Goal: Task Accomplishment & Management: Use online tool/utility

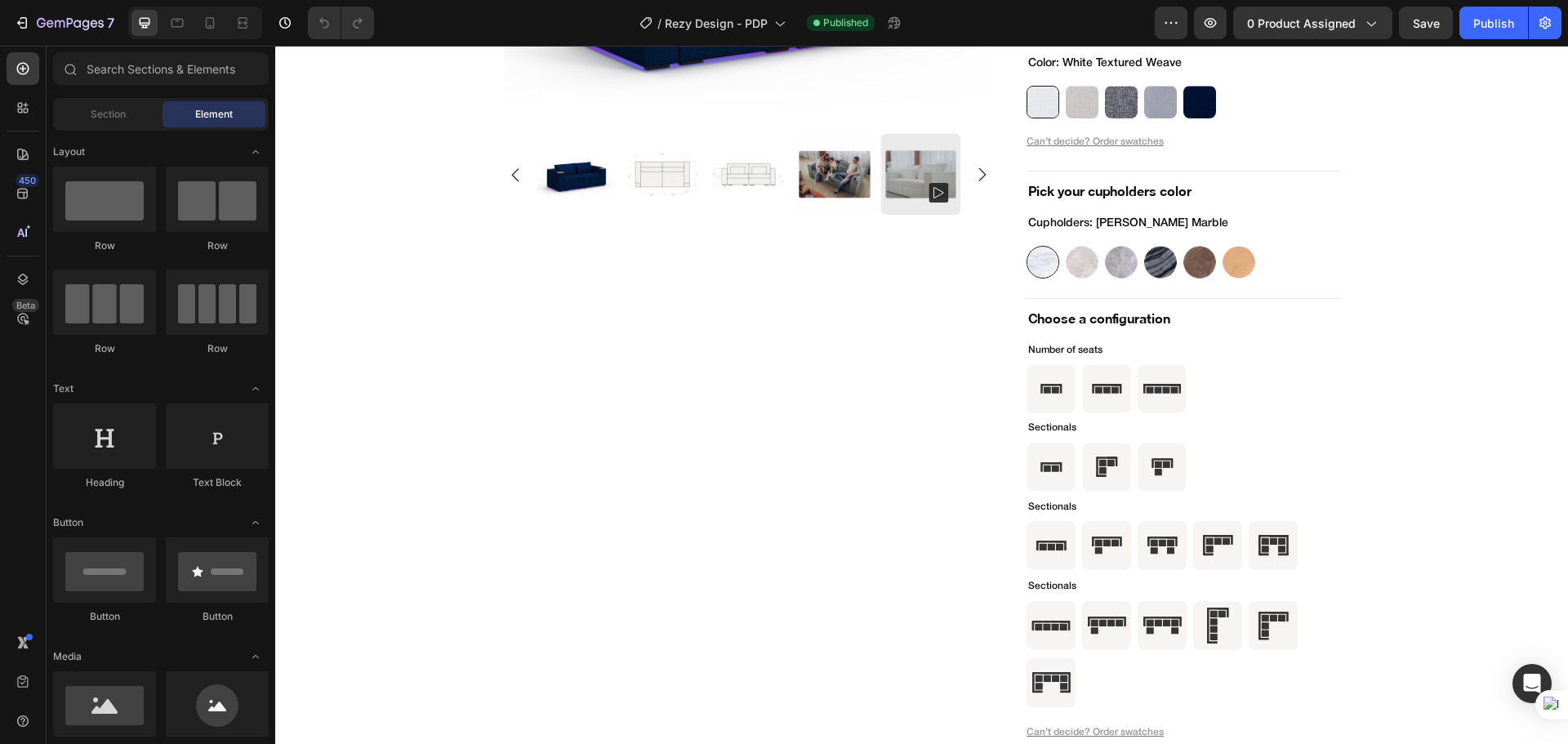
scroll to position [5445, 0]
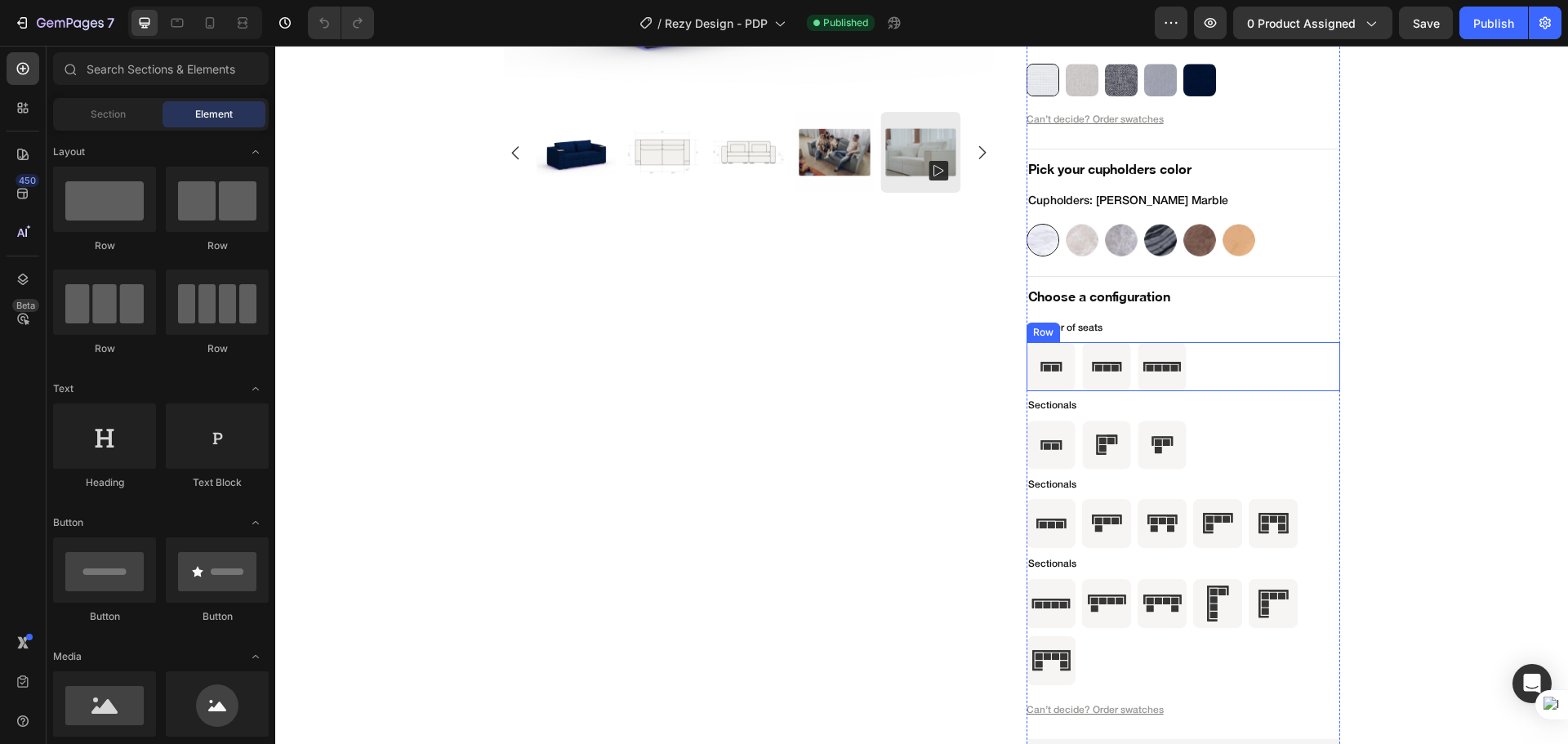
click at [1228, 366] on div "Icon Icon Icon Row" at bounding box center [1183, 367] width 314 height 49
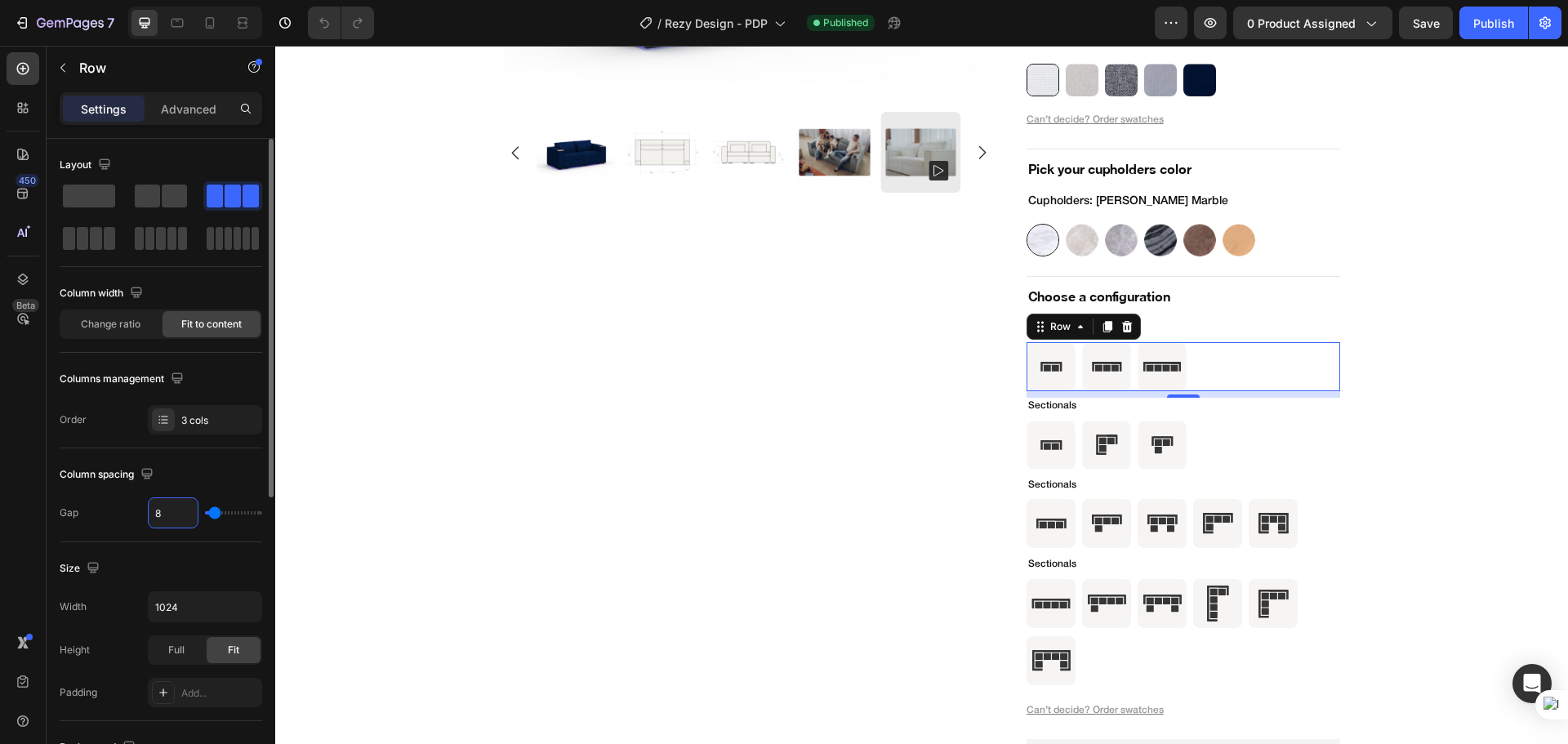
click at [174, 515] on input "8" at bounding box center [173, 513] width 49 height 29
click at [217, 475] on div "Column spacing" at bounding box center [160, 475] width 202 height 26
click at [172, 115] on p "Advanced" at bounding box center [188, 109] width 55 height 18
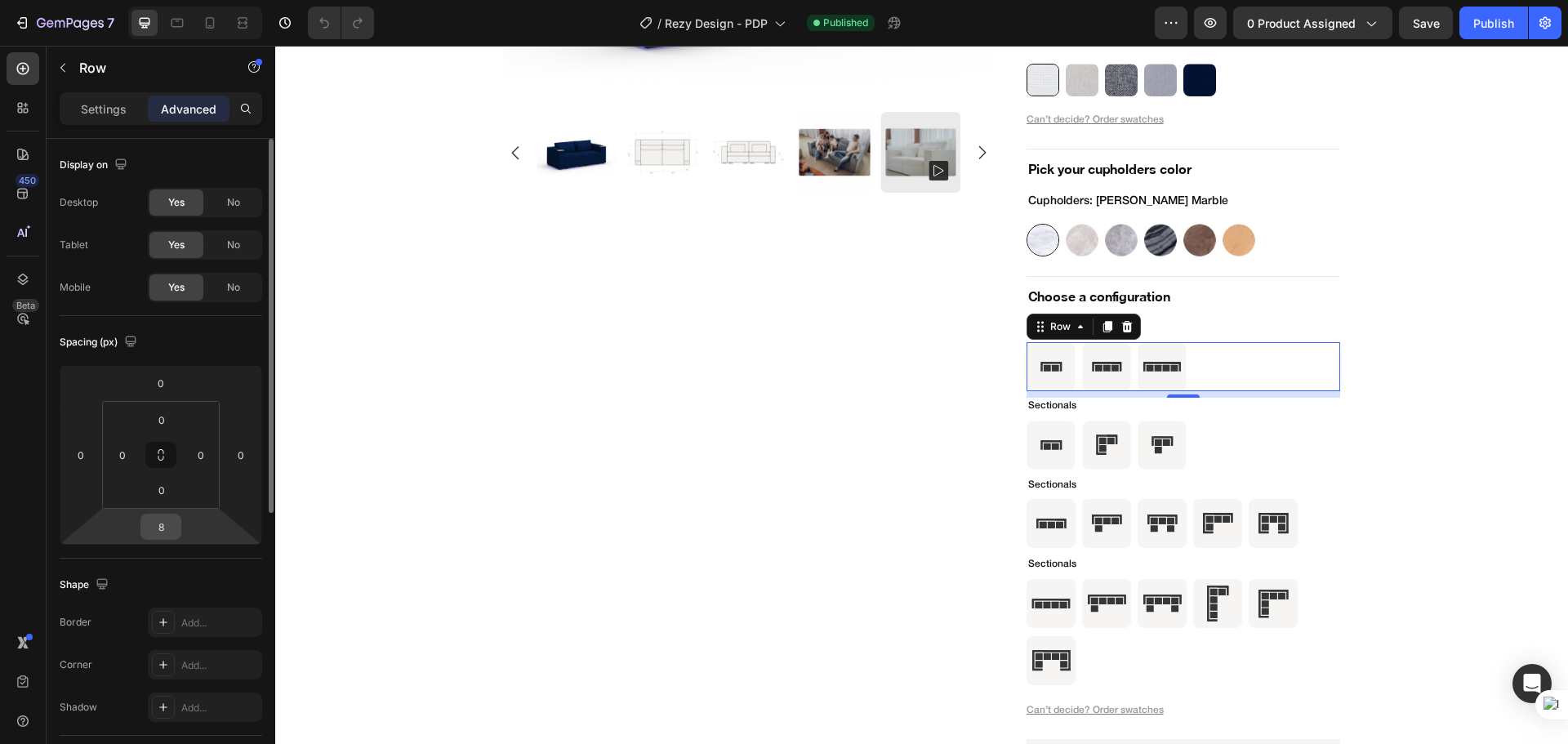
click at [159, 528] on input "8" at bounding box center [161, 526] width 33 height 24
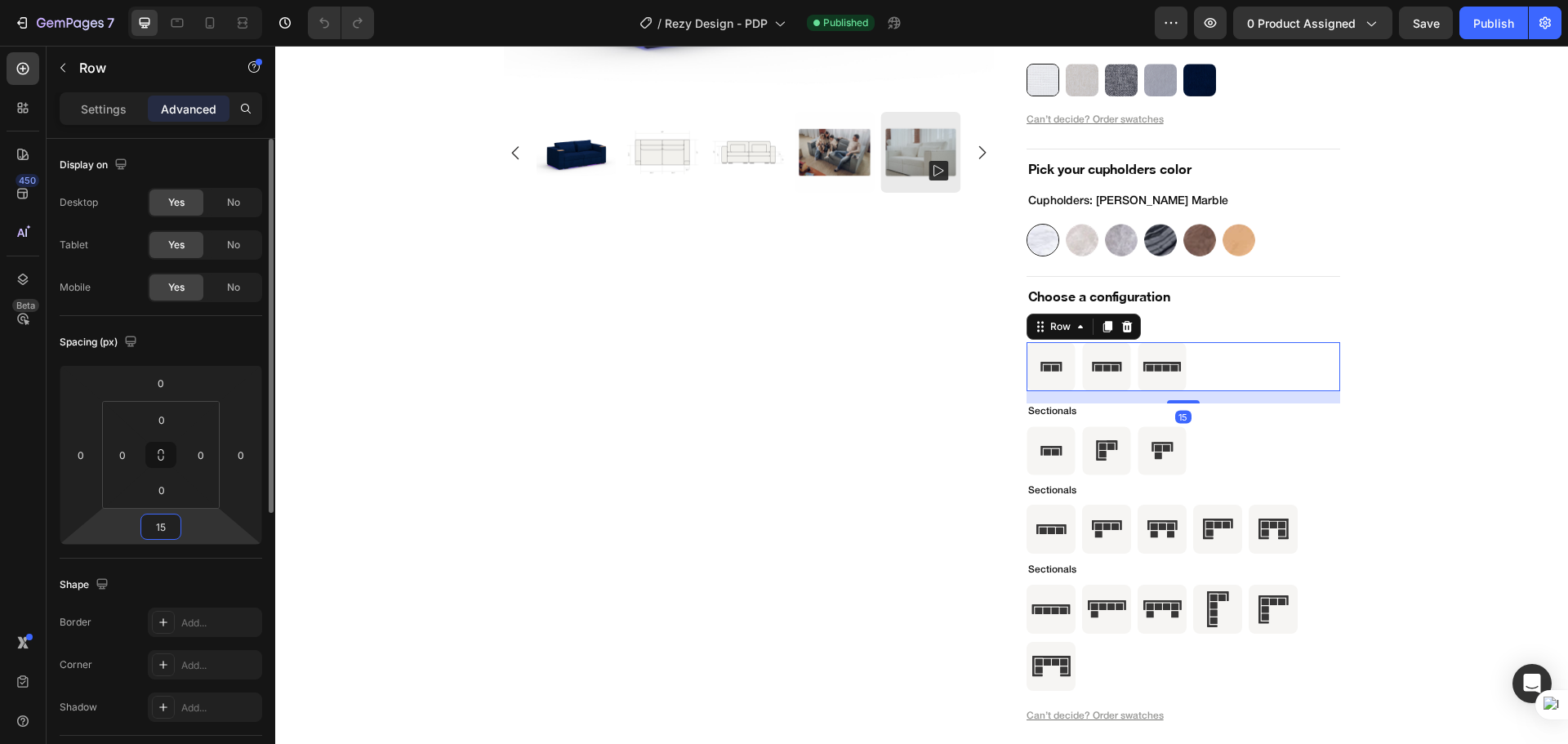
type input "16"
click at [949, 521] on div "Product Images" at bounding box center [749, 350] width 490 height 1113
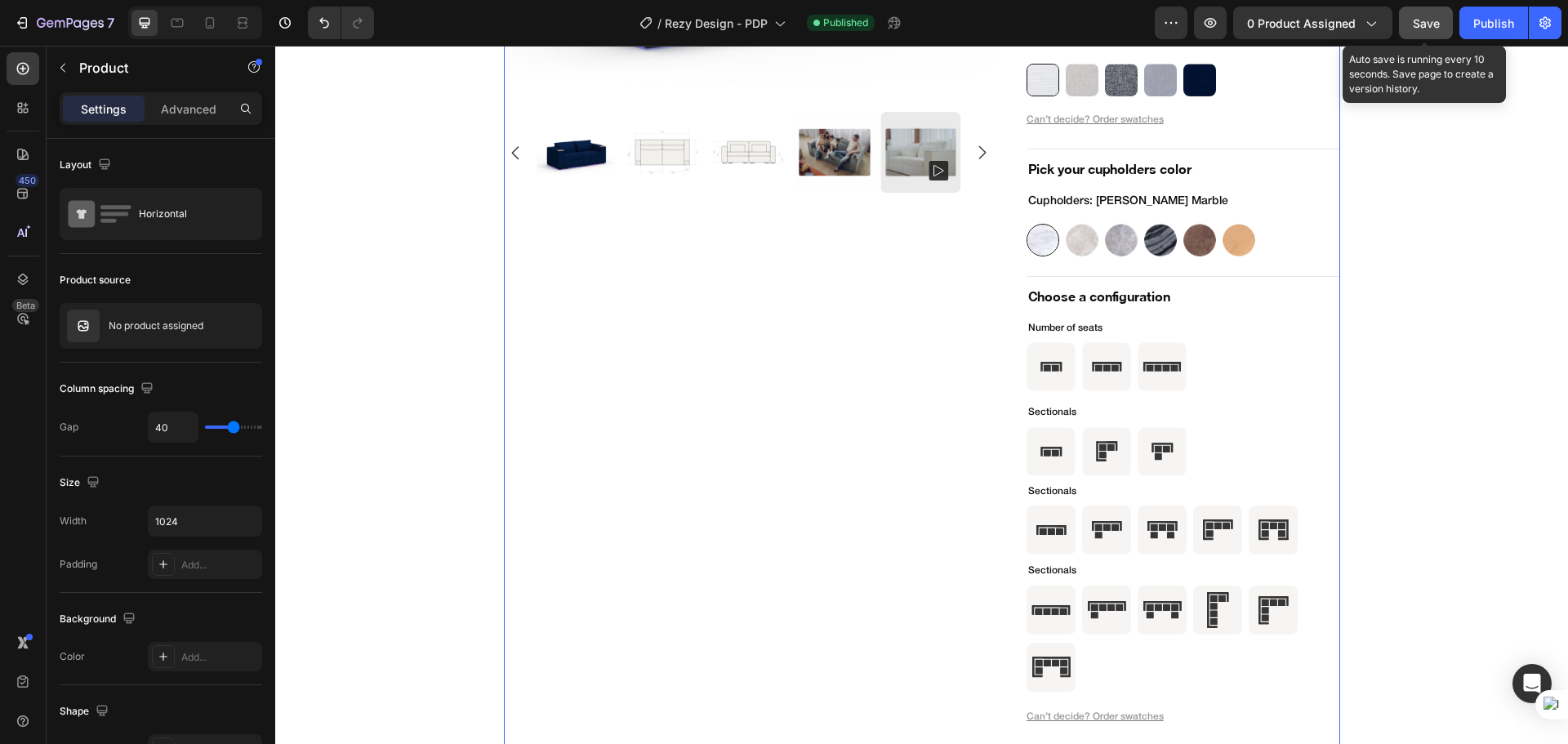
click at [1422, 15] on div "Save" at bounding box center [1426, 23] width 27 height 18
click at [1509, 28] on div "Publish" at bounding box center [1493, 23] width 41 height 18
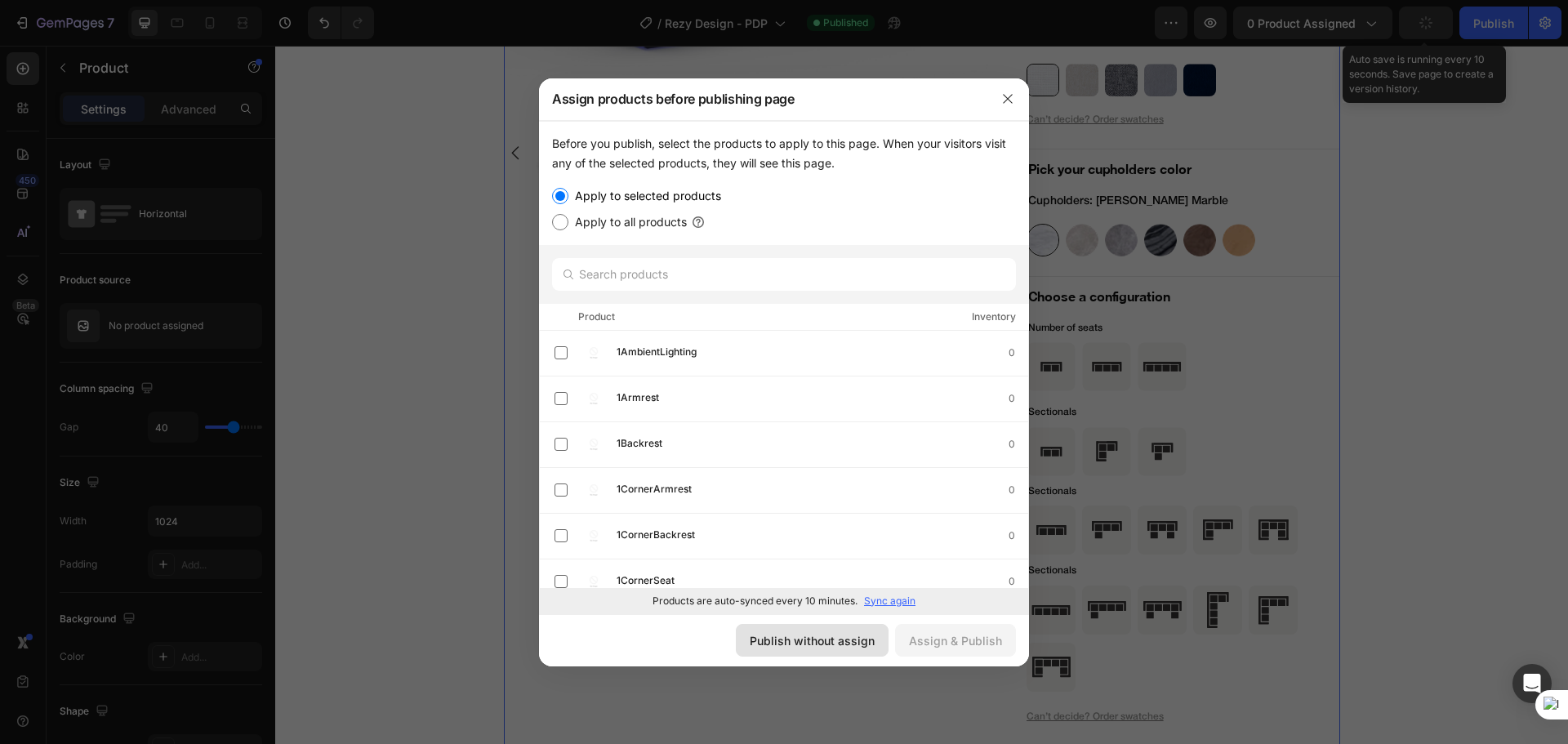
click at [828, 640] on div "Publish without assign" at bounding box center [812, 641] width 124 height 18
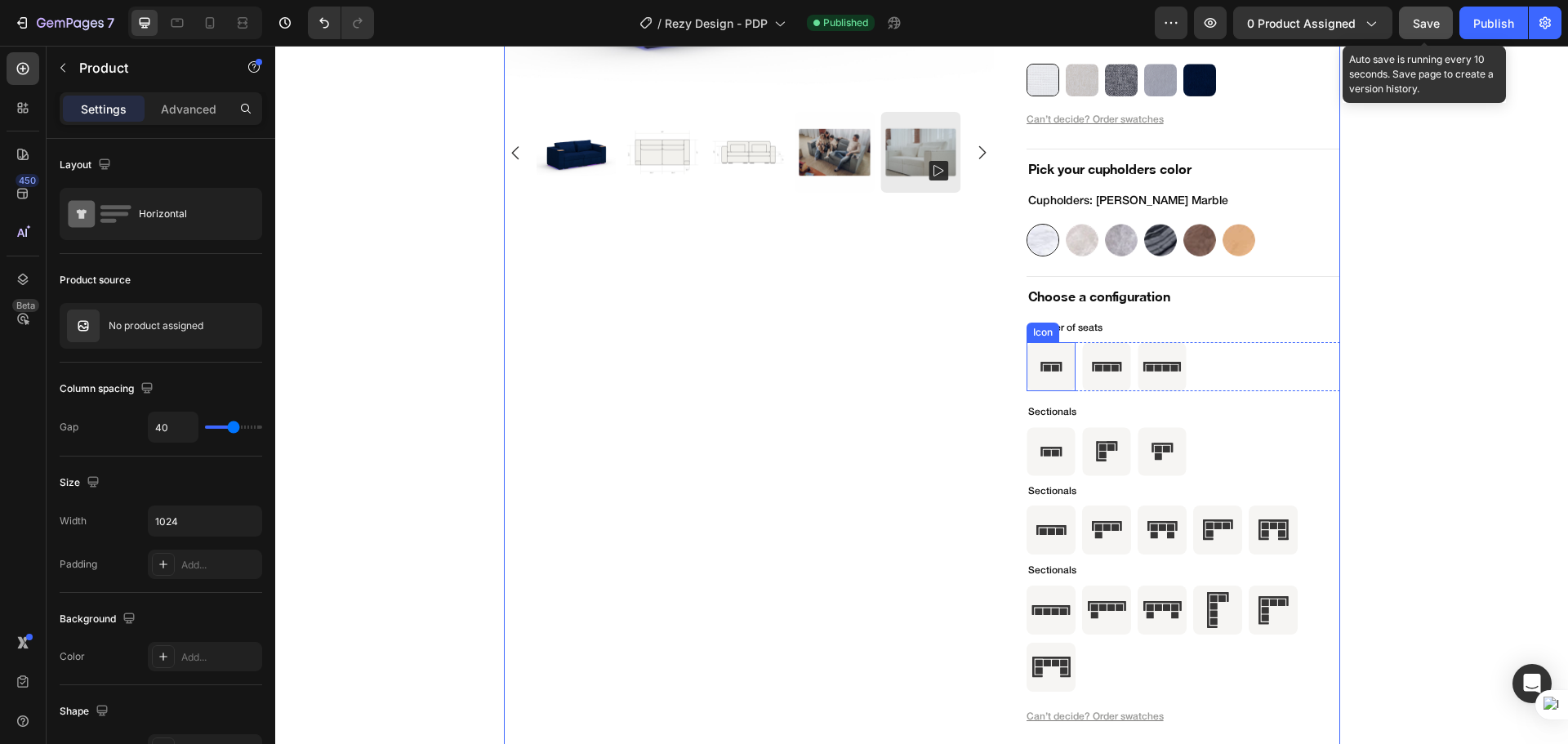
click at [1042, 368] on icon at bounding box center [1046, 368] width 8 height 7
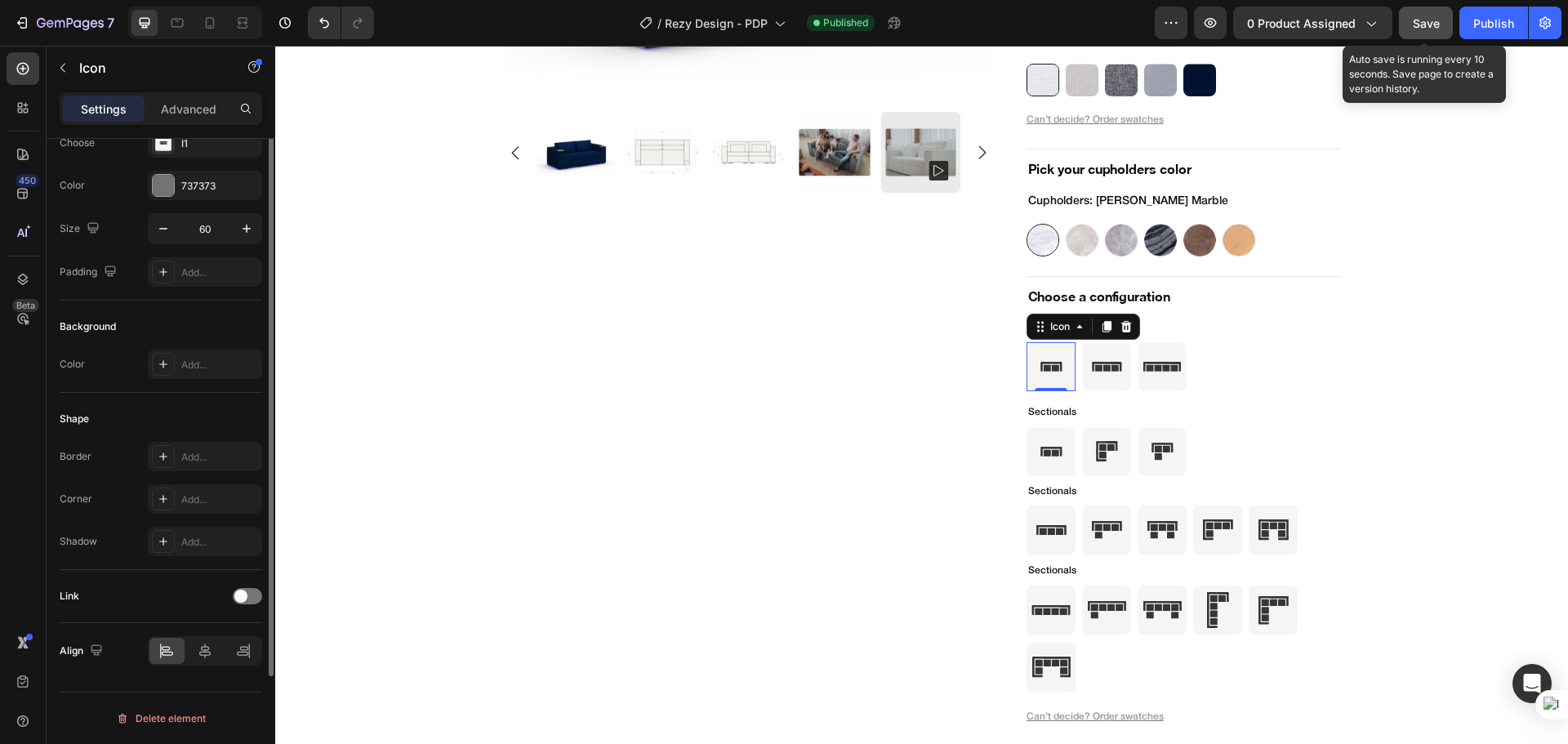
scroll to position [0, 0]
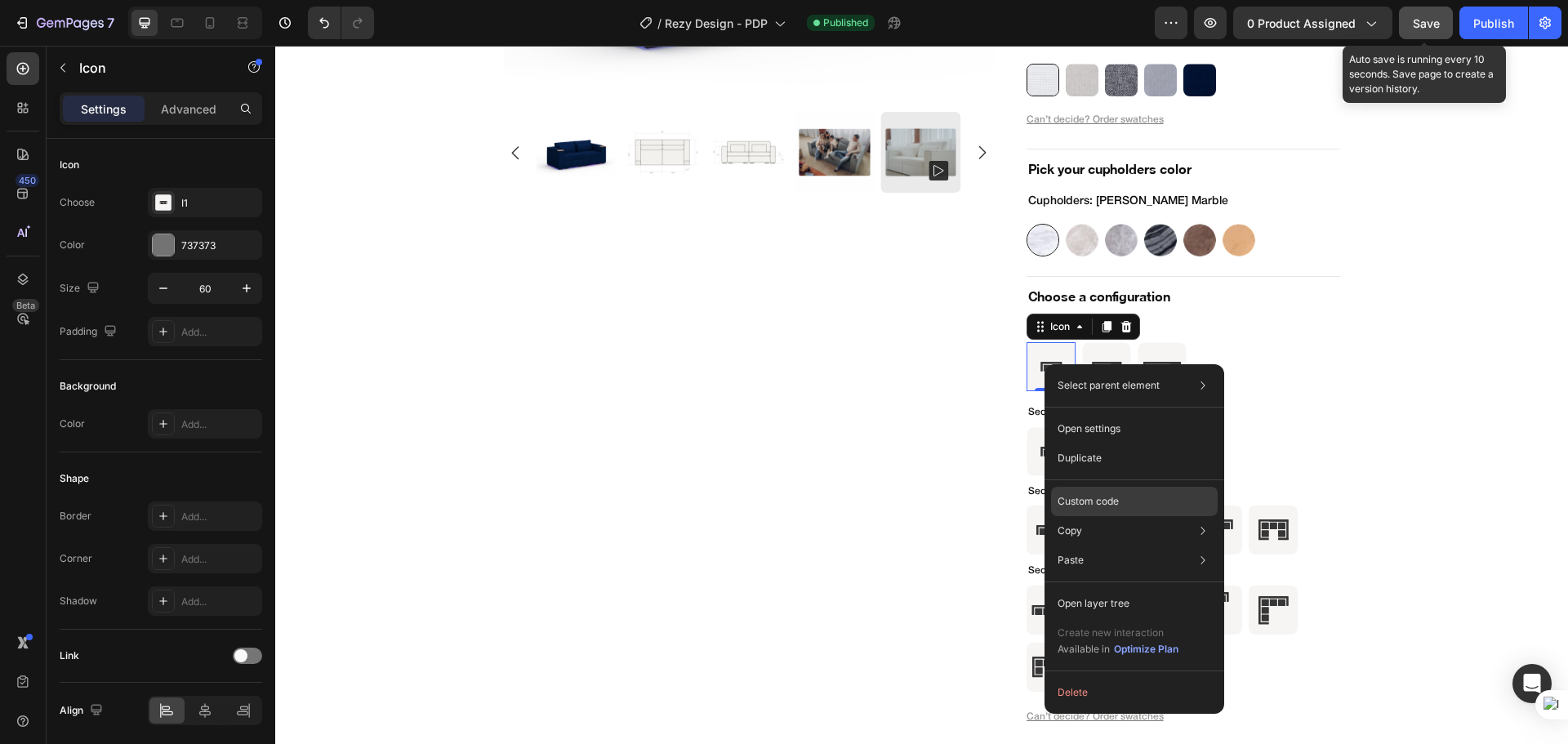
click at [1069, 546] on div "Custom code" at bounding box center [1133, 560] width 166 height 29
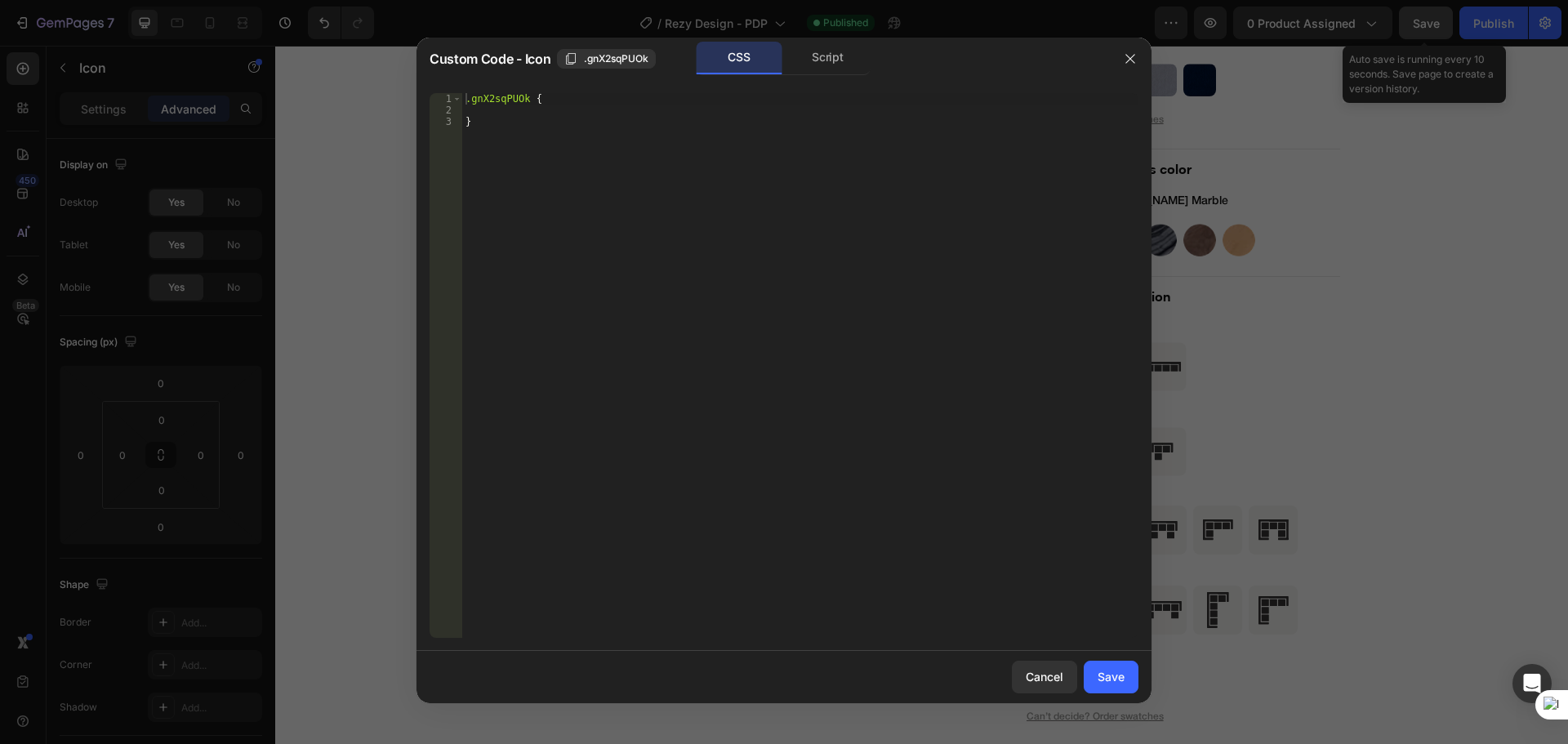
click at [537, 110] on div ".gnX2sqPUOk { }" at bounding box center [799, 377] width 676 height 568
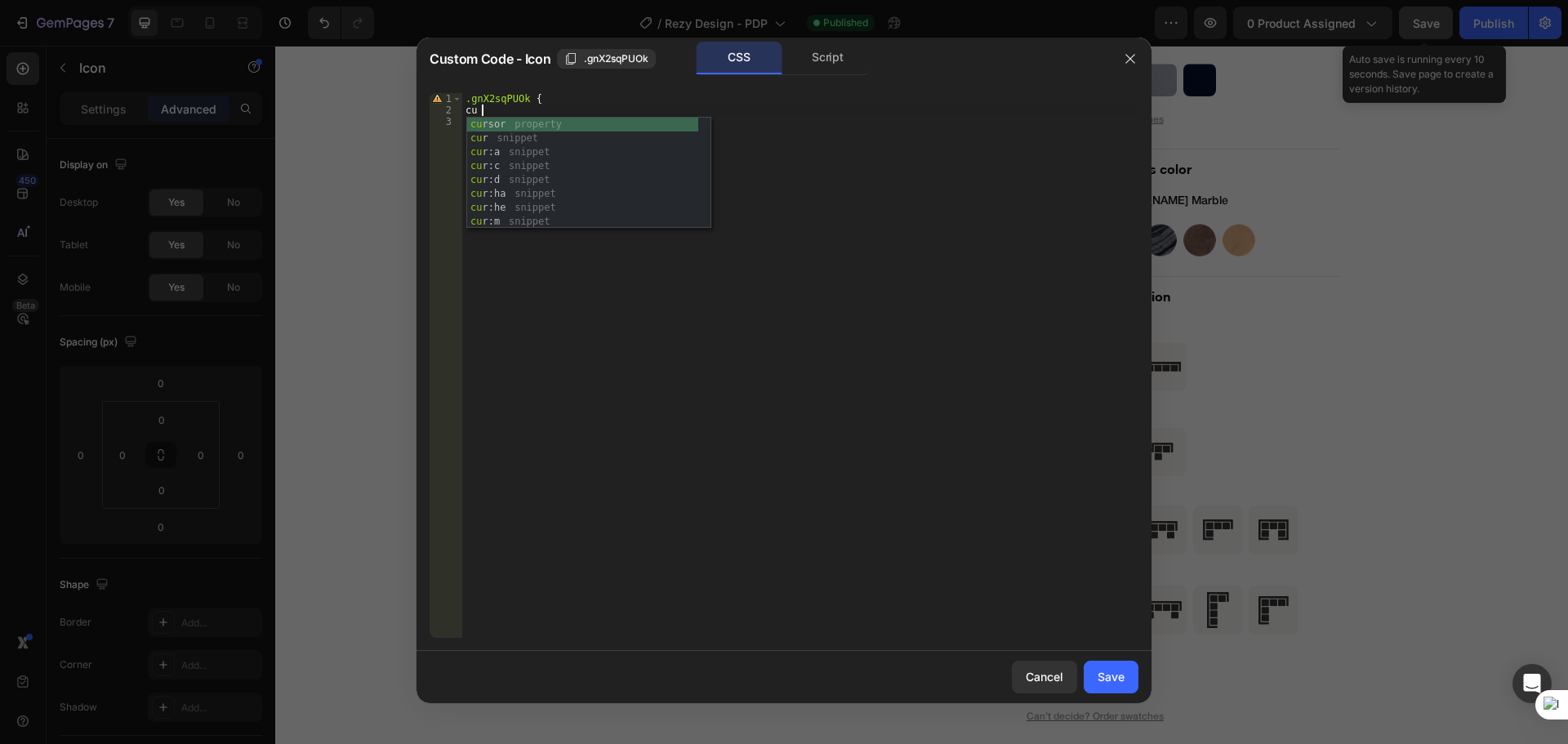
type textarea "c"
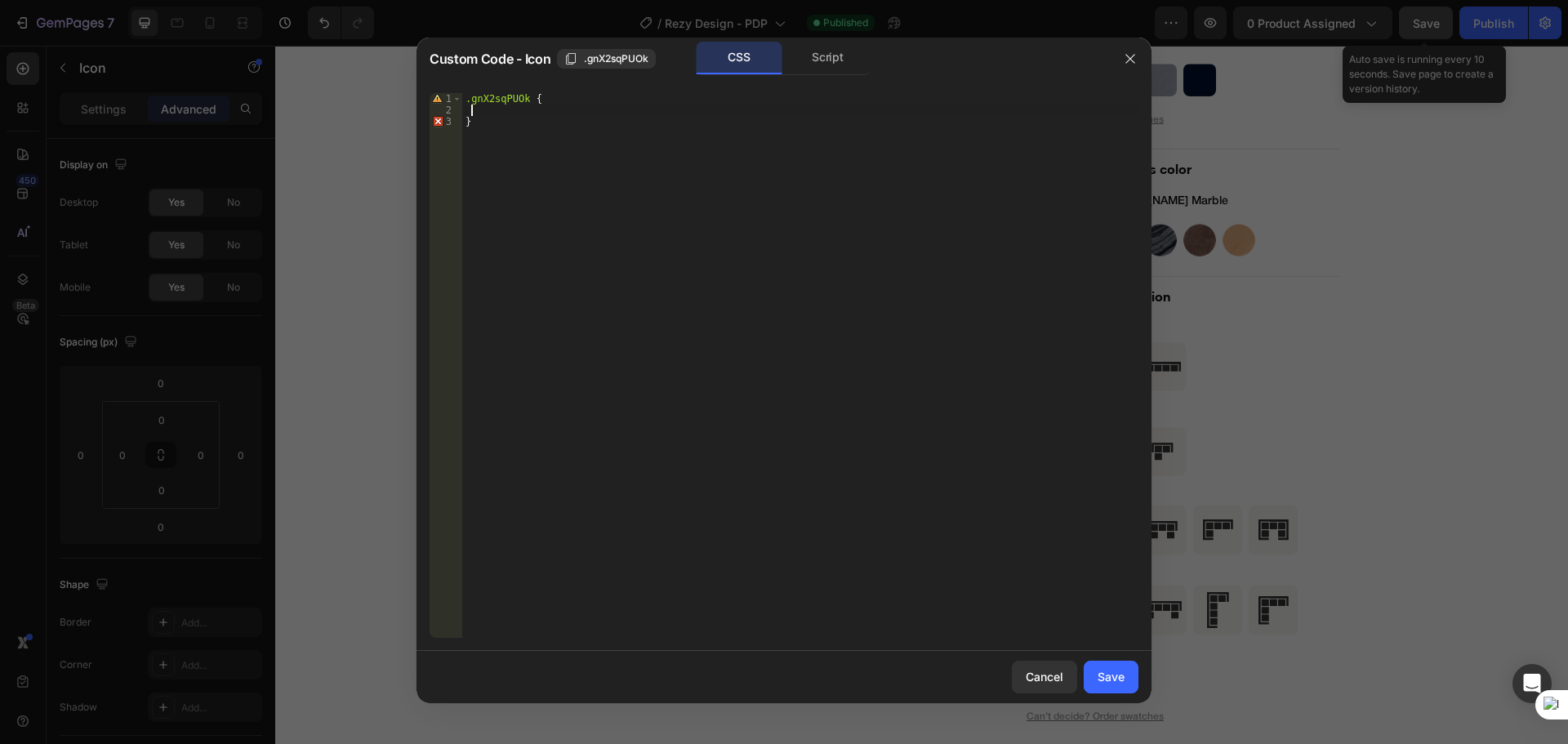
paste textarea "cursor: pointer;"
type textarea "cursor: pointer;"
click at [1097, 680] on button "Save" at bounding box center [1110, 677] width 54 height 33
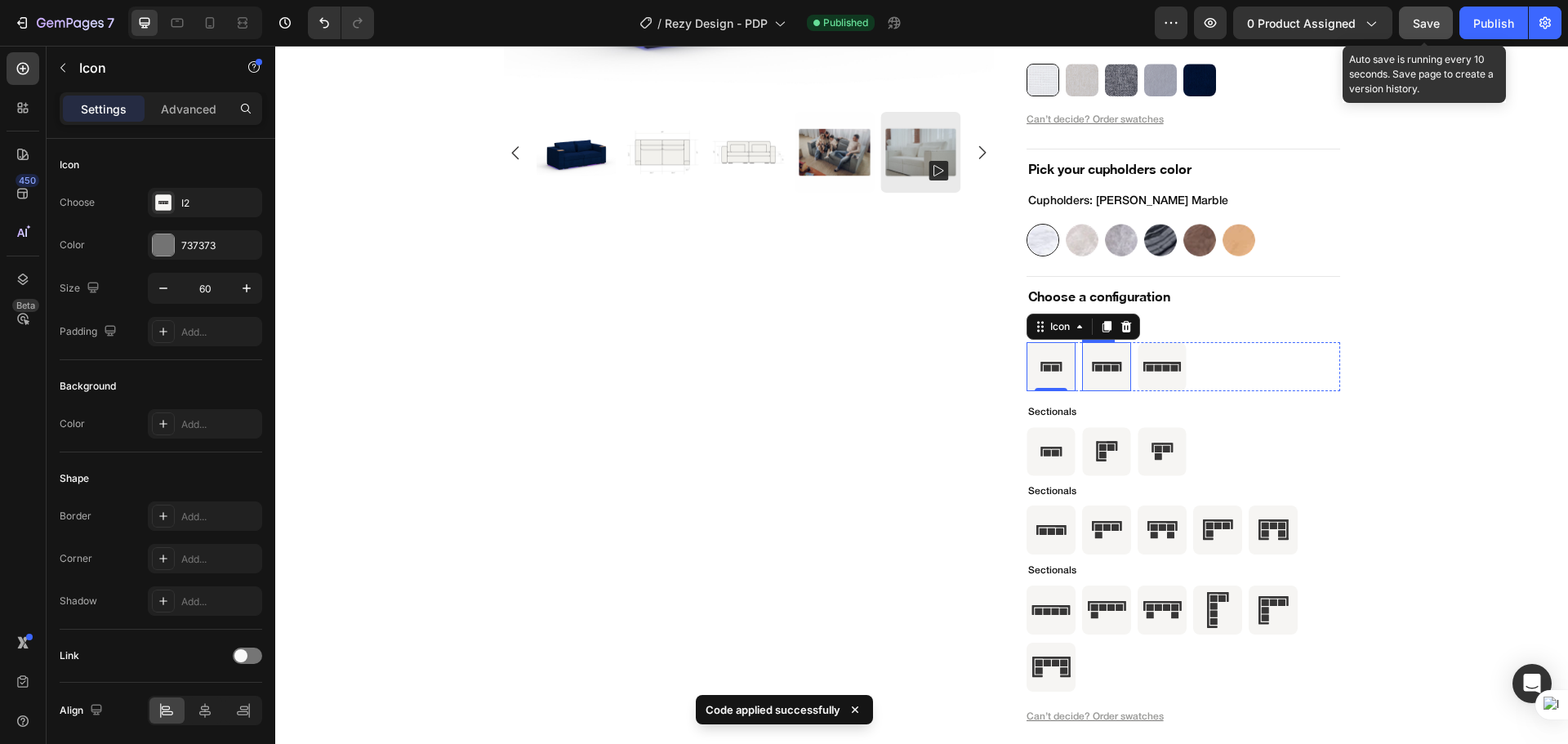
click at [1092, 376] on rect at bounding box center [1106, 368] width 49 height 49
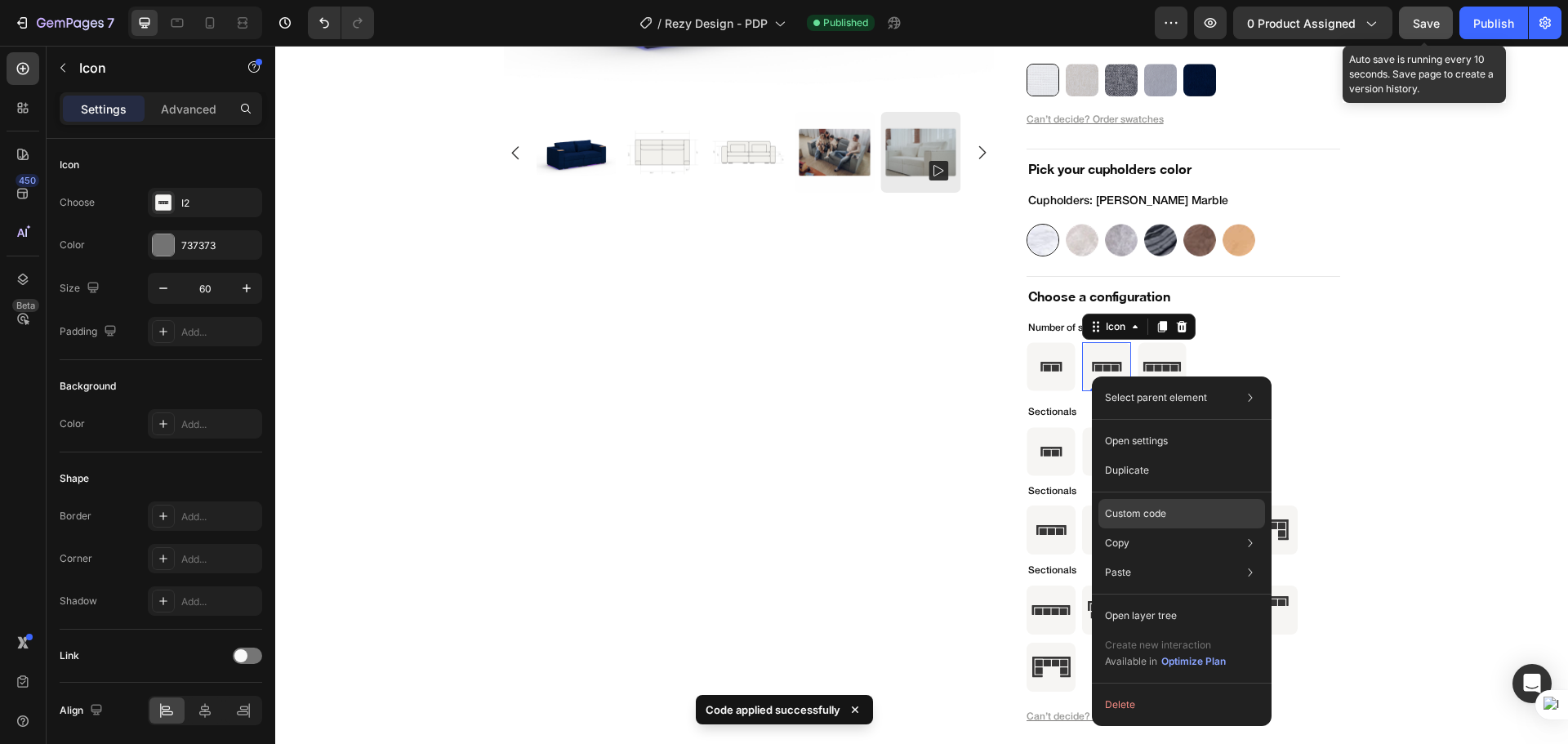
click at [1167, 558] on div "Custom code" at bounding box center [1181, 573] width 166 height 29
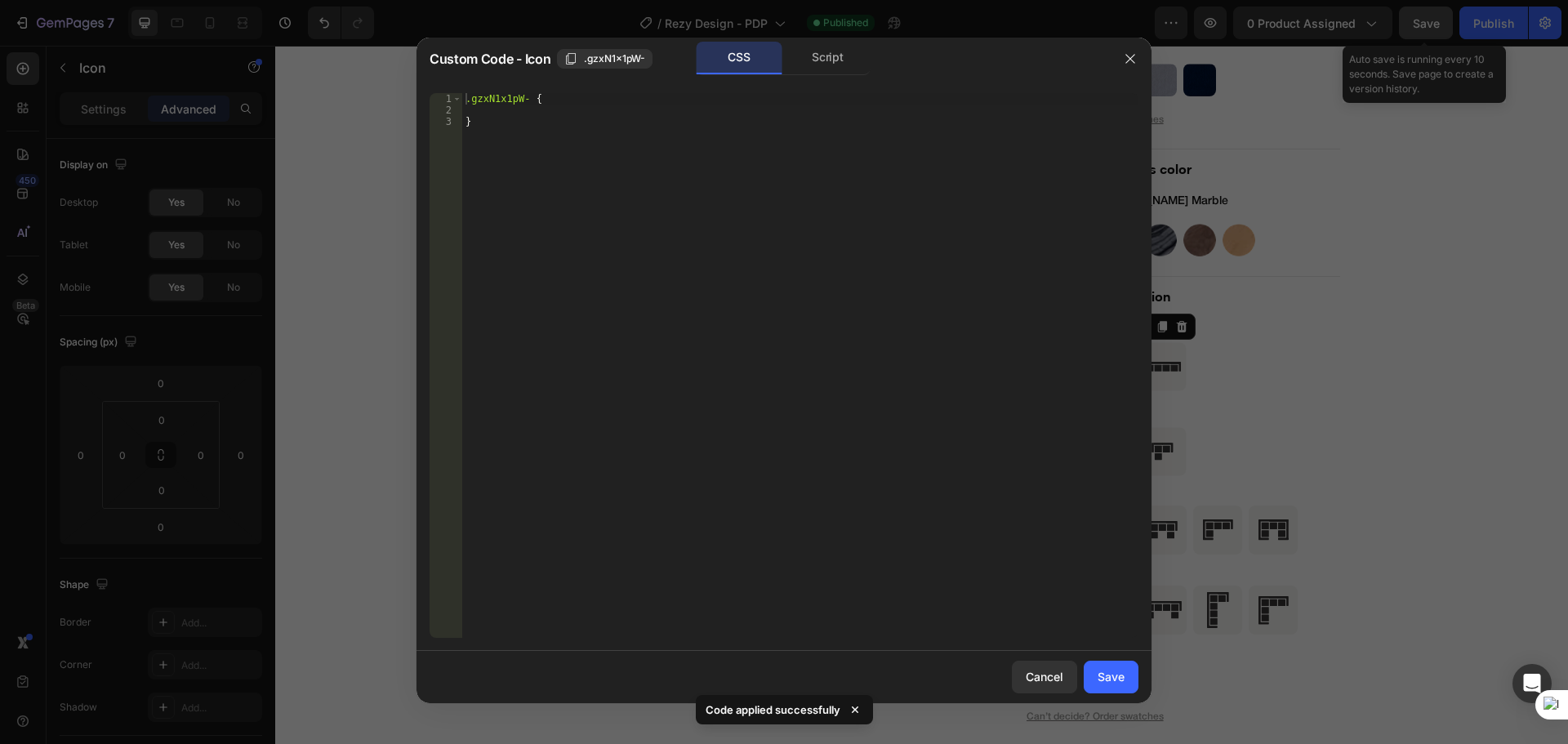
click at [512, 110] on div ".gzxN1x1pW- { }" at bounding box center [799, 377] width 676 height 568
paste textarea "cursor: pointer;"
type textarea "cursor: pointer;"
drag, startPoint x: 1101, startPoint y: 678, endPoint x: 874, endPoint y: 429, distance: 336.9
click at [1102, 679] on div "Save" at bounding box center [1111, 677] width 27 height 18
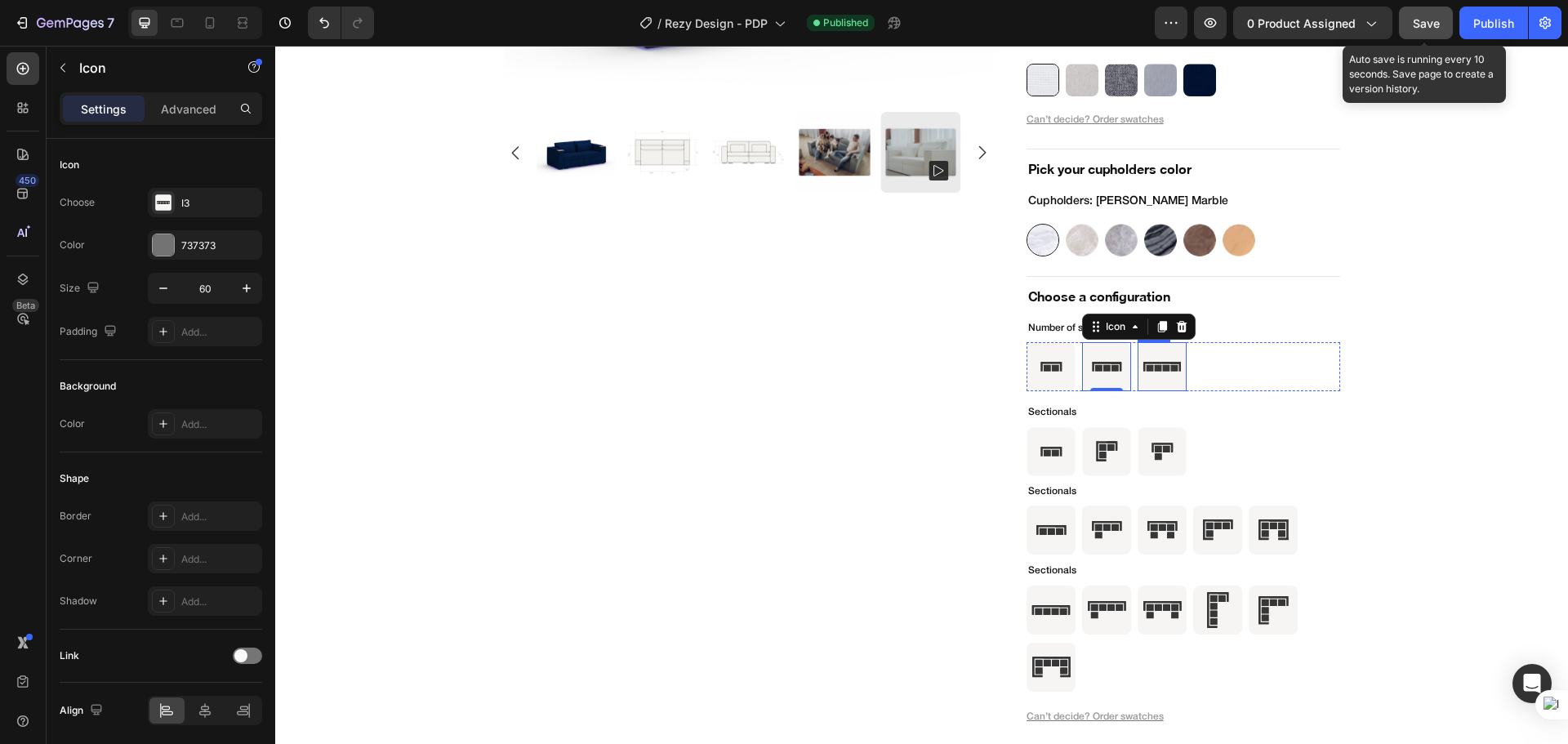
click at [1165, 384] on rect at bounding box center [1162, 368] width 49 height 49
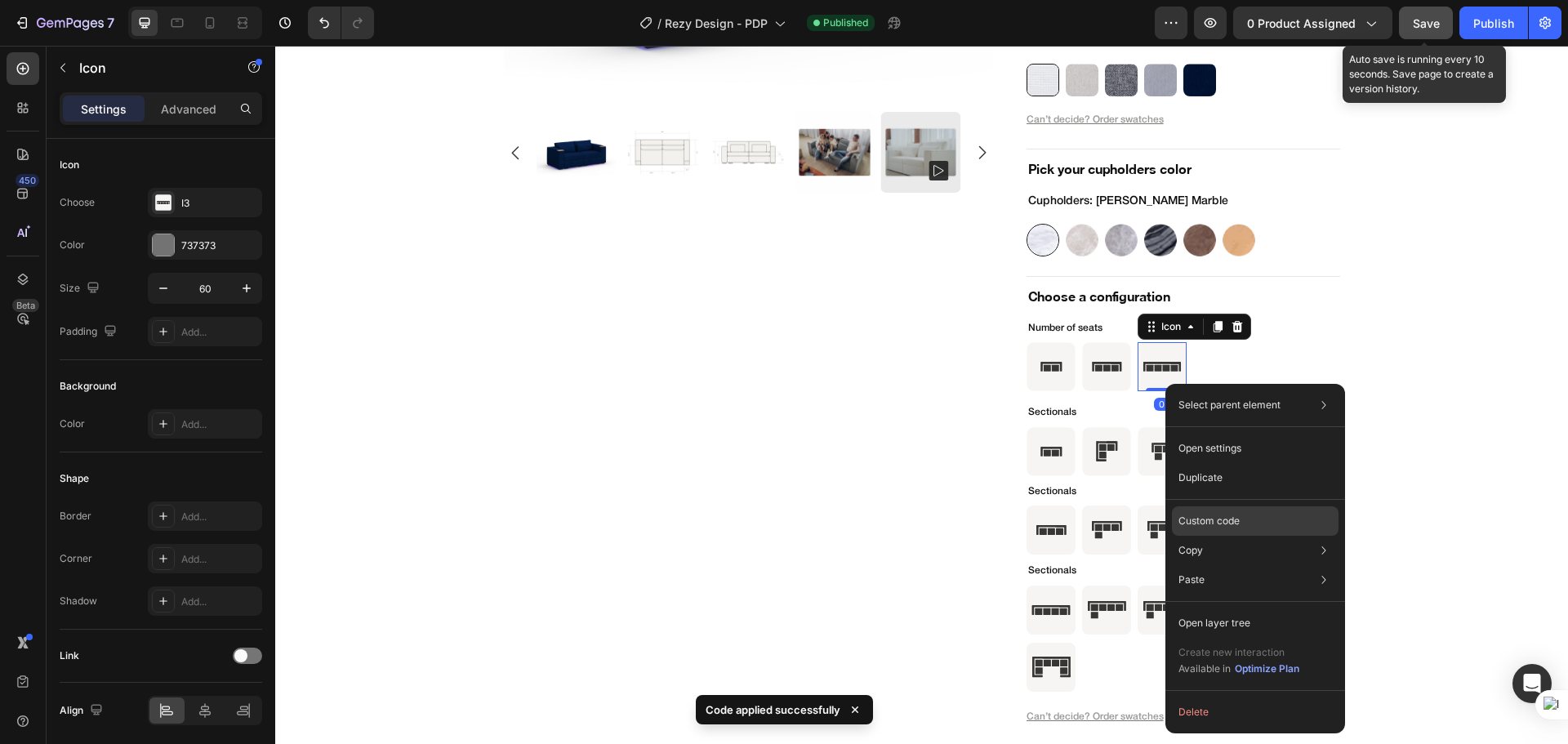
click at [1207, 514] on p "Custom code" at bounding box center [1208, 520] width 61 height 15
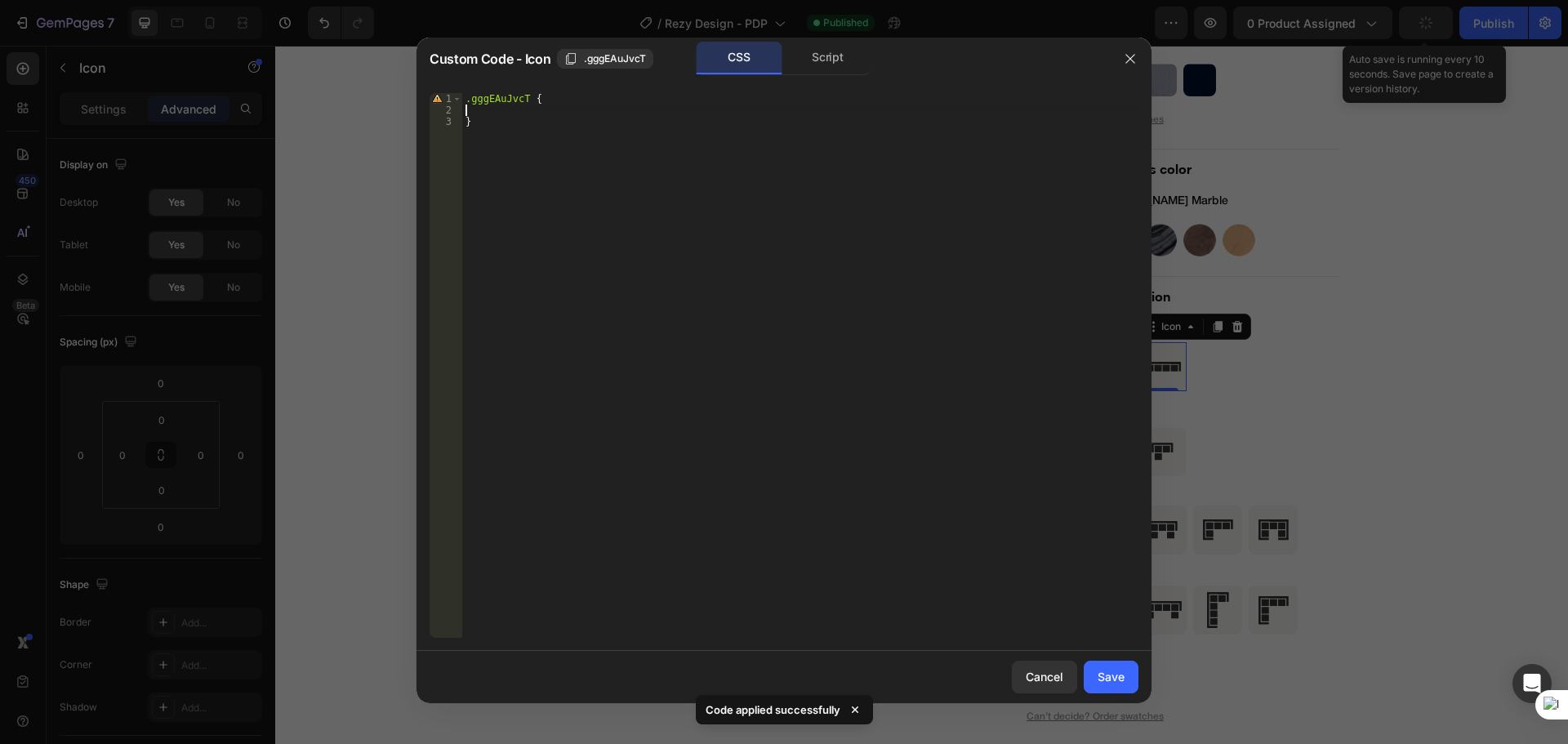
click at [615, 115] on div ".gggEAuJvcT { }" at bounding box center [799, 377] width 676 height 568
paste textarea "cursor: pointer;"
type textarea "cursor: pointer;"
drag, startPoint x: 1109, startPoint y: 690, endPoint x: 1185, endPoint y: 174, distance: 521.6
click at [1109, 690] on button "Save" at bounding box center [1110, 677] width 54 height 33
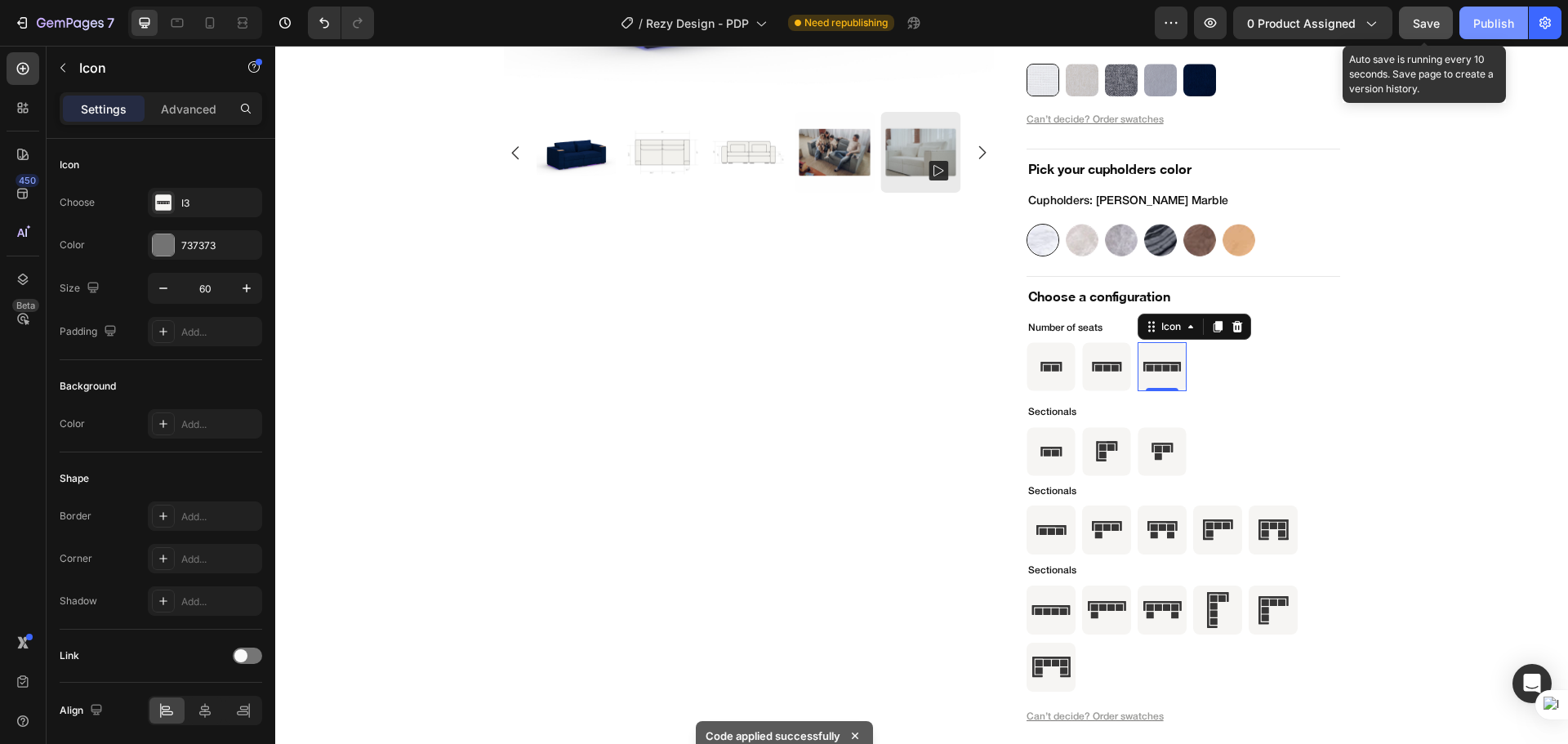
click at [1471, 22] on button "Publish" at bounding box center [1493, 23] width 69 height 33
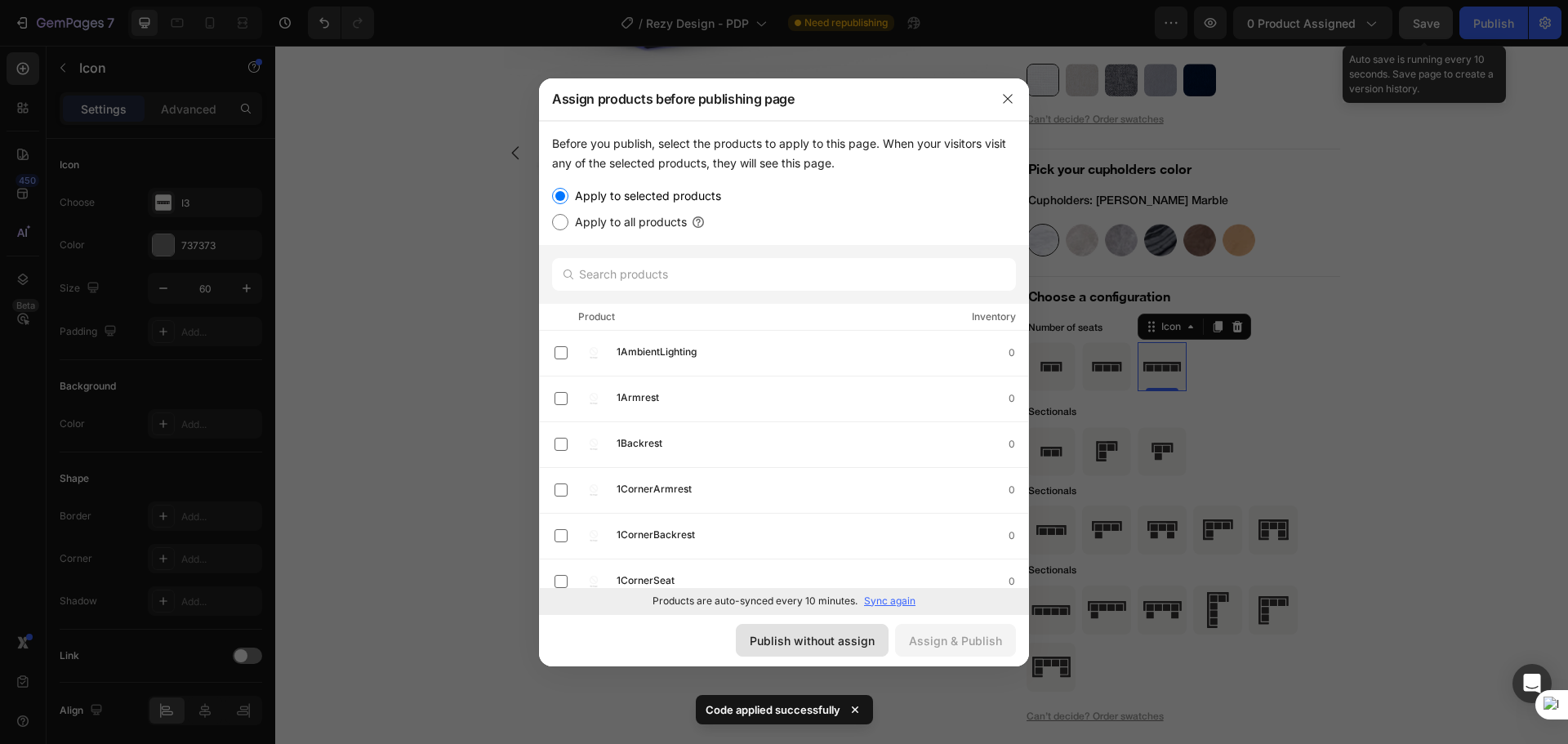
click at [861, 643] on div "Publish without assign" at bounding box center [812, 641] width 124 height 18
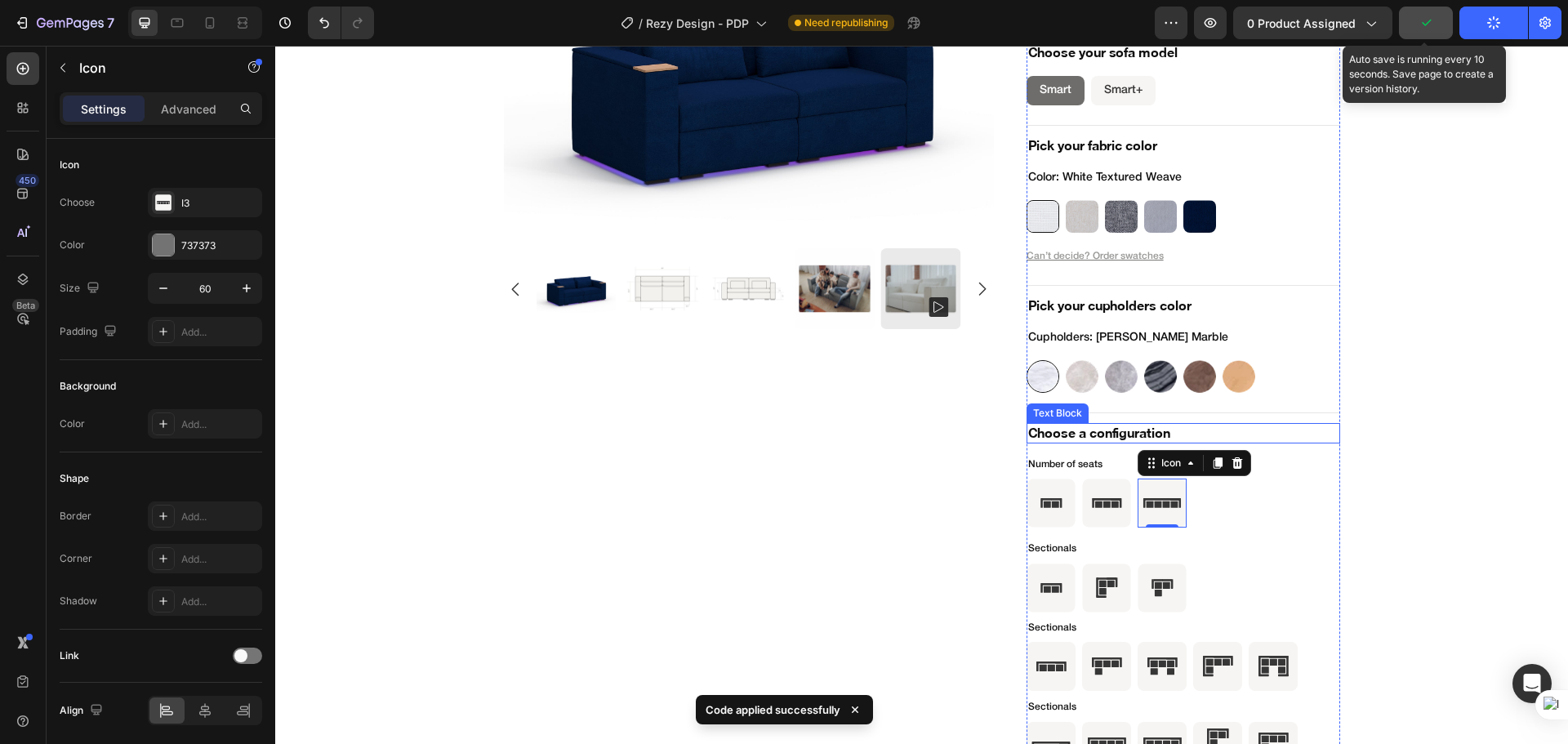
scroll to position [5445, 0]
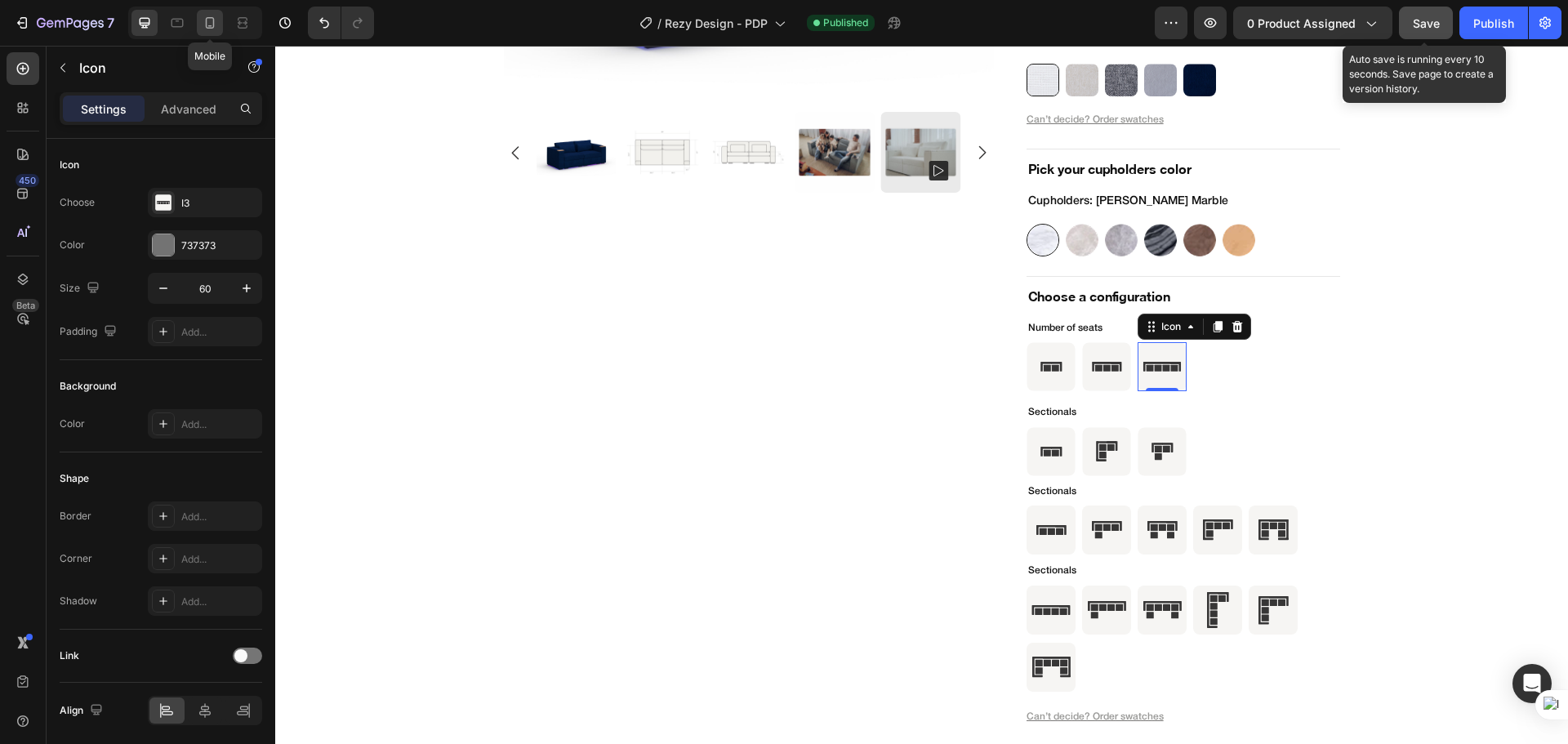
drag, startPoint x: 198, startPoint y: 27, endPoint x: 426, endPoint y: 293, distance: 350.3
click at [198, 27] on div at bounding box center [209, 22] width 26 height 26
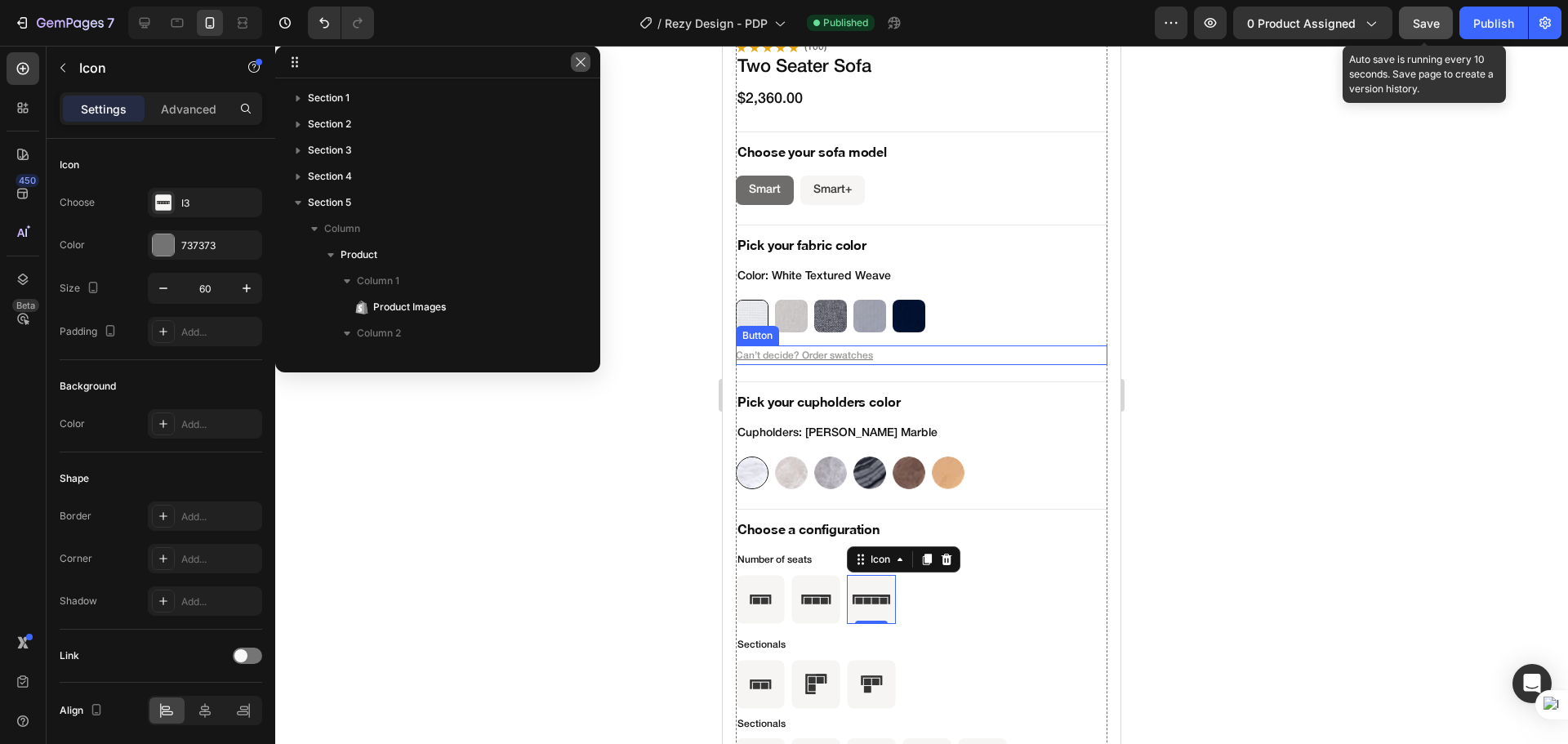
click at [578, 67] on icon "button" at bounding box center [579, 61] width 13 height 13
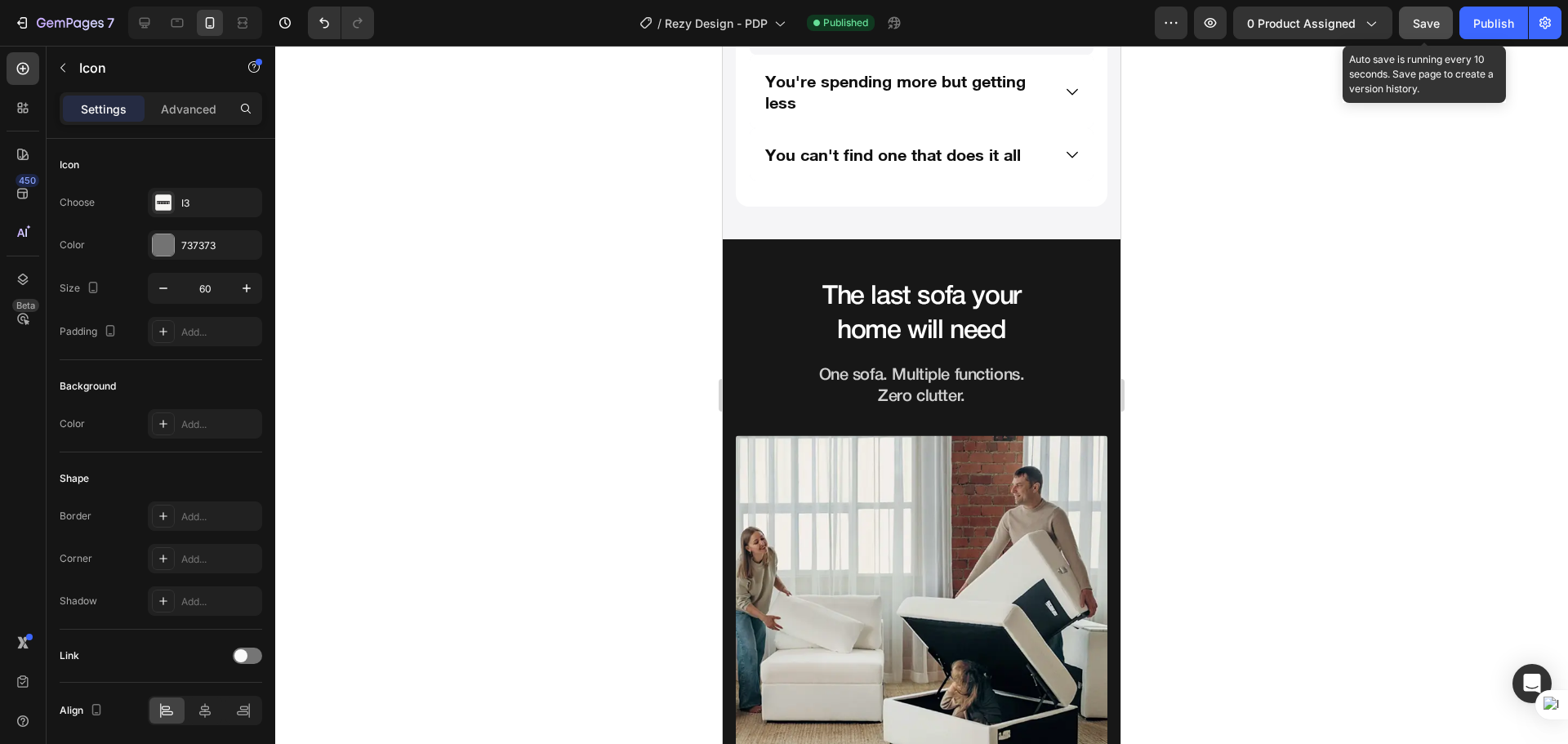
scroll to position [1496, 0]
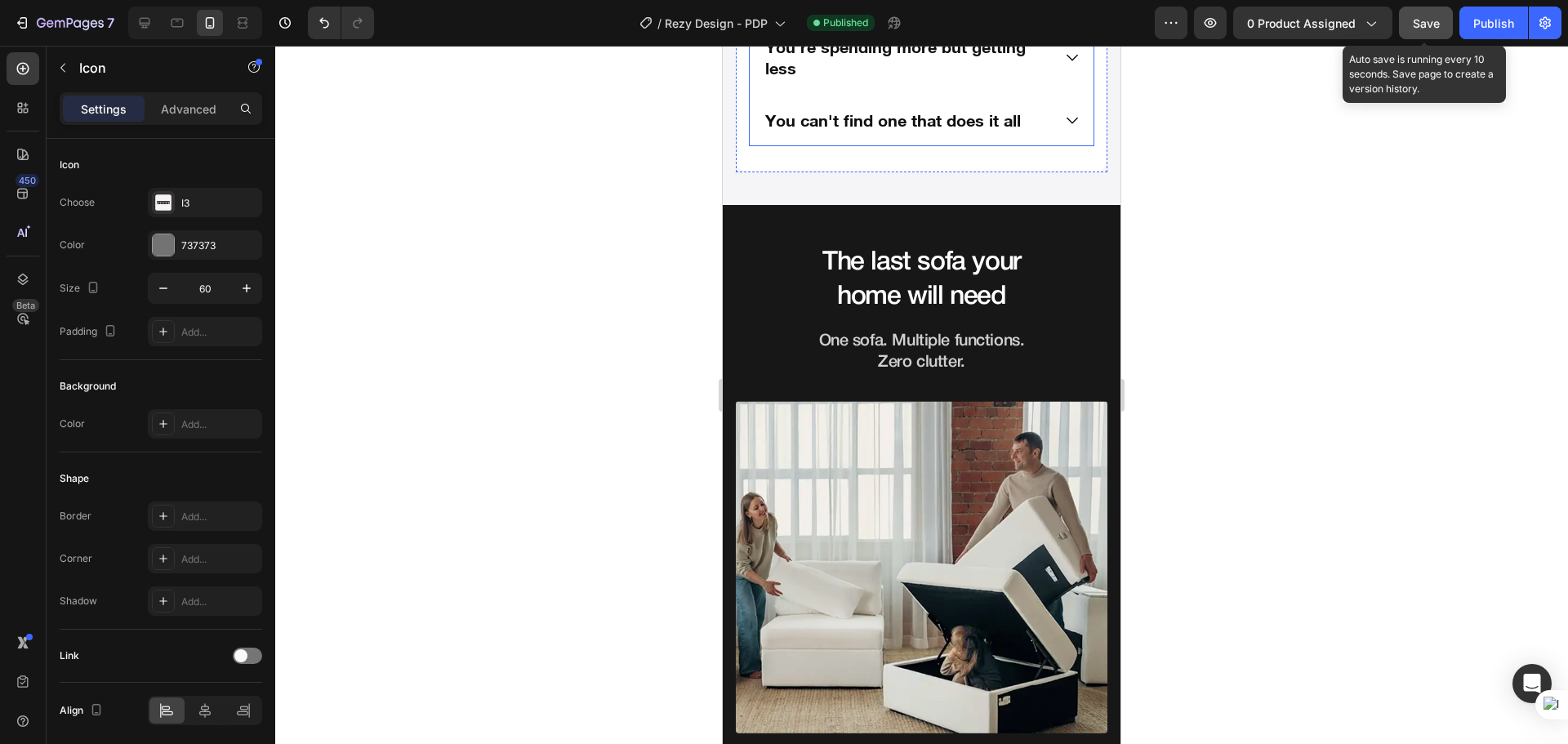
click at [1047, 146] on div "You can't find one that does it all" at bounding box center [922, 121] width 344 height 53
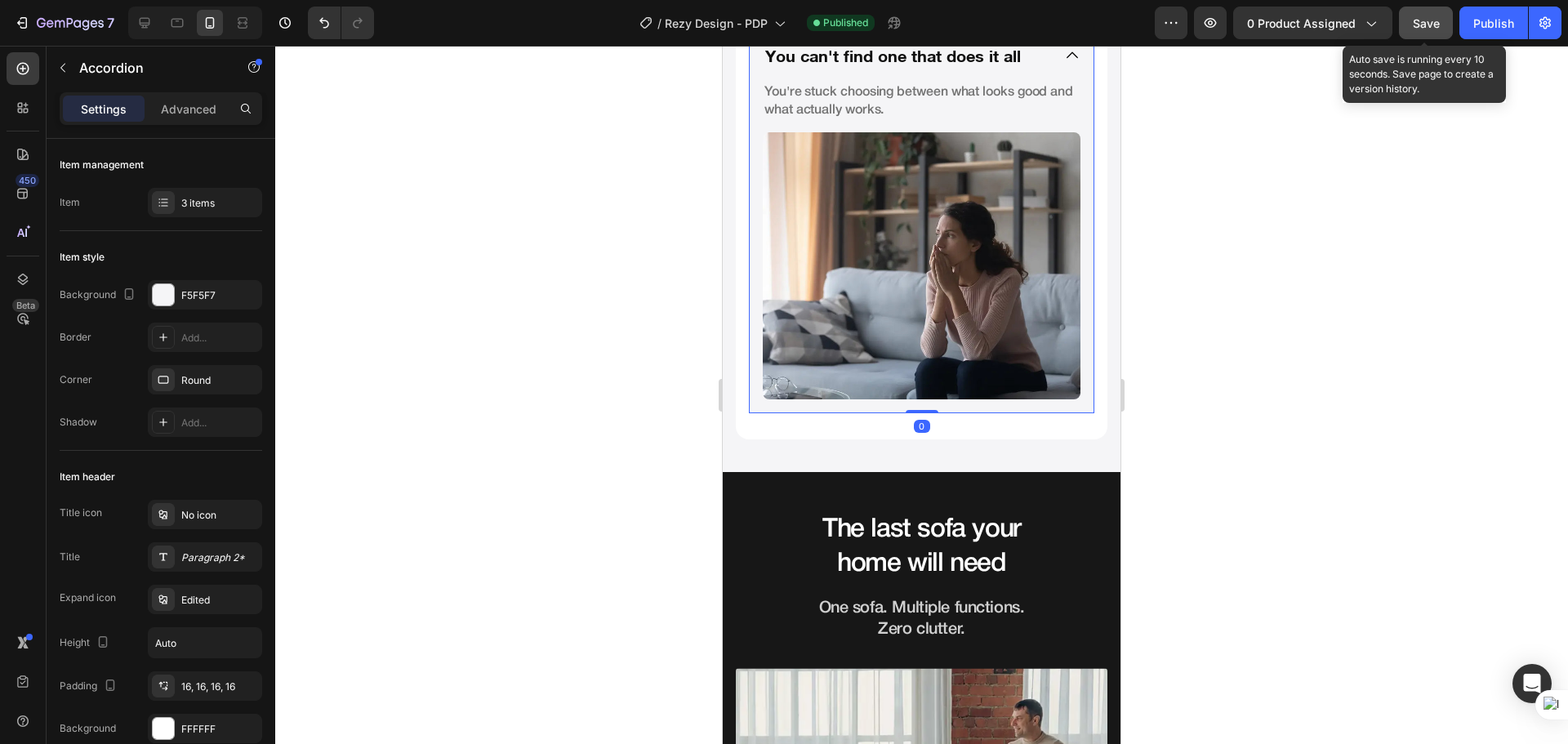
scroll to position [1223, 0]
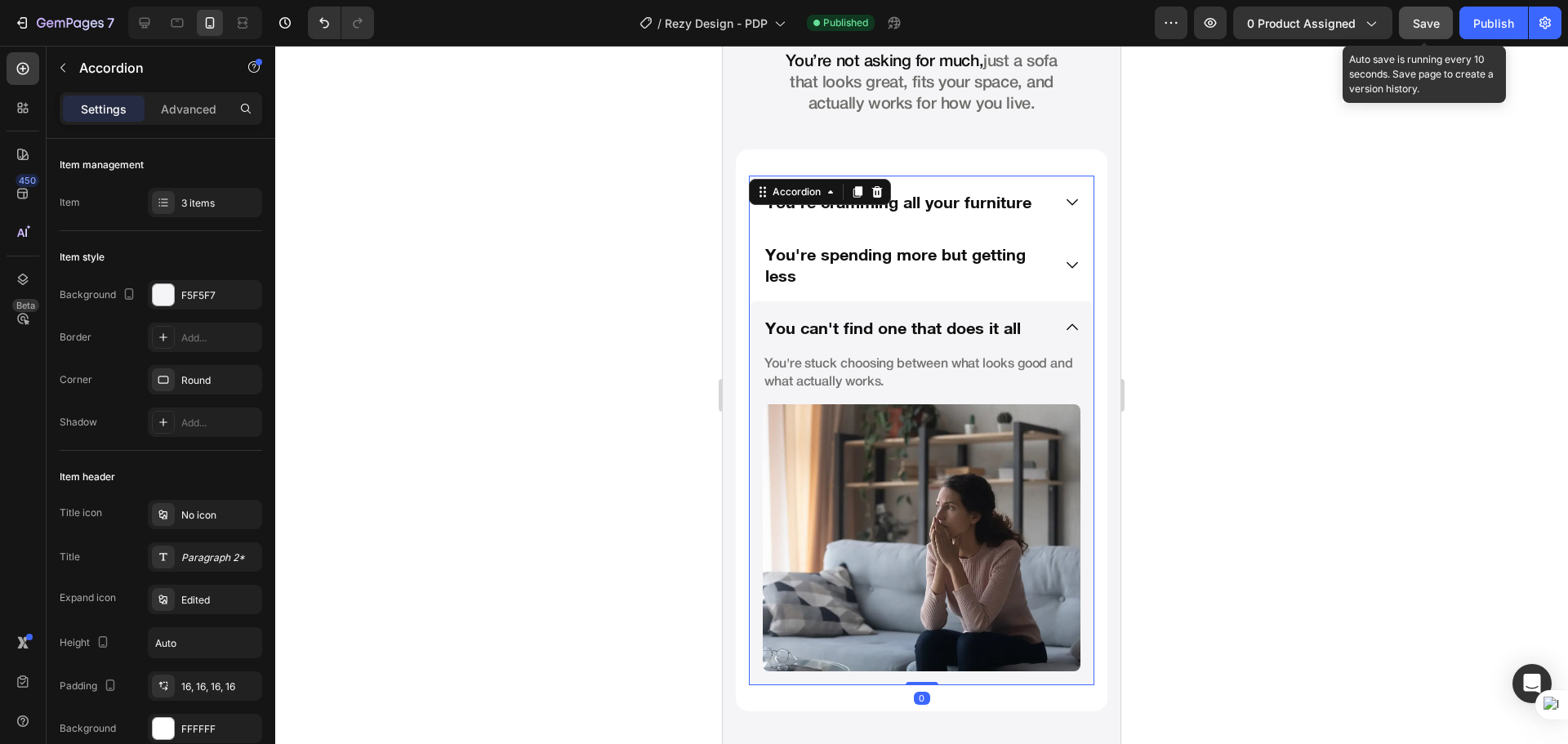
click at [1058, 337] on div "You can't find one that does it all" at bounding box center [922, 328] width 344 height 53
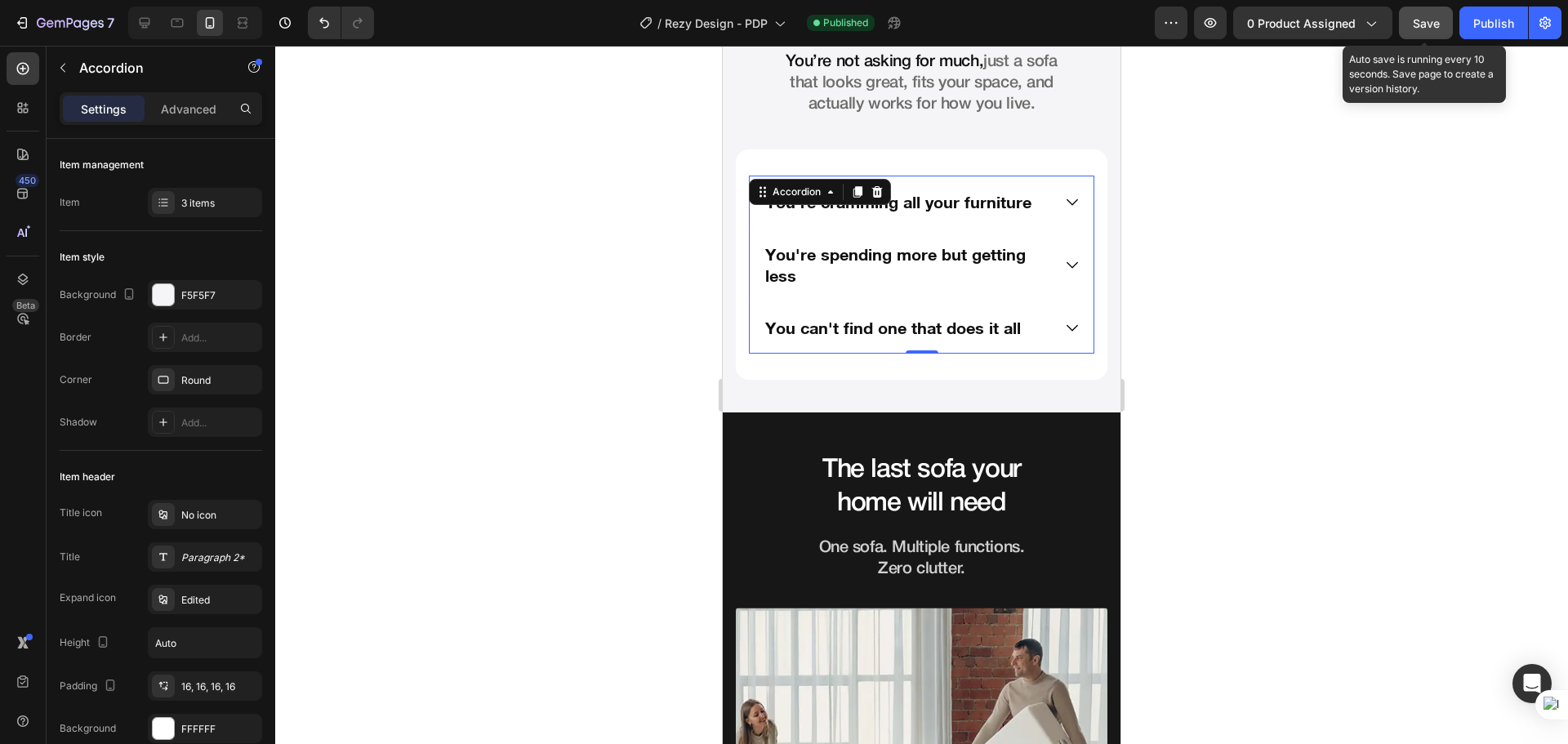
click at [1033, 273] on p "You're spending more but getting less" at bounding box center [906, 265] width 283 height 43
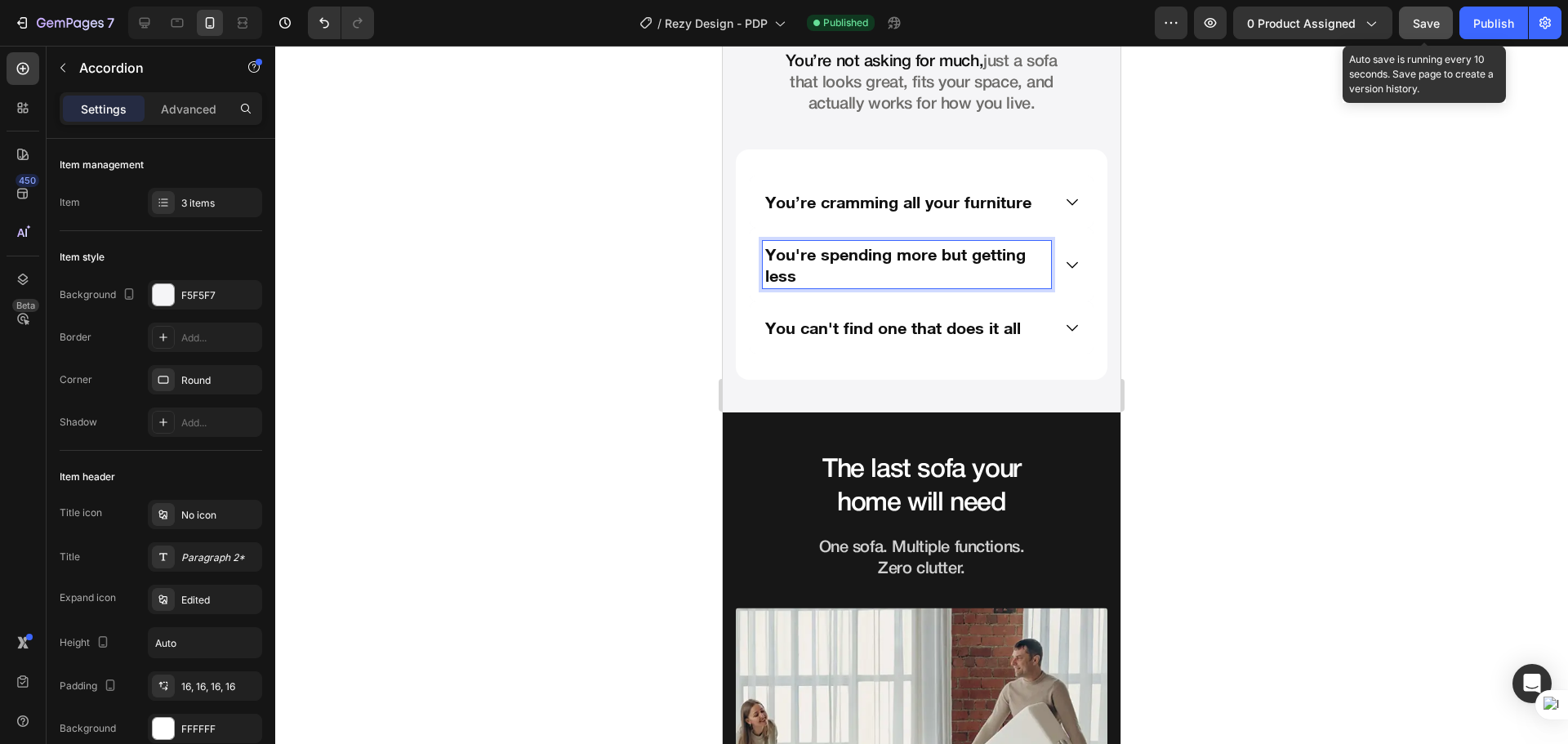
click at [1048, 266] on div "You're spending more but getting less" at bounding box center [922, 265] width 344 height 74
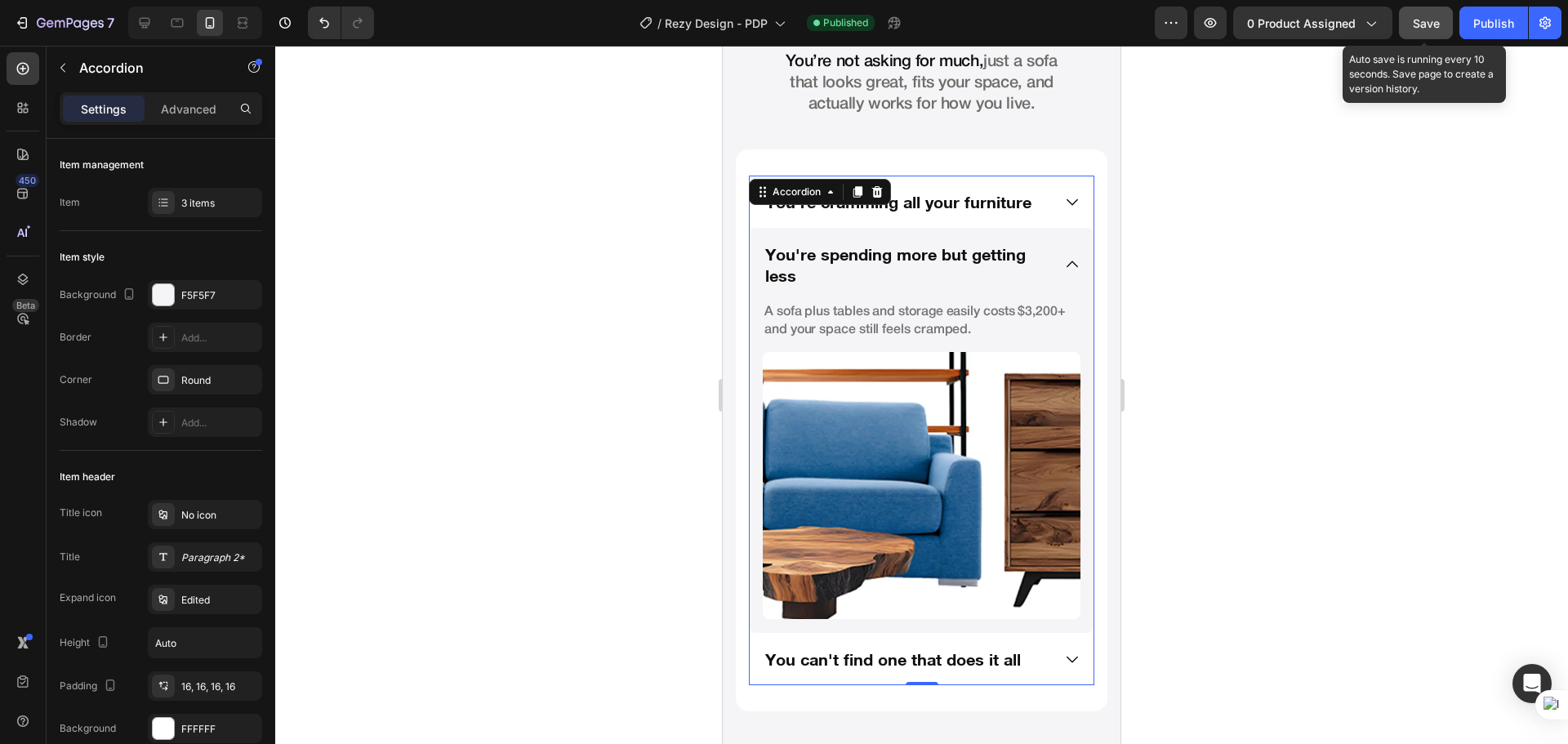
click at [1048, 266] on div "You're spending more but getting less" at bounding box center [922, 265] width 344 height 74
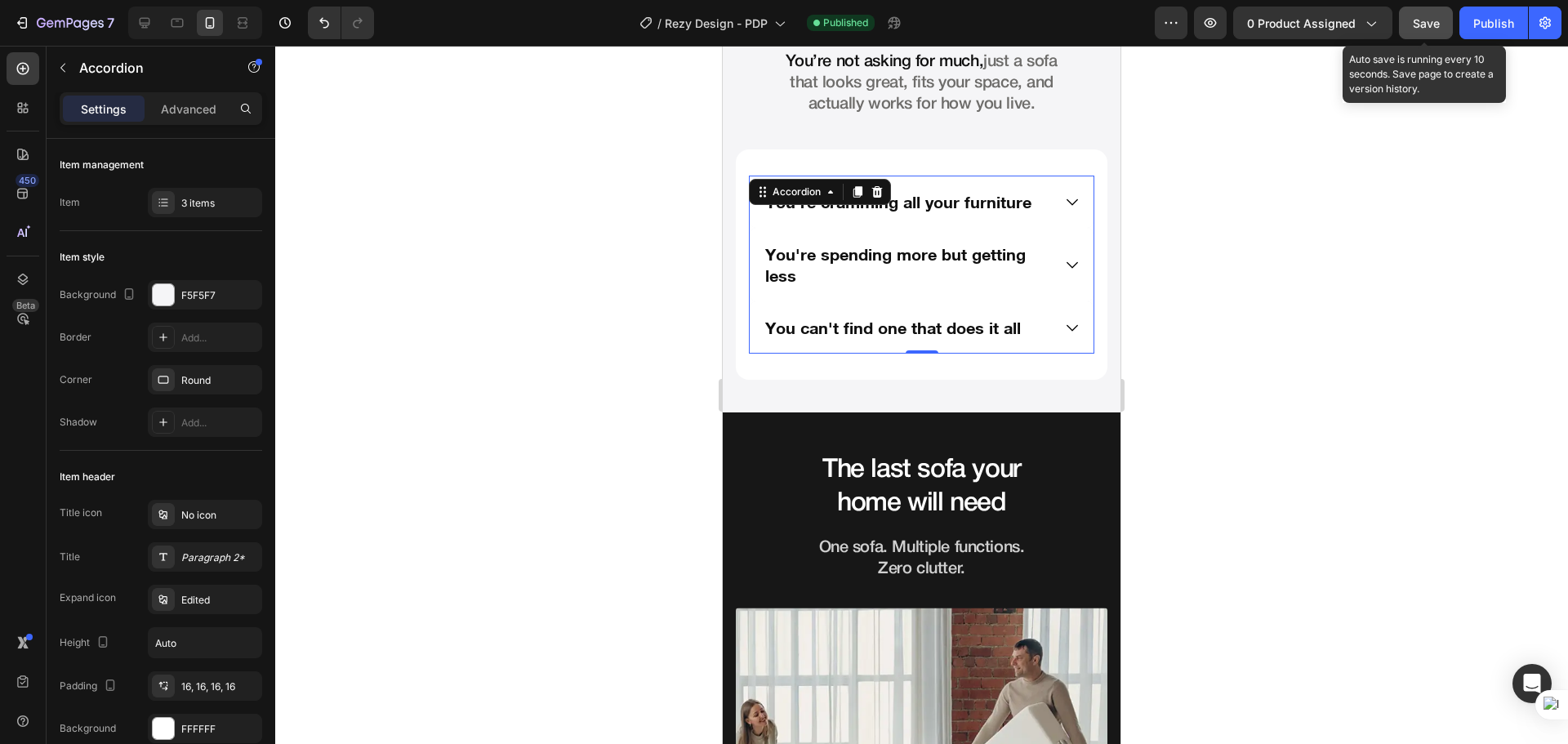
click at [1058, 222] on div "You’re cramming all your furniture" at bounding box center [922, 202] width 344 height 53
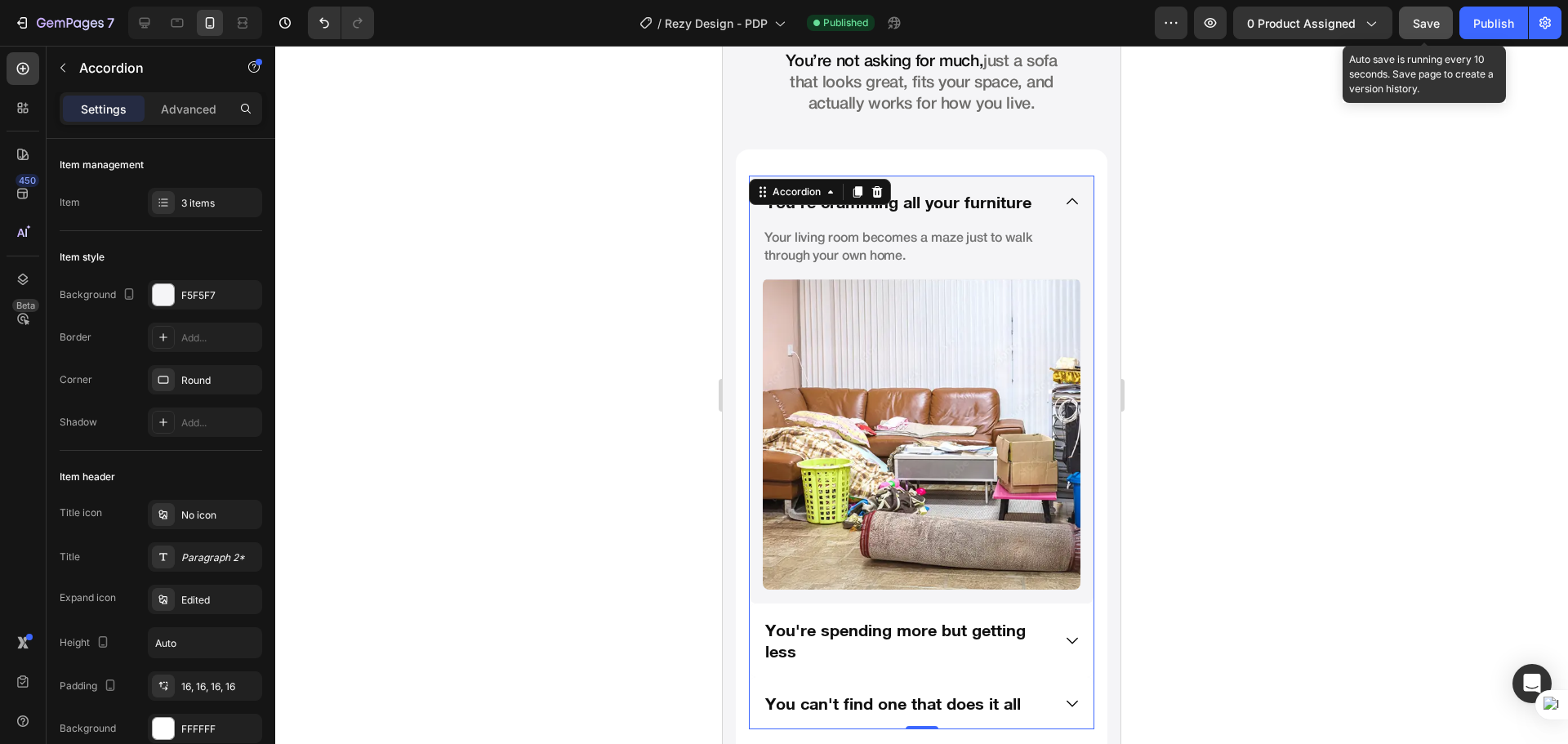
click at [1058, 222] on div "You’re cramming all your furniture" at bounding box center [922, 202] width 344 height 53
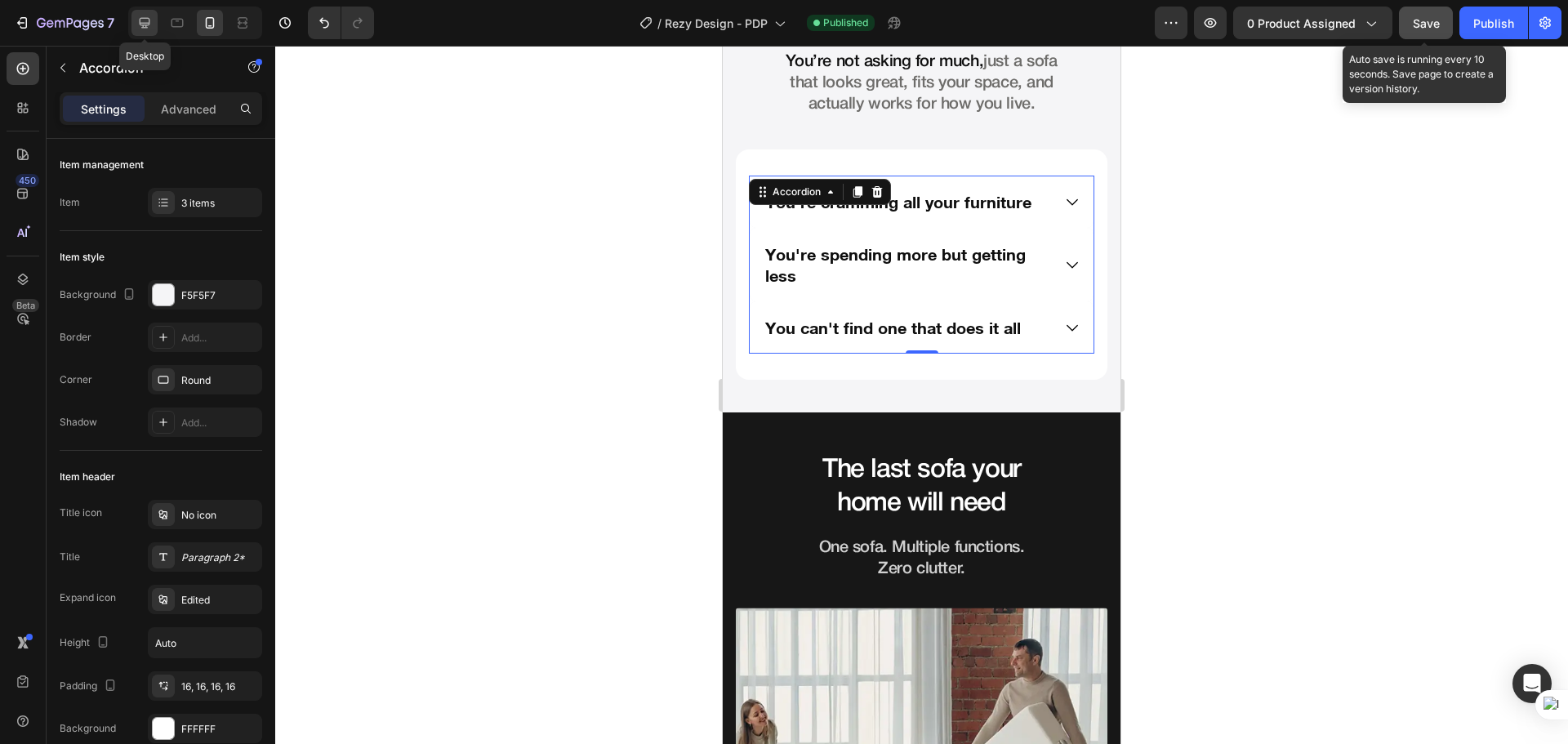
click at [153, 35] on div at bounding box center [144, 22] width 26 height 26
type input "464"
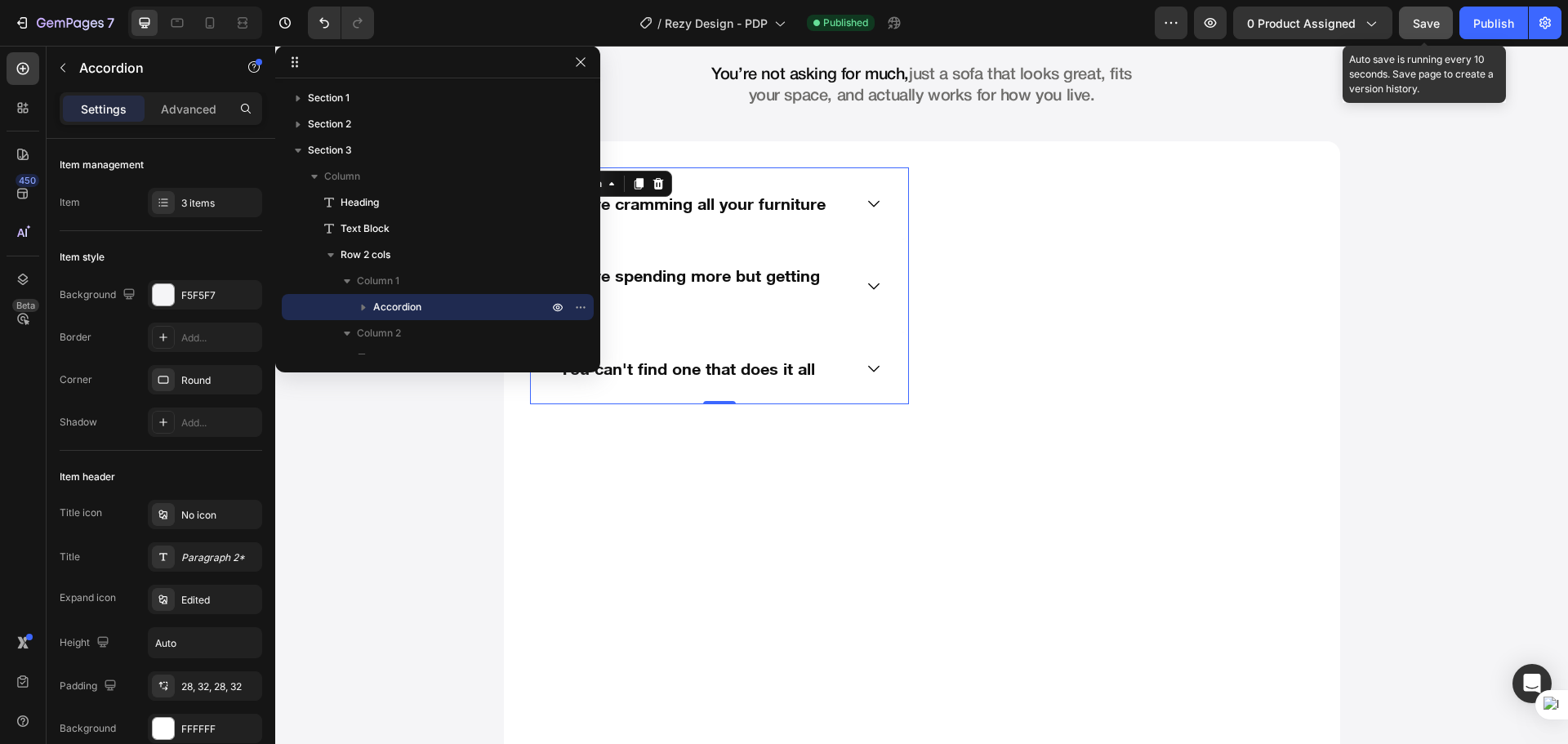
scroll to position [1288, 0]
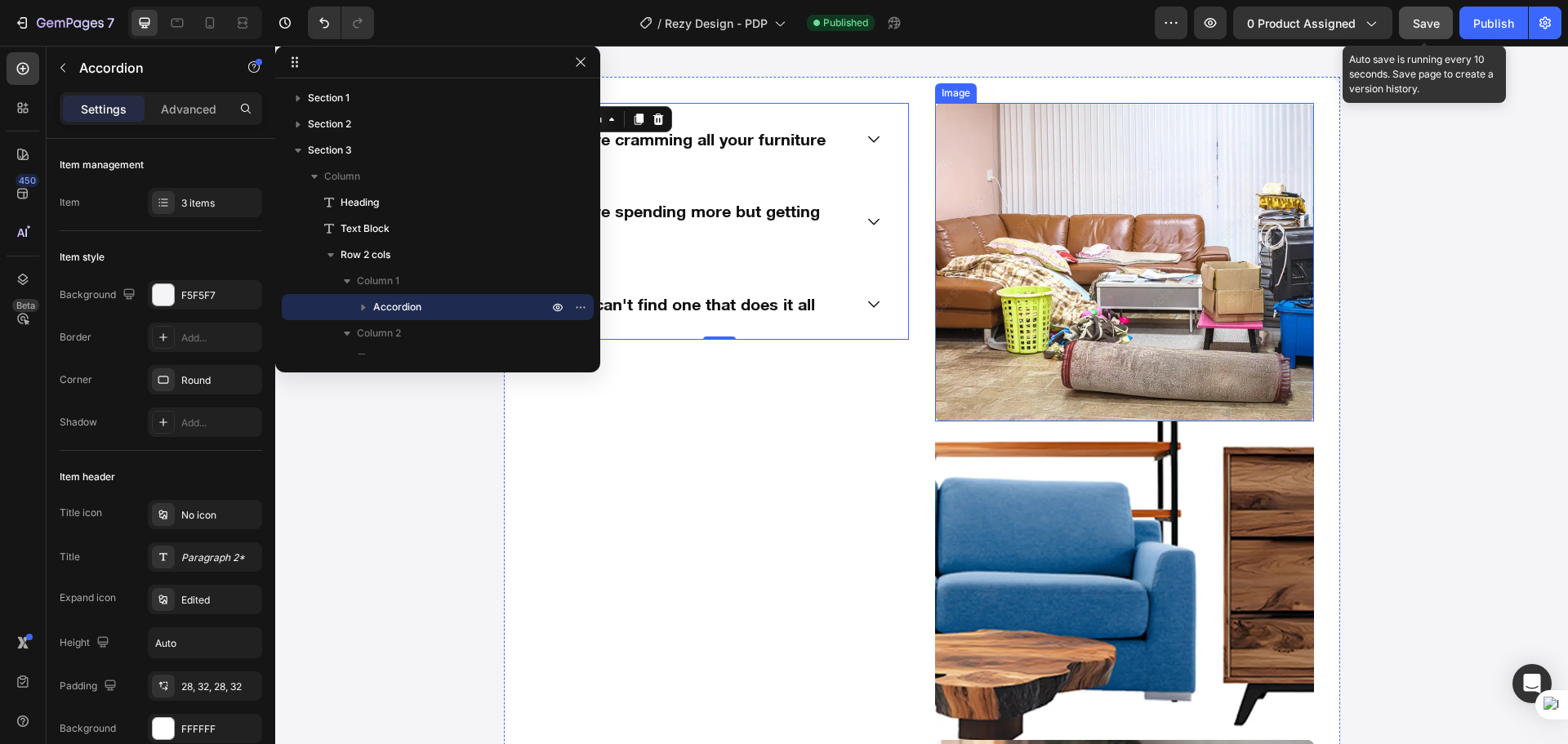
click at [1031, 335] on img at bounding box center [1125, 263] width 379 height 319
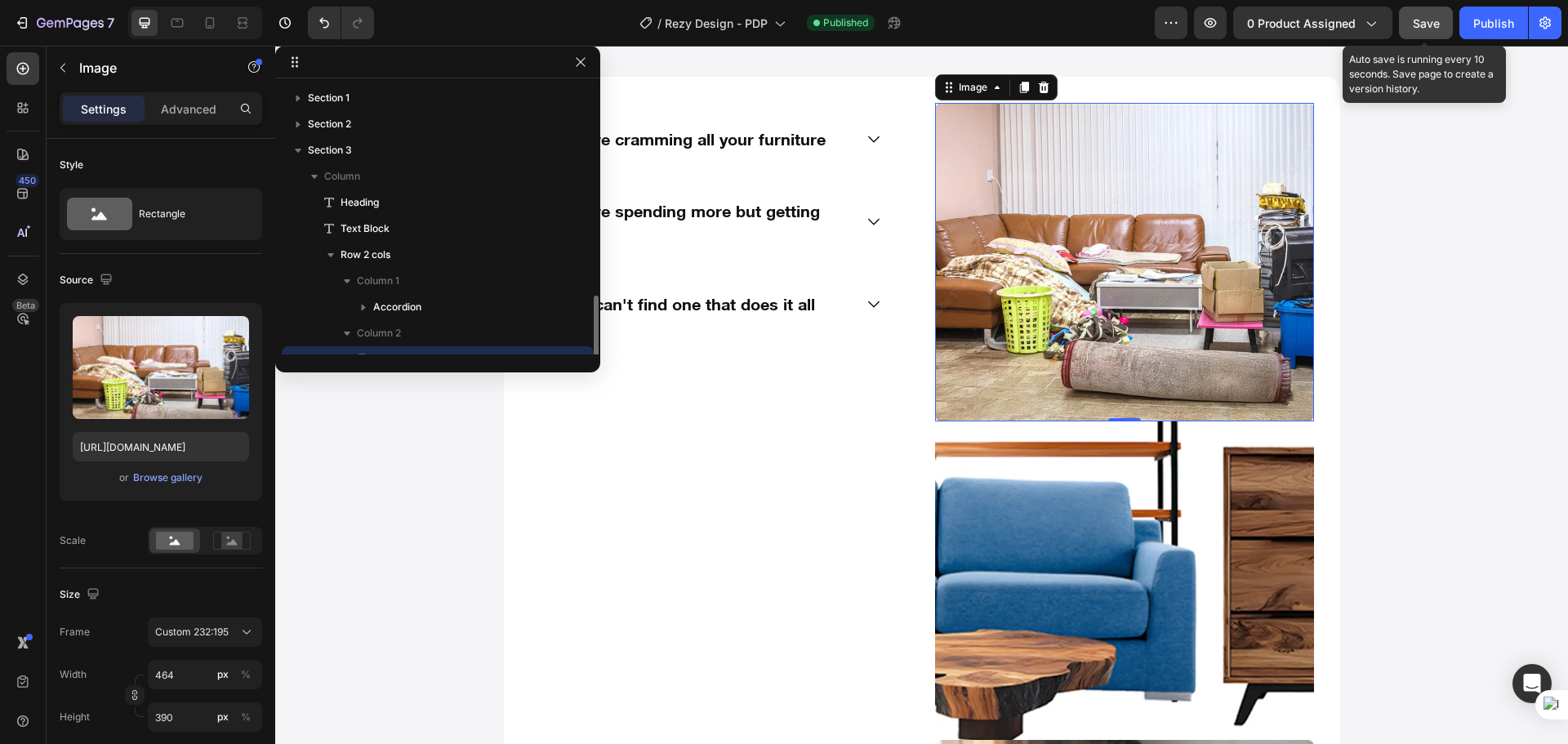
scroll to position [153, 0]
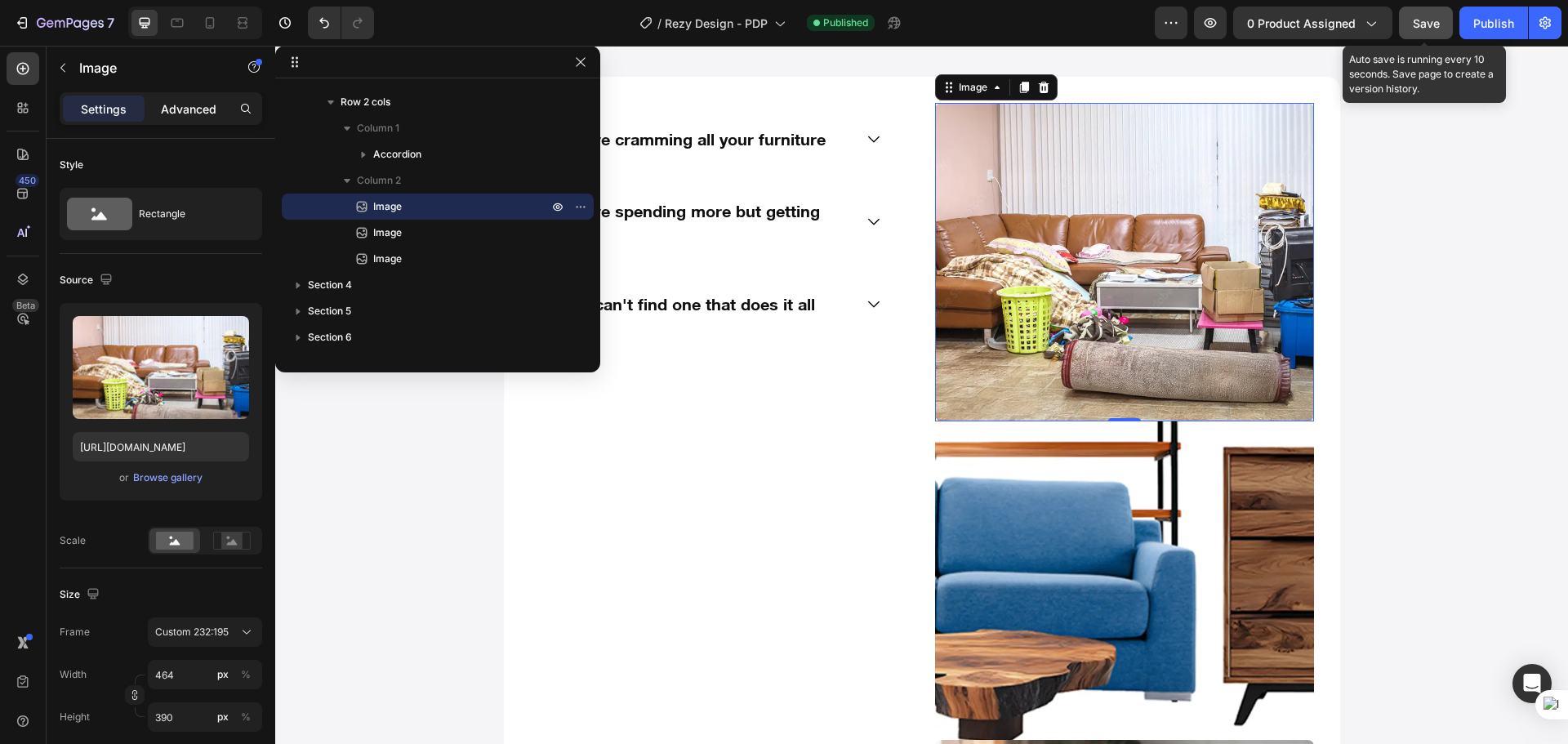
click at [189, 106] on p "Advanced" at bounding box center [188, 109] width 55 height 18
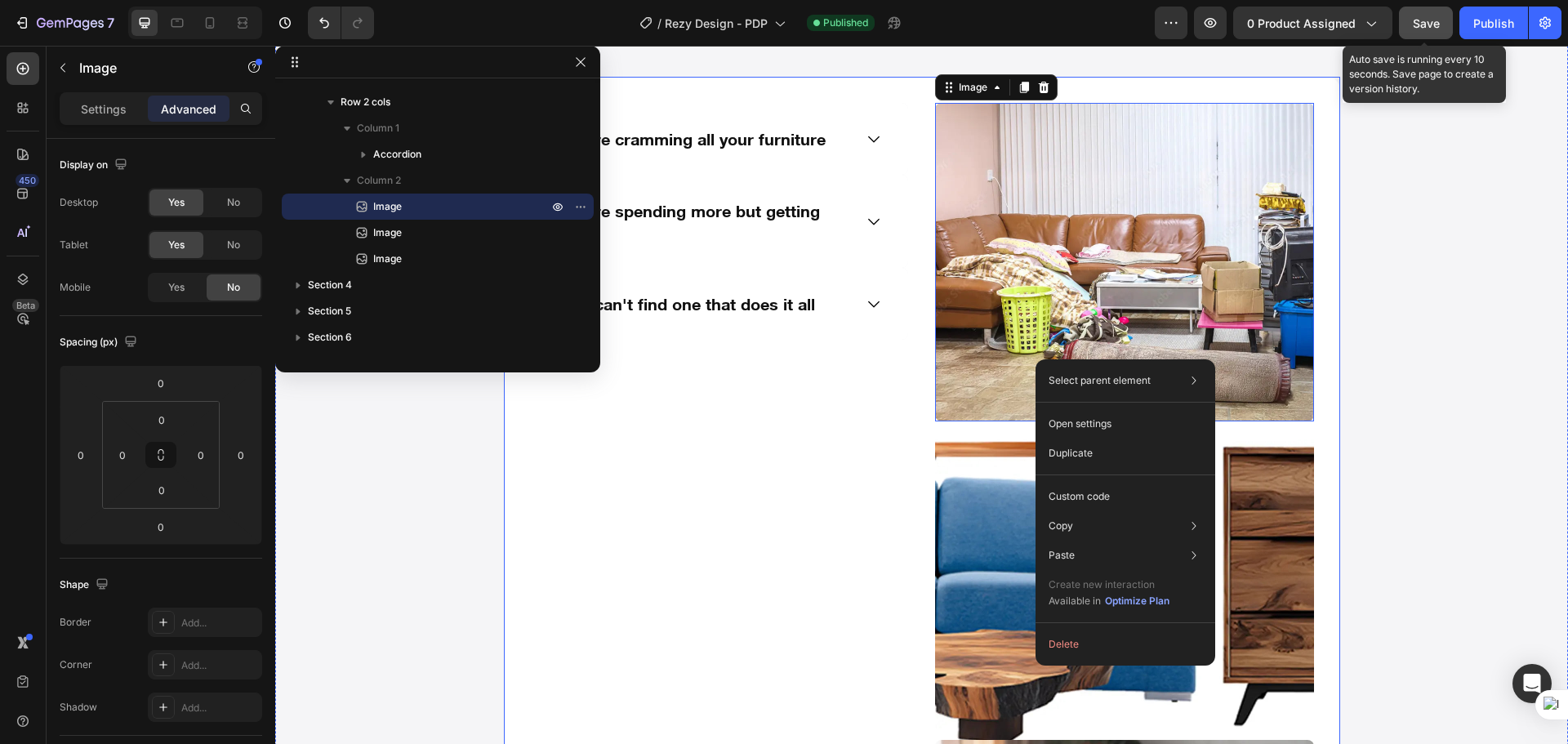
click at [833, 455] on div "You’re cramming all your furniture You're spending more but getting less You ca…" at bounding box center [719, 581] width 379 height 956
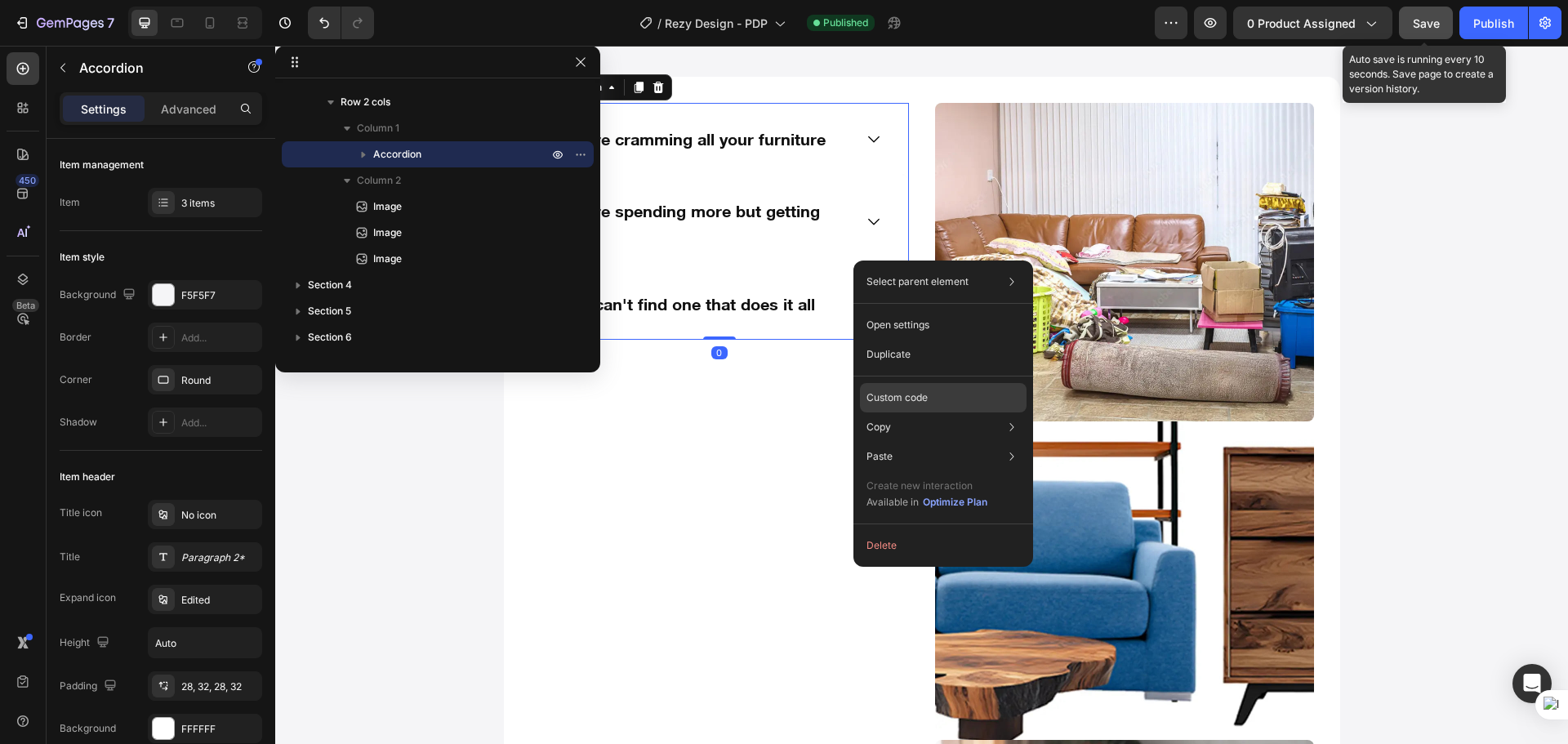
click at [910, 442] on div "Custom code" at bounding box center [942, 456] width 166 height 29
type input "100%"
type input "100"
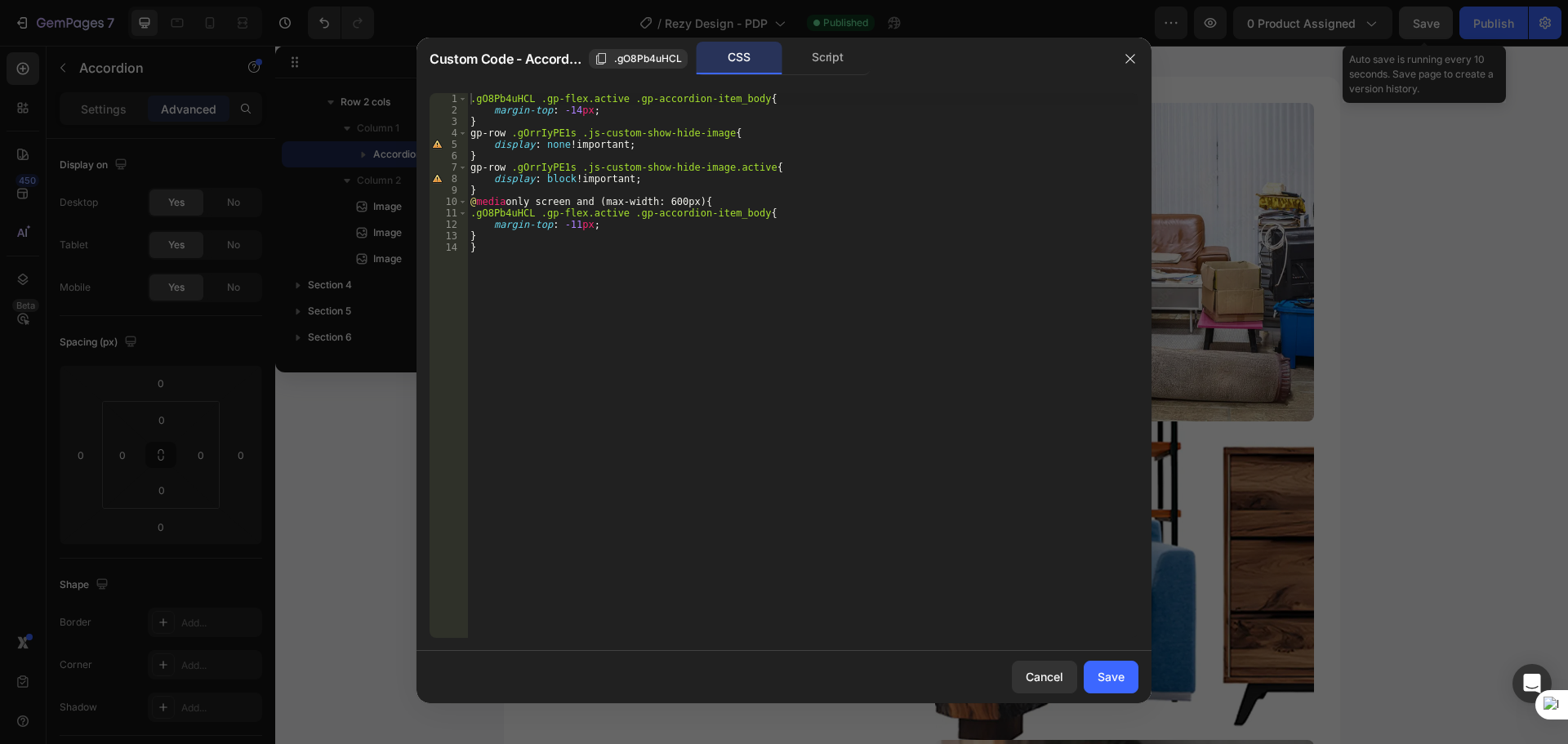
click at [672, 311] on div ".gO8Pb4uHCL .gp-flex.active .gp-accordion-item_body { margin-top : -14 px ; } g…" at bounding box center [802, 377] width 671 height 568
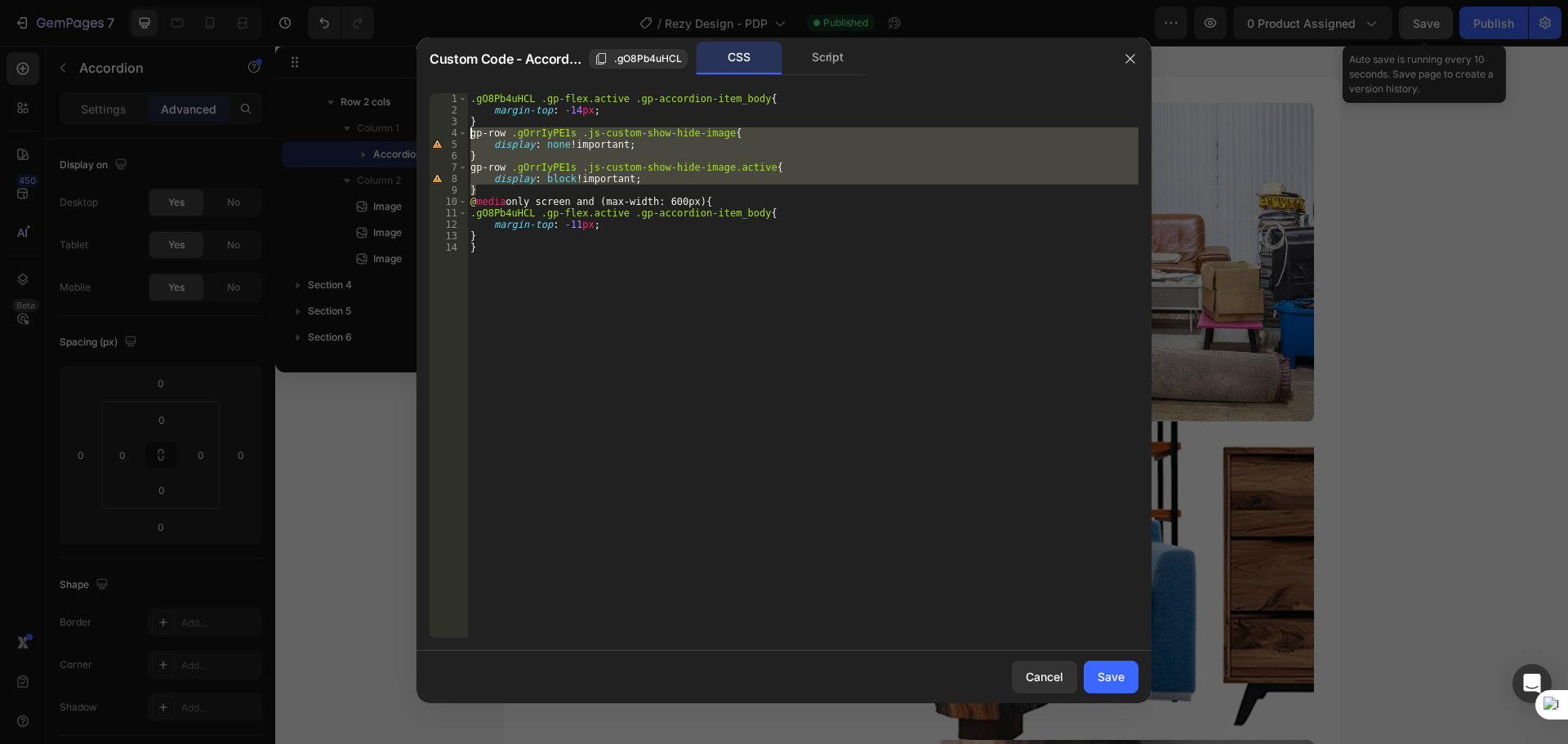
drag, startPoint x: 488, startPoint y: 186, endPoint x: 456, endPoint y: 136, distance: 59.4
click at [456, 136] on div "} 1 2 3 4 5 6 7 8 9 10 11 12 13 14 .gO8Pb4uHCL .gp-flex.active .gp-accordion-it…" at bounding box center [784, 366] width 709 height 545
click at [492, 235] on div ".gO8Pb4uHCL .gp-flex.active .gp-accordion-item_body { margin-top : -14 px ; } g…" at bounding box center [802, 377] width 671 height 568
type textarea "}"
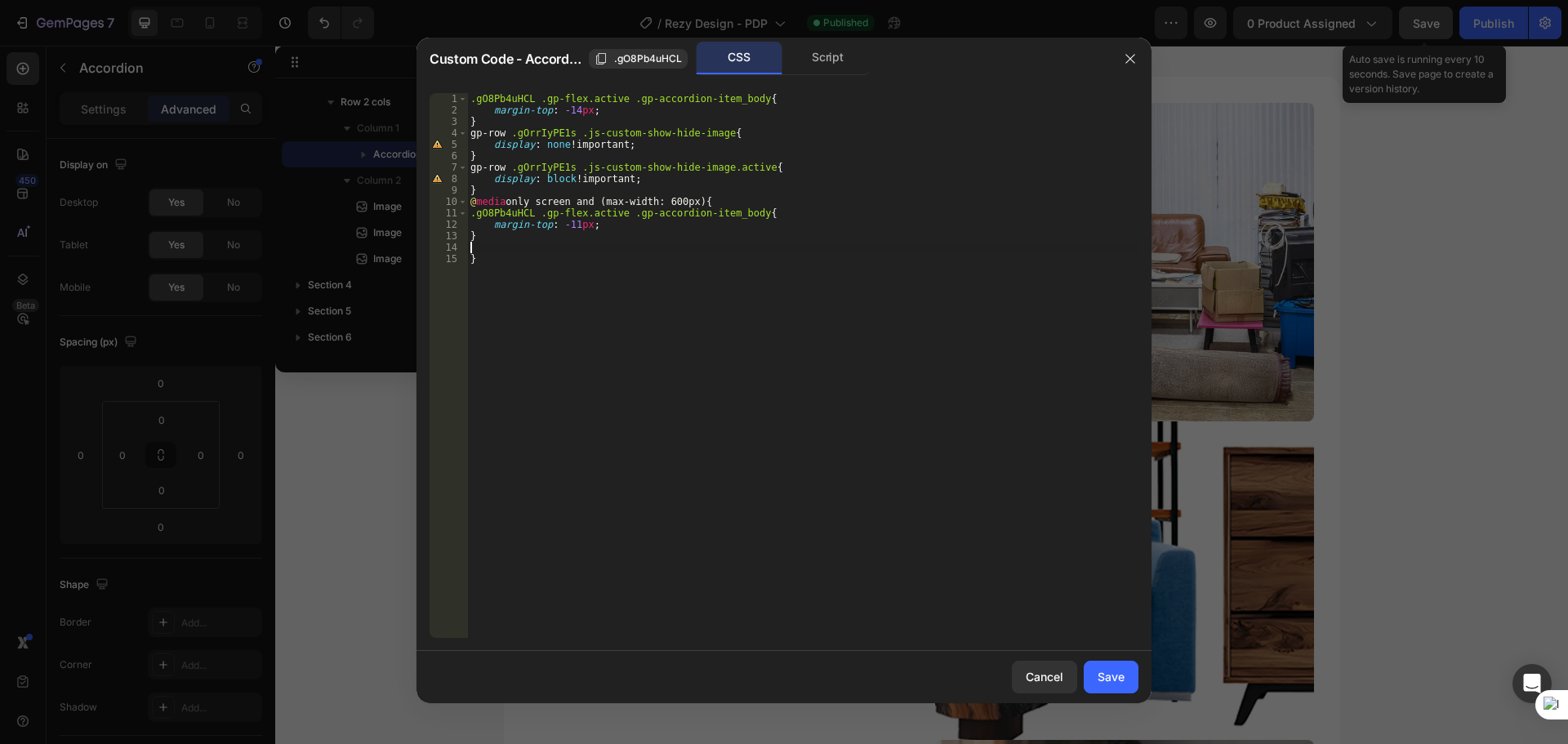
paste textarea "}"
click at [558, 262] on div ".gO8Pb4uHCL .gp-flex.active .gp-accordion-item_body { margin-top : -14 px ; } g…" at bounding box center [802, 377] width 671 height 568
click at [552, 291] on div ".gO8Pb4uHCL .gp-flex.active .gp-accordion-item_body { margin-top : -14 px ; } g…" at bounding box center [802, 377] width 671 height 568
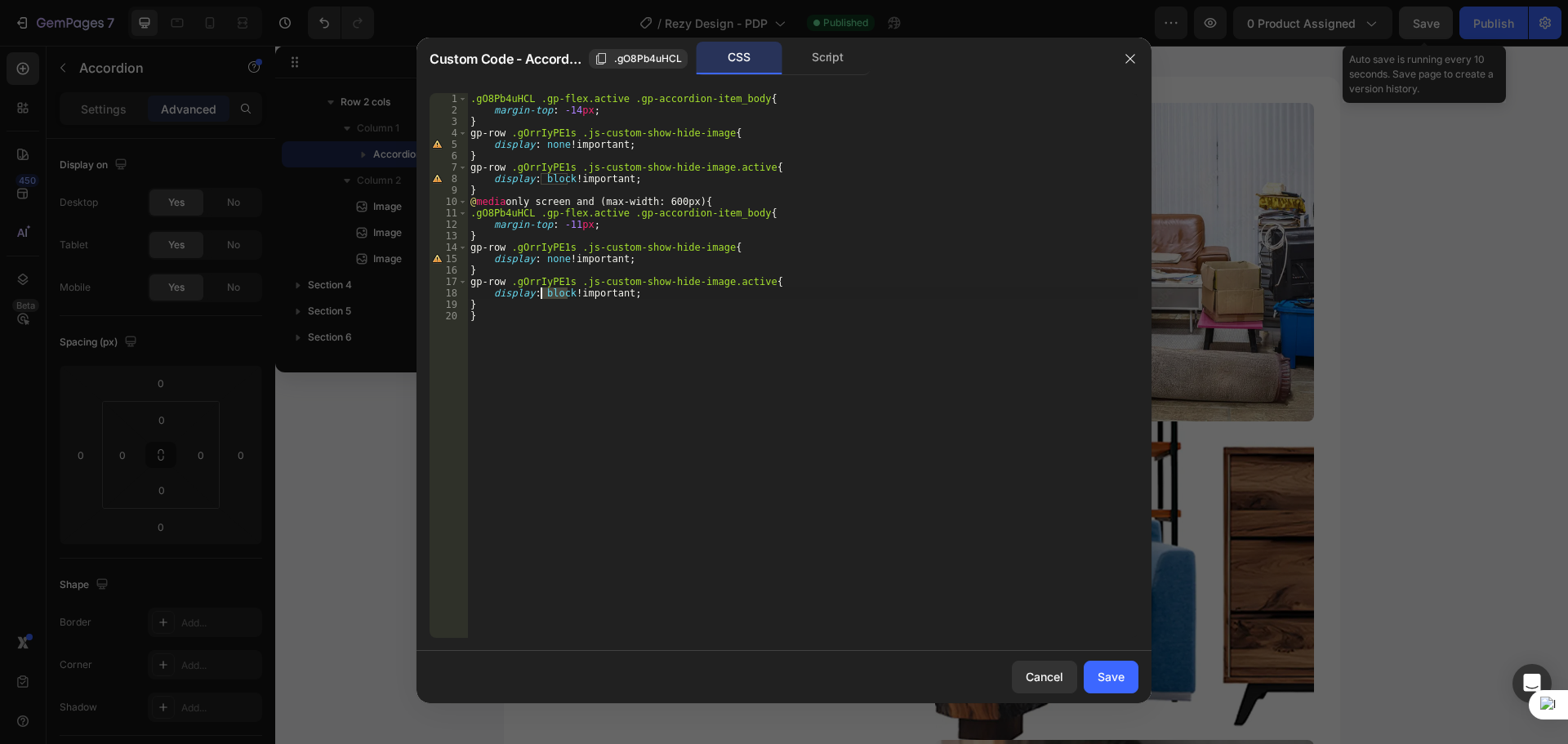
paste textarea "none"
type textarea "display: none !important;"
click at [1118, 689] on button "Save" at bounding box center [1110, 677] width 54 height 33
type input "0"
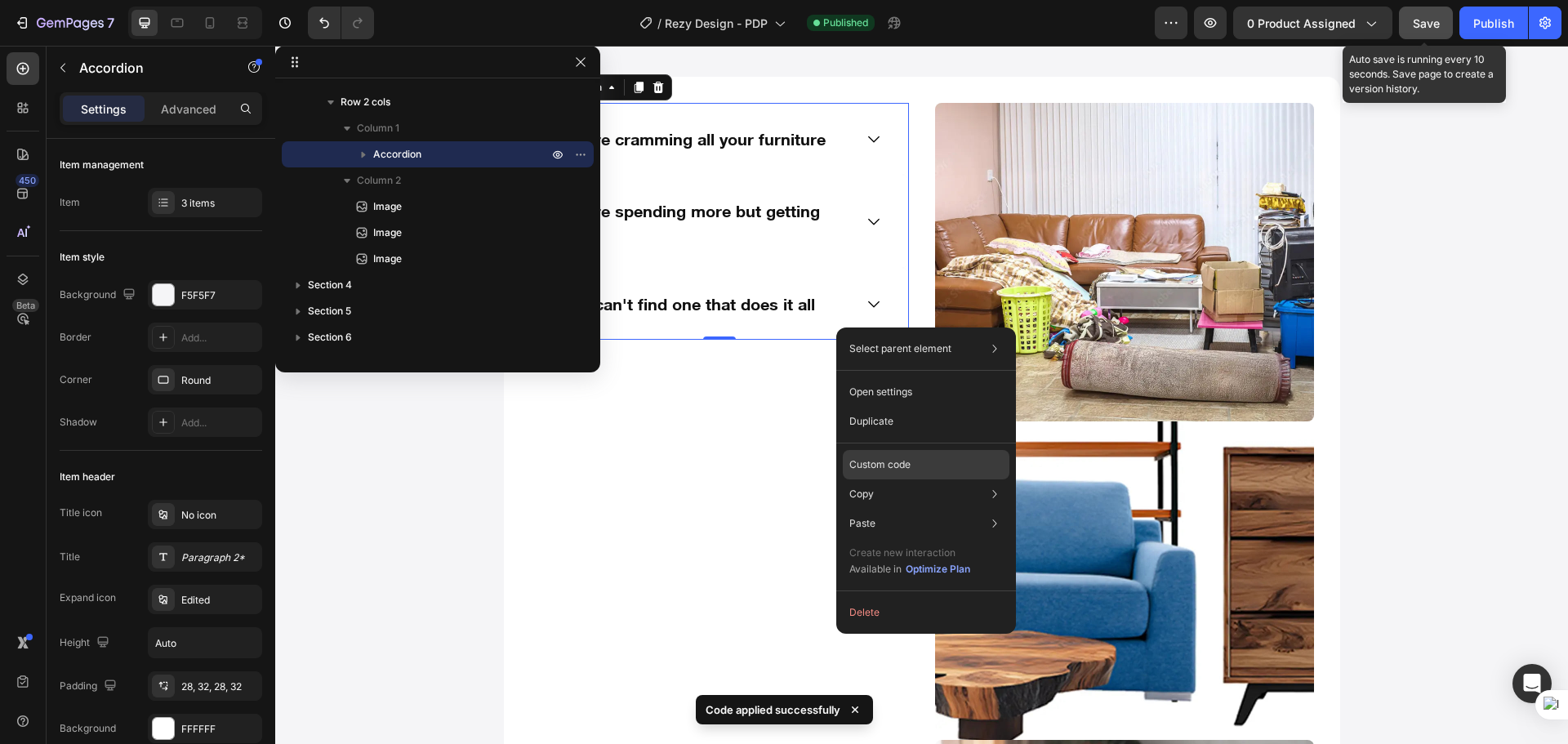
click at [869, 464] on p "Custom code" at bounding box center [879, 464] width 61 height 15
type input "100%"
type input "100"
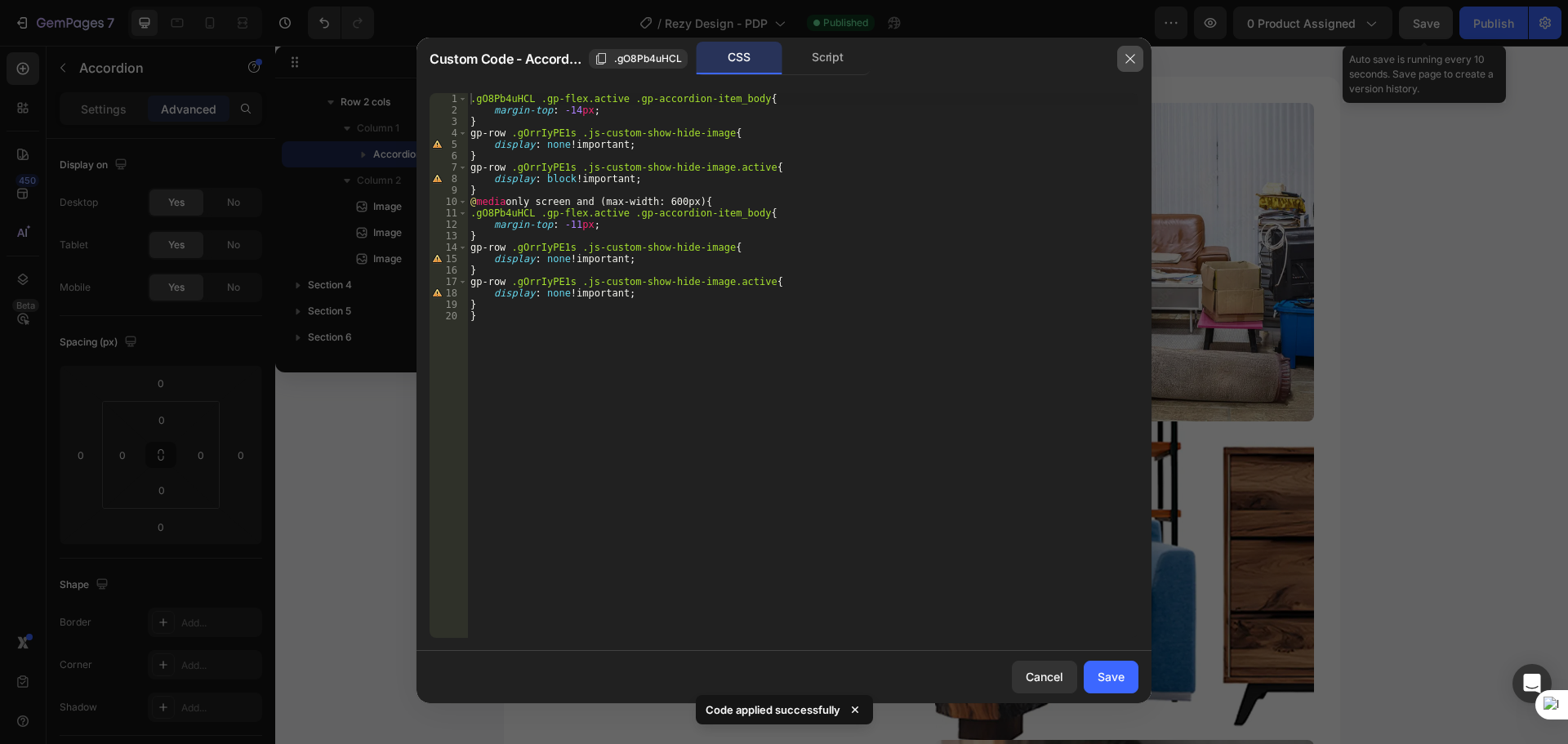
drag, startPoint x: 1124, startPoint y: 55, endPoint x: 986, endPoint y: 31, distance: 140.1
click at [1124, 55] on icon "button" at bounding box center [1130, 58] width 13 height 13
type input "0"
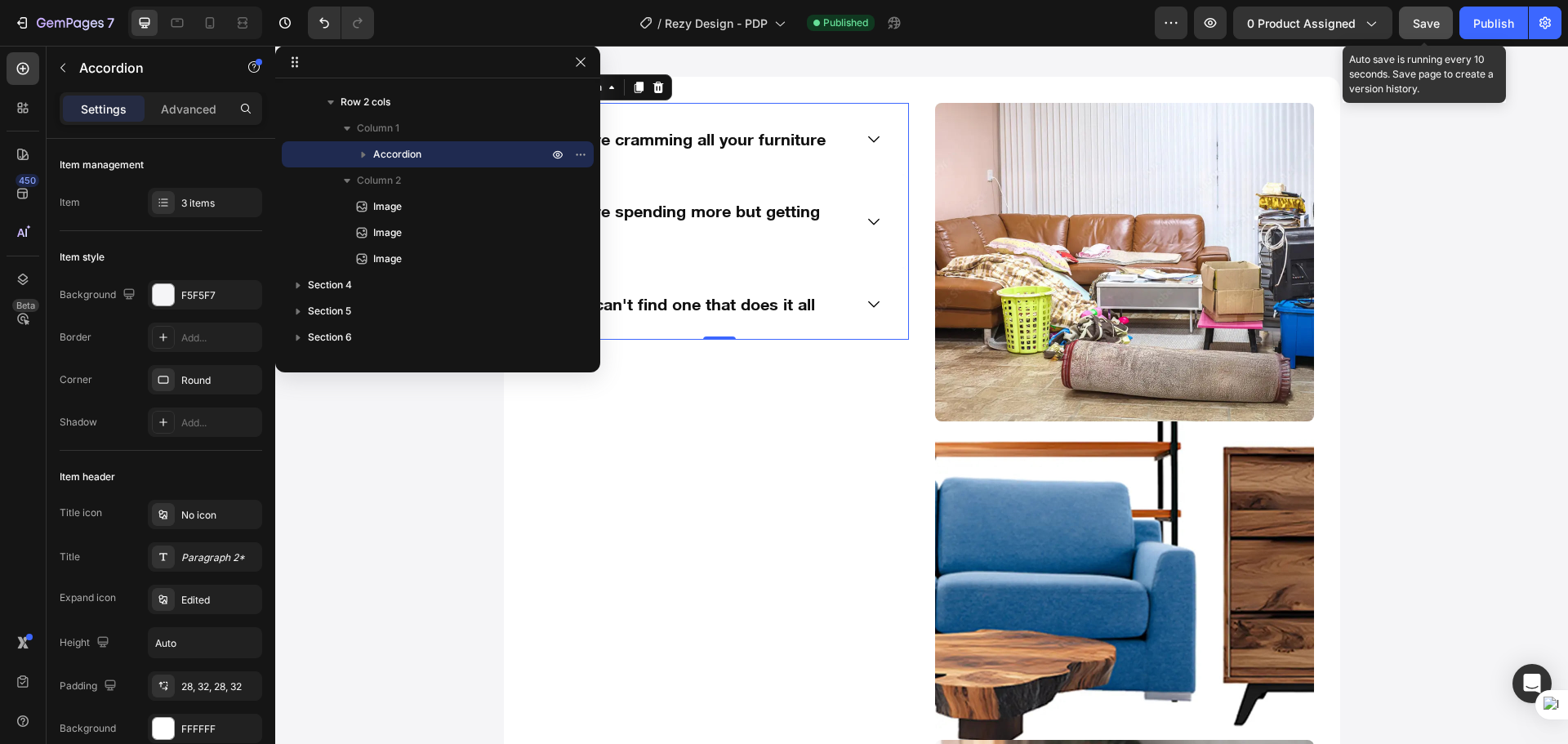
click at [1419, 23] on span "Save" at bounding box center [1426, 23] width 27 height 14
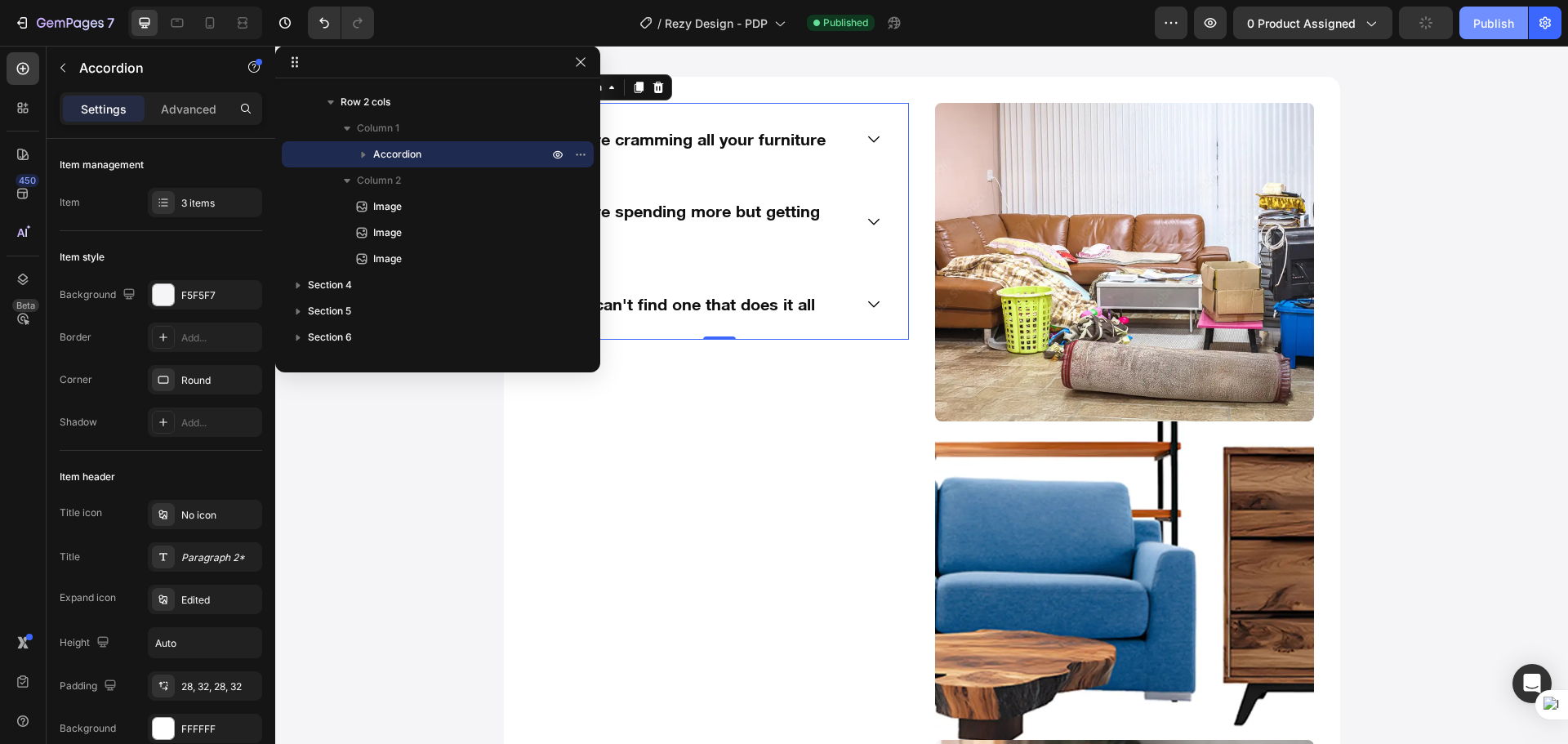
click at [1482, 31] on div "Publish" at bounding box center [1493, 23] width 41 height 18
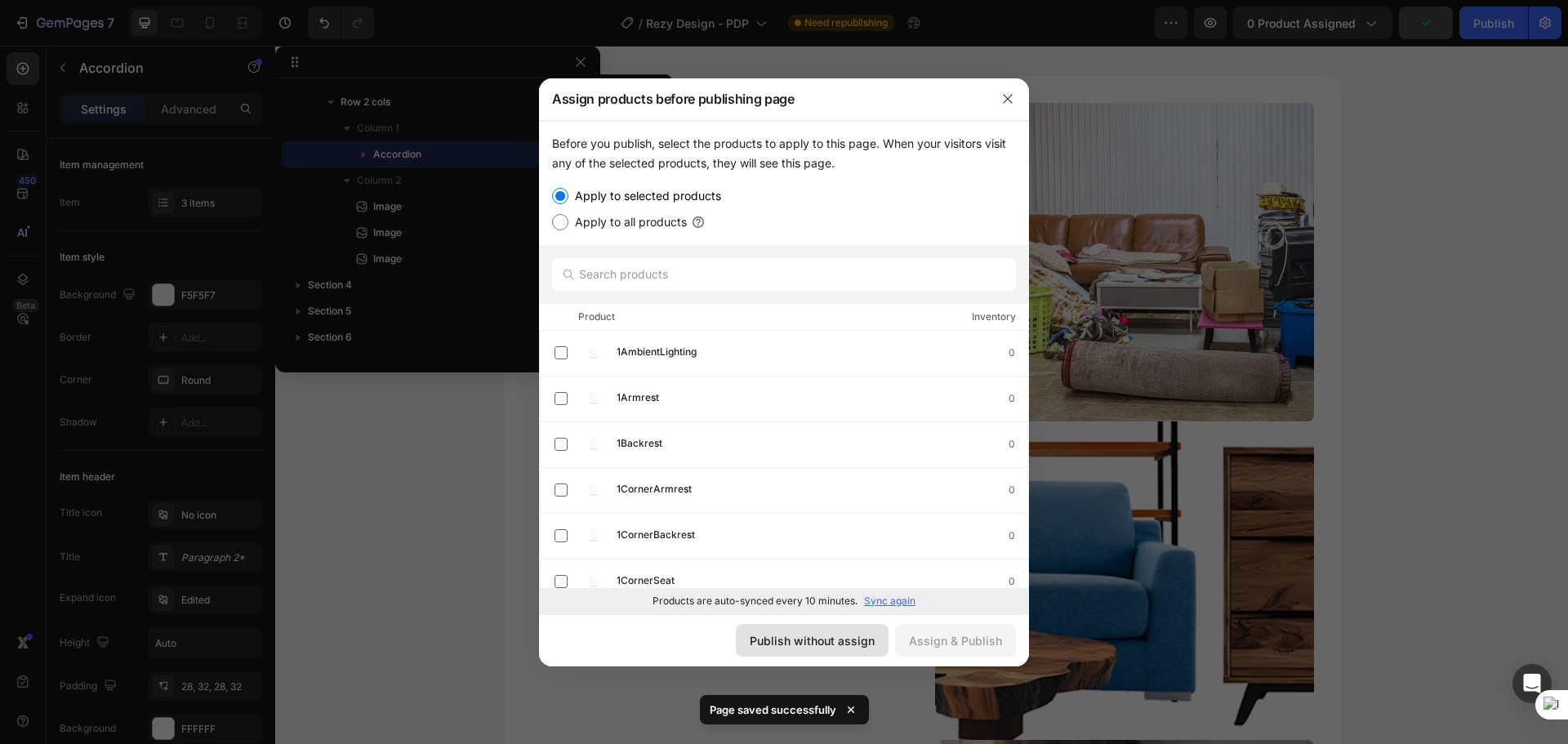
click at [807, 644] on div "Publish without assign" at bounding box center [812, 641] width 124 height 18
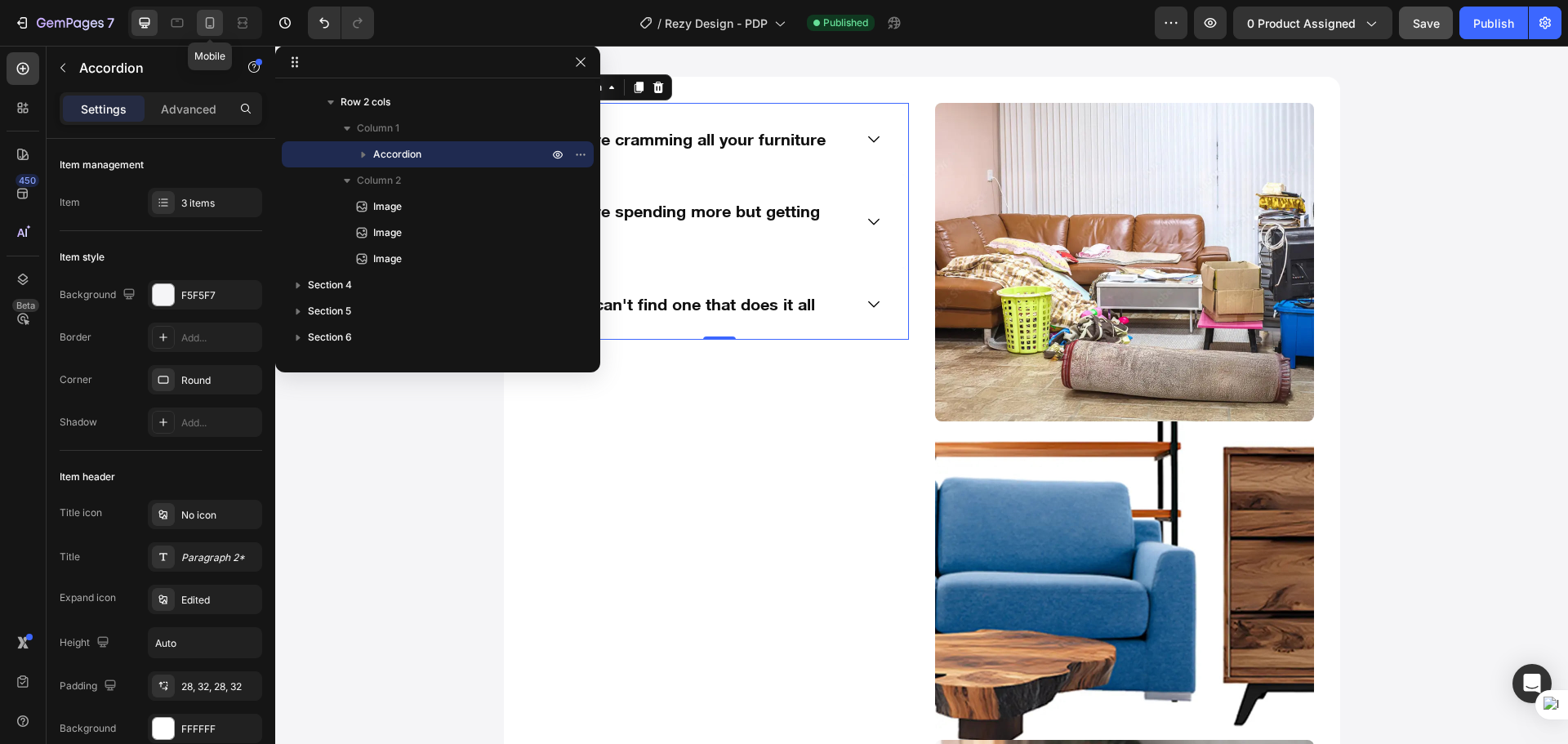
click at [217, 27] on icon at bounding box center [209, 22] width 17 height 17
type input "437"
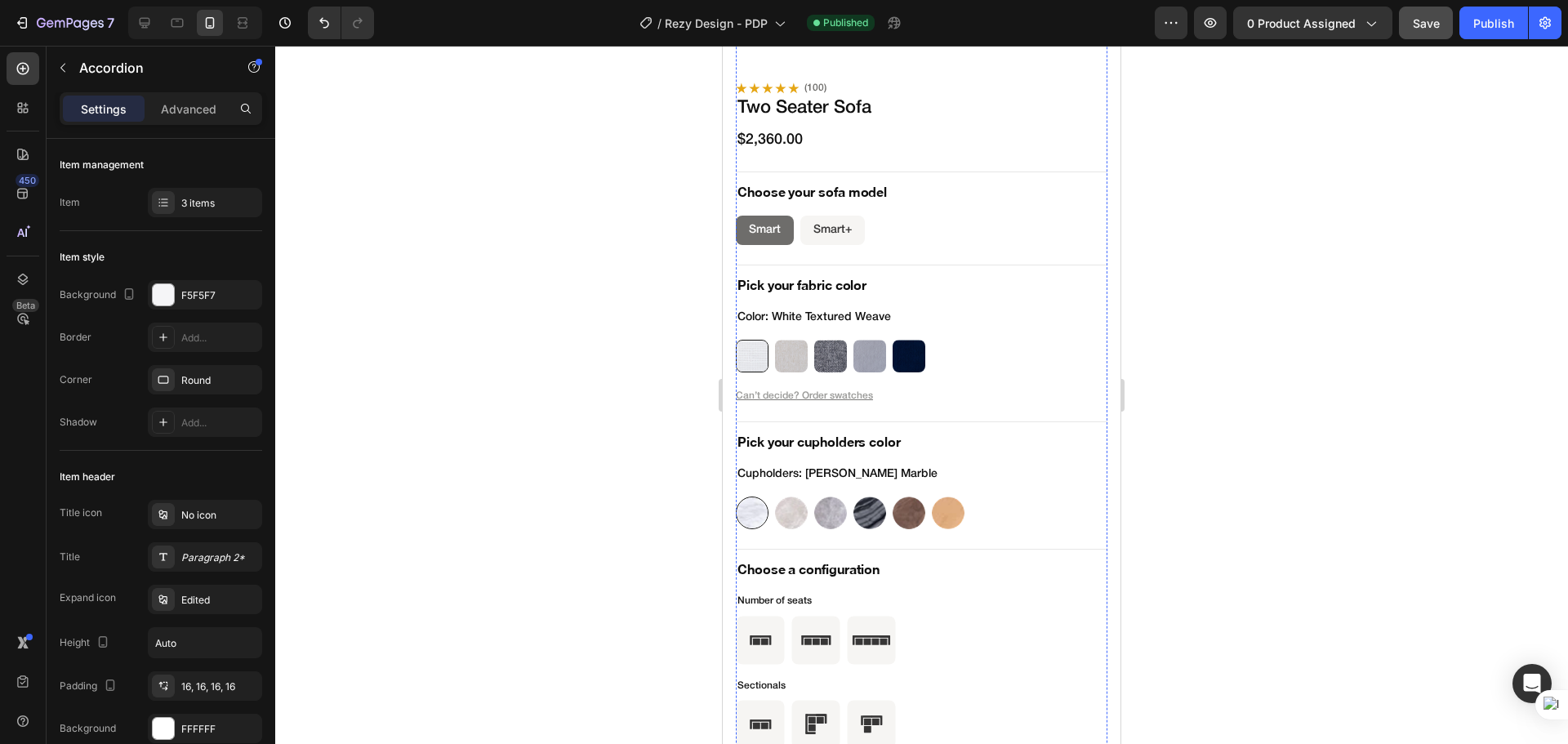
scroll to position [5244, 0]
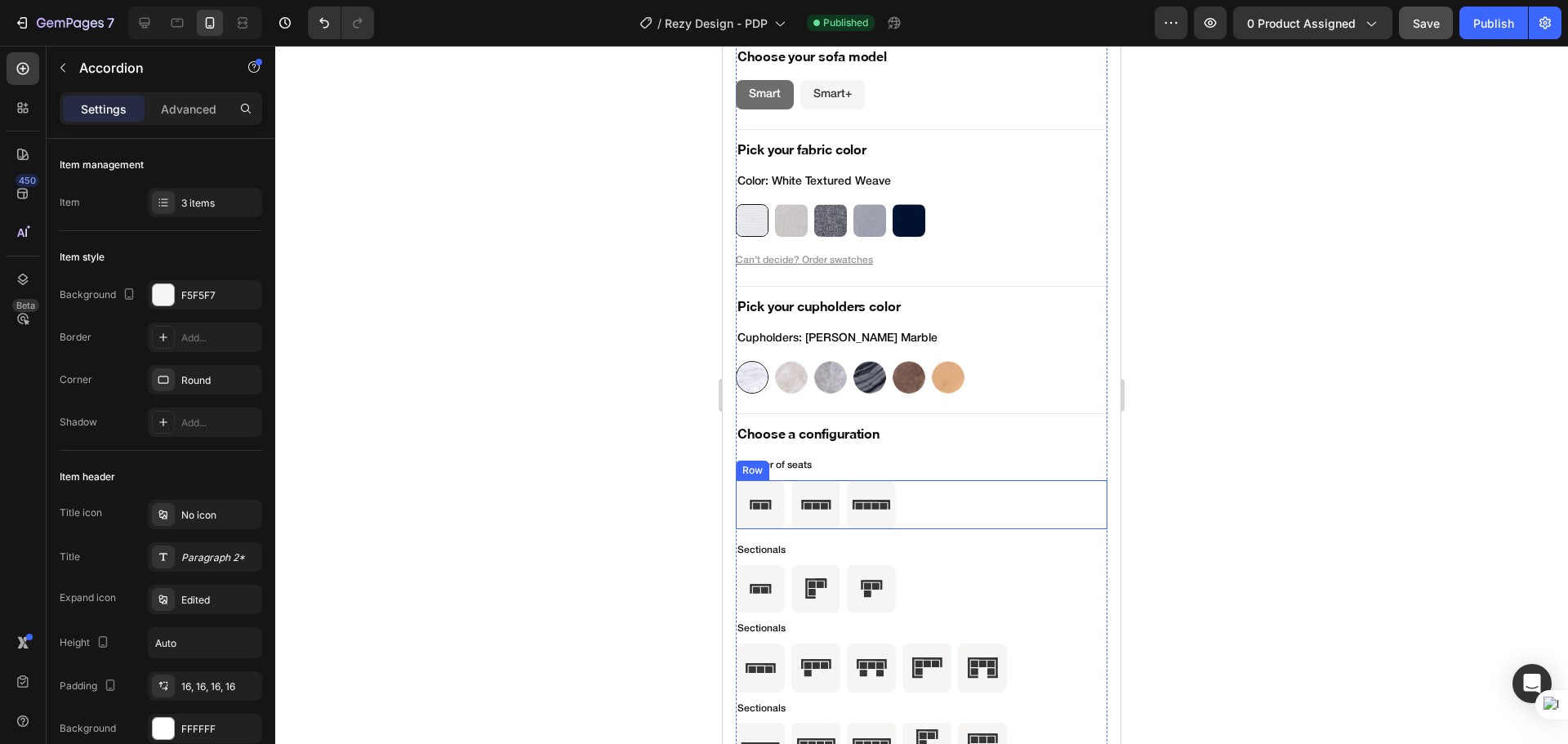
click at [956, 500] on div "Icon Icon Icon Row" at bounding box center [922, 505] width 371 height 49
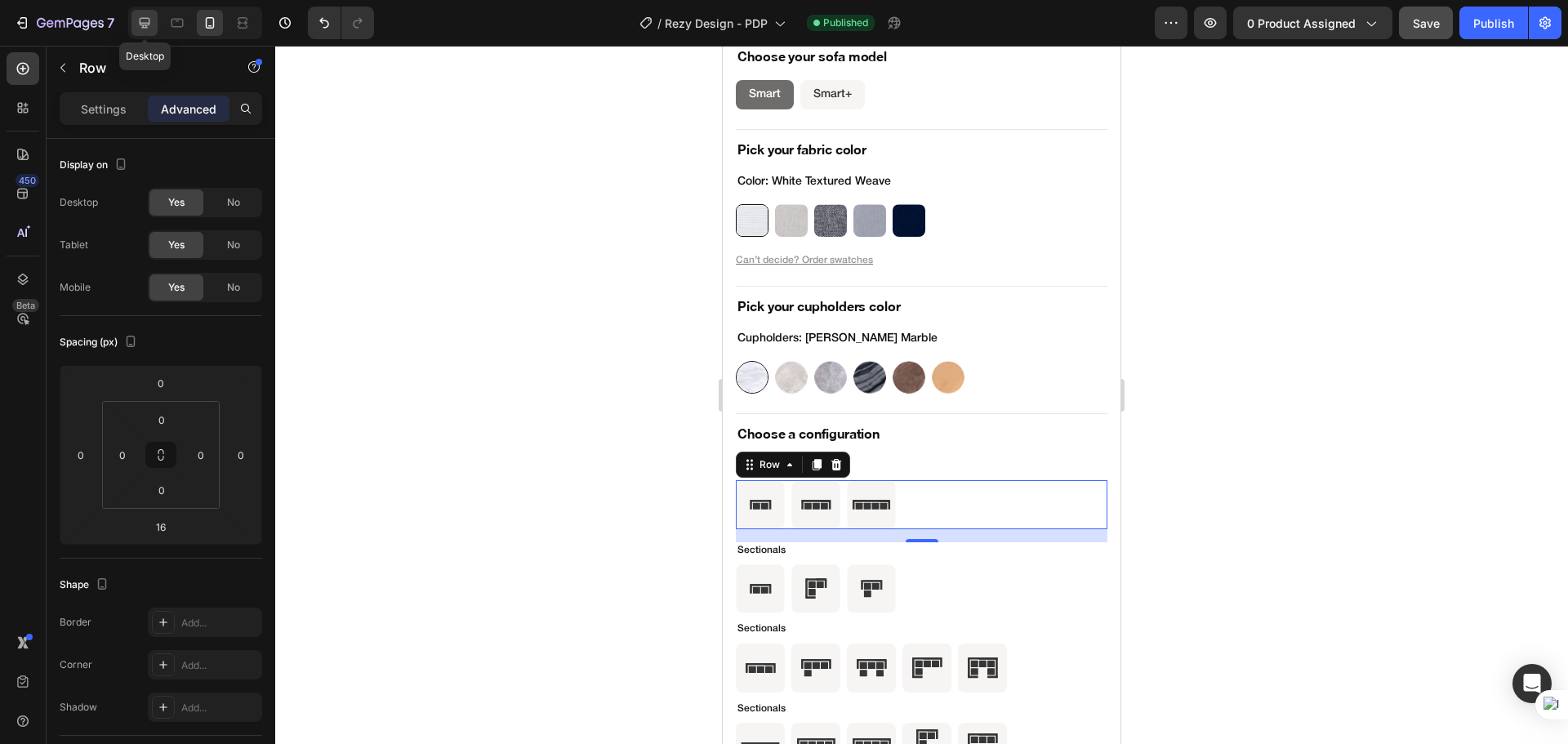
click at [137, 34] on div at bounding box center [144, 22] width 26 height 26
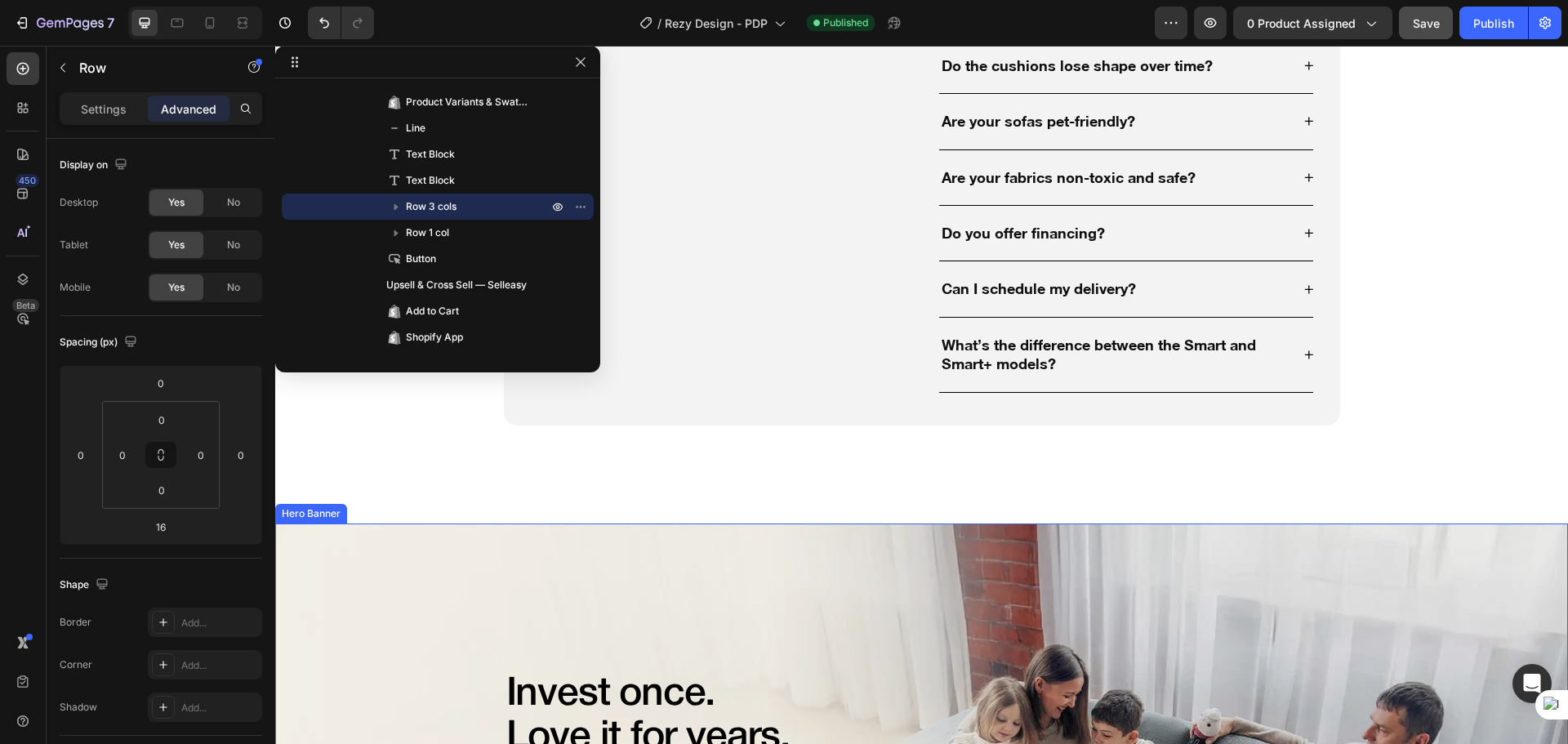
scroll to position [11370, 0]
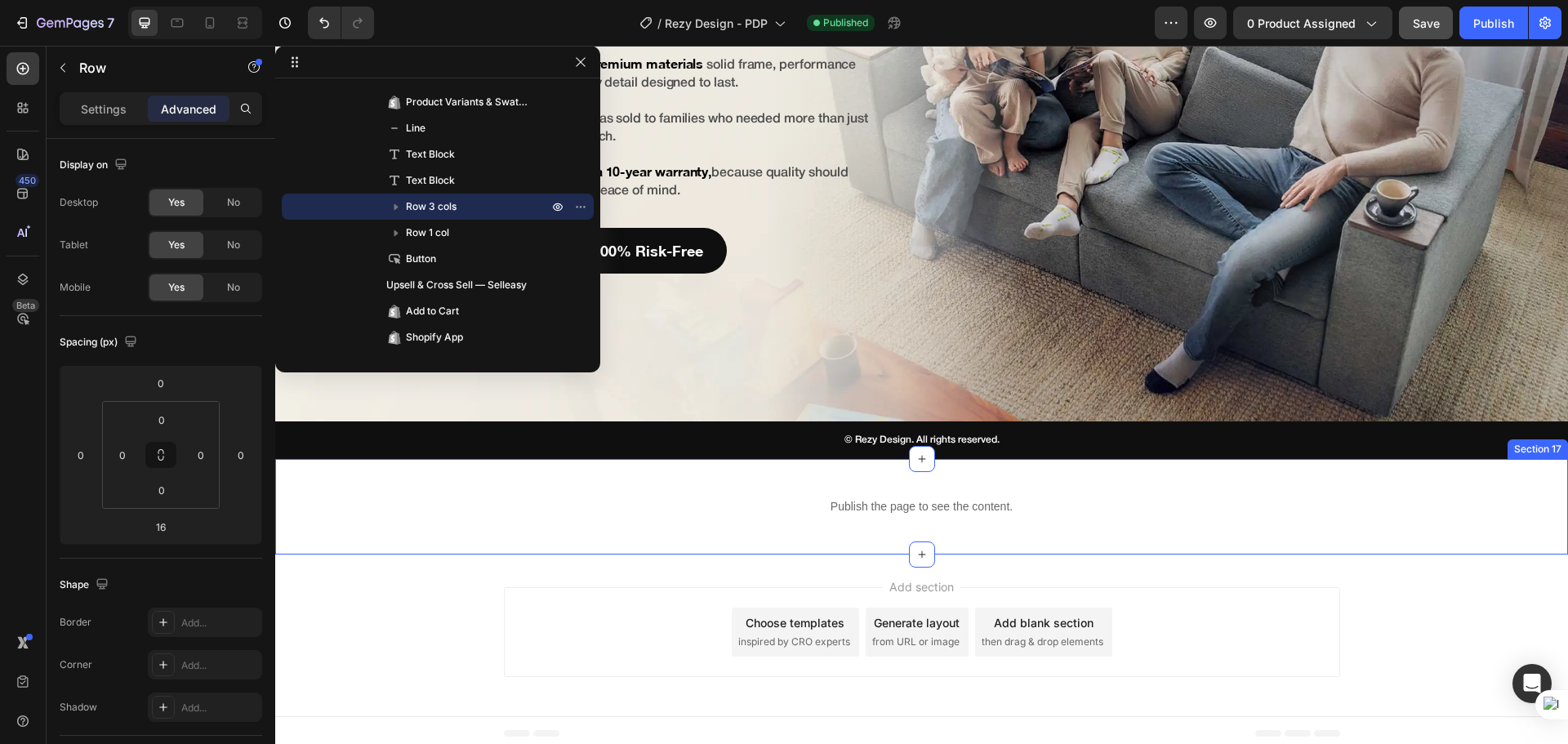
click at [738, 529] on div "Publish the page to see the content. Custom scroll botton Section 17" at bounding box center [921, 507] width 1292 height 95
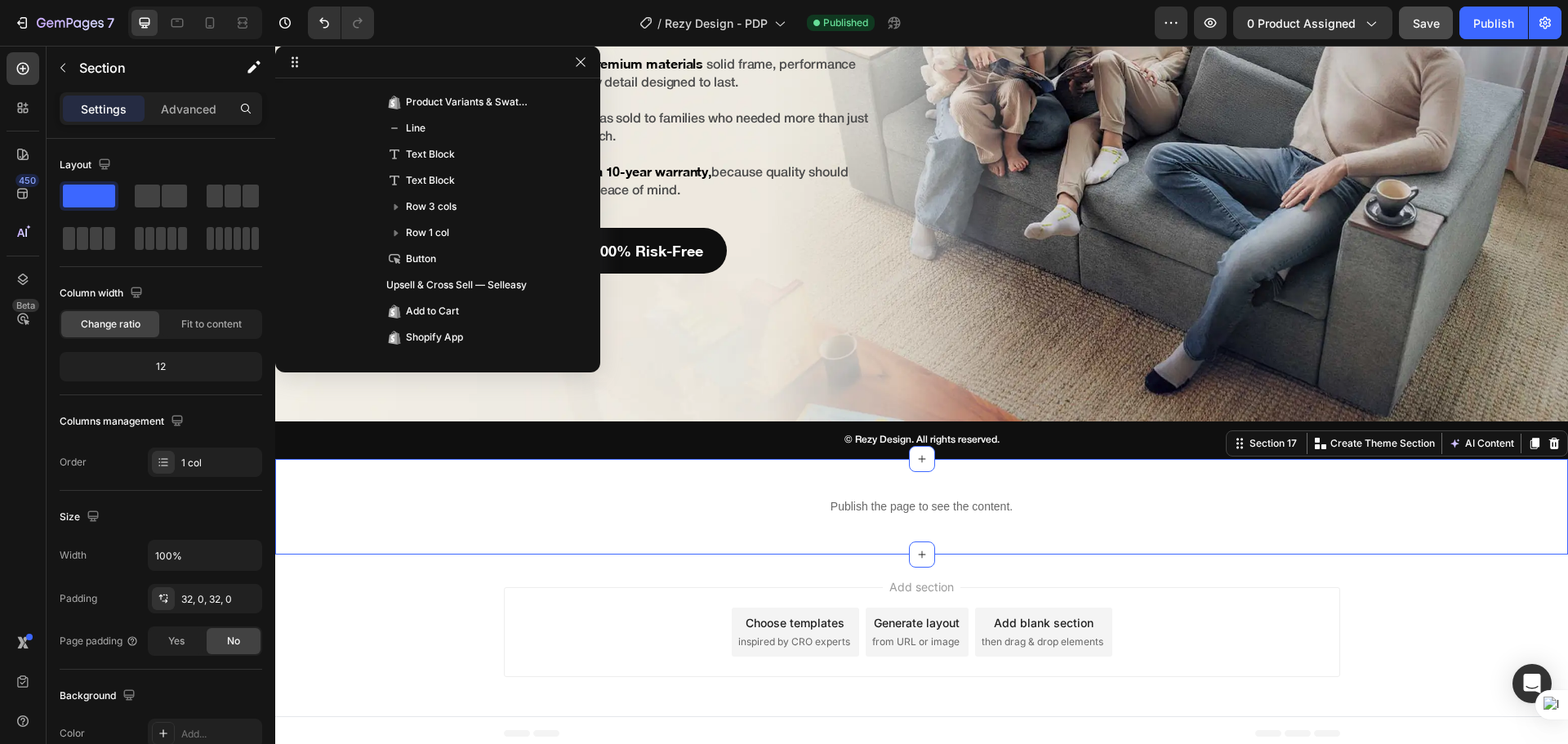
scroll to position [985, 0]
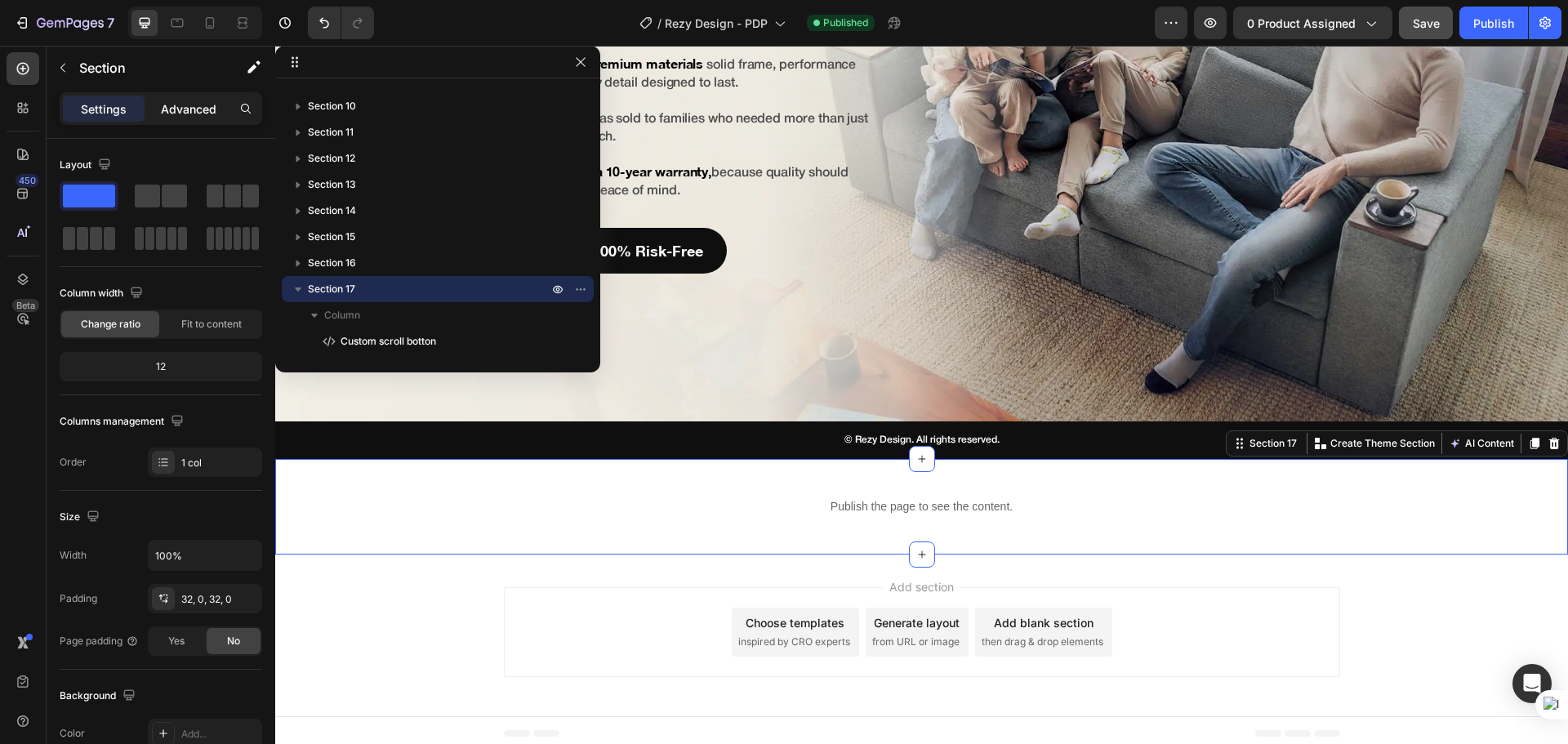
click at [176, 120] on div "Advanced" at bounding box center [189, 108] width 82 height 26
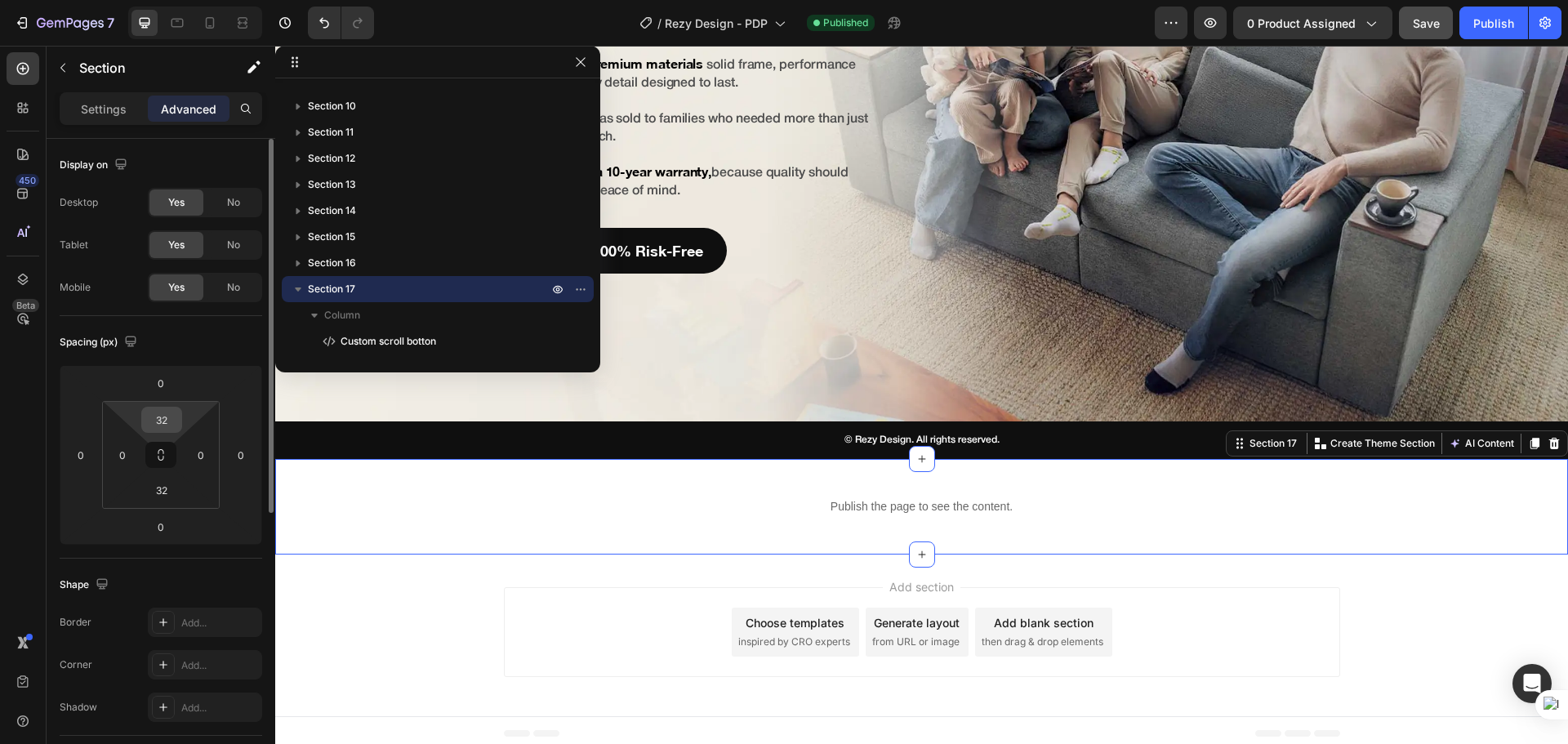
click at [166, 409] on input "32" at bounding box center [161, 419] width 33 height 24
click at [160, 423] on input "32" at bounding box center [161, 419] width 33 height 24
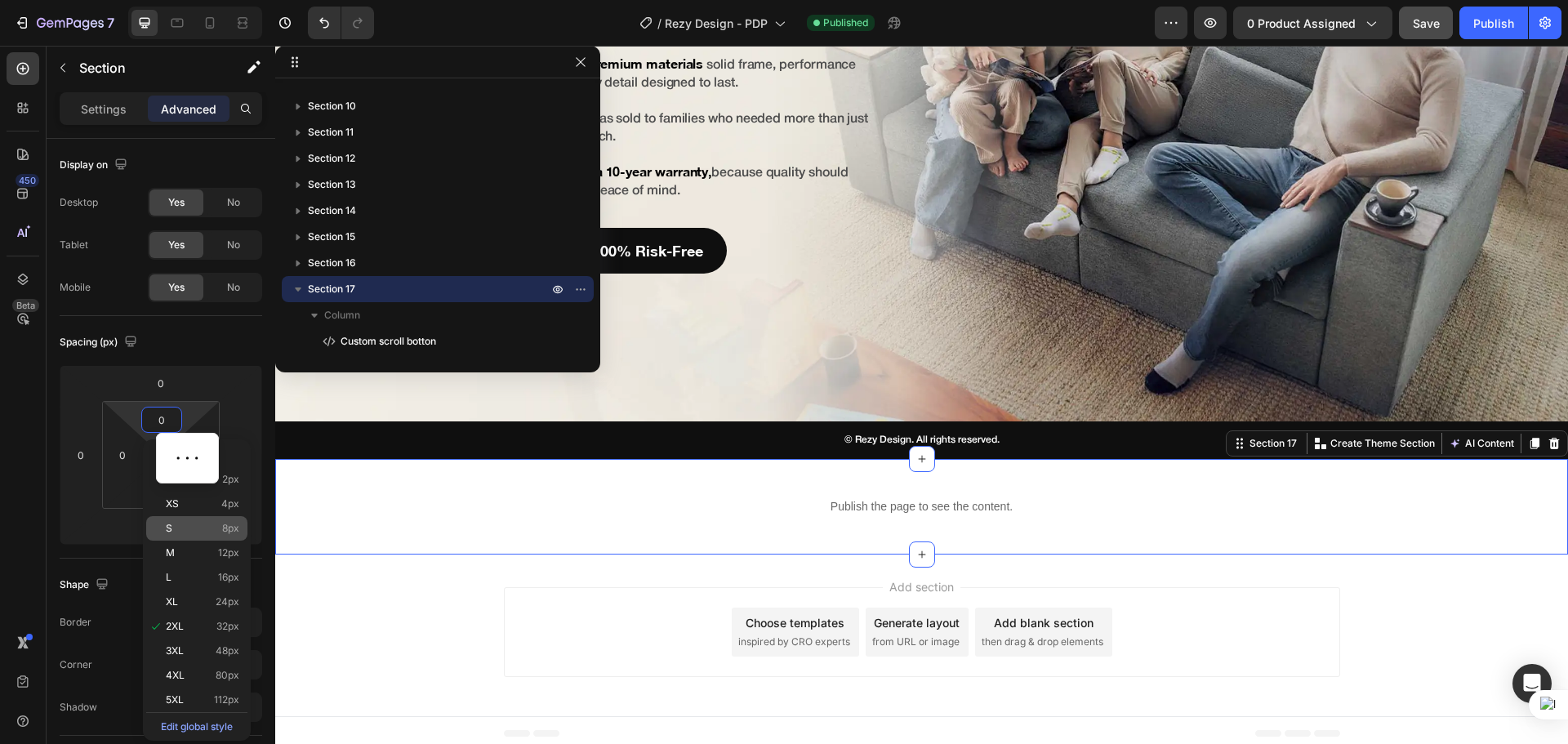
scroll to position [11345, 0]
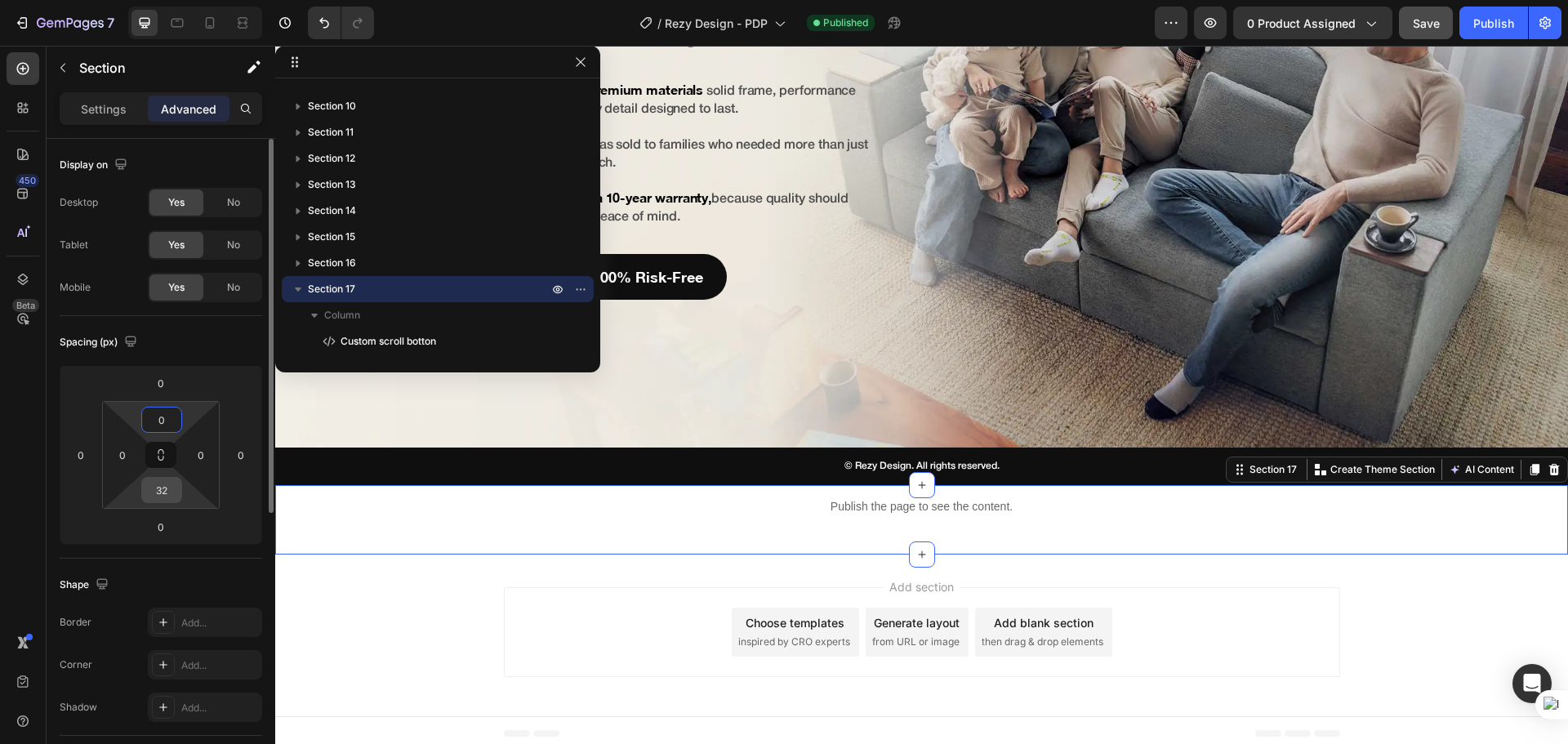
type input "0"
click at [160, 495] on input "32" at bounding box center [161, 489] width 33 height 24
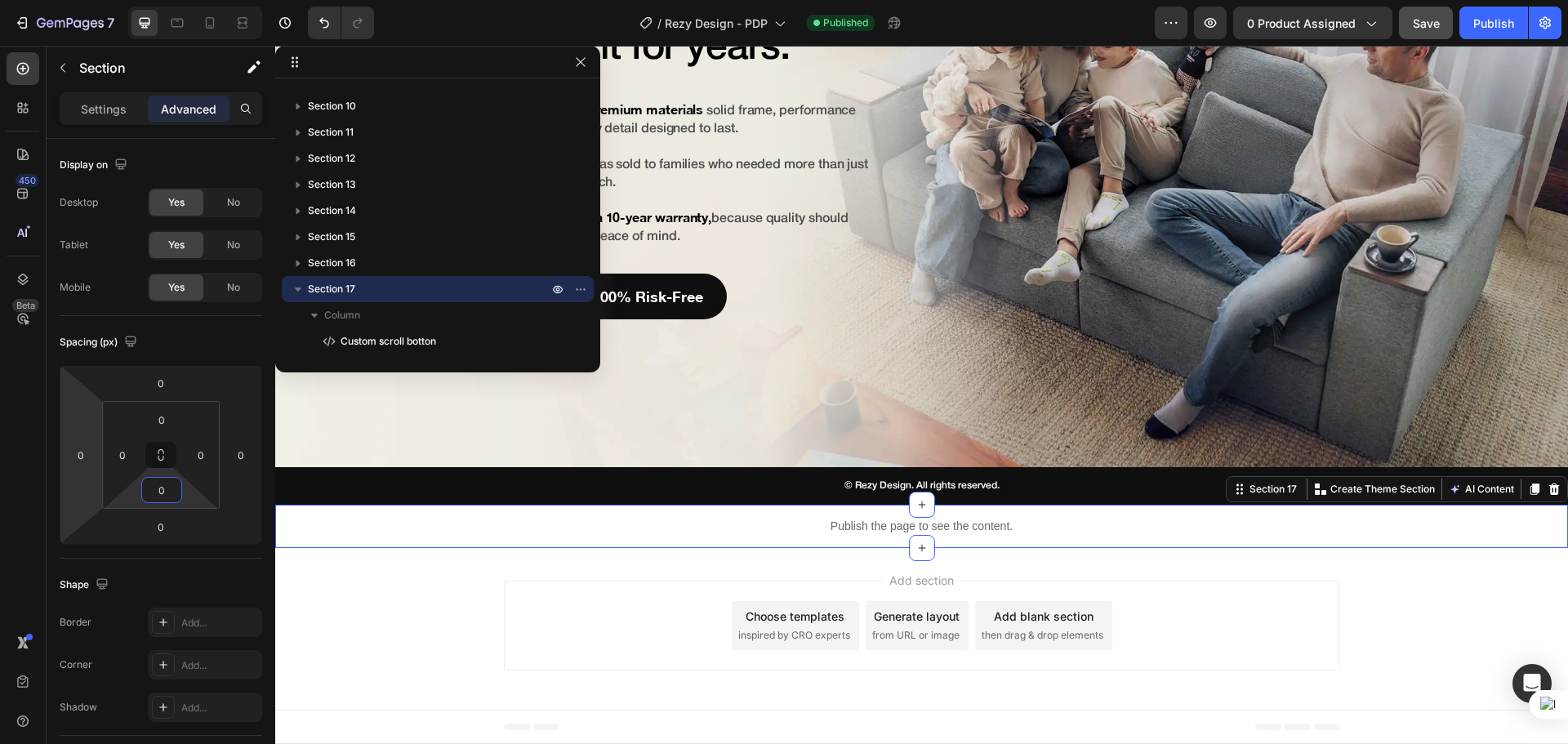
scroll to position [11319, 0]
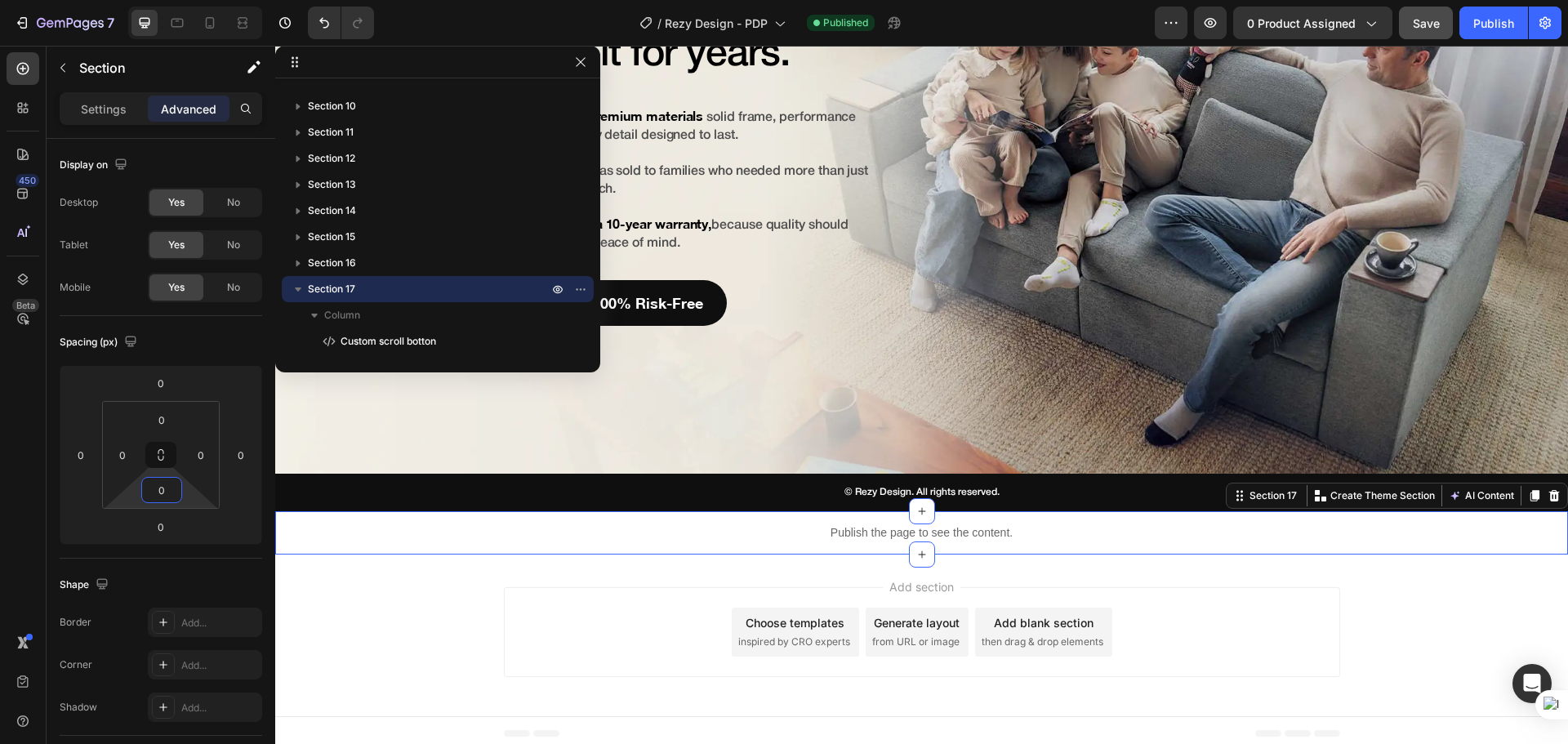
type input "0"
click at [7, 513] on div "450 Beta" at bounding box center [23, 339] width 33 height 574
click at [432, 620] on div "Add section Choose templates inspired by CRO experts Generate layout from URL o…" at bounding box center [921, 635] width 1292 height 161
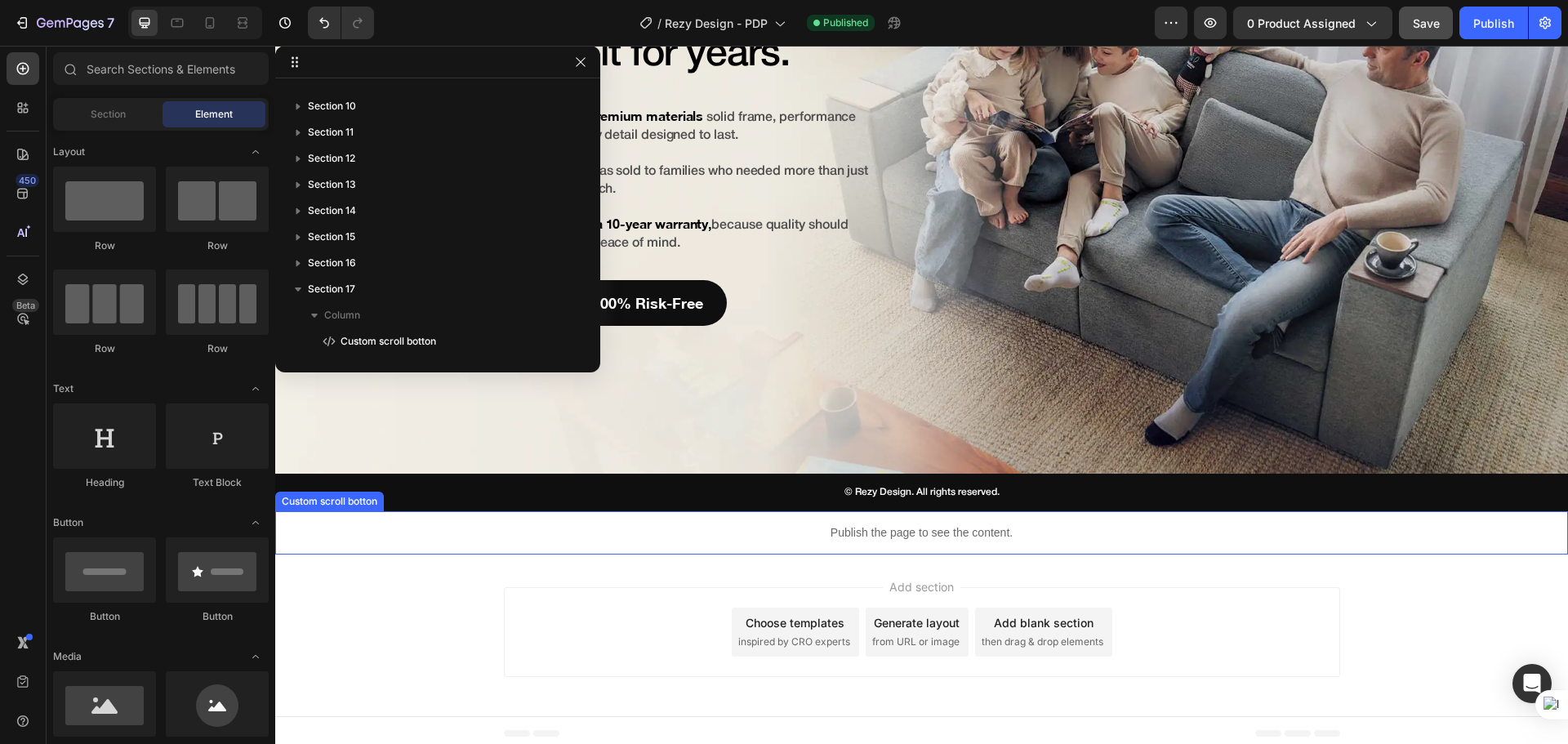
click at [1011, 533] on p "Publish the page to see the content." at bounding box center [921, 533] width 1292 height 18
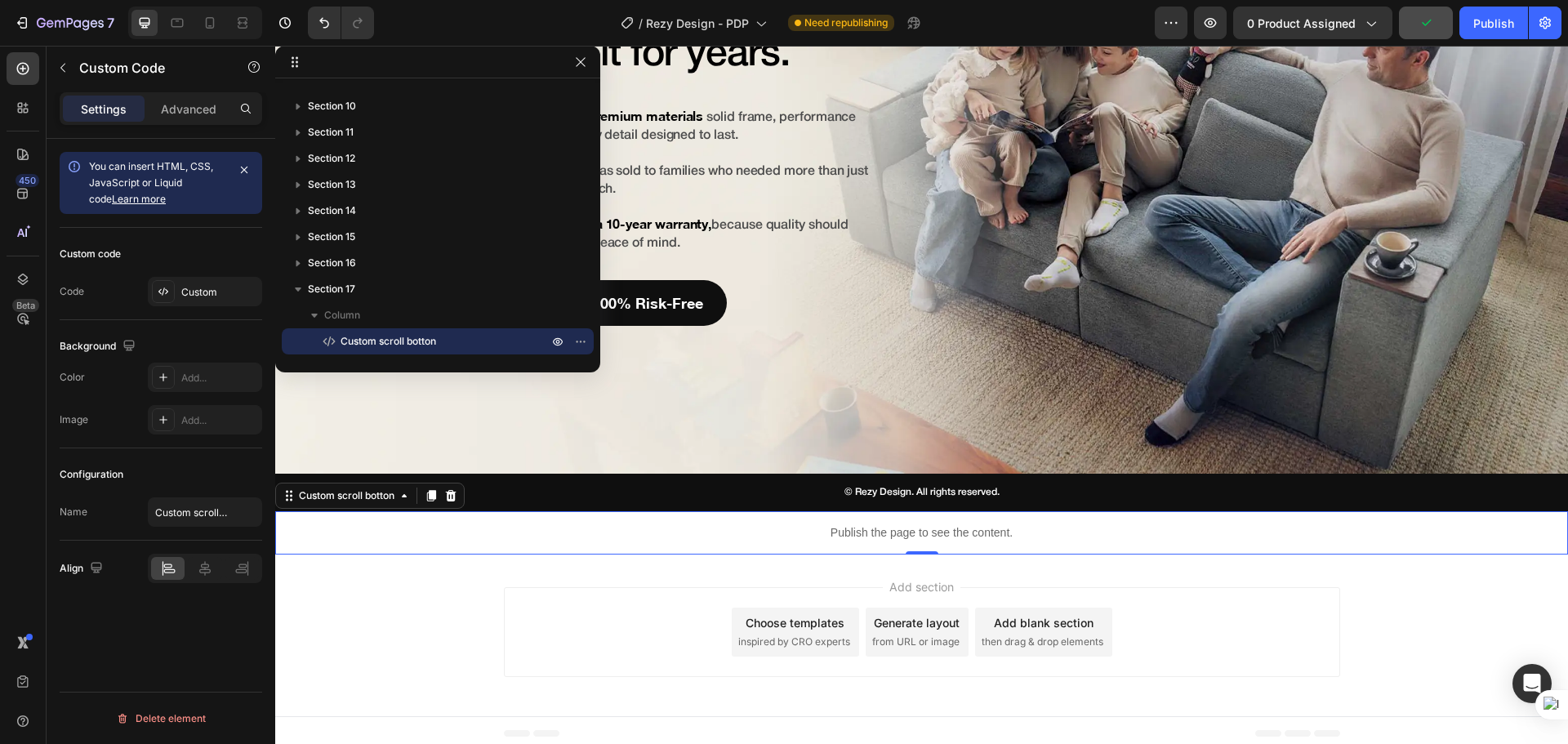
click at [1471, 39] on div "7 / Rezy Design - PDP Need republishing Preview 0 product assigned Publish" at bounding box center [784, 23] width 1568 height 47
click at [1486, 35] on button "Publish" at bounding box center [1493, 23] width 69 height 33
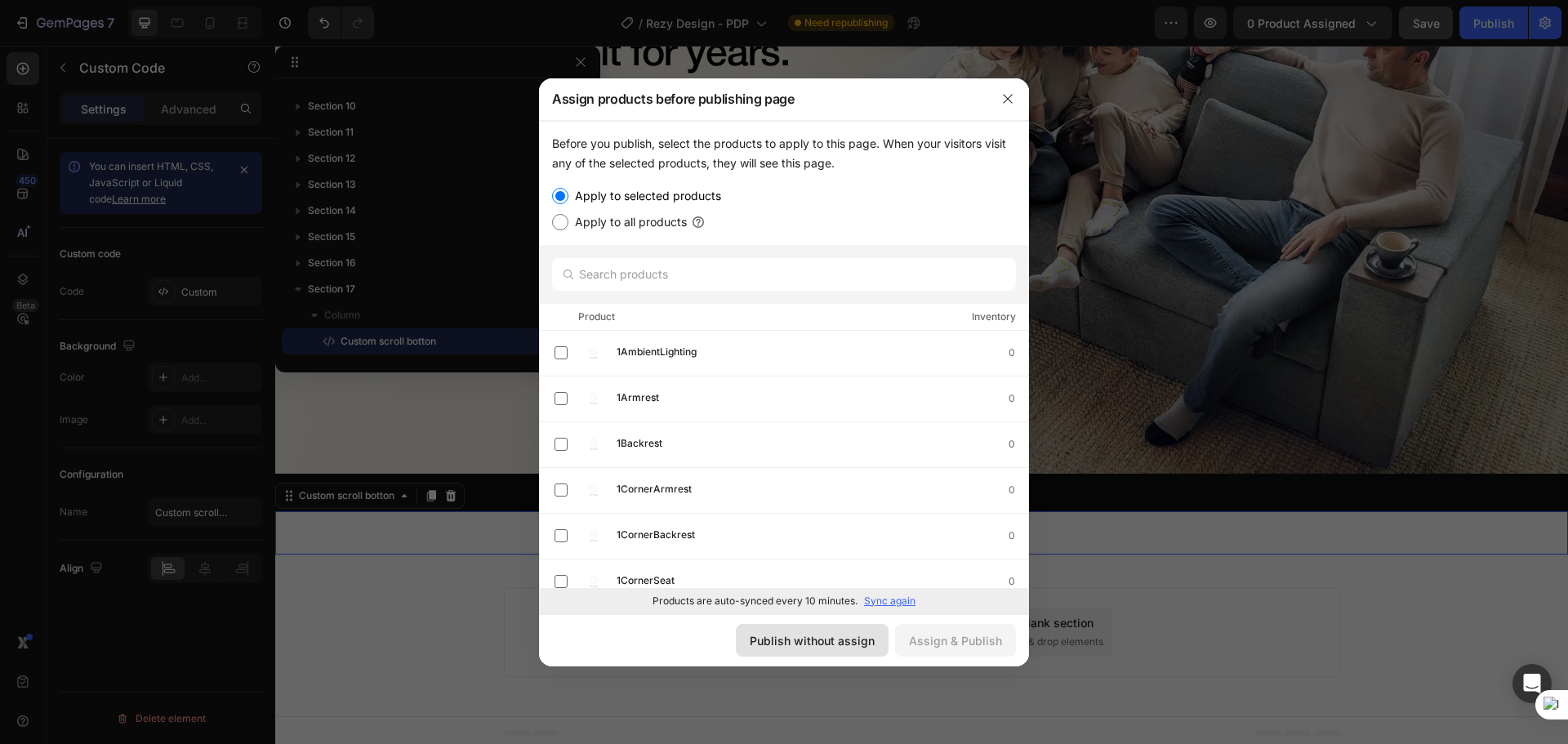
click at [813, 647] on div "Publish without assign" at bounding box center [812, 641] width 124 height 18
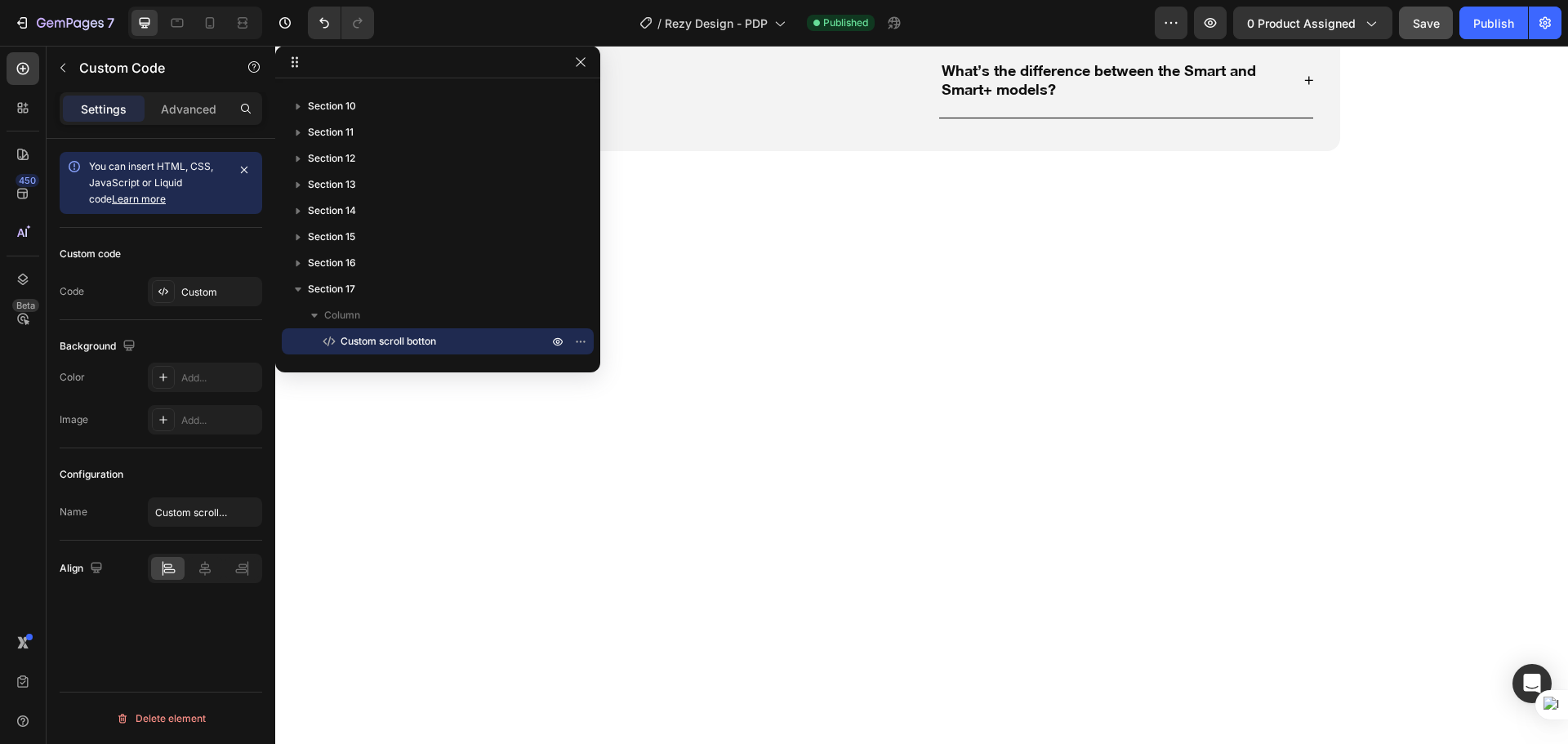
scroll to position [9004, 0]
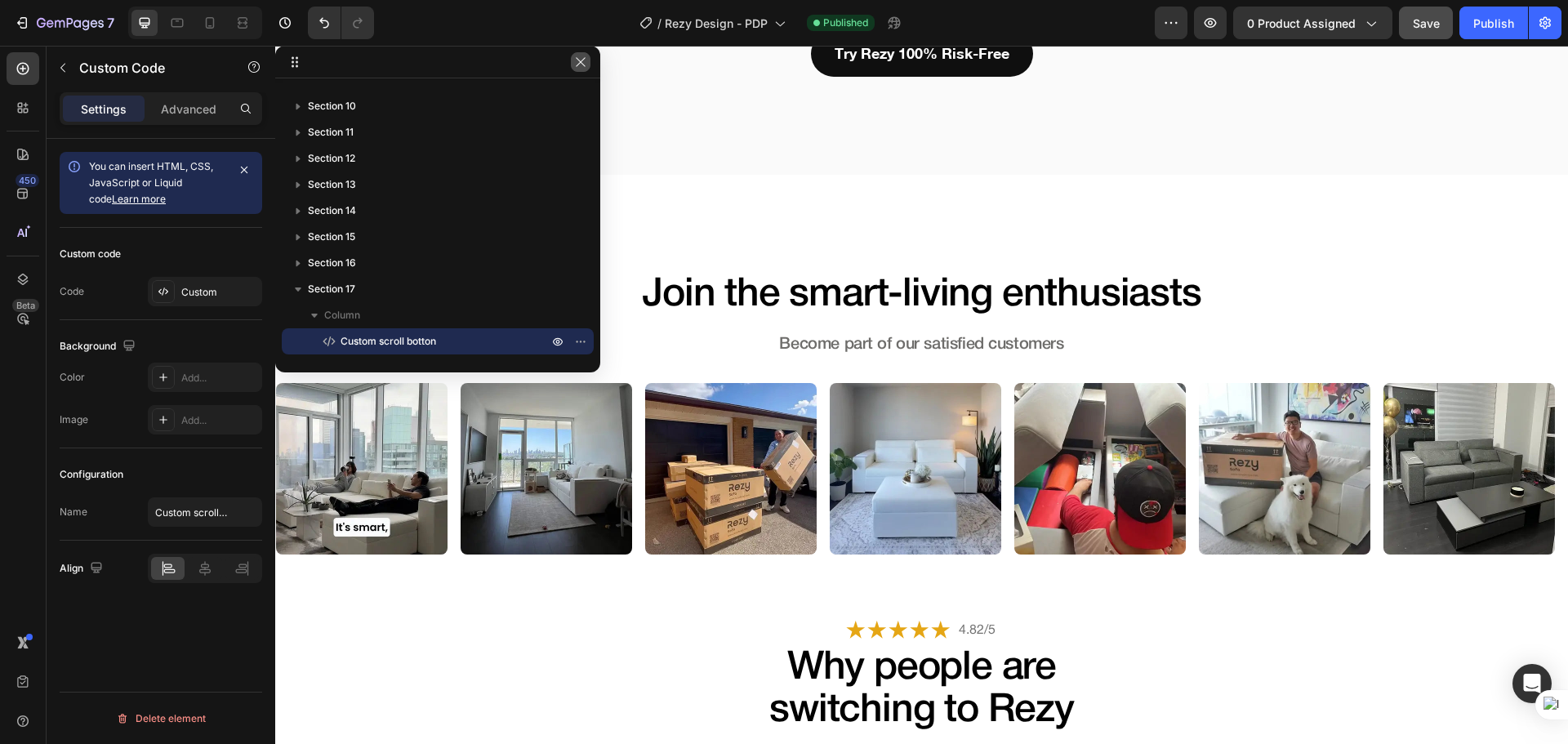
click at [579, 64] on icon "button" at bounding box center [579, 61] width 13 height 13
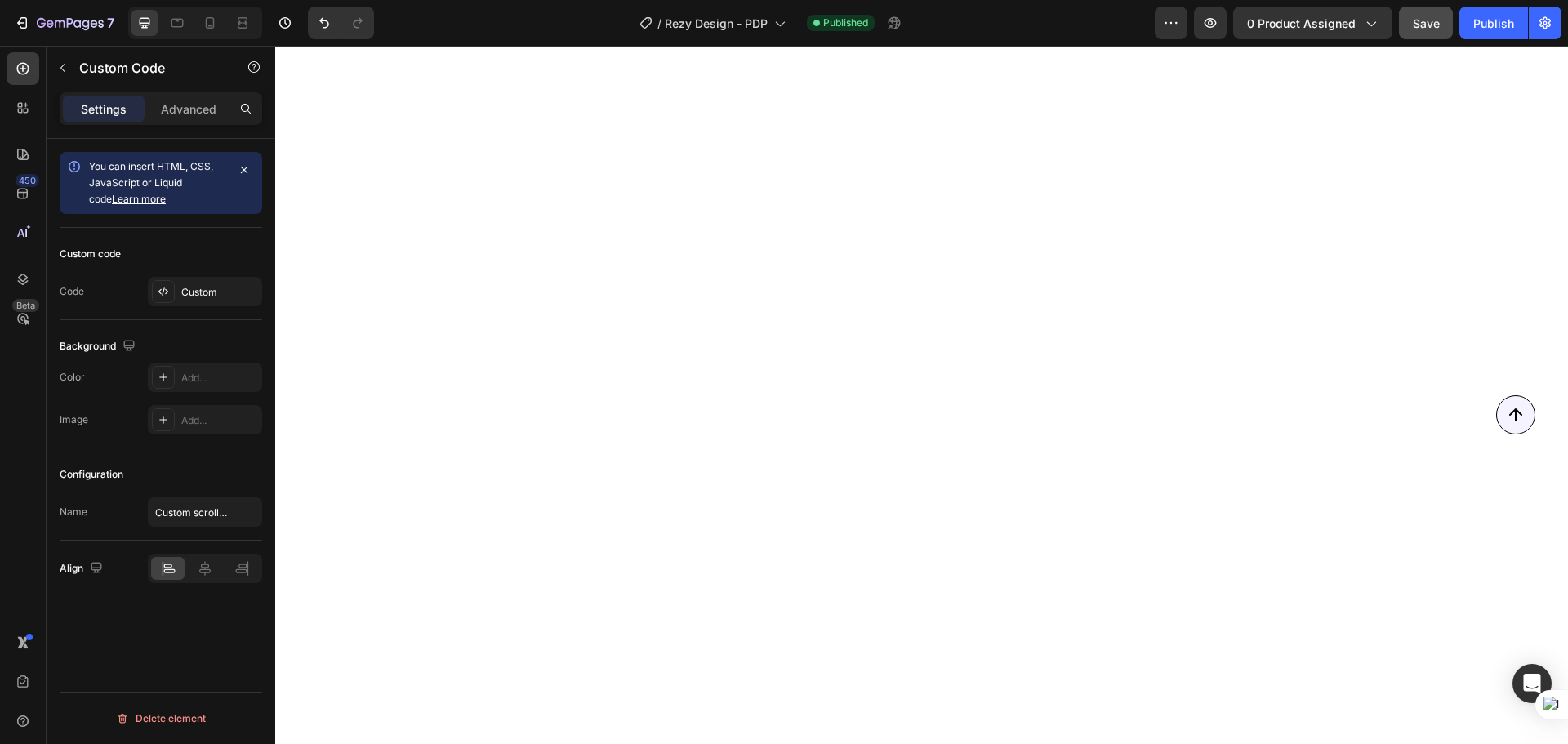
scroll to position [0, 0]
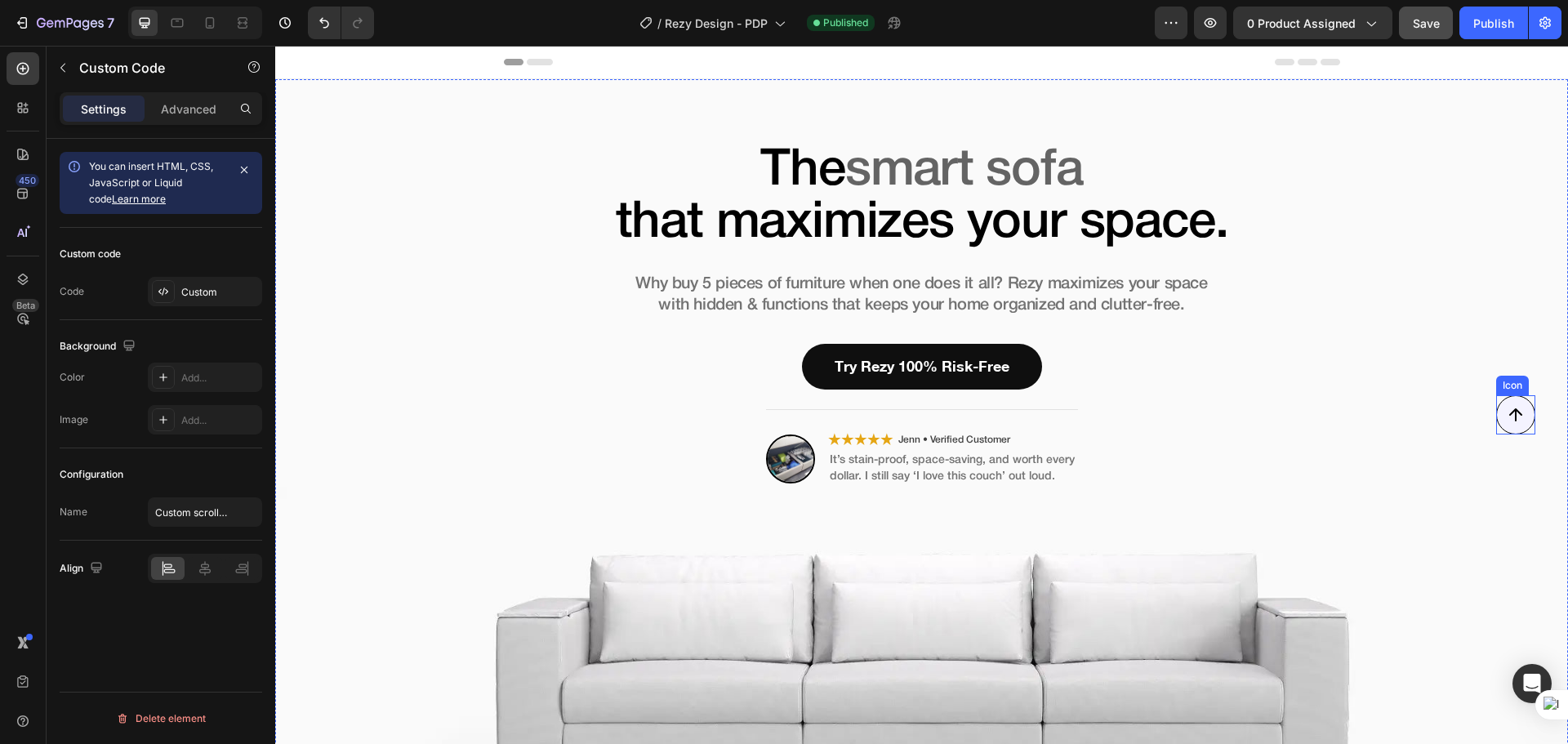
click at [1518, 421] on icon "Top" at bounding box center [1515, 413] width 38 height 38
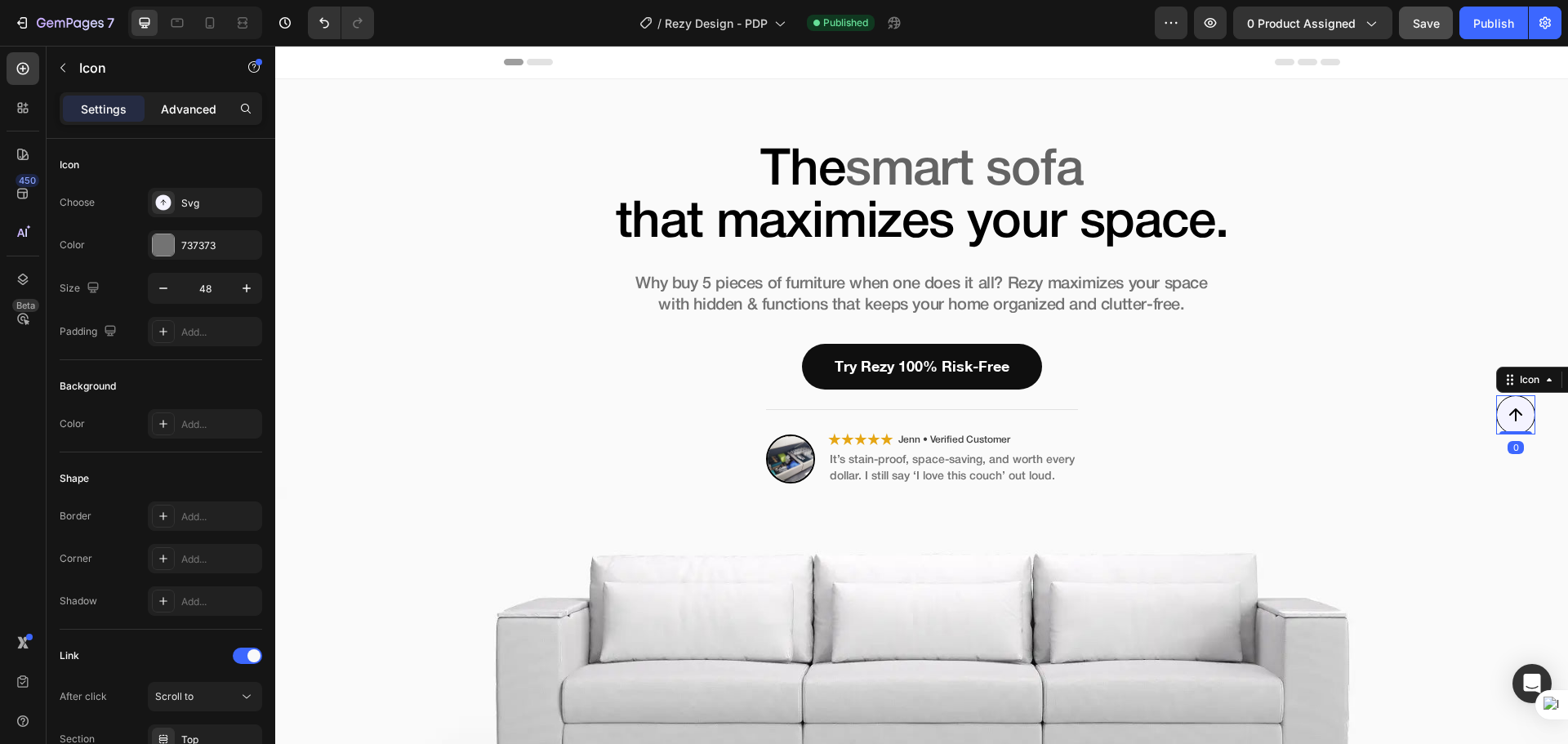
click at [226, 114] on div "Advanced" at bounding box center [189, 108] width 82 height 26
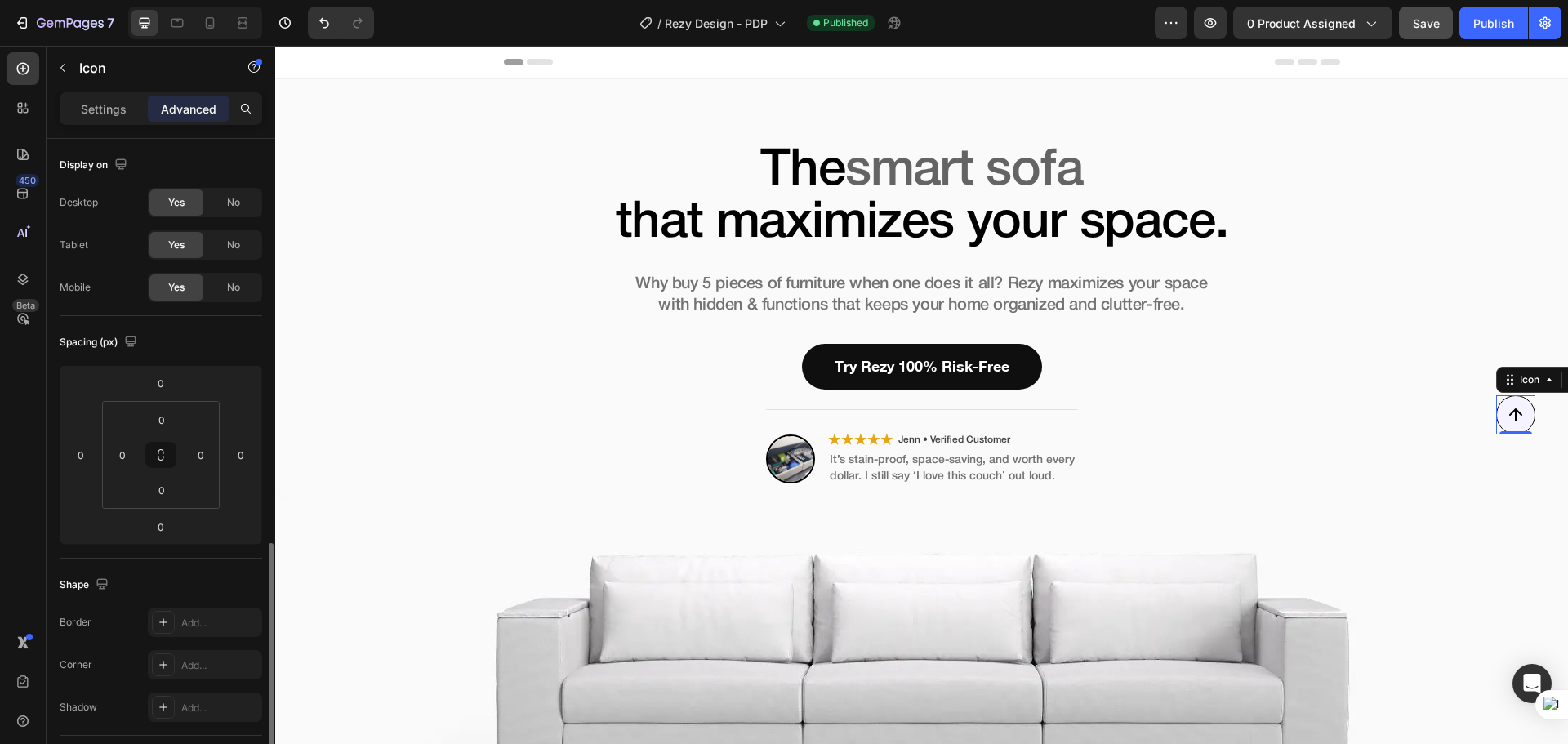
scroll to position [546, 0]
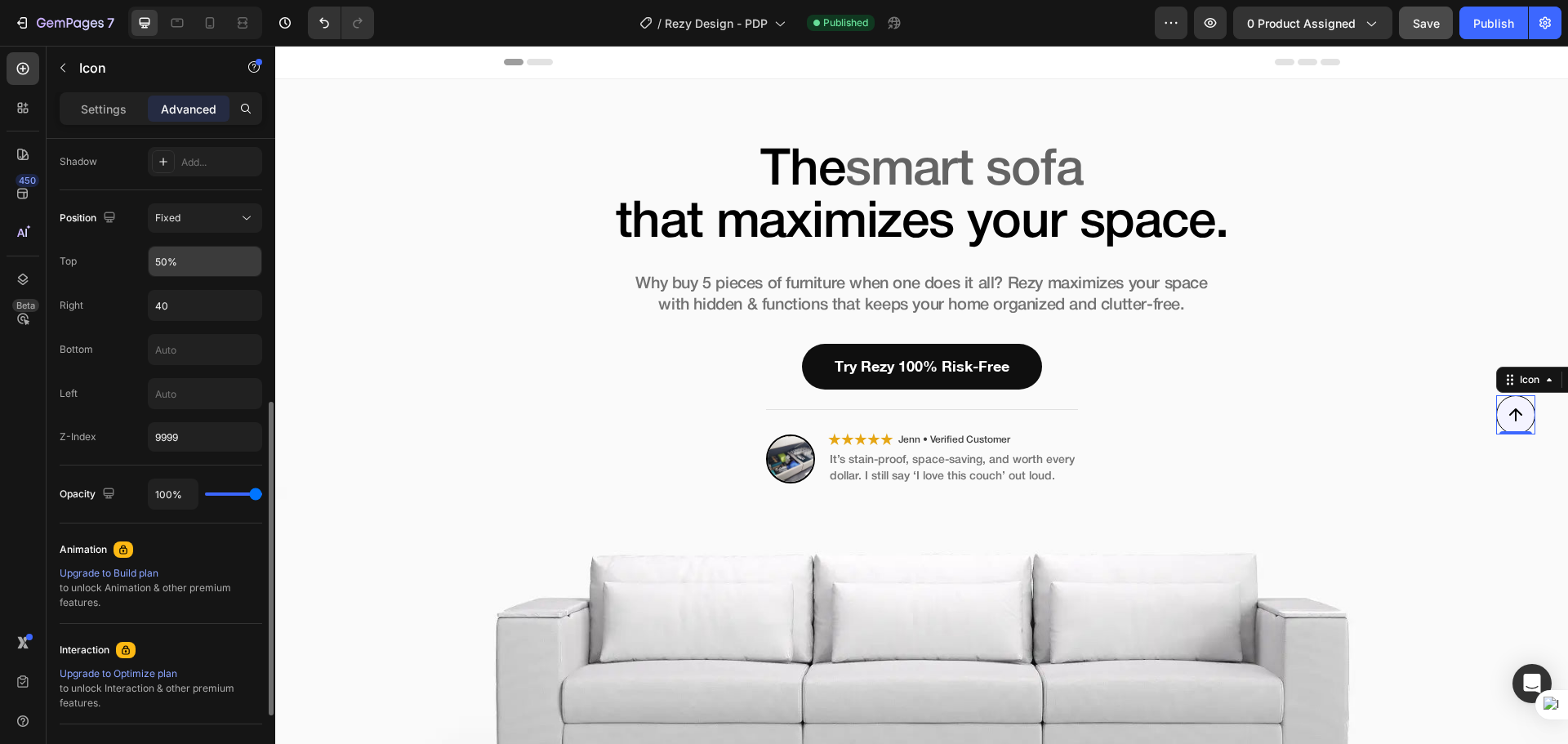
click at [175, 259] on input "50%" at bounding box center [205, 262] width 113 height 29
type input "85%"
click at [130, 288] on div "Position Fixed Top 85% Right 40 Bottom Left Z-Index 9999" at bounding box center [160, 327] width 202 height 248
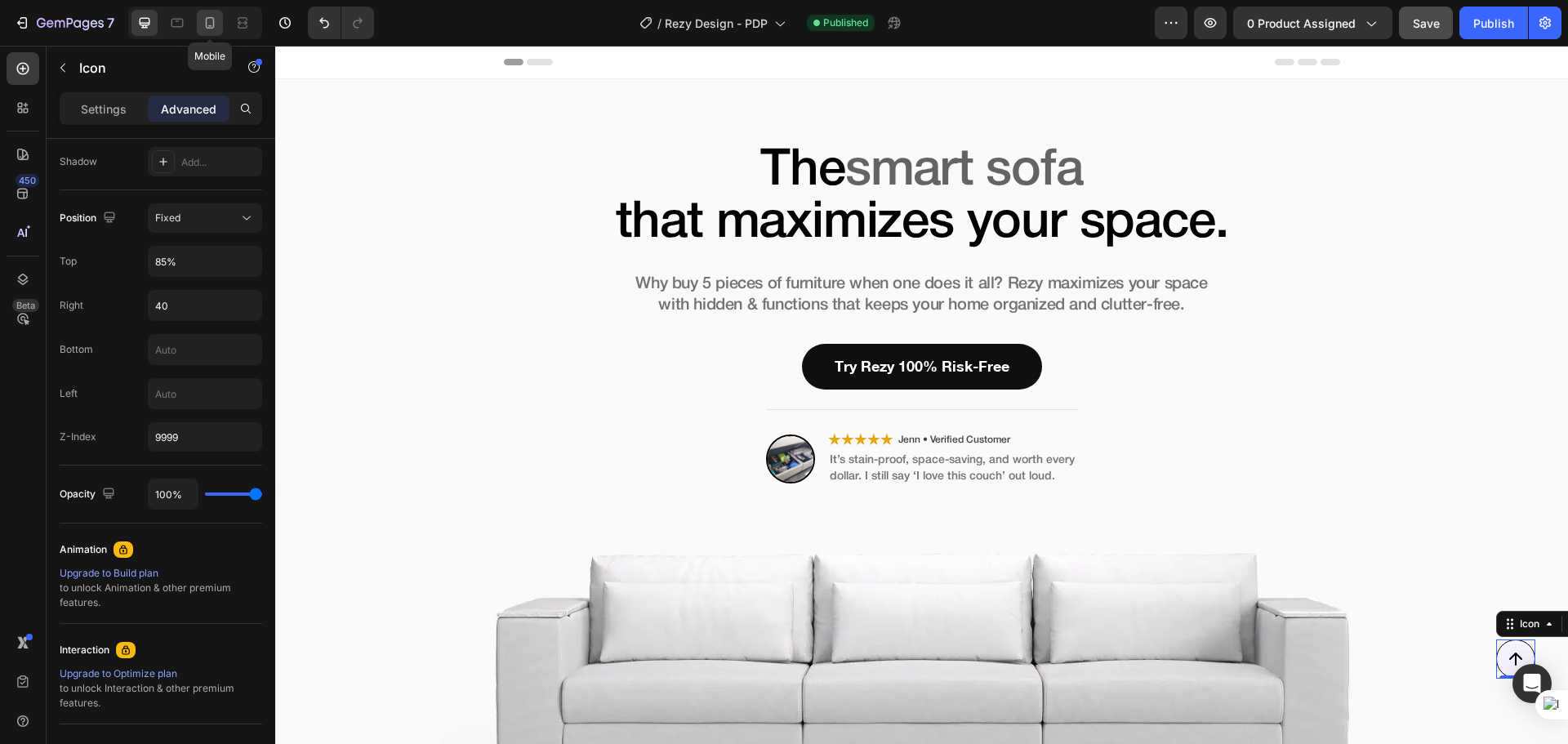
click at [209, 25] on icon at bounding box center [210, 23] width 9 height 12
type input "27"
type input "9999999999"
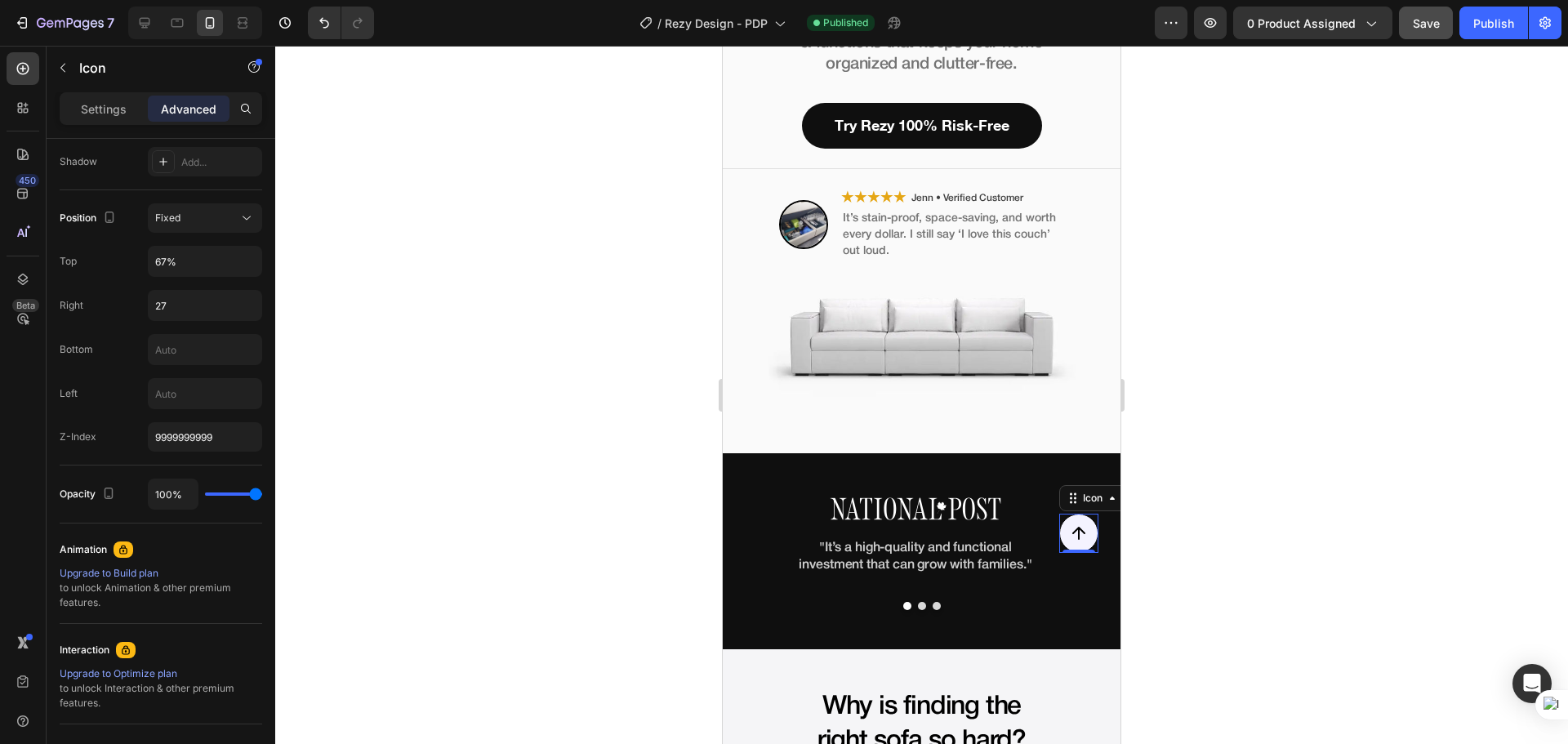
scroll to position [410, 0]
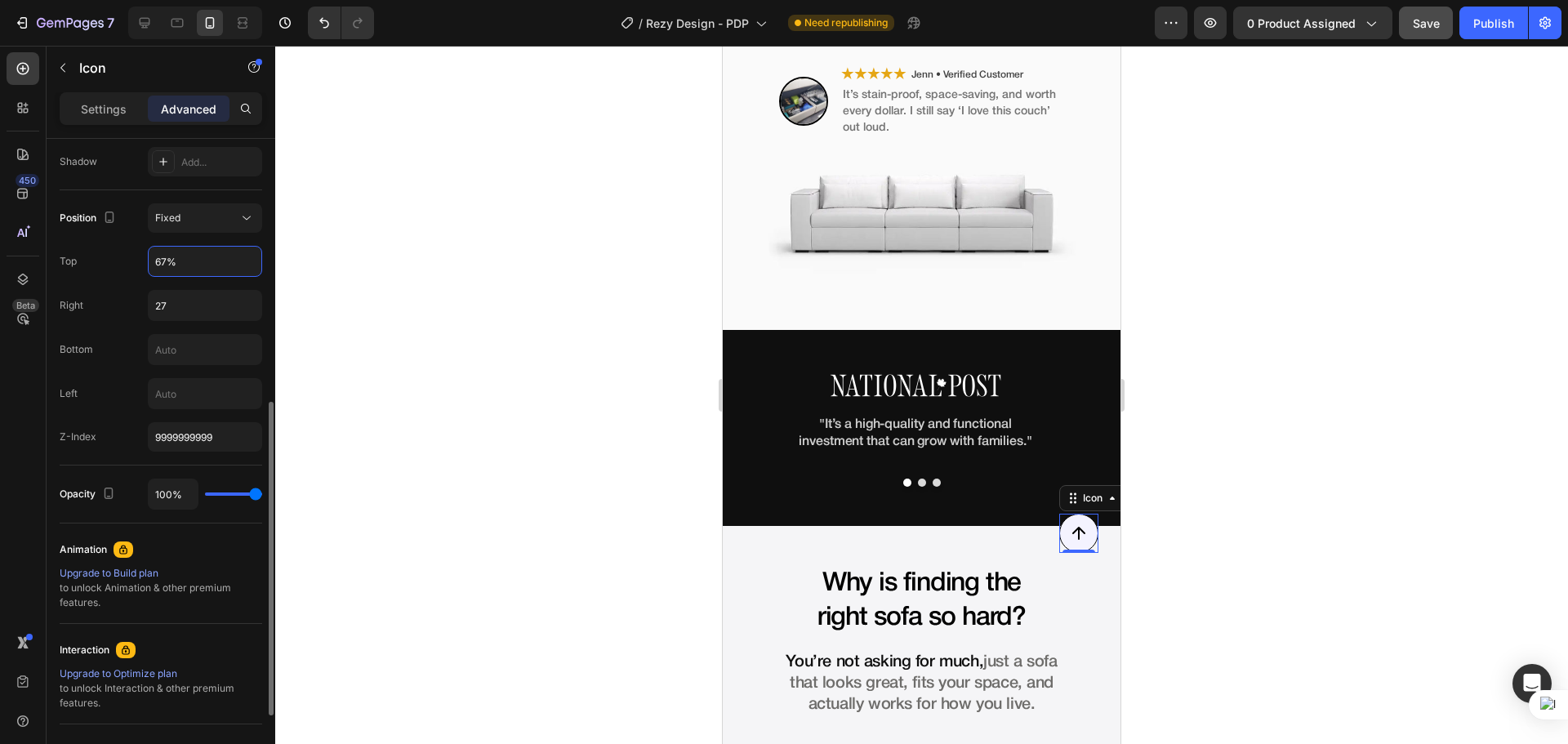
click at [163, 267] on input "67%" at bounding box center [205, 262] width 113 height 29
type input "88%"
click at [107, 278] on div "Position Fixed Top 88% Right 27 Bottom Left Z-Index 9999999999" at bounding box center [160, 327] width 202 height 248
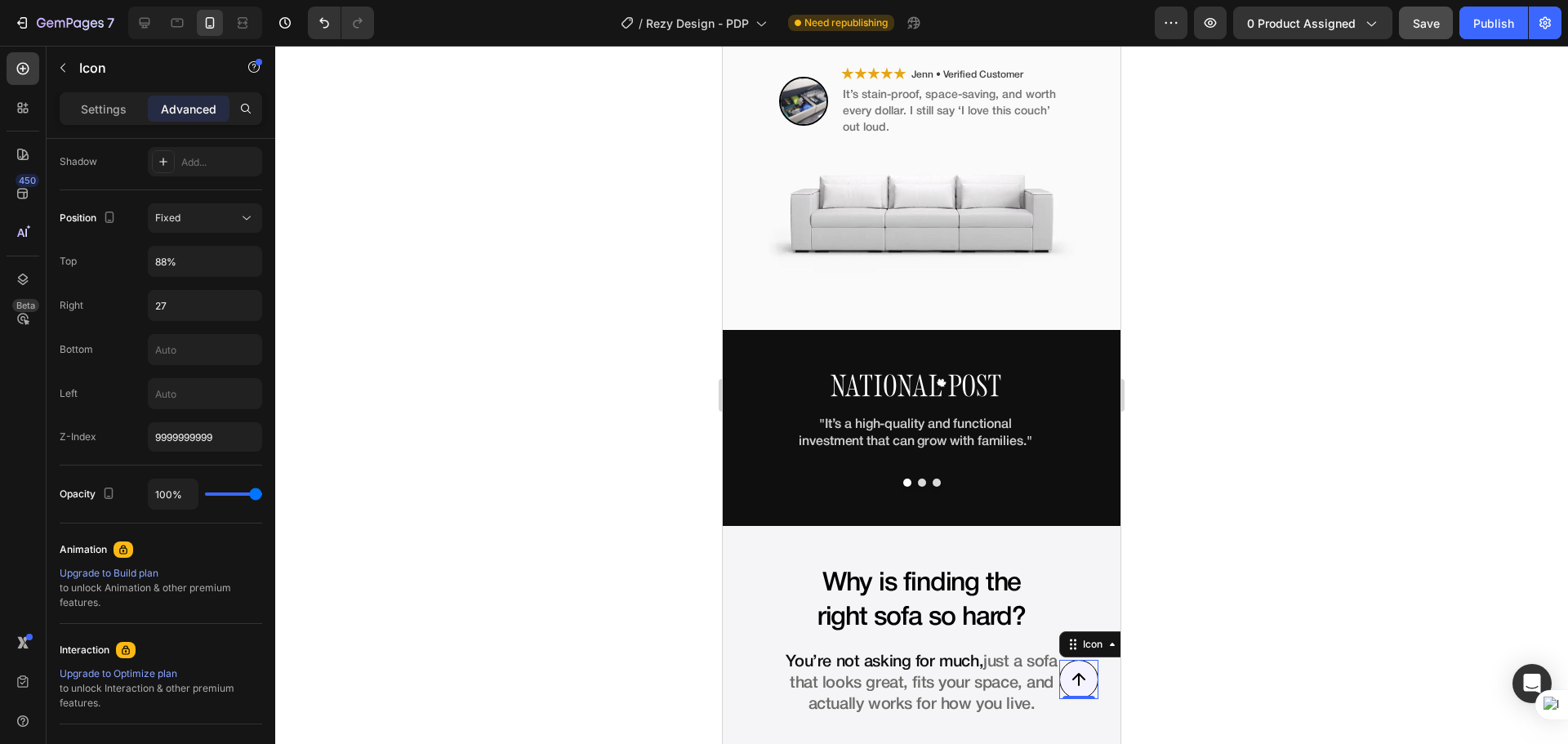
click at [1230, 288] on div at bounding box center [921, 395] width 1292 height 698
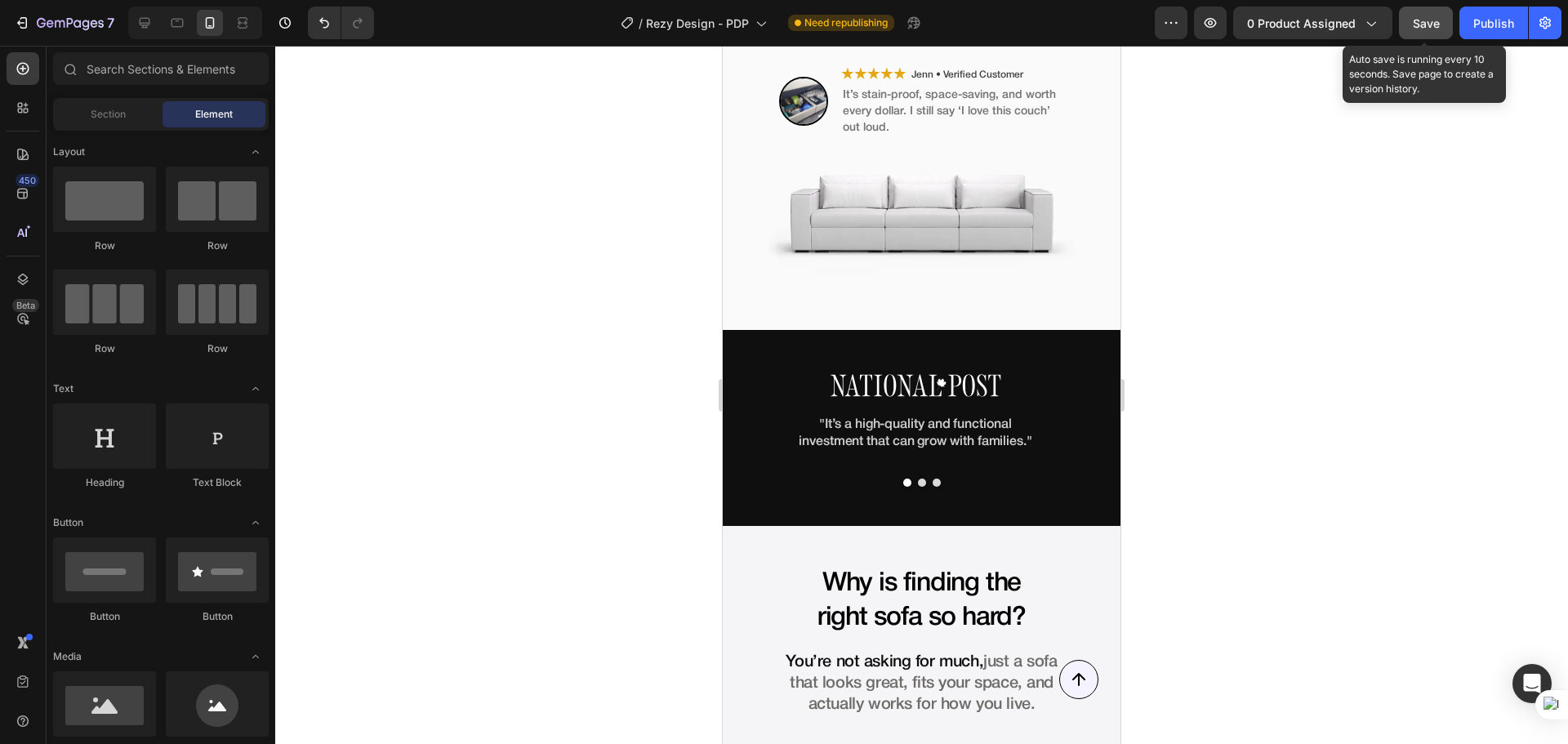
click at [1435, 12] on button "Save" at bounding box center [1425, 23] width 53 height 33
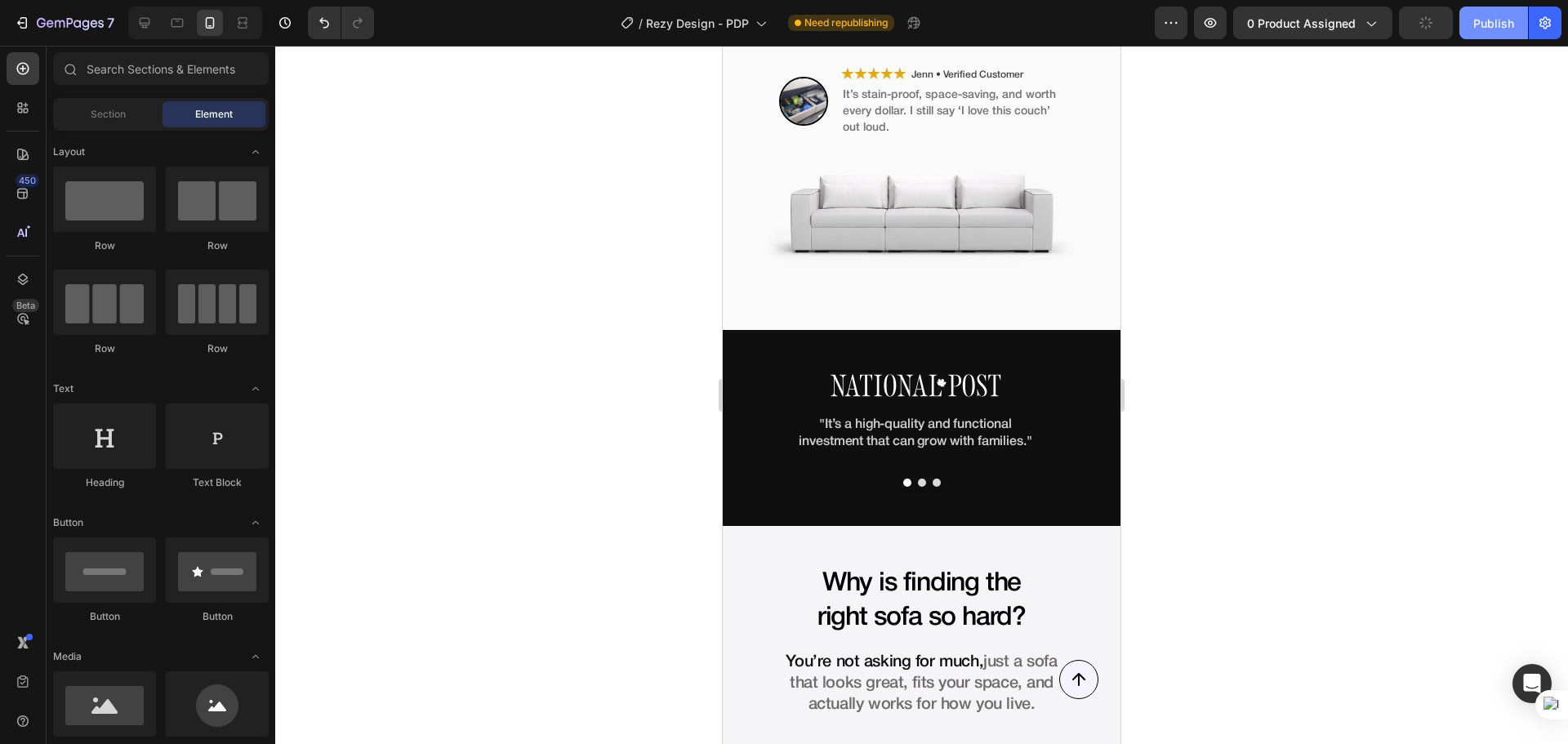
click at [1492, 13] on button "Publish" at bounding box center [1493, 23] width 69 height 33
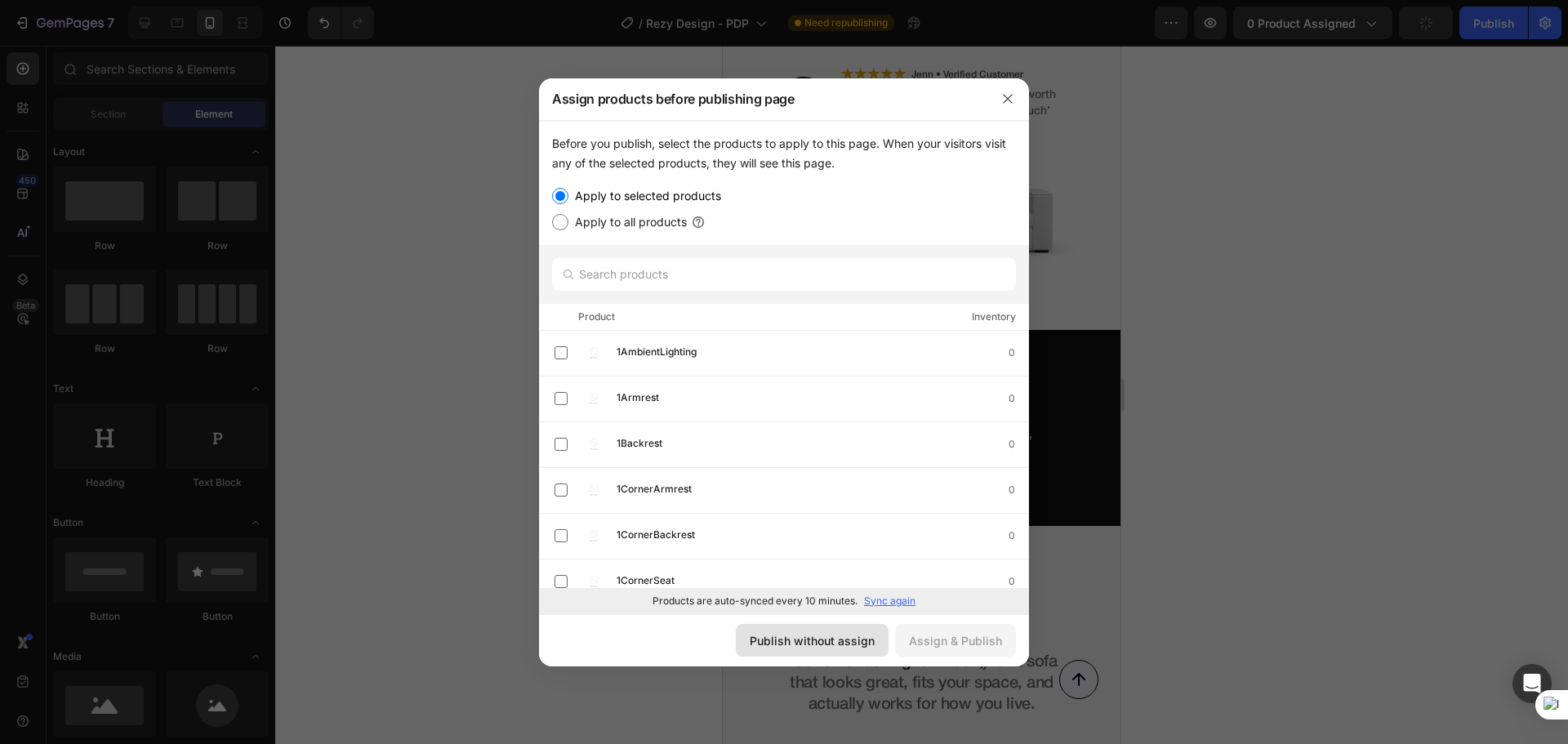
click at [879, 632] on button "Publish without assign" at bounding box center [812, 641] width 153 height 33
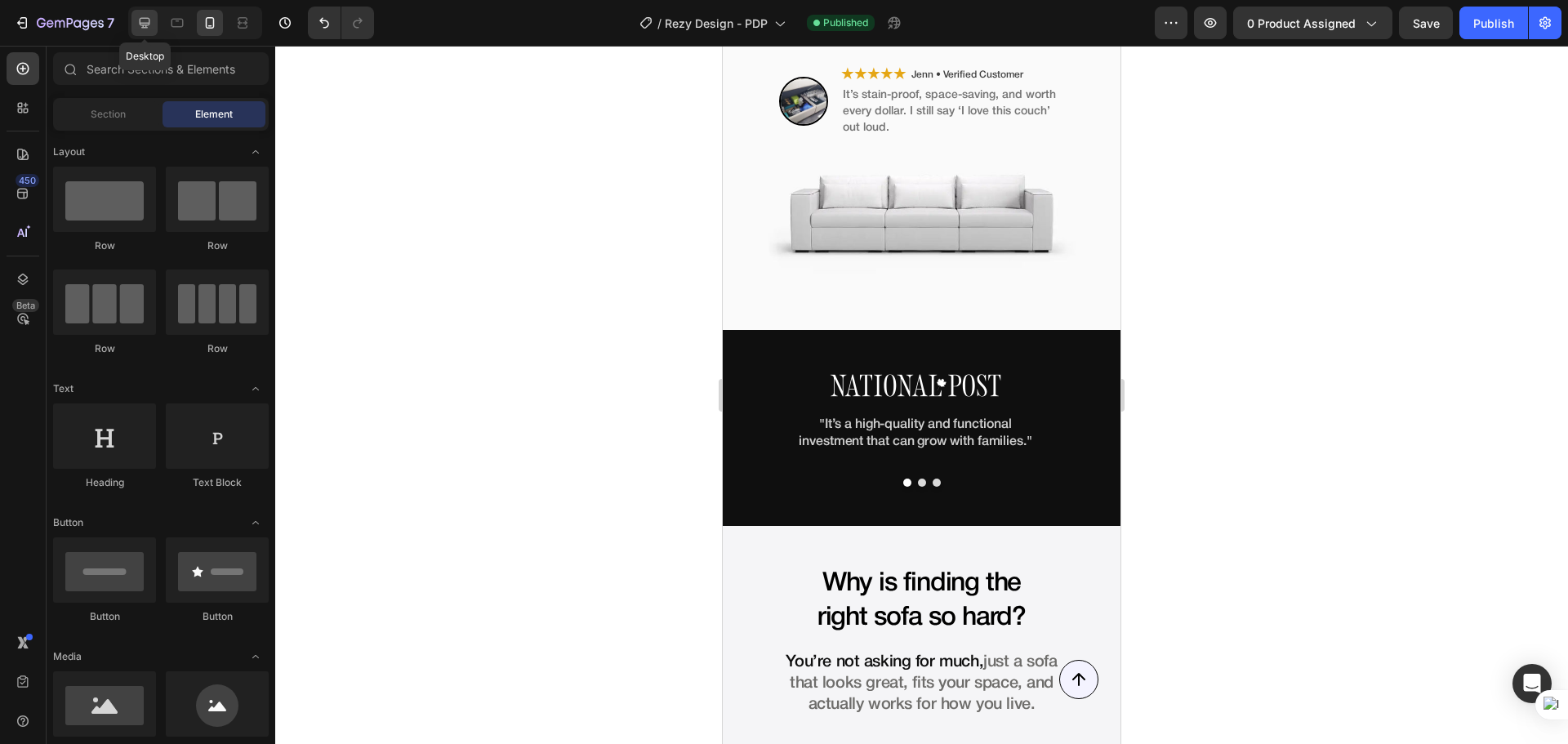
click at [148, 20] on icon at bounding box center [144, 22] width 17 height 17
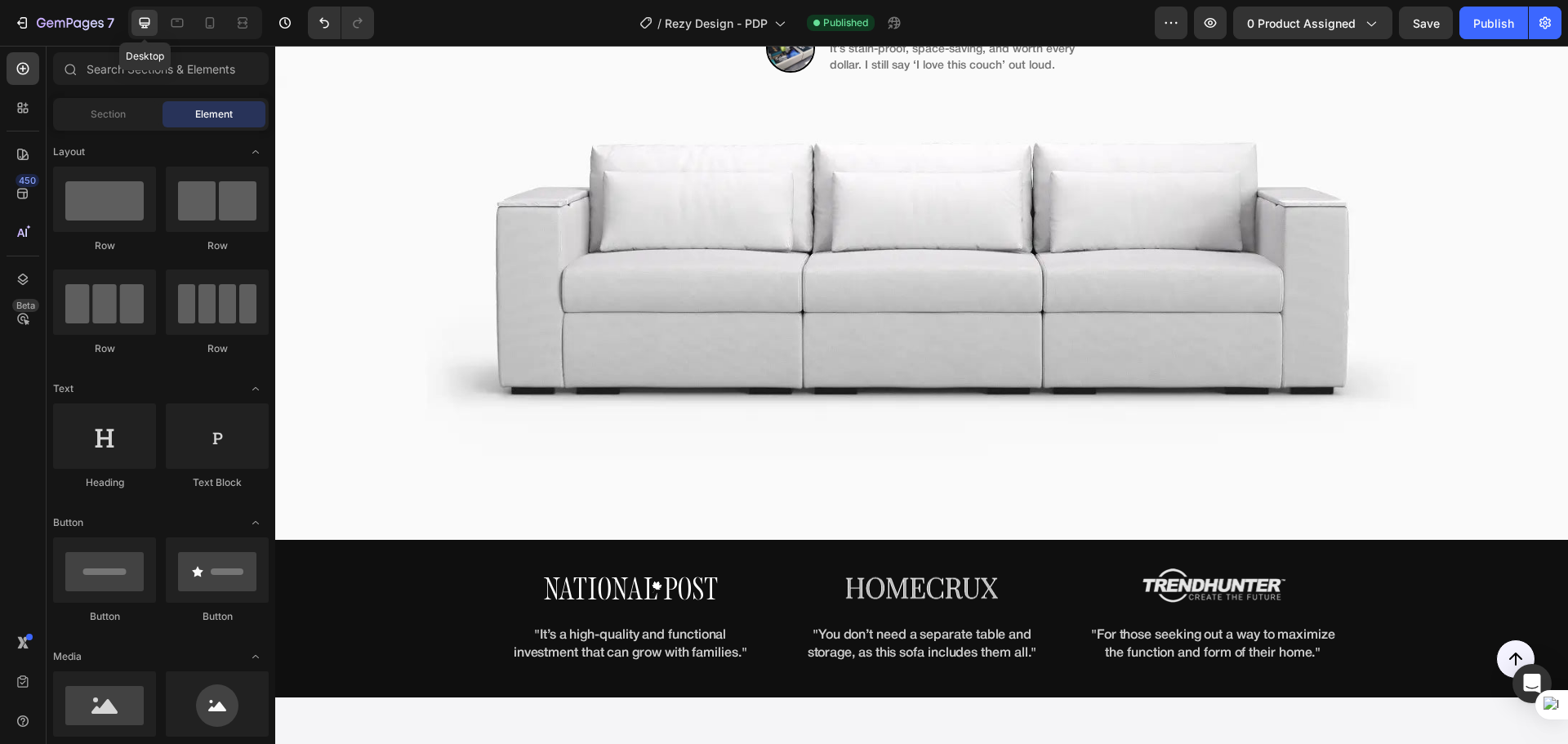
scroll to position [372, 0]
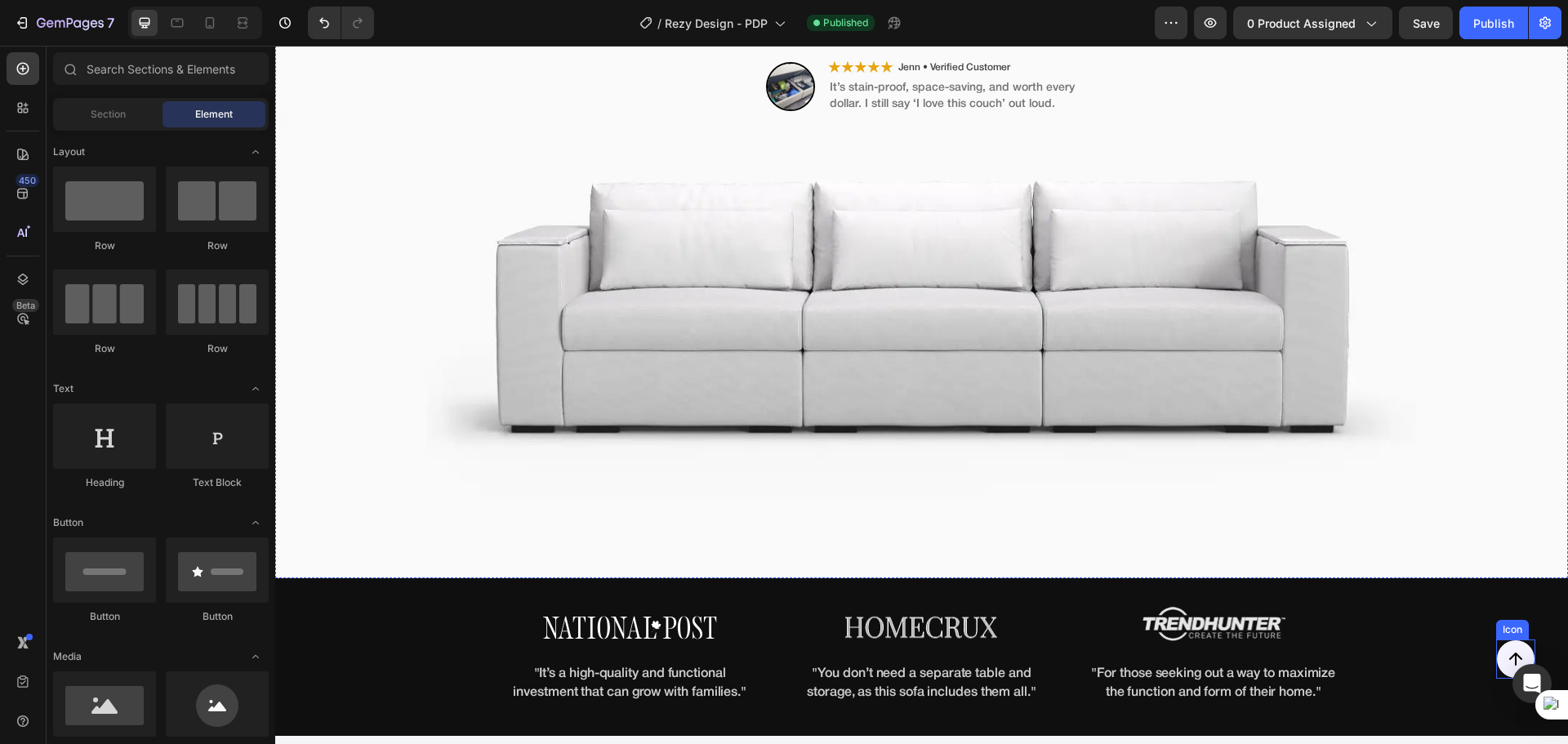
click at [1496, 667] on icon "Top" at bounding box center [1515, 658] width 38 height 38
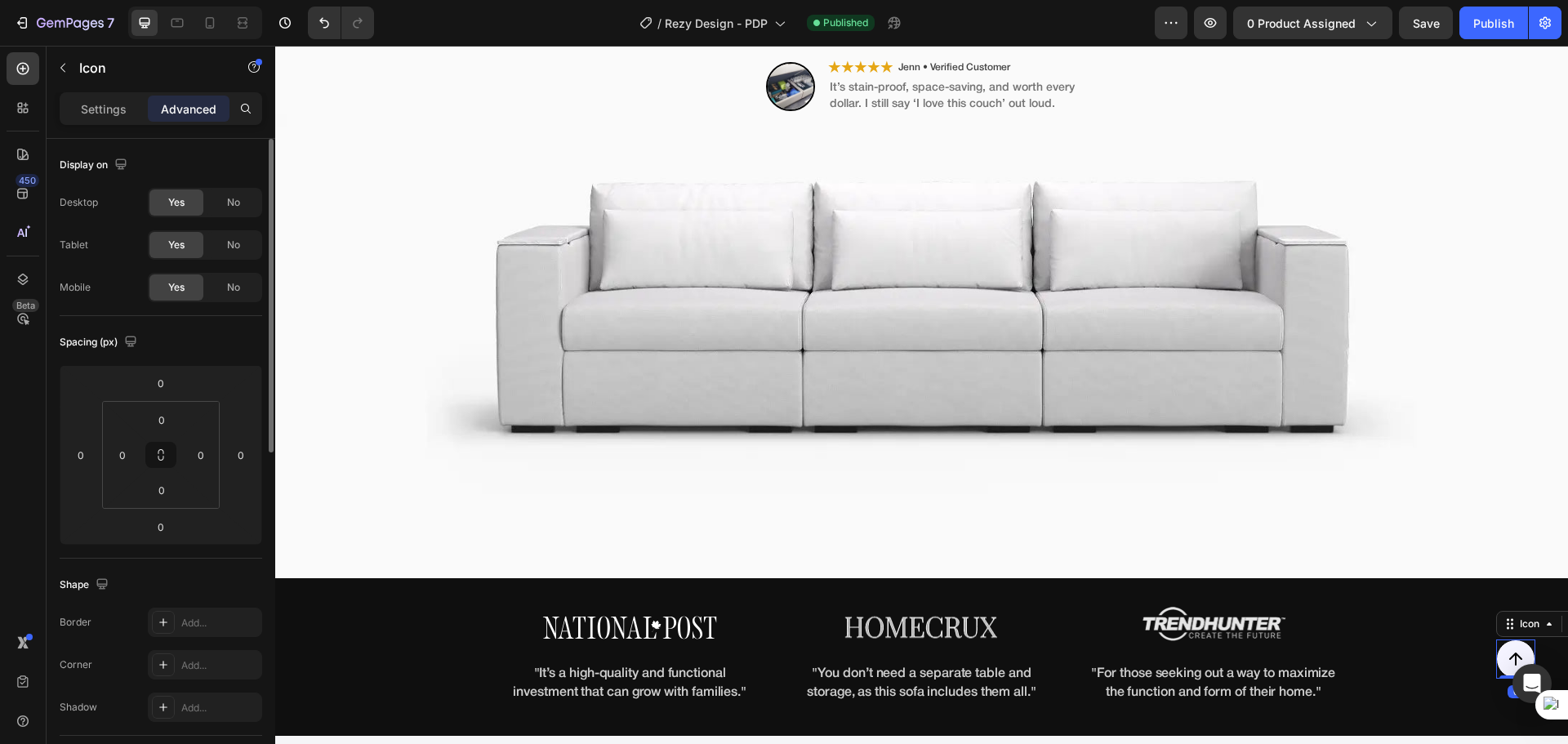
scroll to position [409, 0]
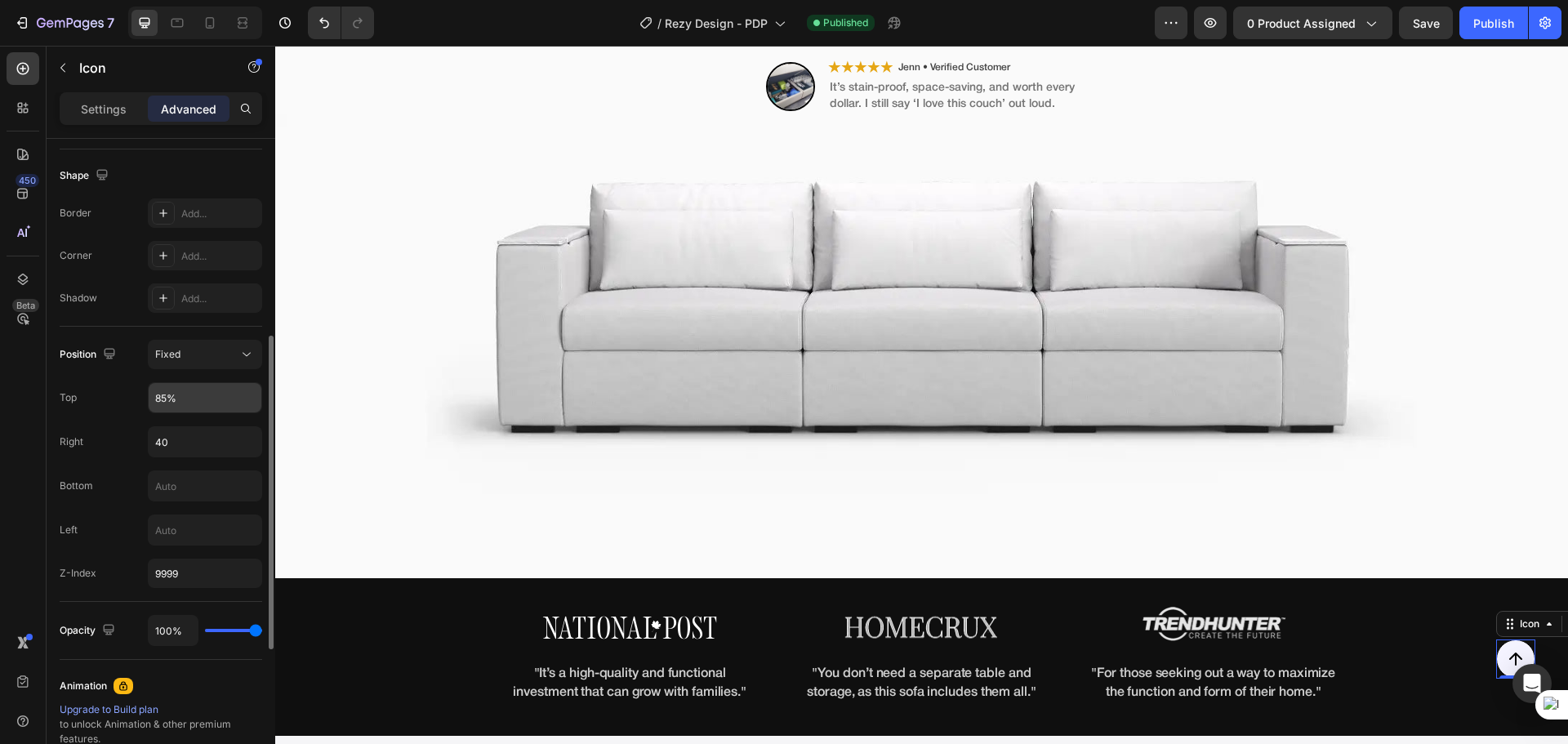
click at [198, 406] on input "85%" at bounding box center [205, 398] width 113 height 29
type input "88%"
click at [120, 402] on div "Top 88%" at bounding box center [160, 398] width 202 height 31
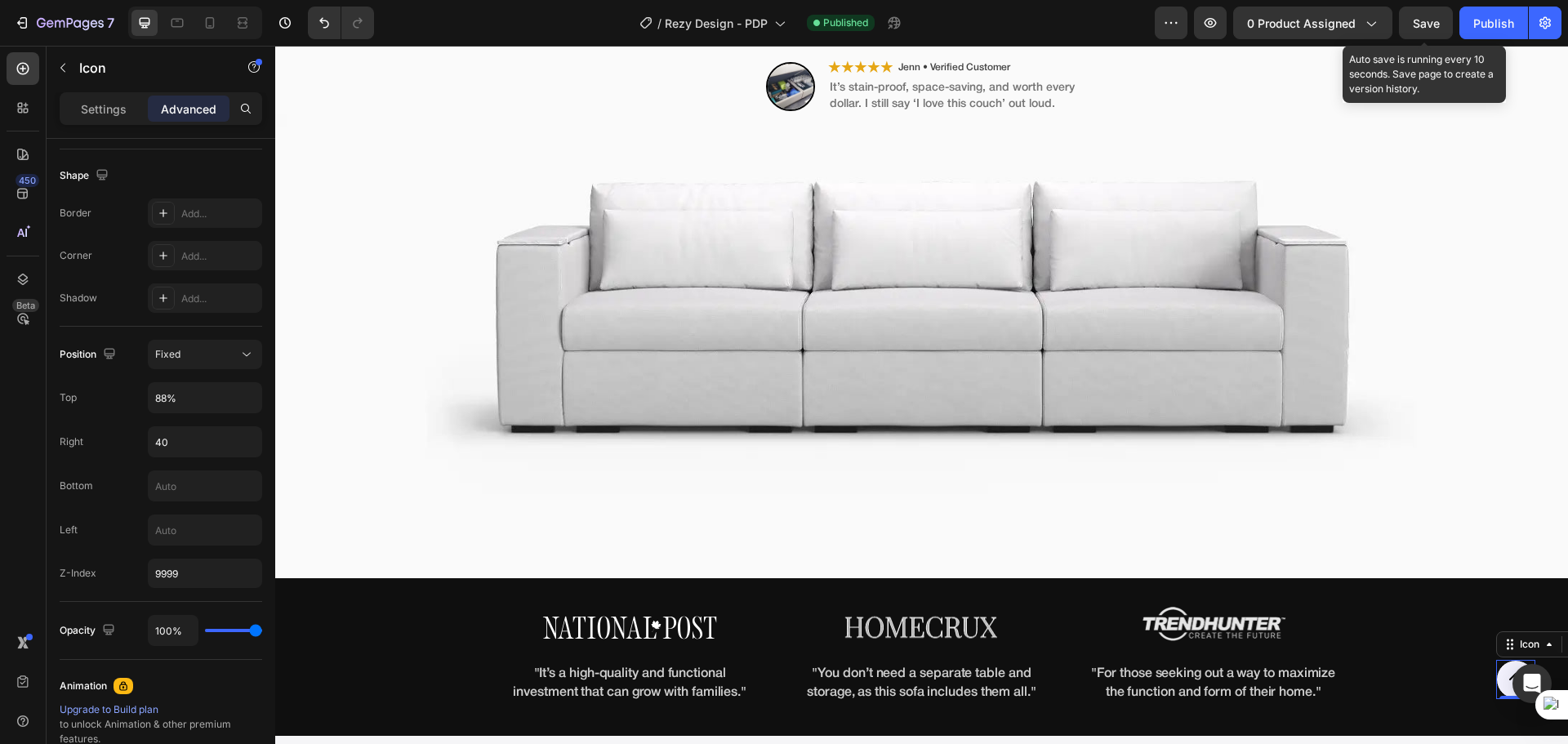
click at [1437, 24] on span "Save" at bounding box center [1426, 23] width 27 height 14
click at [1476, 27] on div "Publish" at bounding box center [1493, 23] width 41 height 18
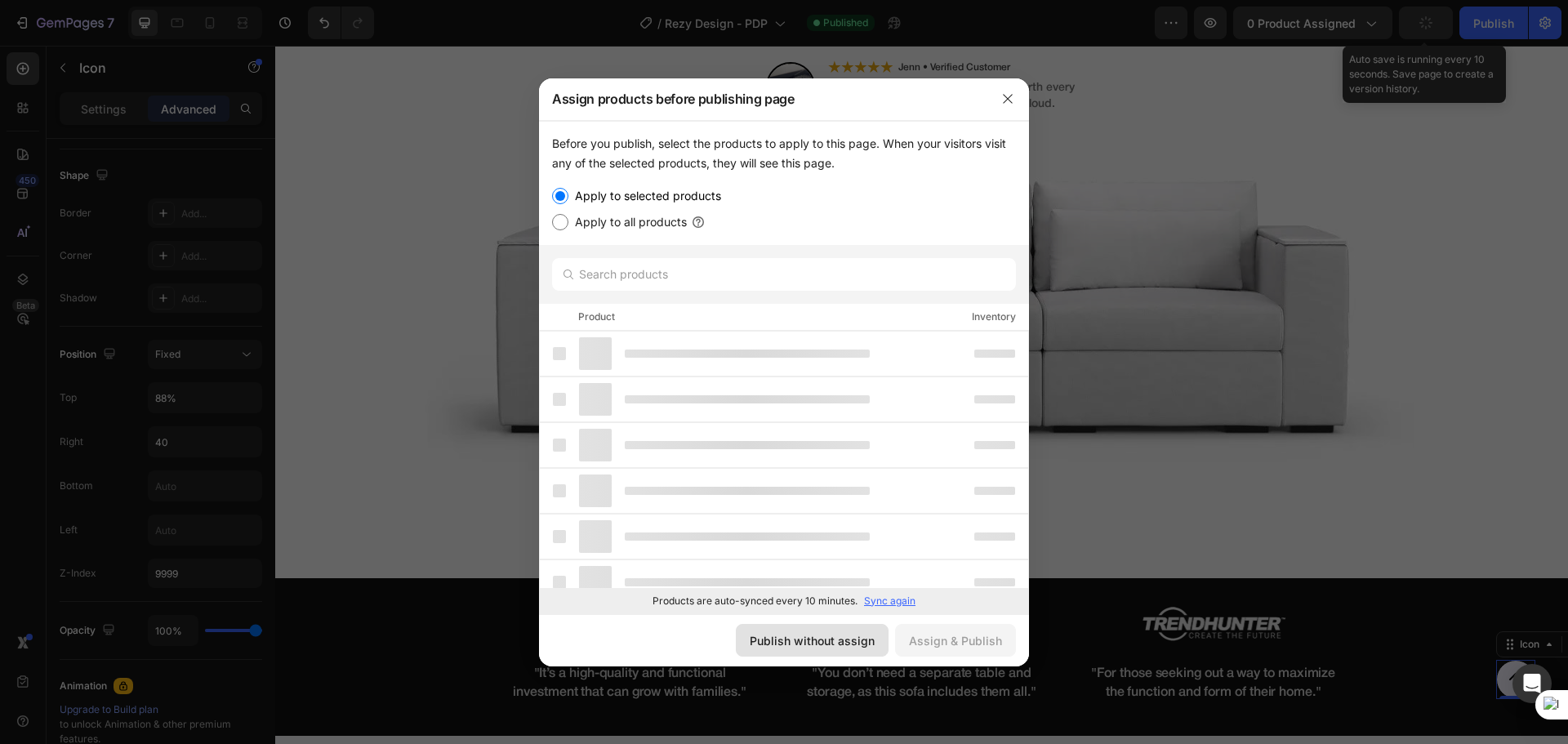
click at [832, 655] on button "Publish without assign" at bounding box center [812, 641] width 153 height 33
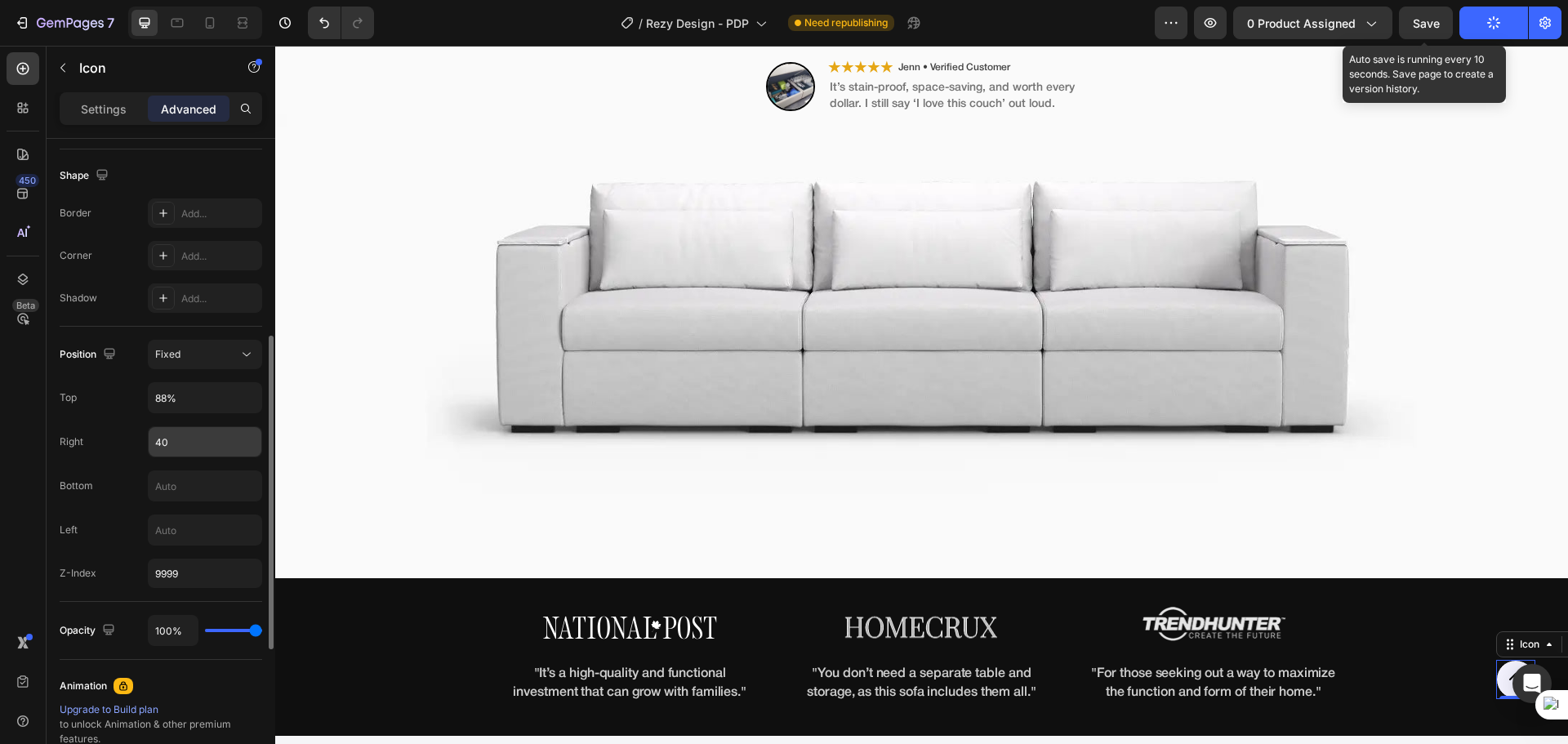
click at [180, 441] on input "40" at bounding box center [205, 442] width 113 height 29
type input "30"
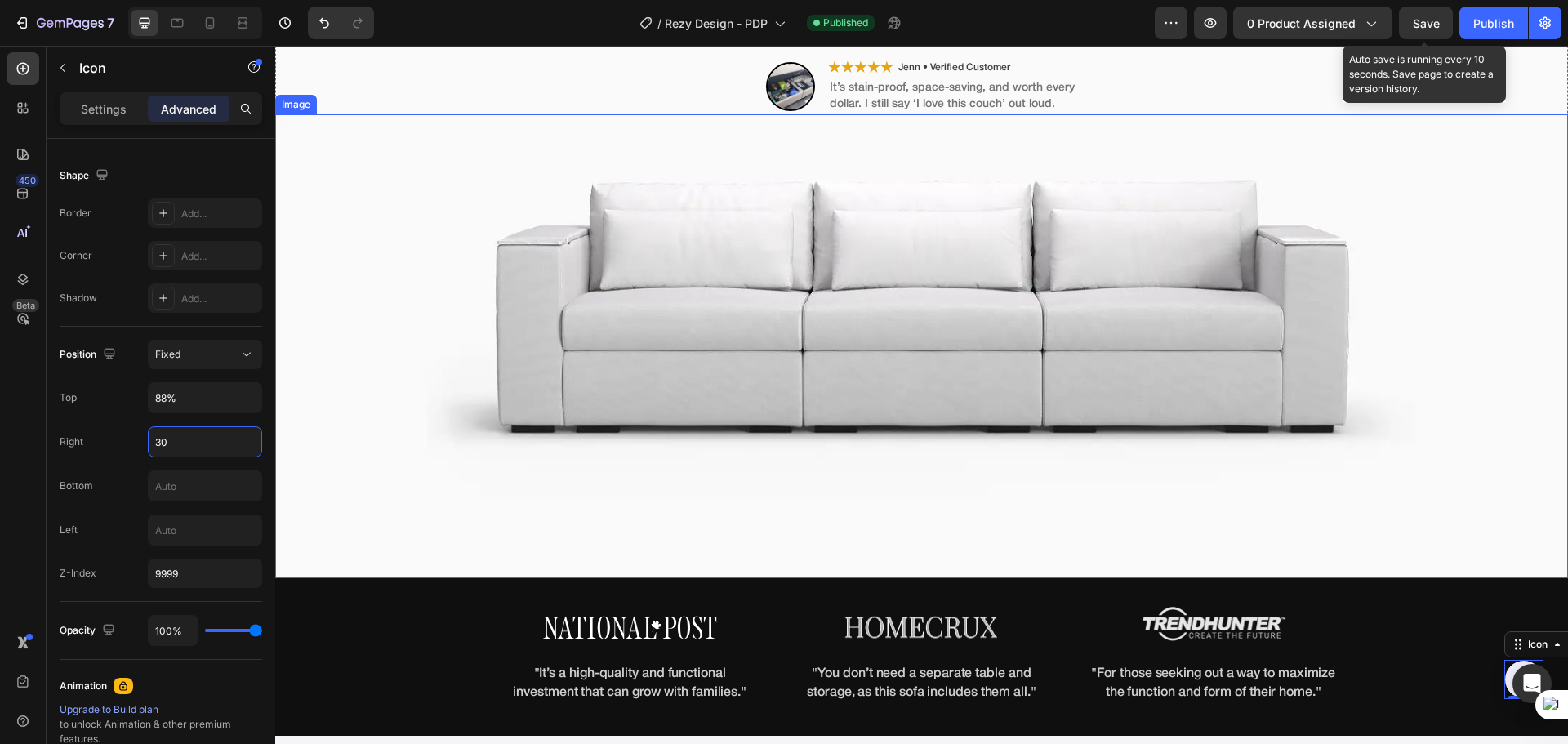
click at [341, 443] on img at bounding box center [921, 346] width 1292 height 464
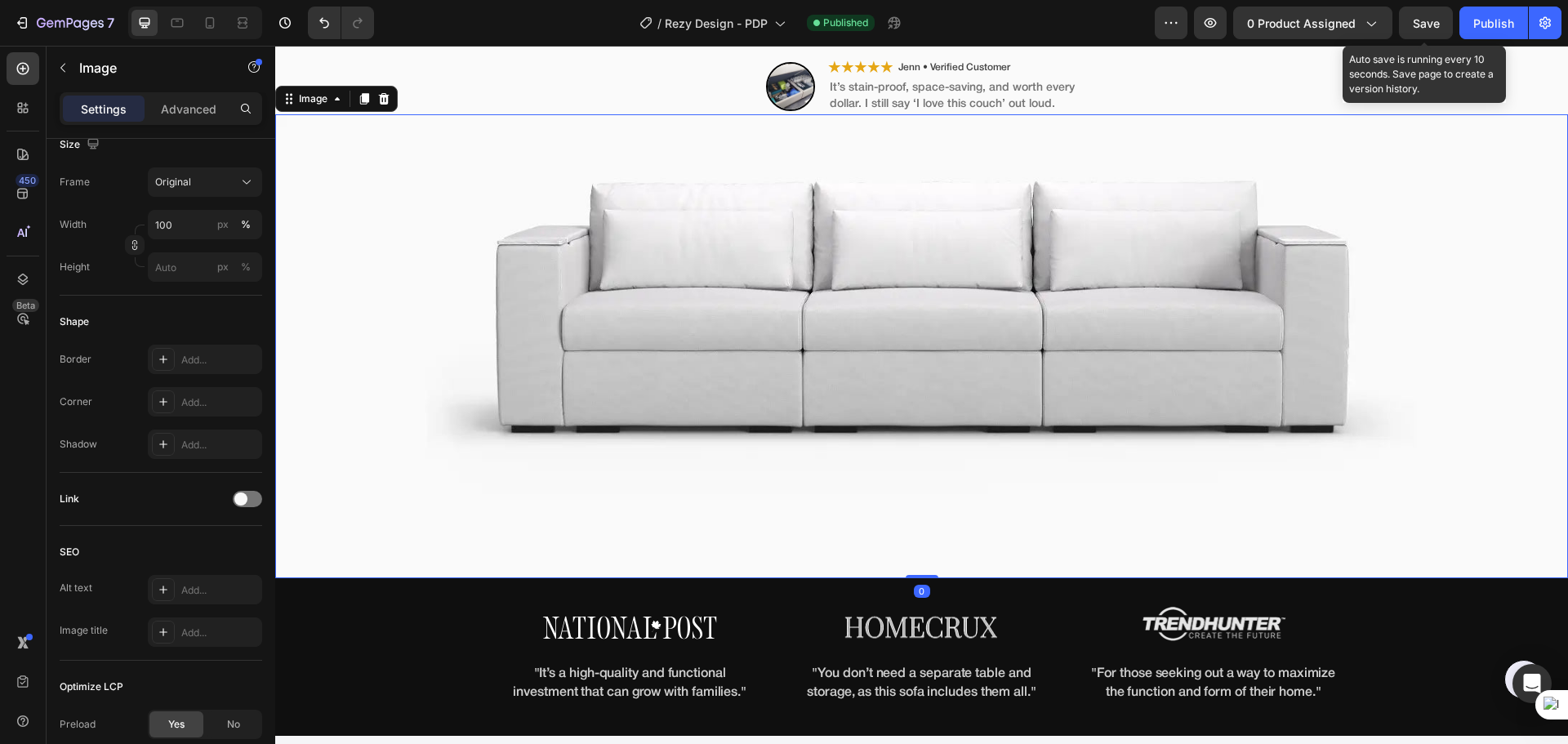
scroll to position [0, 0]
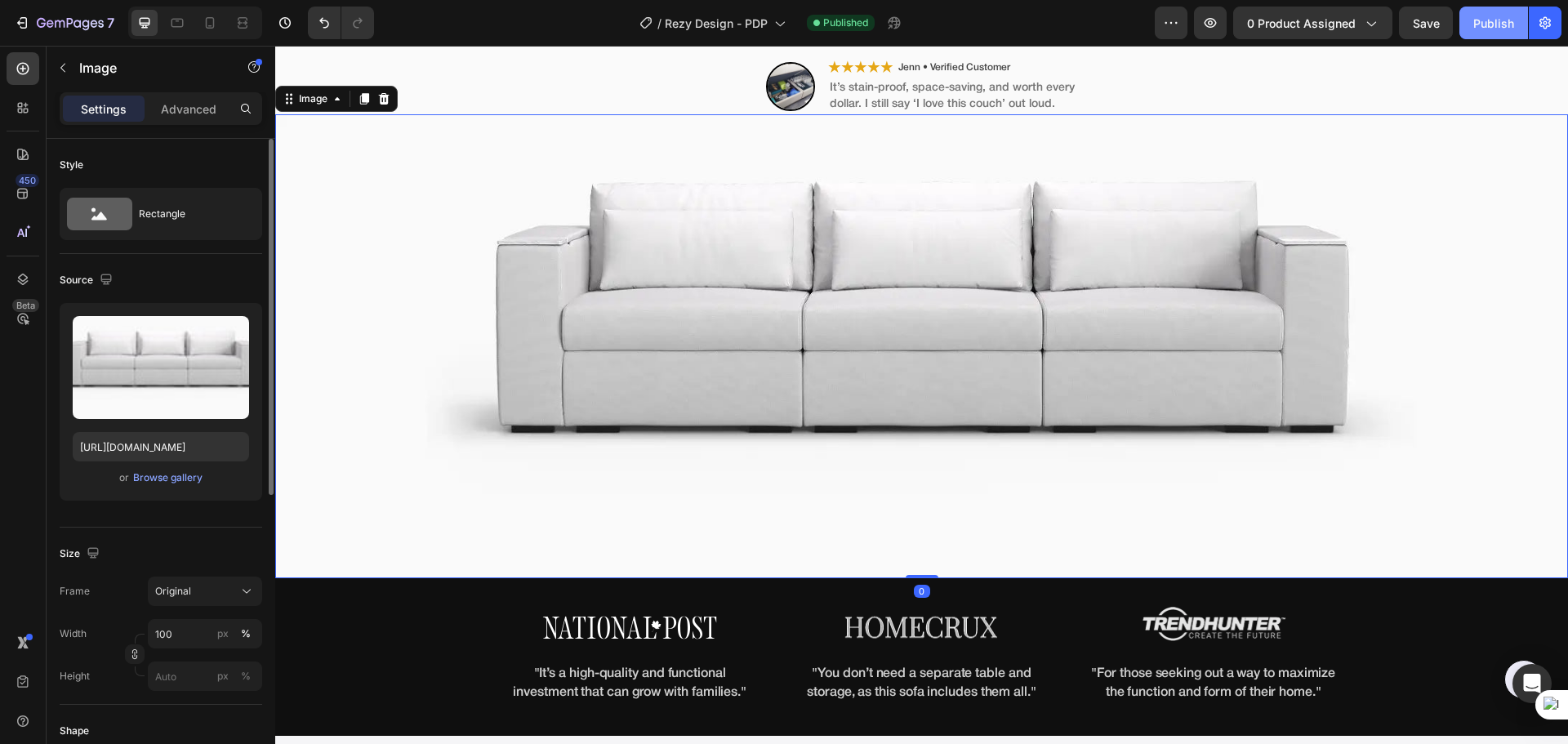
click at [1491, 27] on div "Publish" at bounding box center [1493, 23] width 41 height 18
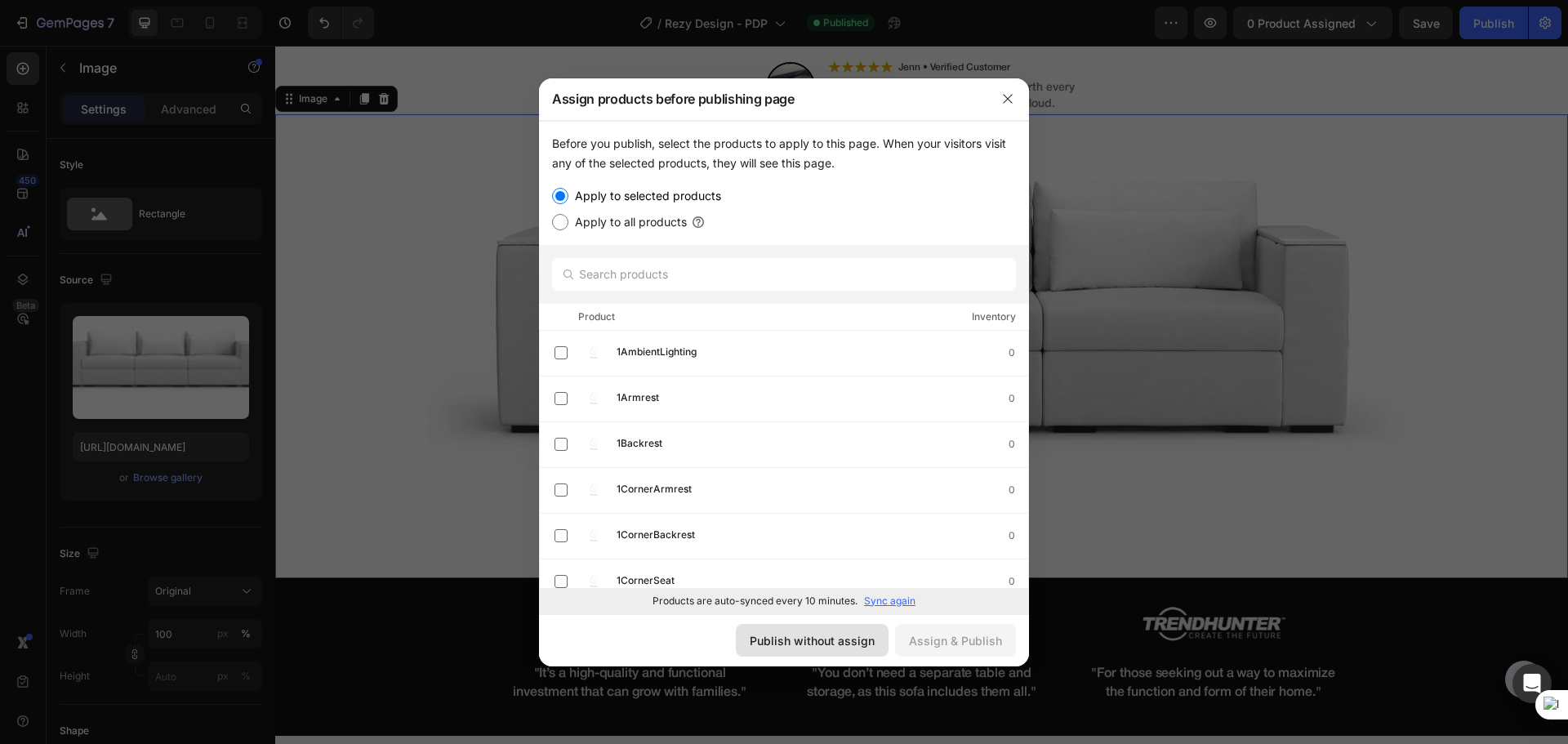
click at [870, 635] on div "Publish without assign" at bounding box center [812, 641] width 124 height 18
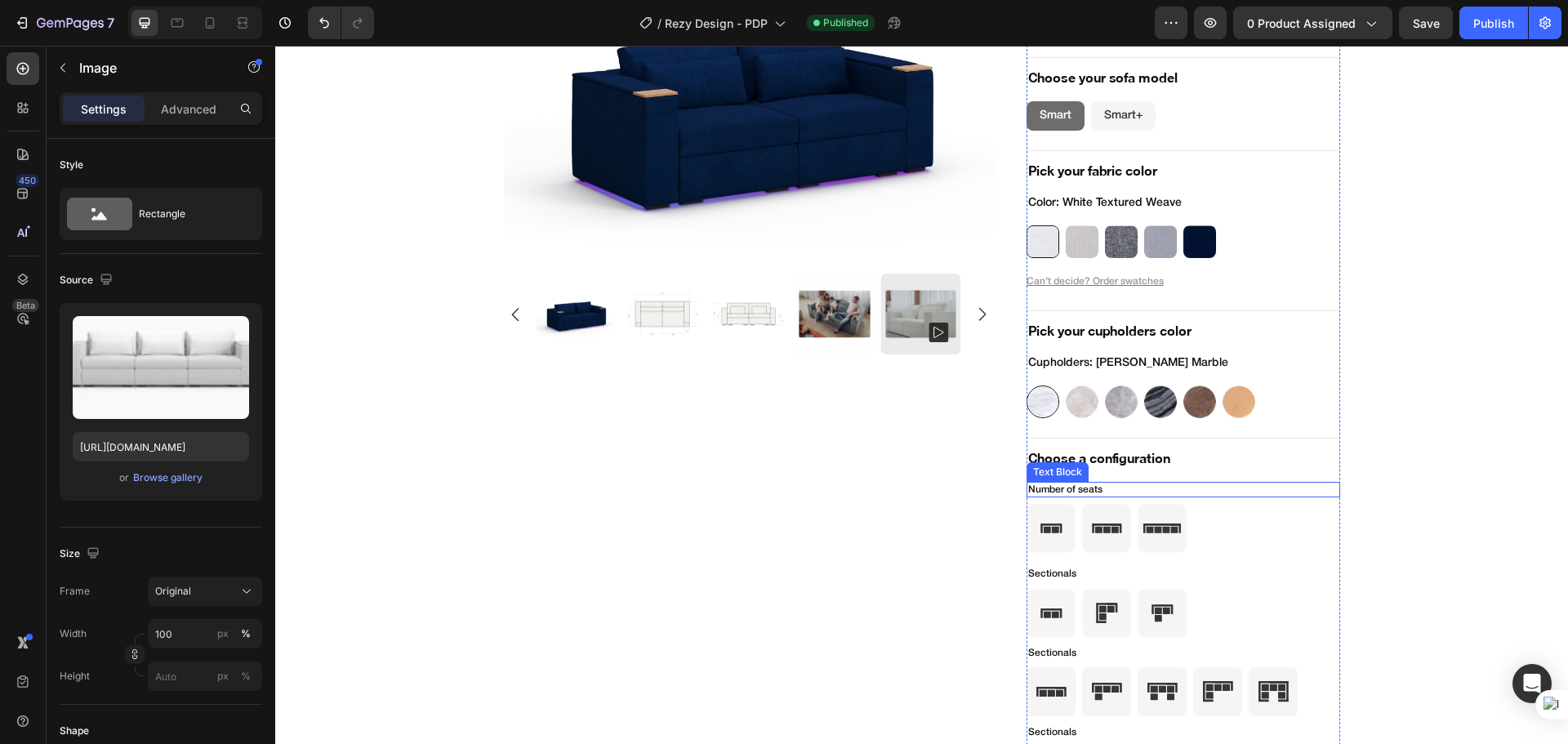
scroll to position [5274, 0]
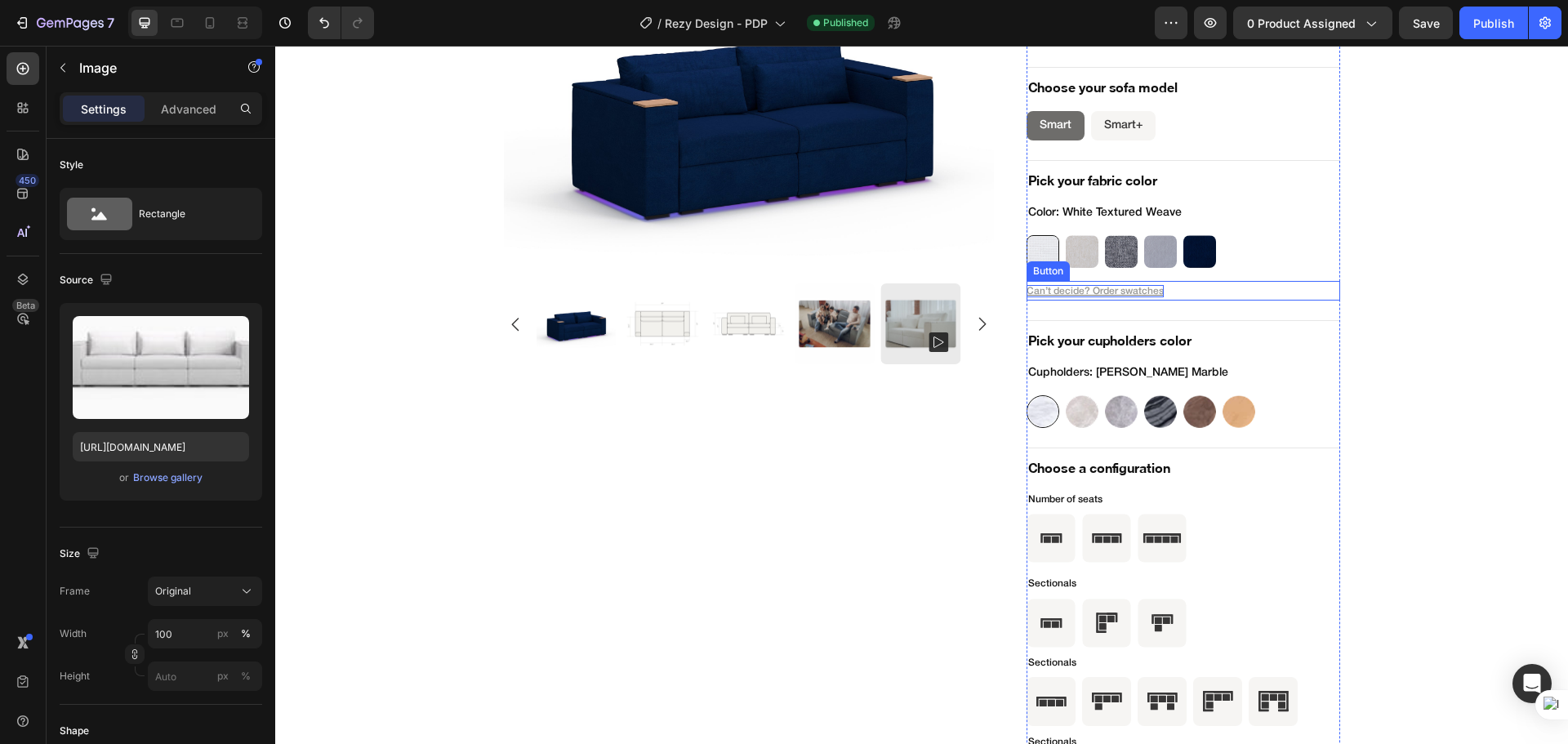
click at [1133, 285] on p "Can’t decide? Order swatches" at bounding box center [1095, 291] width 137 height 13
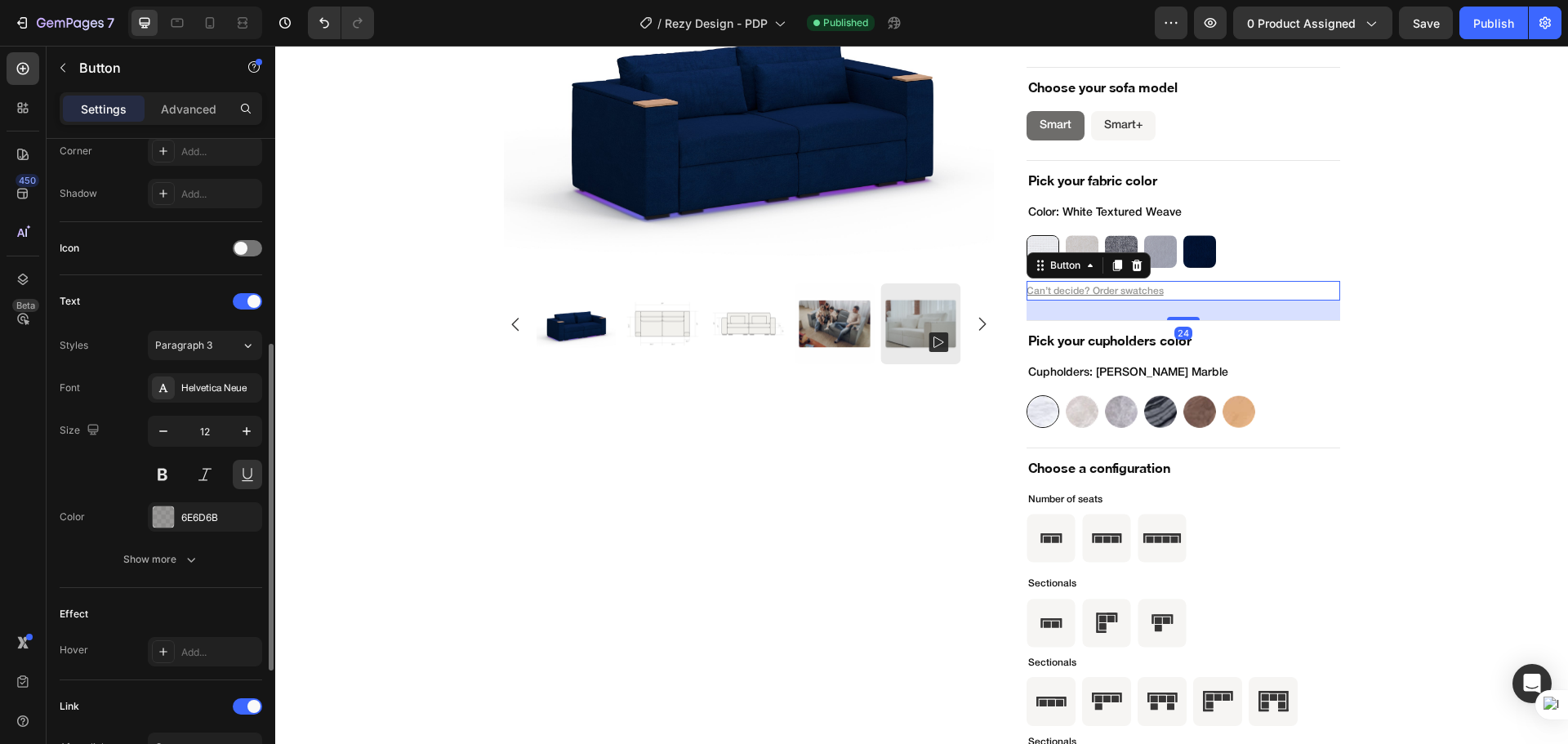
scroll to position [546, 0]
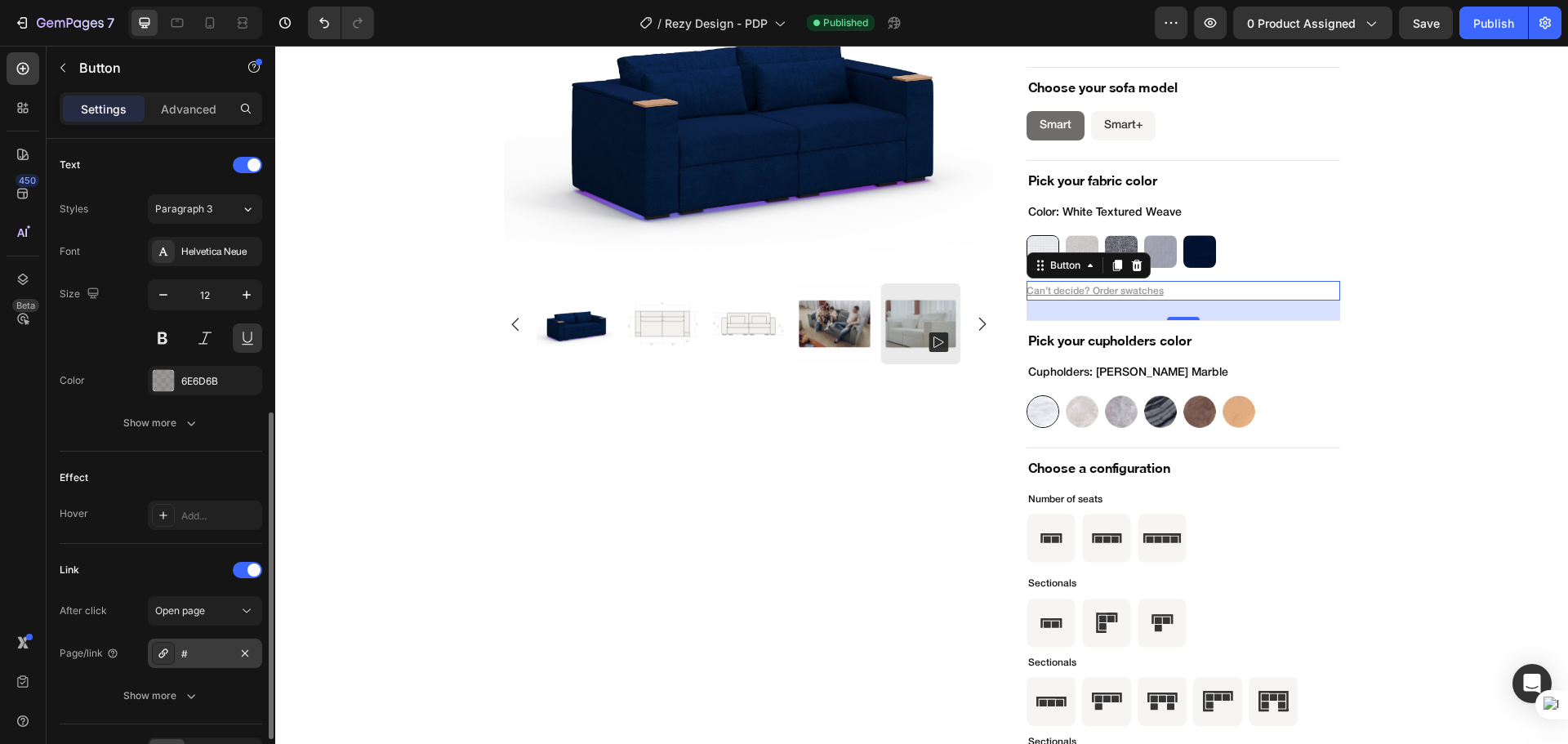
click at [224, 663] on div "#" at bounding box center [205, 654] width 115 height 29
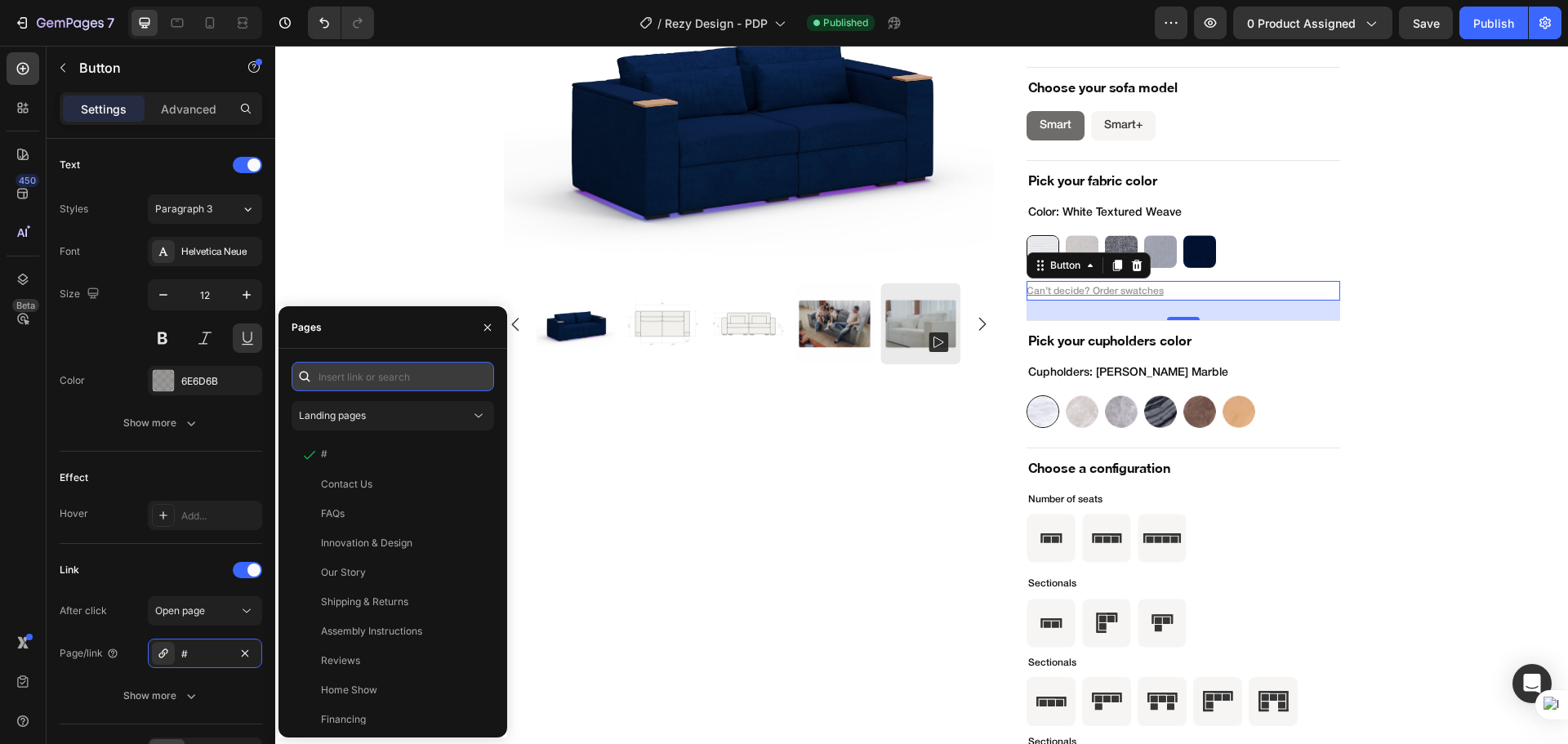
click at [390, 380] on input "text" at bounding box center [393, 376] width 202 height 29
paste input "https://rezydesign.com/products/fabric-sample"
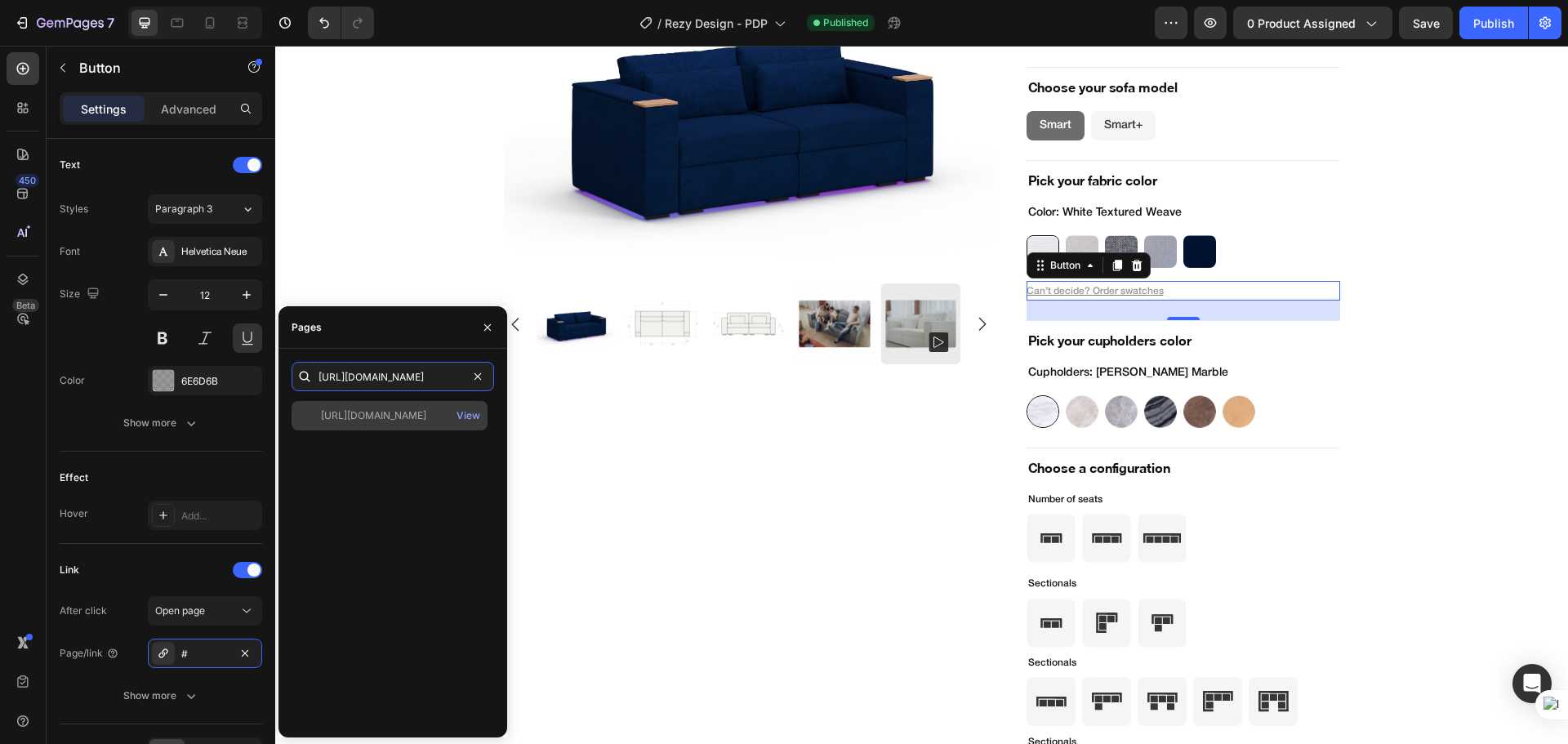
type input "https://rezydesign.com/products/fabric-sample"
click at [373, 412] on div "https://rezydesign.com/products/fabric-sample" at bounding box center [373, 415] width 105 height 15
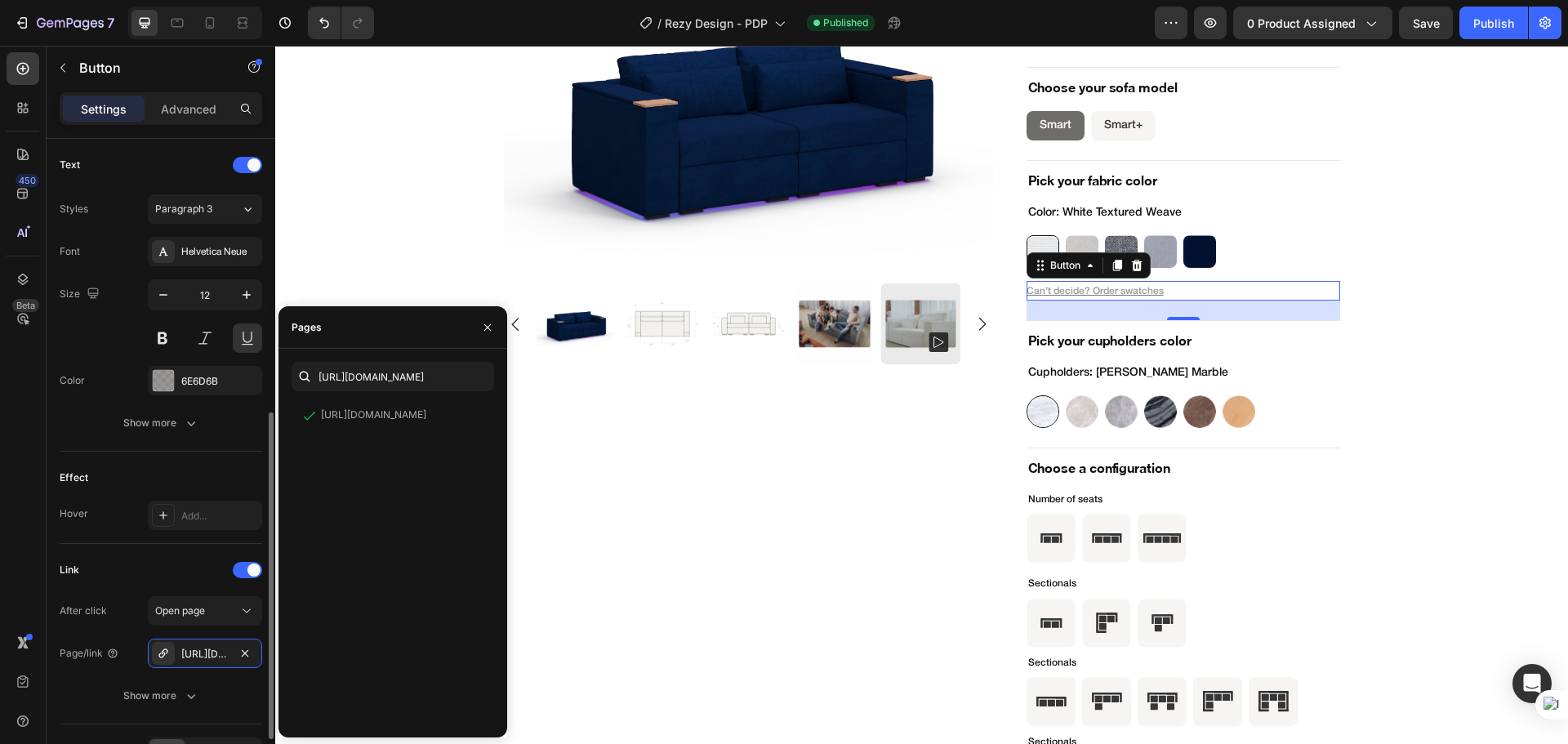
click at [192, 572] on div "Link" at bounding box center [160, 570] width 202 height 26
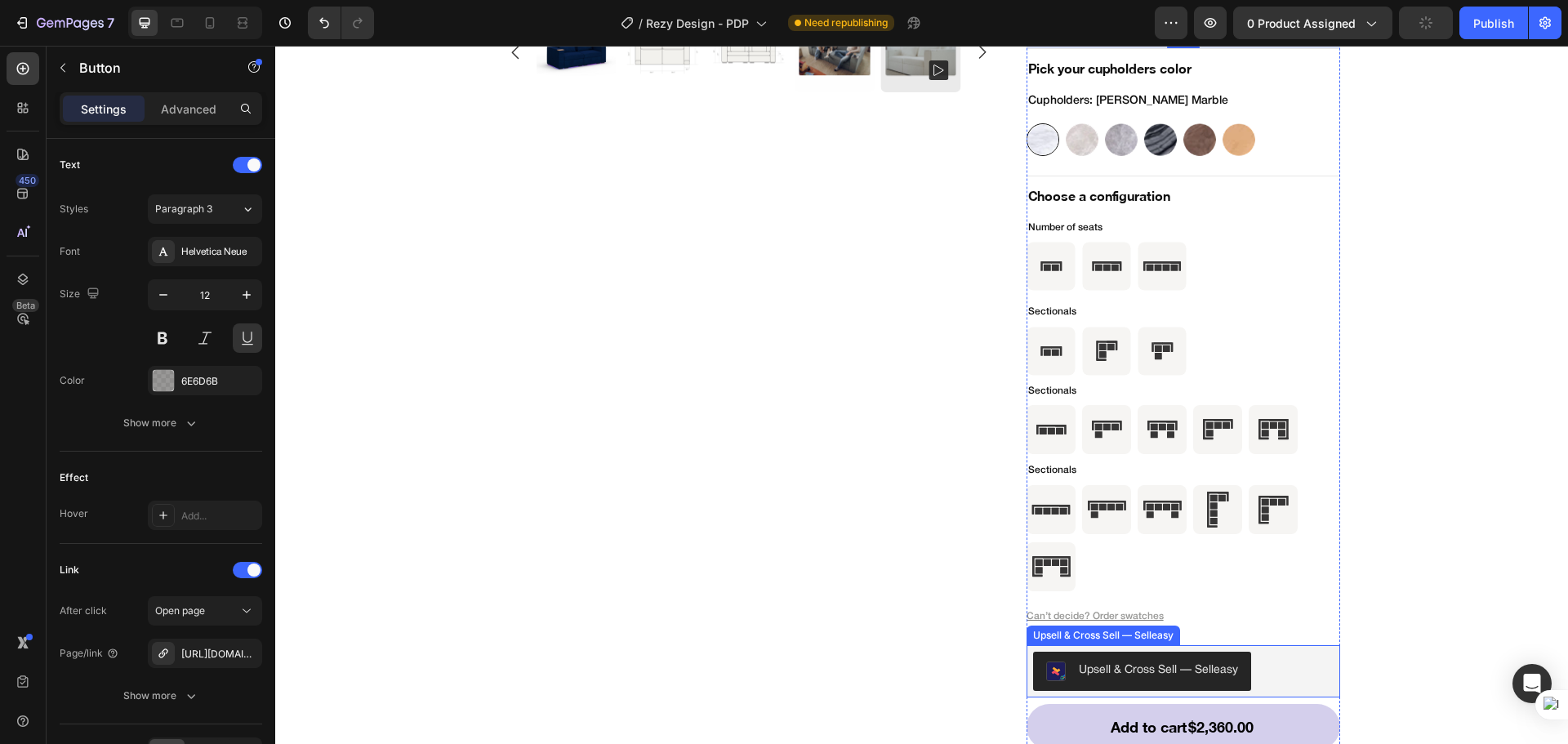
scroll to position [5683, 0]
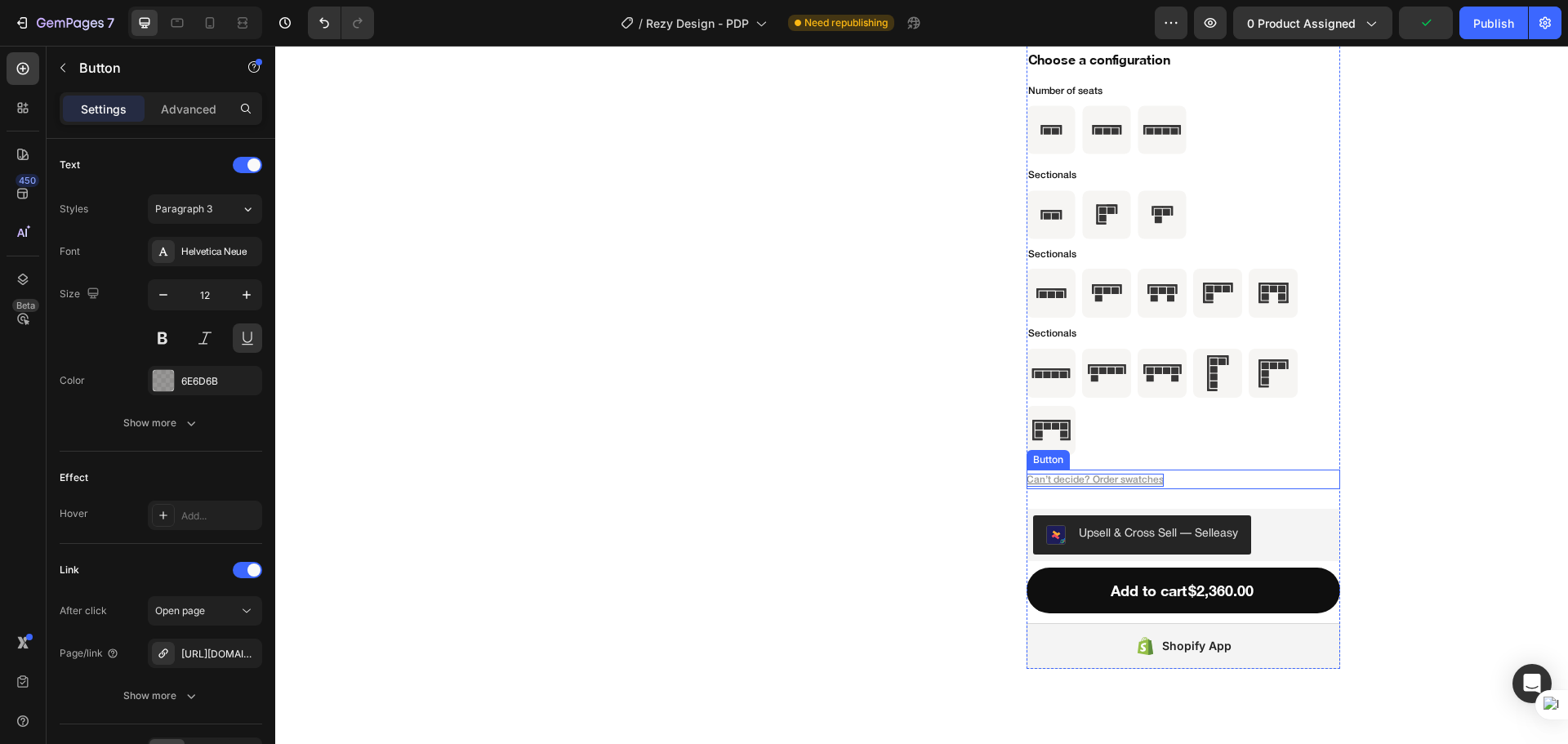
click at [1098, 481] on p "Can’t decide? Order swatches" at bounding box center [1095, 479] width 137 height 13
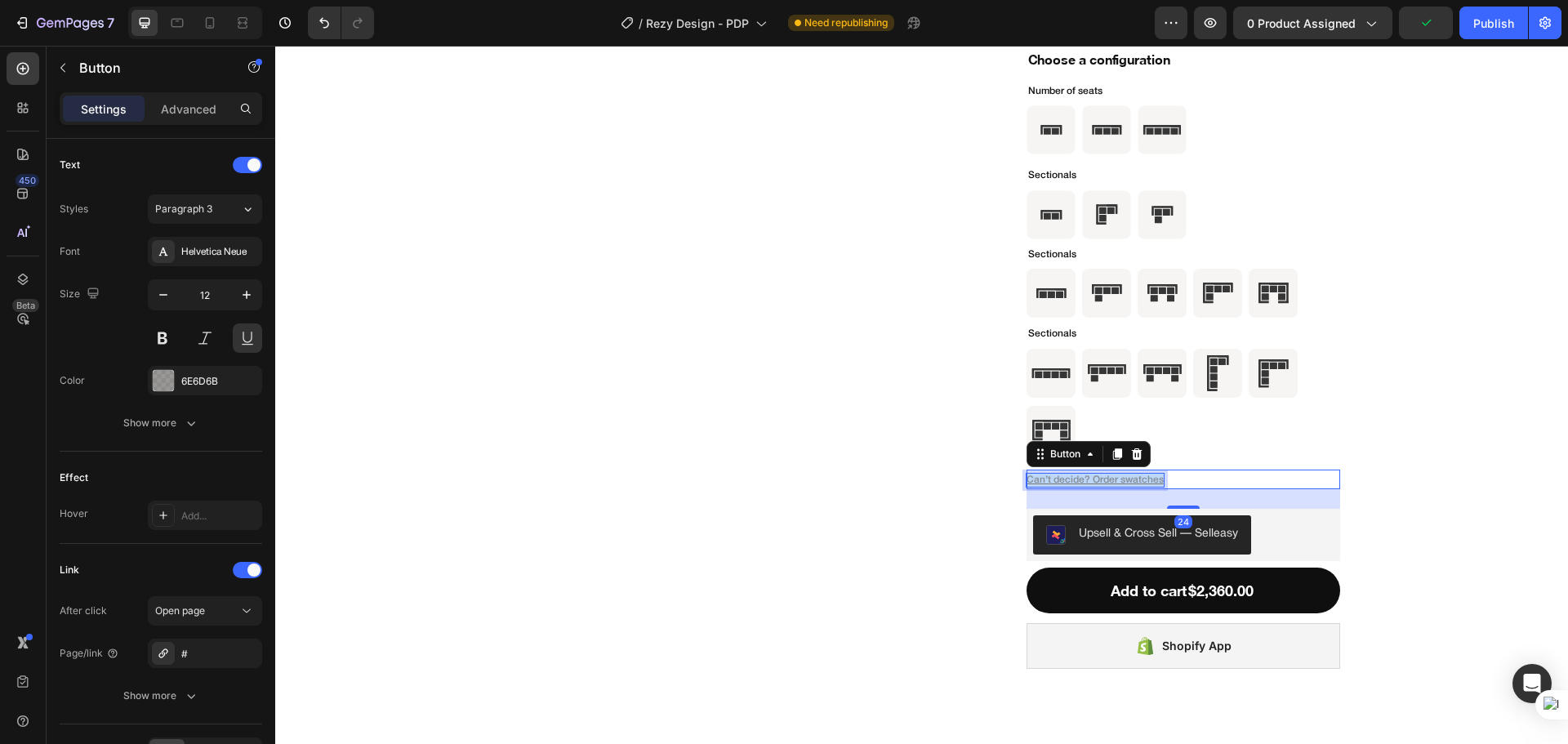
click at [1098, 481] on p "Can’t decide? Order swatches" at bounding box center [1095, 479] width 137 height 13
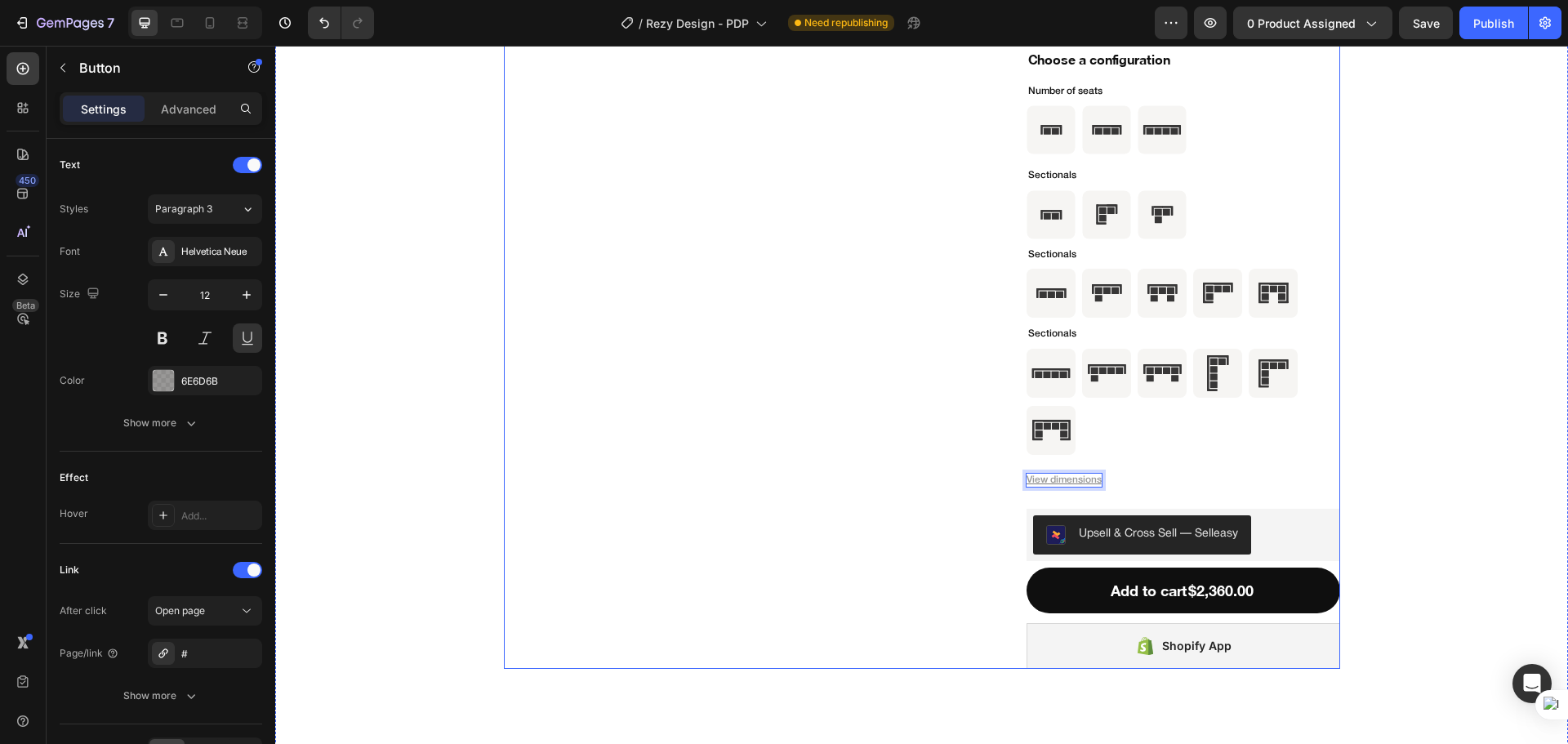
click at [914, 526] on div "Product Images" at bounding box center [749, 113] width 490 height 1113
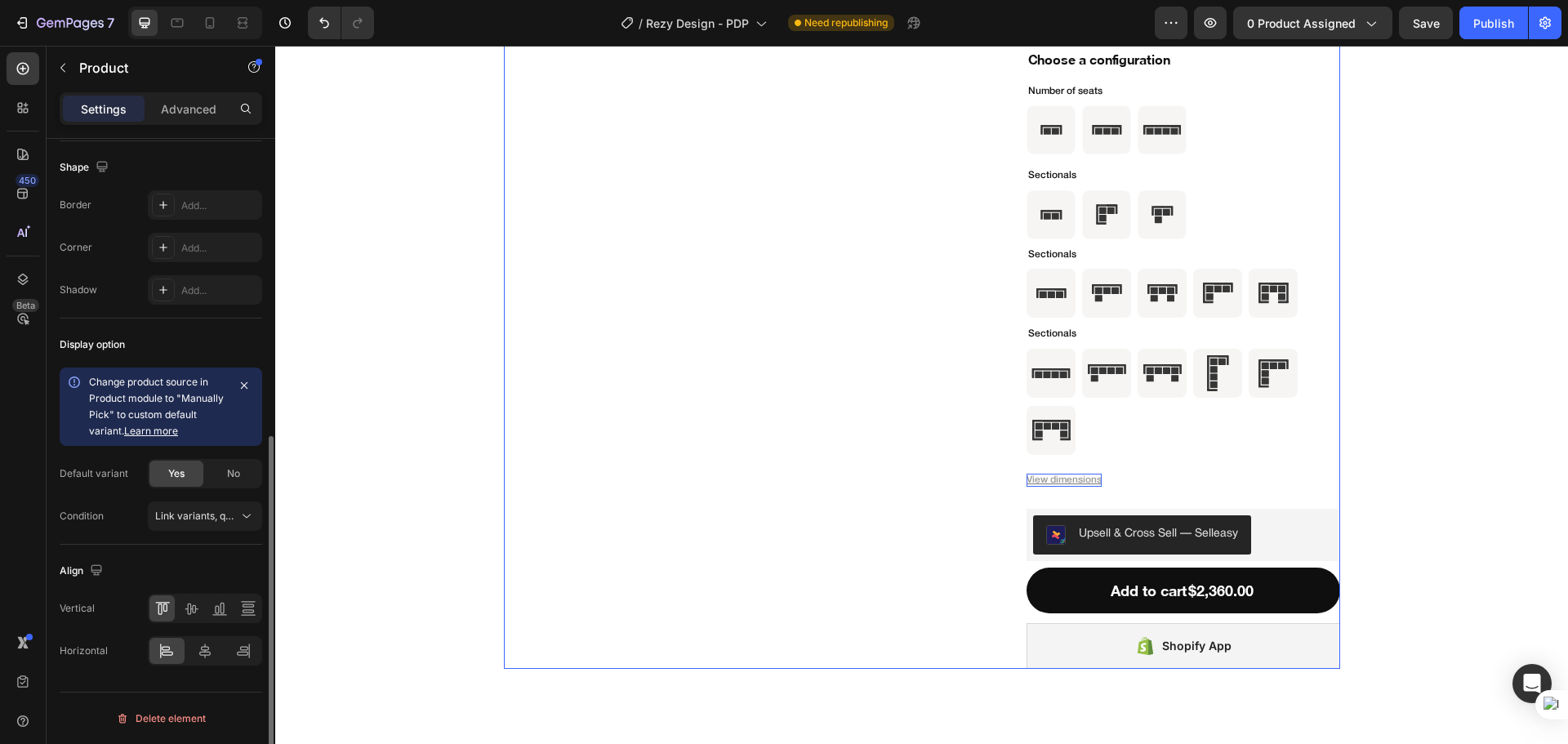
scroll to position [0, 0]
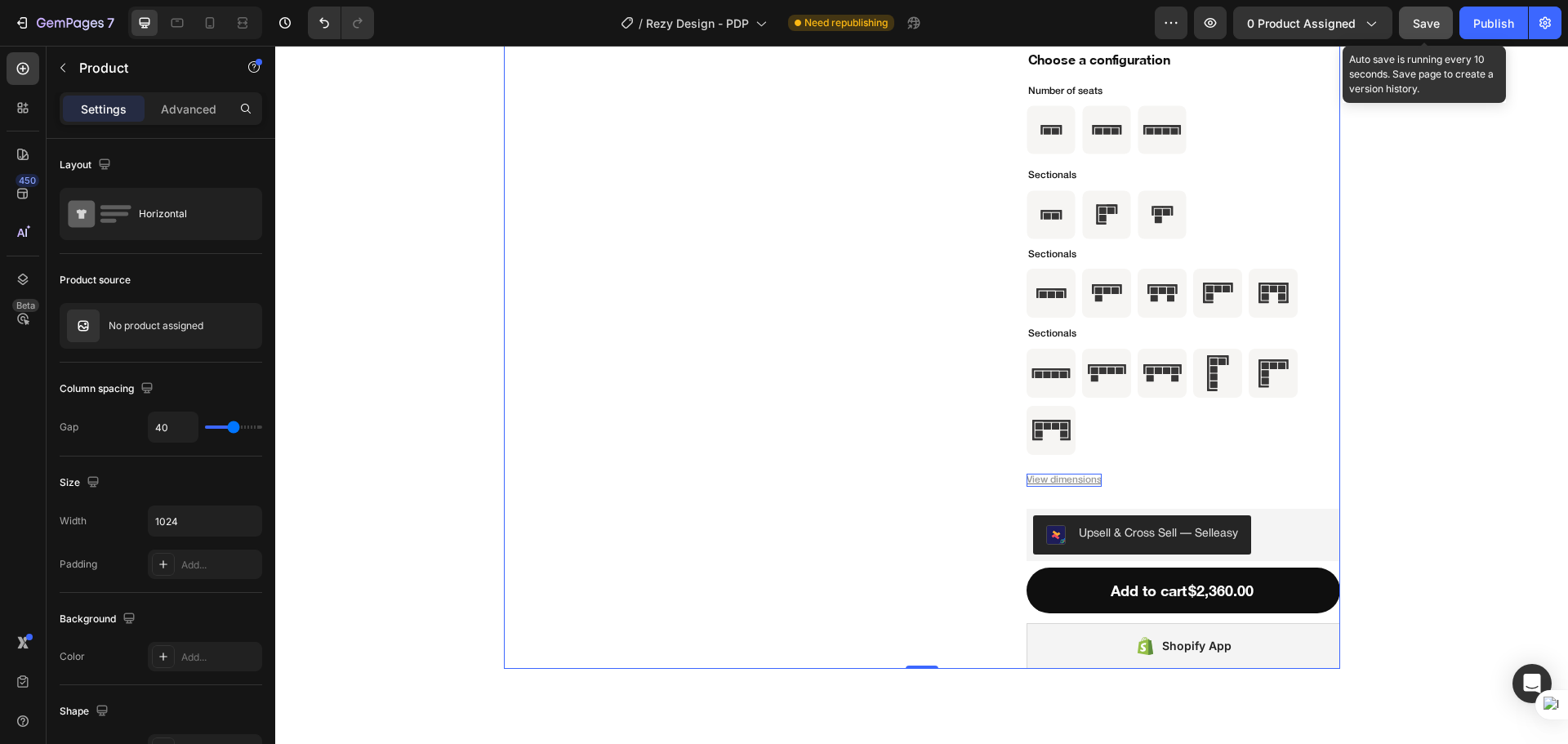
click at [1411, 28] on button "Save" at bounding box center [1425, 23] width 53 height 33
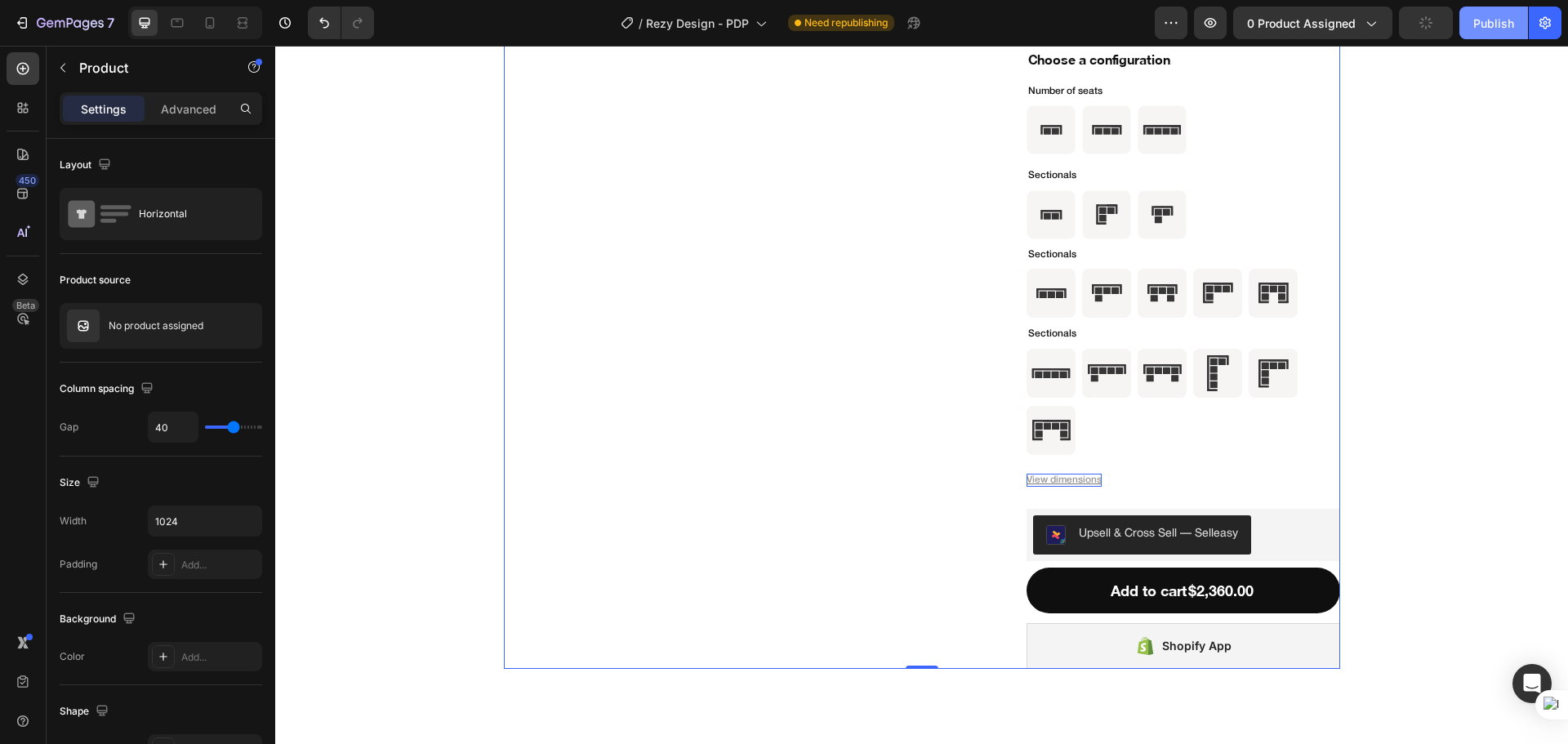
click at [1472, 33] on button "Publish" at bounding box center [1493, 23] width 69 height 33
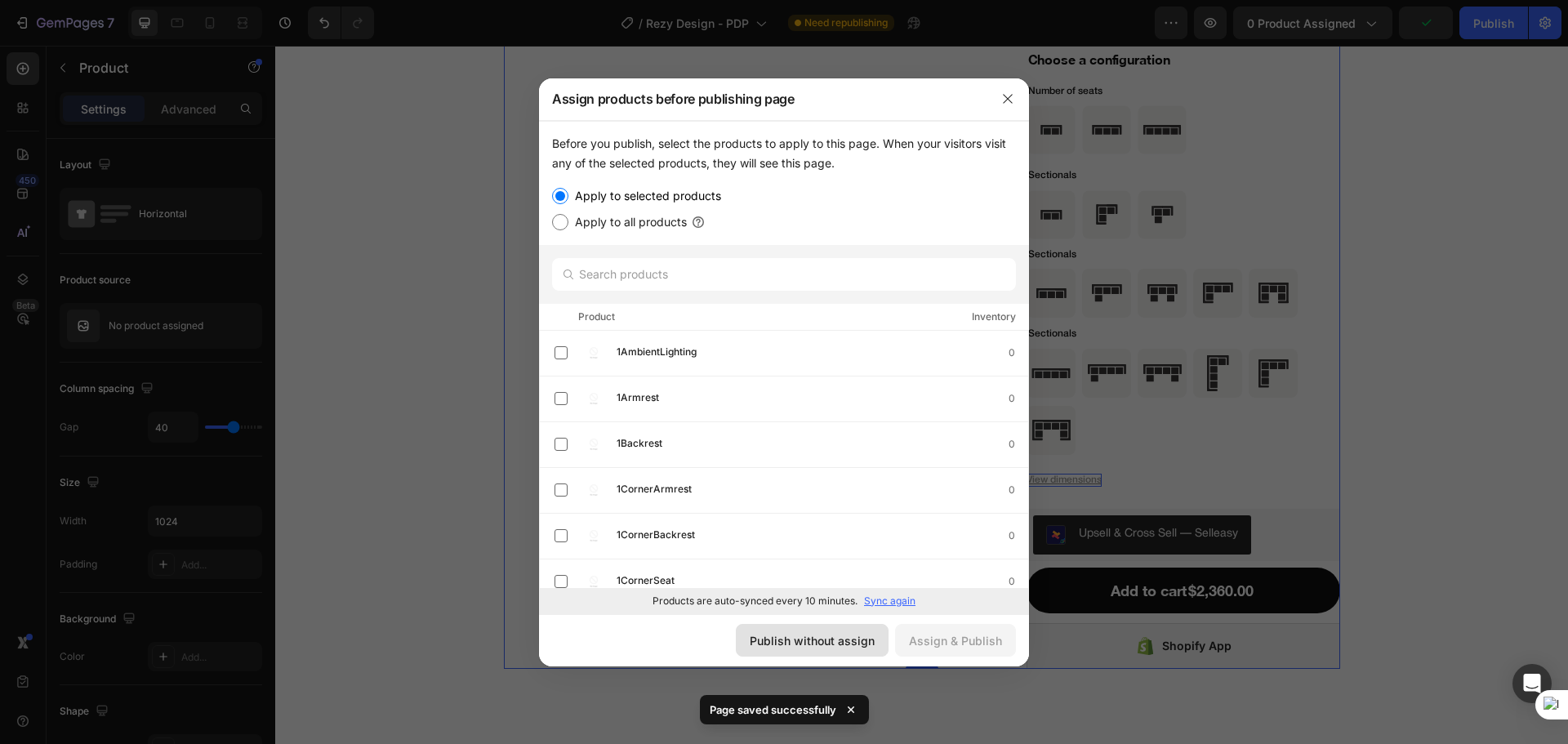
click at [829, 641] on div "Publish without assign" at bounding box center [812, 641] width 124 height 18
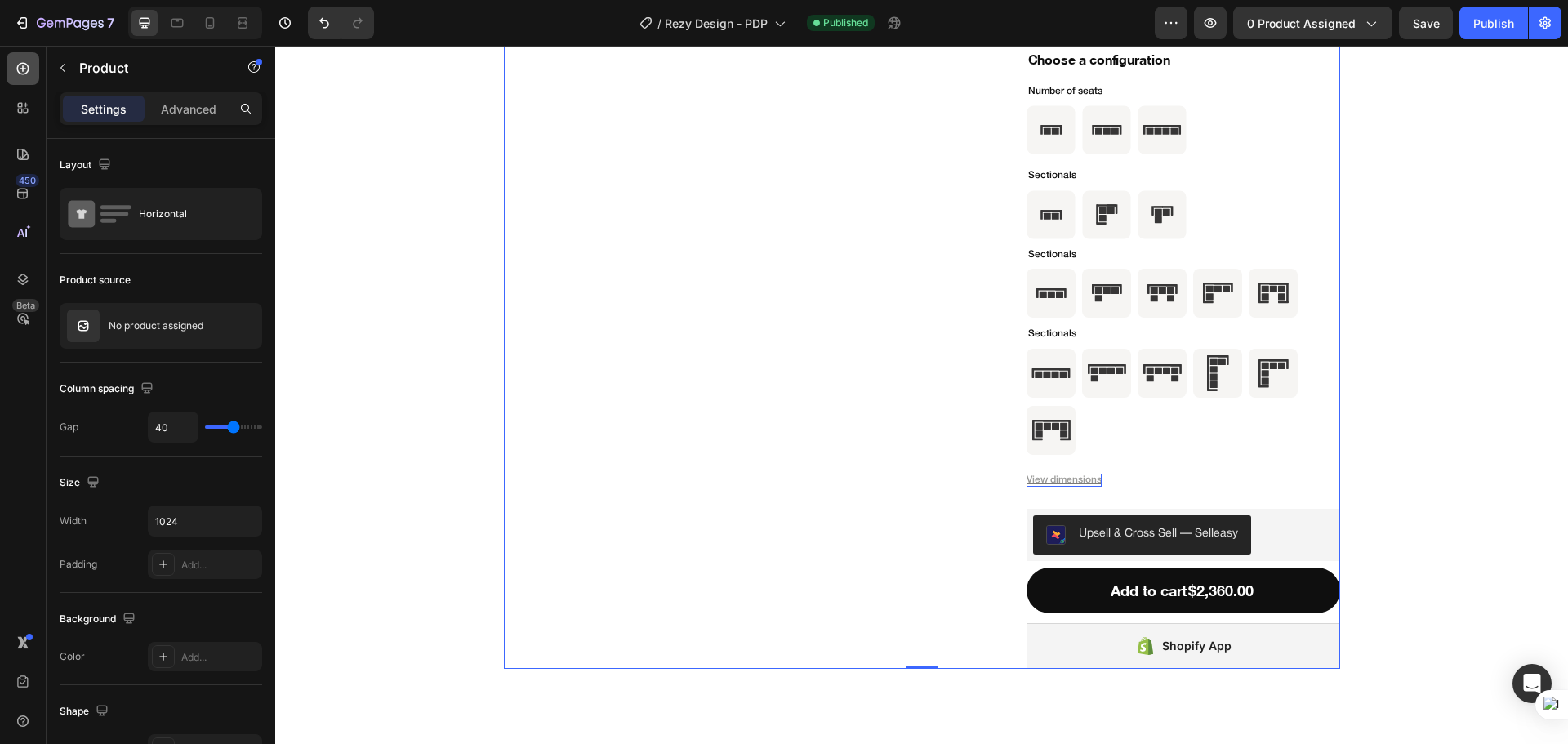
click at [31, 66] on div at bounding box center [23, 69] width 33 height 33
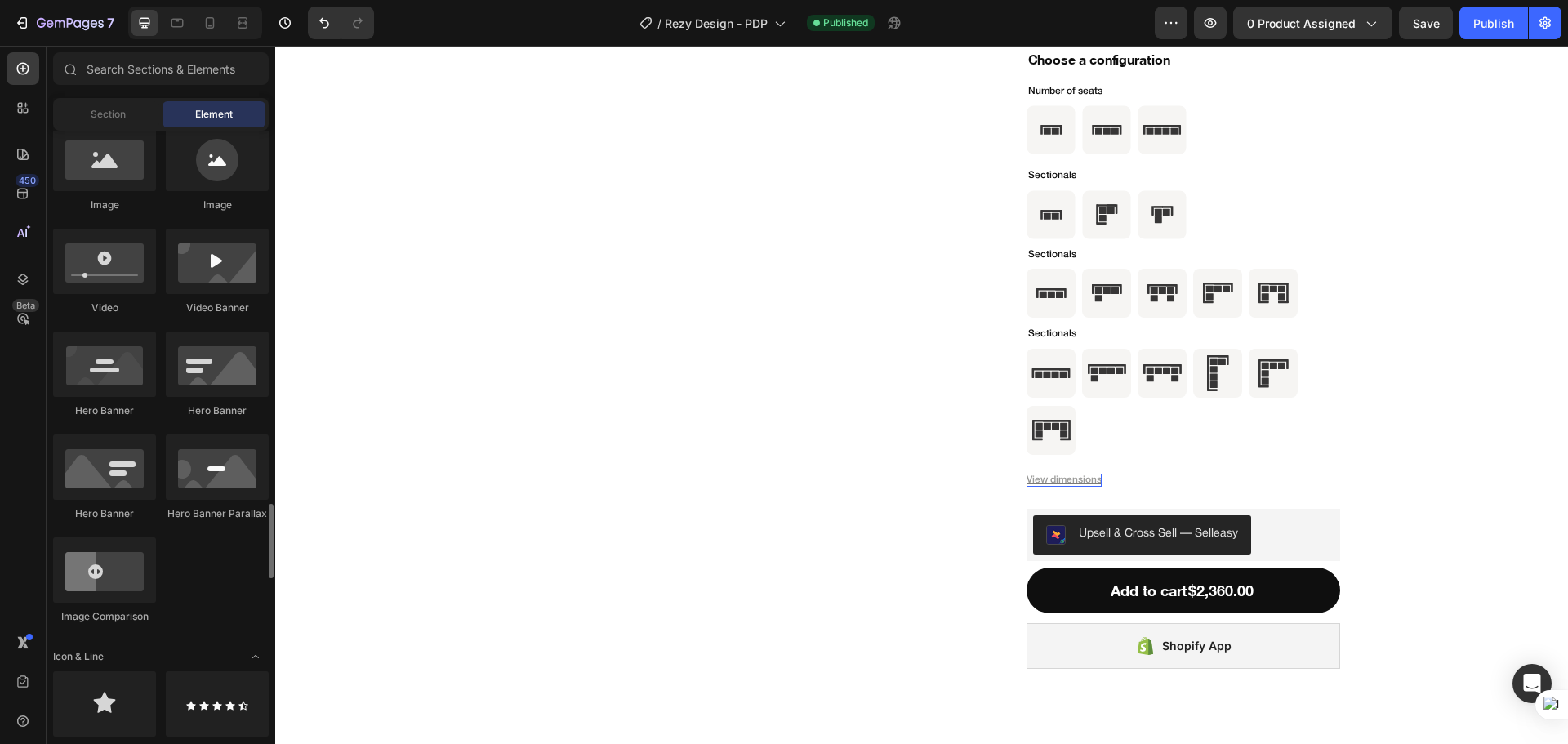
scroll to position [1091, 0]
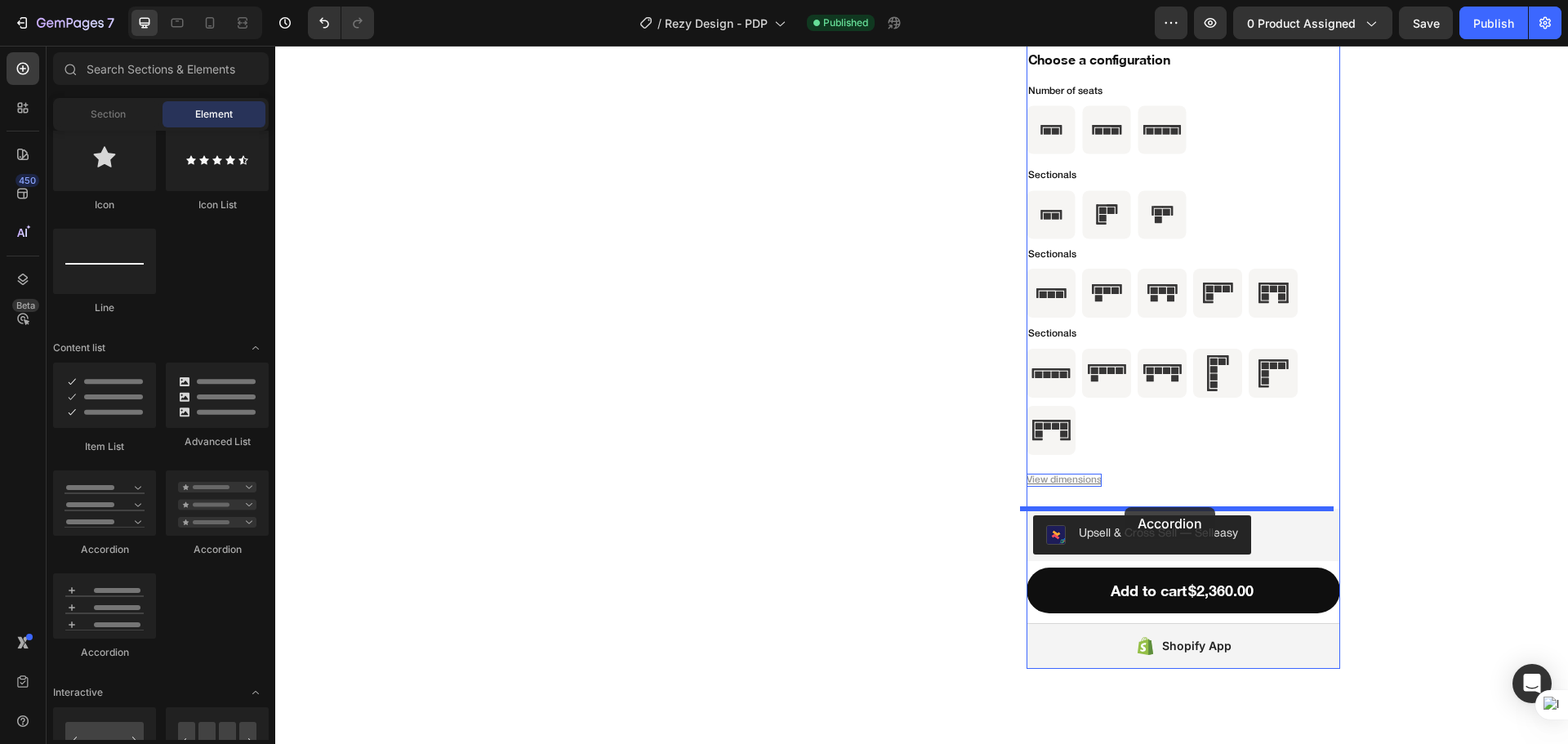
drag, startPoint x: 397, startPoint y: 569, endPoint x: 1124, endPoint y: 508, distance: 729.6
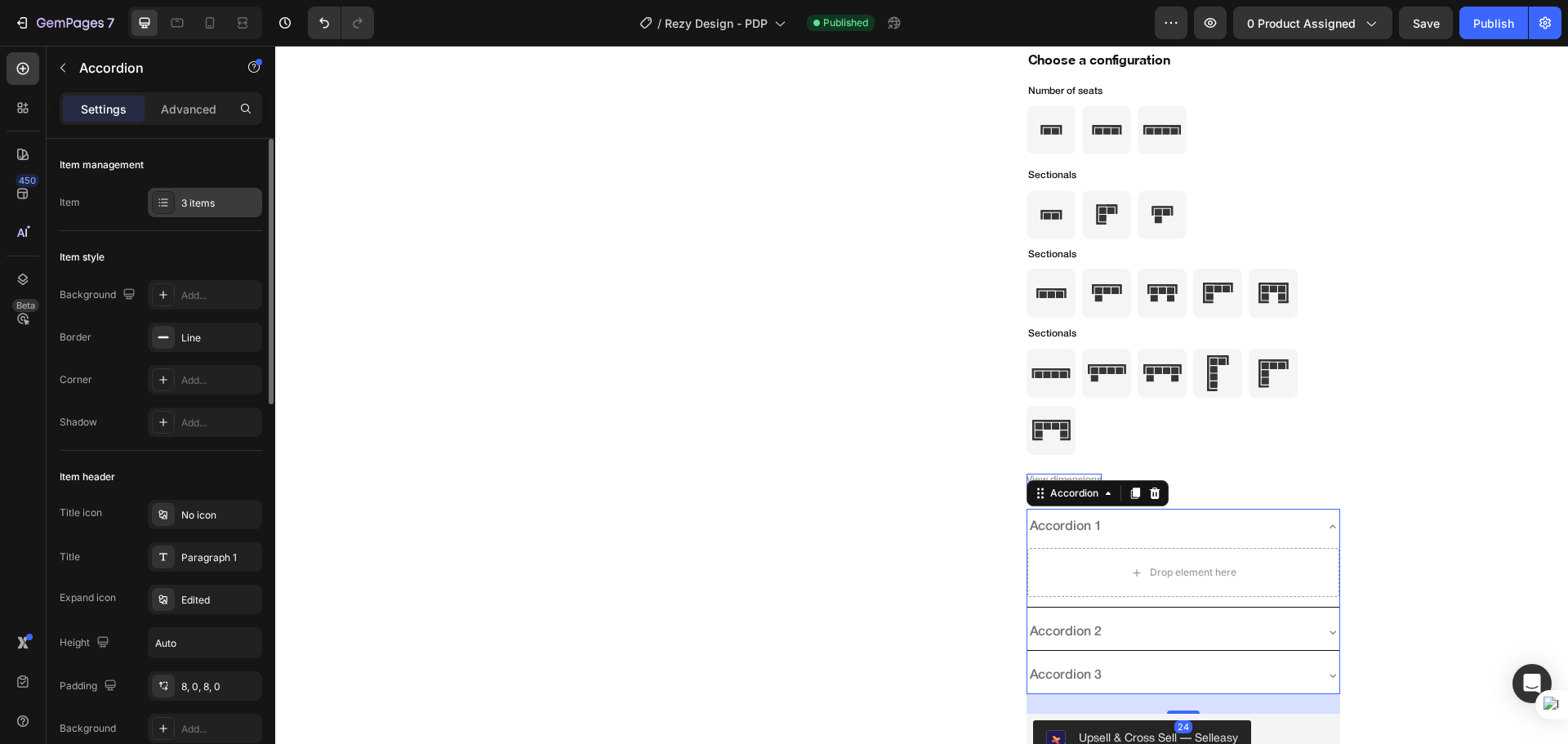
click at [171, 214] on div "3 items" at bounding box center [205, 202] width 115 height 29
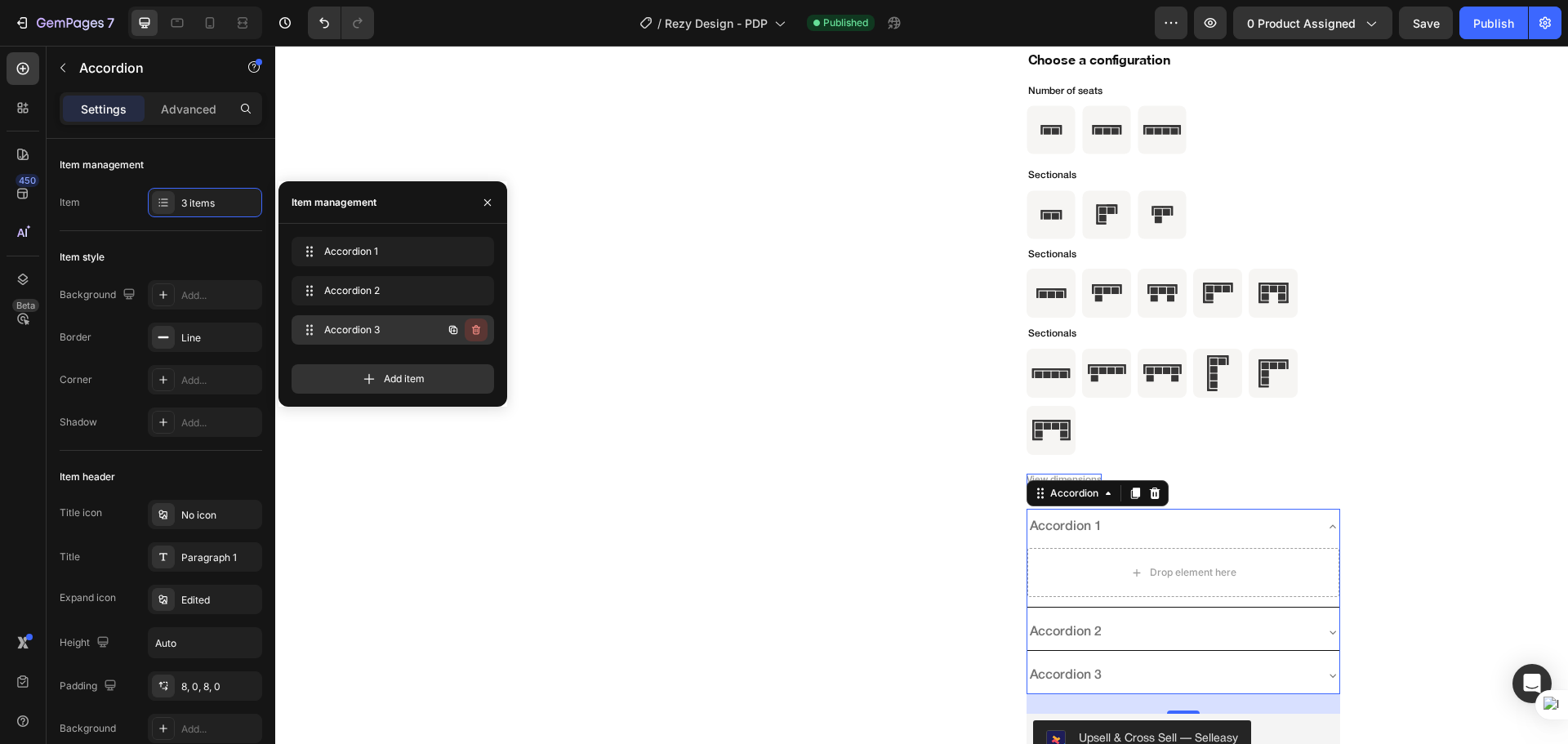
click at [471, 330] on icon "button" at bounding box center [475, 330] width 13 height 13
click at [471, 330] on div "Delete" at bounding box center [465, 330] width 30 height 15
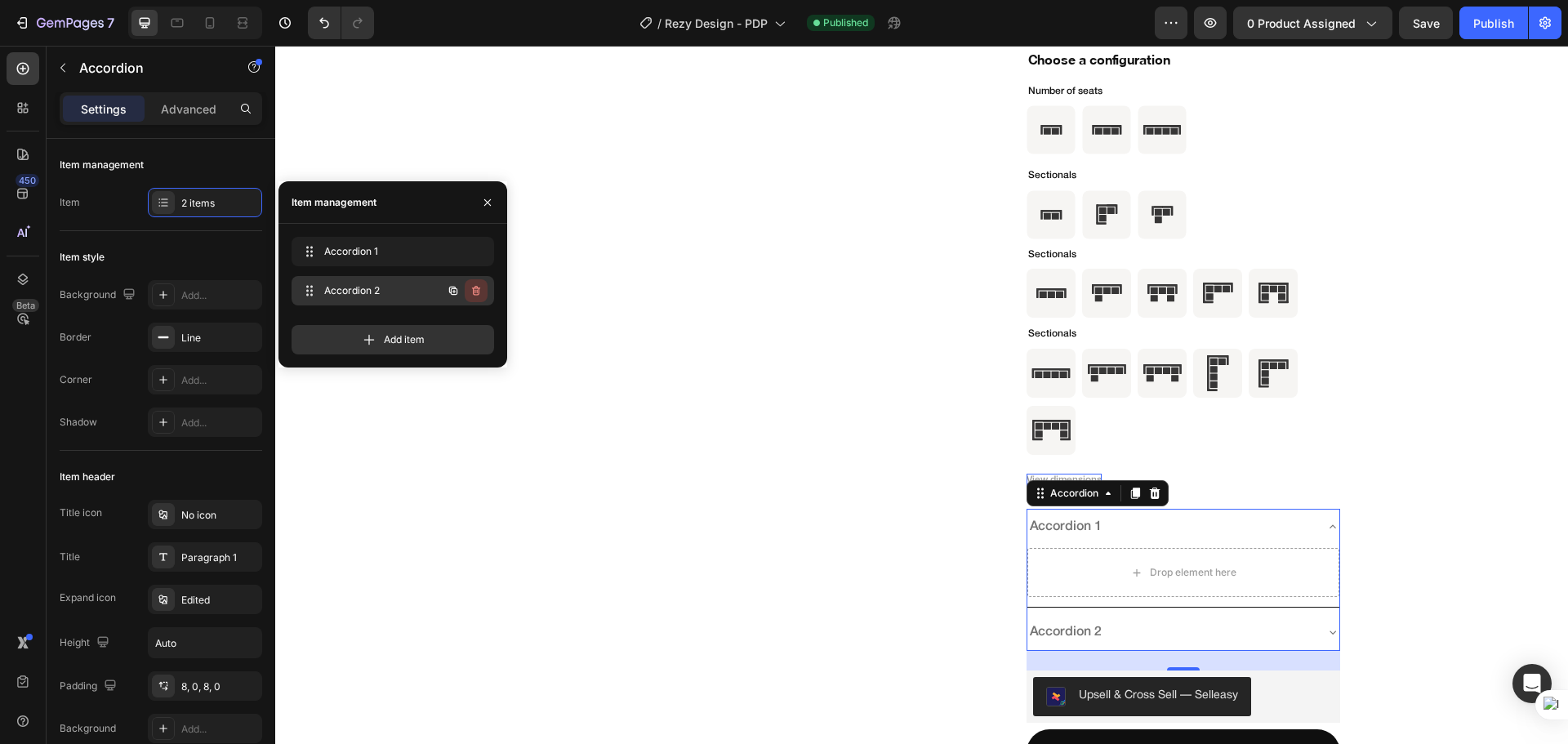
click at [476, 297] on icon "button" at bounding box center [475, 290] width 13 height 13
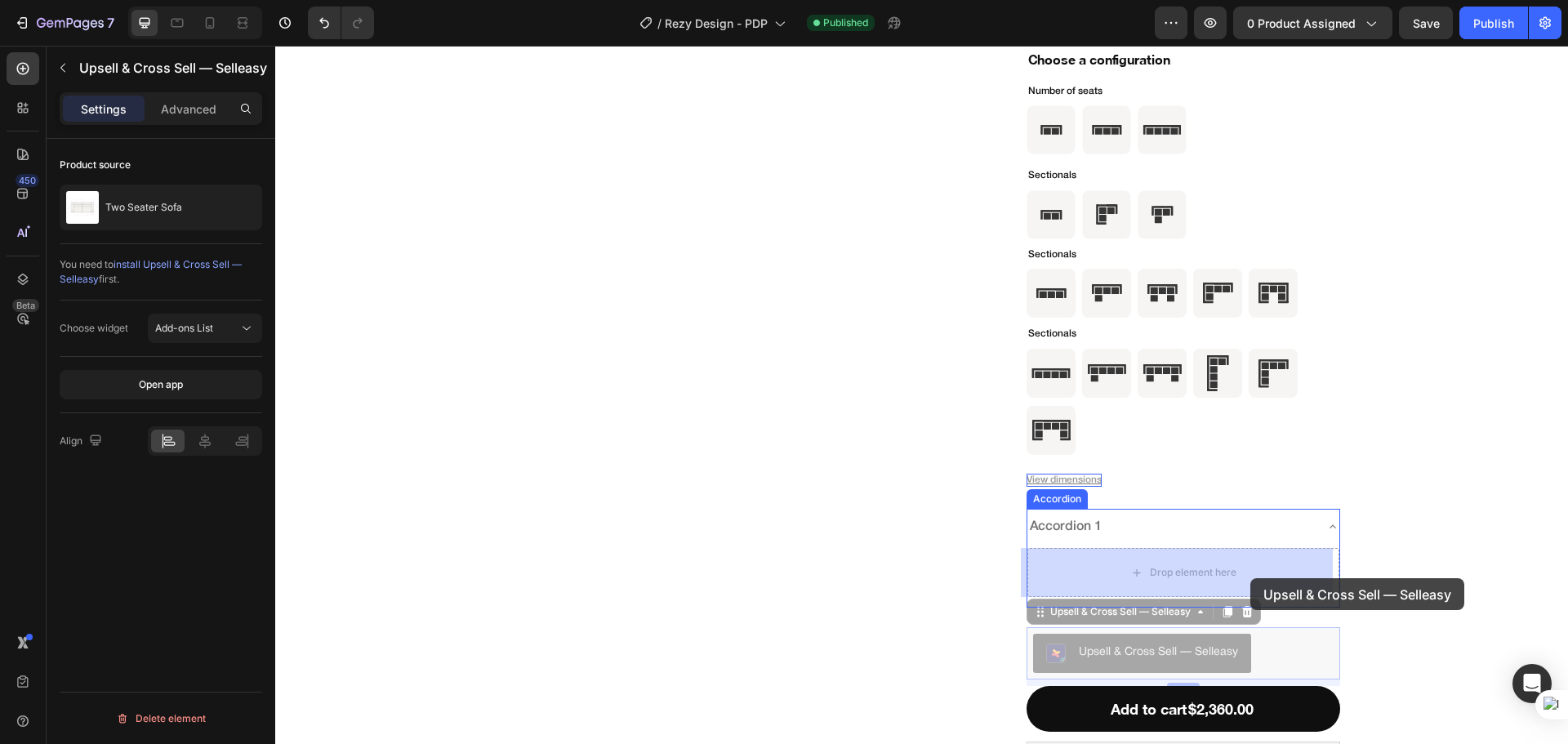
drag, startPoint x: 1272, startPoint y: 651, endPoint x: 1250, endPoint y: 585, distance: 69.6
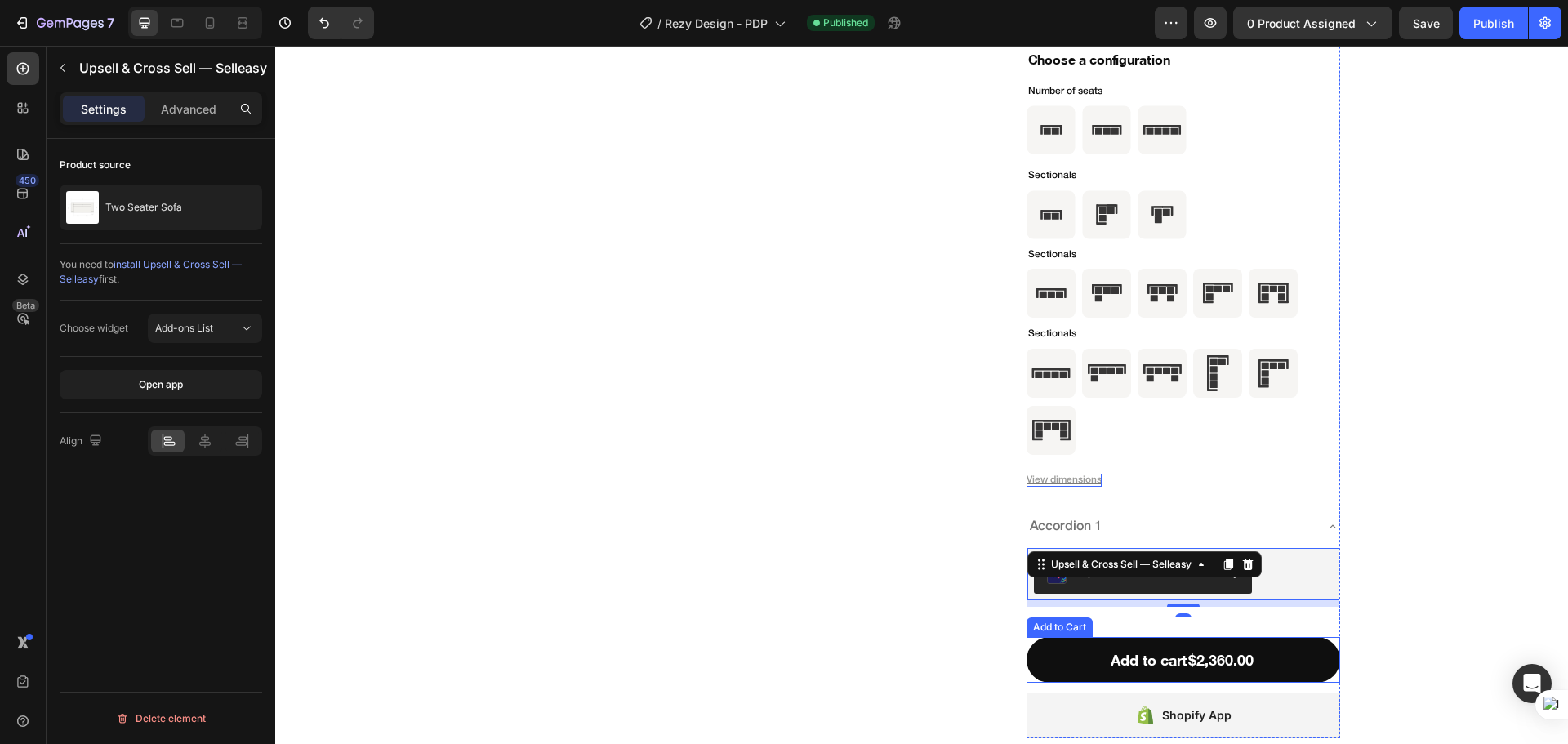
click at [1368, 640] on div "Product Images Icon Icon Icon Icon Icon Icon List (100) Text Block Row Two Seat…" at bounding box center [922, 147] width 1240 height 1182
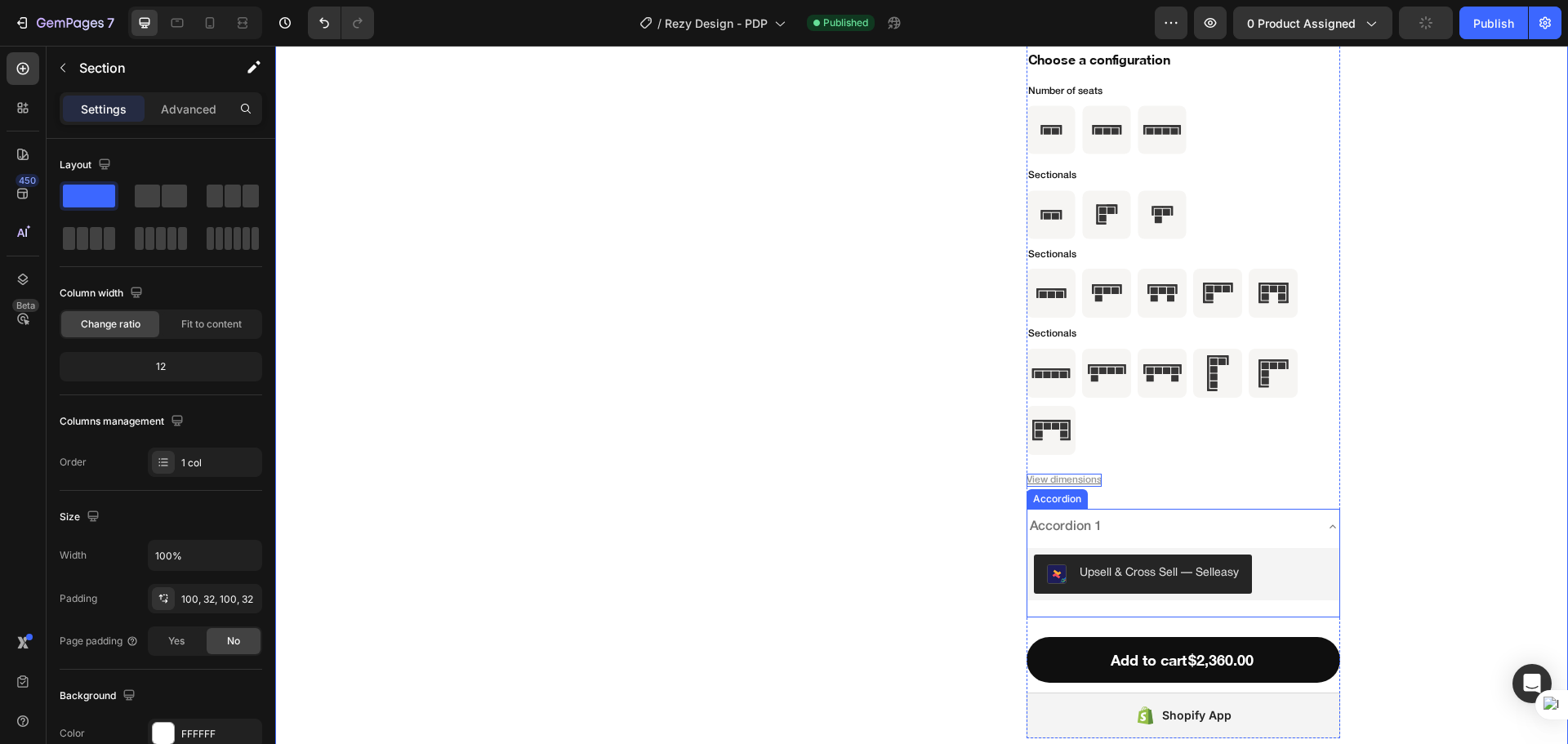
click at [1193, 518] on div "Accordion 1" at bounding box center [1170, 527] width 286 height 23
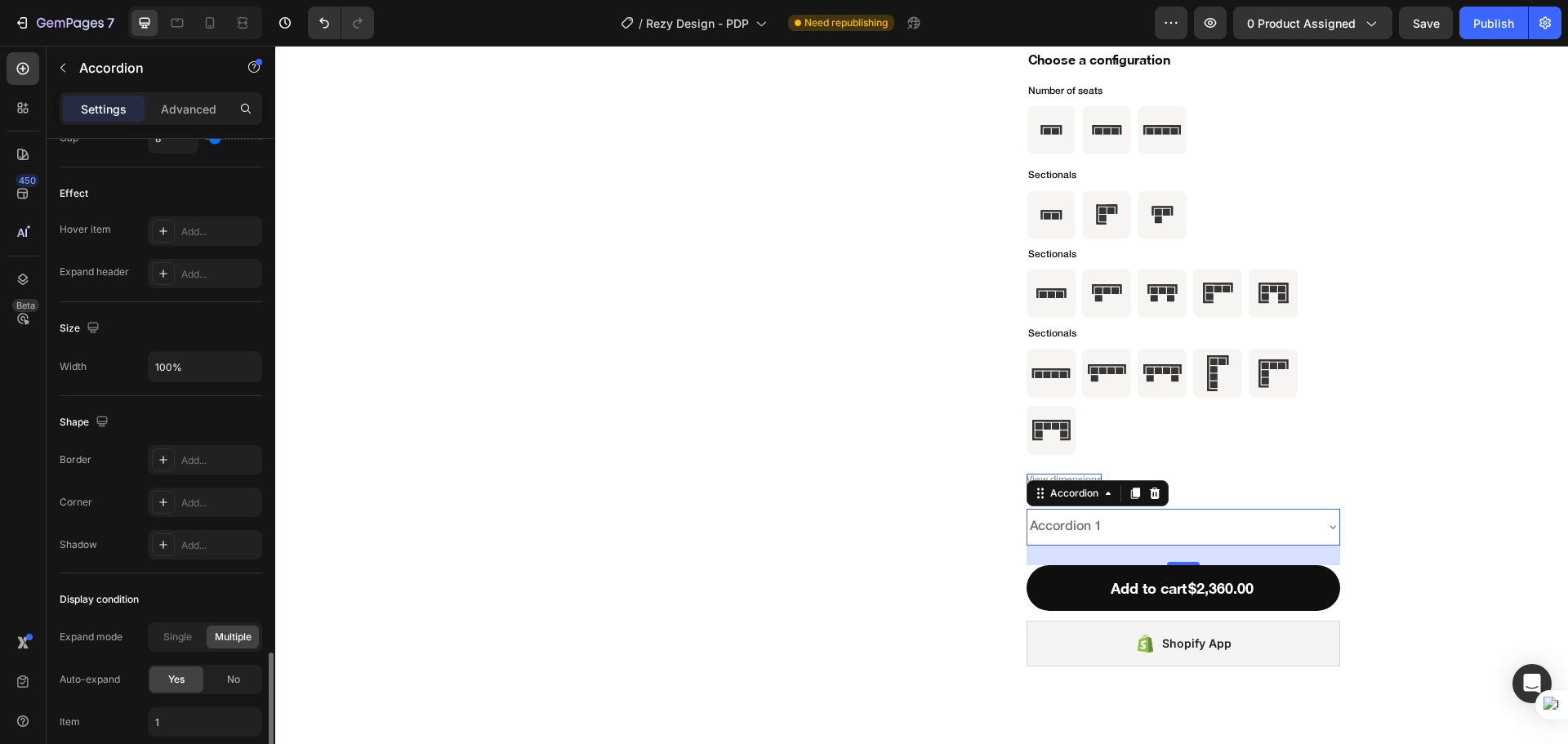
scroll to position [946, 0]
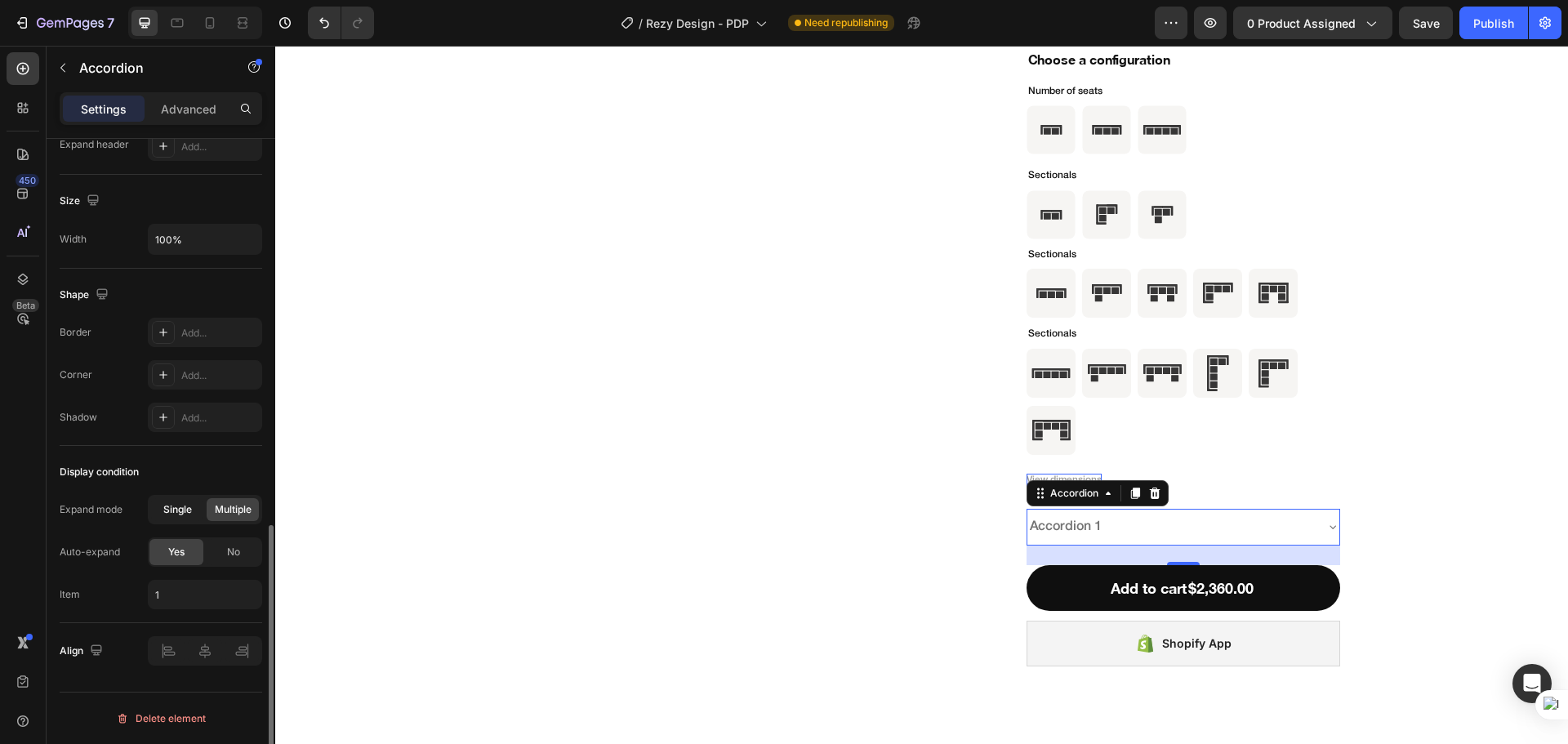
click at [161, 509] on div "Single" at bounding box center [177, 510] width 52 height 23
click at [204, 463] on div "Display condition" at bounding box center [160, 472] width 202 height 26
click at [160, 615] on div "Display condition Expand mode Single Multiple Auto-expand Yes No Item 1" at bounding box center [160, 535] width 202 height 177
click at [209, 600] on input "1" at bounding box center [205, 594] width 115 height 29
type input "0"
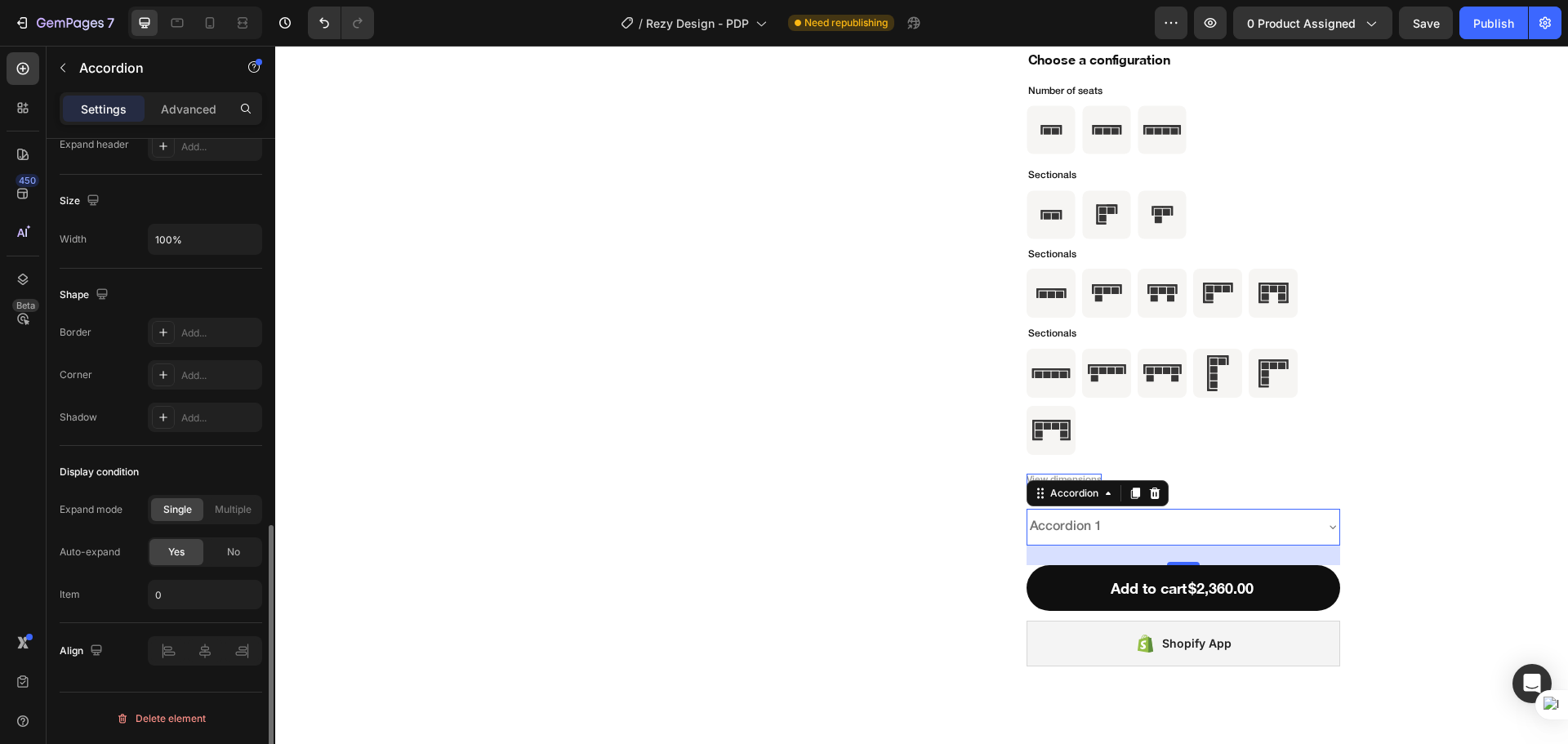
click at [110, 597] on div "Item 0" at bounding box center [160, 594] width 202 height 29
click at [1443, 517] on div "Product Images Icon Icon Icon Icon Icon Icon List (100) Text Block Row Two Seat…" at bounding box center [922, 111] width 1240 height 1110
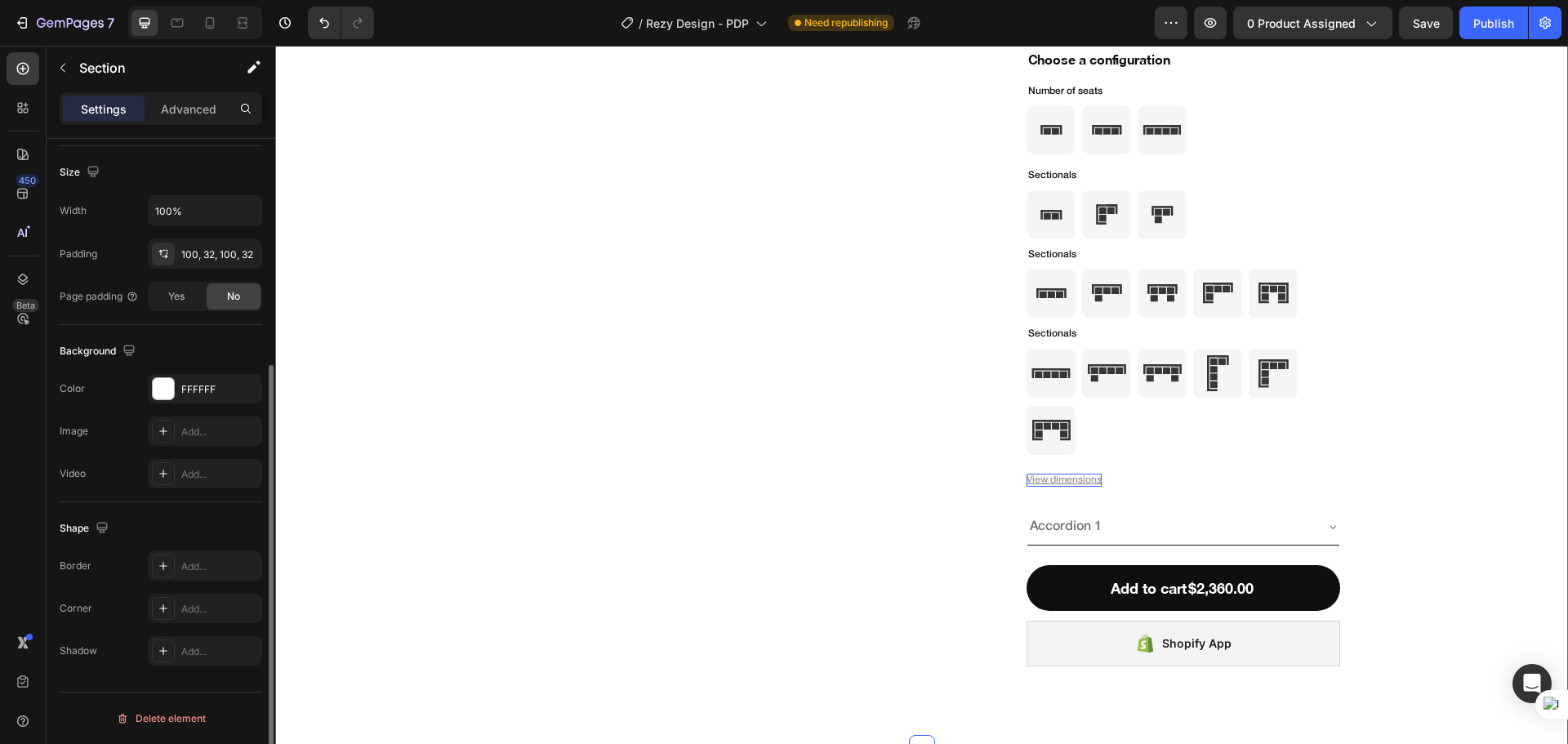
scroll to position [0, 0]
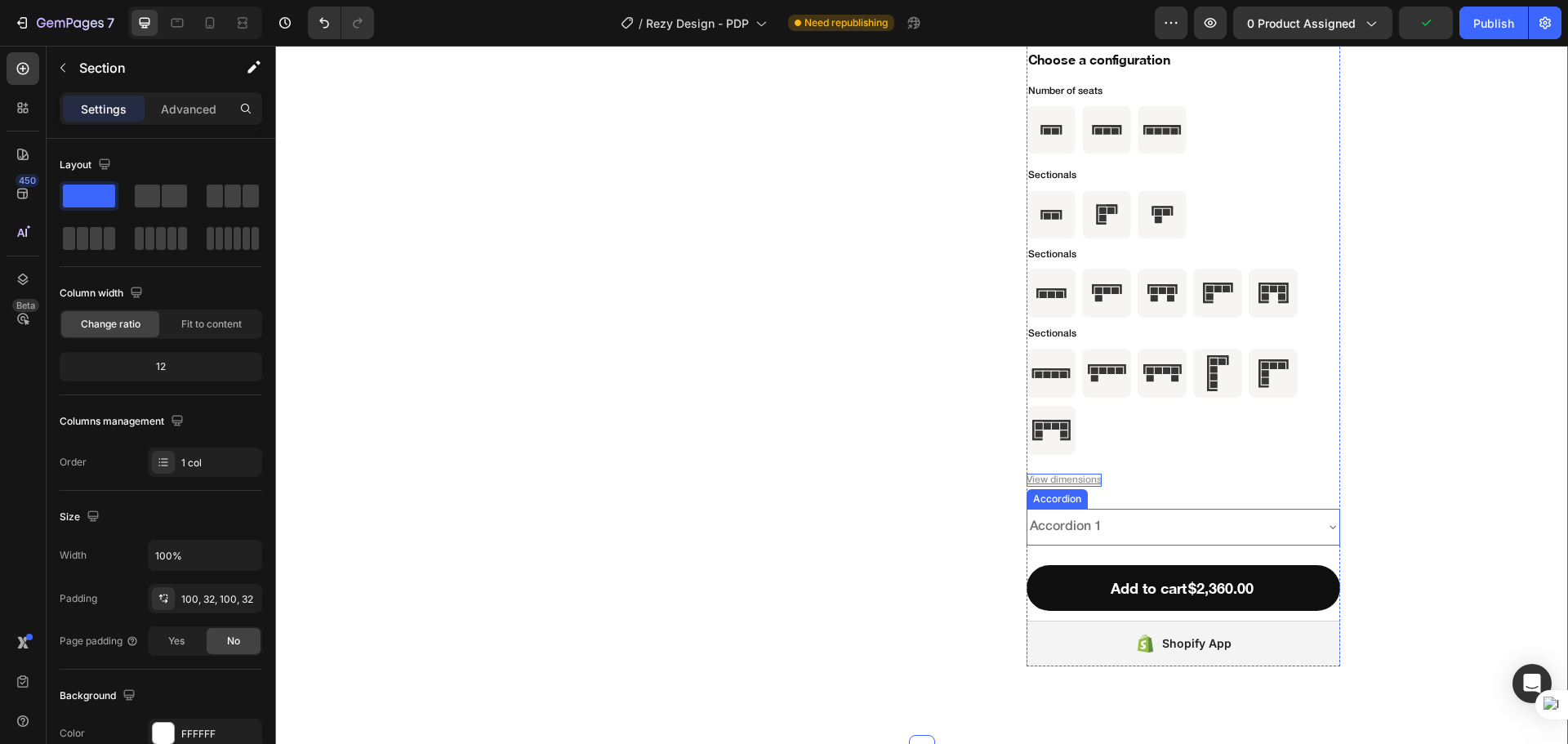
click at [1137, 538] on div "Accordion 1" at bounding box center [1170, 527] width 286 height 23
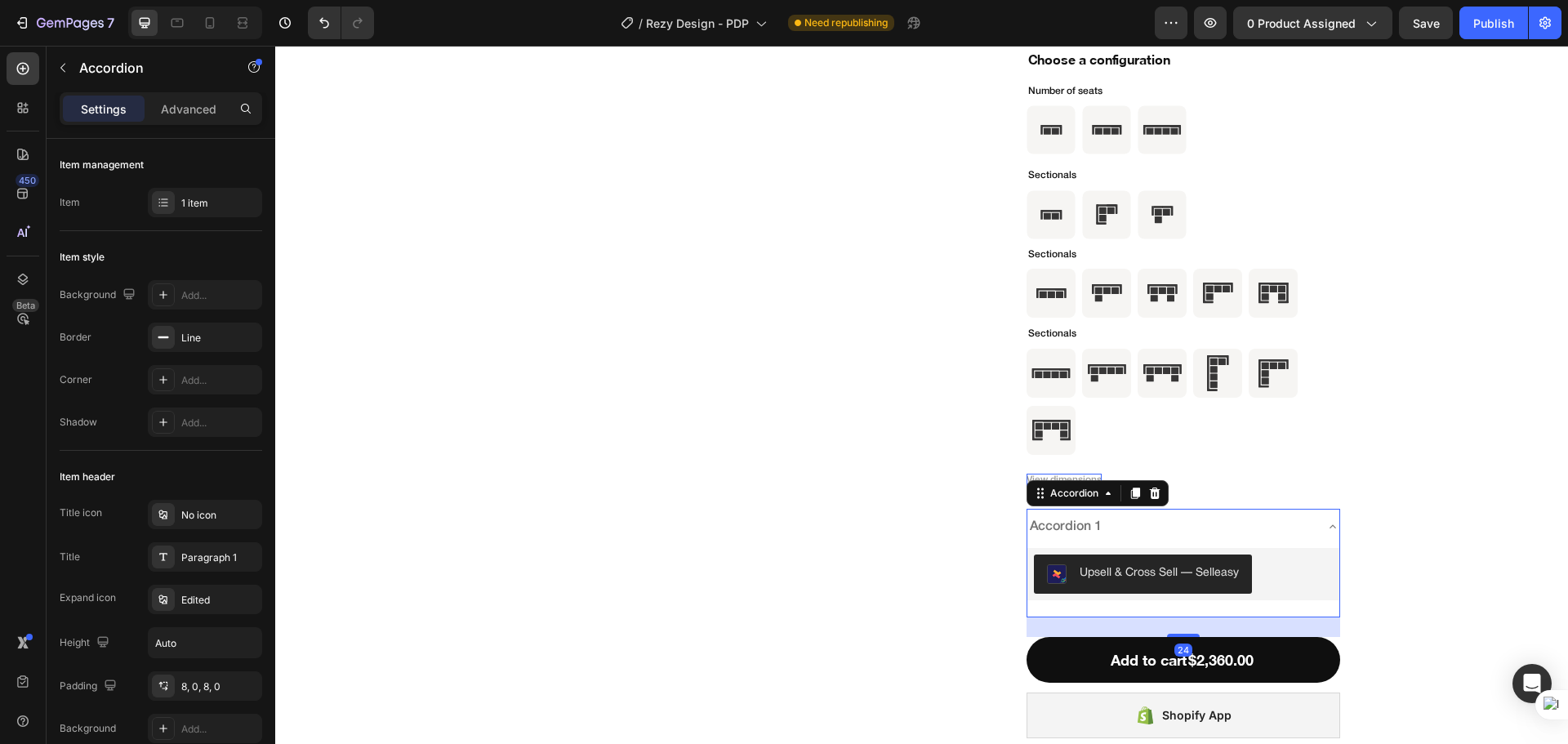
click at [1137, 538] on div "Accordion 1" at bounding box center [1170, 527] width 286 height 23
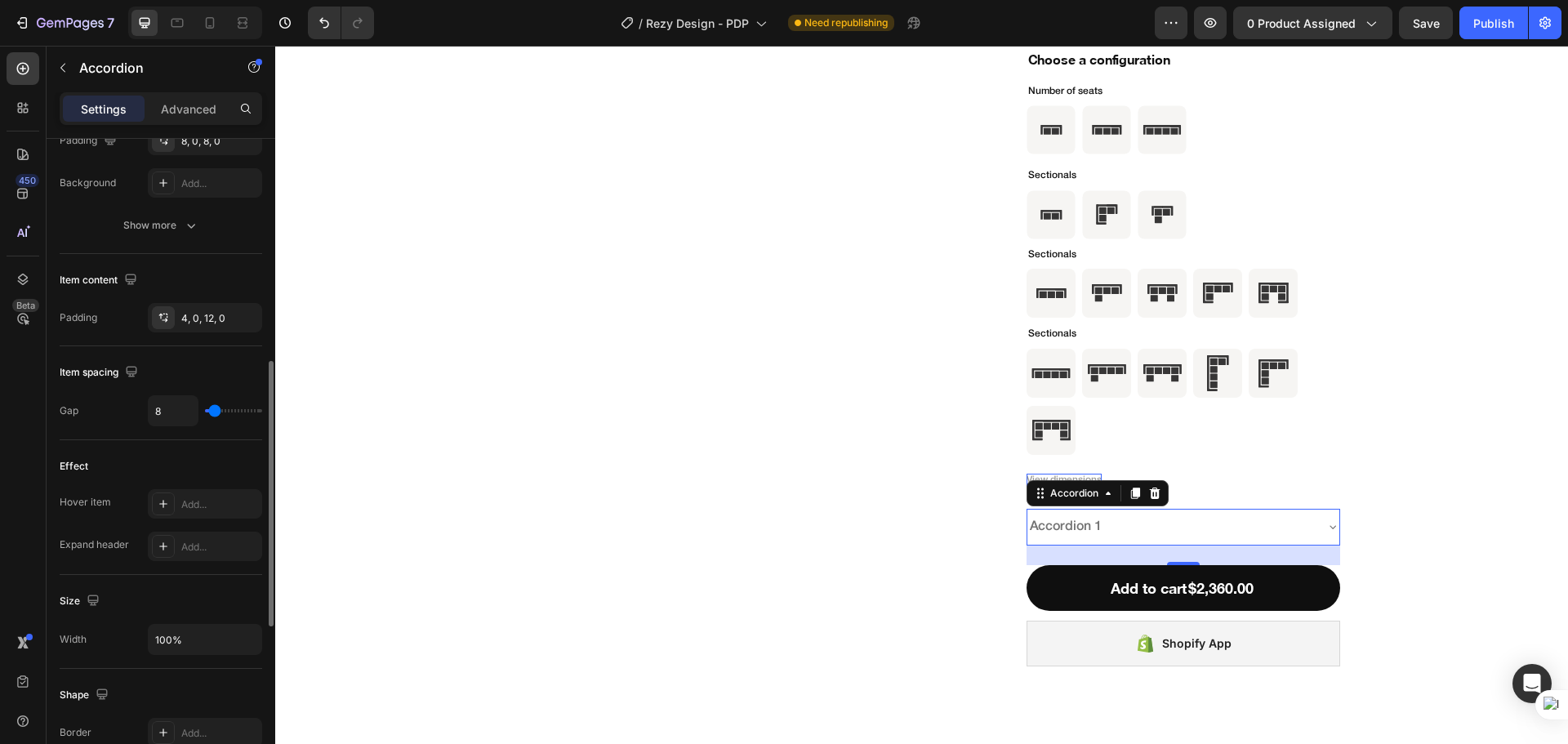
scroll to position [682, 0]
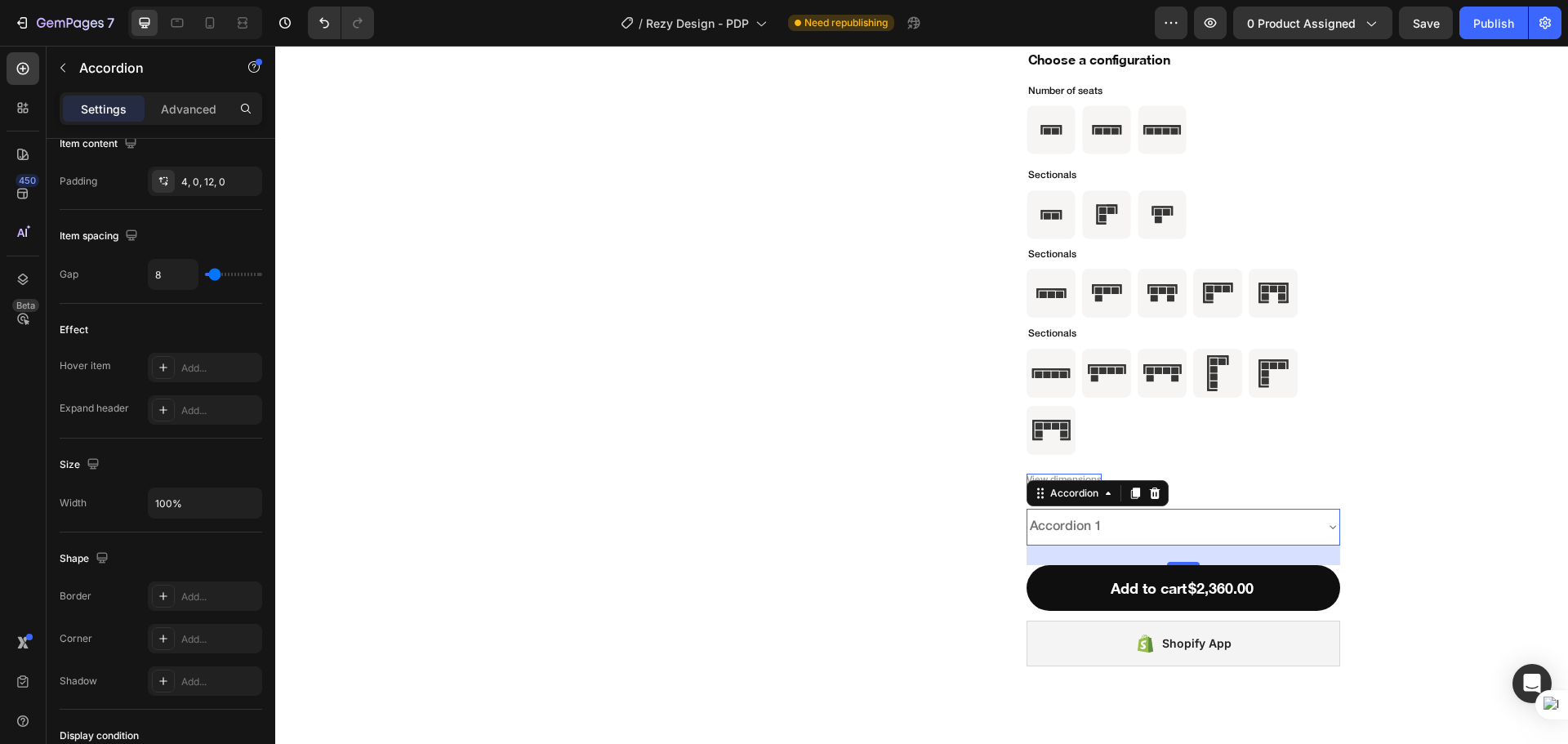
click at [1066, 528] on div "Accordion 1" at bounding box center [1065, 527] width 77 height 23
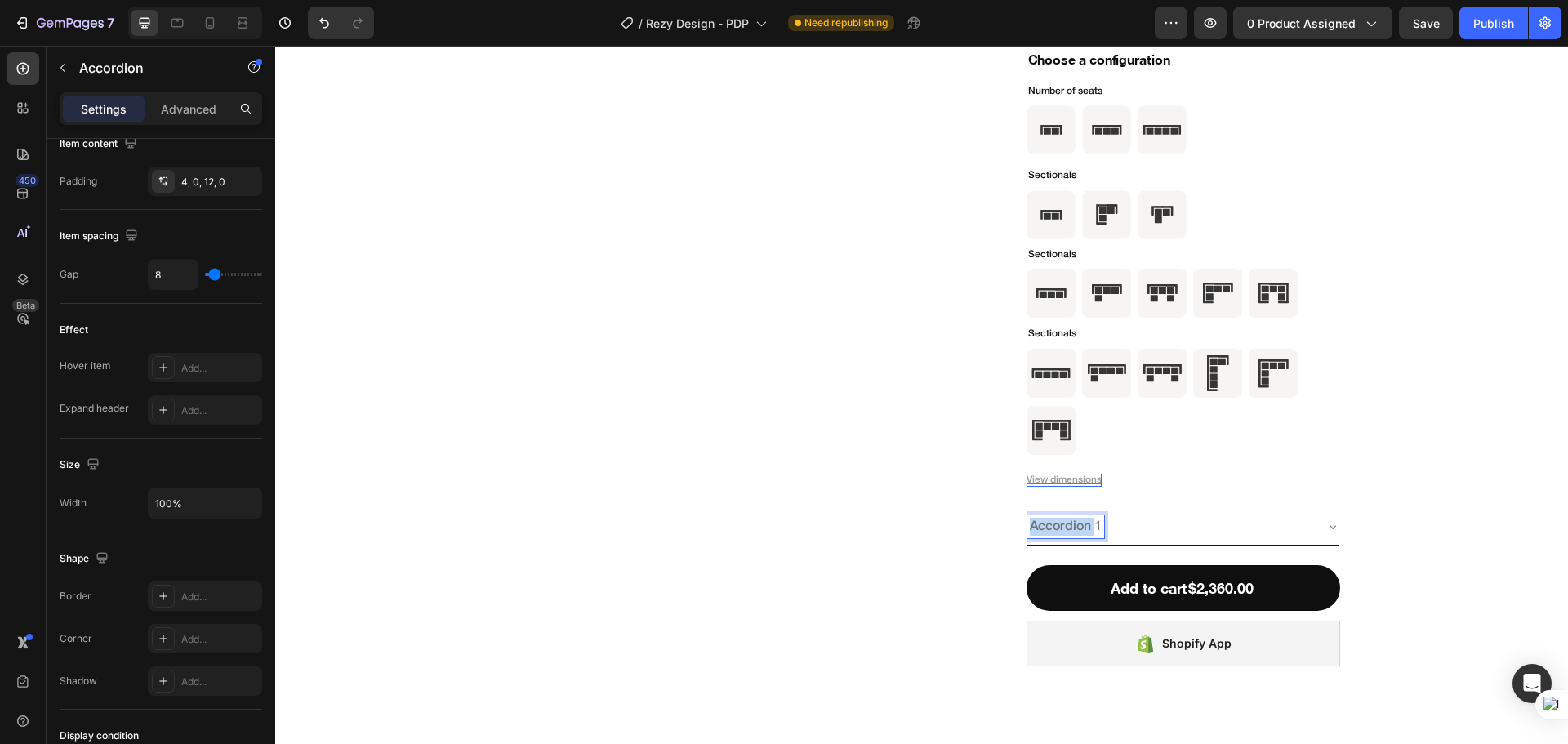
click at [1066, 528] on p "Accordion 1" at bounding box center [1065, 526] width 72 height 18
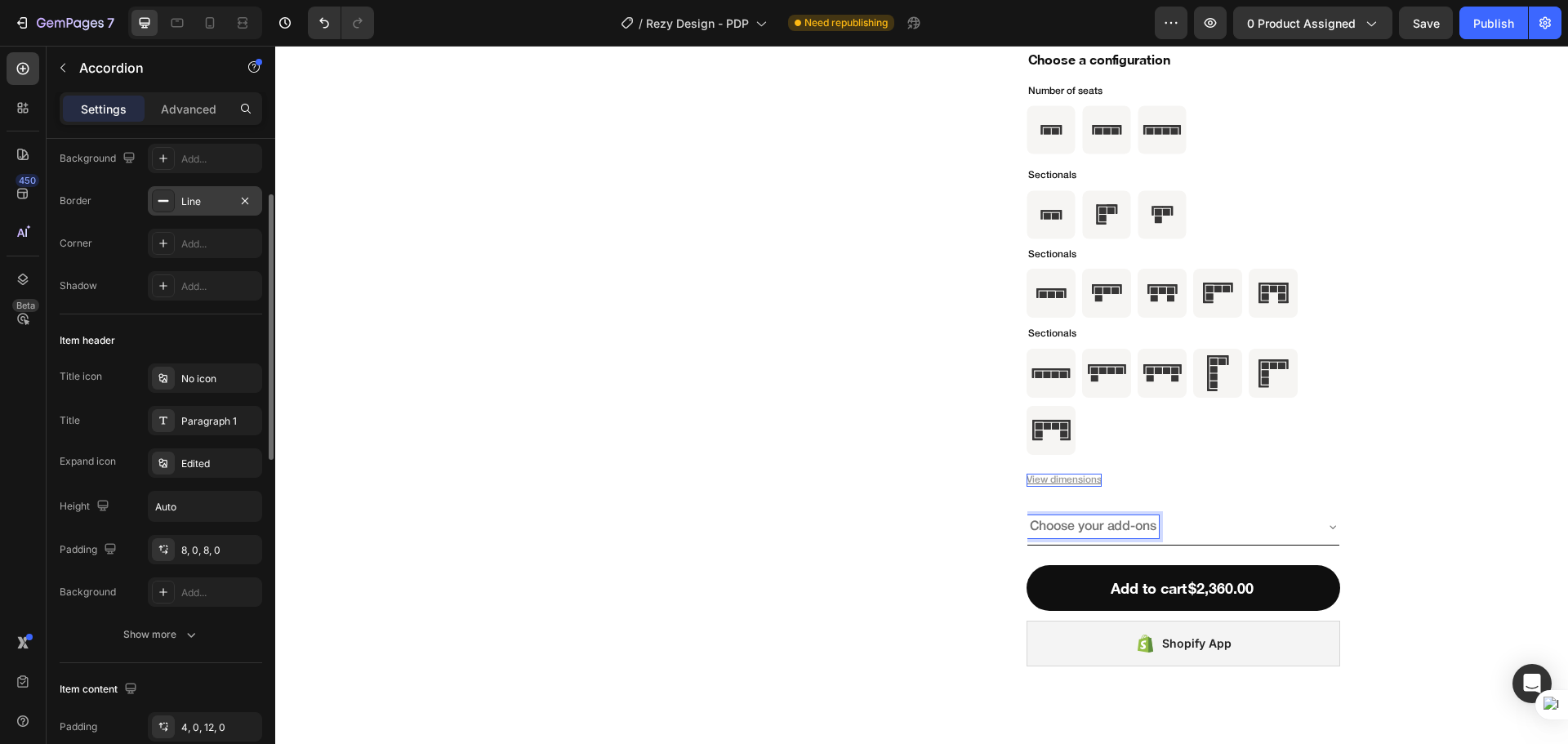
scroll to position [0, 0]
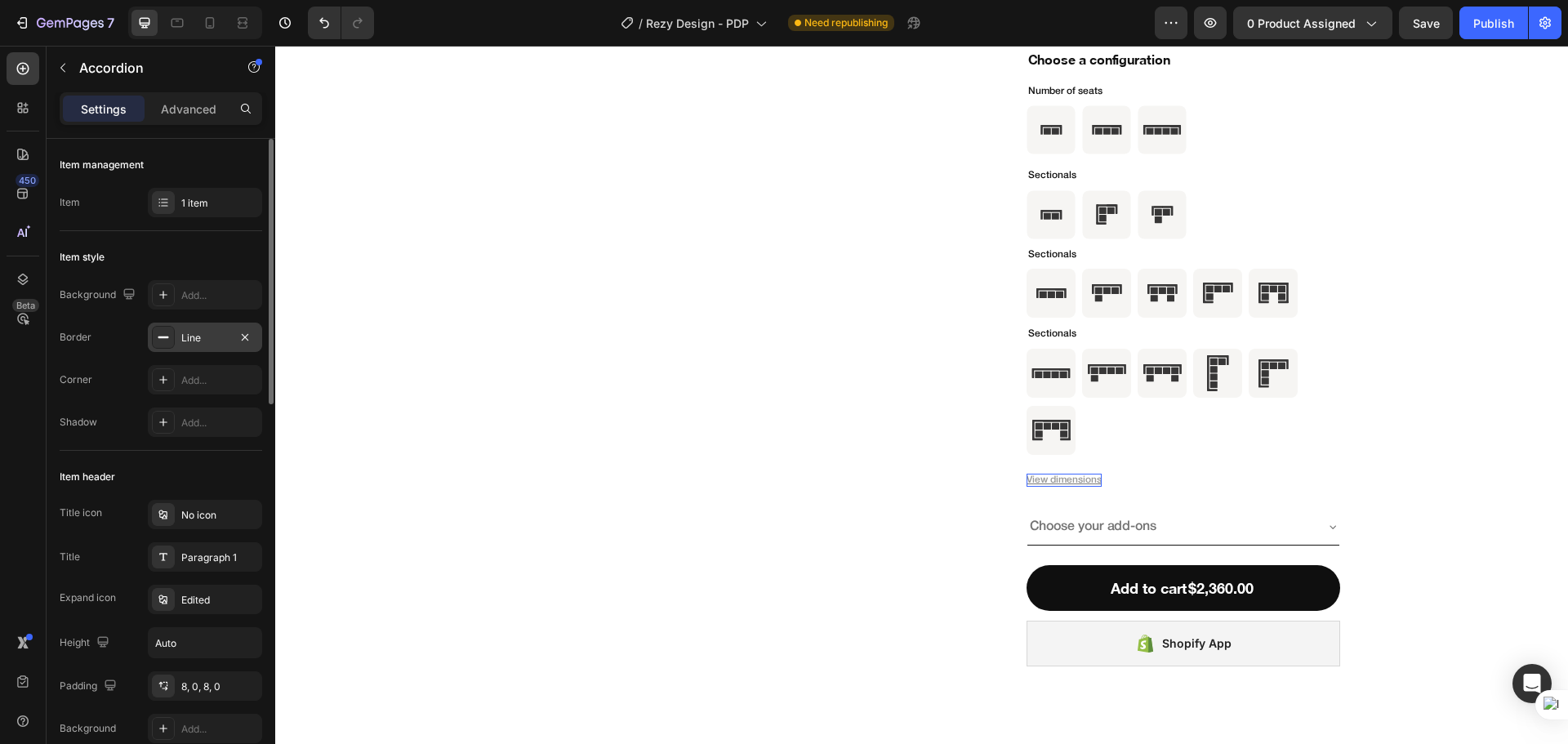
click at [204, 331] on div "Line" at bounding box center [204, 337] width 48 height 15
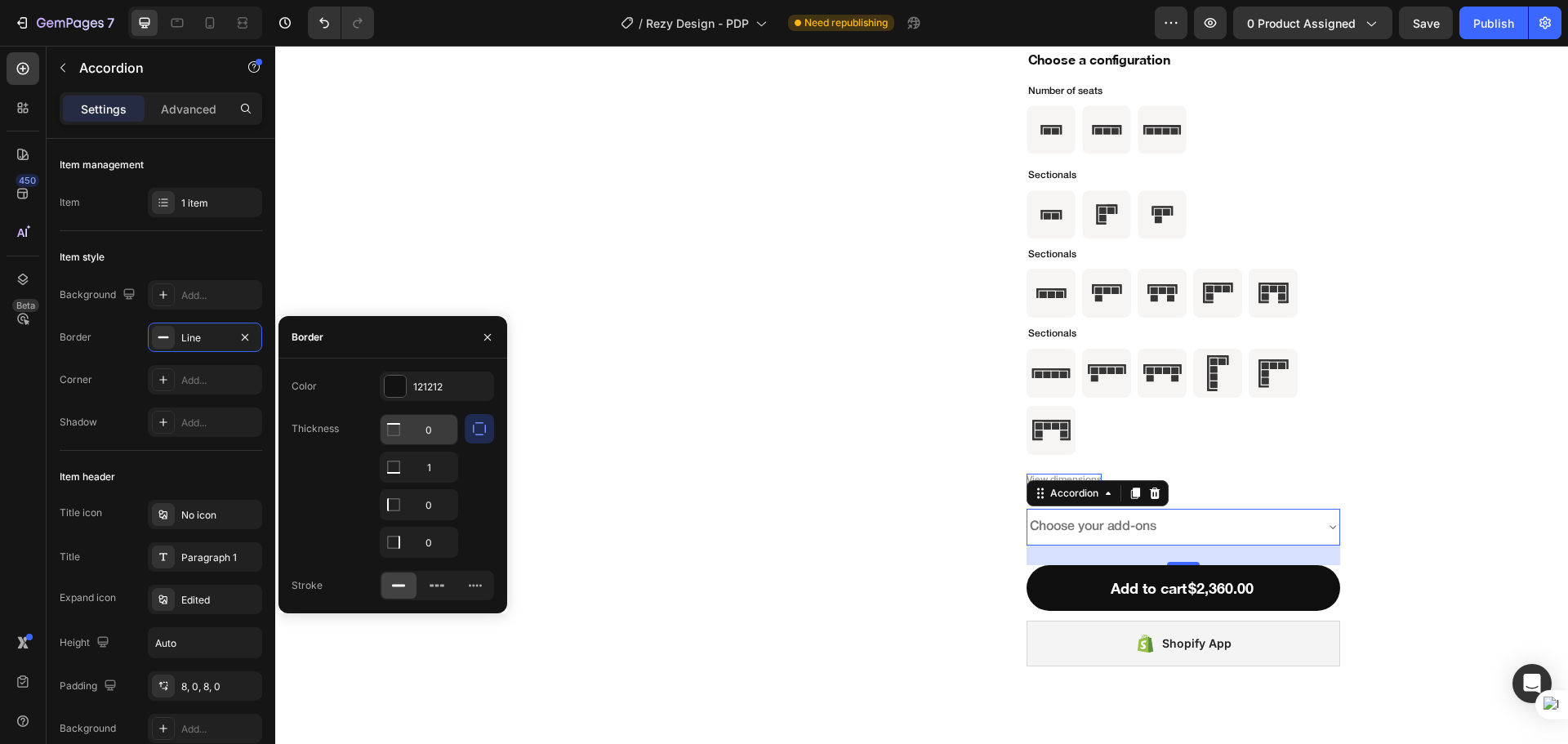
click at [441, 436] on input "0" at bounding box center [418, 430] width 77 height 29
type input "1"
click at [182, 468] on div "Item header" at bounding box center [160, 477] width 202 height 26
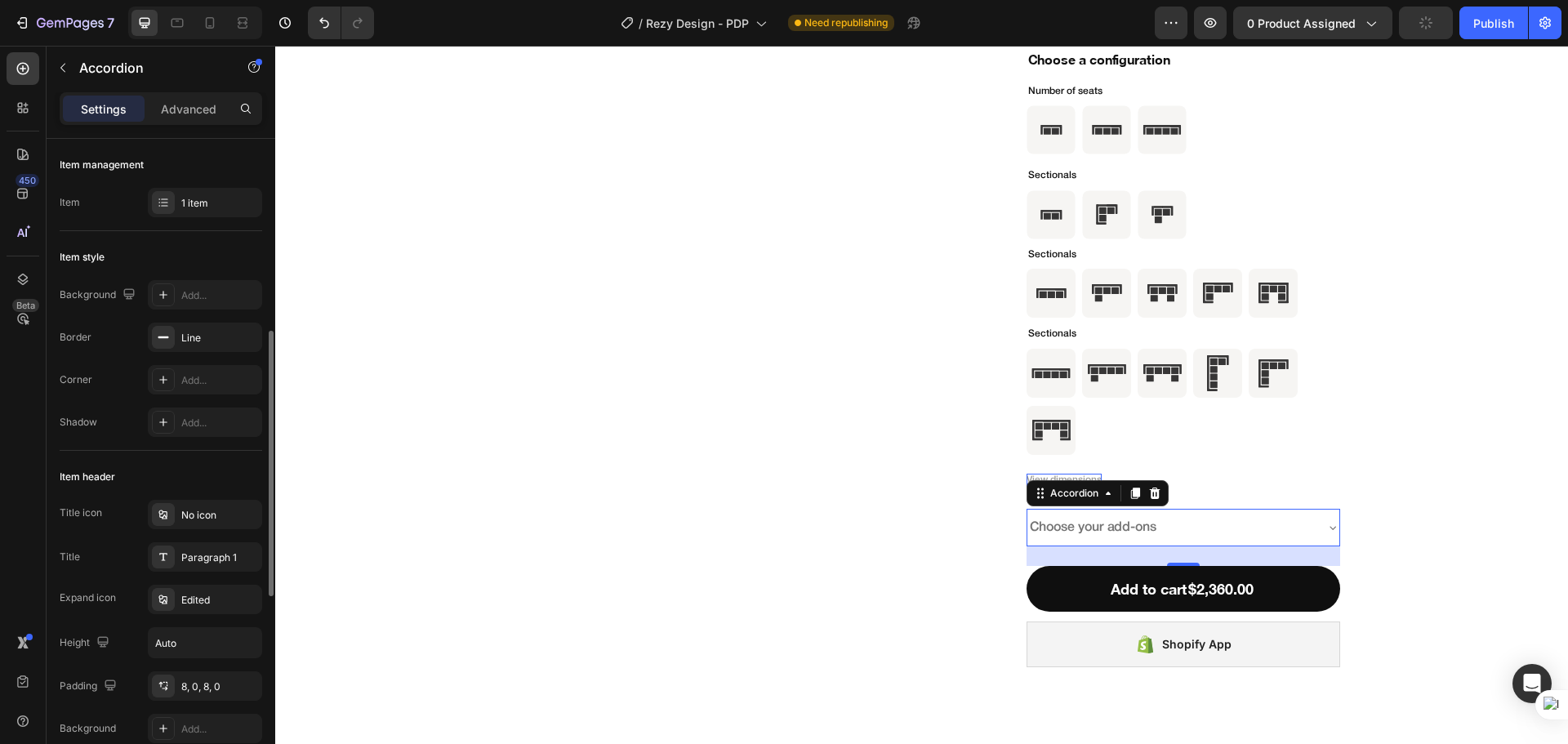
scroll to position [136, 0]
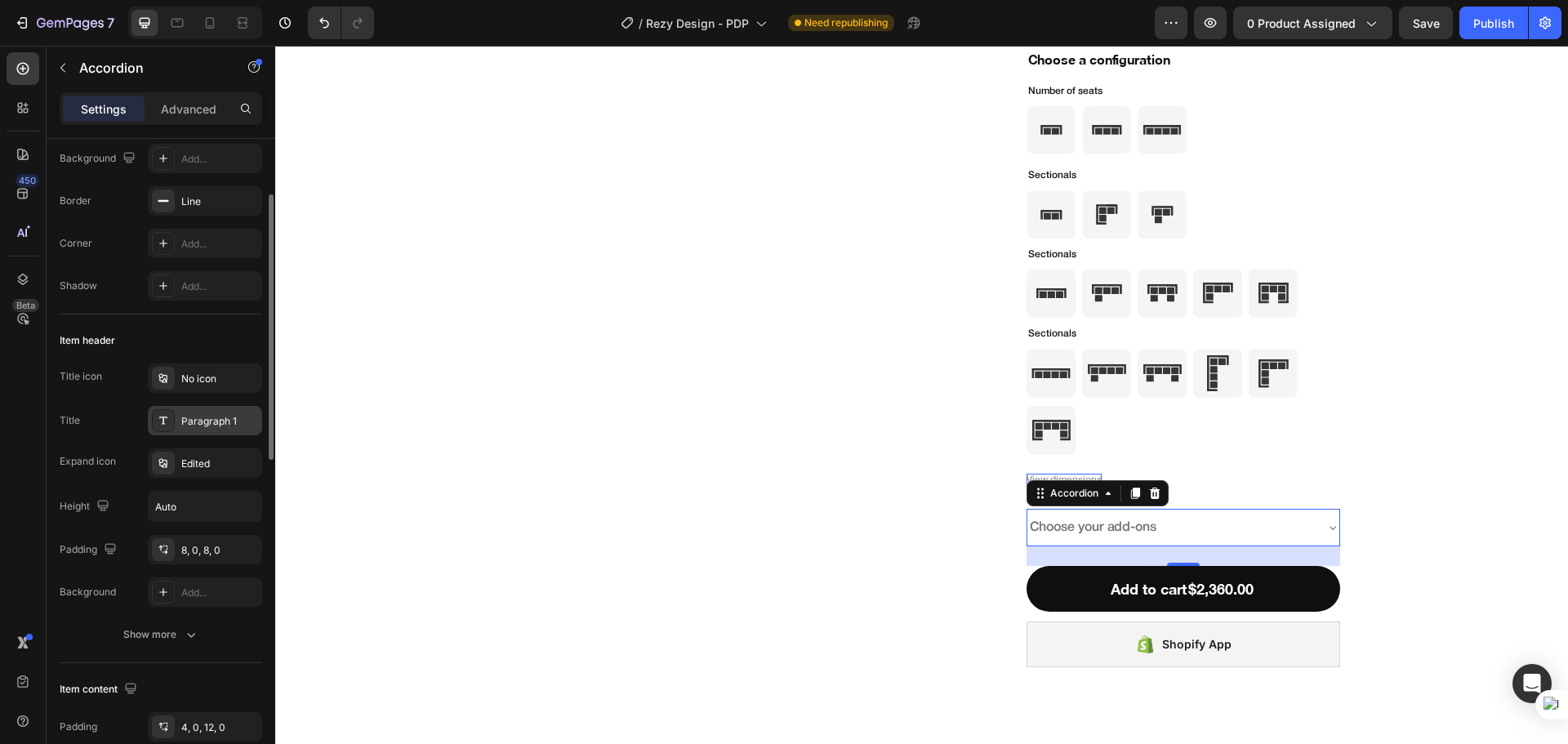
click at [213, 427] on div "Paragraph 1" at bounding box center [219, 421] width 77 height 15
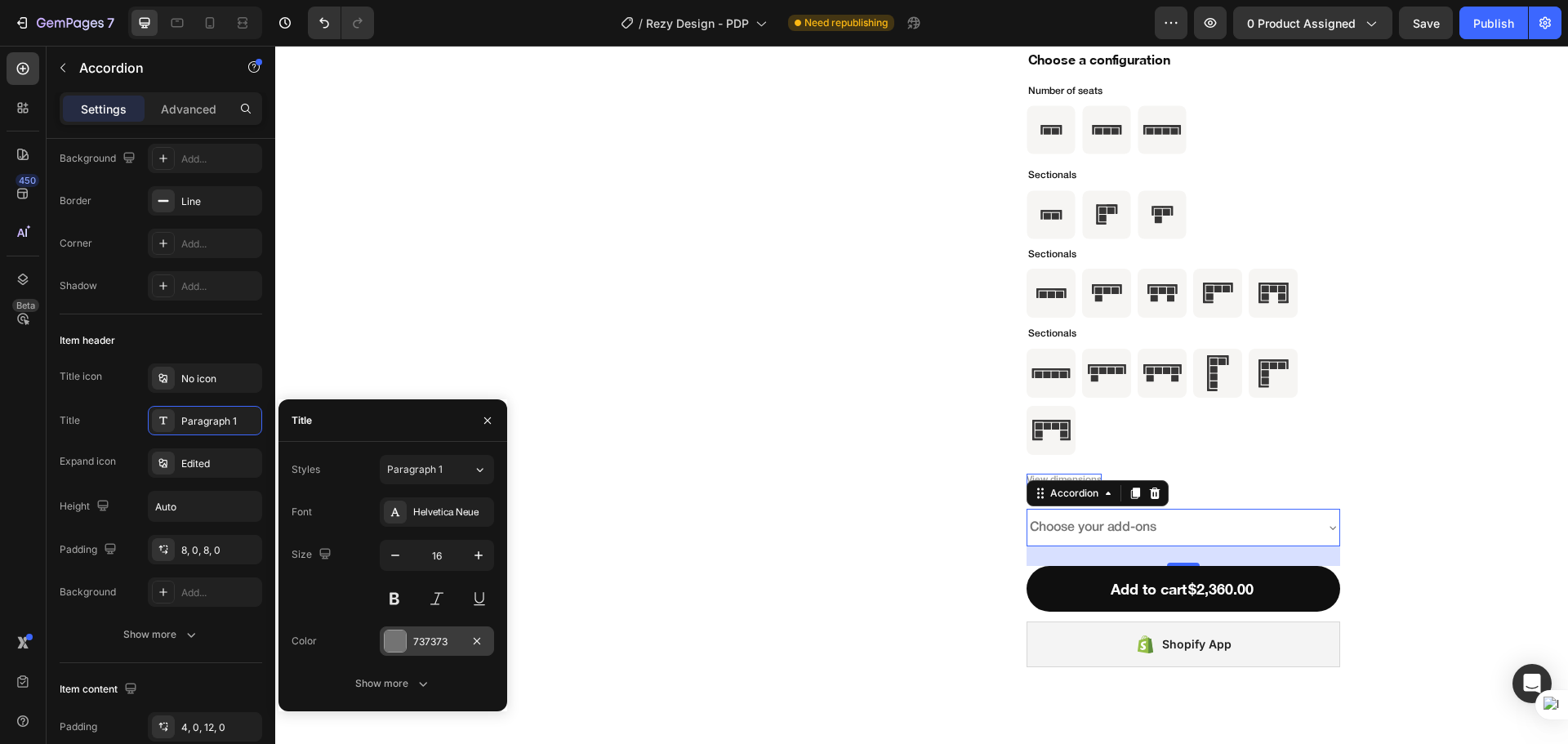
click at [419, 640] on div "737373" at bounding box center [436, 642] width 48 height 15
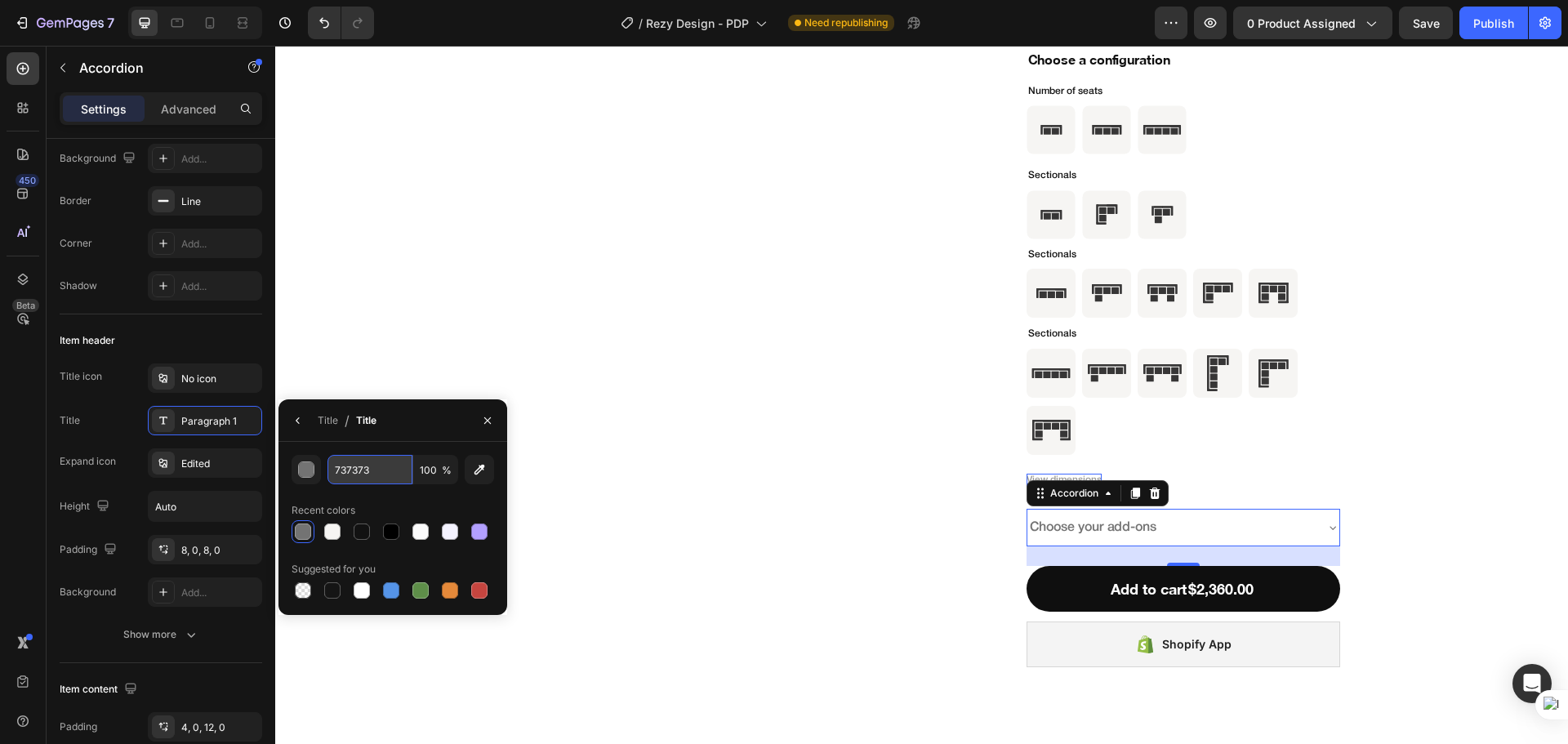
click at [377, 477] on input "737373" at bounding box center [369, 470] width 85 height 29
paste input "rgba(15, 15, 15, 1)"
click at [317, 424] on div "Title / Title" at bounding box center [331, 420] width 105 height 42
type input "0F0F0F"
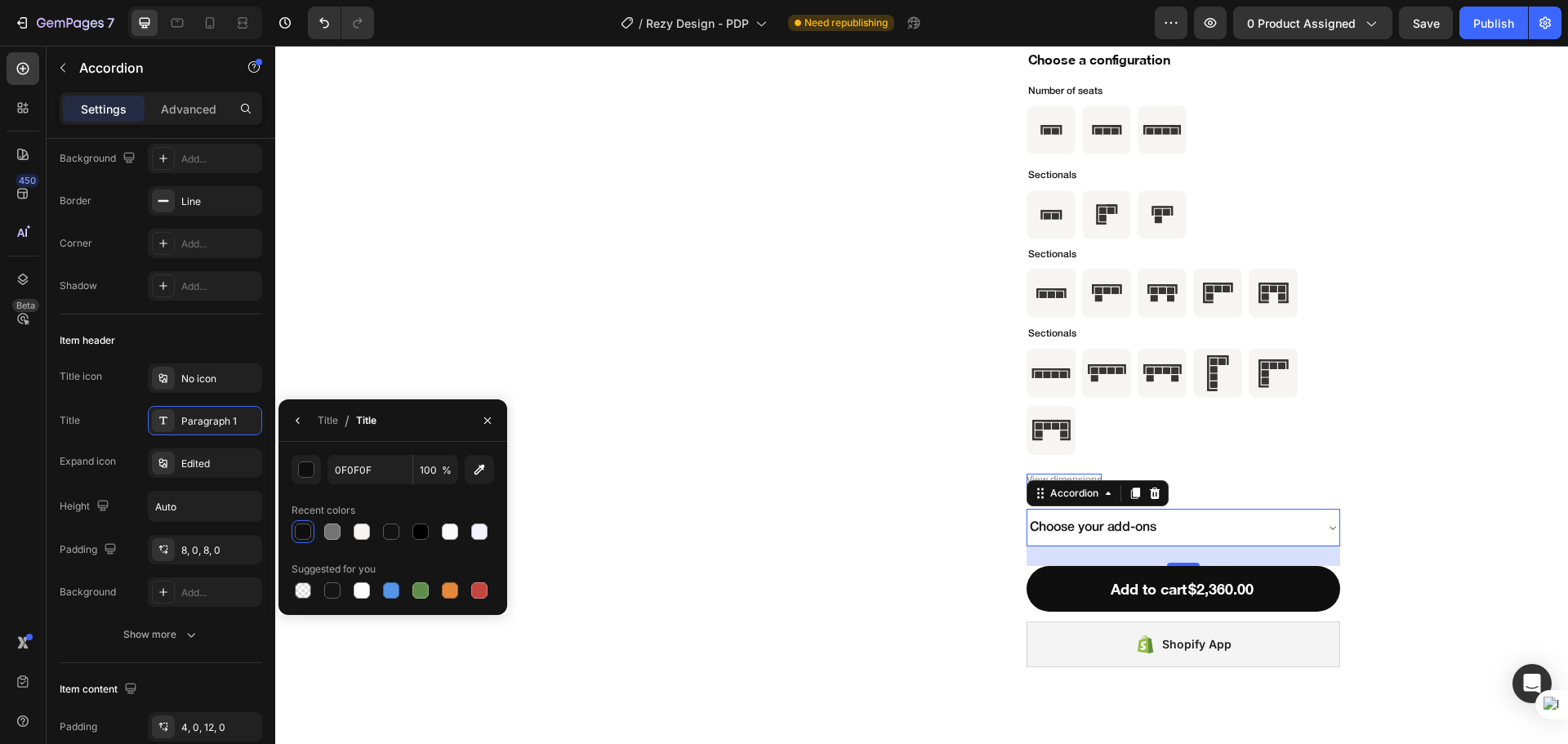
scroll to position [0, 0]
click at [329, 419] on div "Title" at bounding box center [328, 420] width 20 height 15
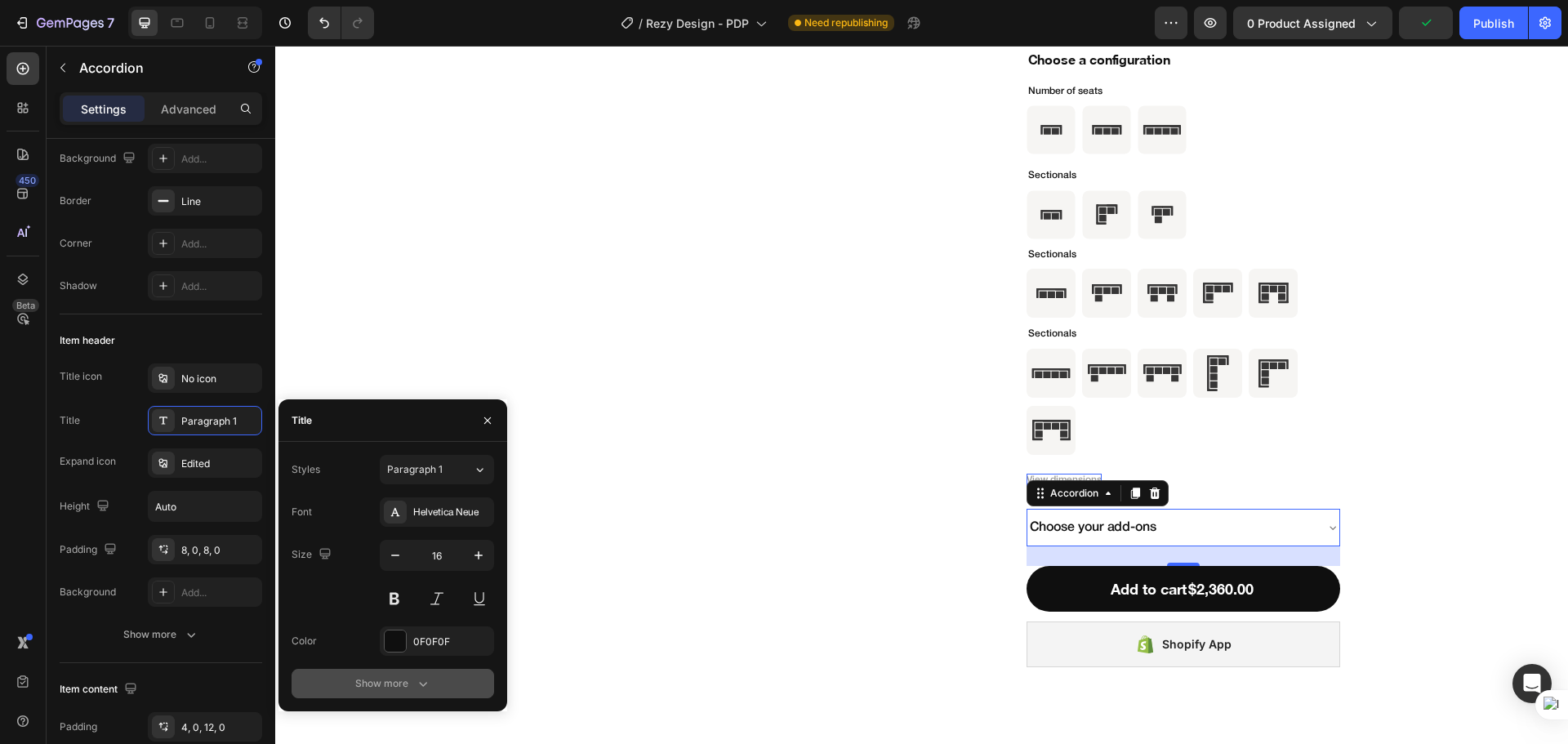
click at [429, 673] on button "Show more" at bounding box center [393, 684] width 202 height 29
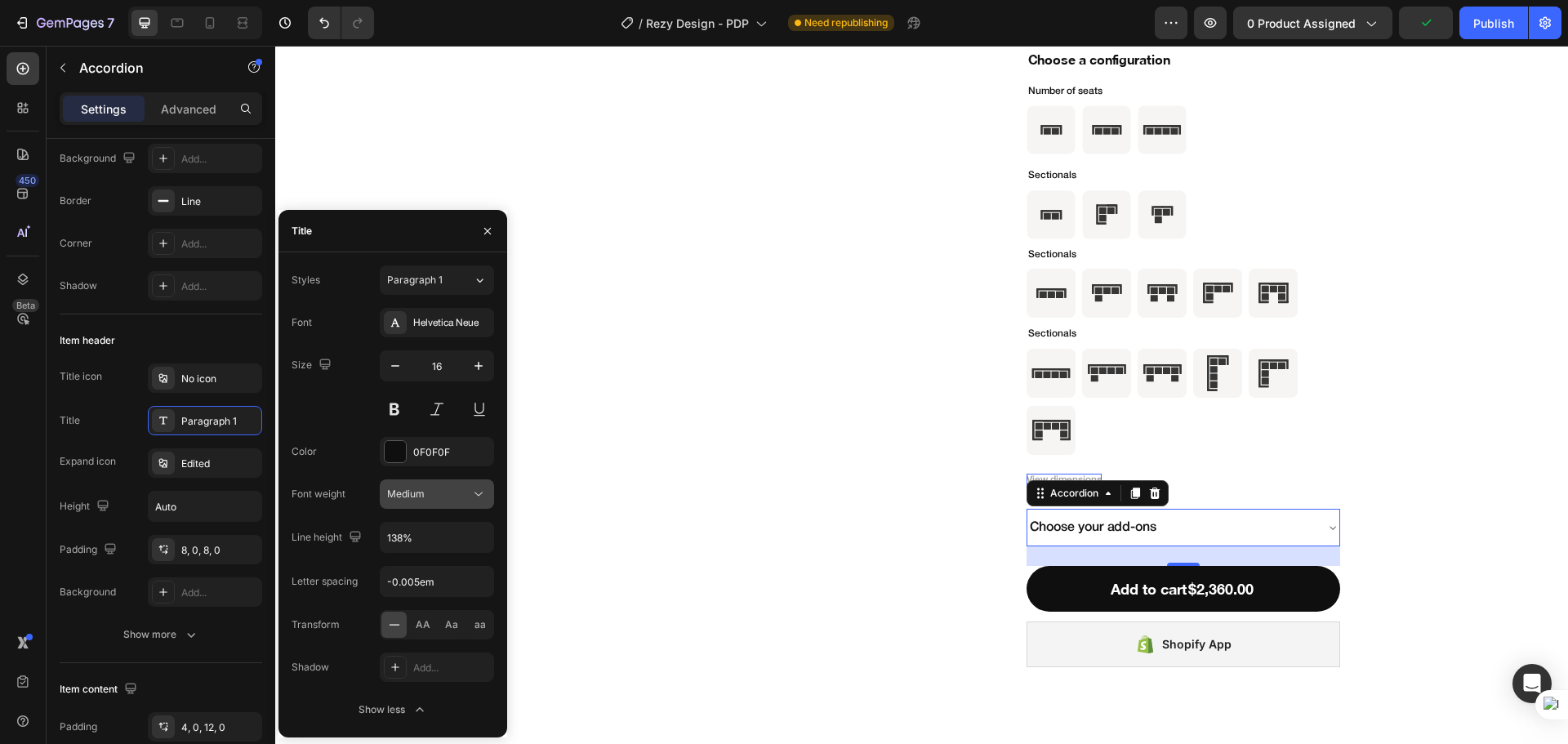
click at [487, 502] on button "Medium" at bounding box center [437, 494] width 115 height 29
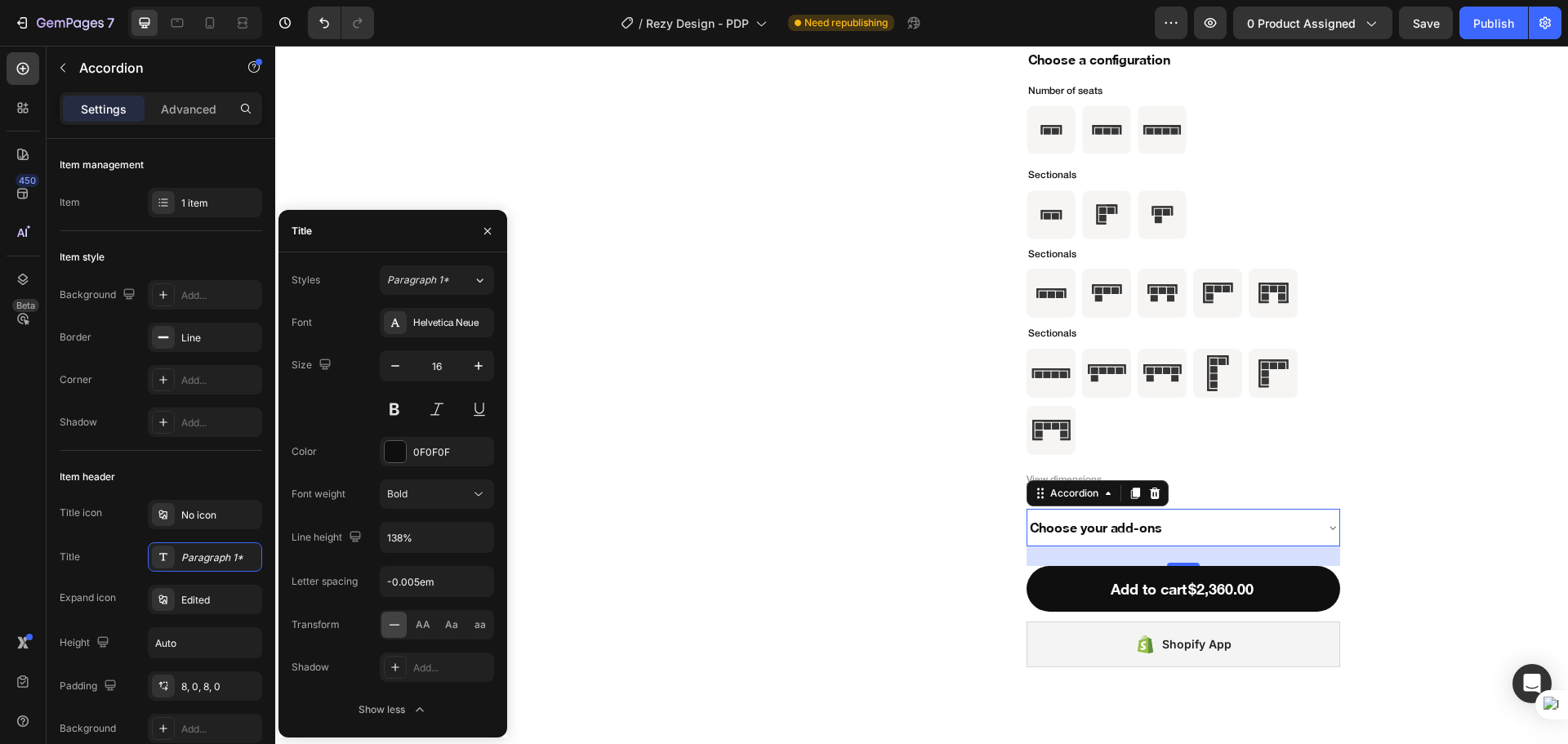
scroll to position [136, 0]
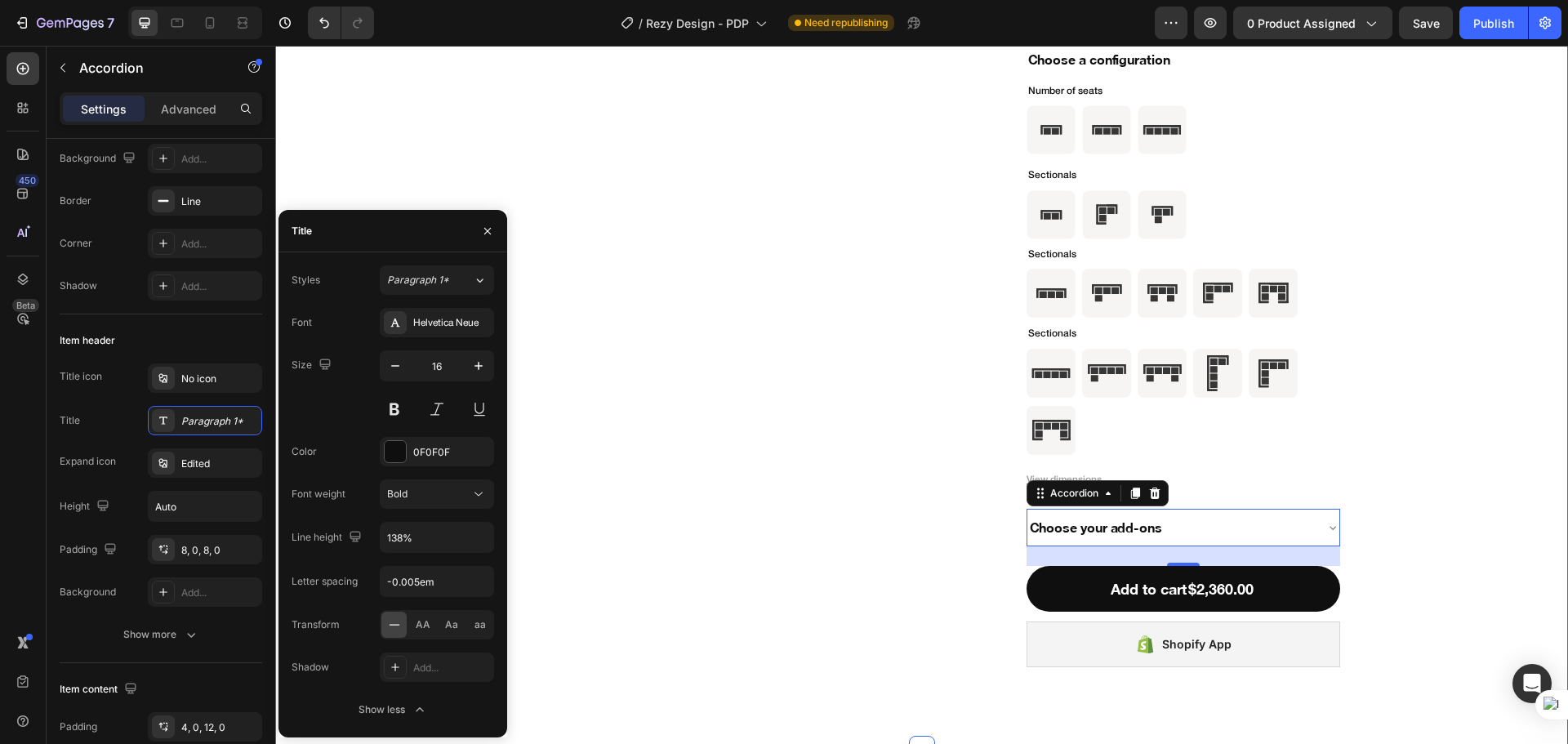
click at [1470, 528] on div "Product Images Icon Icon Icon Icon Icon Icon List (100) Text Block Row Two Seat…" at bounding box center [922, 112] width 1240 height 1111
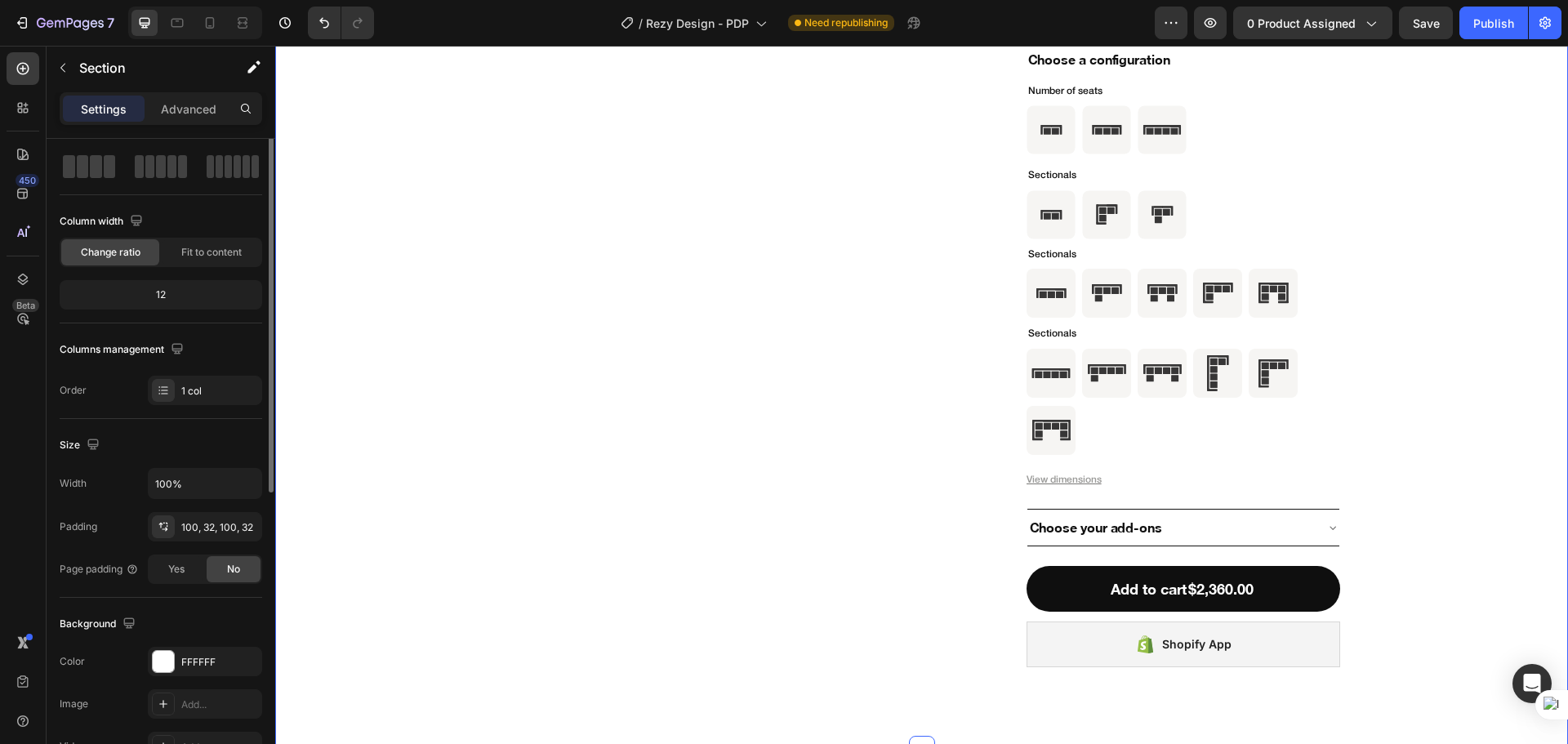
scroll to position [0, 0]
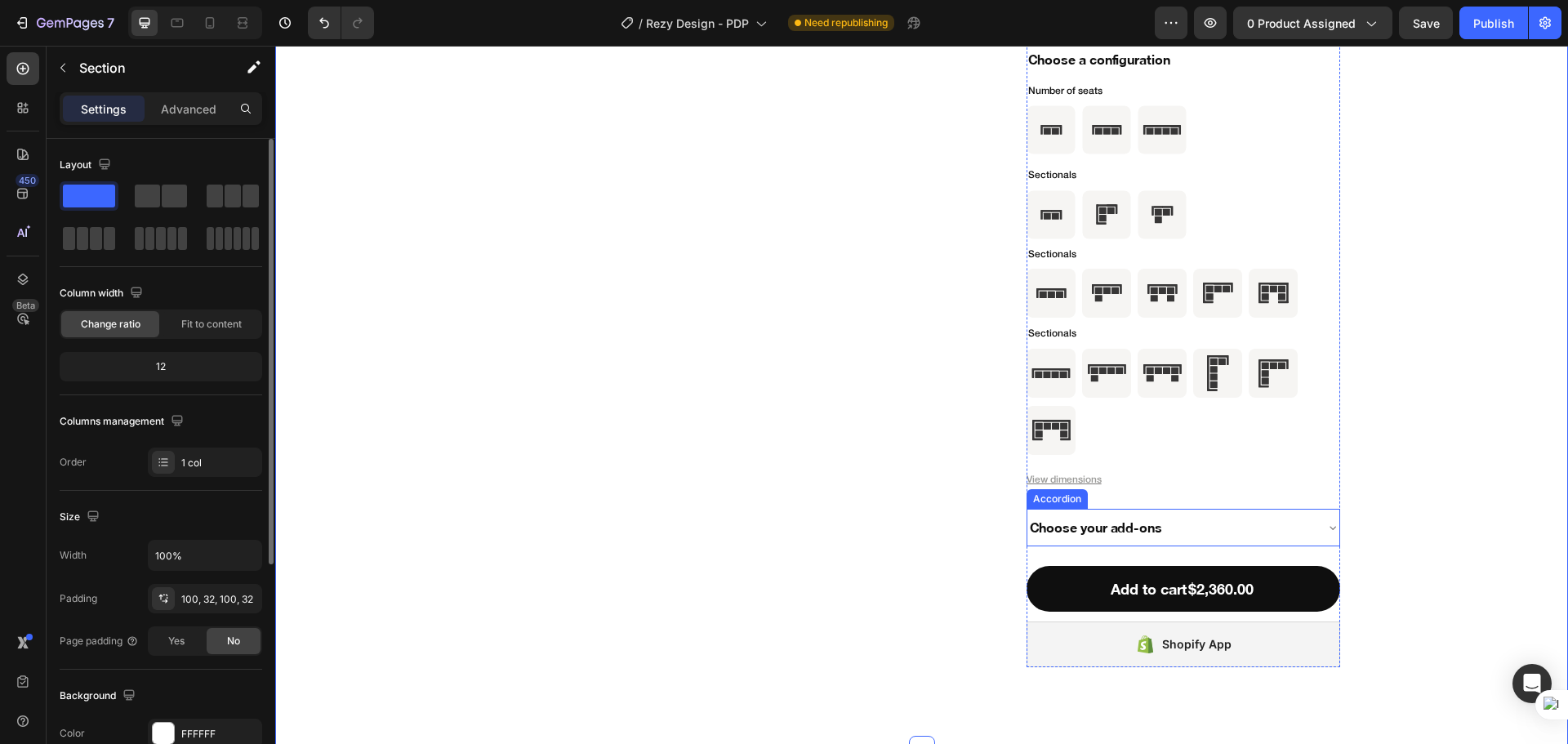
click at [1220, 517] on div "Choose your add-ons" at bounding box center [1170, 528] width 286 height 23
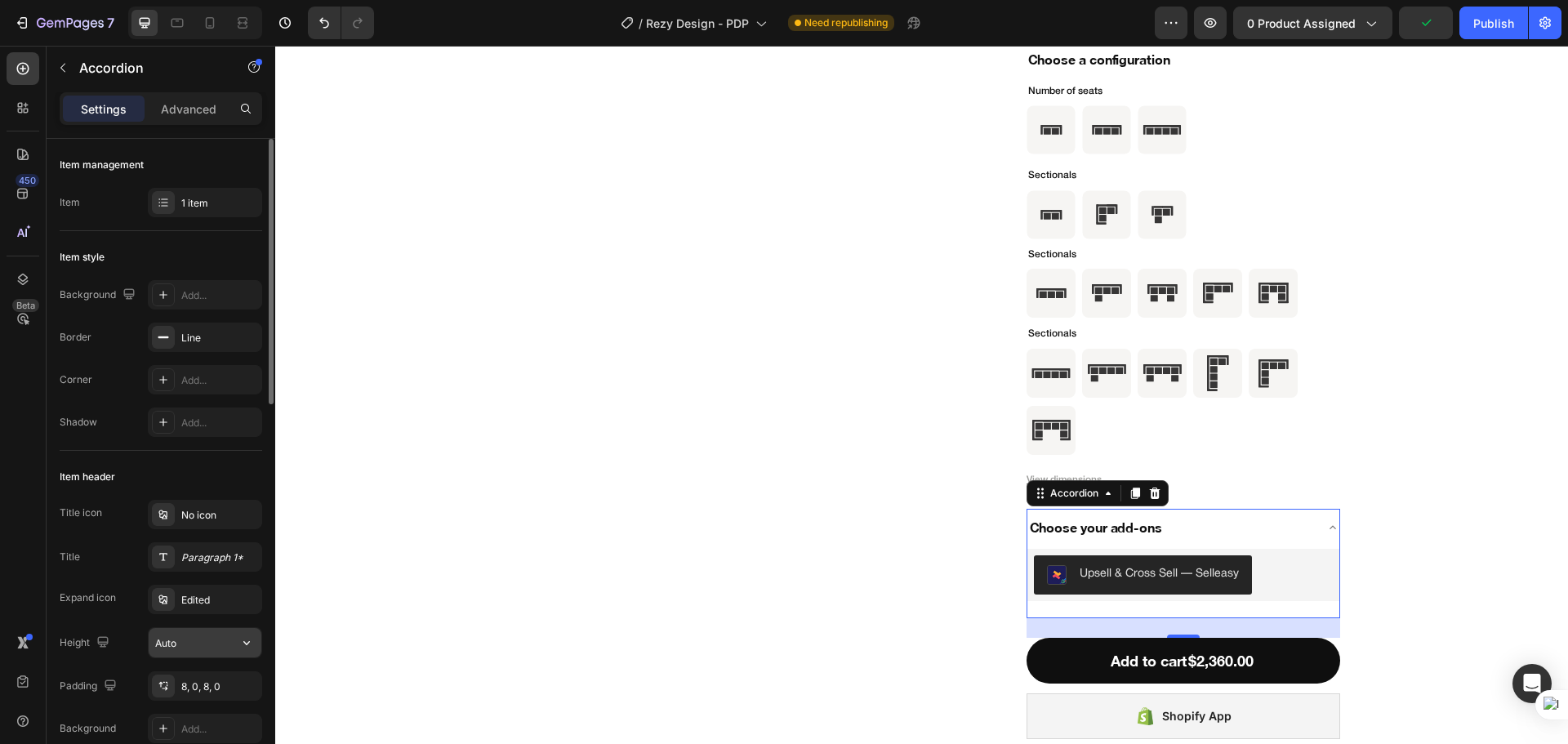
click at [199, 627] on div "Auto" at bounding box center [205, 643] width 115 height 31
click at [192, 641] on input "Auto" at bounding box center [205, 643] width 113 height 29
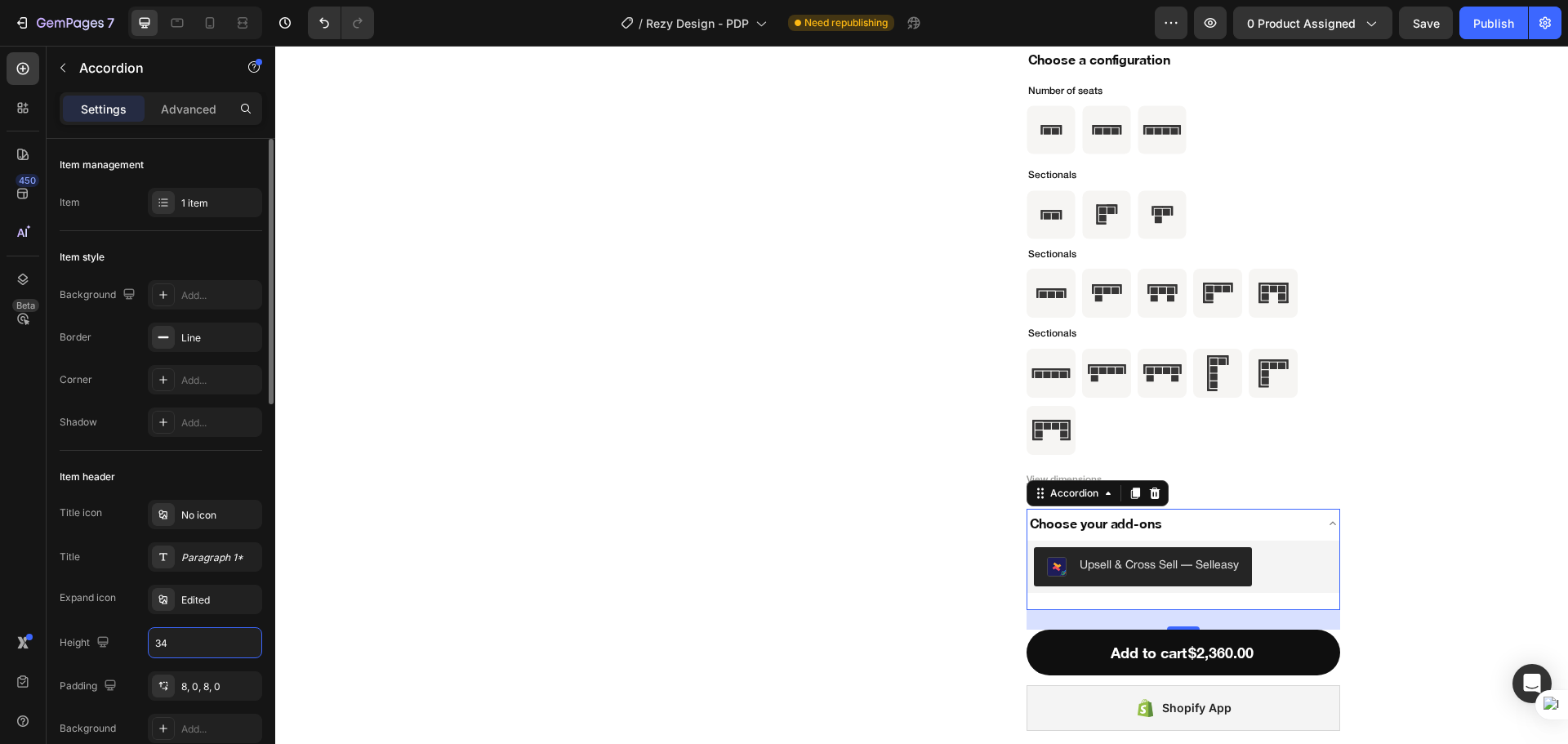
type input "34"
click at [124, 569] on div "Title Paragraph 1*" at bounding box center [160, 557] width 202 height 29
click at [1493, 479] on div "Product Images Icon Icon Icon Icon Icon Icon List (100) Text Block Row Two Seat…" at bounding box center [922, 144] width 1240 height 1175
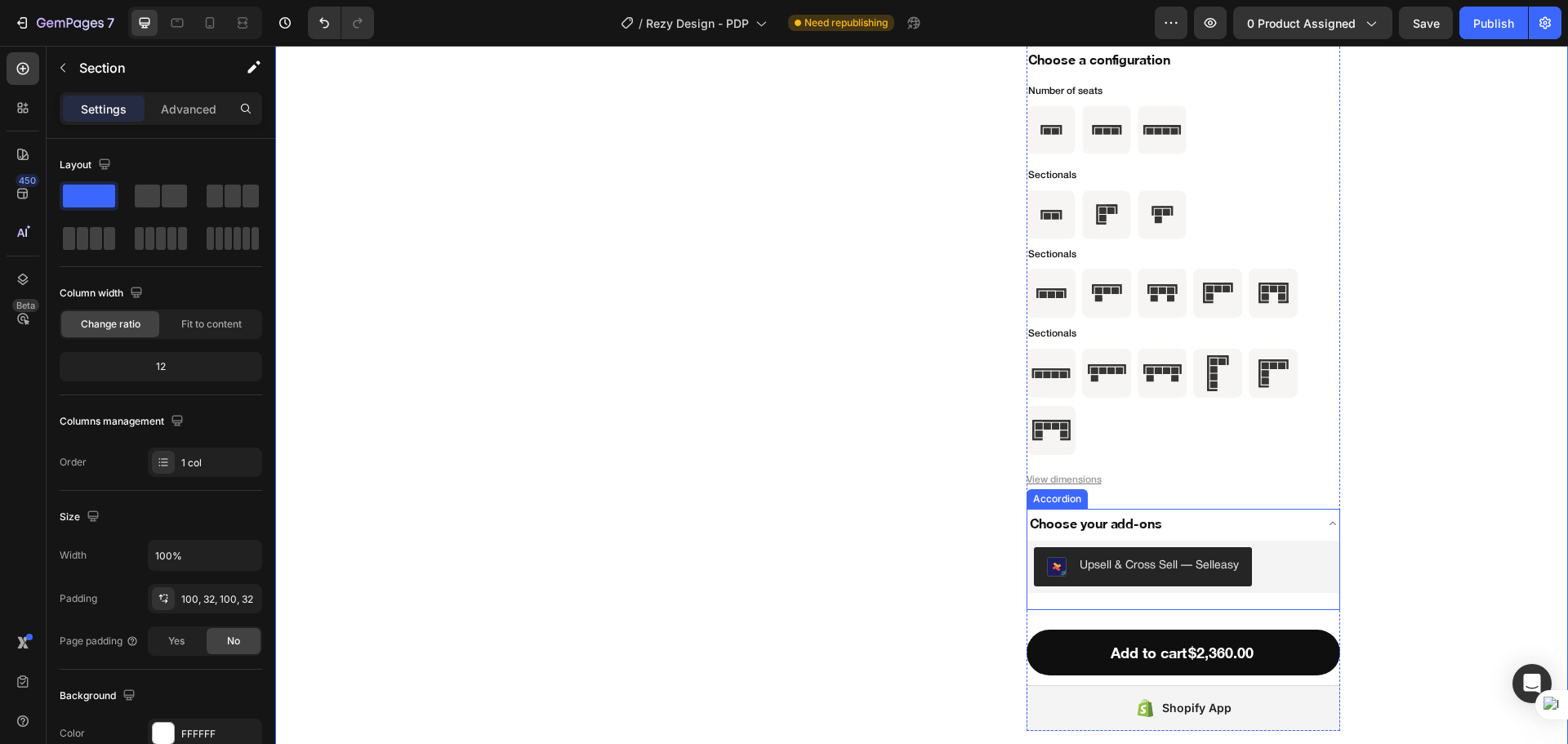
click at [1292, 523] on div "Choose your add-ons" at bounding box center [1170, 524] width 286 height 23
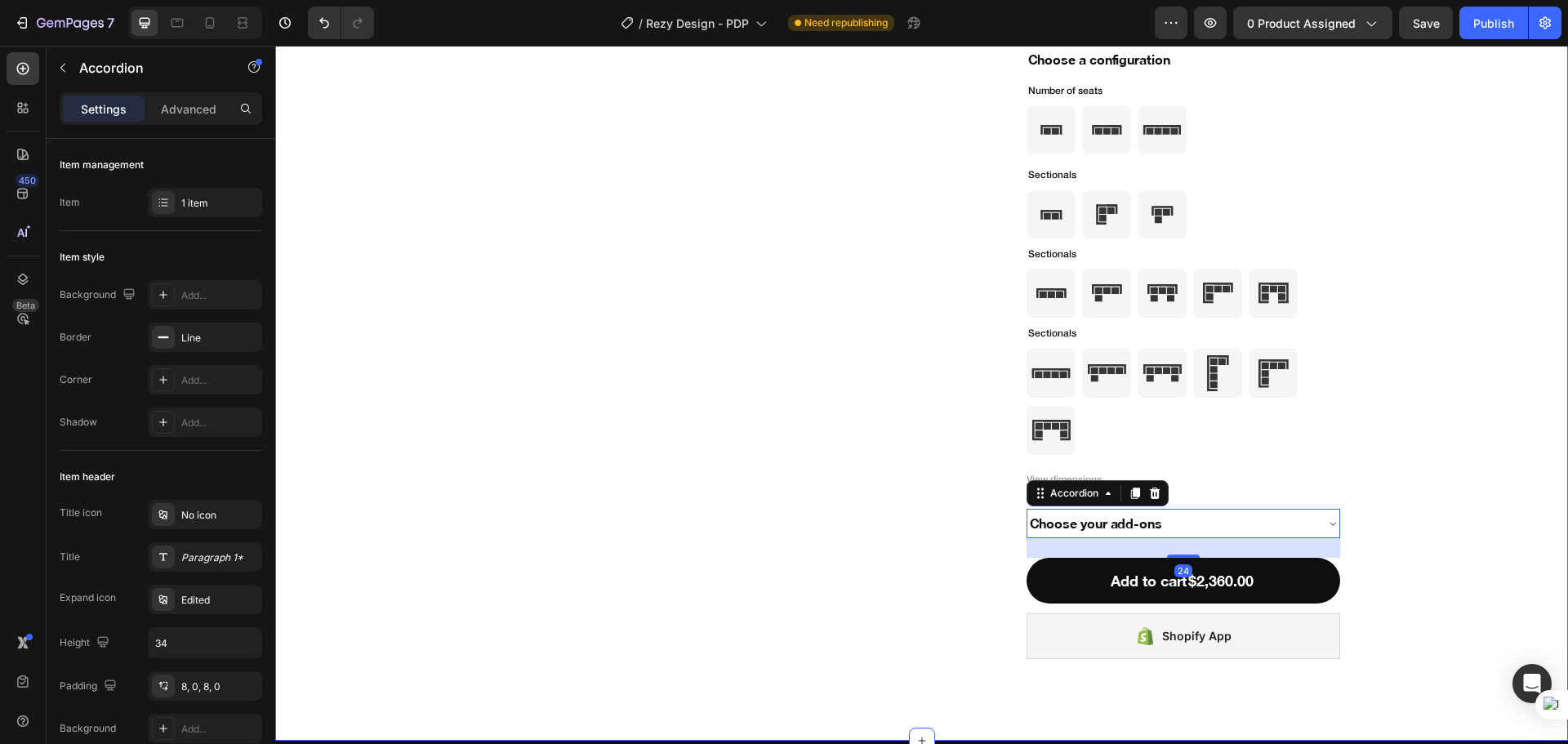
click at [1405, 529] on div "Product Images Icon Icon Icon Icon Icon Icon List (100) Text Block Row Two Seat…" at bounding box center [922, 108] width 1240 height 1103
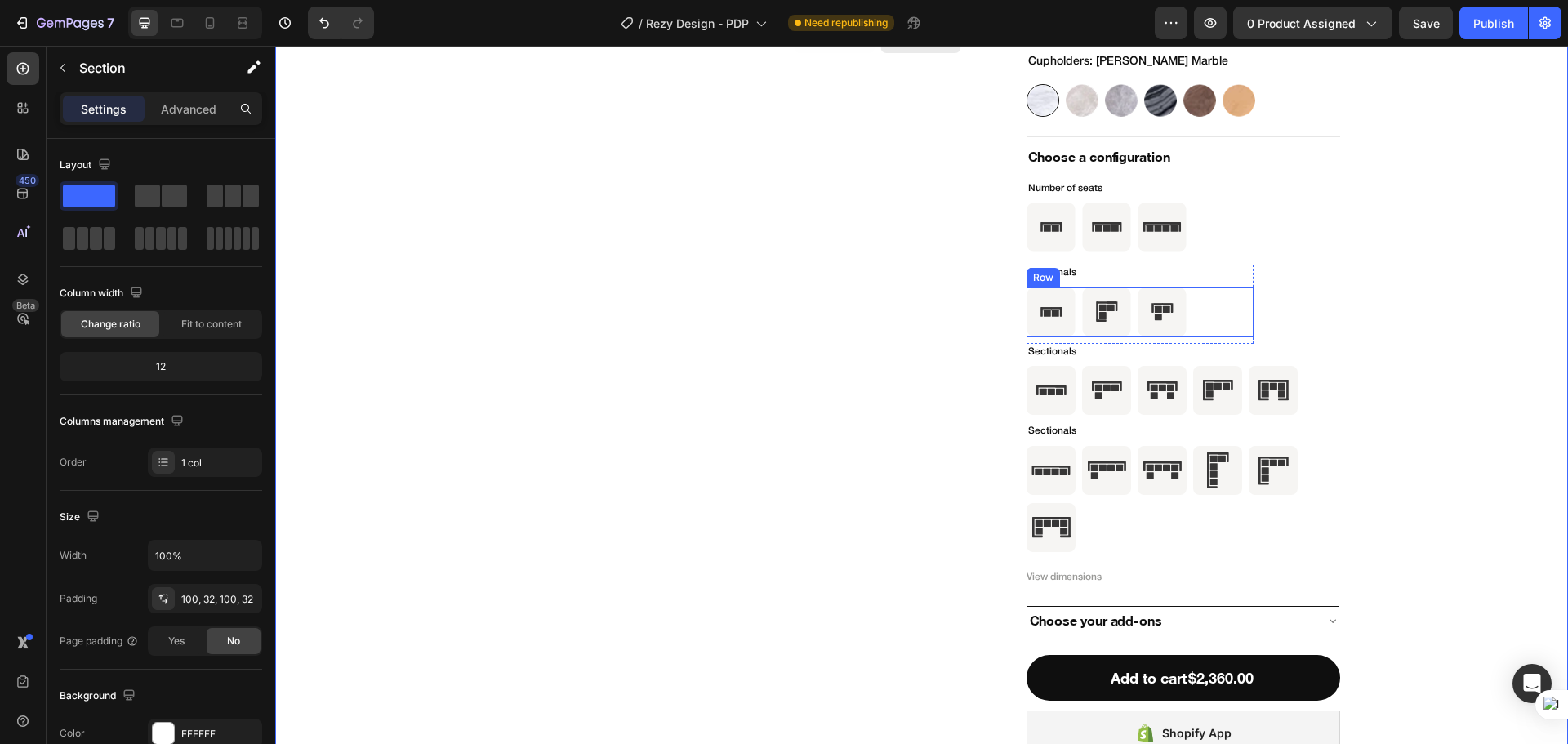
scroll to position [5683, 0]
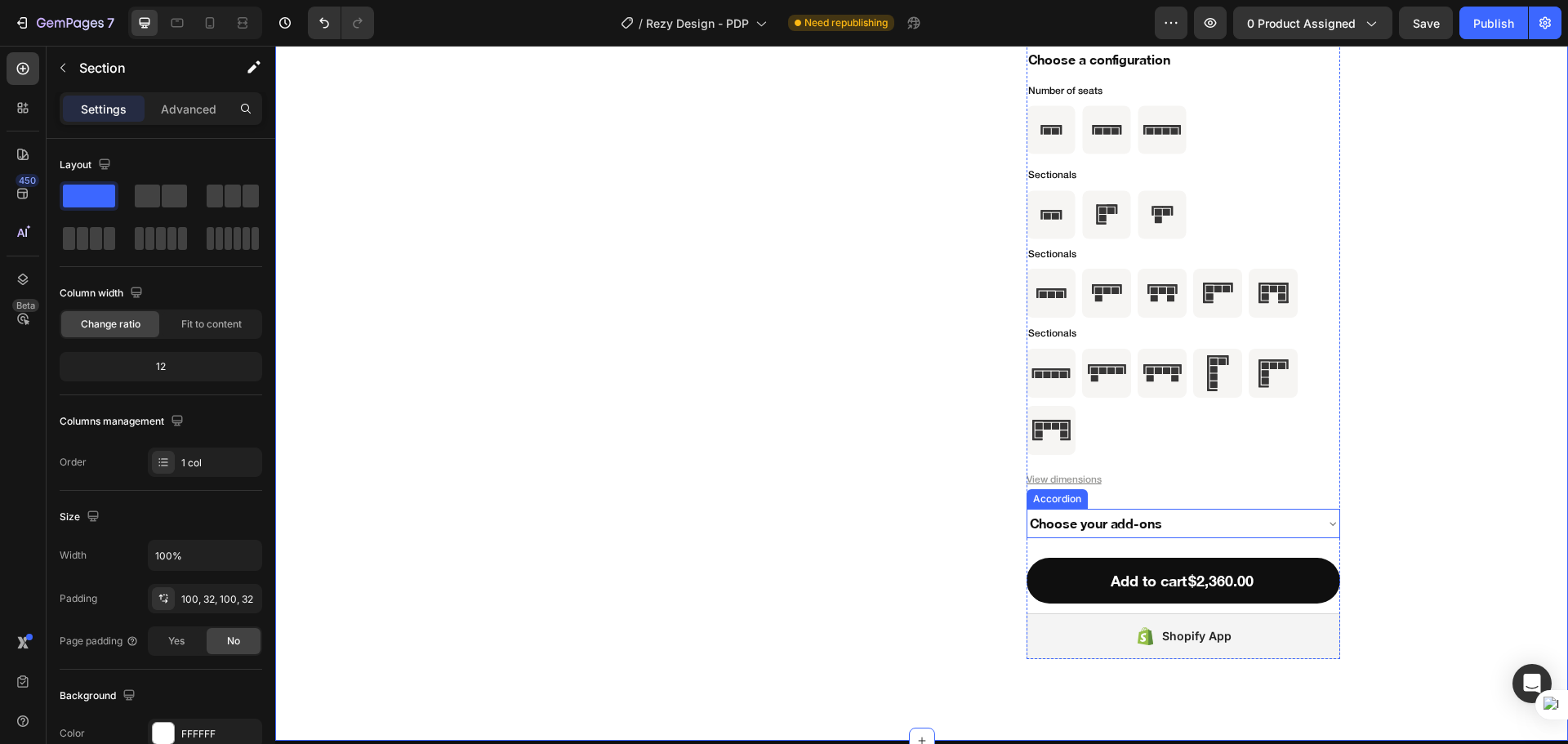
click at [1215, 514] on div "Choose your add-ons" at bounding box center [1170, 524] width 286 height 23
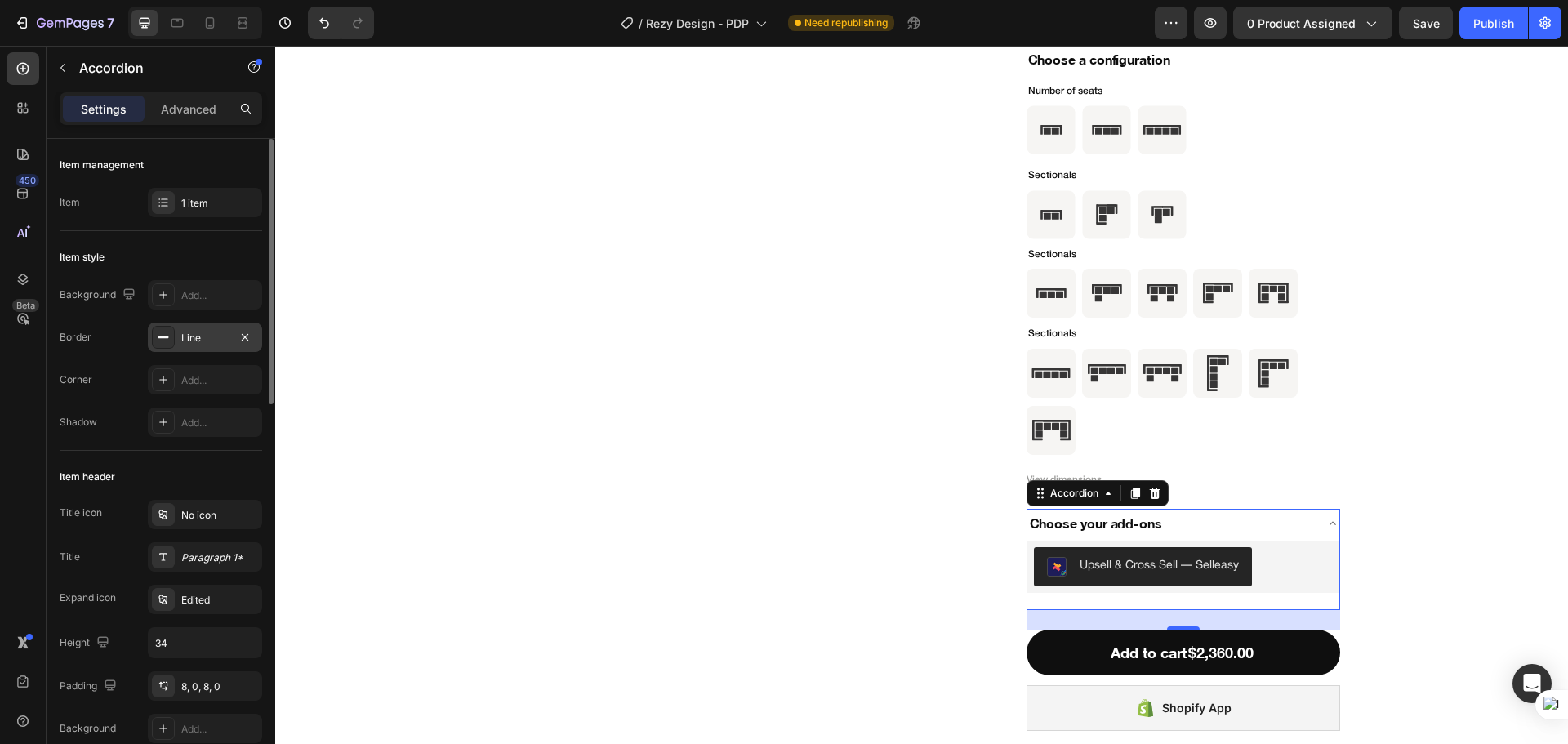
click at [213, 345] on div "Line" at bounding box center [205, 337] width 115 height 29
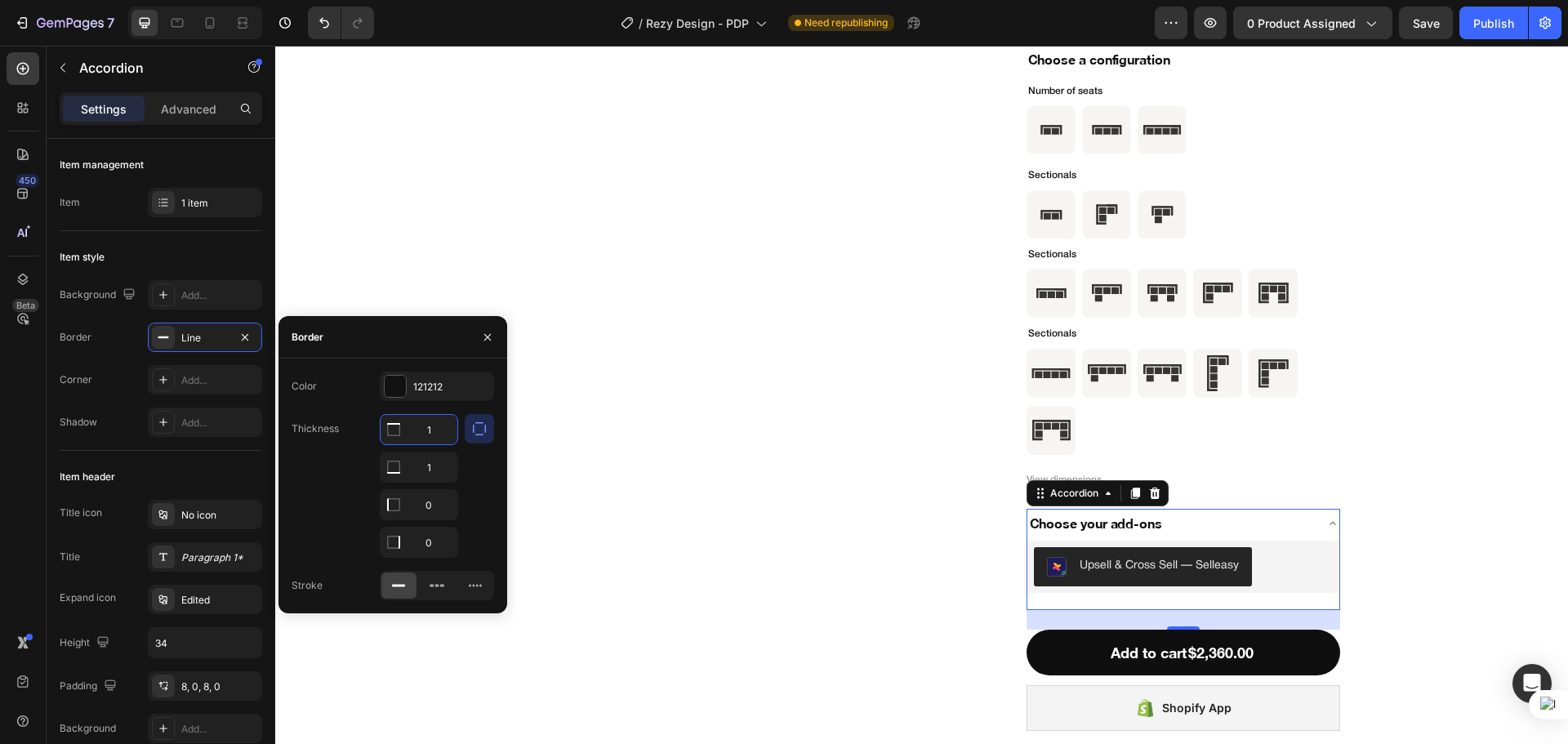
click at [423, 433] on input "1" at bounding box center [418, 430] width 77 height 29
type input "0"
click at [31, 427] on div "450 Beta" at bounding box center [23, 339] width 33 height 574
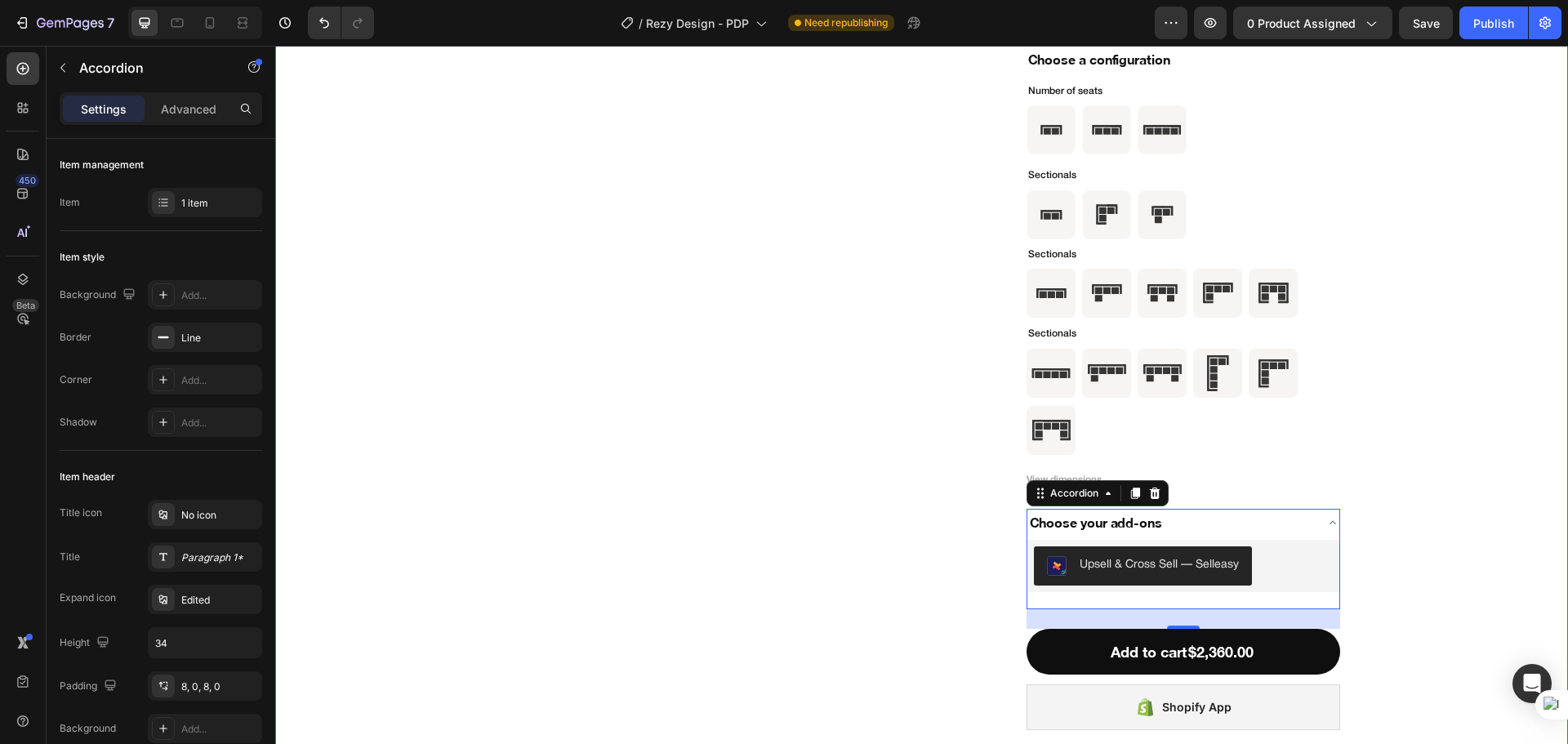
click at [1446, 476] on div "Product Images Icon Icon Icon Icon Icon Icon List (100) Text Block Row Two Seat…" at bounding box center [922, 143] width 1240 height 1174
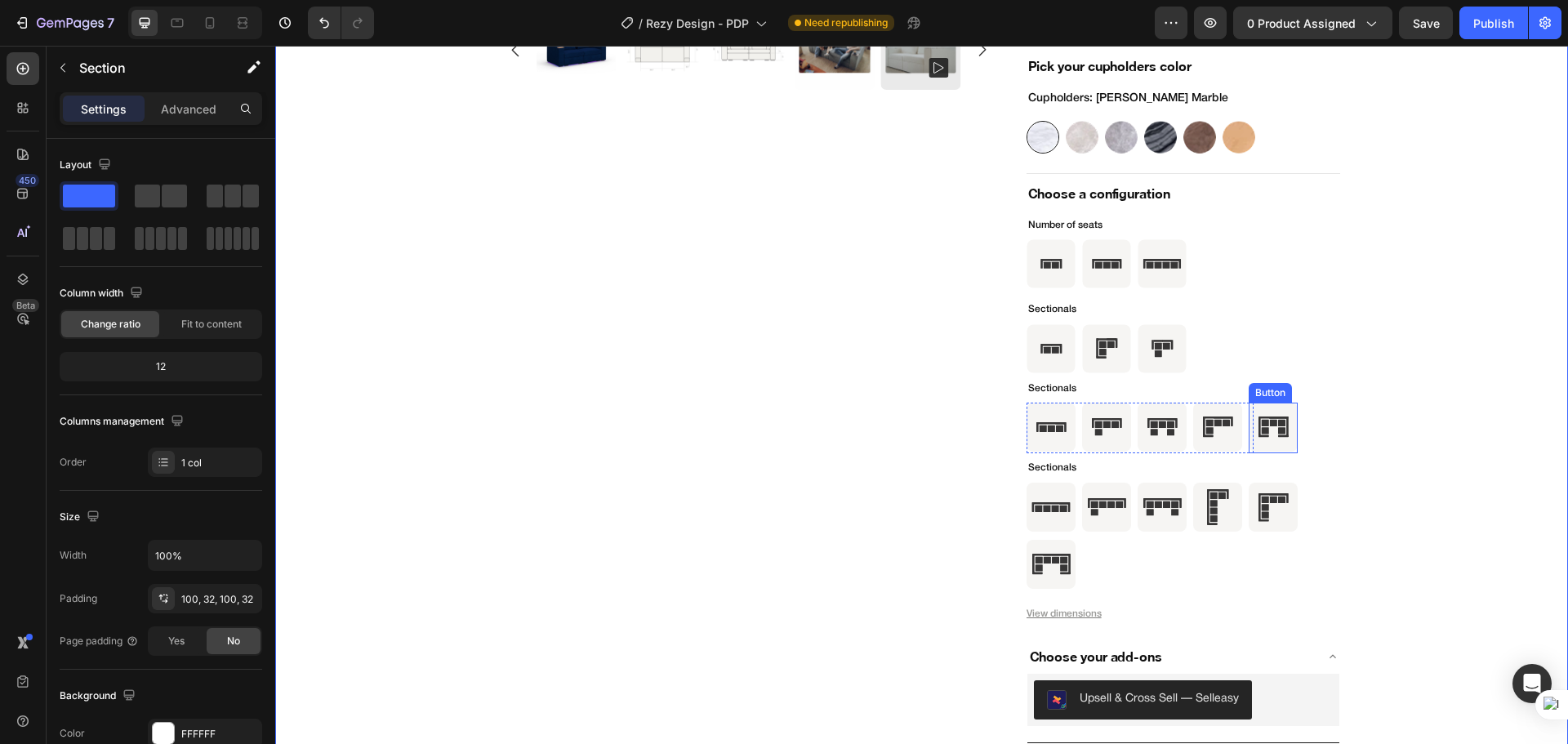
scroll to position [5546, 0]
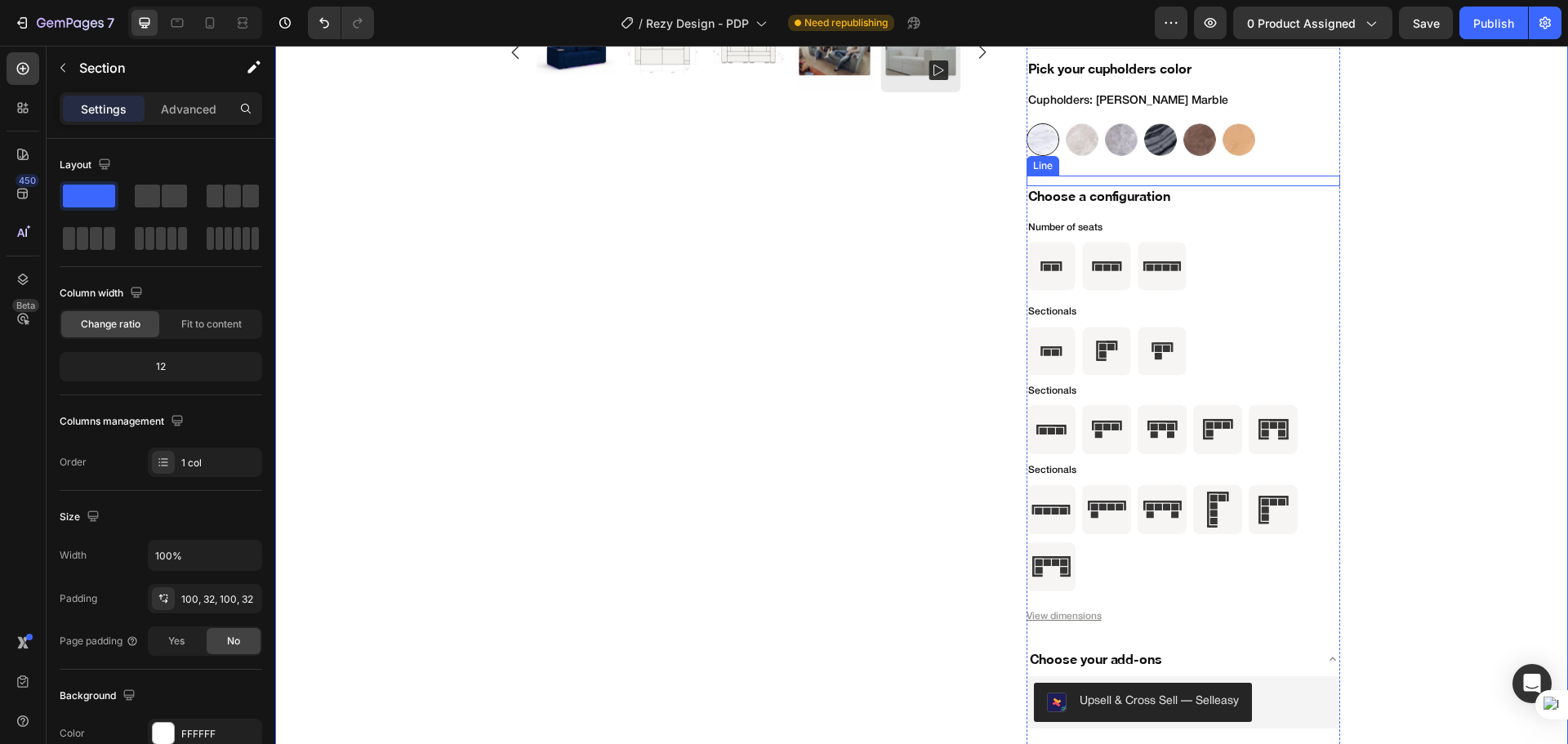
drag, startPoint x: 1260, startPoint y: 182, endPoint x: 1251, endPoint y: 181, distance: 9.1
click at [1260, 182] on div "Title Line" at bounding box center [1183, 181] width 314 height 11
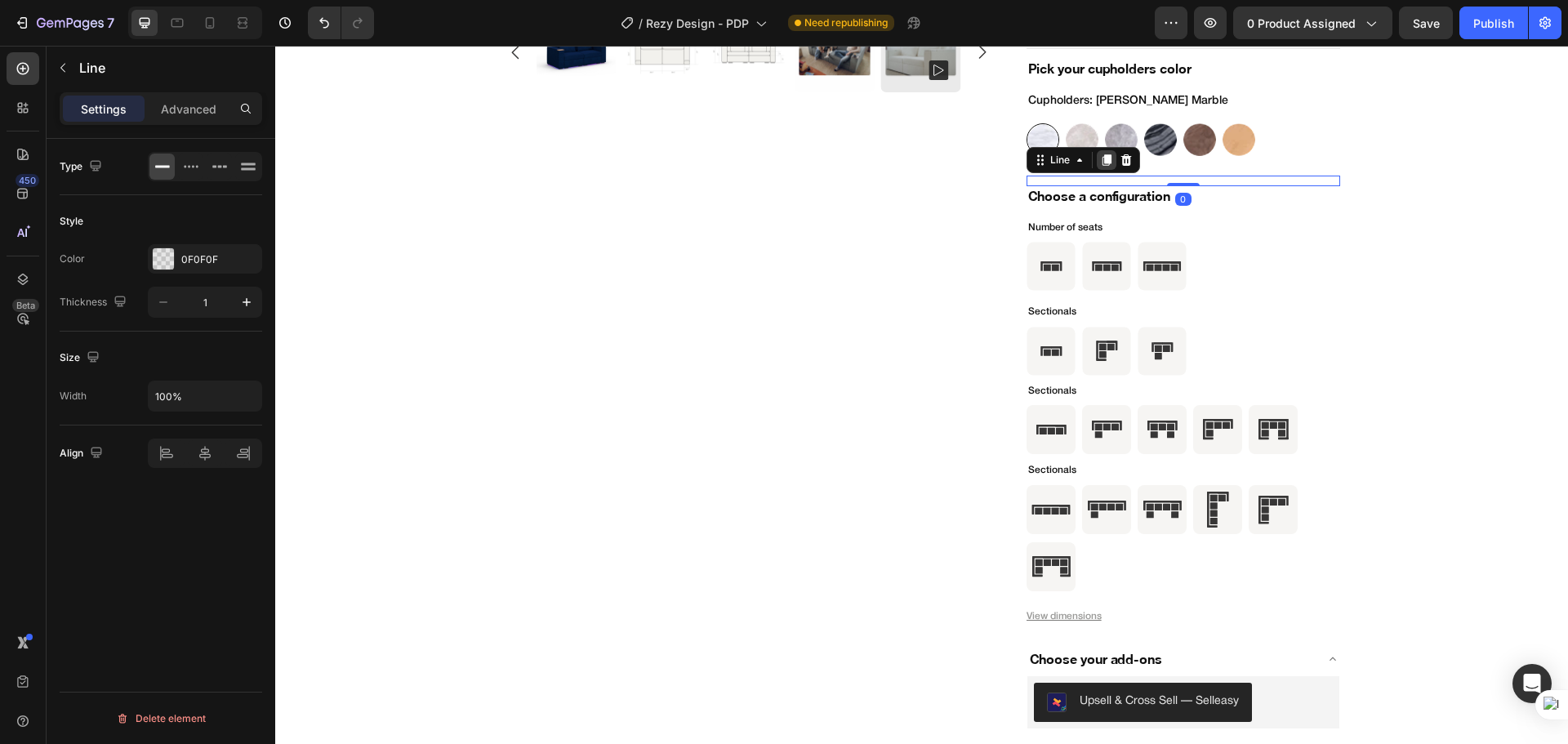
click at [1103, 160] on icon at bounding box center [1105, 160] width 9 height 12
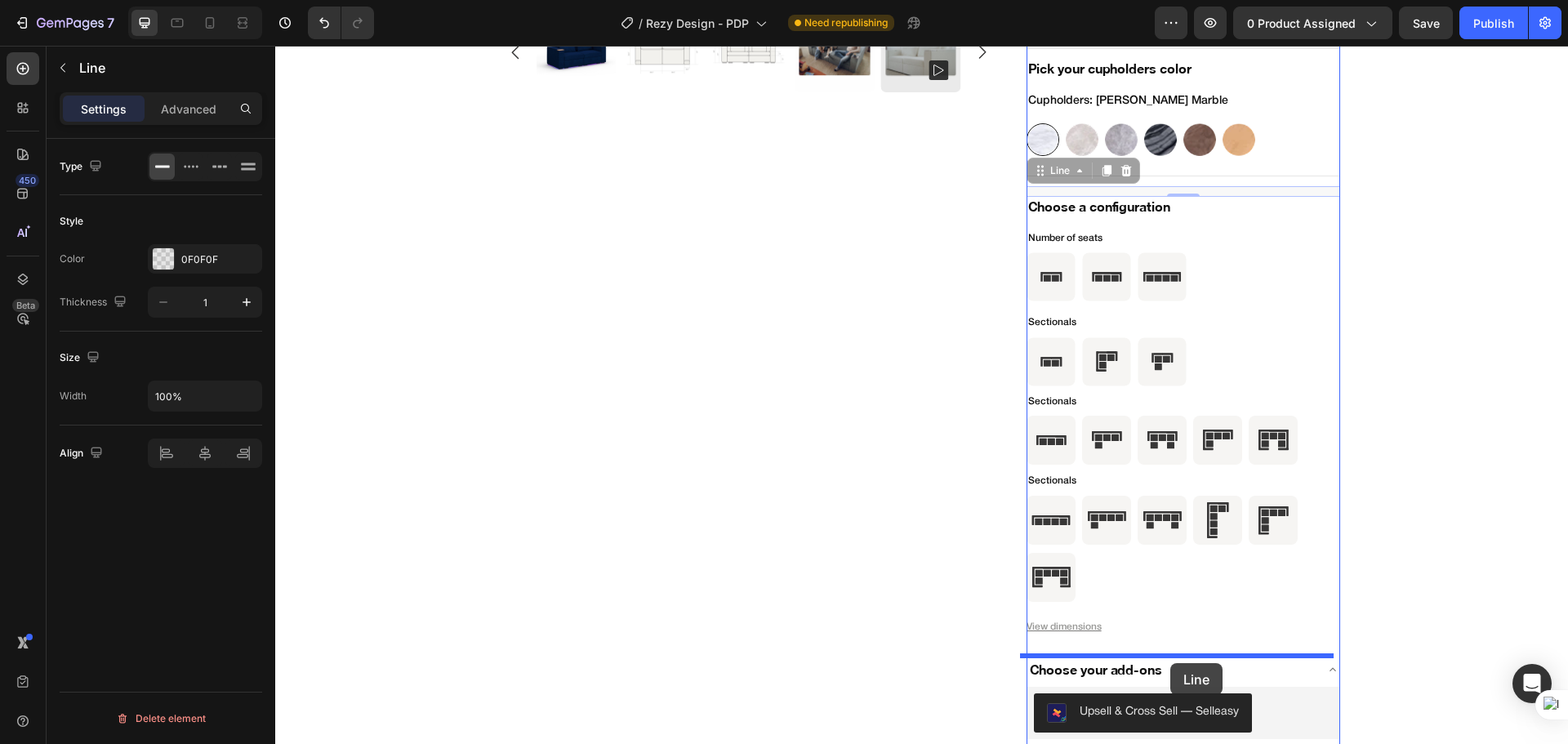
drag, startPoint x: 1206, startPoint y: 193, endPoint x: 1169, endPoint y: 663, distance: 471.5
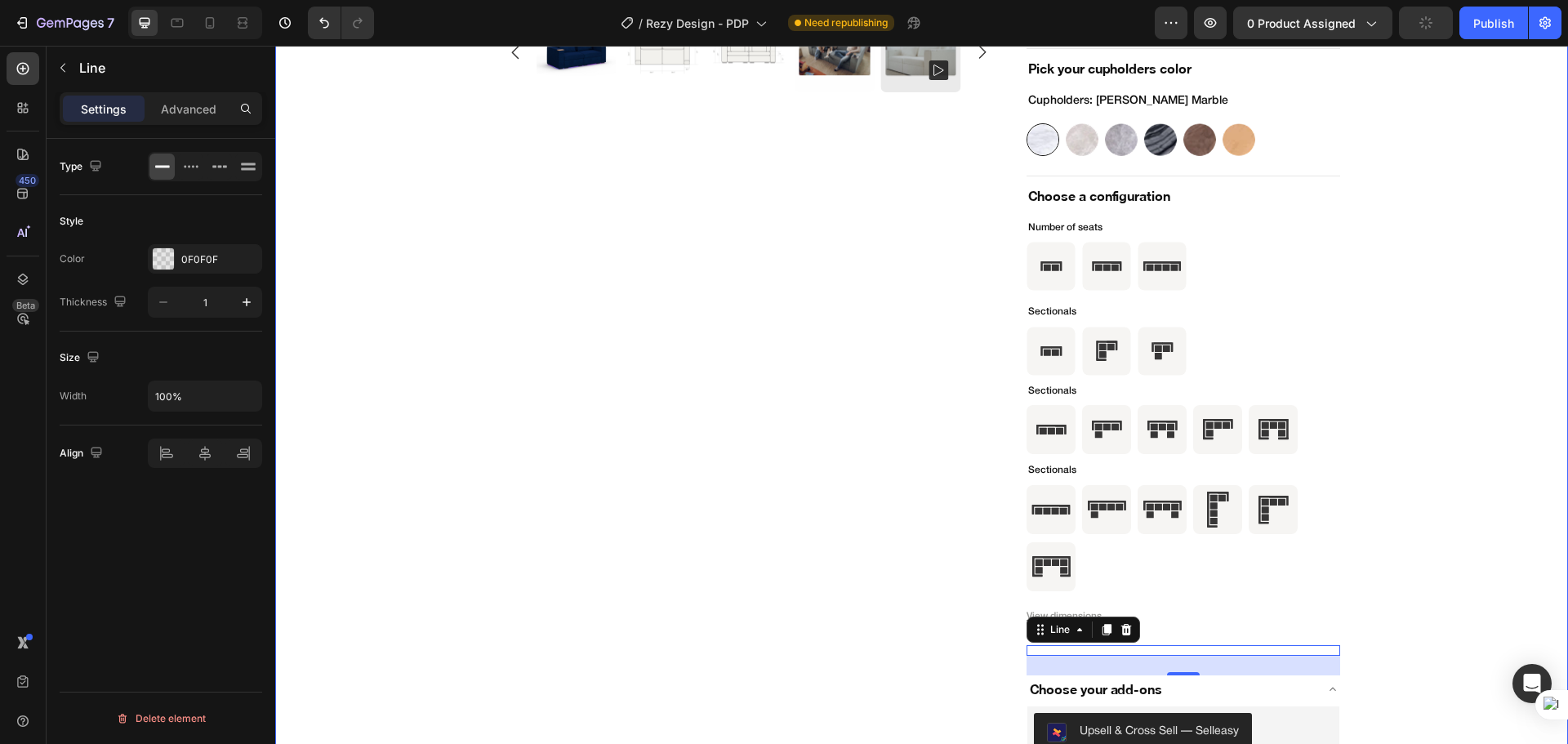
click at [1430, 569] on div "Product Images Icon Icon Icon Icon Icon Icon List (100) Text Block Row Two Seat…" at bounding box center [922, 295] width 1240 height 1204
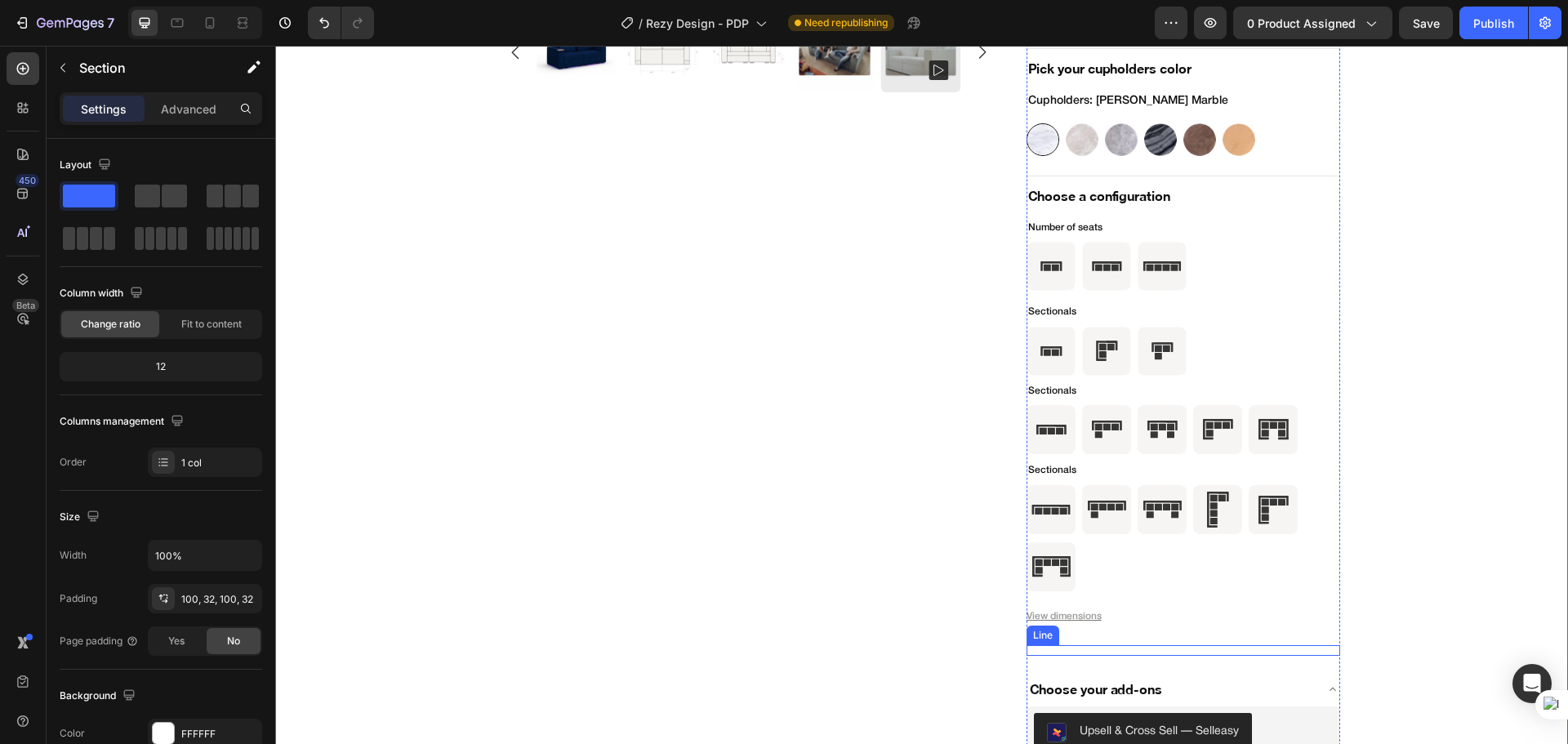
click at [1285, 653] on div "Title Line" at bounding box center [1183, 650] width 314 height 11
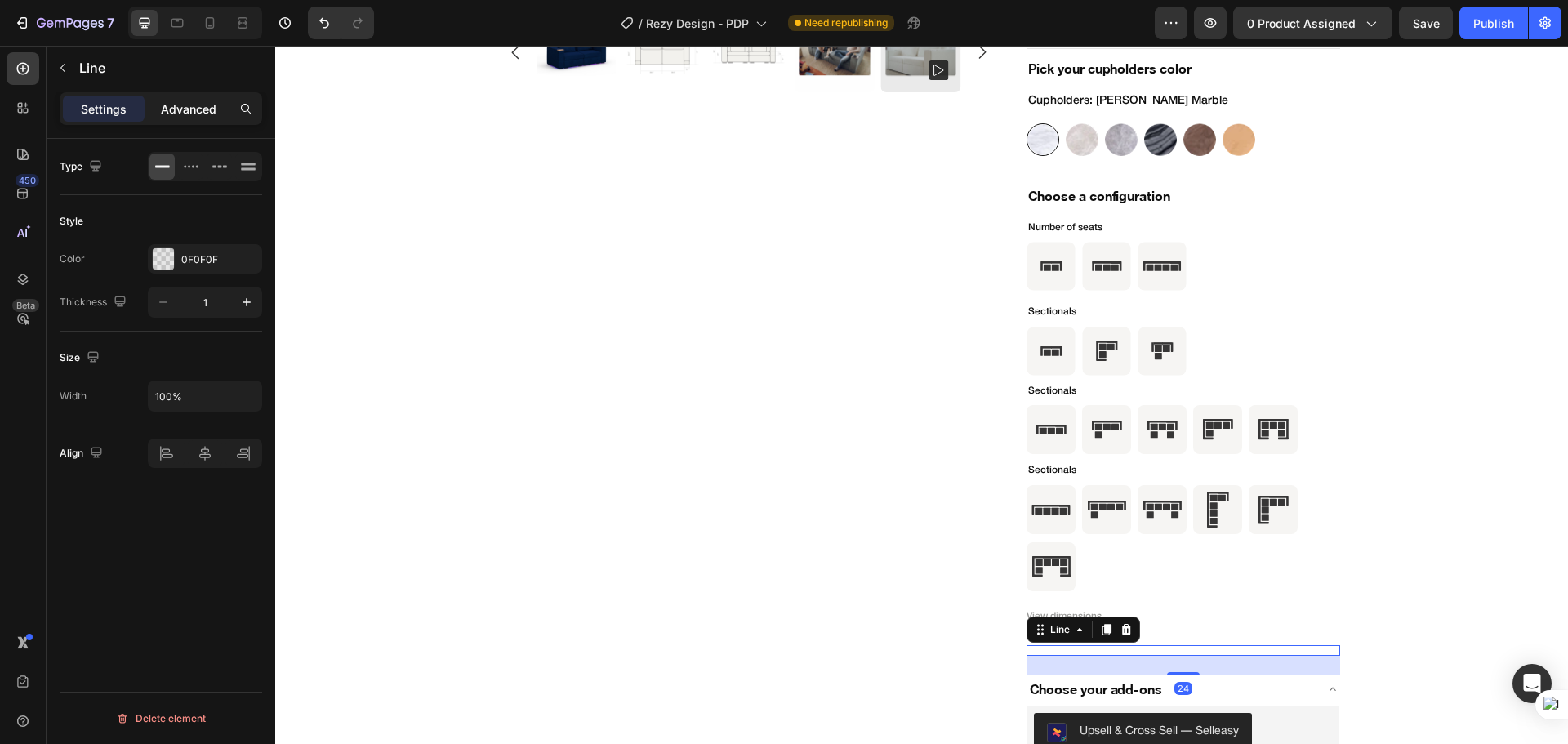
click at [189, 110] on p "Advanced" at bounding box center [188, 109] width 55 height 18
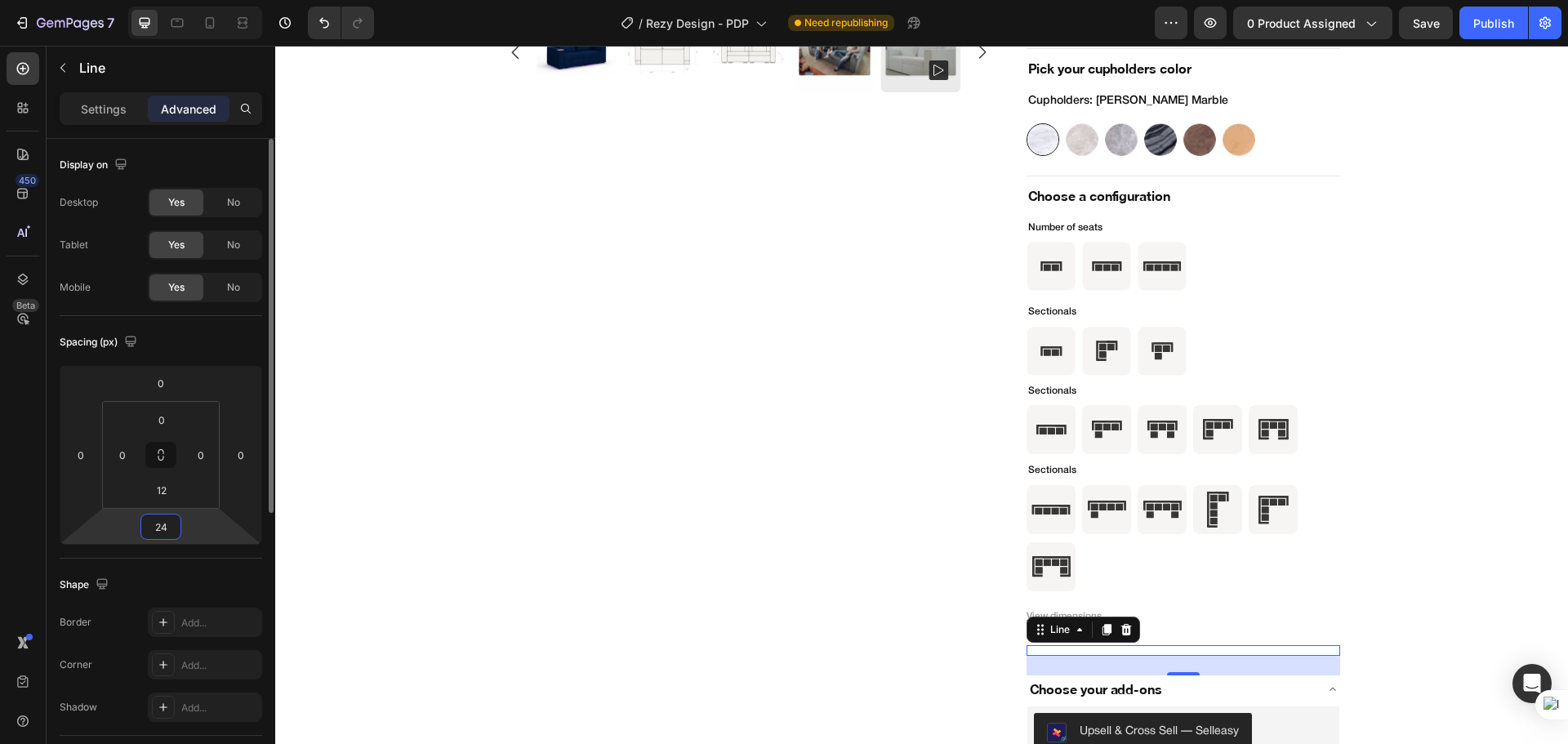
click at [159, 527] on input "24" at bounding box center [161, 526] width 33 height 24
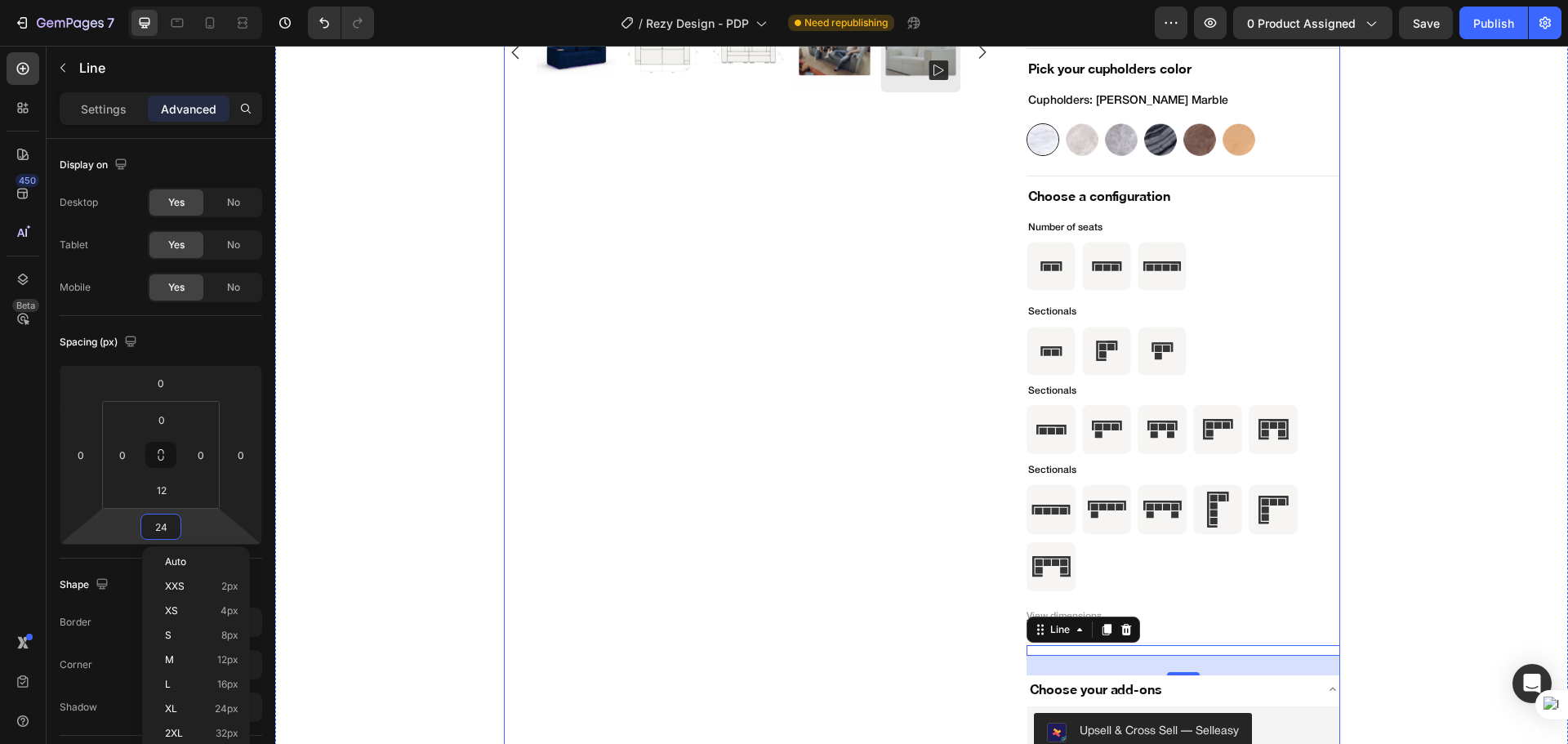
type input "0"
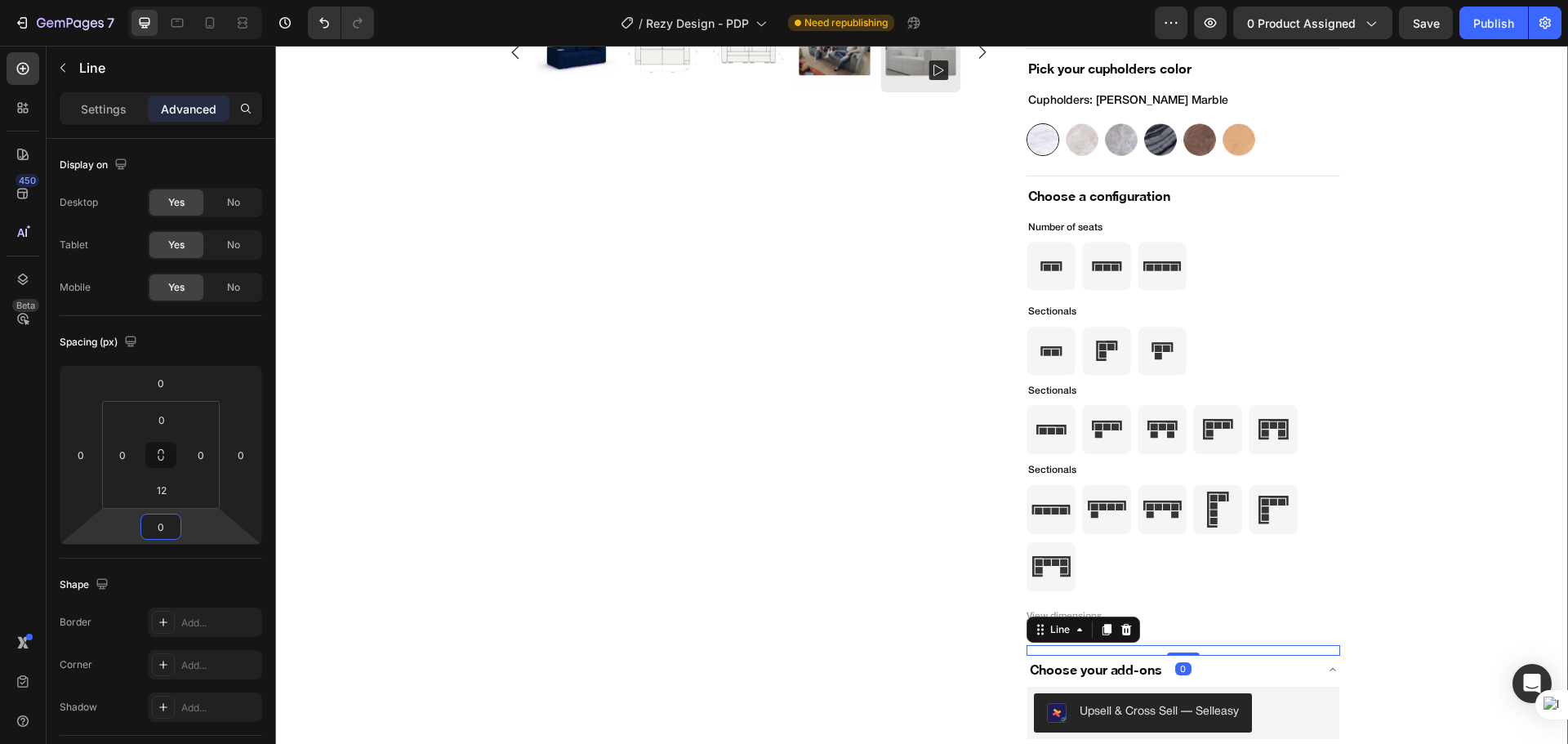
click at [1364, 620] on div "Product Images Icon Icon Icon Icon Icon Icon List (100) Text Block Row Two Seat…" at bounding box center [922, 285] width 1240 height 1185
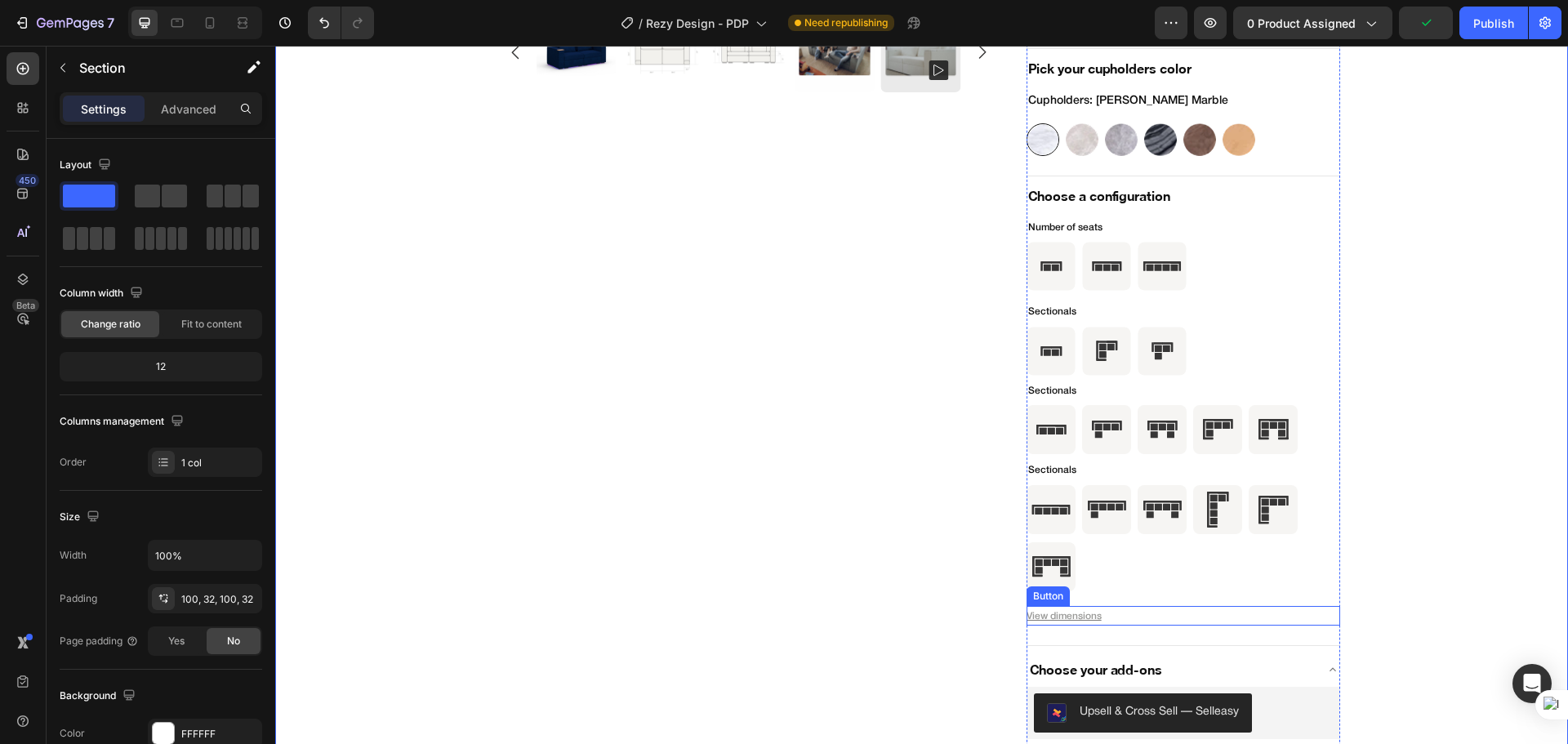
click at [1127, 621] on div "View dimensions Button" at bounding box center [1183, 616] width 314 height 19
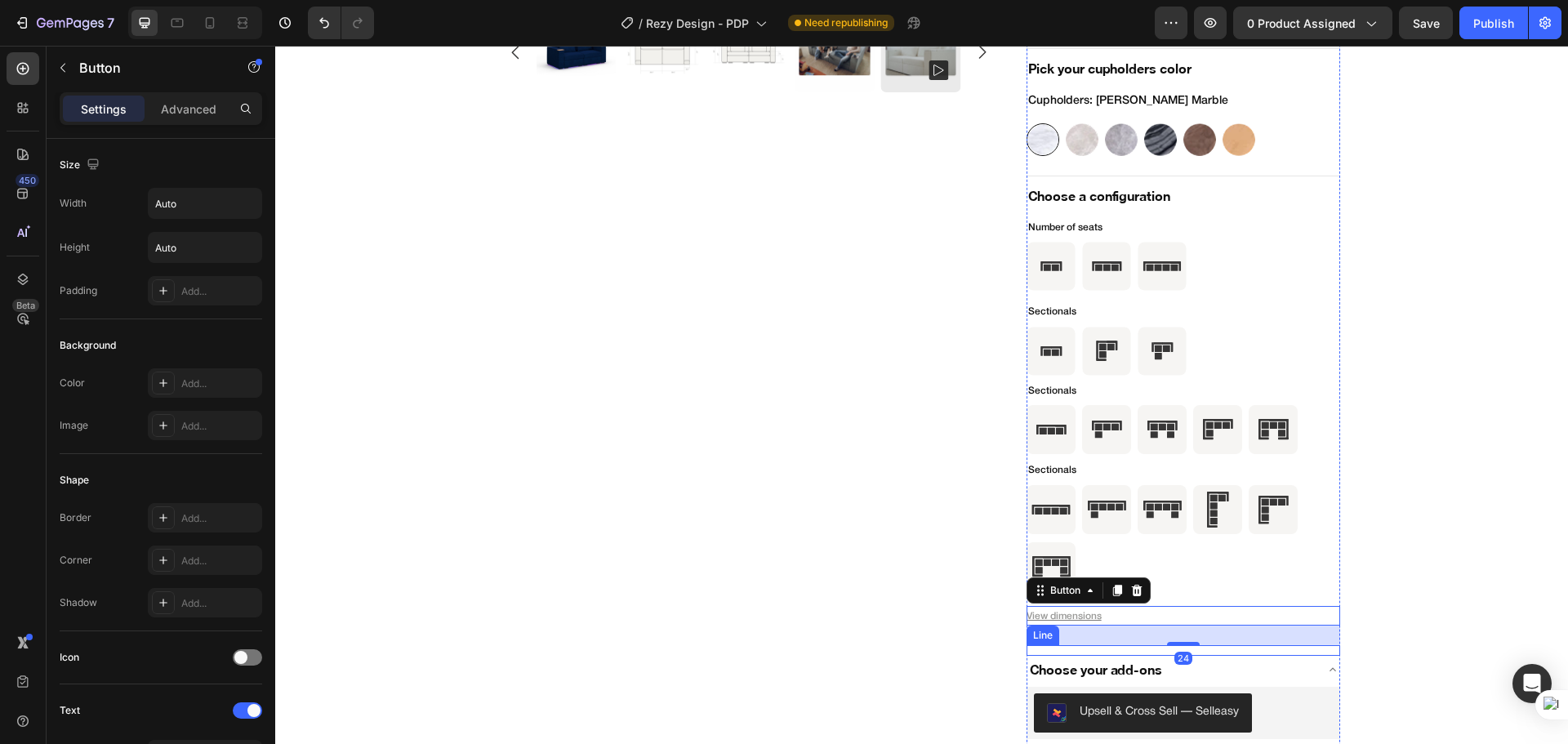
click at [1080, 651] on div "Title Line" at bounding box center [1183, 650] width 314 height 11
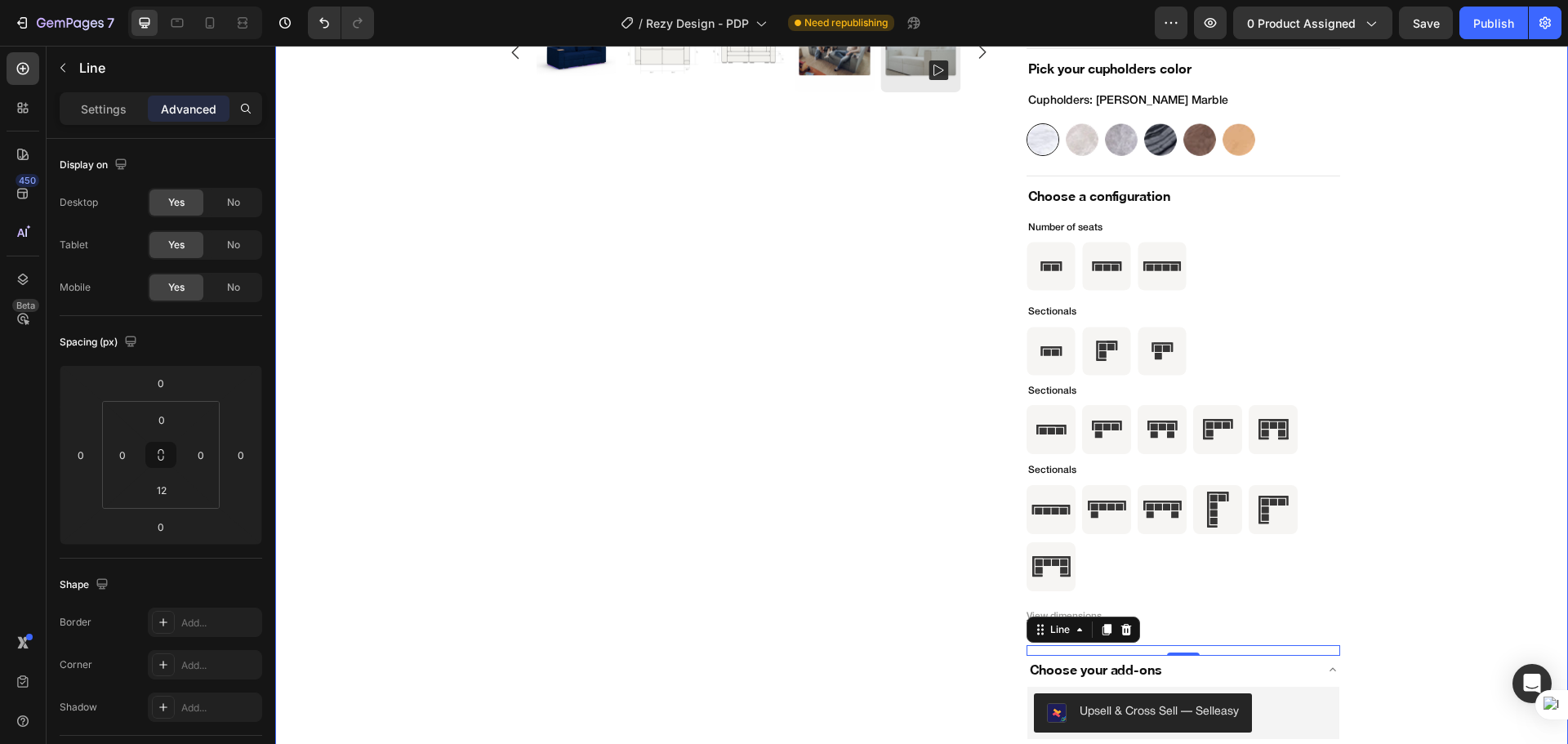
click at [1403, 603] on div "Product Images Icon Icon Icon Icon Icon Icon List (100) Text Block Row Two Seat…" at bounding box center [922, 285] width 1240 height 1185
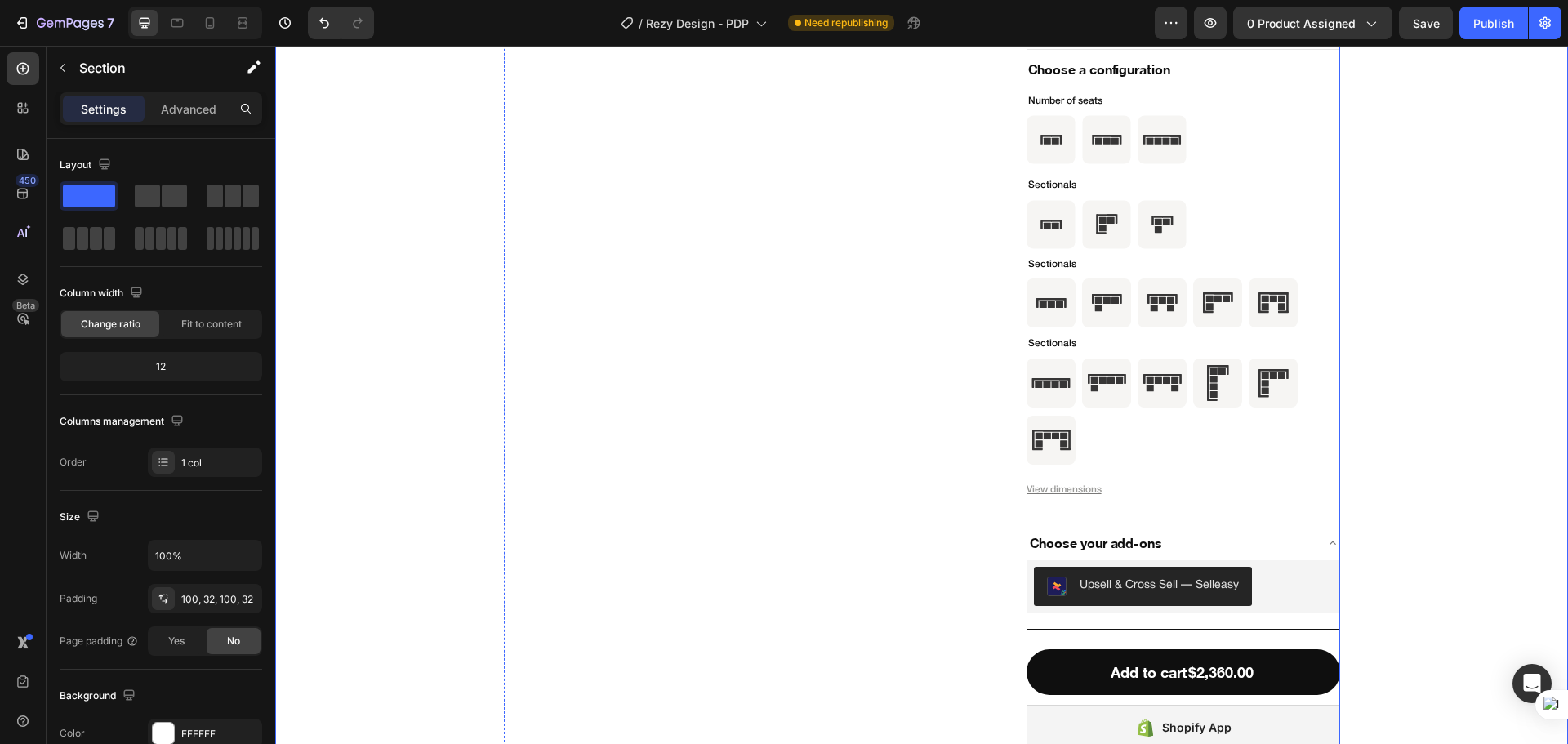
scroll to position [5683, 0]
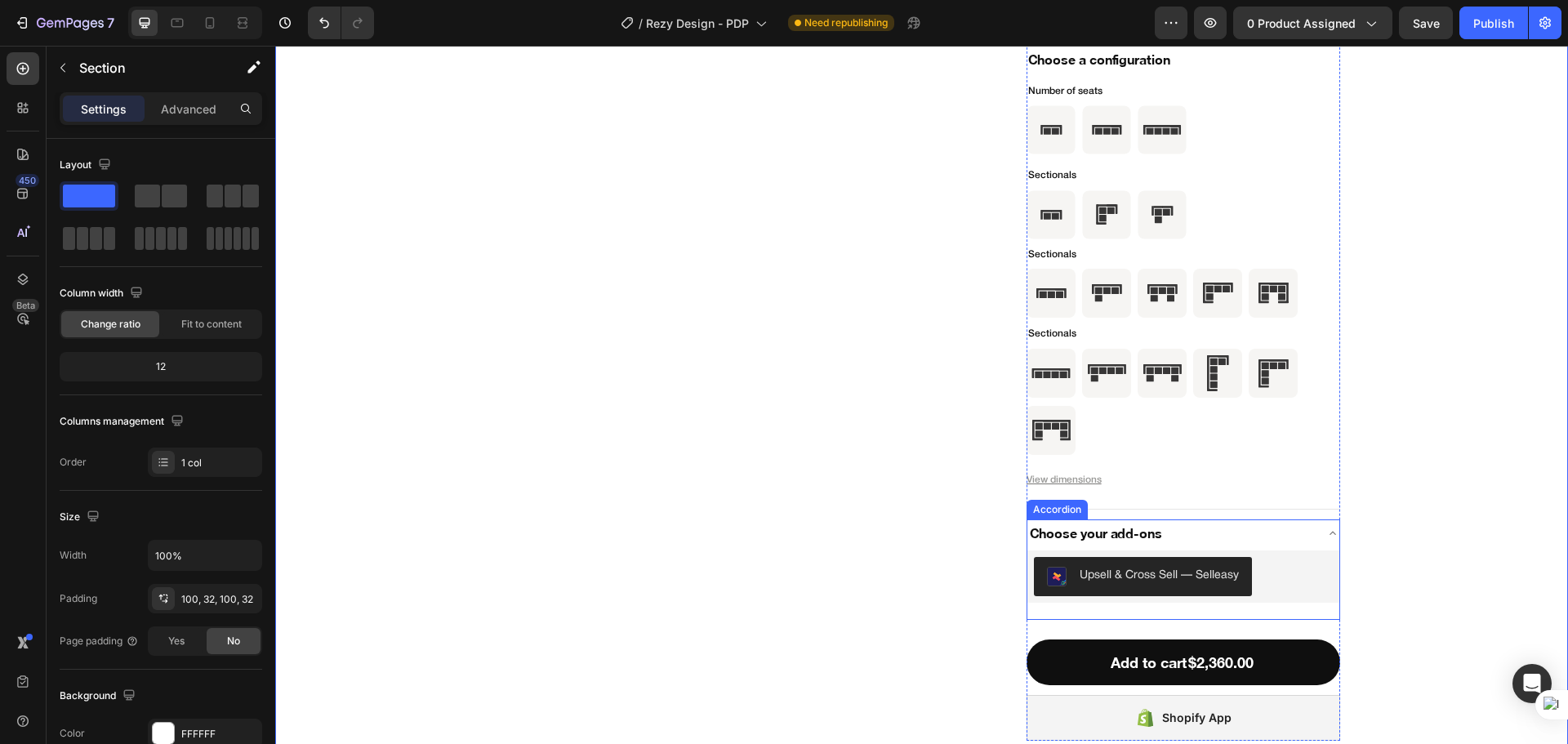
click at [1230, 525] on div "Choose your add-ons" at bounding box center [1170, 534] width 286 height 23
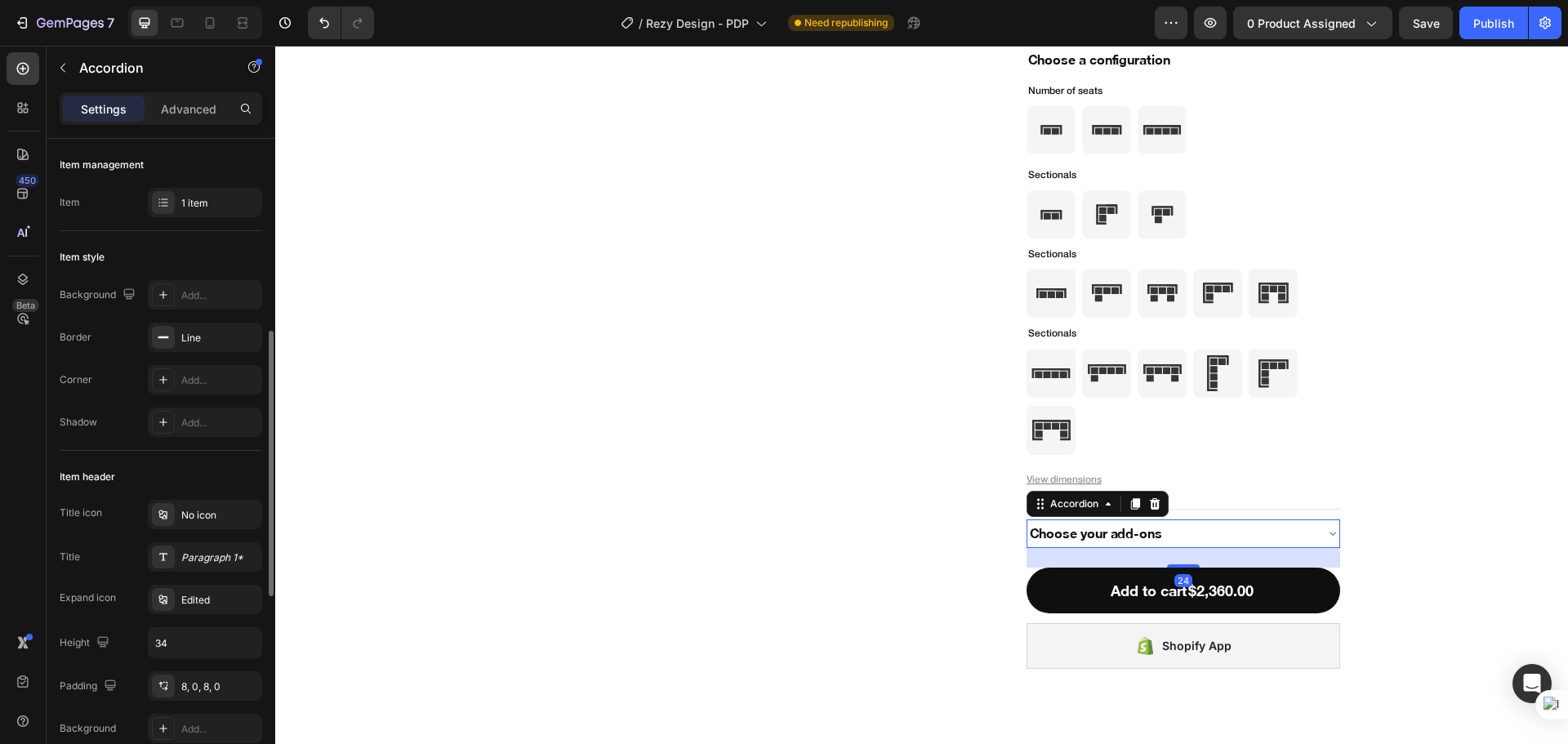
scroll to position [136, 0]
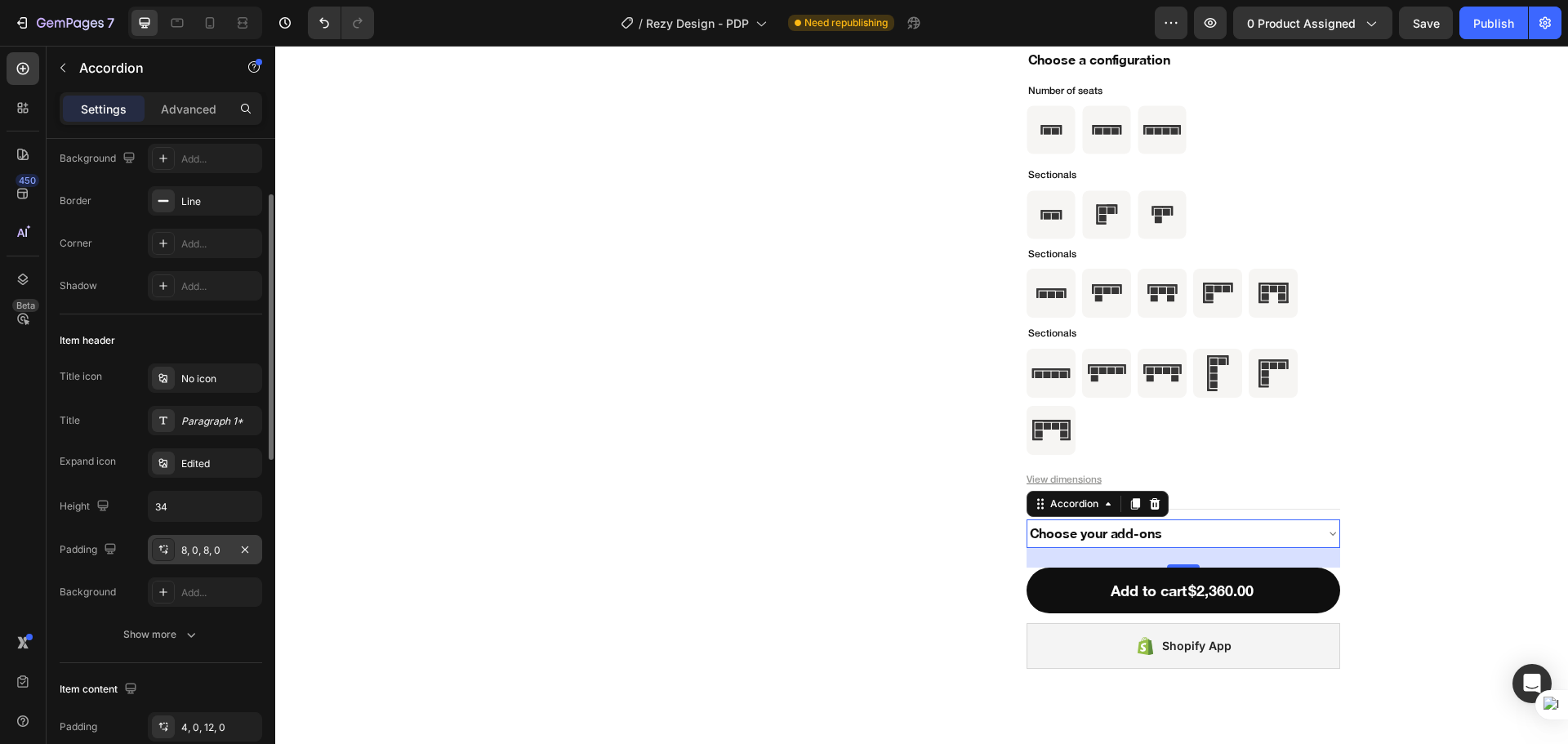
click at [206, 560] on div "8, 0, 8, 0" at bounding box center [205, 549] width 115 height 29
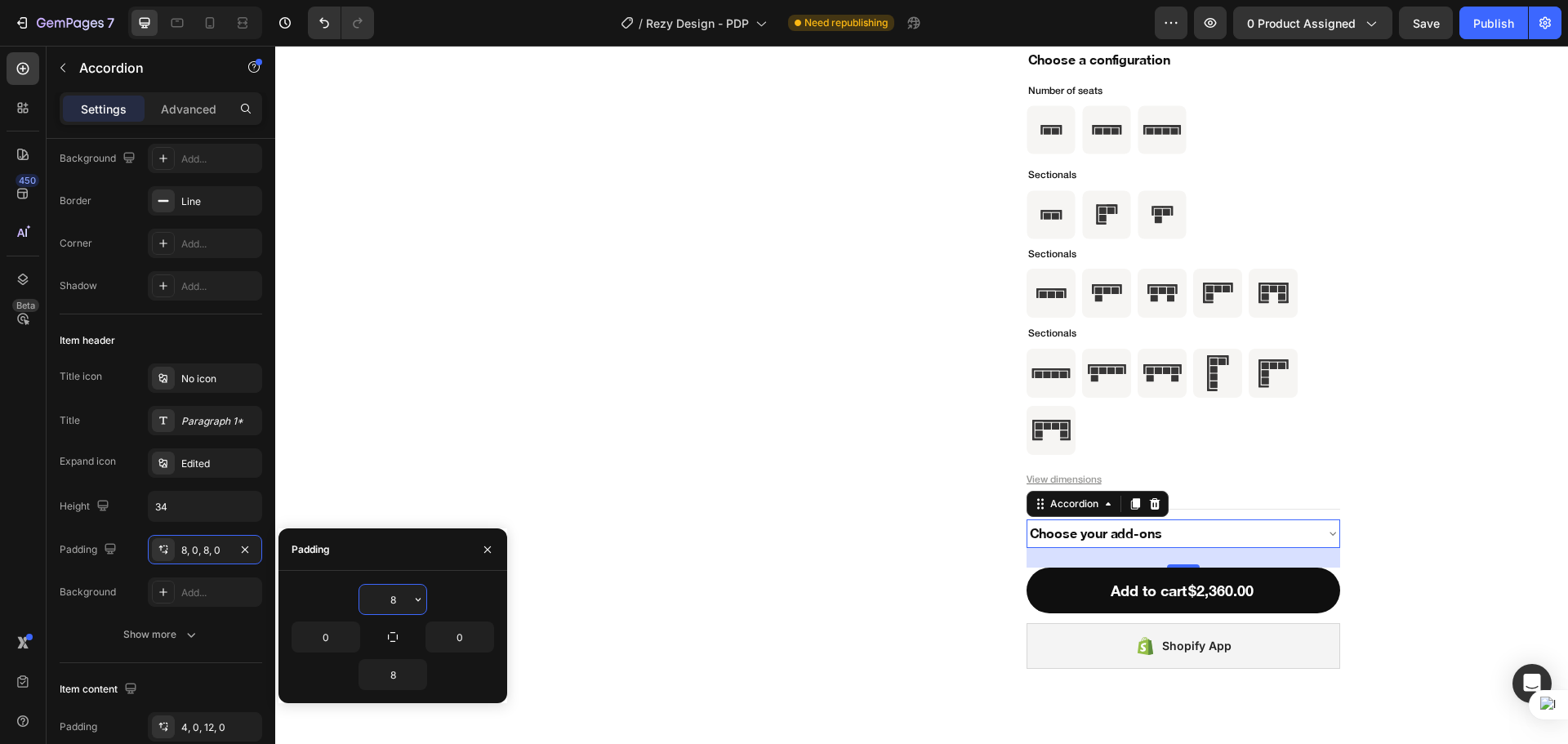
click at [372, 594] on input "8" at bounding box center [393, 599] width 67 height 29
type input "0"
click at [386, 681] on input "8" at bounding box center [393, 675] width 67 height 29
type input "12"
click at [443, 633] on input "0" at bounding box center [459, 637] width 67 height 29
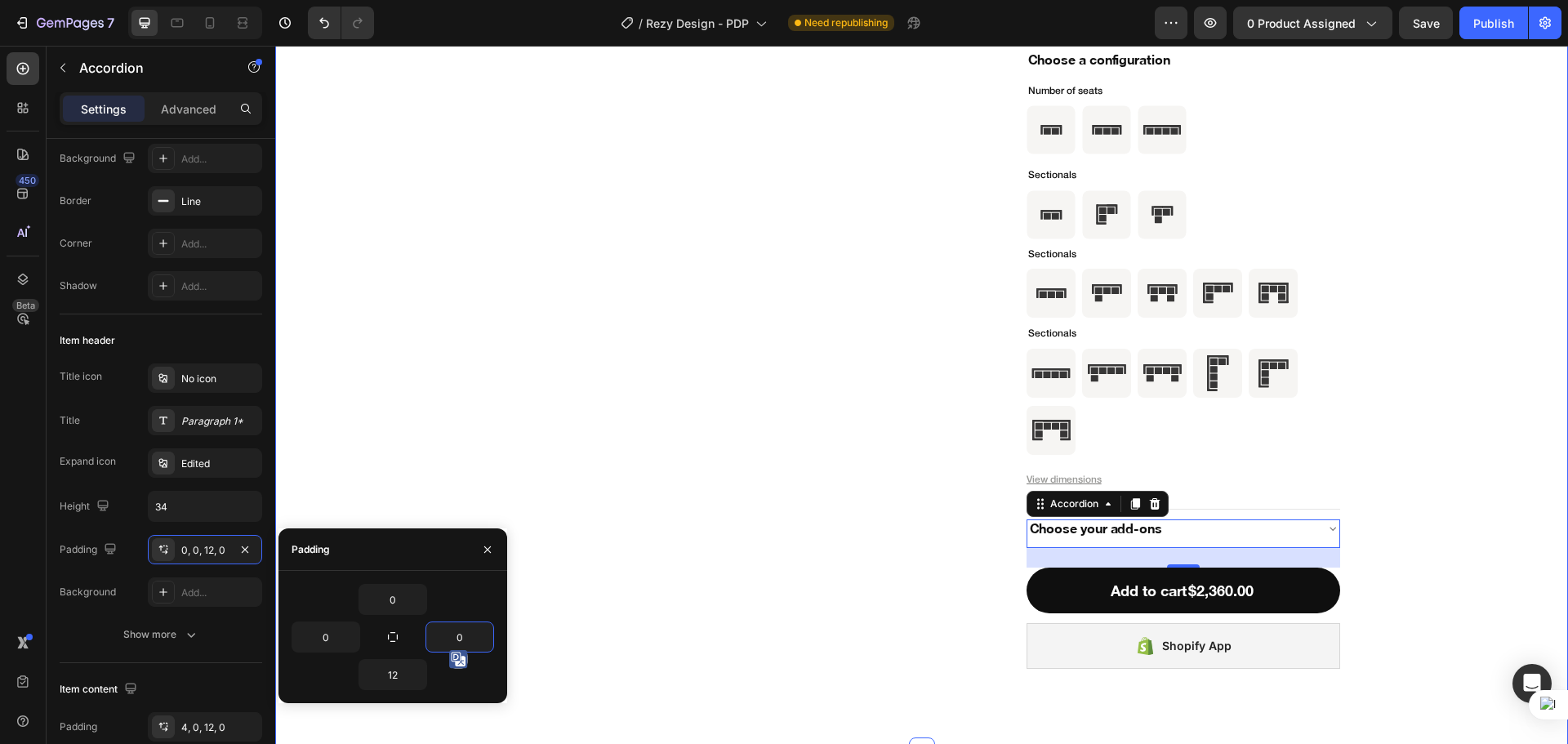
click at [1415, 586] on div "Product Images Icon Icon Icon Icon Icon Icon List (100) Text Block Row Two Seat…" at bounding box center [922, 113] width 1240 height 1113
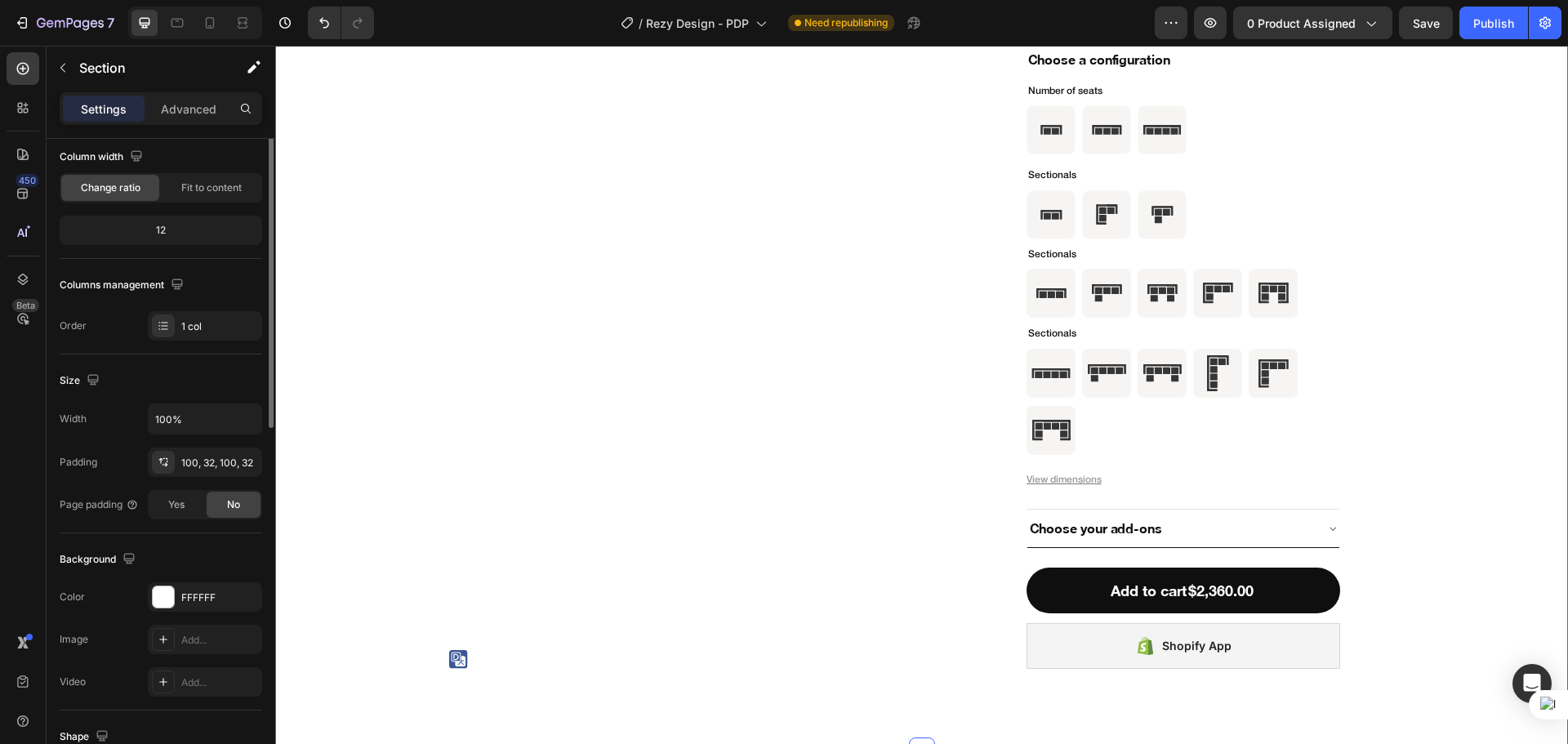
scroll to position [0, 0]
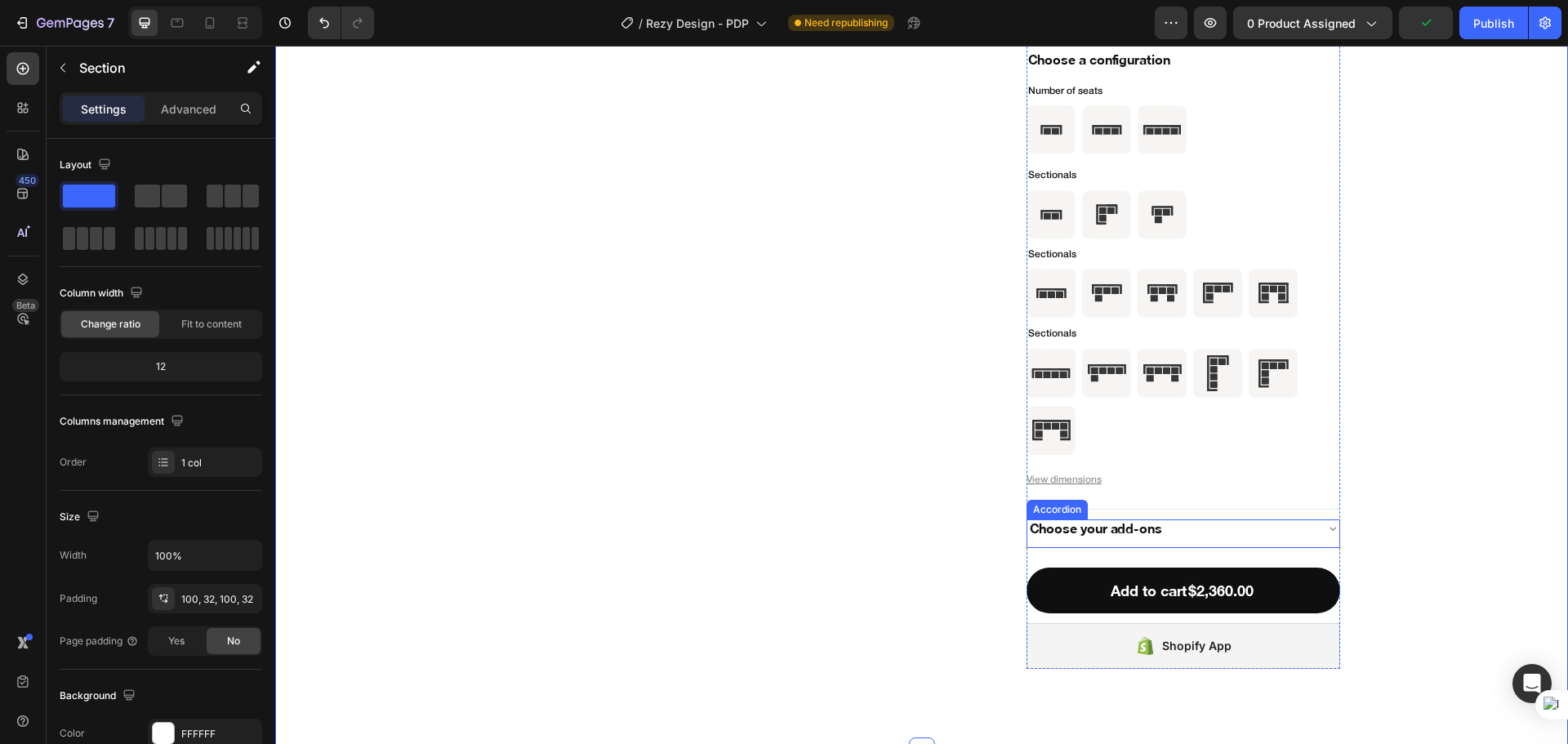
click at [1292, 522] on div "Choose your add-ons" at bounding box center [1170, 529] width 286 height 23
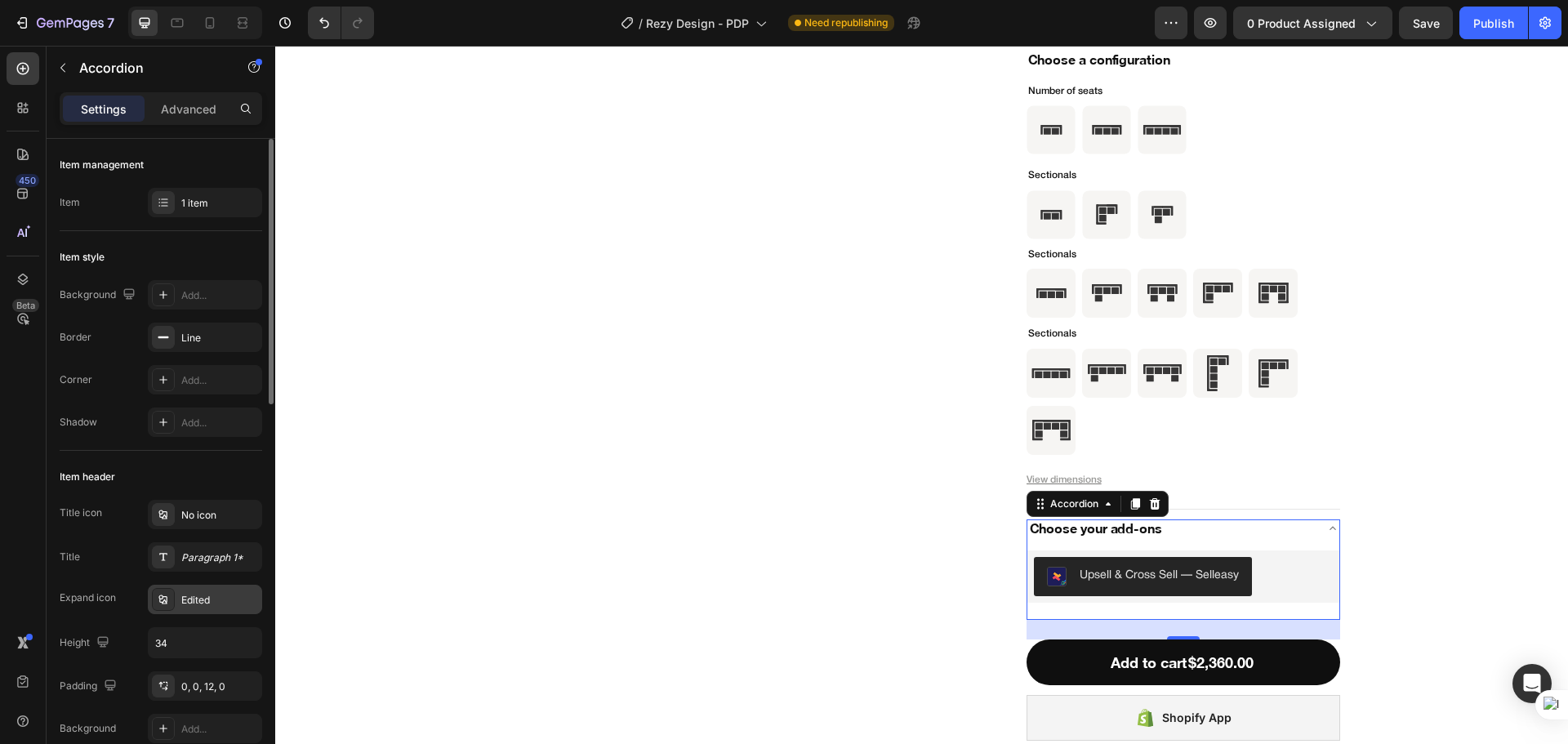
click at [201, 604] on div "Edited" at bounding box center [219, 600] width 77 height 15
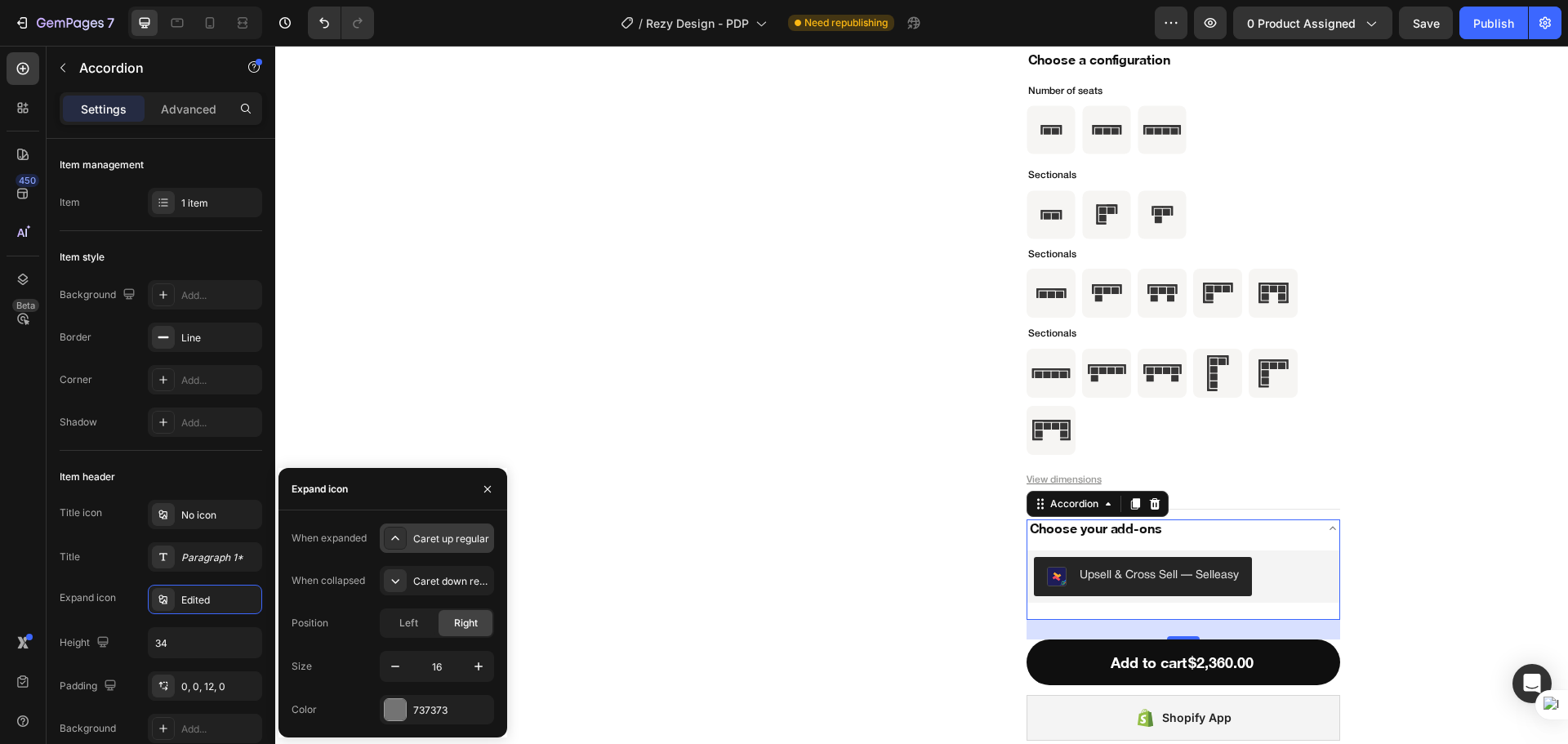
click at [436, 542] on div "Caret up regular" at bounding box center [451, 539] width 77 height 15
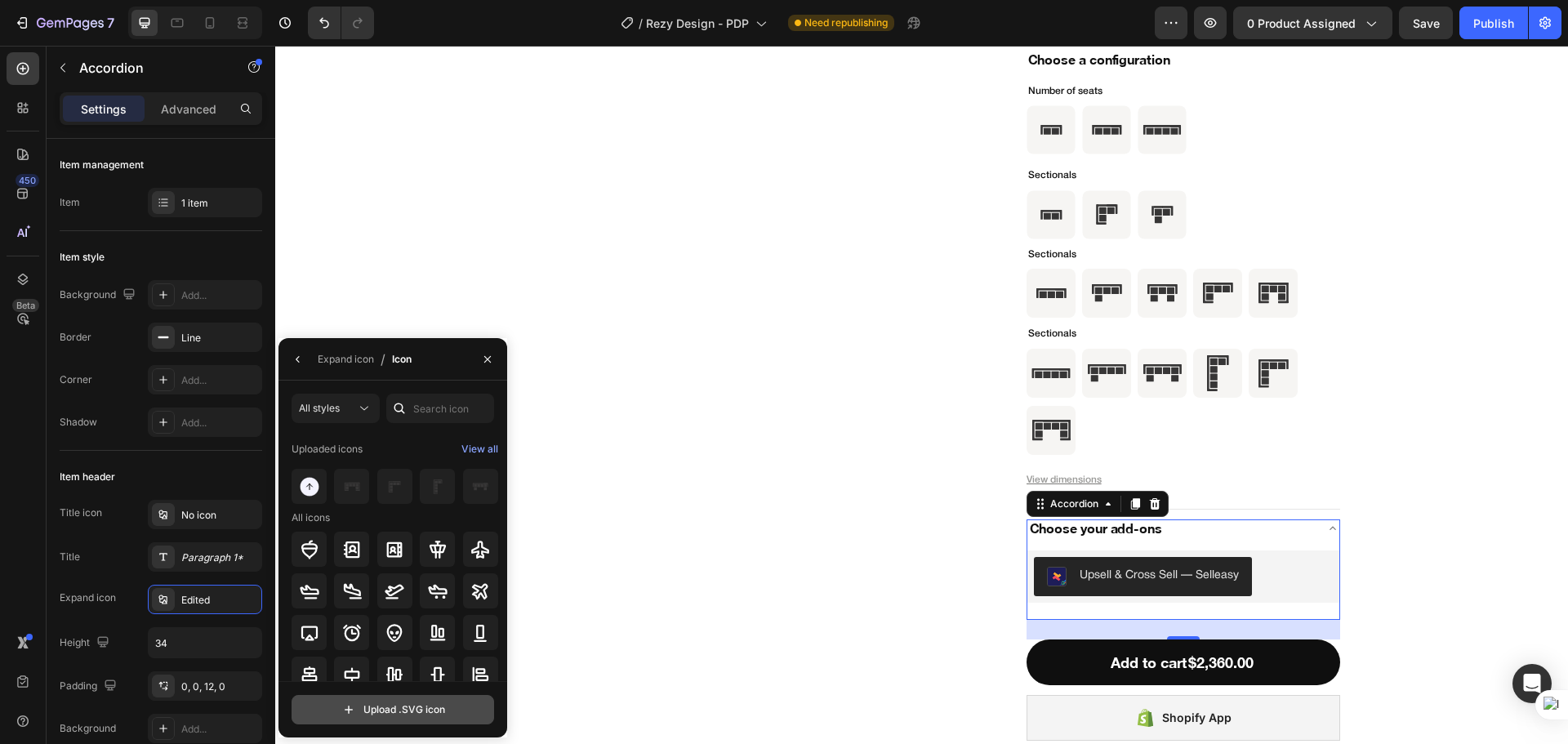
click at [422, 721] on input "file" at bounding box center [393, 710] width 201 height 28
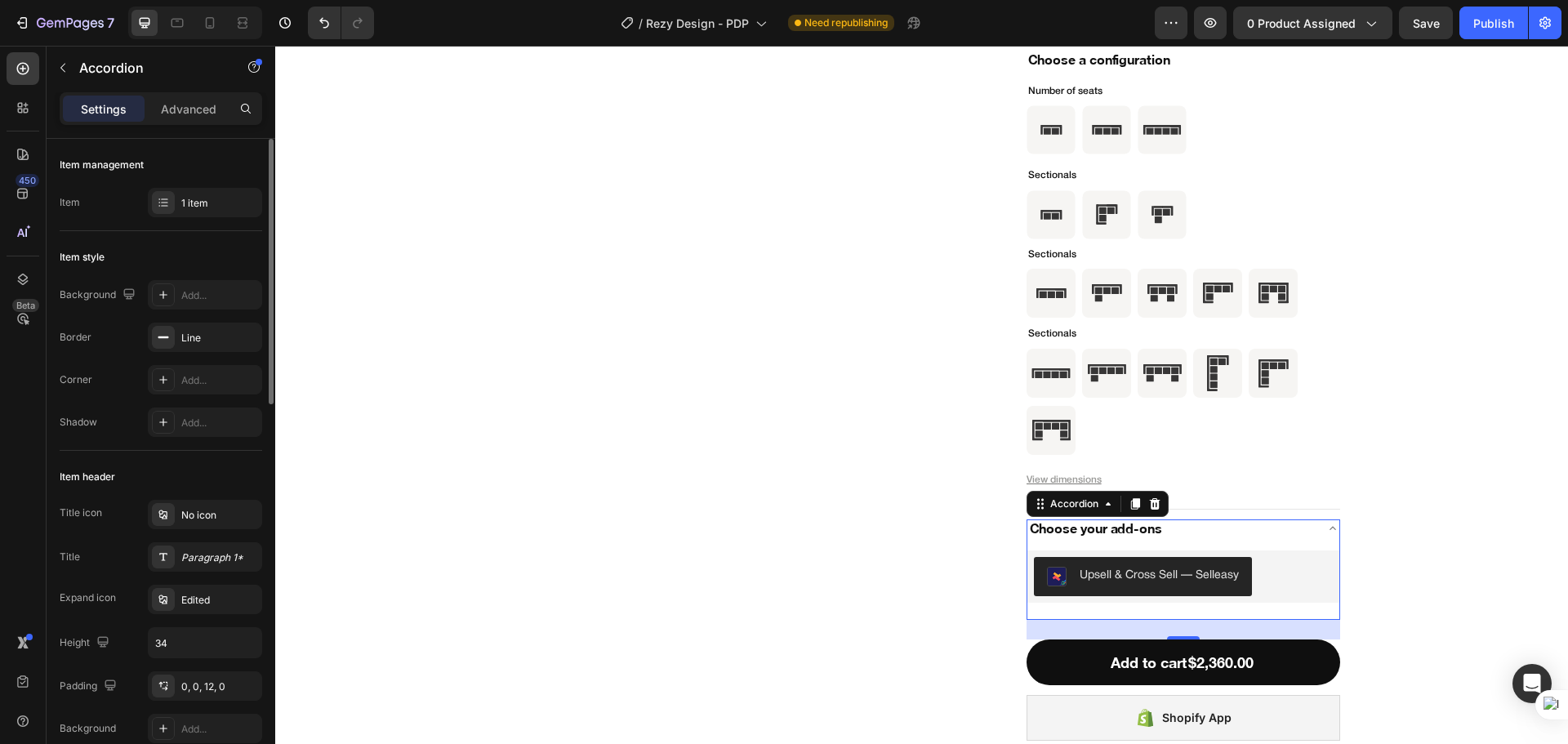
click at [201, 464] on div "Item header" at bounding box center [160, 477] width 202 height 26
click at [194, 337] on div "Line" at bounding box center [204, 337] width 48 height 15
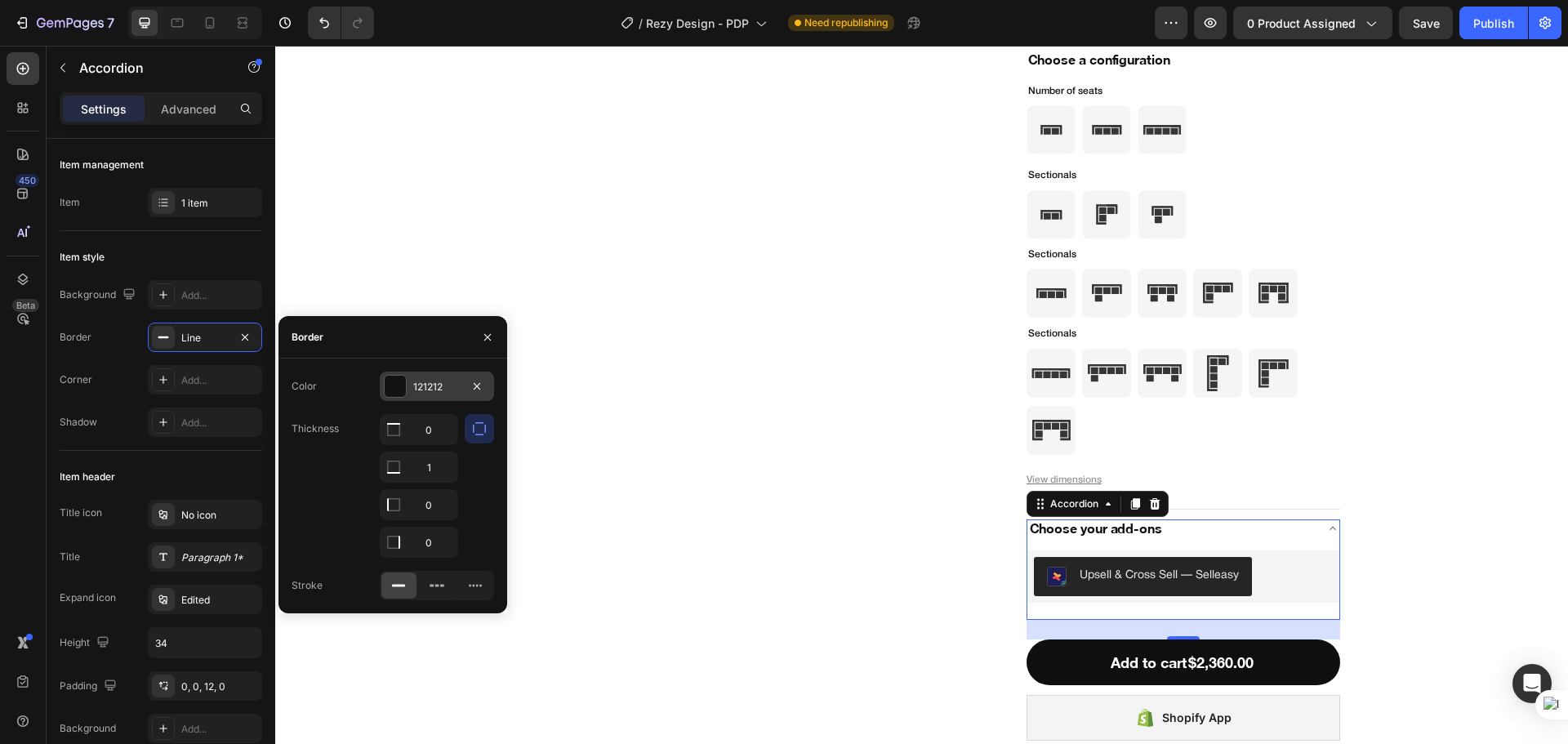
click at [419, 386] on div "121212" at bounding box center [436, 387] width 48 height 15
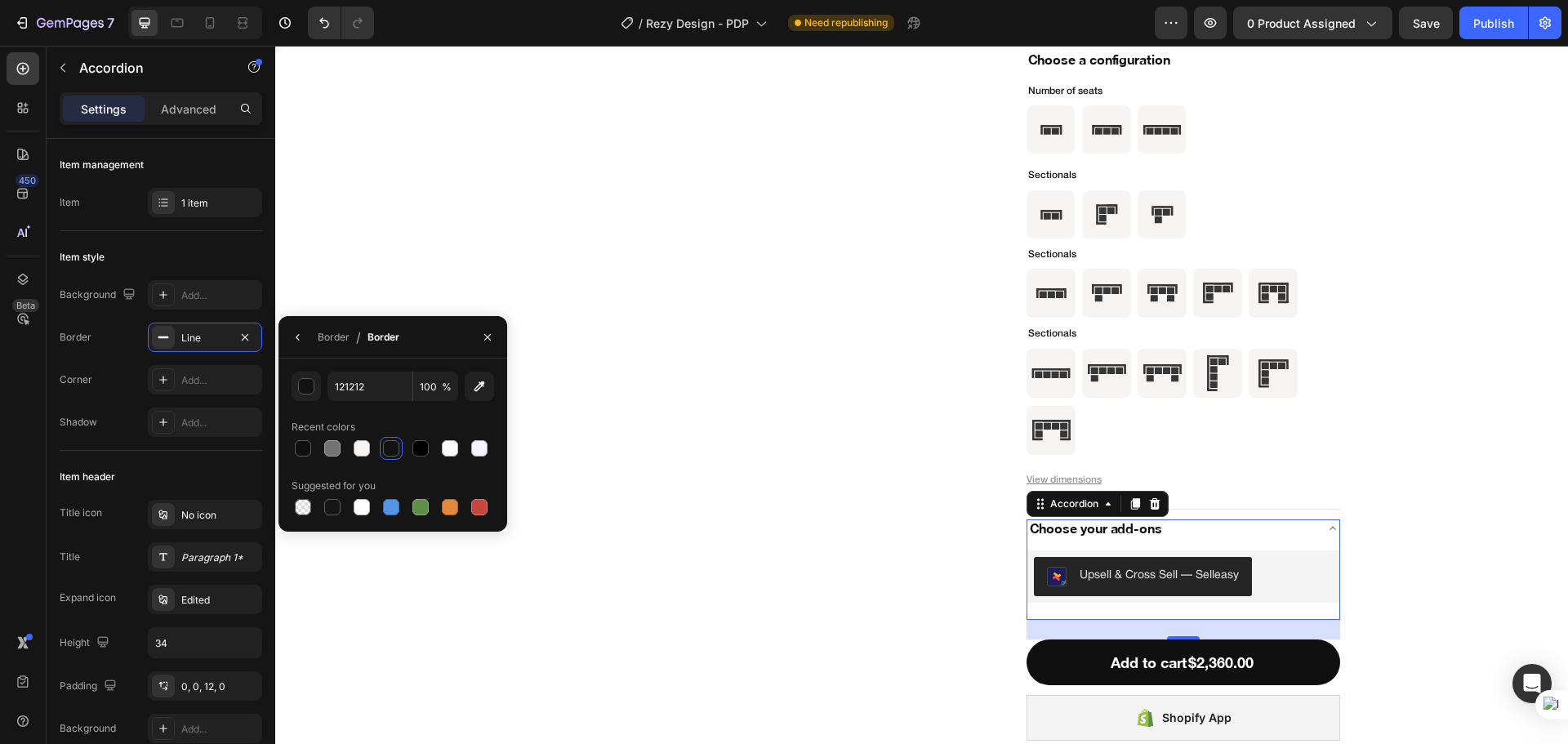
click at [357, 402] on div "121212 100 % Recent colors Suggested for you" at bounding box center [393, 444] width 202 height 147
click at [356, 396] on input "121212" at bounding box center [369, 386] width 85 height 29
paste input "rgba(15, 15, 15, 0.1)"
type input "rgba(15, 15, 15, 0.1)"
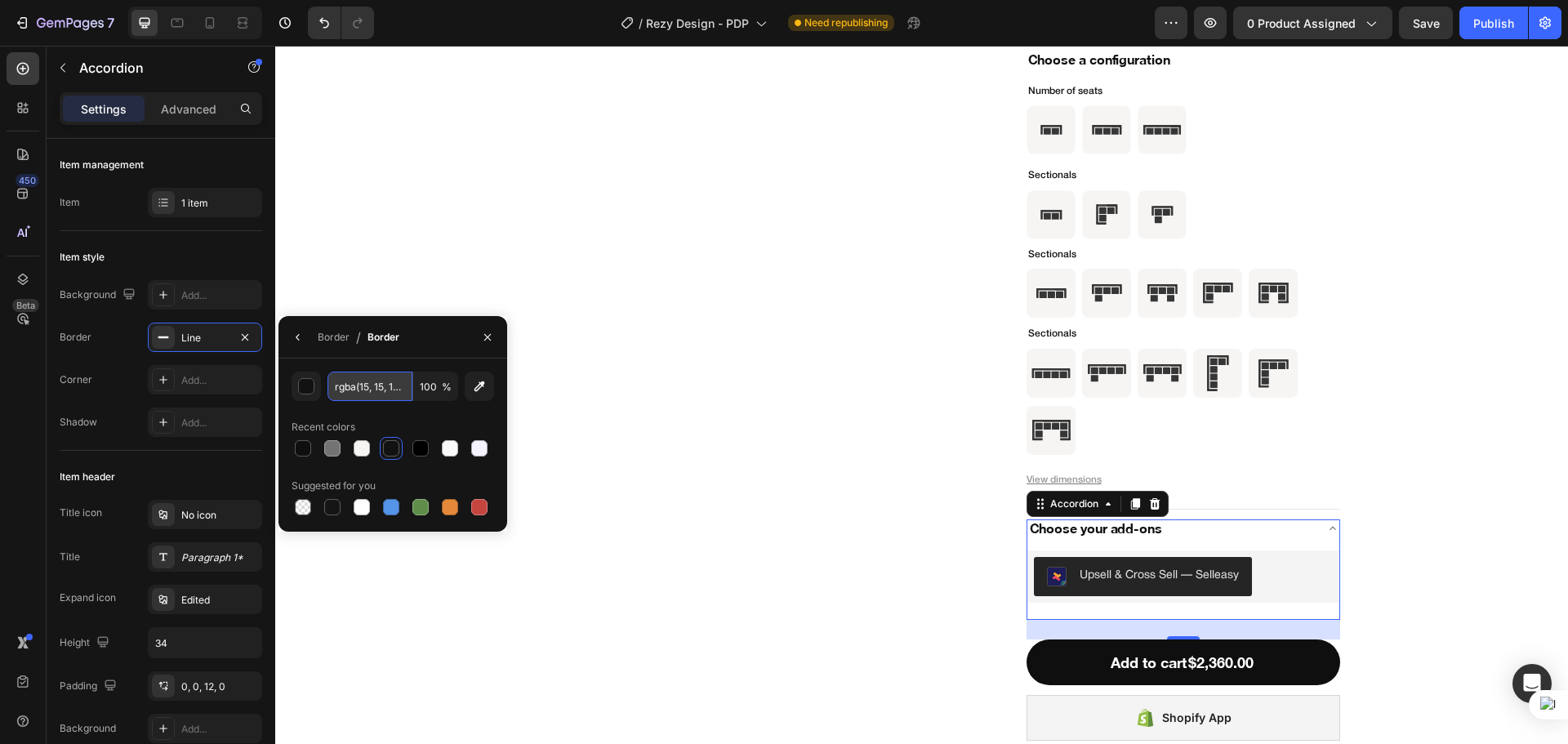
type input "10"
click at [192, 482] on div "Item header" at bounding box center [160, 477] width 202 height 26
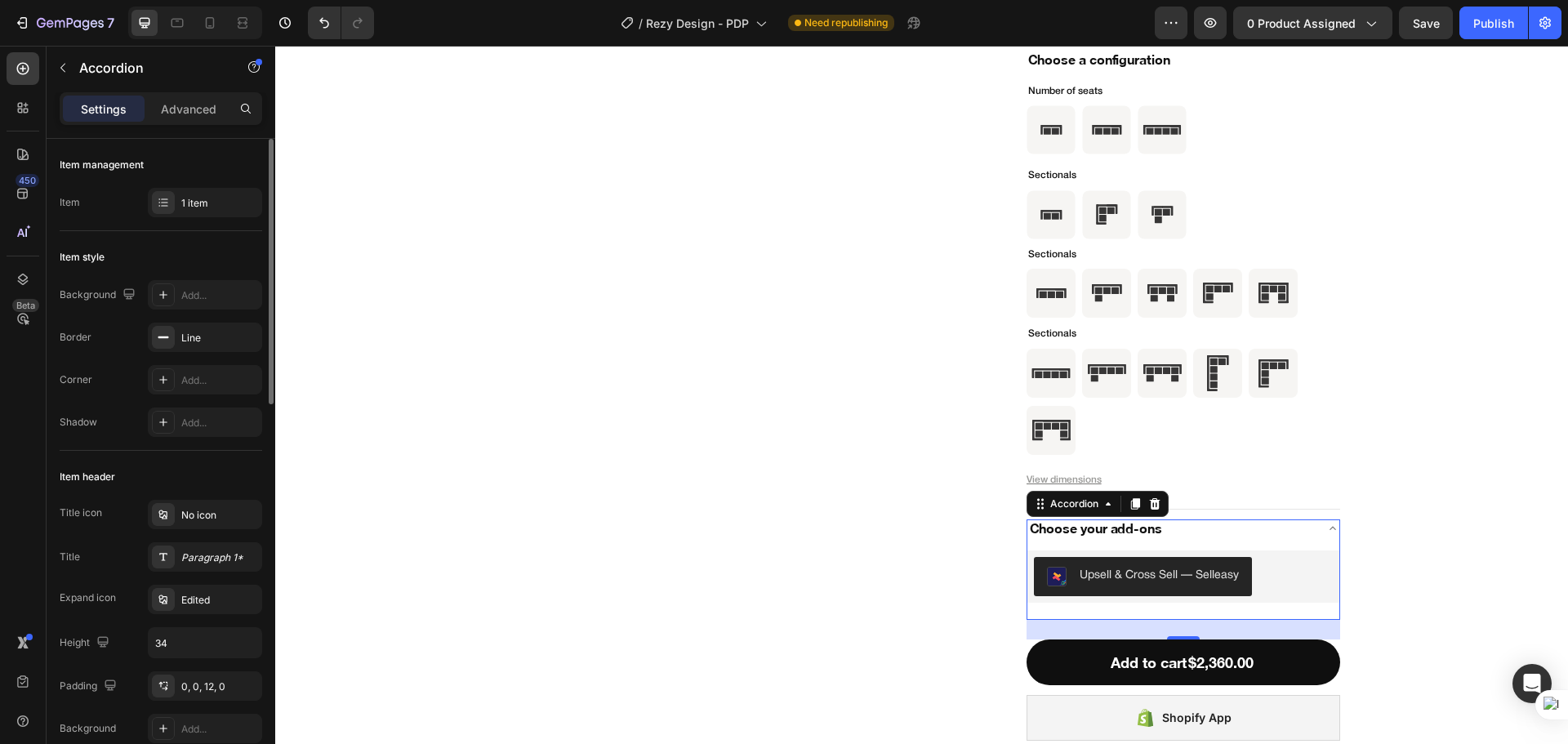
scroll to position [0, 0]
click at [1370, 557] on div "Product Images Icon Icon Icon Icon Icon Icon List (100) Text Block Row Two Seat…" at bounding box center [922, 149] width 1240 height 1185
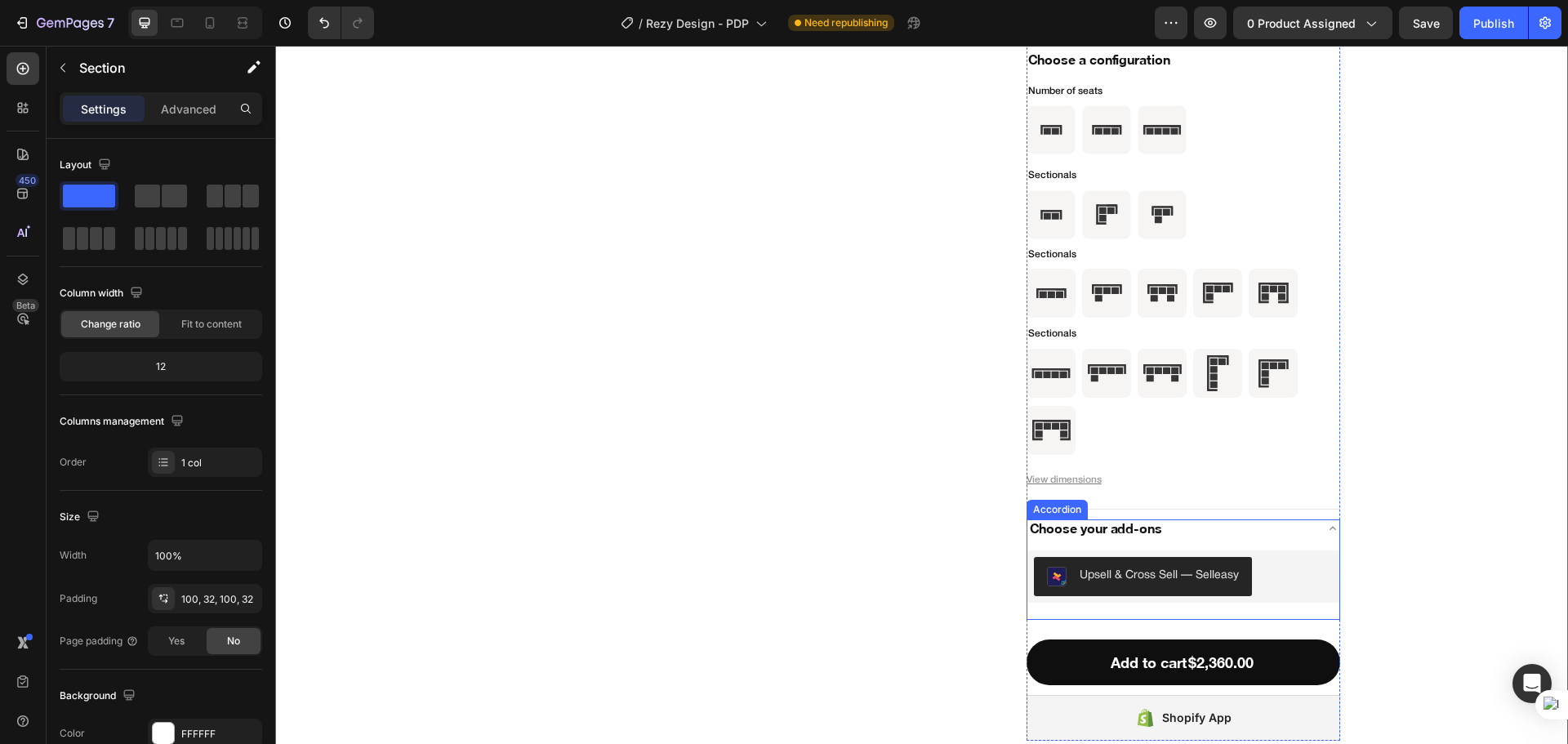
click at [1279, 528] on div "Choose your add-ons" at bounding box center [1170, 529] width 286 height 23
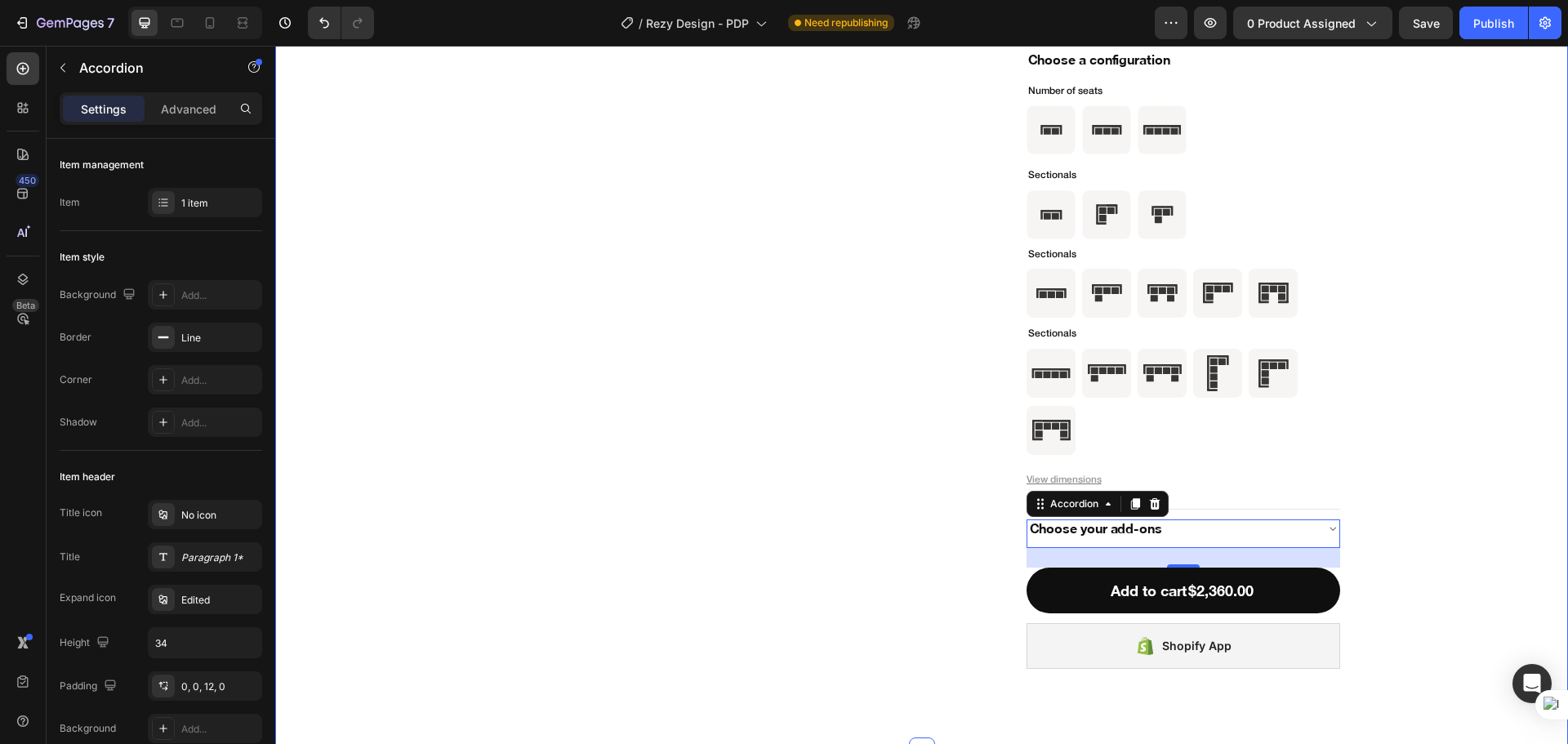
click at [1390, 579] on div "Product Images Icon Icon Icon Icon Icon Icon List (100) Text Block Row Two Seat…" at bounding box center [922, 113] width 1240 height 1113
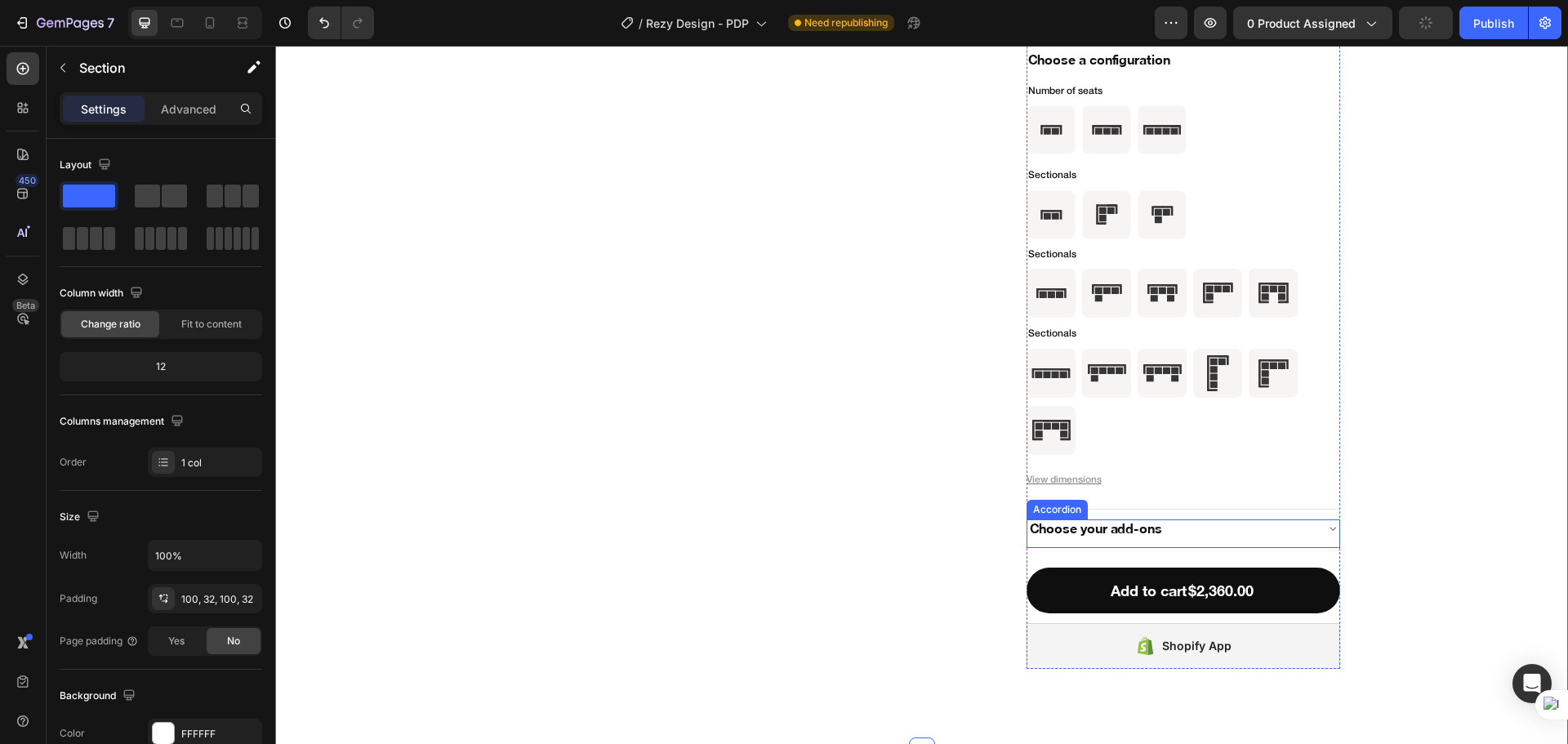
click at [1257, 531] on div "Choose your add-ons" at bounding box center [1170, 529] width 286 height 23
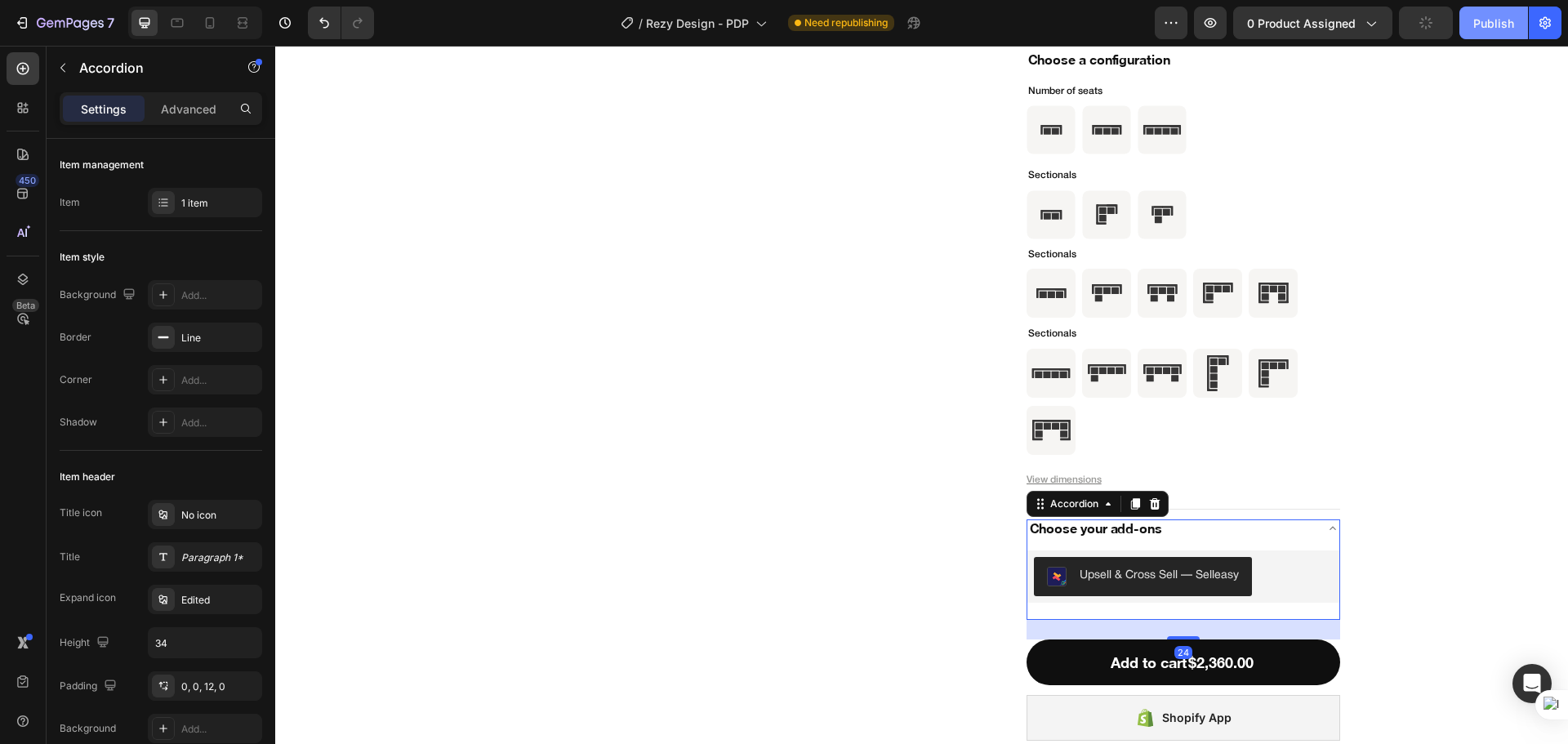
click at [1481, 24] on div "Publish" at bounding box center [1493, 23] width 41 height 18
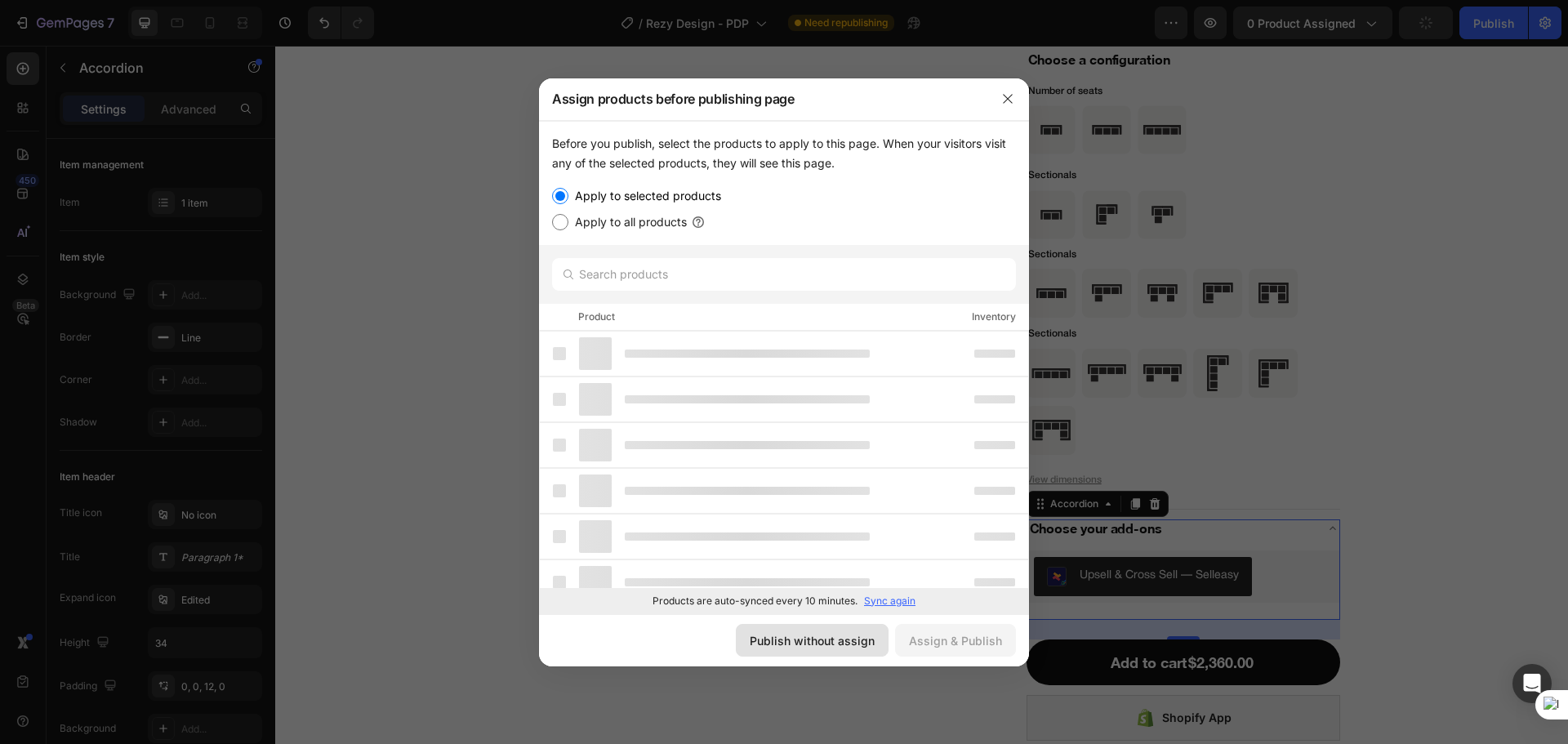
click at [878, 639] on button "Publish without assign" at bounding box center [812, 641] width 153 height 33
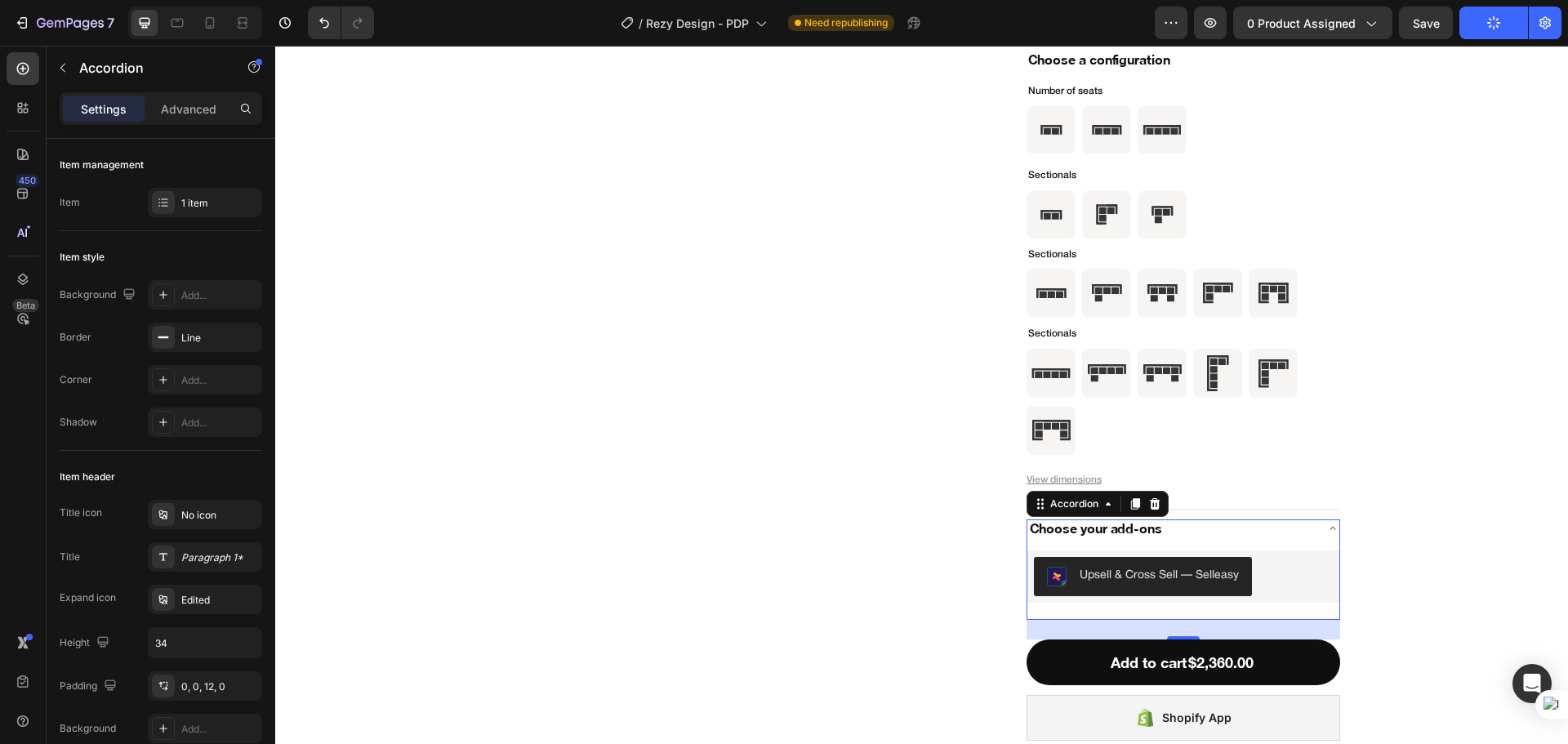
click at [1287, 534] on div "Choose your add-ons" at bounding box center [1170, 529] width 286 height 23
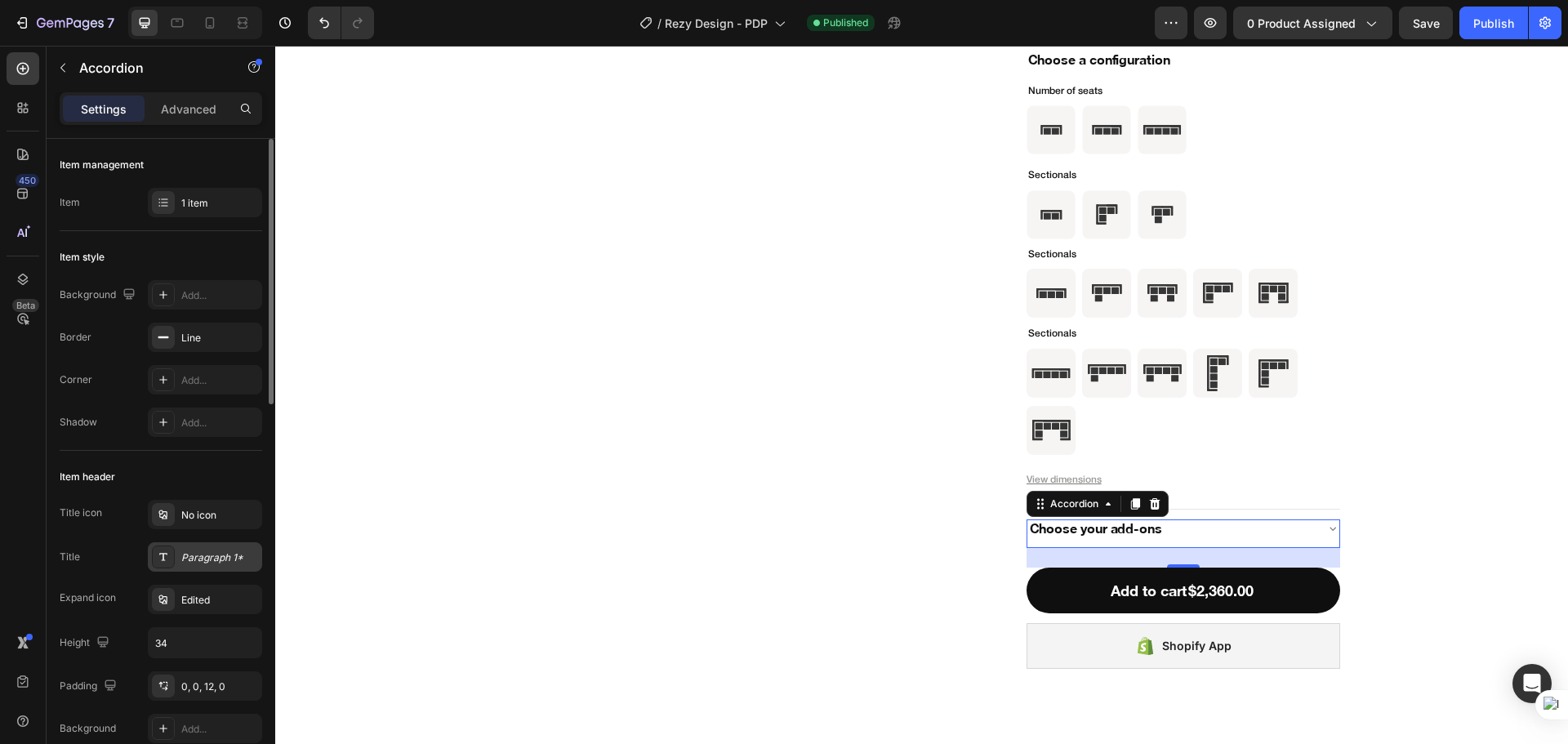
click at [208, 554] on div "Paragraph 1*" at bounding box center [219, 557] width 77 height 15
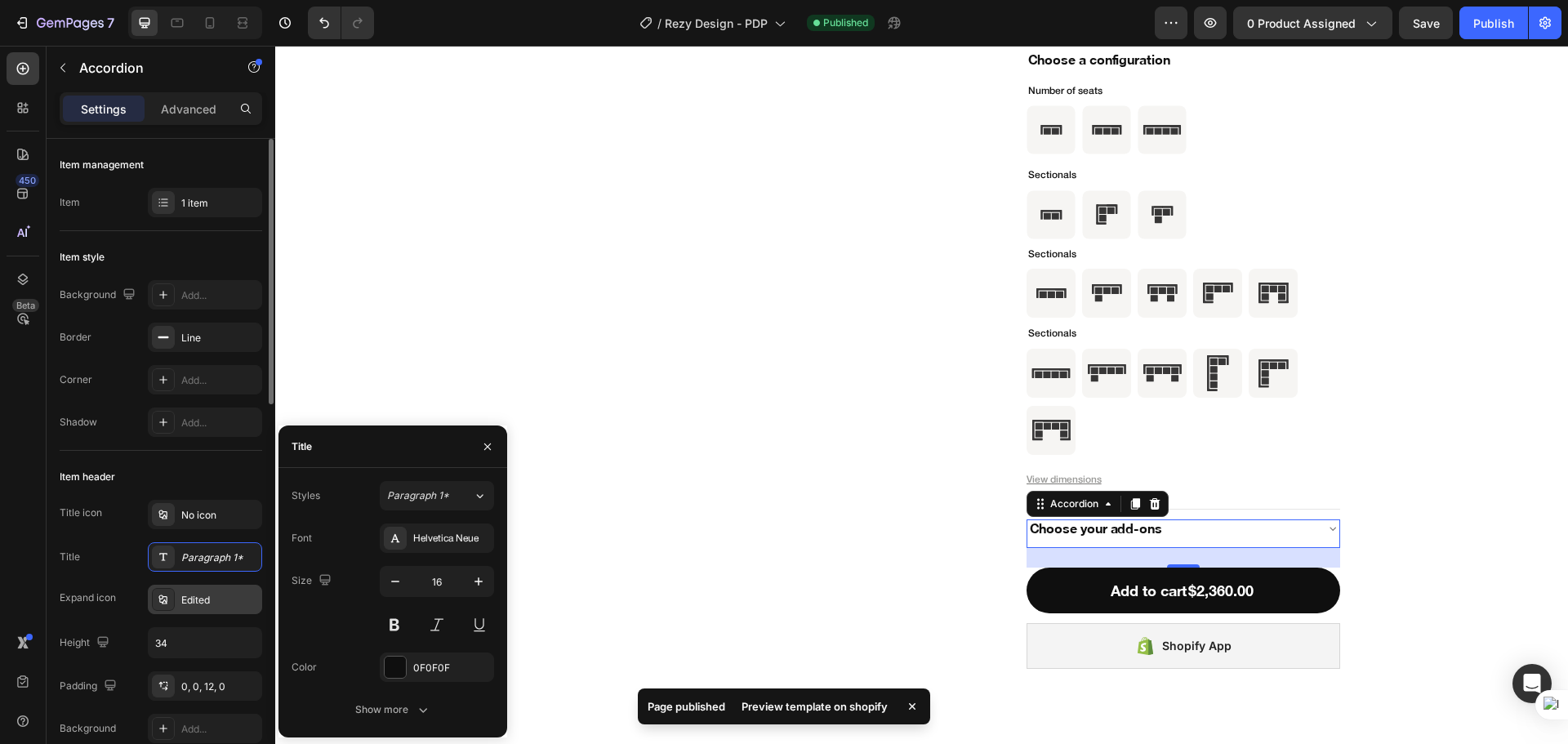
click at [201, 598] on div "Edited" at bounding box center [219, 600] width 77 height 15
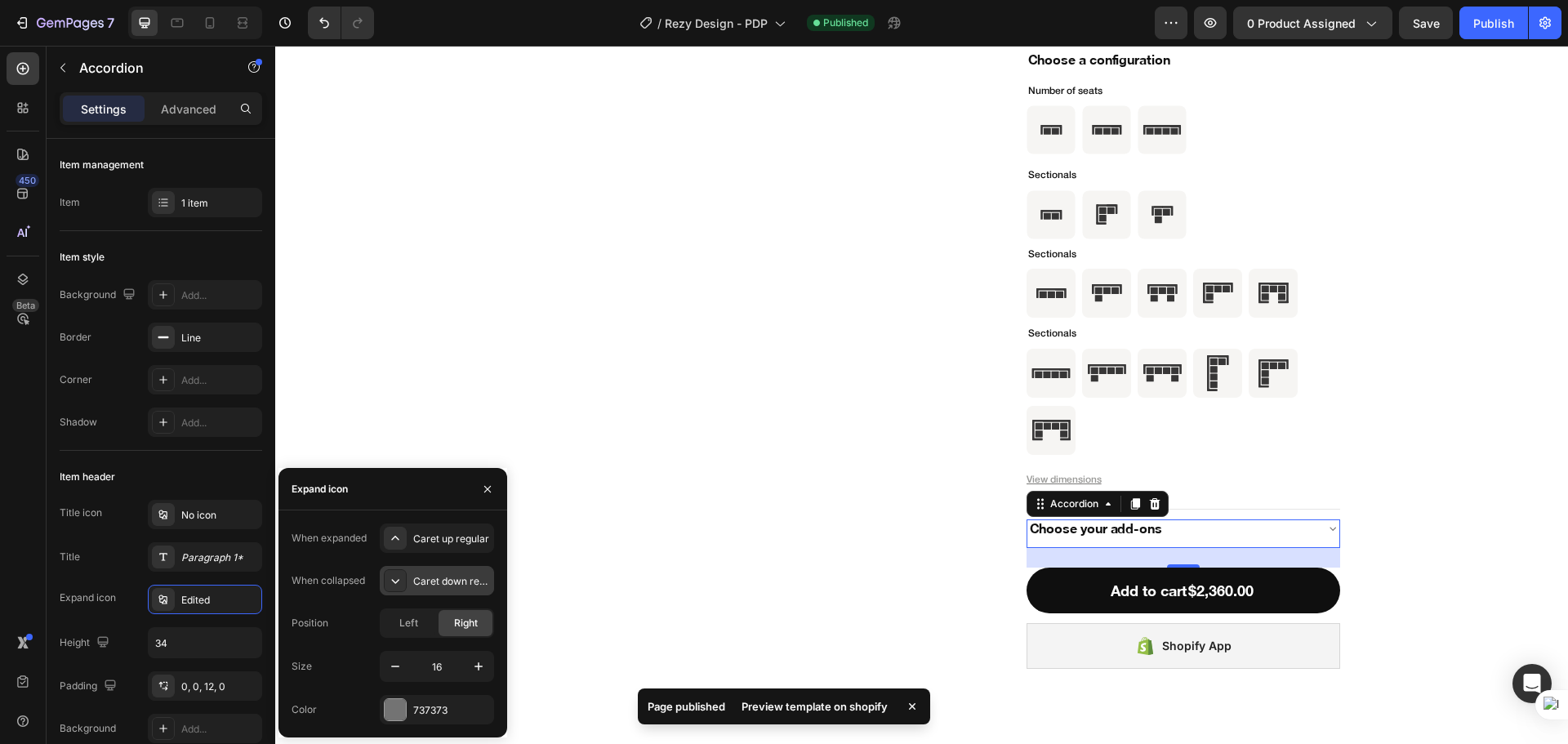
click at [430, 588] on div "Caret down regular" at bounding box center [451, 581] width 77 height 15
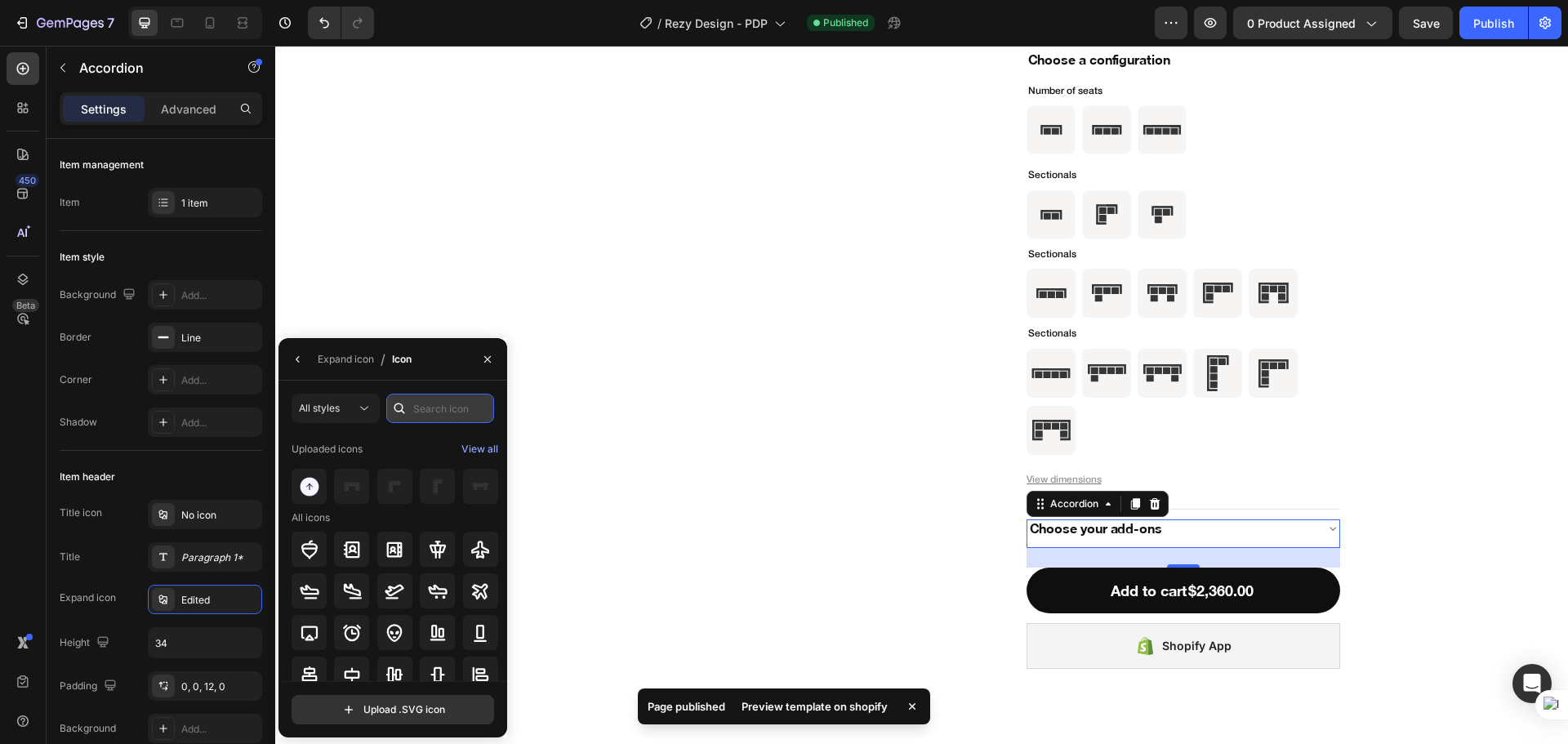
click at [423, 409] on input "text" at bounding box center [439, 408] width 108 height 29
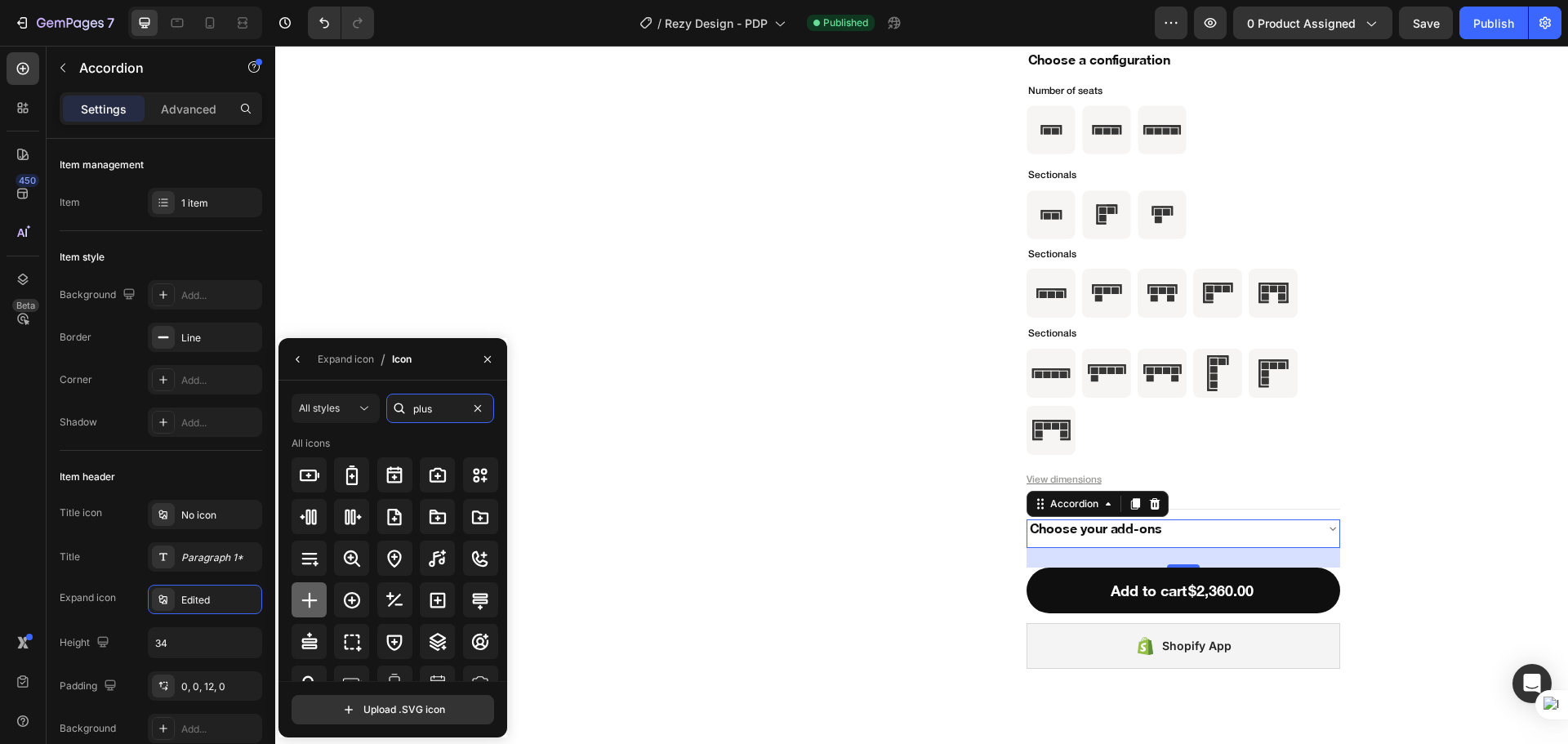
type input "plus"
click at [313, 613] on div at bounding box center [309, 600] width 35 height 35
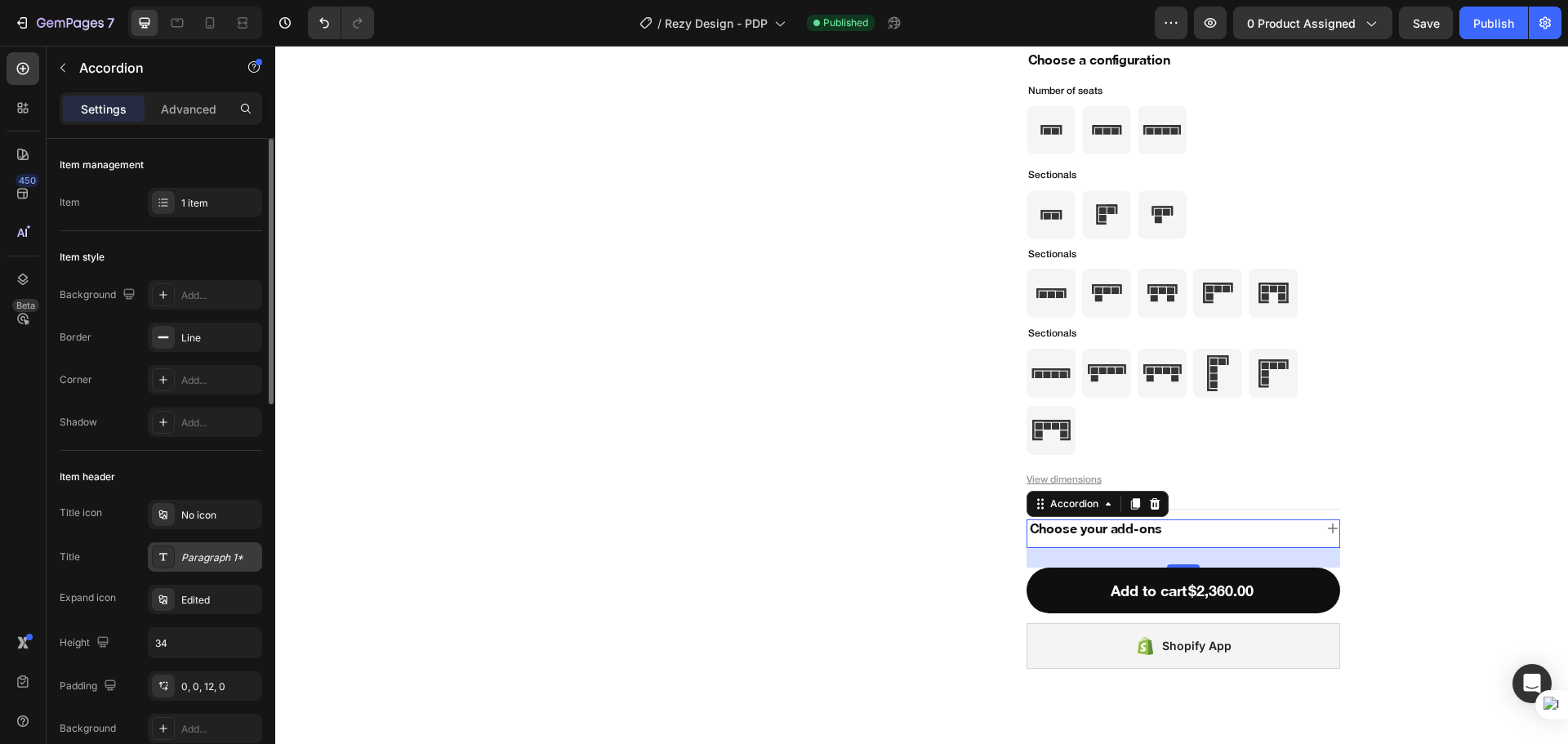
click at [204, 558] on div "Paragraph 1*" at bounding box center [219, 557] width 77 height 15
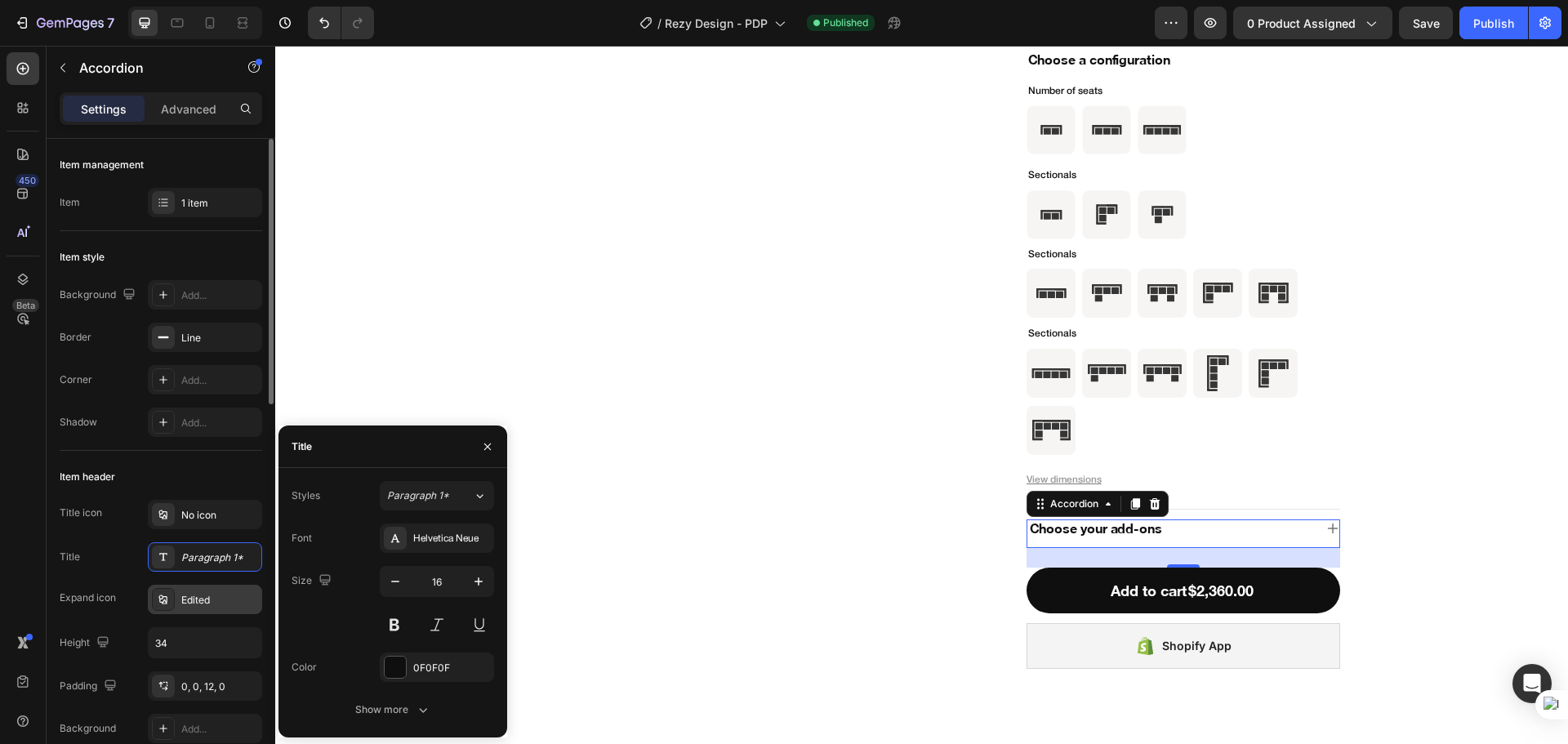
click at [213, 598] on div "Edited" at bounding box center [219, 600] width 77 height 15
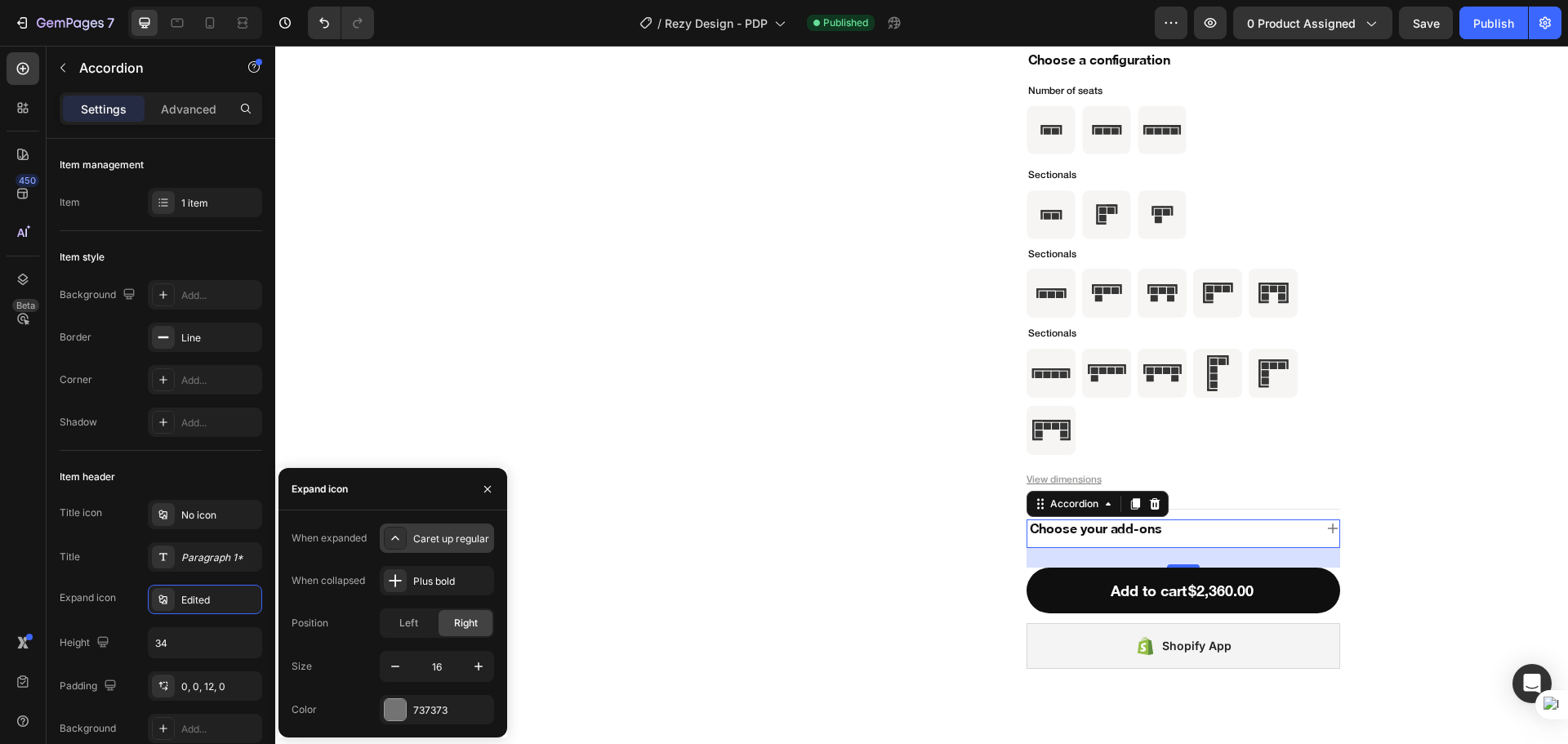
click at [436, 534] on div "Caret up regular" at bounding box center [451, 539] width 77 height 15
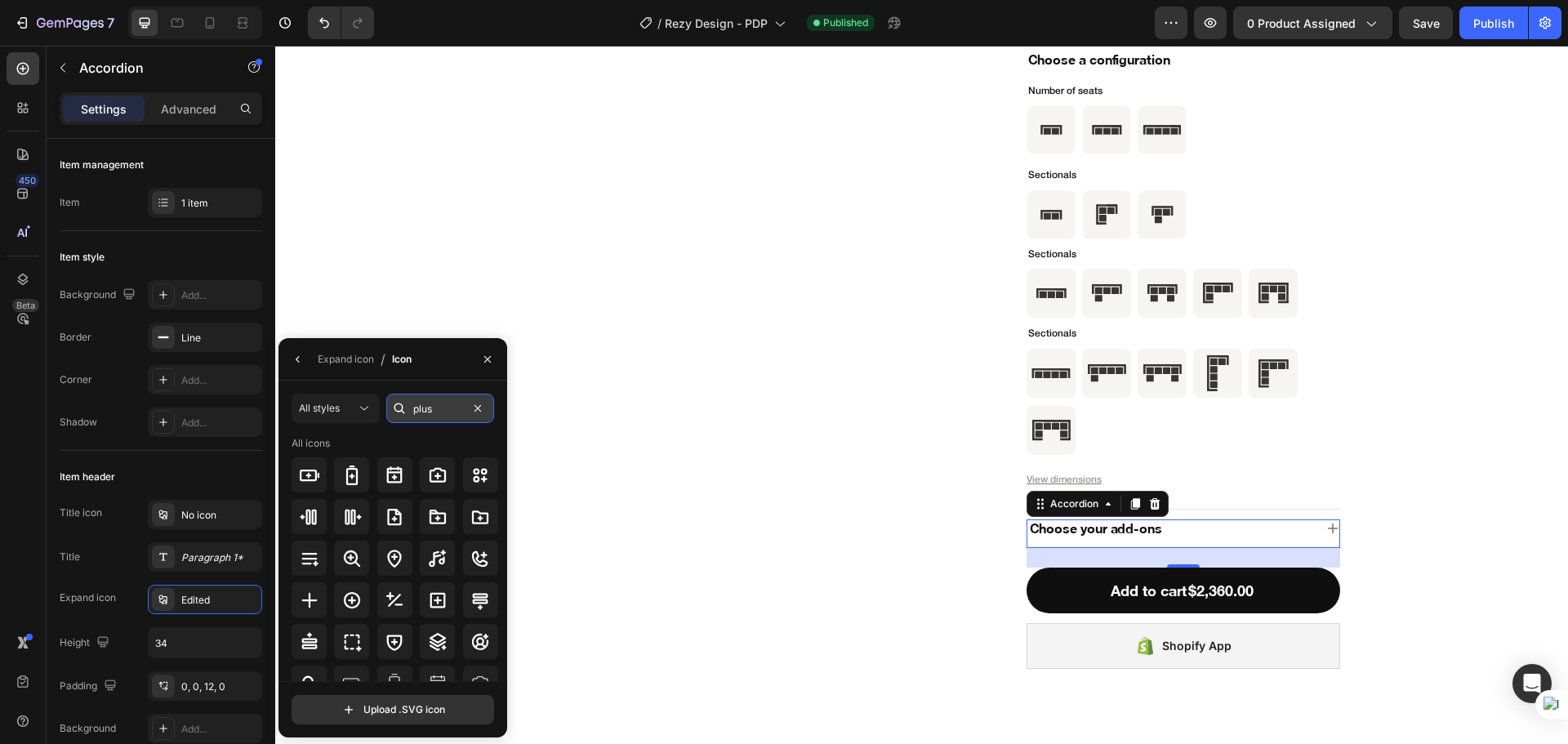
click at [432, 414] on input "plus" at bounding box center [439, 408] width 108 height 29
type input "m"
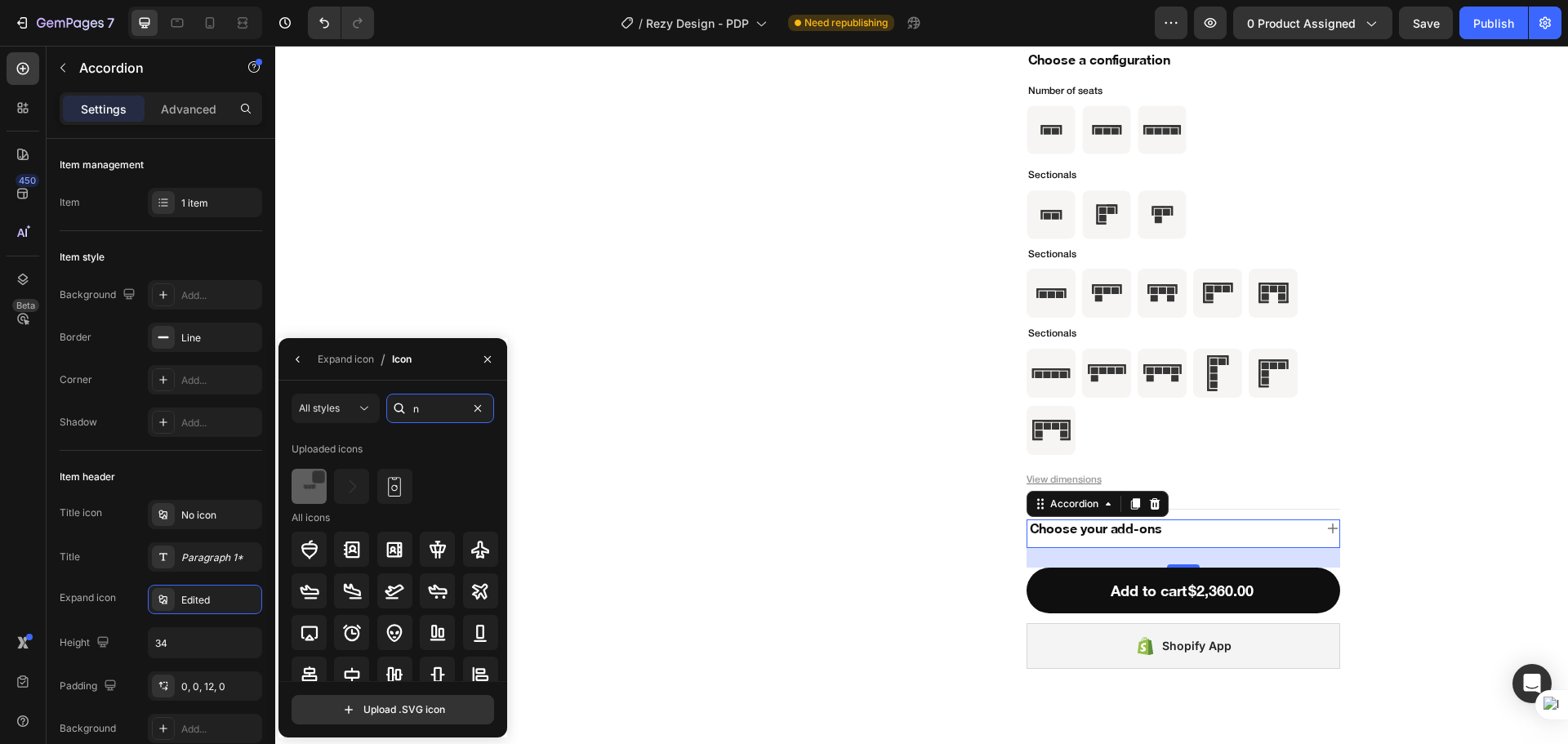
type input "n"
click at [299, 497] on div at bounding box center [309, 486] width 35 height 35
click at [1243, 531] on div "Choose your add-ons" at bounding box center [1170, 529] width 286 height 23
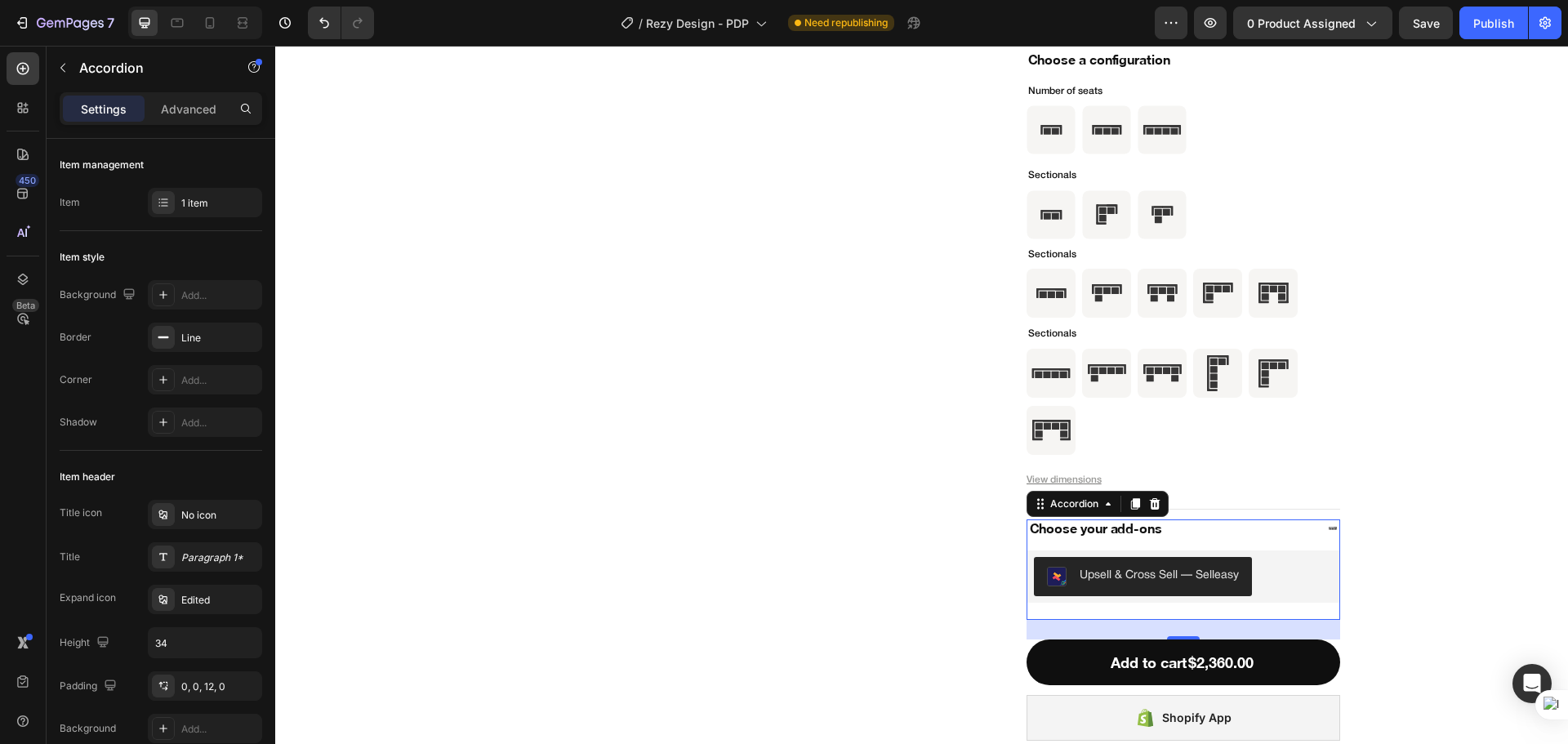
click at [1243, 531] on div "Choose your add-ons" at bounding box center [1170, 529] width 286 height 23
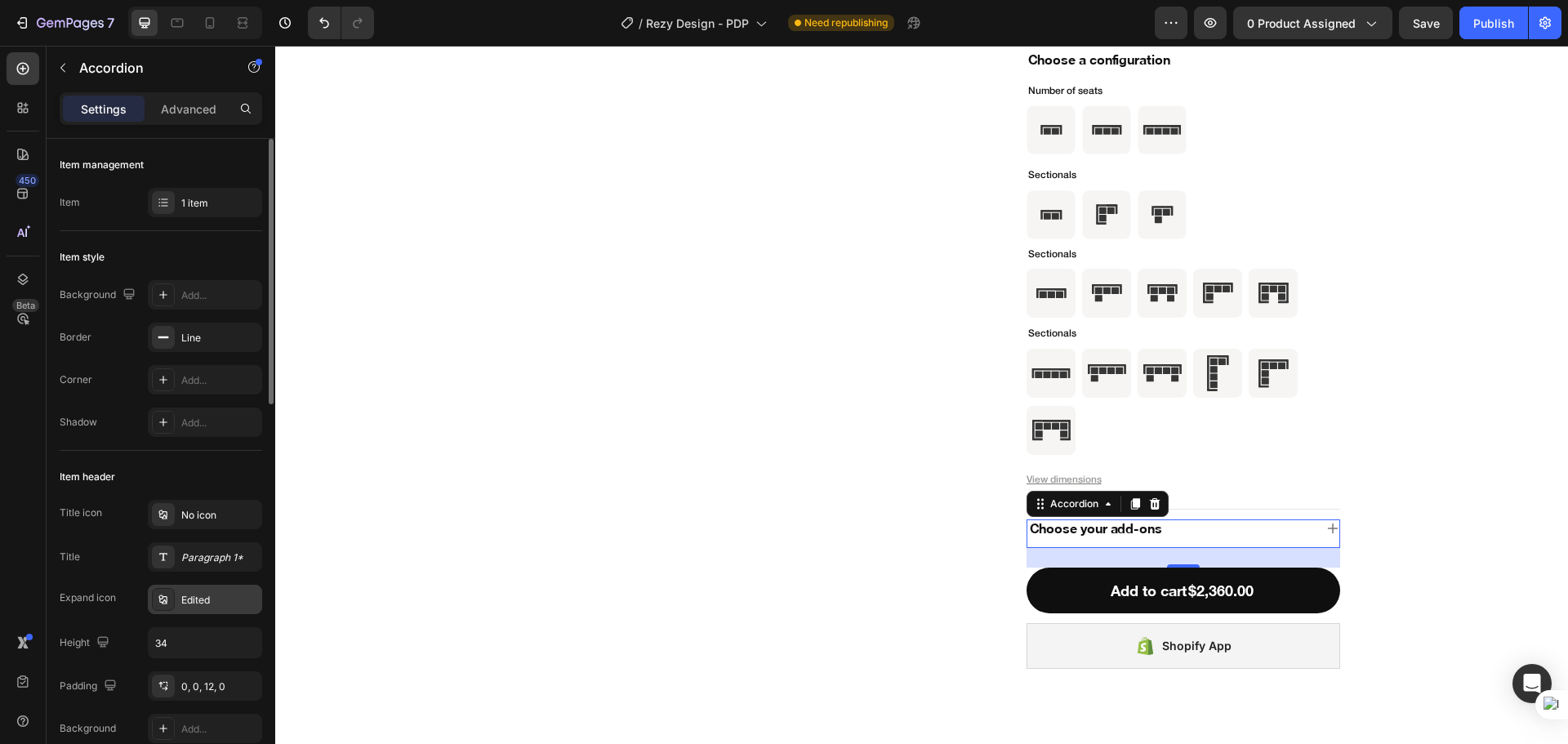
click at [209, 595] on div "Edited" at bounding box center [219, 600] width 77 height 15
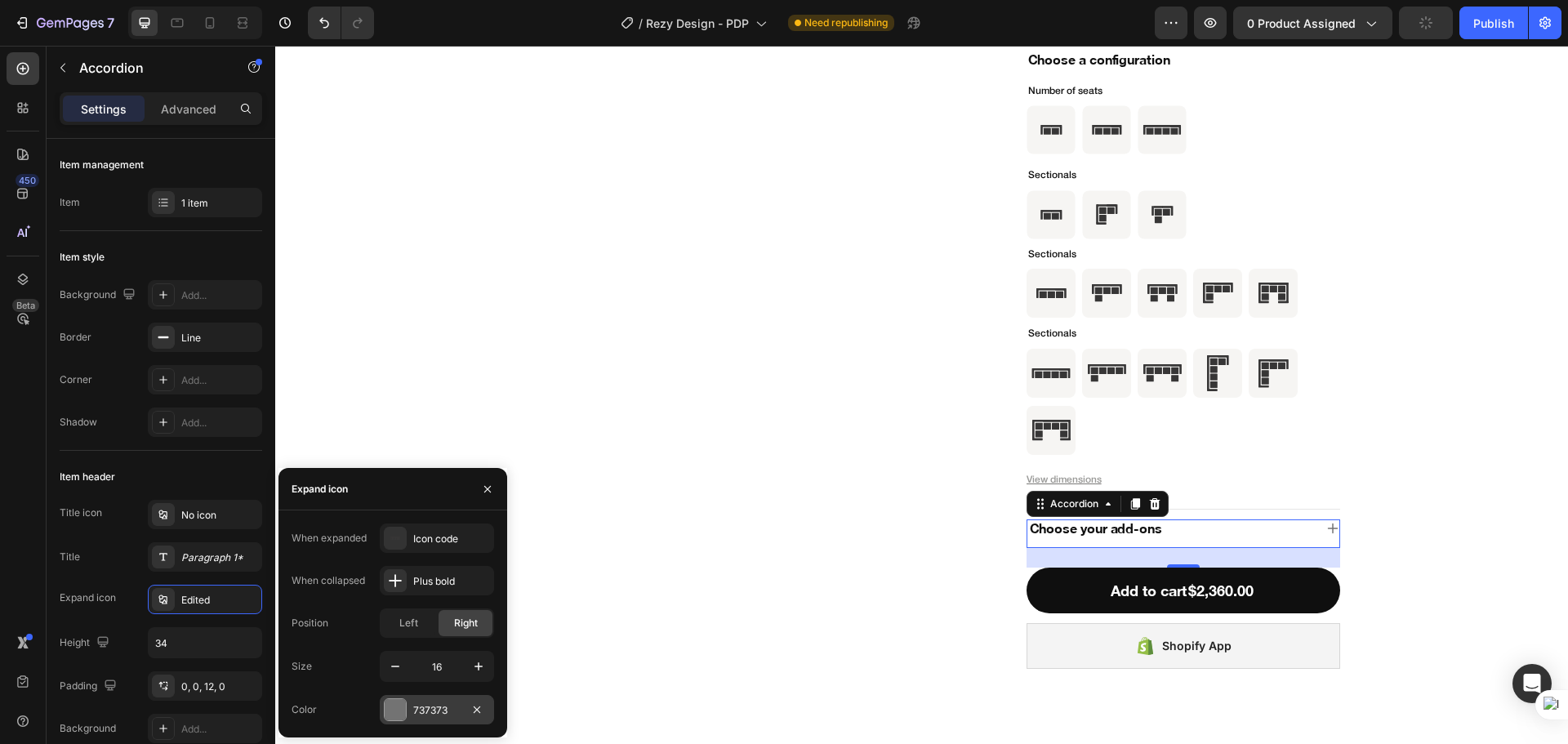
click at [410, 712] on div "737373" at bounding box center [437, 710] width 115 height 29
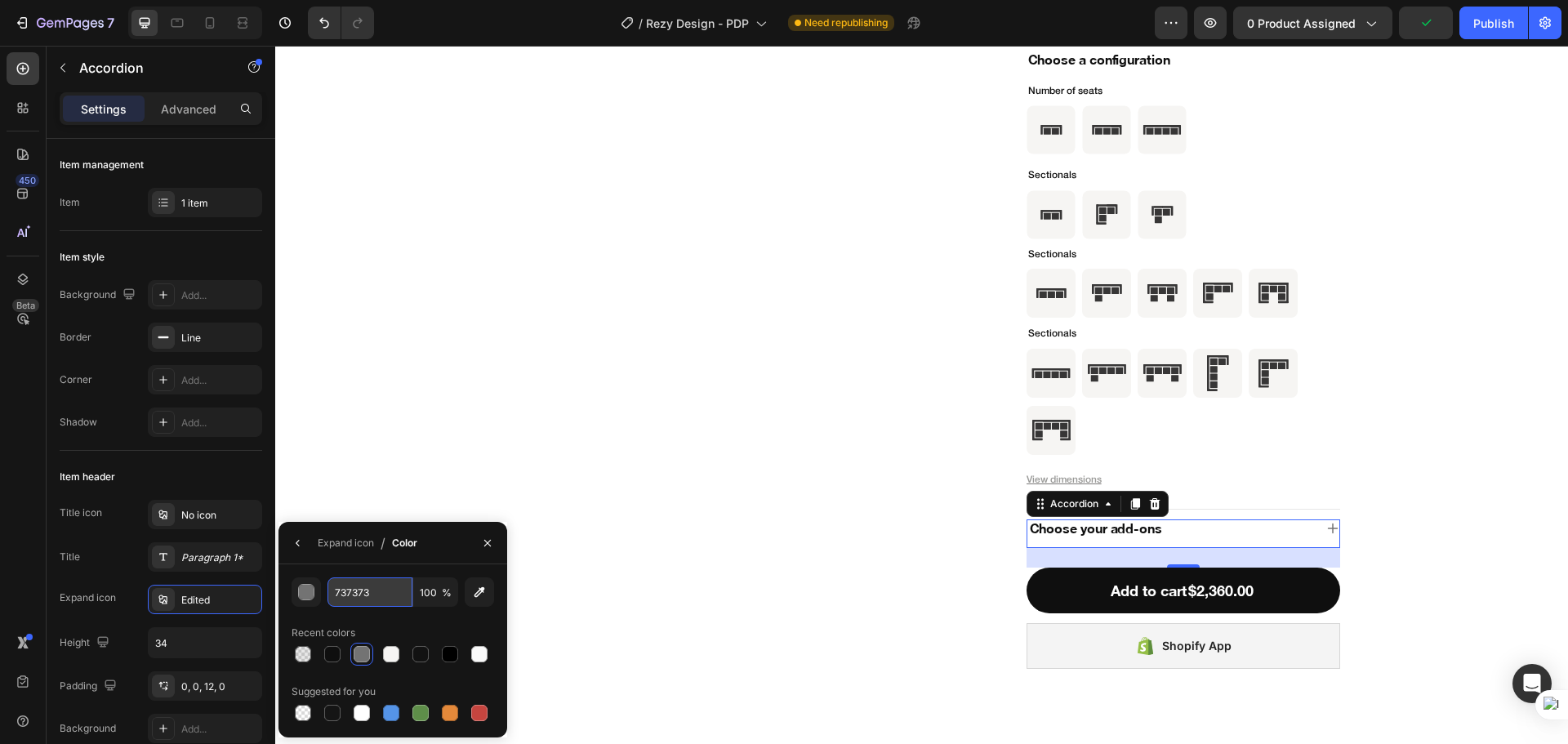
click at [366, 594] on input "737373" at bounding box center [369, 592] width 85 height 29
paste input "rgba(0, 0, 0, 1)"
type input "rgba(0, 0, 0, 1)"
click at [340, 550] on div "Expand icon" at bounding box center [346, 543] width 56 height 26
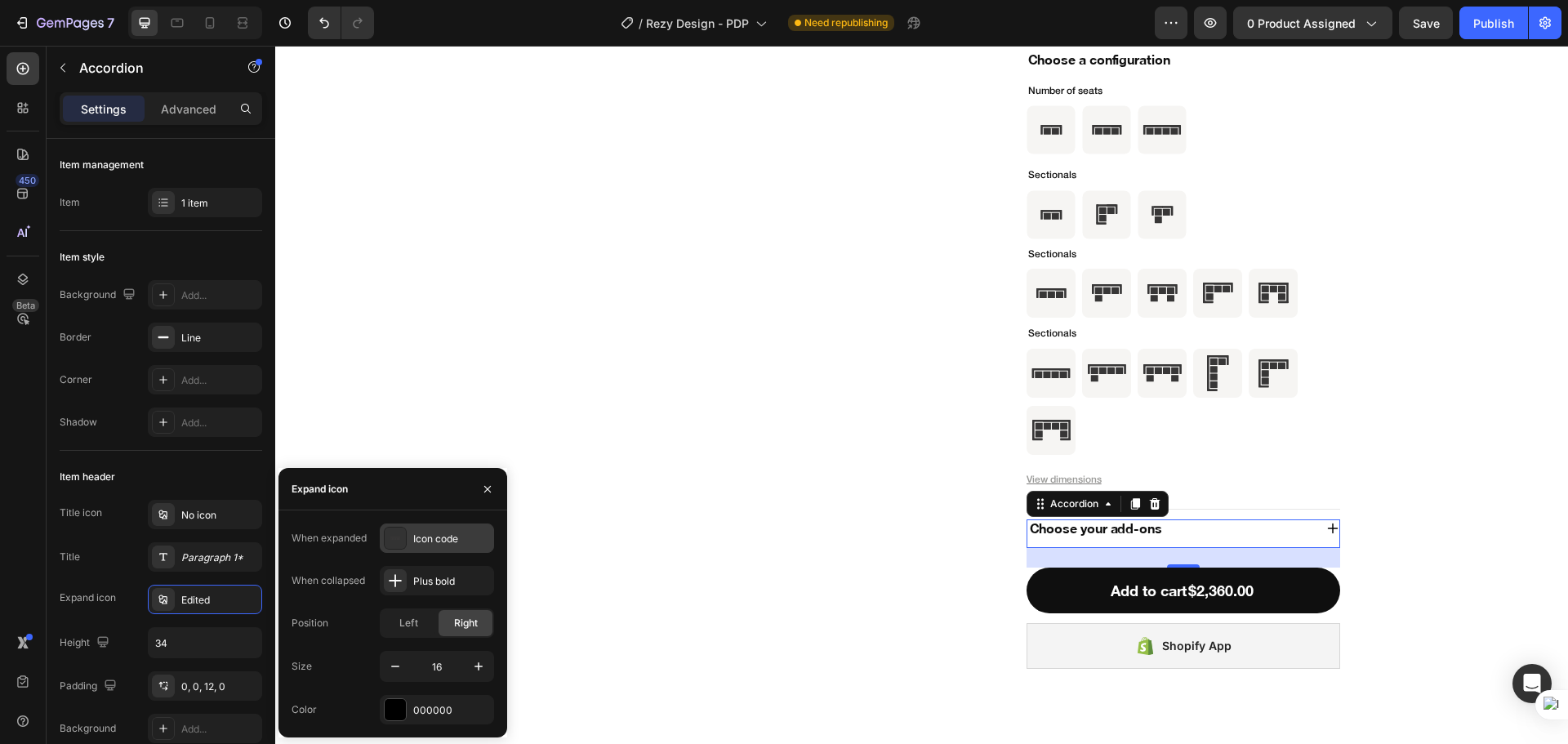
click at [423, 538] on div "Icon code" at bounding box center [451, 539] width 77 height 15
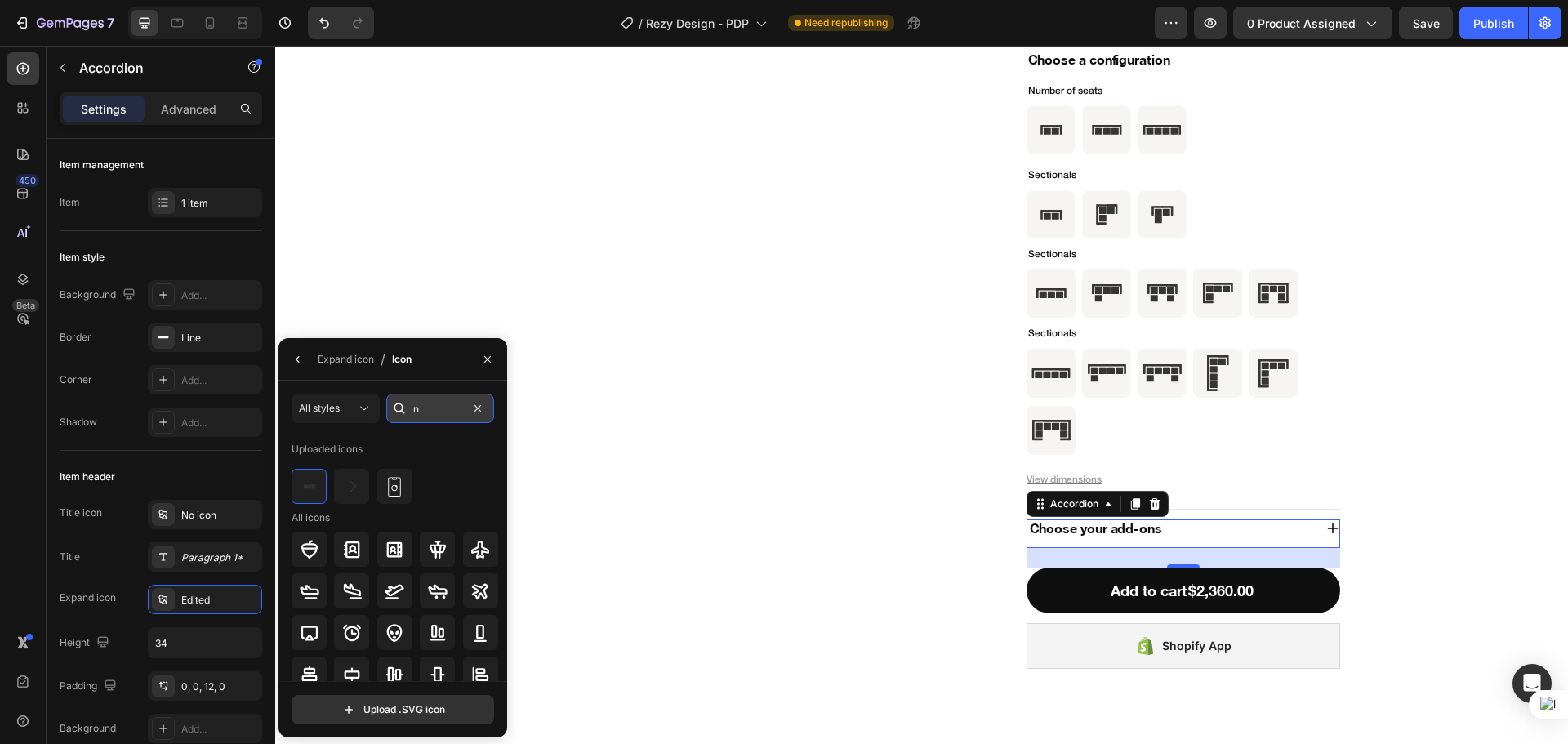
click at [413, 406] on input "n" at bounding box center [439, 408] width 108 height 29
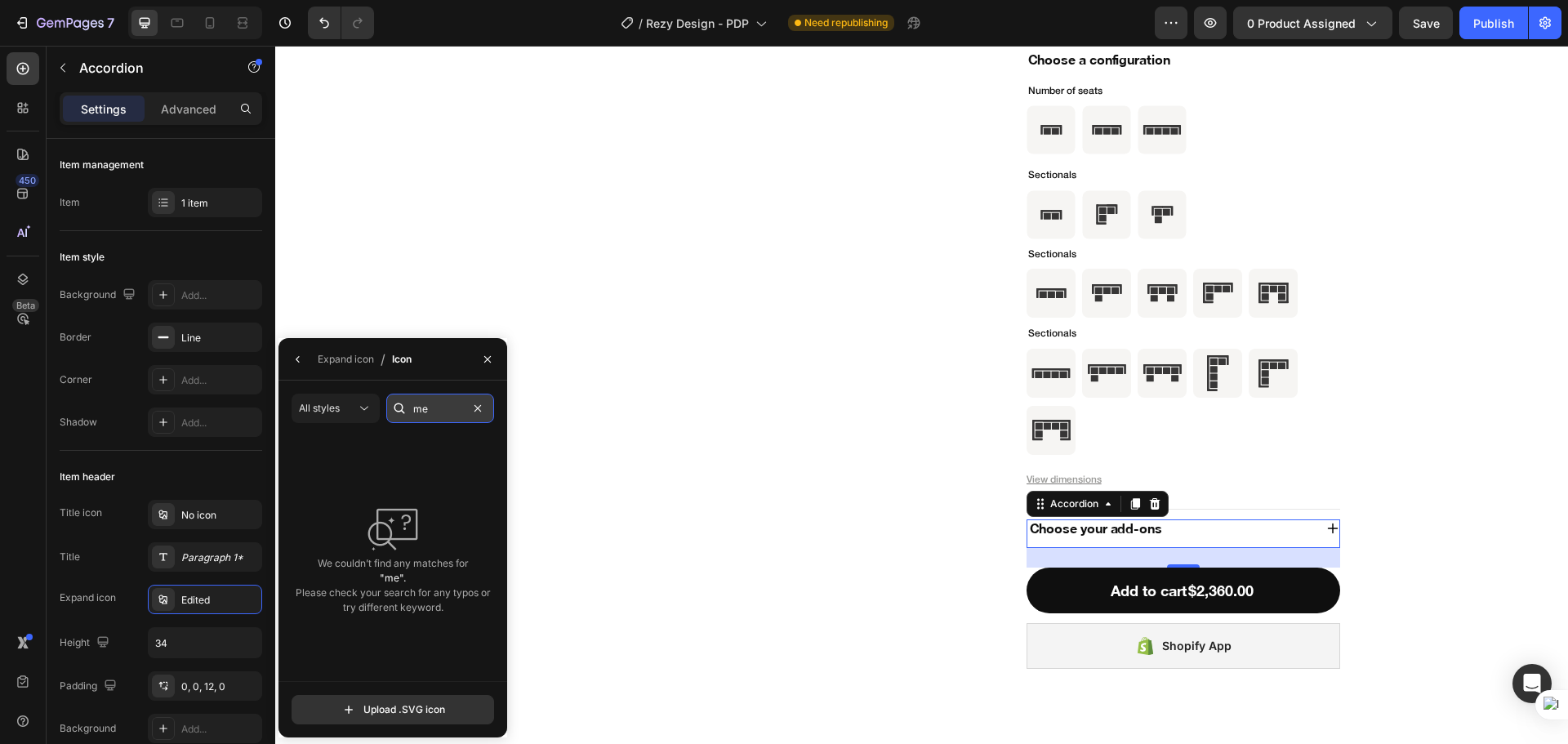
type input "m"
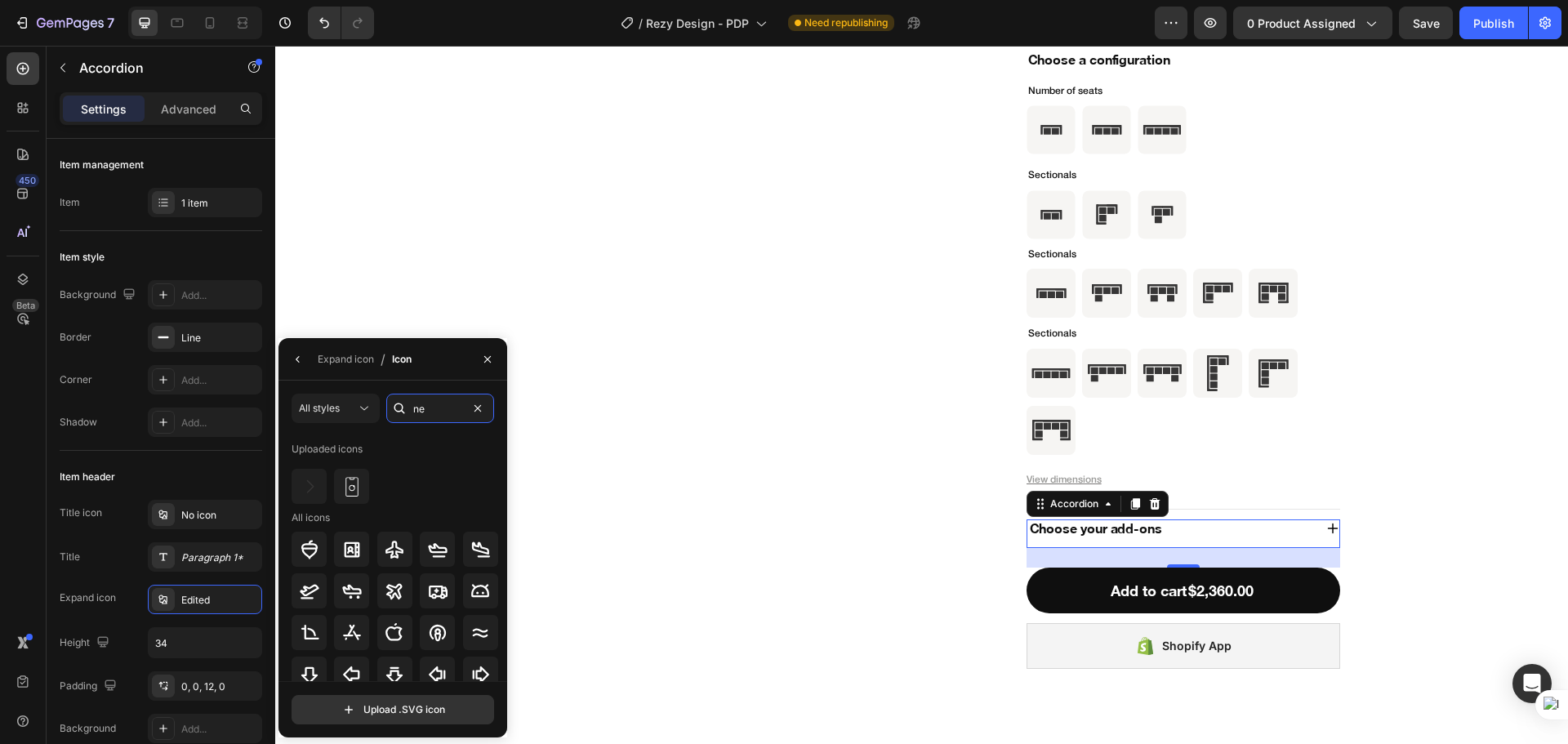
type input "n"
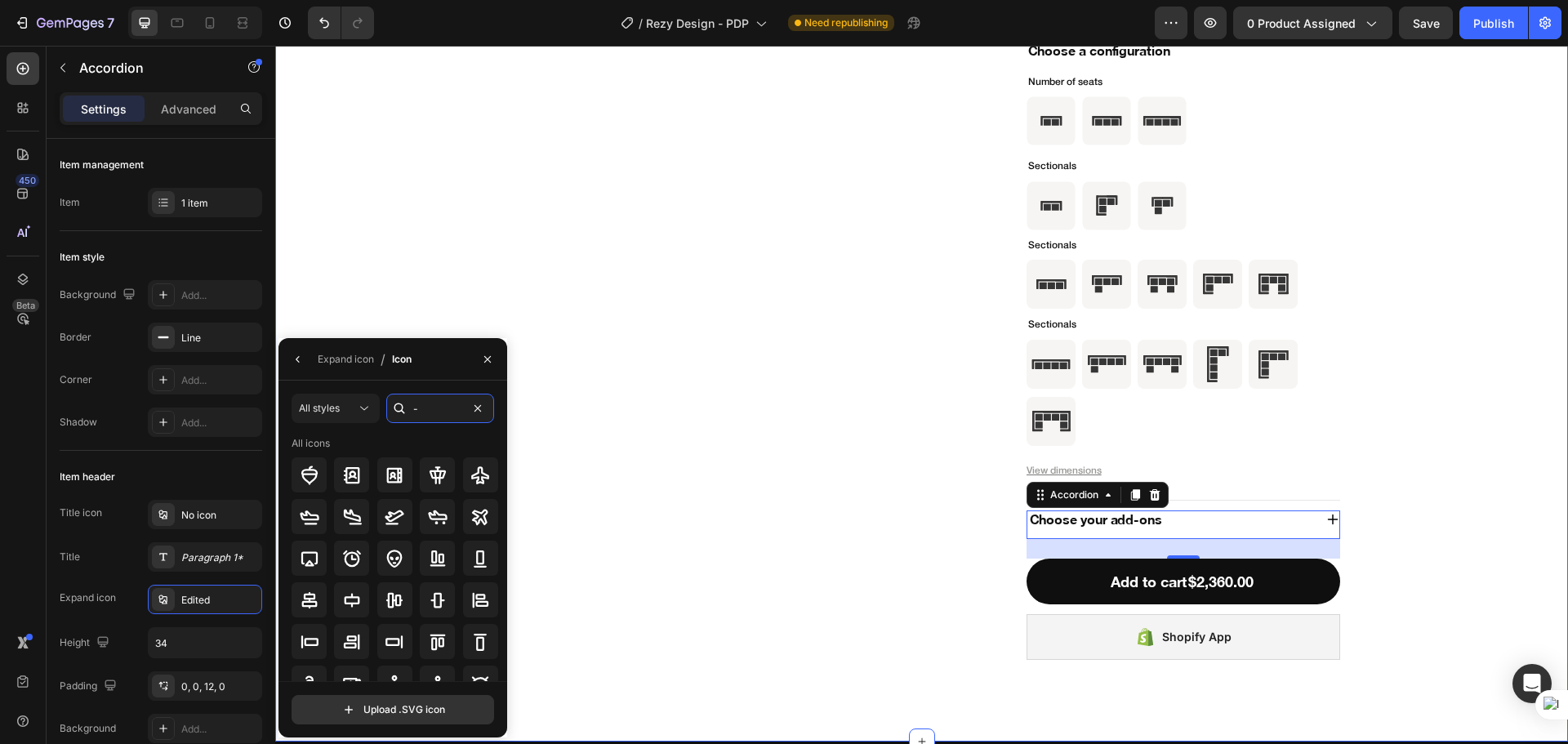
scroll to position [5683, 0]
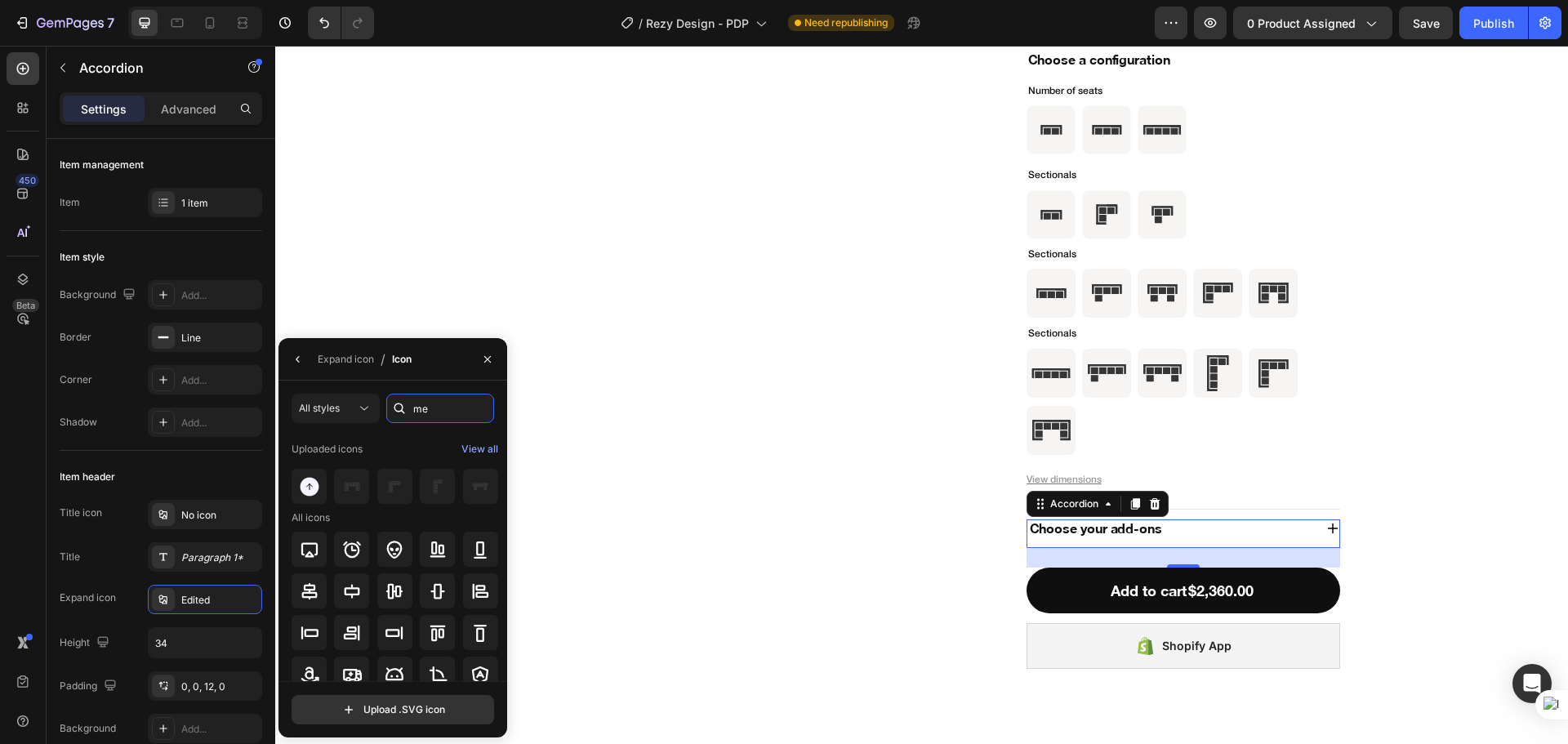
type input "m"
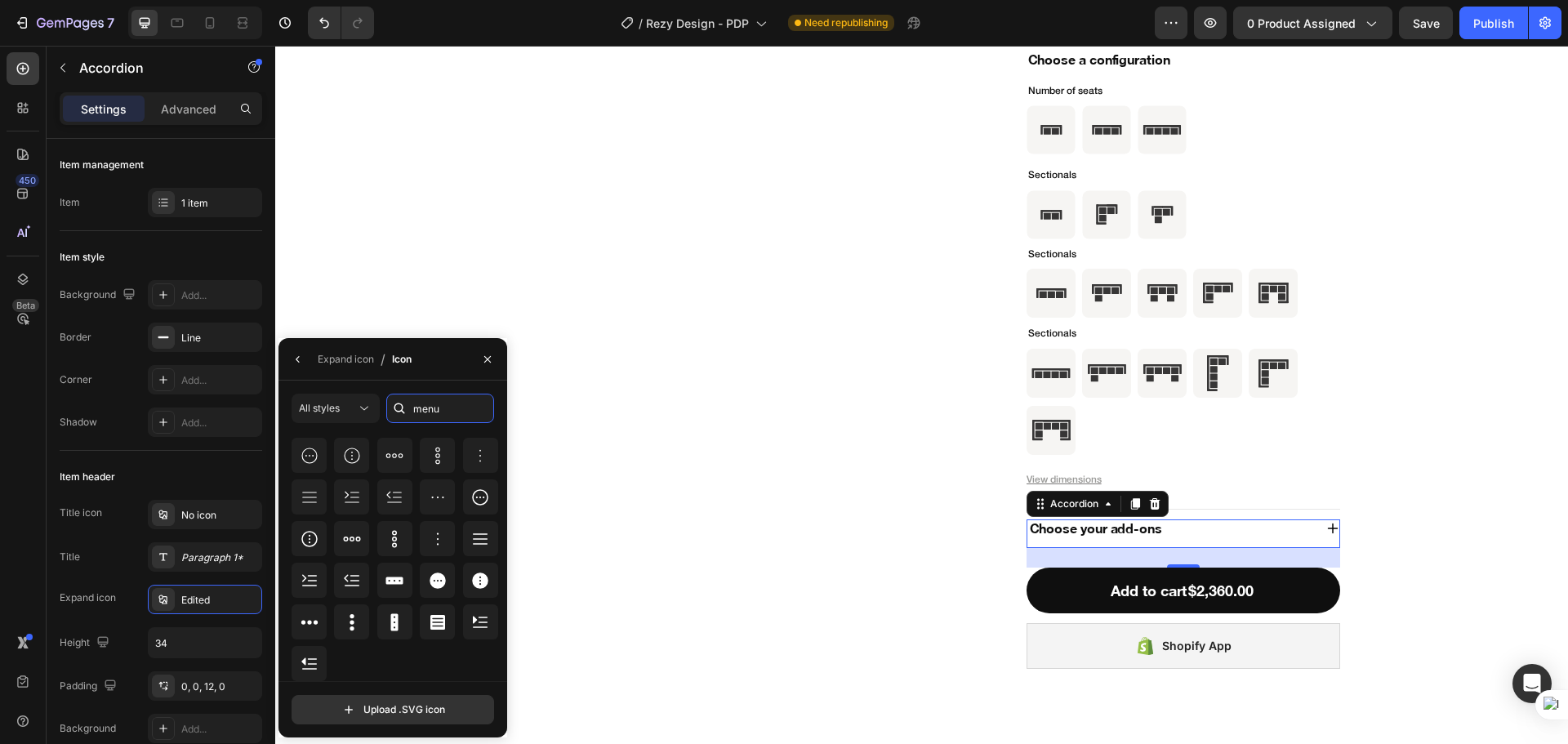
scroll to position [0, 0]
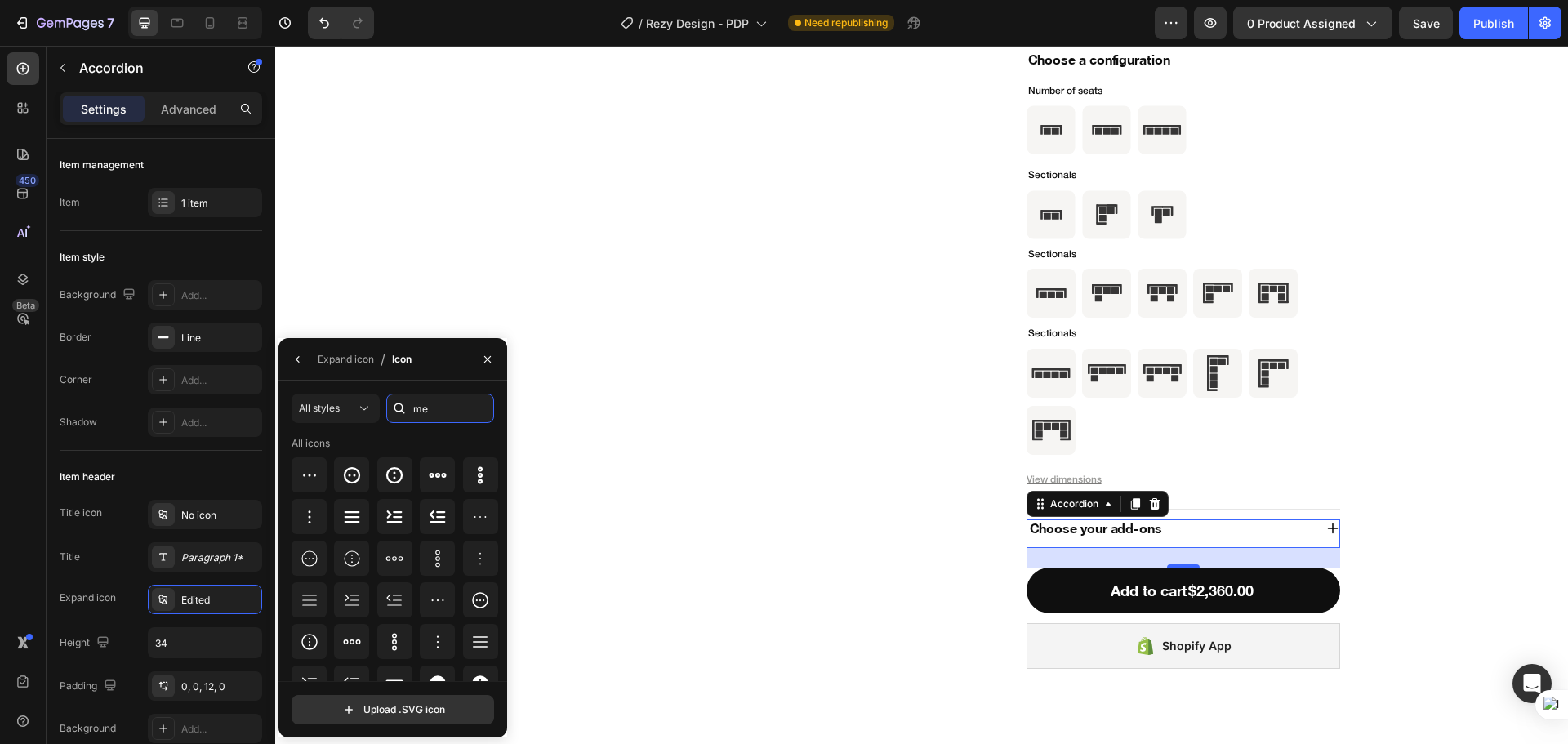
type input "m"
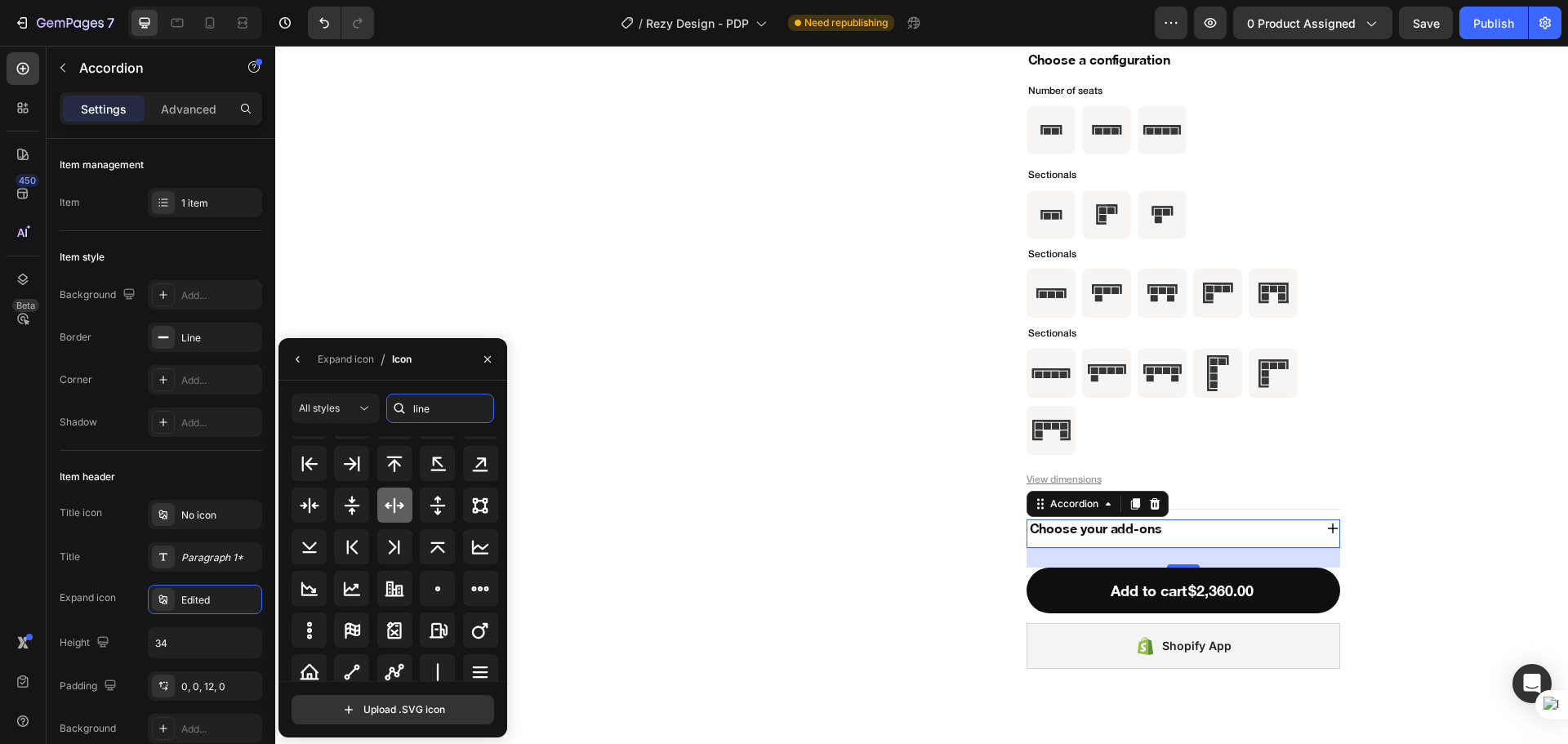
scroll to position [180, 0]
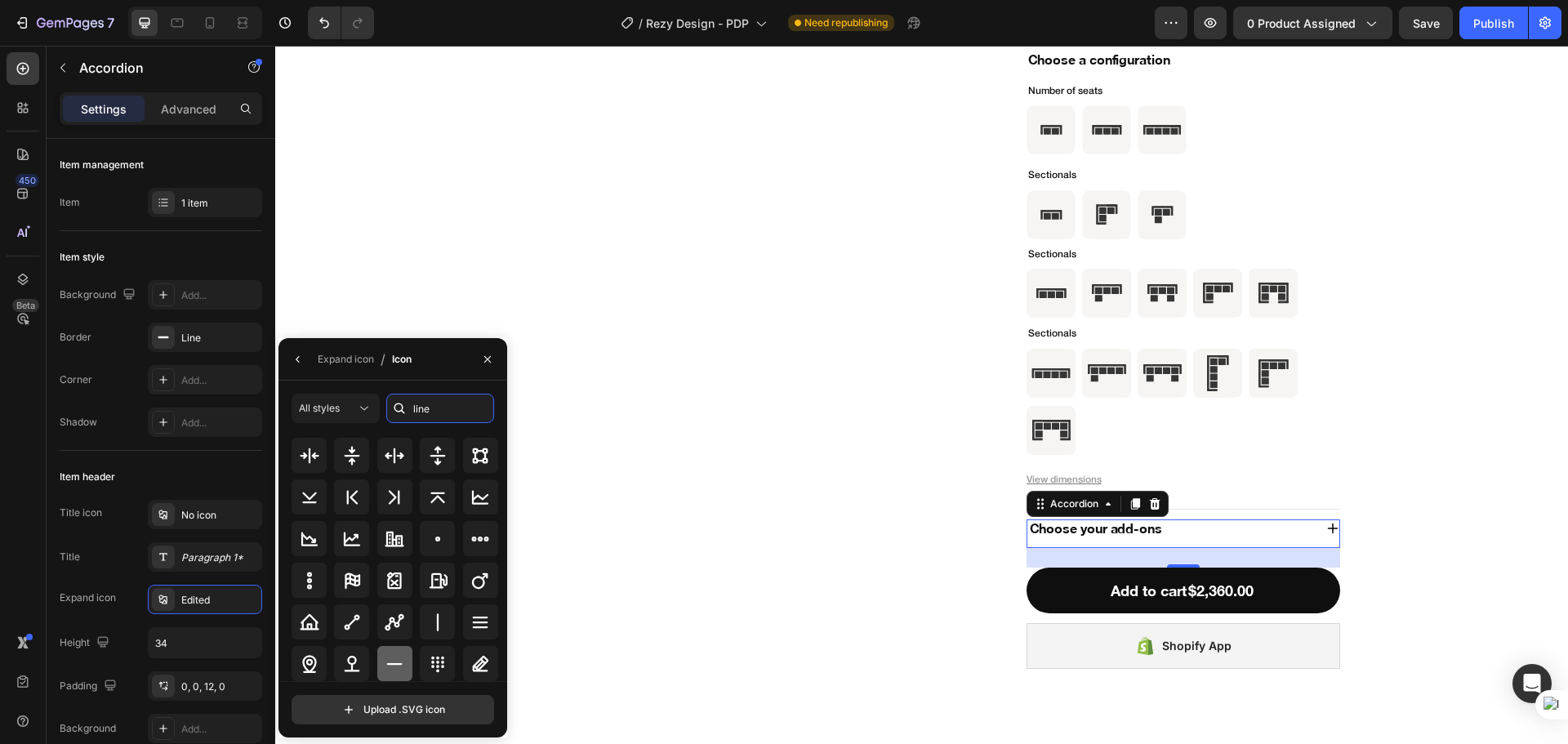
type input "line"
click at [385, 661] on icon at bounding box center [395, 664] width 19 height 19
click at [395, 675] on div at bounding box center [395, 663] width 35 height 35
click at [395, 668] on icon at bounding box center [395, 664] width 19 height 19
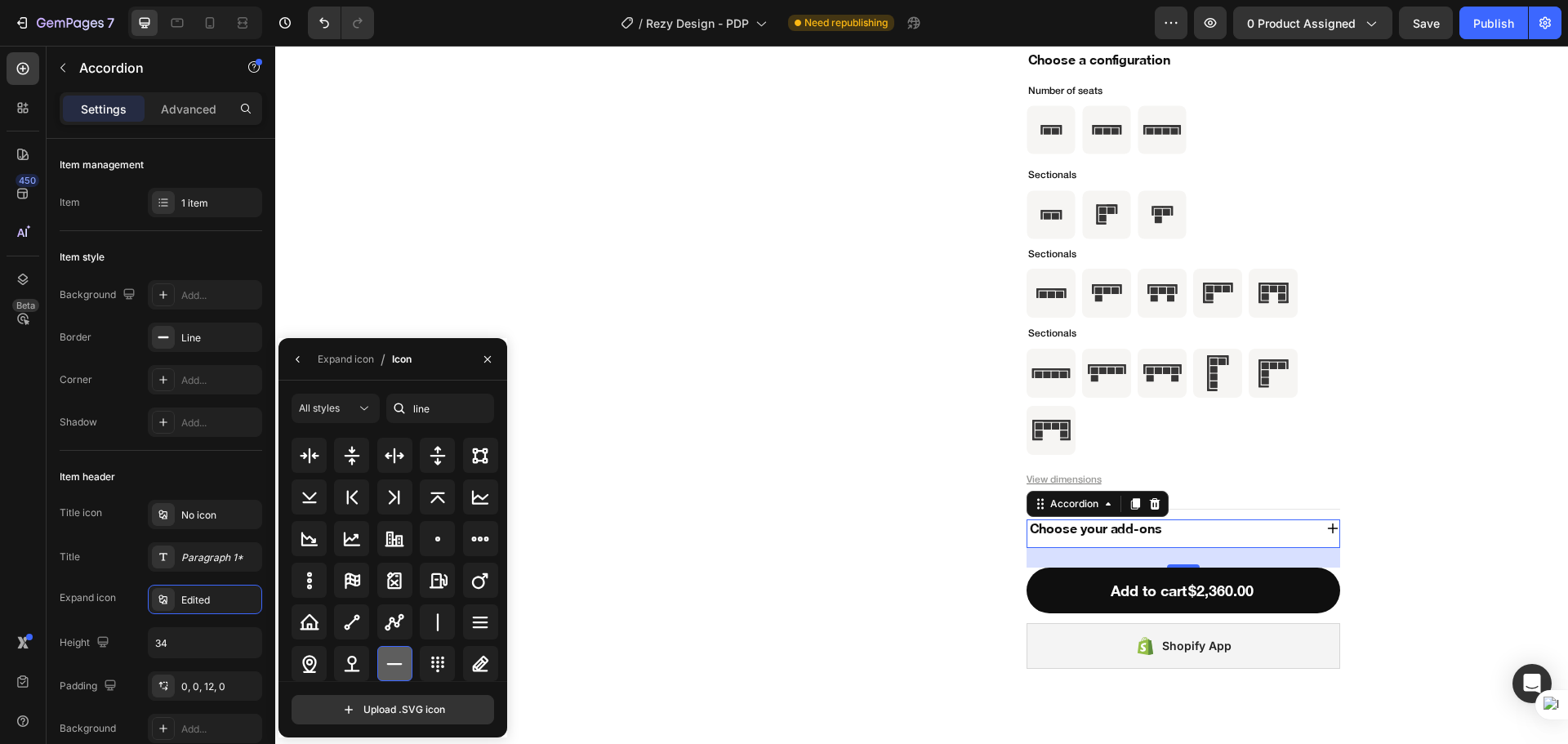
click at [395, 668] on icon at bounding box center [395, 664] width 19 height 19
click at [341, 365] on div "Expand icon" at bounding box center [346, 359] width 56 height 15
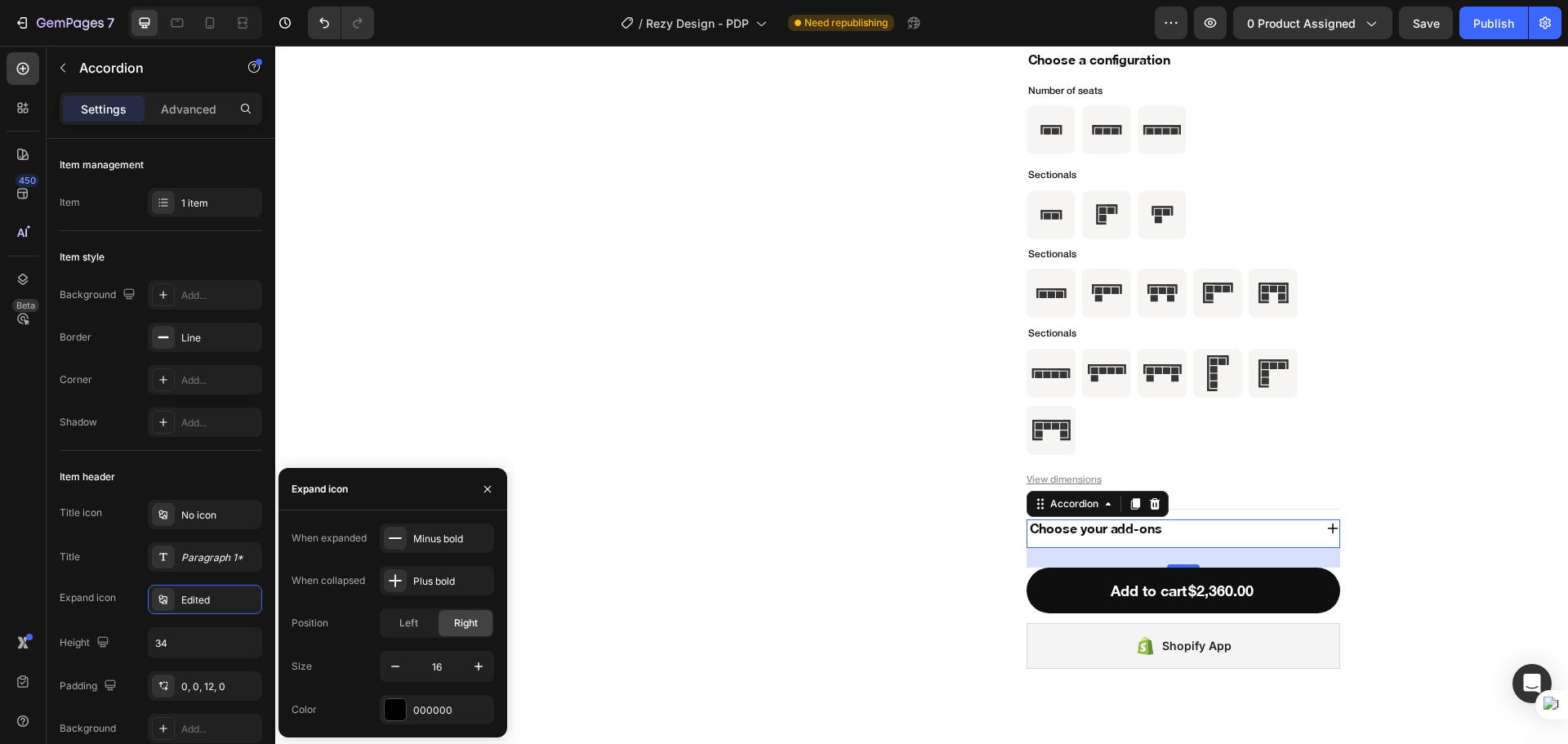
click at [1295, 536] on div "Choose your add-ons" at bounding box center [1170, 529] width 286 height 23
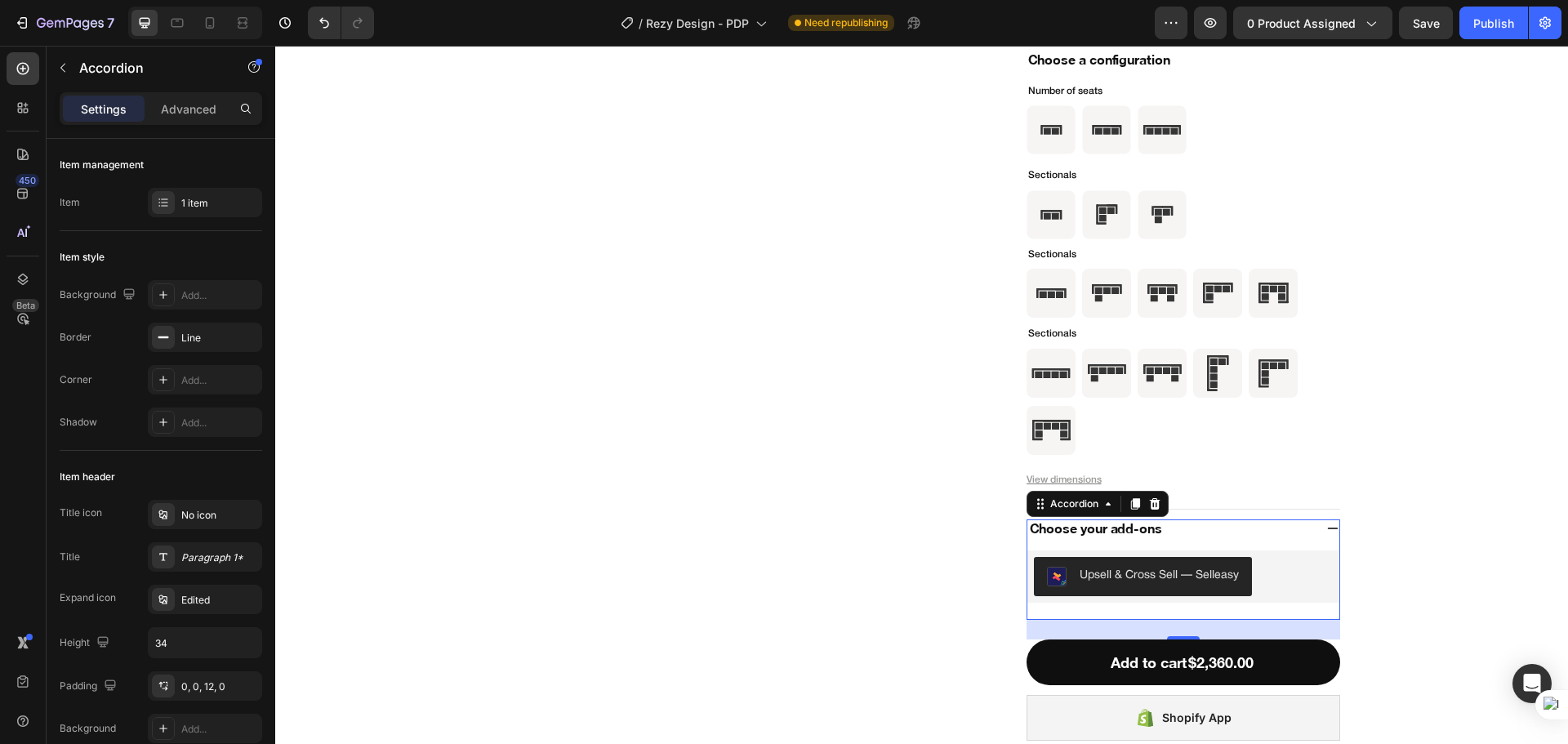
click at [1289, 530] on div "Choose your add-ons" at bounding box center [1170, 529] width 286 height 23
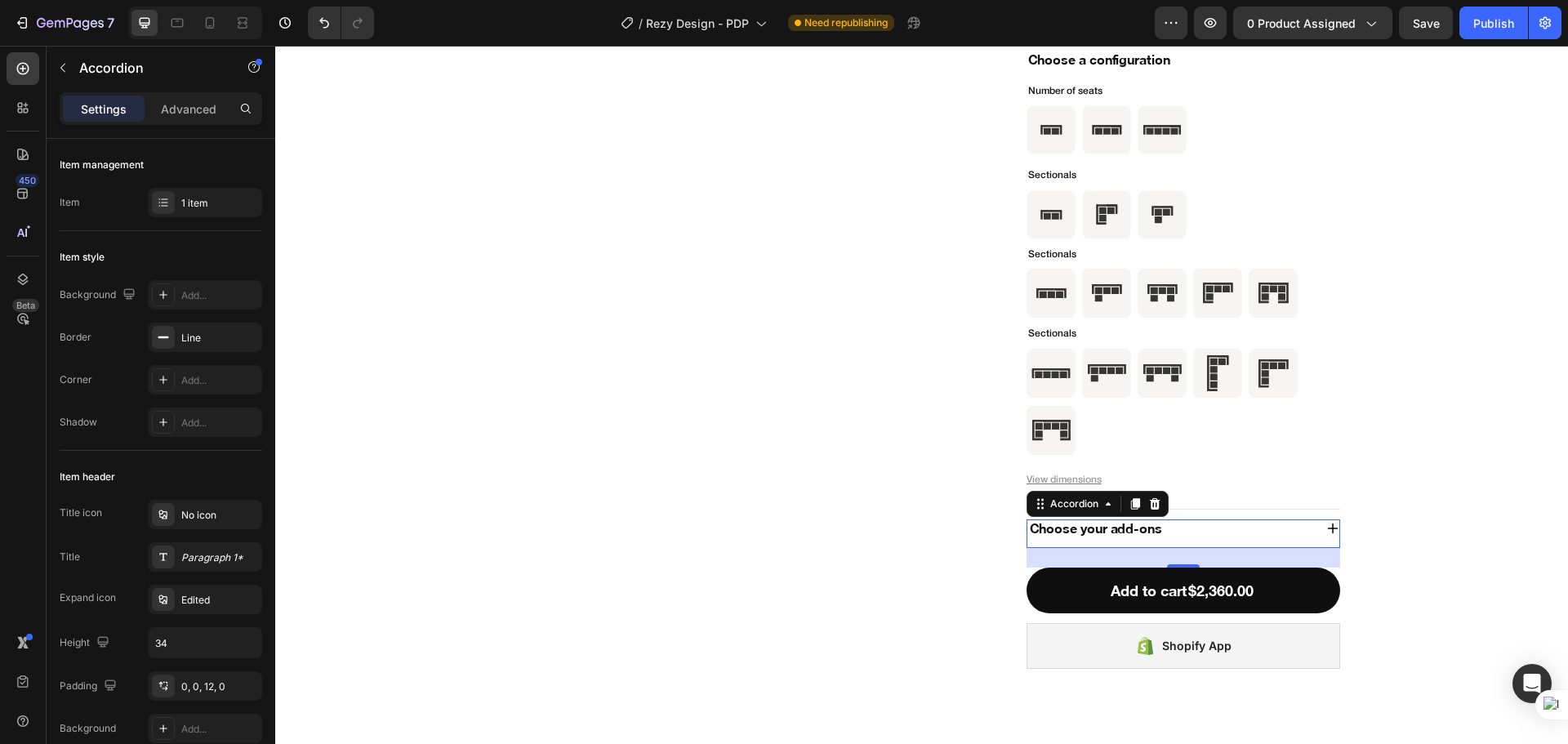
click at [1289, 530] on div "Choose your add-ons" at bounding box center [1170, 529] width 286 height 23
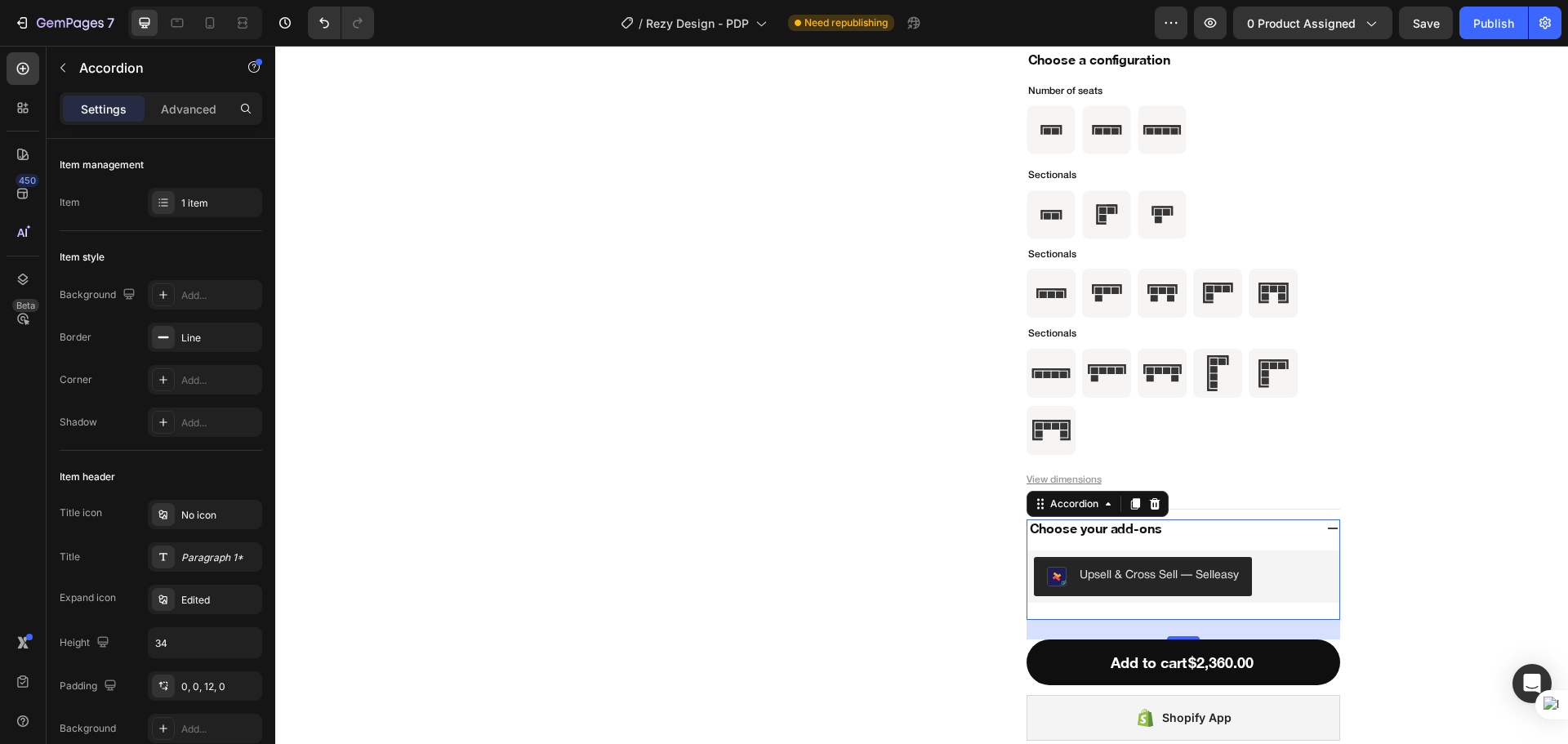
click at [1289, 530] on div "Choose your add-ons" at bounding box center [1170, 529] width 286 height 23
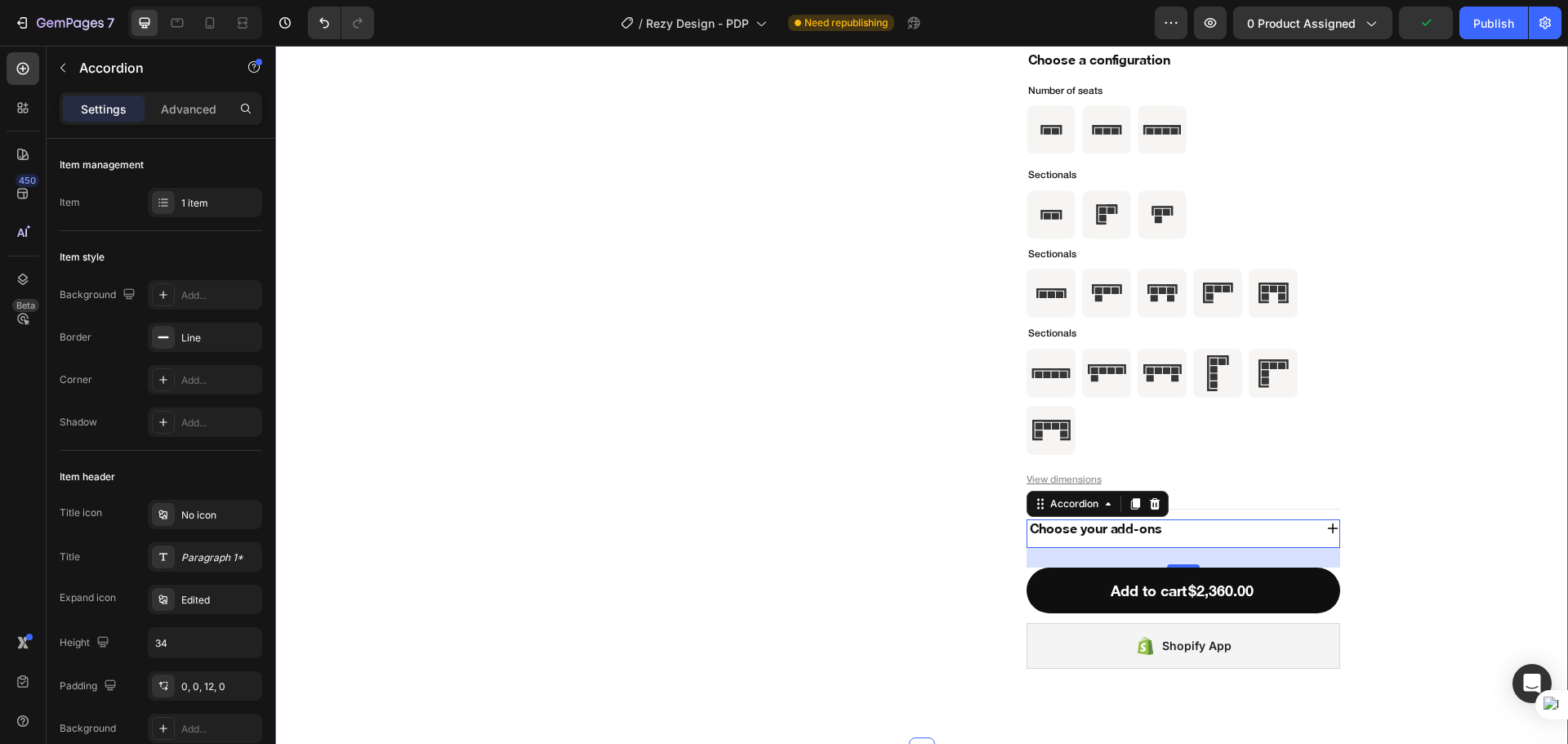
click at [1384, 540] on div "Product Images Icon Icon Icon Icon Icon Icon List (100) Text Block Row Two Seat…" at bounding box center [922, 113] width 1240 height 1113
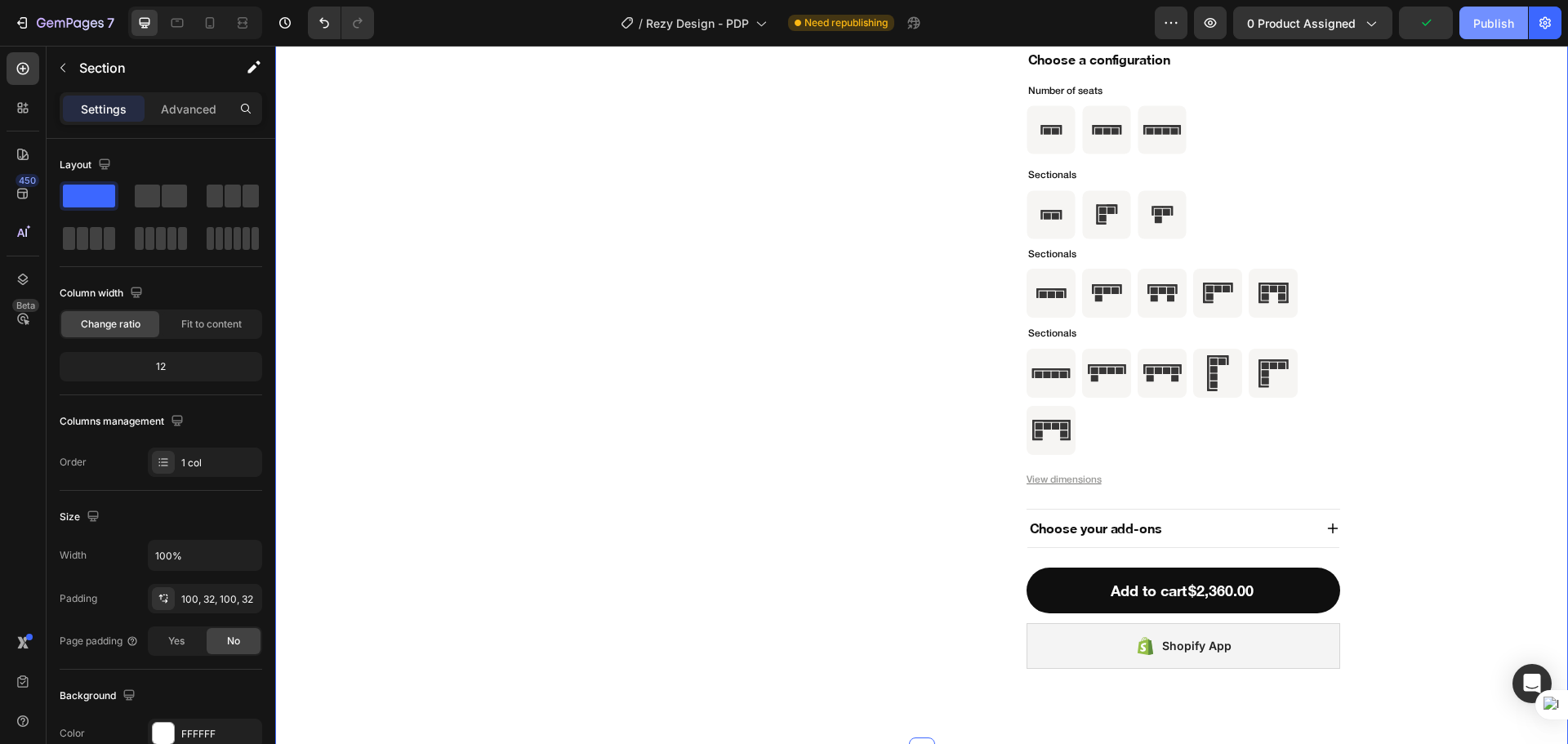
click at [1494, 35] on button "Publish" at bounding box center [1493, 23] width 69 height 33
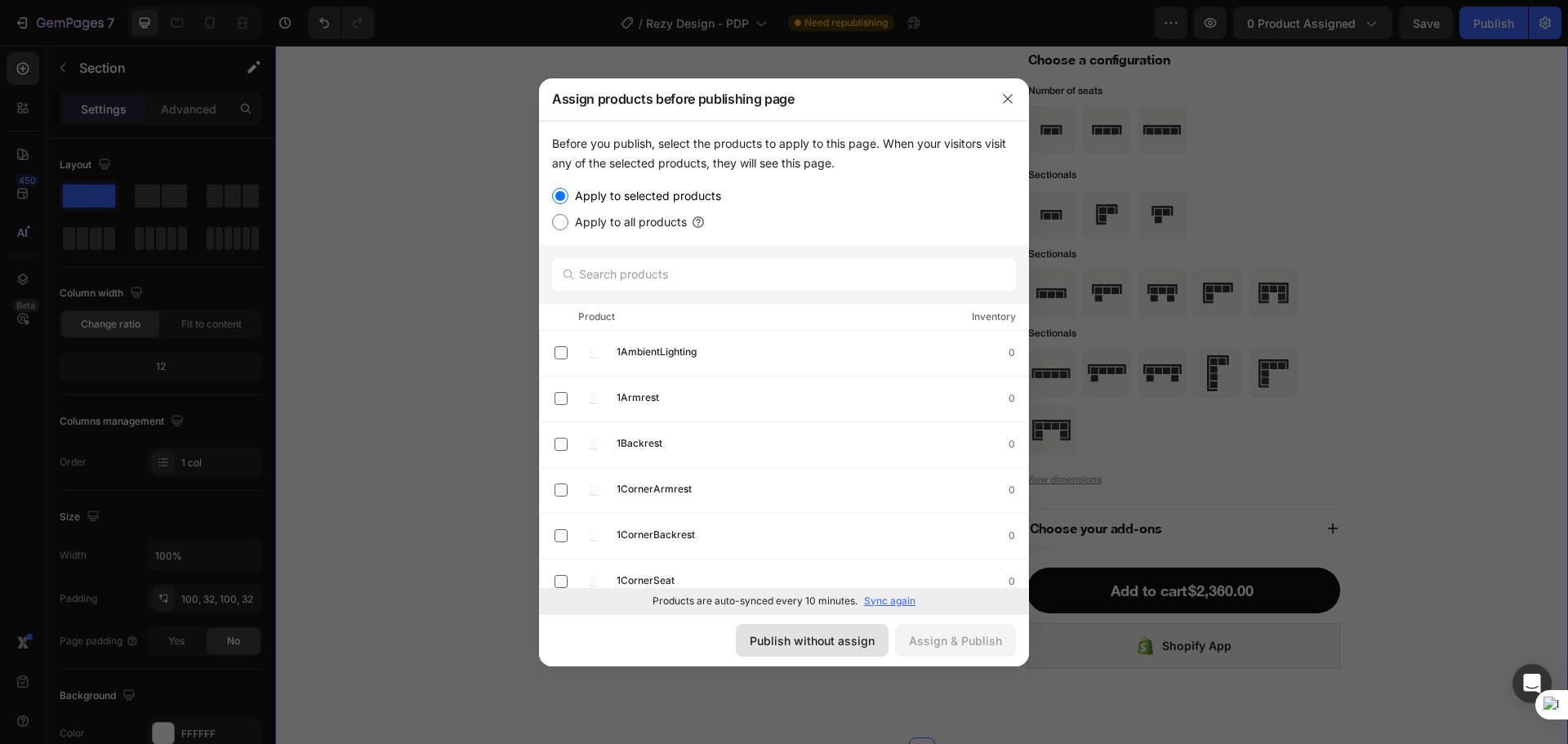
click at [835, 643] on div "Publish without assign" at bounding box center [812, 641] width 124 height 18
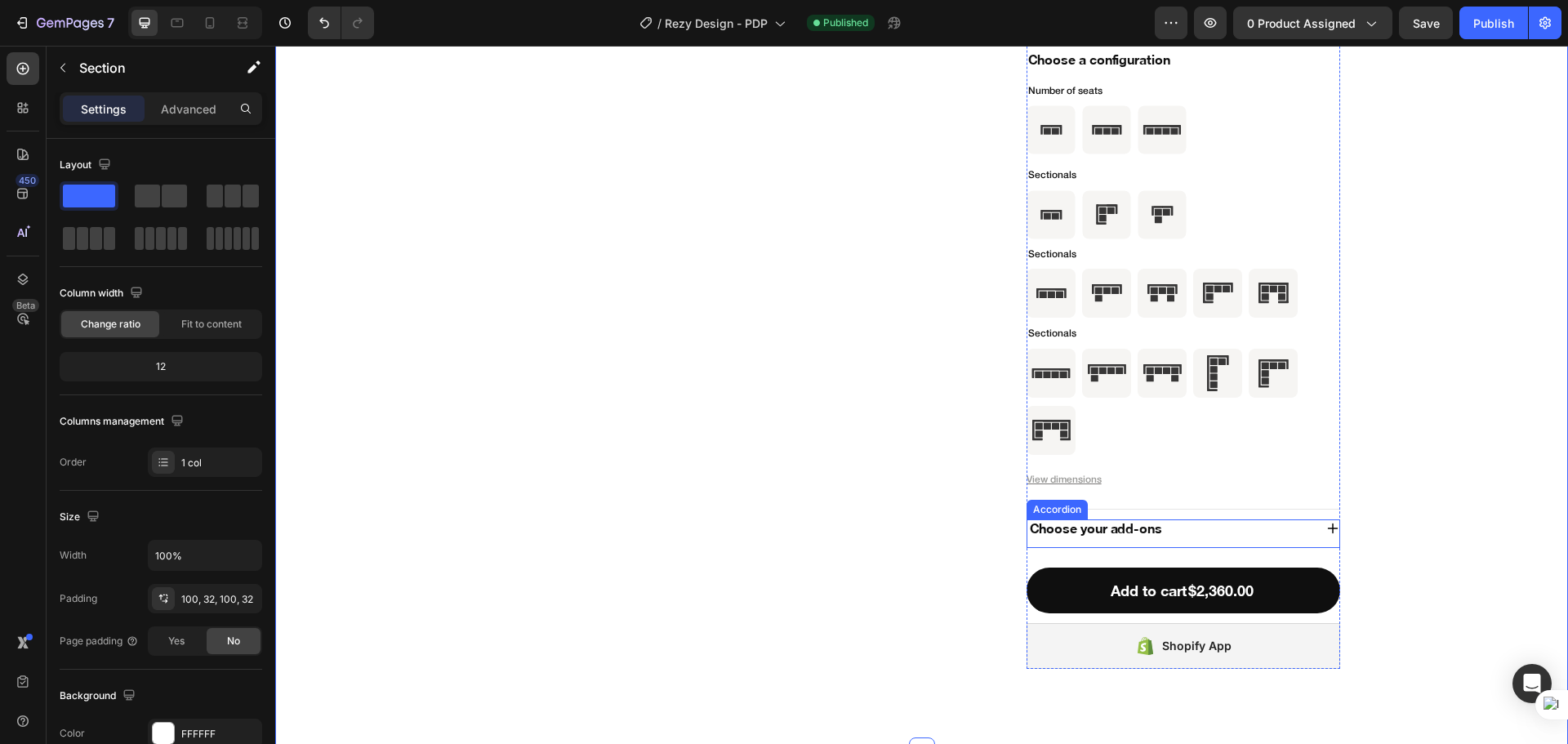
click at [1241, 538] on div "Choose your add-ons" at bounding box center [1170, 529] width 286 height 23
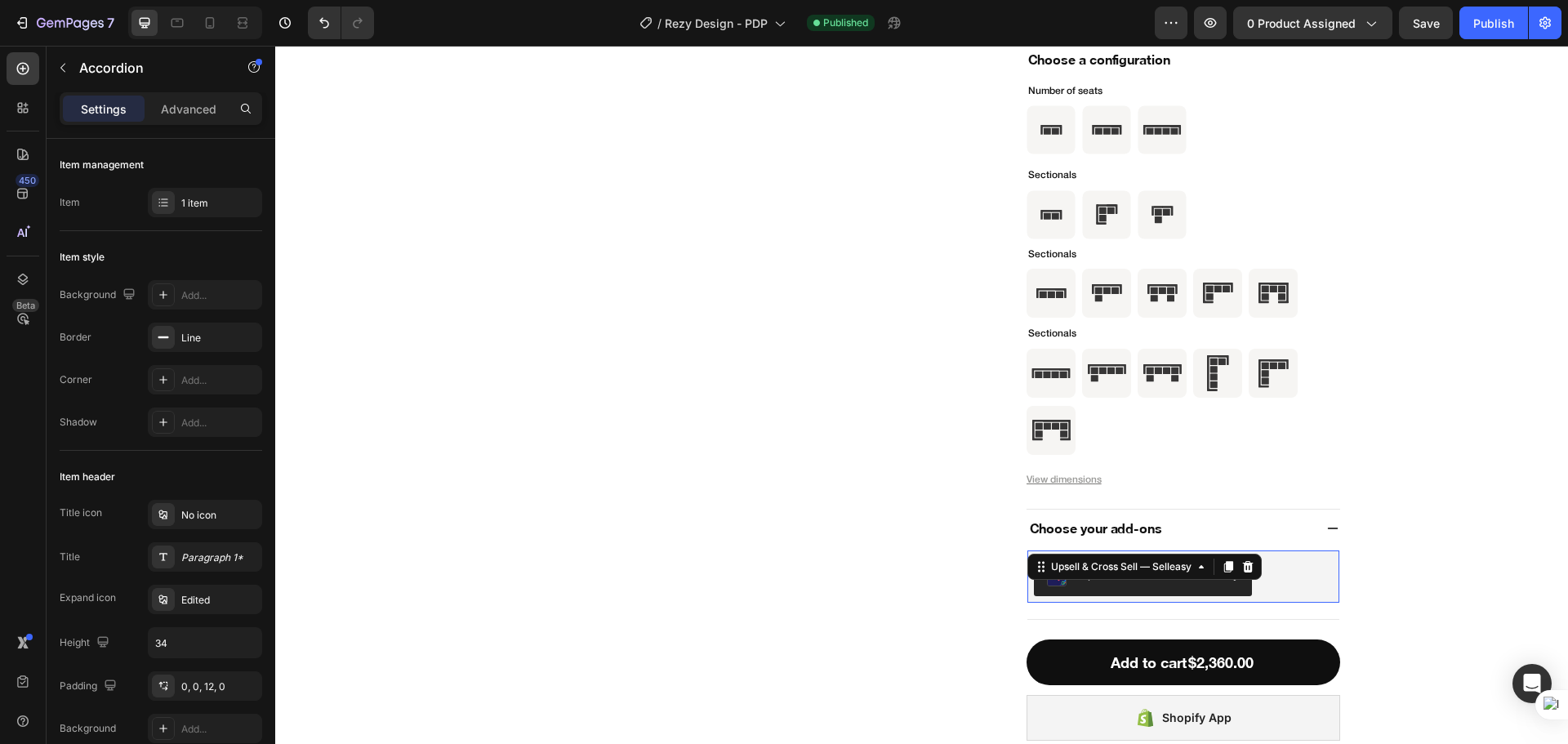
click at [1244, 577] on div "Upsell & Cross Sell — Selleasy Upsell & Cross Sell — Selleasy 0" at bounding box center [1183, 577] width 312 height 53
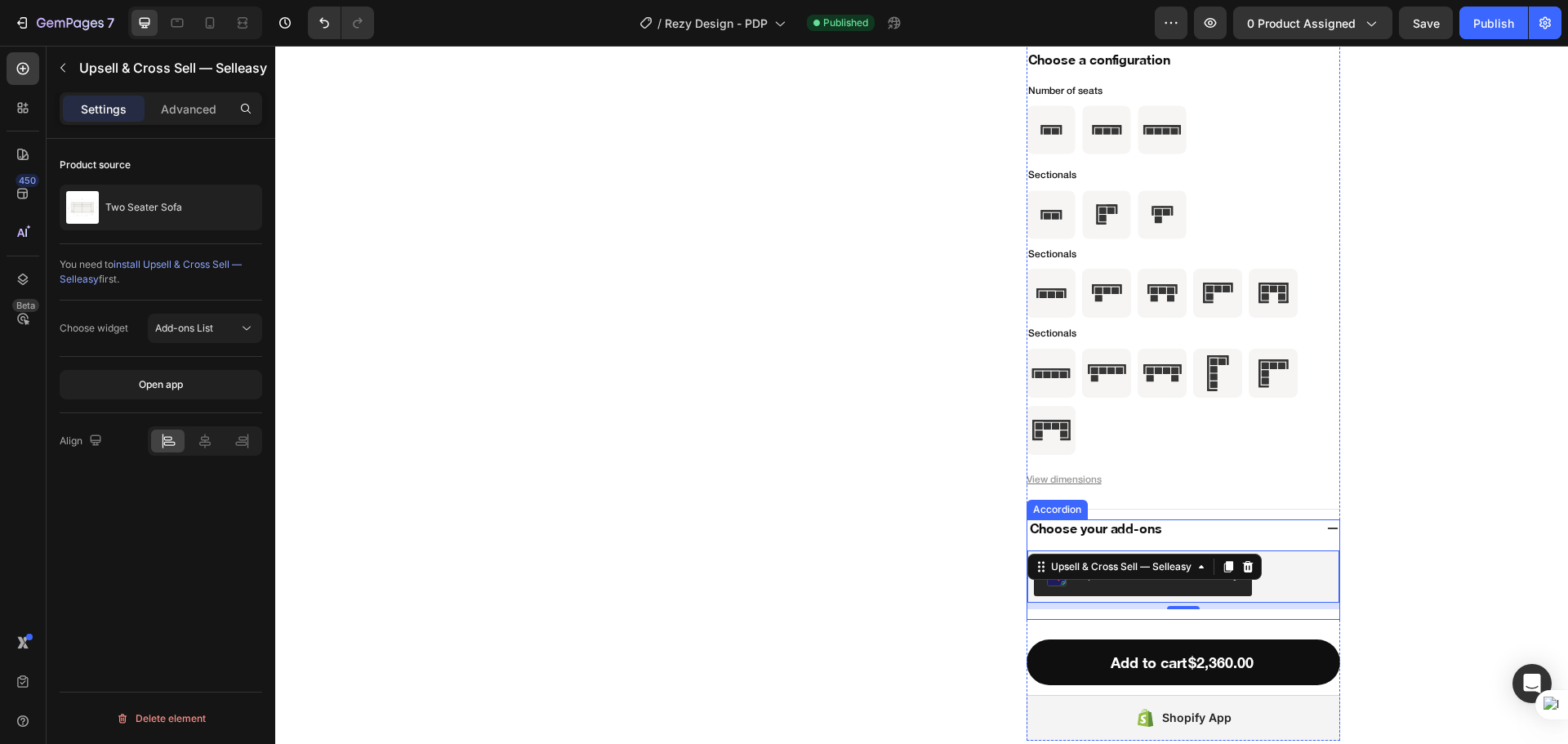
click at [1211, 540] on div "Choose your add-ons" at bounding box center [1170, 529] width 286 height 23
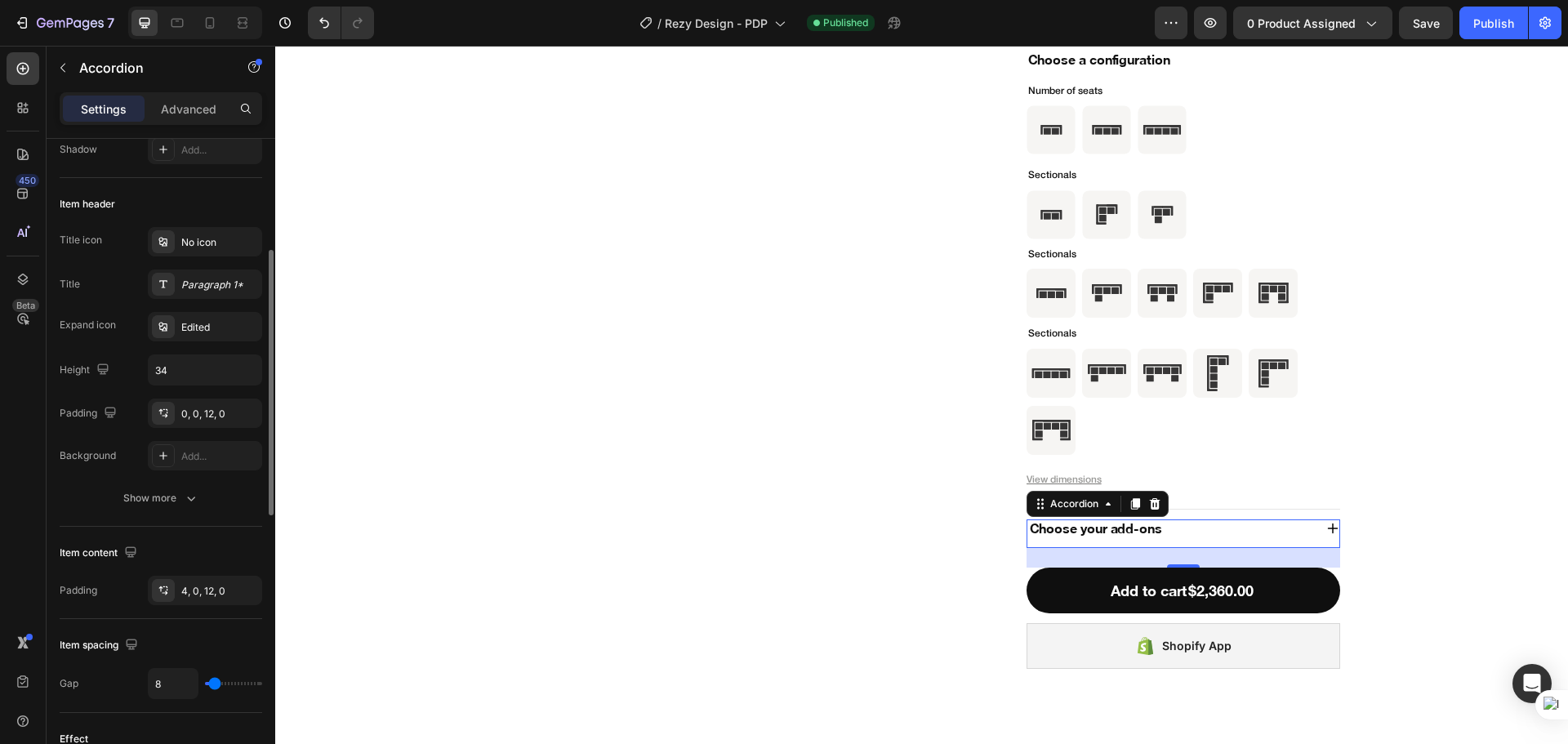
scroll to position [409, 0]
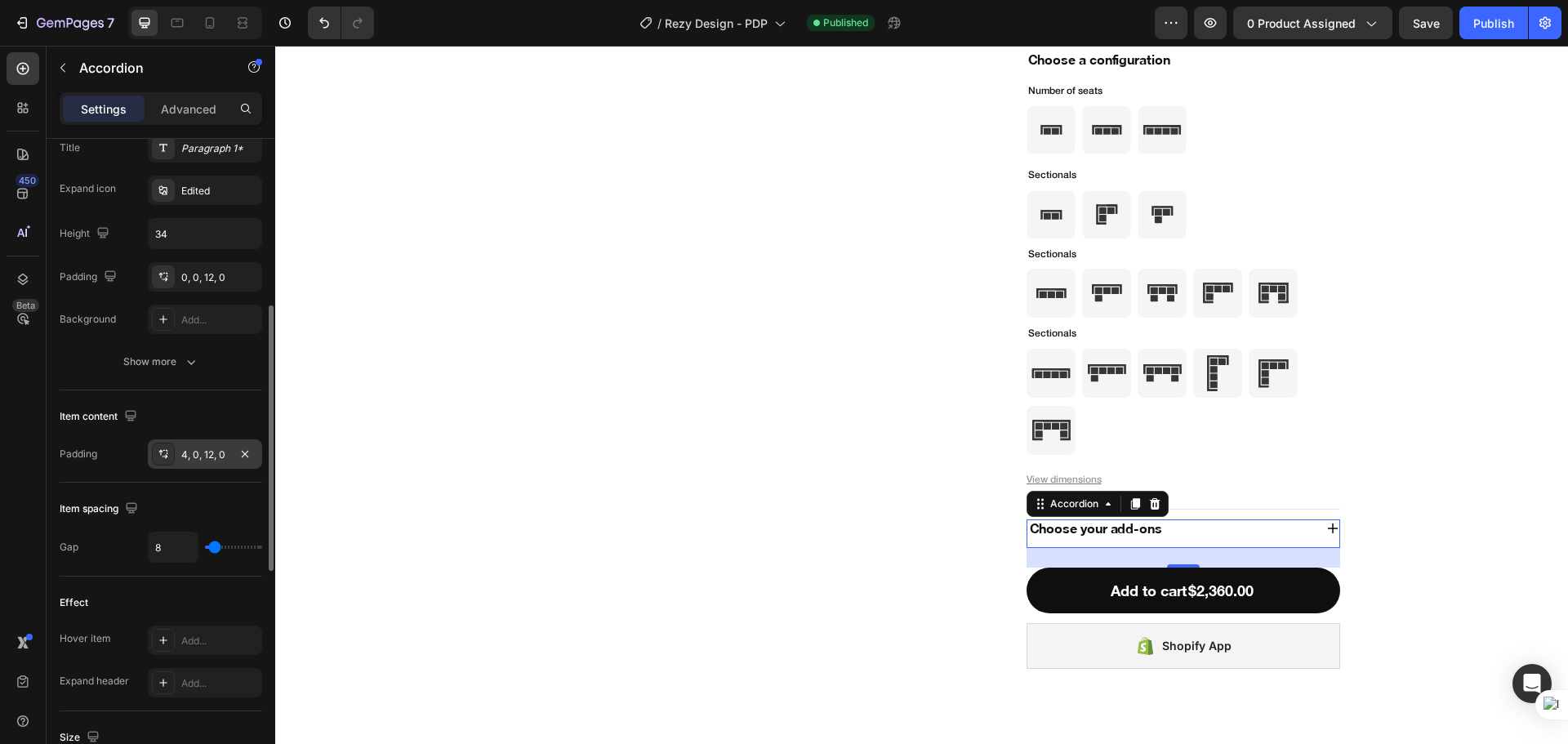
click at [203, 451] on div "4, 0, 12, 0" at bounding box center [204, 454] width 48 height 15
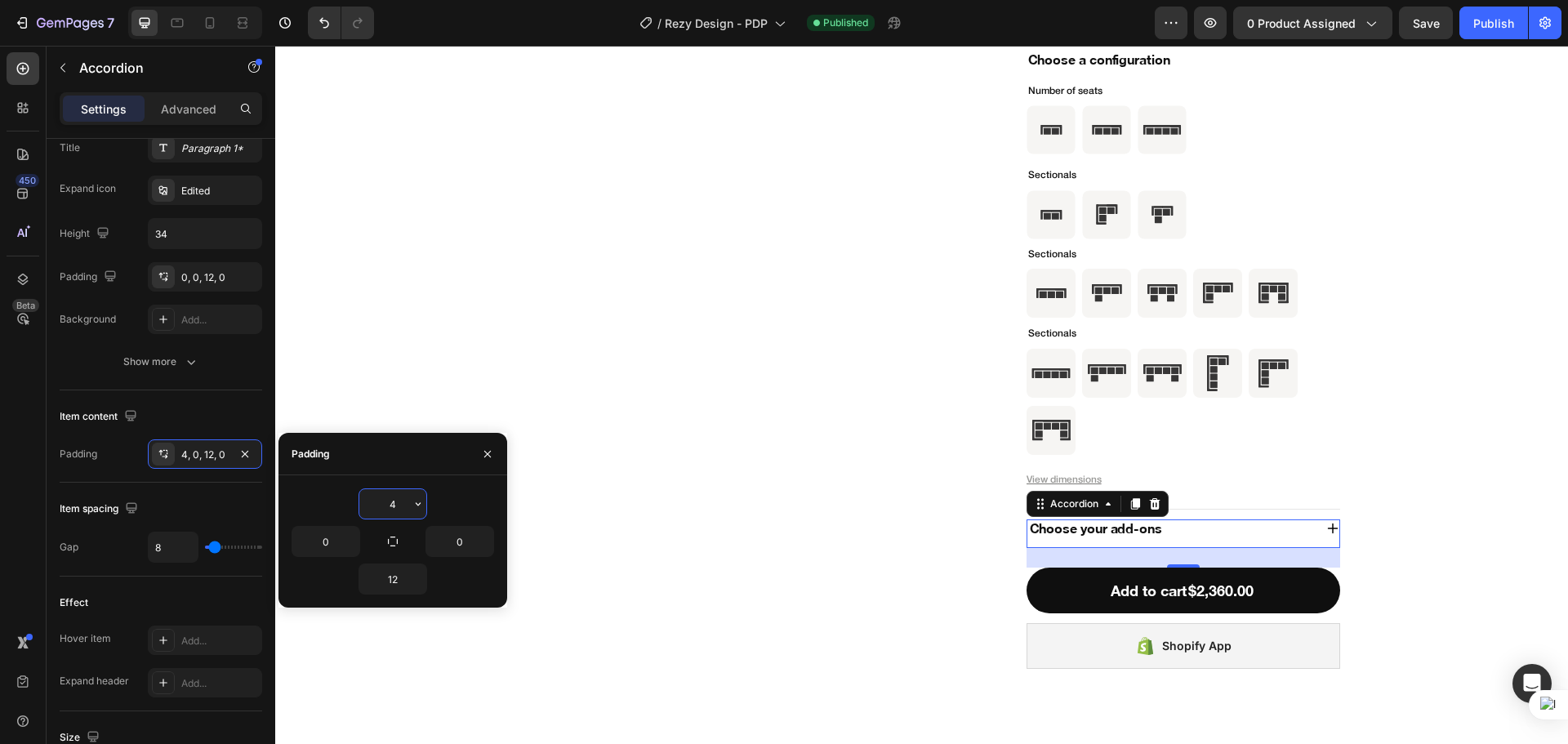
click at [386, 509] on input "4" at bounding box center [393, 504] width 67 height 29
type input "0"
click at [388, 584] on input "12" at bounding box center [393, 579] width 67 height 29
type input "0"
click at [199, 493] on div "Item spacing Gap 8" at bounding box center [160, 529] width 202 height 94
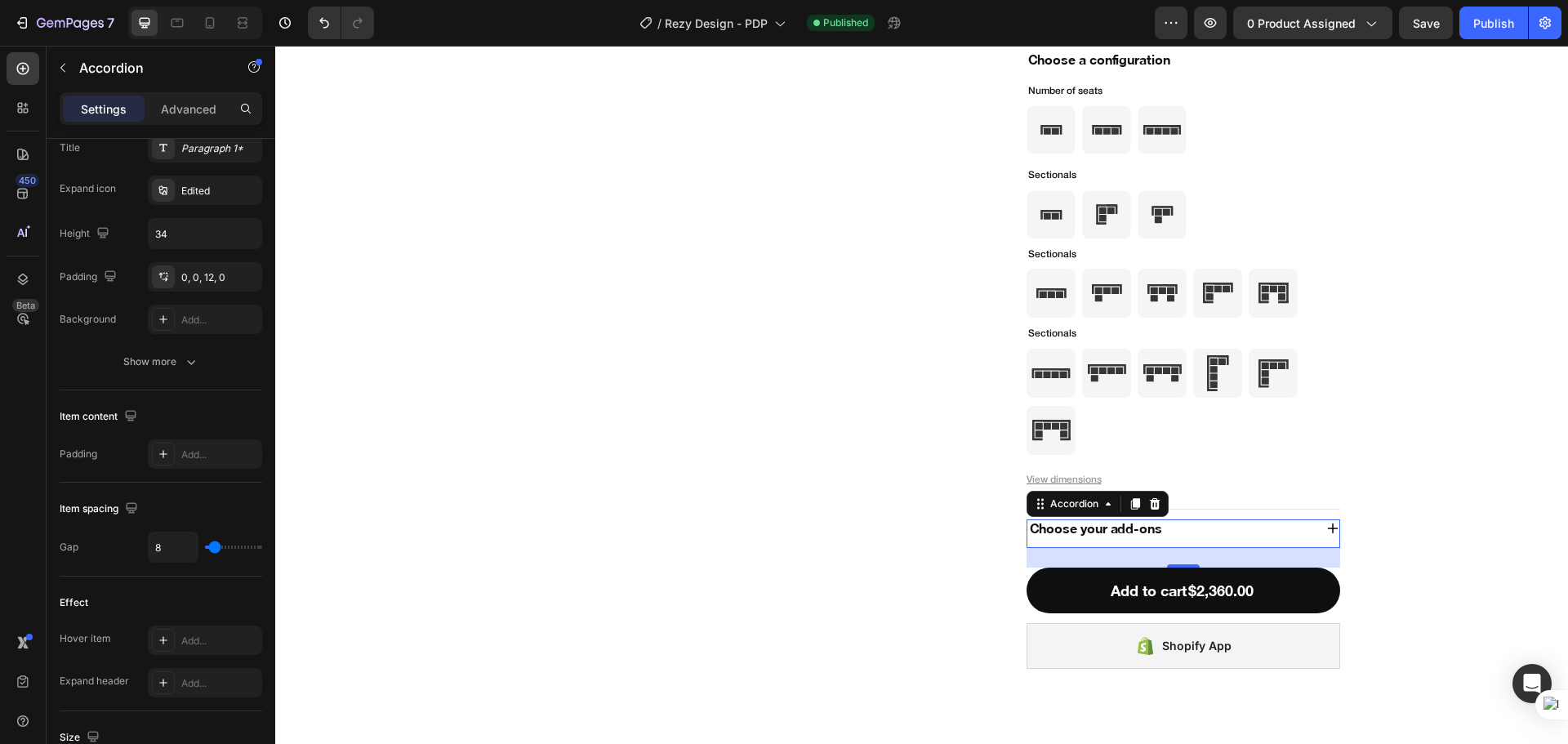
click at [1184, 523] on div "Choose your add-ons" at bounding box center [1170, 529] width 286 height 23
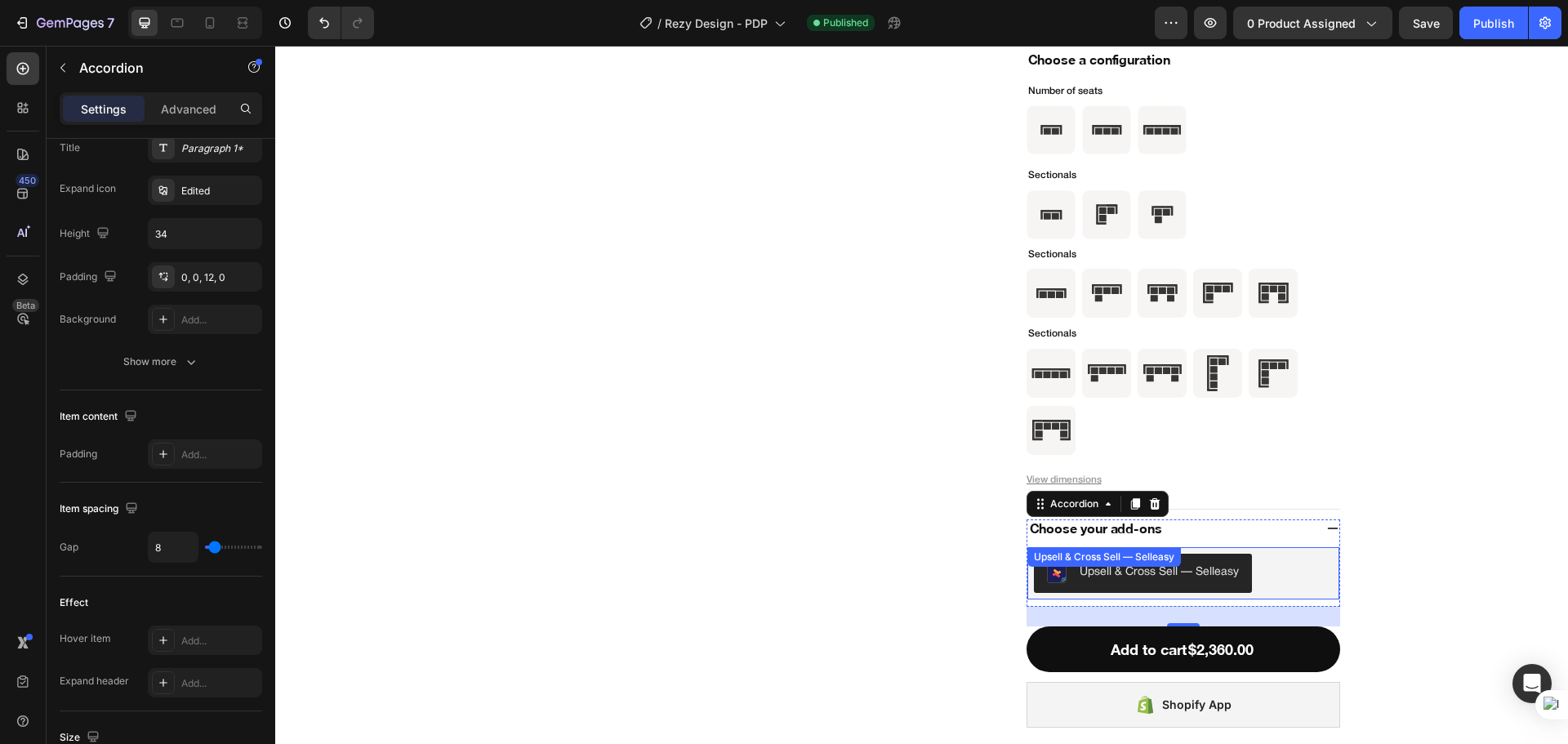
click at [1139, 571] on div "Upsell & Cross Sell — Selleasy Upsell & Cross Sell — Selleasy" at bounding box center [1183, 574] width 312 height 53
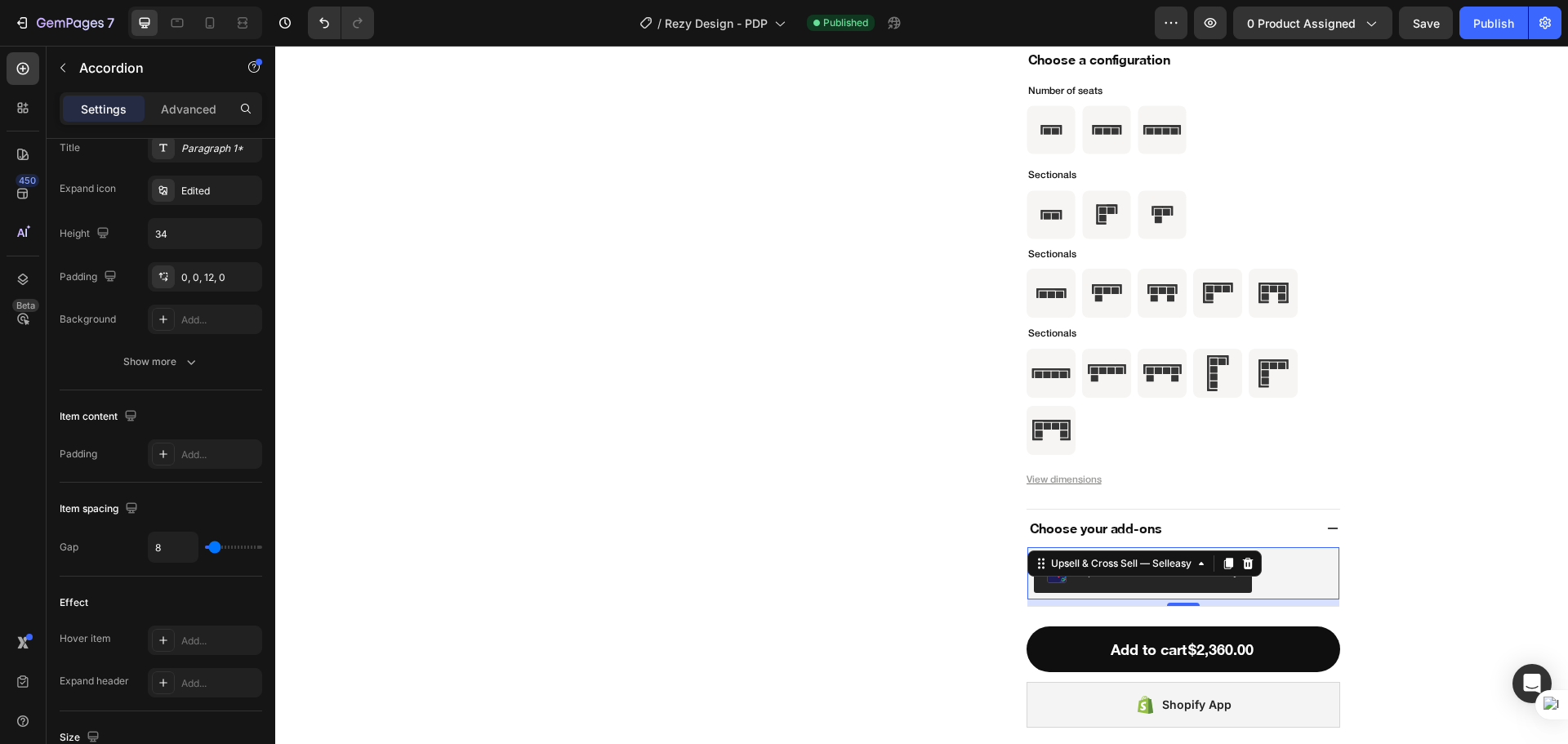
scroll to position [0, 0]
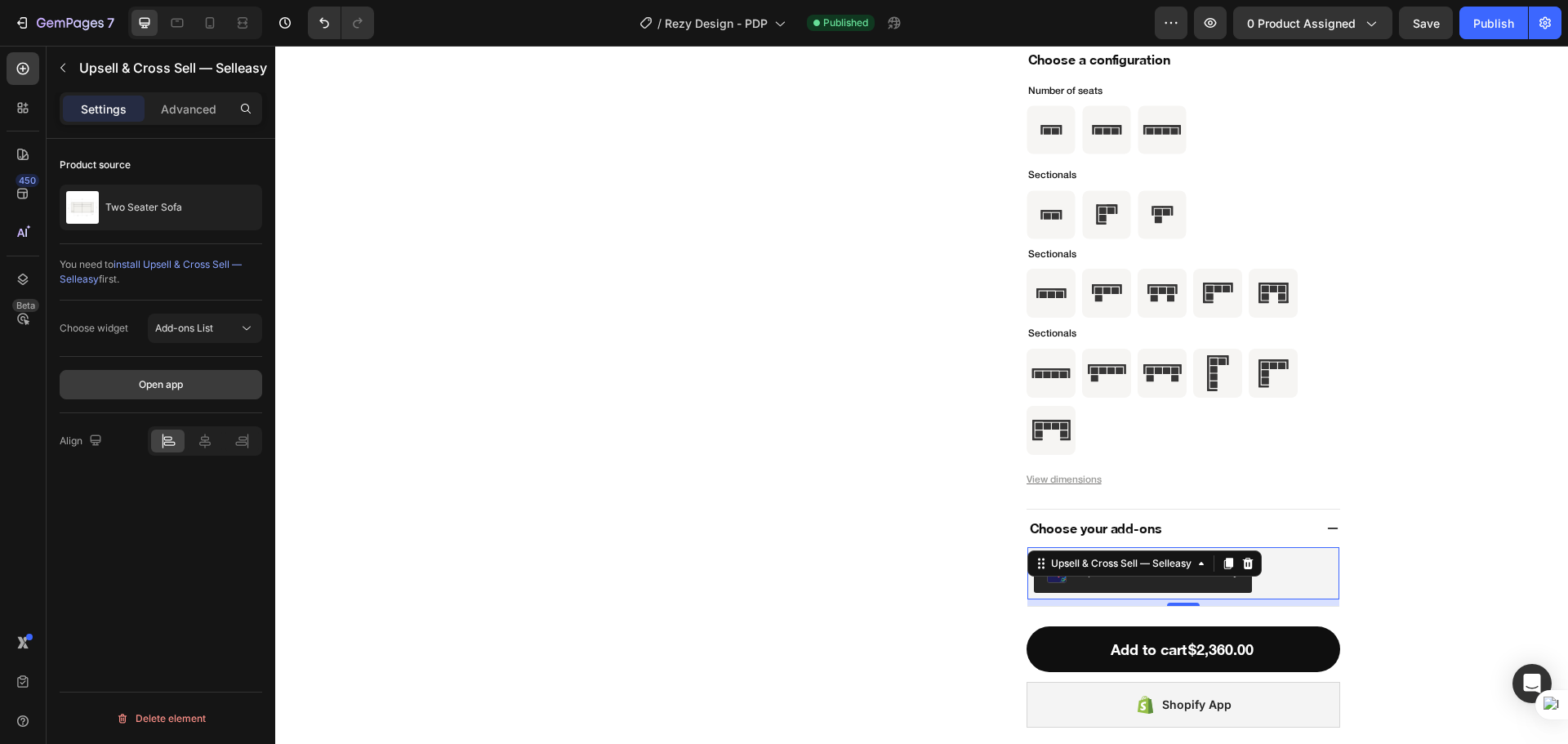
click at [189, 395] on button "Open app" at bounding box center [160, 384] width 202 height 29
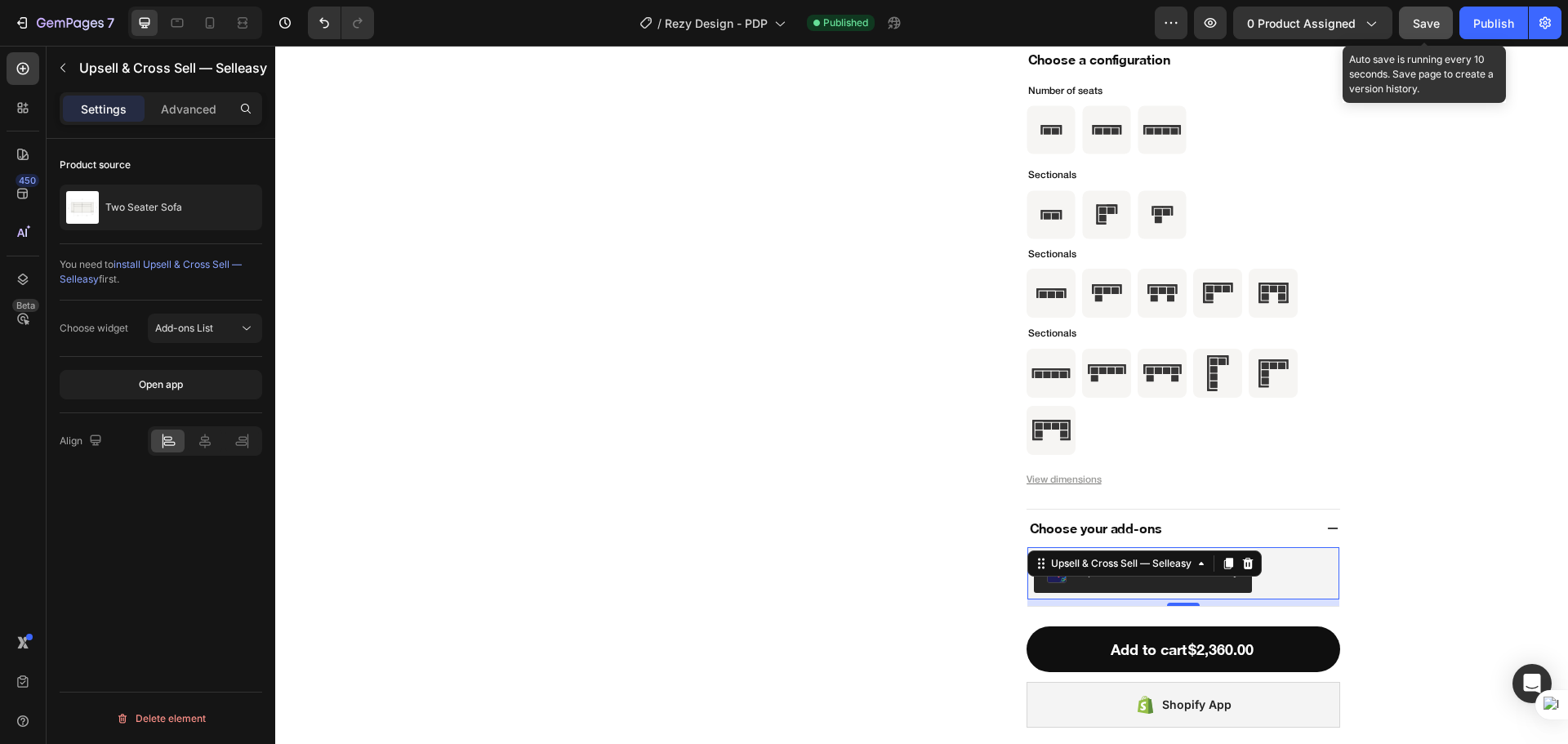
click at [1425, 21] on span "Save" at bounding box center [1426, 23] width 27 height 14
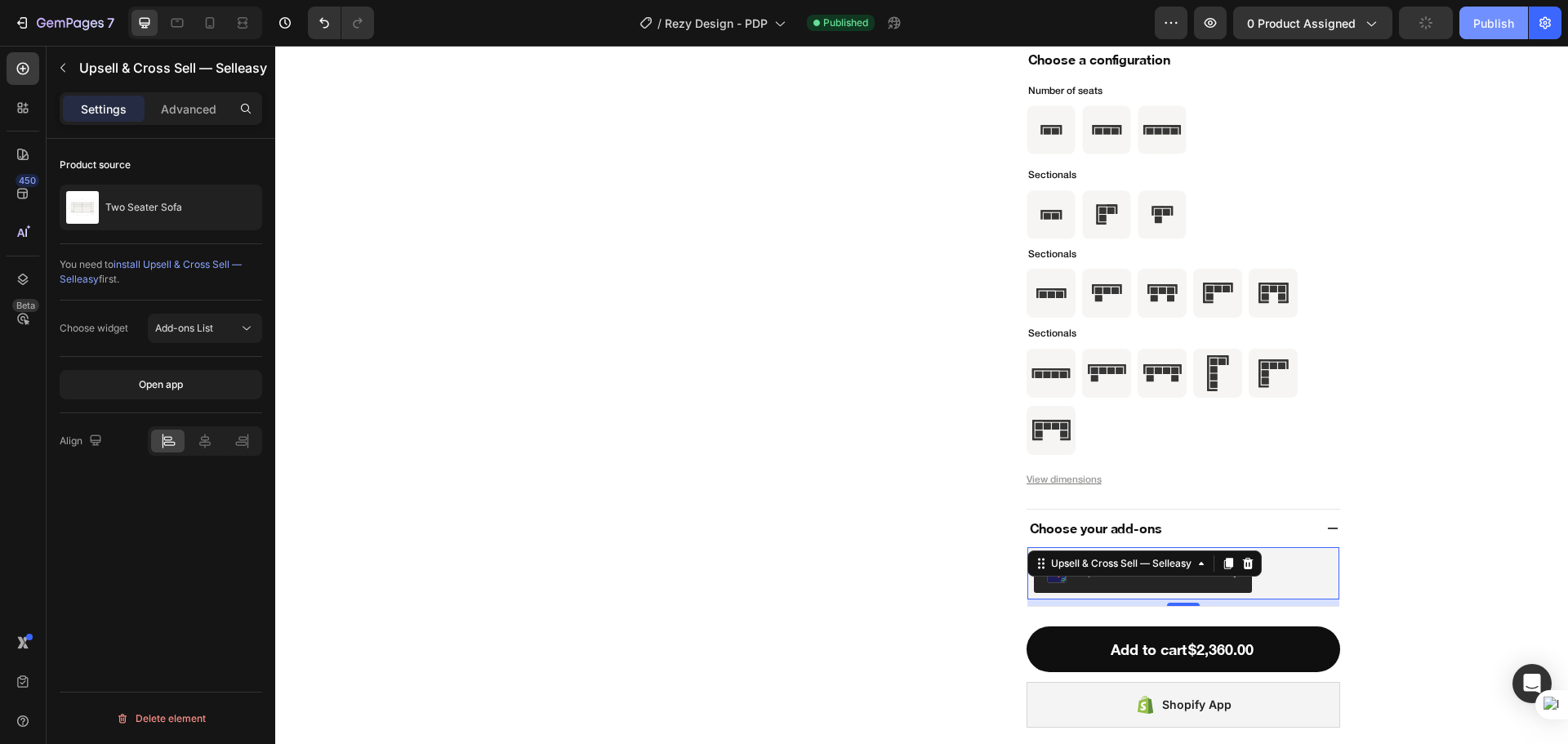
click at [1488, 21] on div "Publish" at bounding box center [1493, 23] width 41 height 18
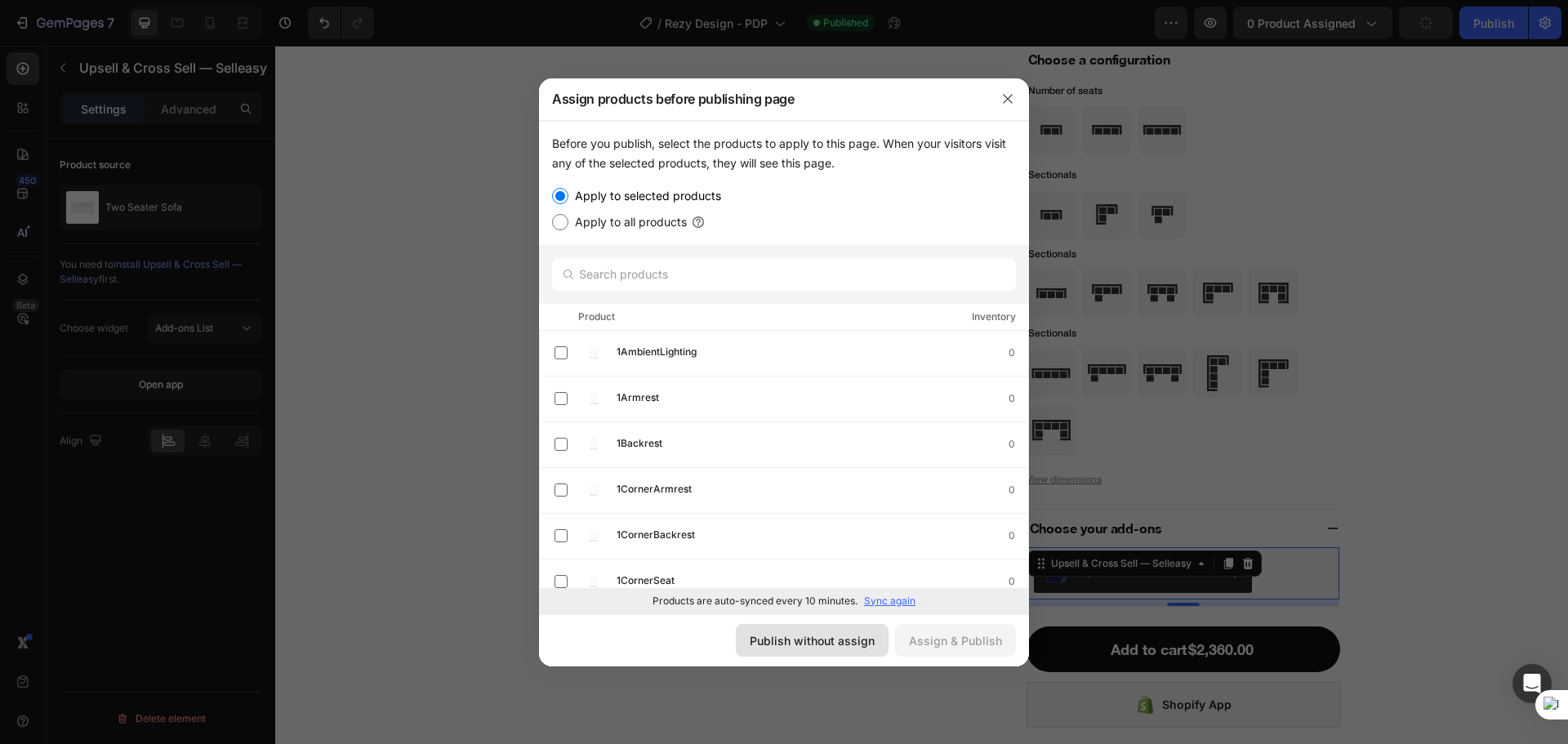
click at [842, 655] on button "Publish without assign" at bounding box center [812, 641] width 153 height 33
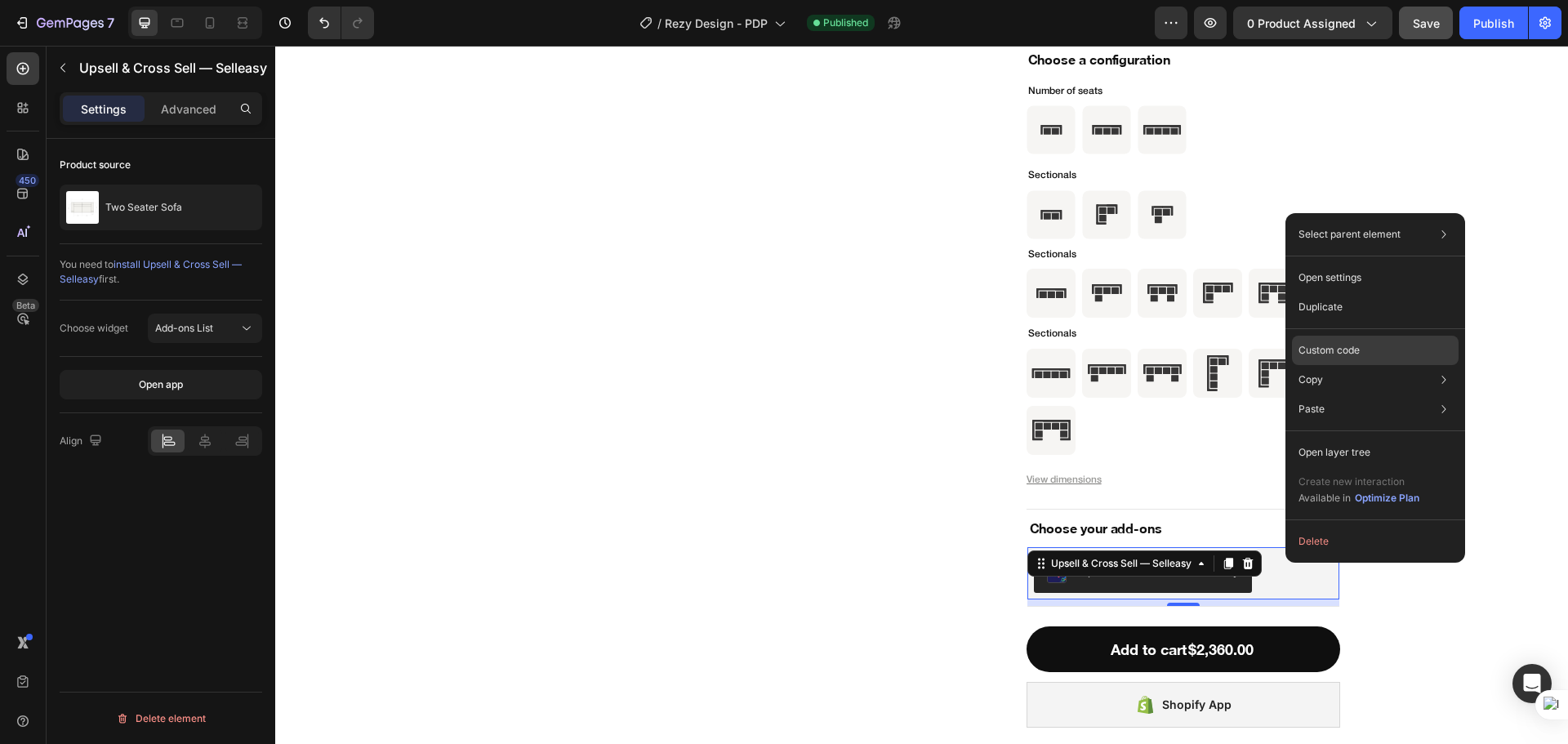
click at [1356, 347] on p "Custom code" at bounding box center [1328, 350] width 61 height 15
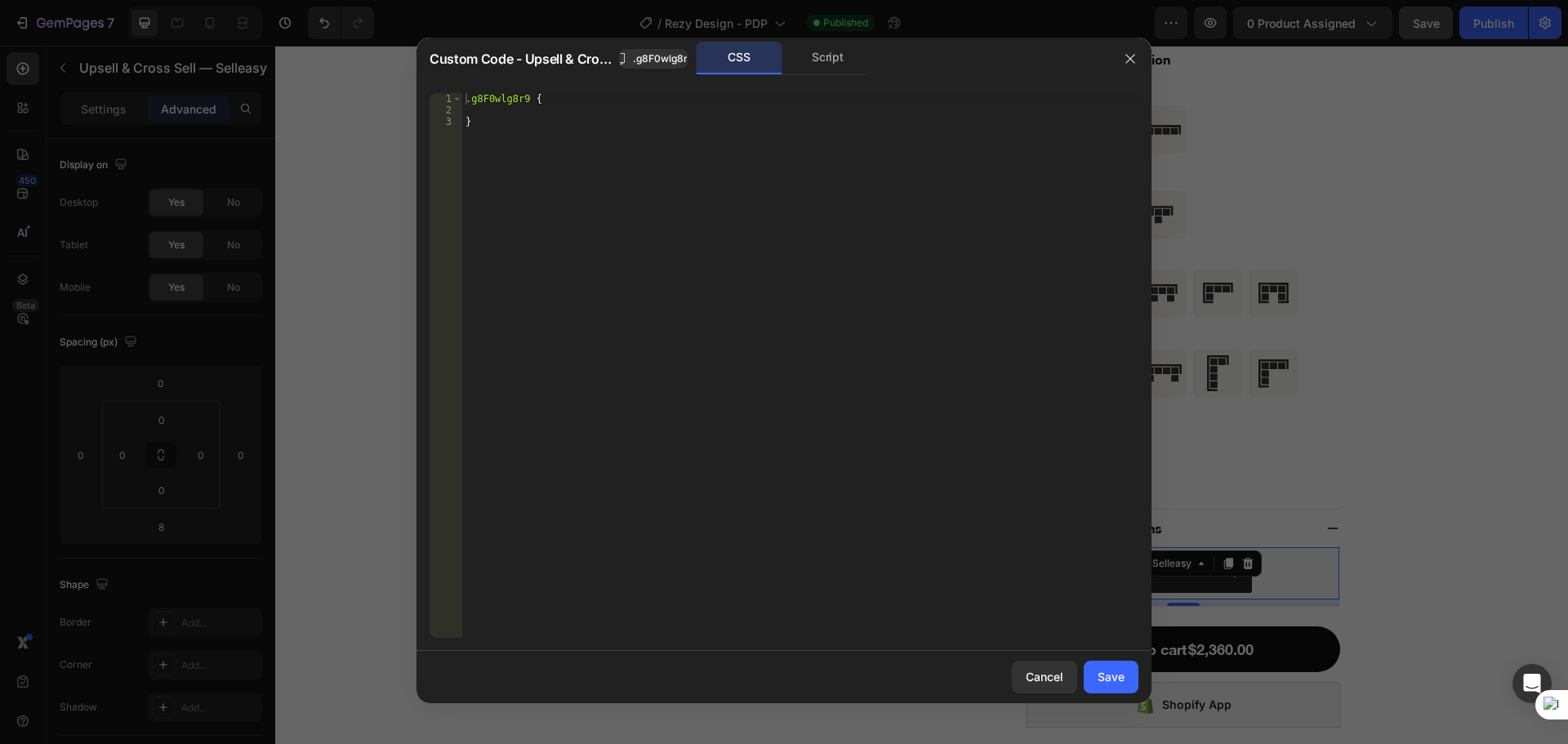
click at [529, 96] on div ".g8F0wlg8r9 { }" at bounding box center [799, 377] width 676 height 568
paste textarea "lb-addon-cont"
type textarea ".g8F0wlg8r9 .lb-addon-cont{"
click at [536, 115] on div ".g8F0wlg8r9 .lb-addon-cont { }" at bounding box center [799, 377] width 676 height 568
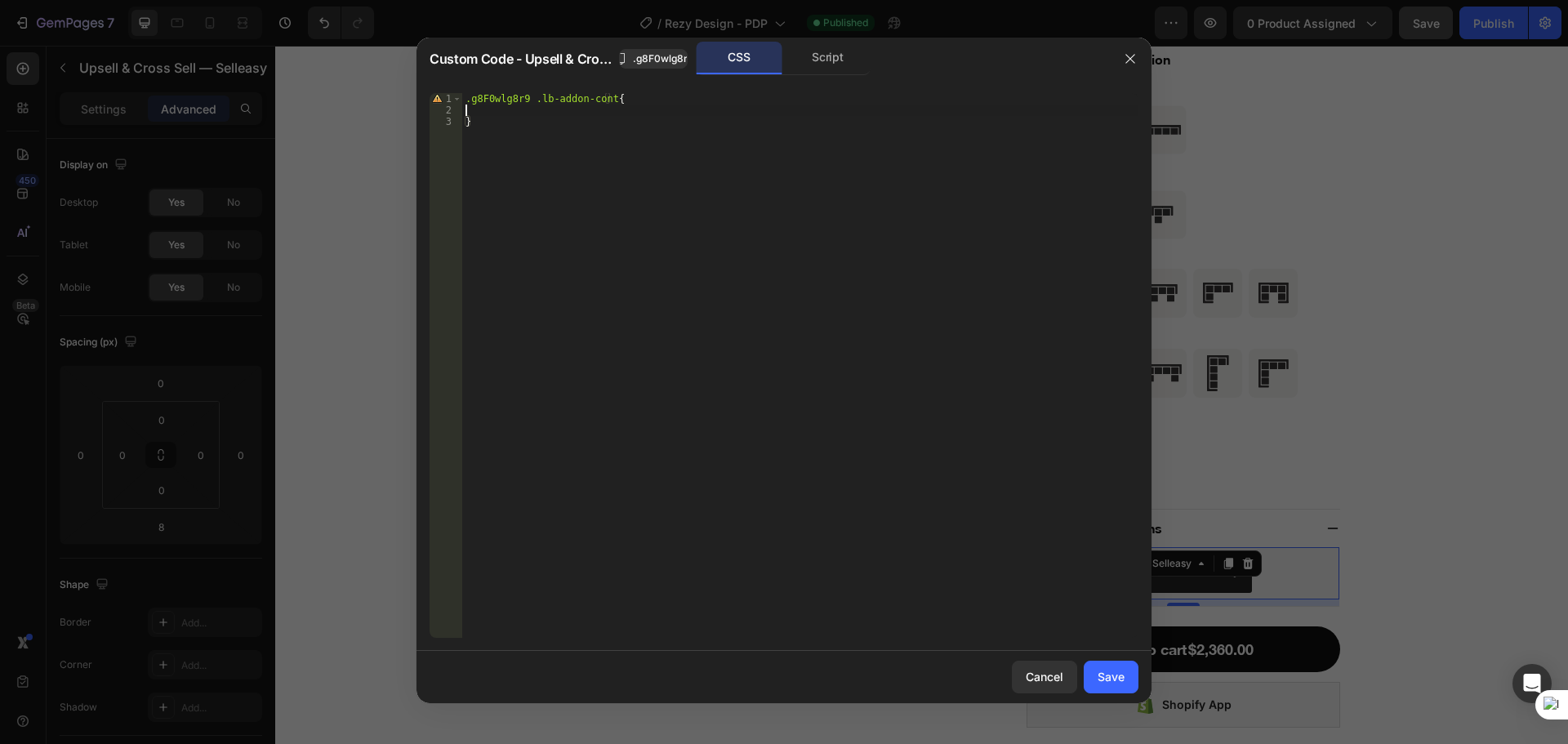
scroll to position [0, 0]
paste textarea "margin: 0;"
click at [643, 70] on div "Custom Code - Upsell & Cross Sell — Selleasy .g8F0wlg8r9 CSS Script" at bounding box center [769, 58] width 679 height 33
click at [644, 60] on span ".g8F0wlg8r9" at bounding box center [663, 58] width 61 height 15
type textarea "}"
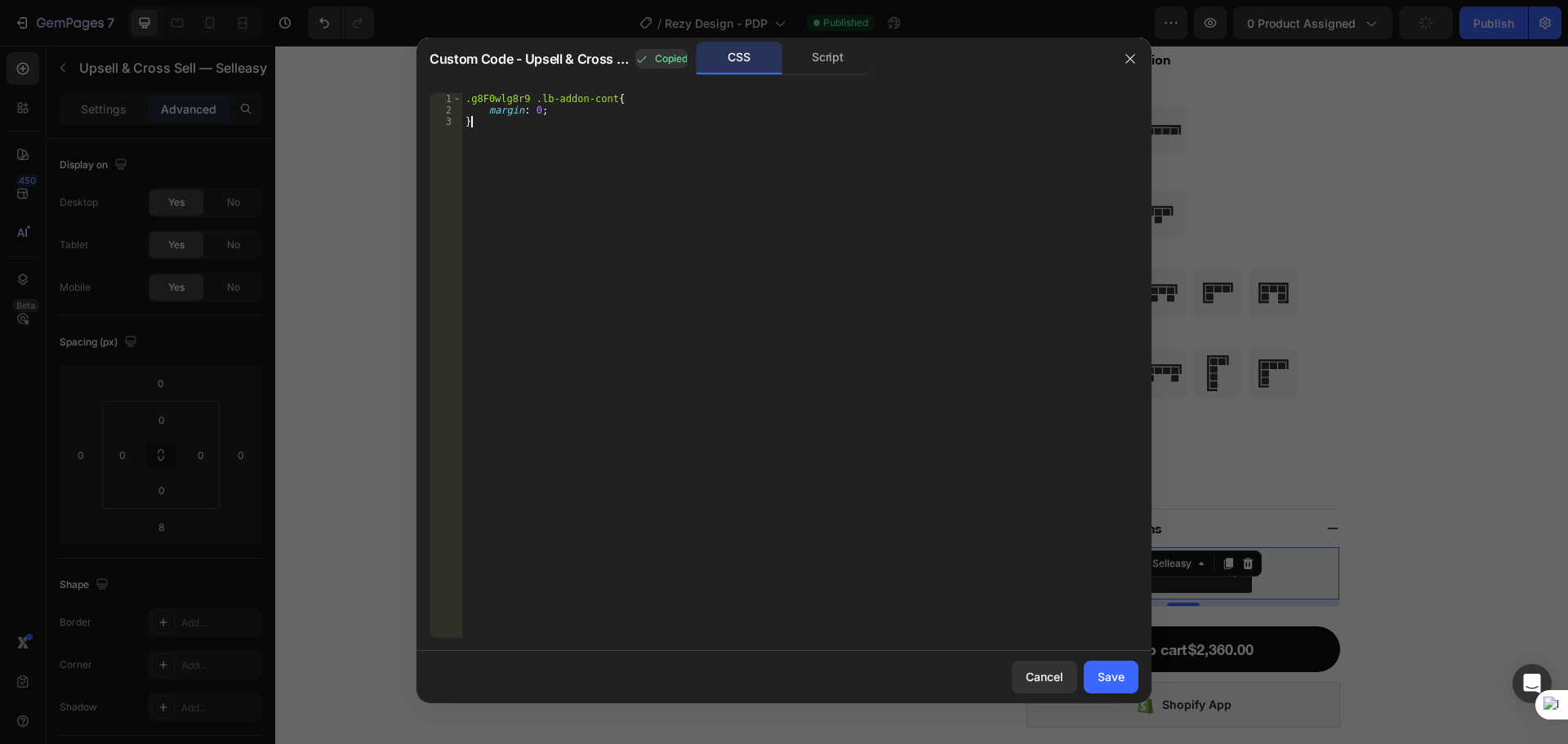
click at [560, 136] on div ".g8F0wlg8r9 .lb-addon-cont { margin : 0 ; }" at bounding box center [799, 377] width 676 height 568
paste textarea ".g8F0wlg8r9"
type textarea ".g8F0wlg8r9"
paste textarea ".g8F0wlg8r9"
type textarea ".g8F0wlg8r9"
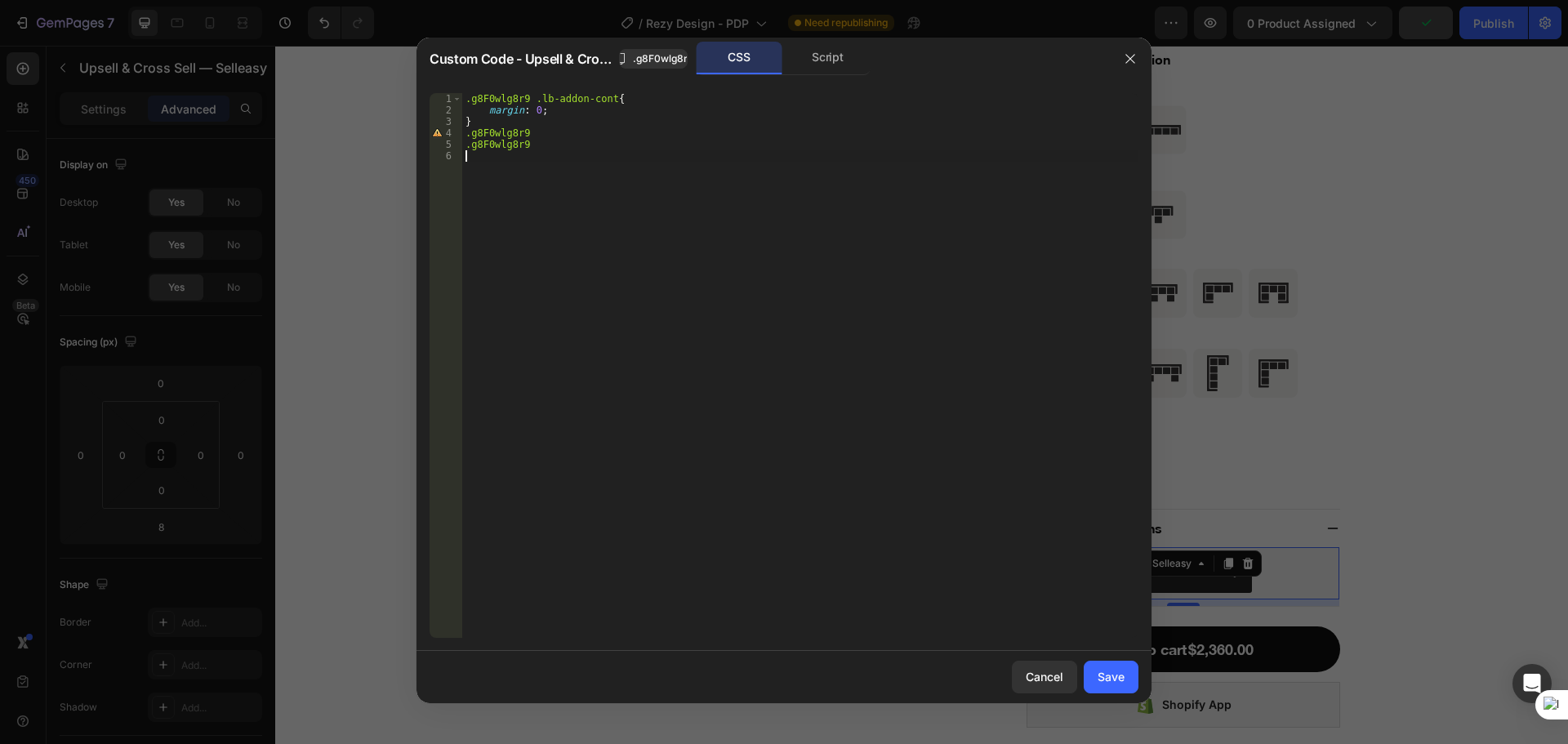
paste textarea ".g8F0wlg8r9"
type textarea ".g8F0wlg8r9"
paste textarea ".g8F0wlg8r9"
type textarea ".g8F0wlg8r9"
paste textarea ".g8F0wlg8r9"
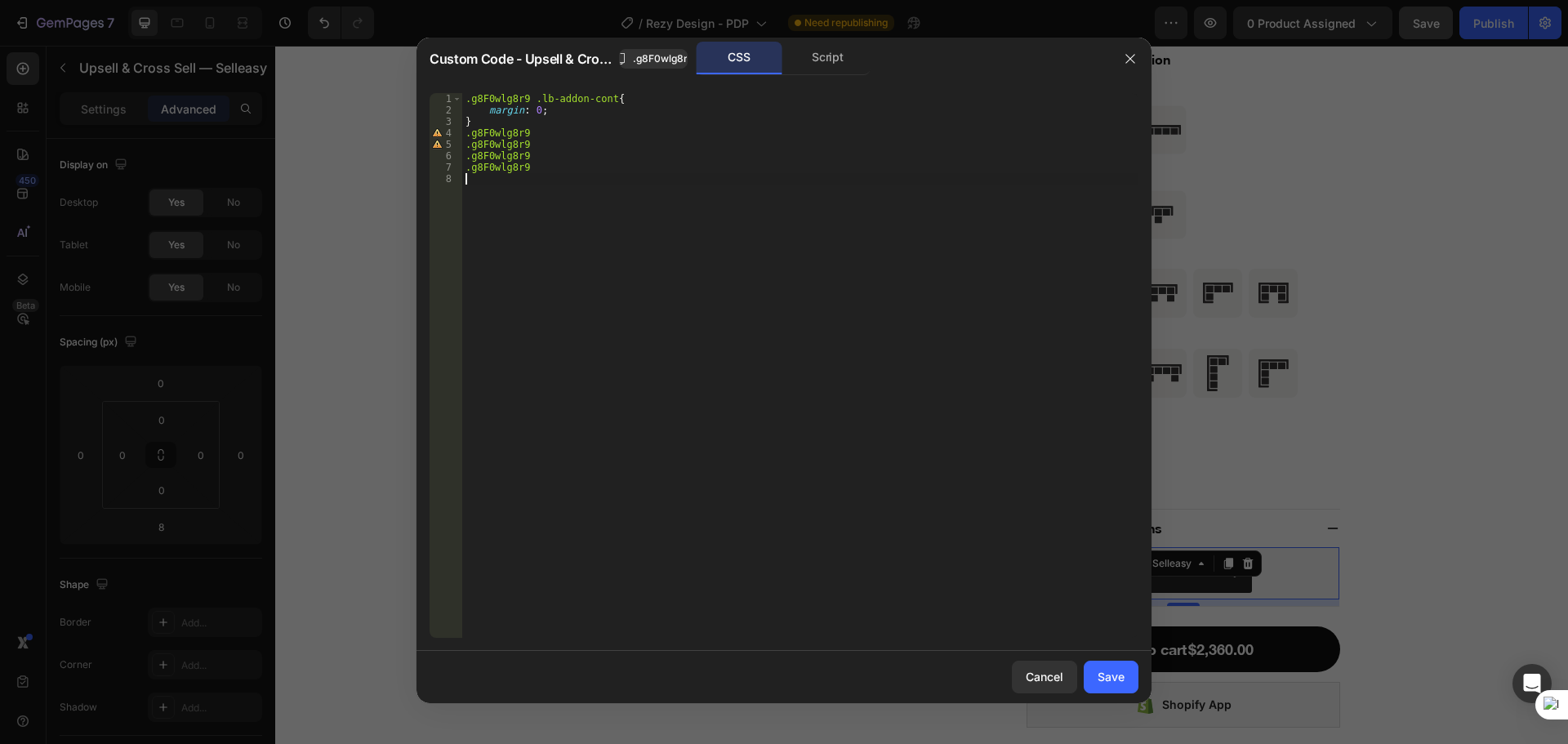
type textarea ".g8F0wlg8r9"
paste textarea ".g8F0wlg8r9"
click at [560, 136] on div ".g8F0wlg8r9 .lb-addon-cont { margin : 0 ; } .g8F0wlg8r9 .g8F0wlg8r9 .g8F0wlg8r9…" at bounding box center [799, 377] width 676 height 568
paste textarea "{}"
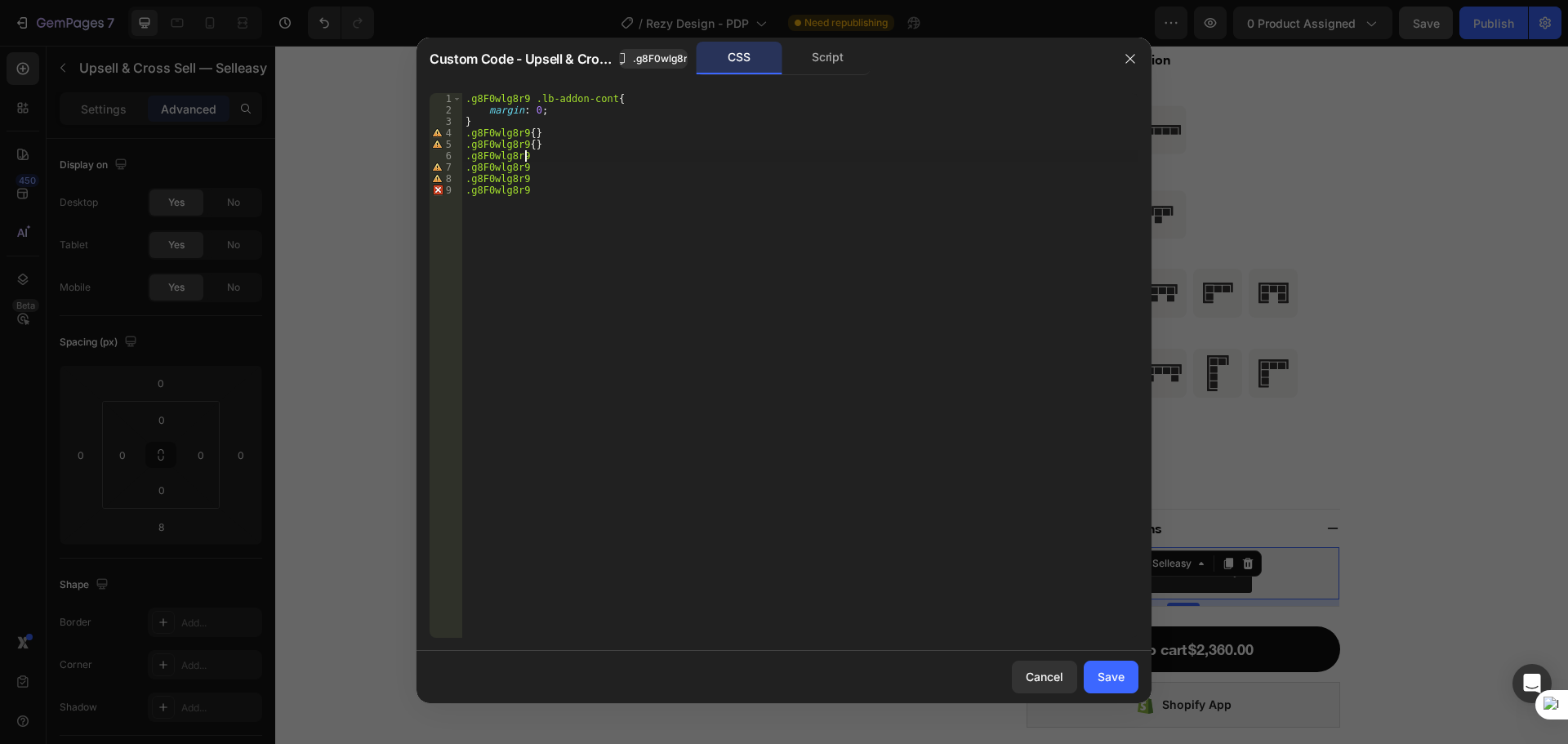
paste textarea "{}"
click at [521, 132] on div ".g8F0wlg8r9 .lb-addon-cont { margin : 0 ; } .g8F0wlg8r9 { } .g8F0wlg8r9 { } .g8…" at bounding box center [799, 377] width 676 height 568
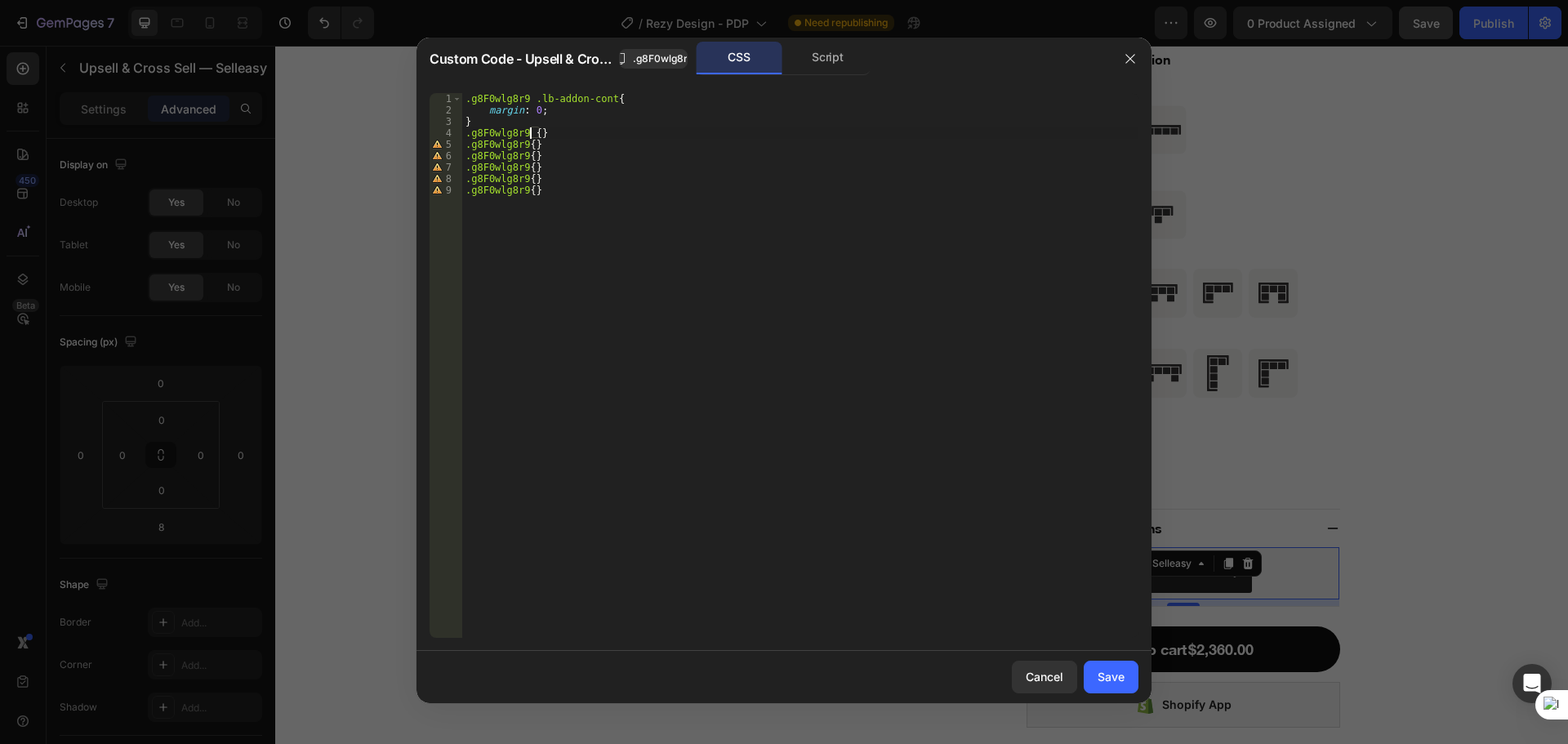
scroll to position [0, 6]
paste textarea "lb-addon-head"
type textarea ".g8F0wlg8r9 .lb-addon-head{}"
paste textarea "display: none;"
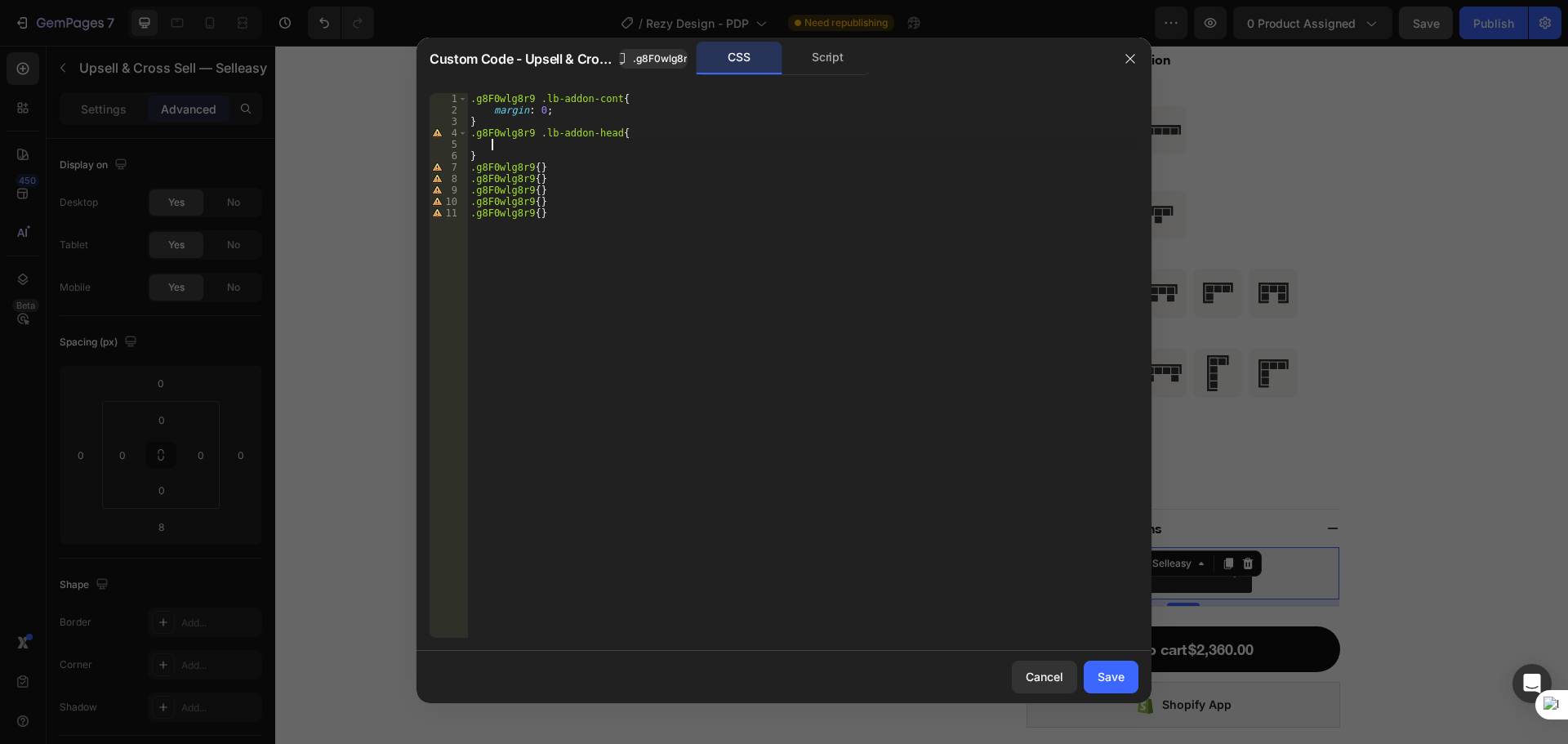
type textarea "display: none;"
click at [1107, 671] on div "Save" at bounding box center [1111, 677] width 27 height 18
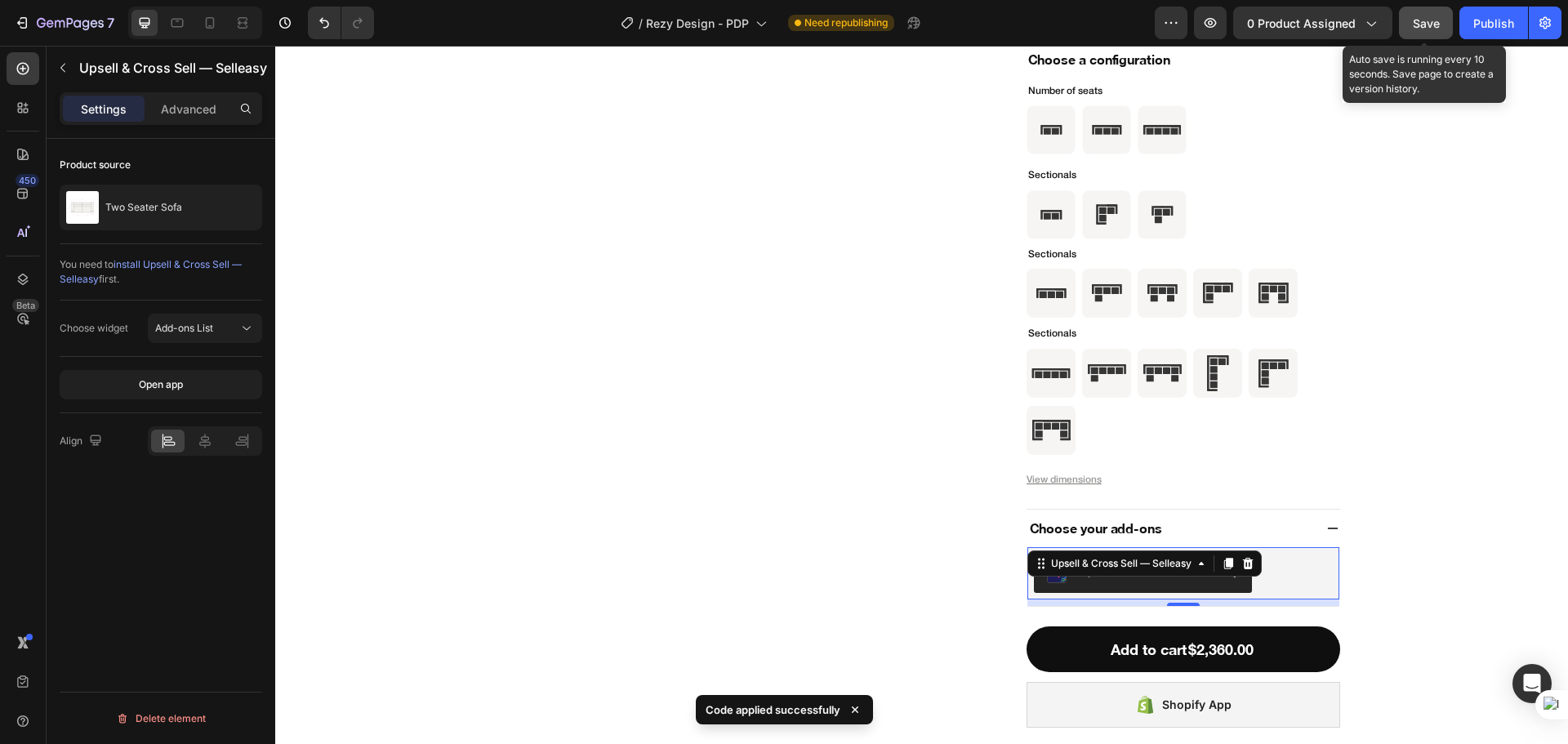
click at [1430, 32] on button "Save" at bounding box center [1425, 23] width 53 height 33
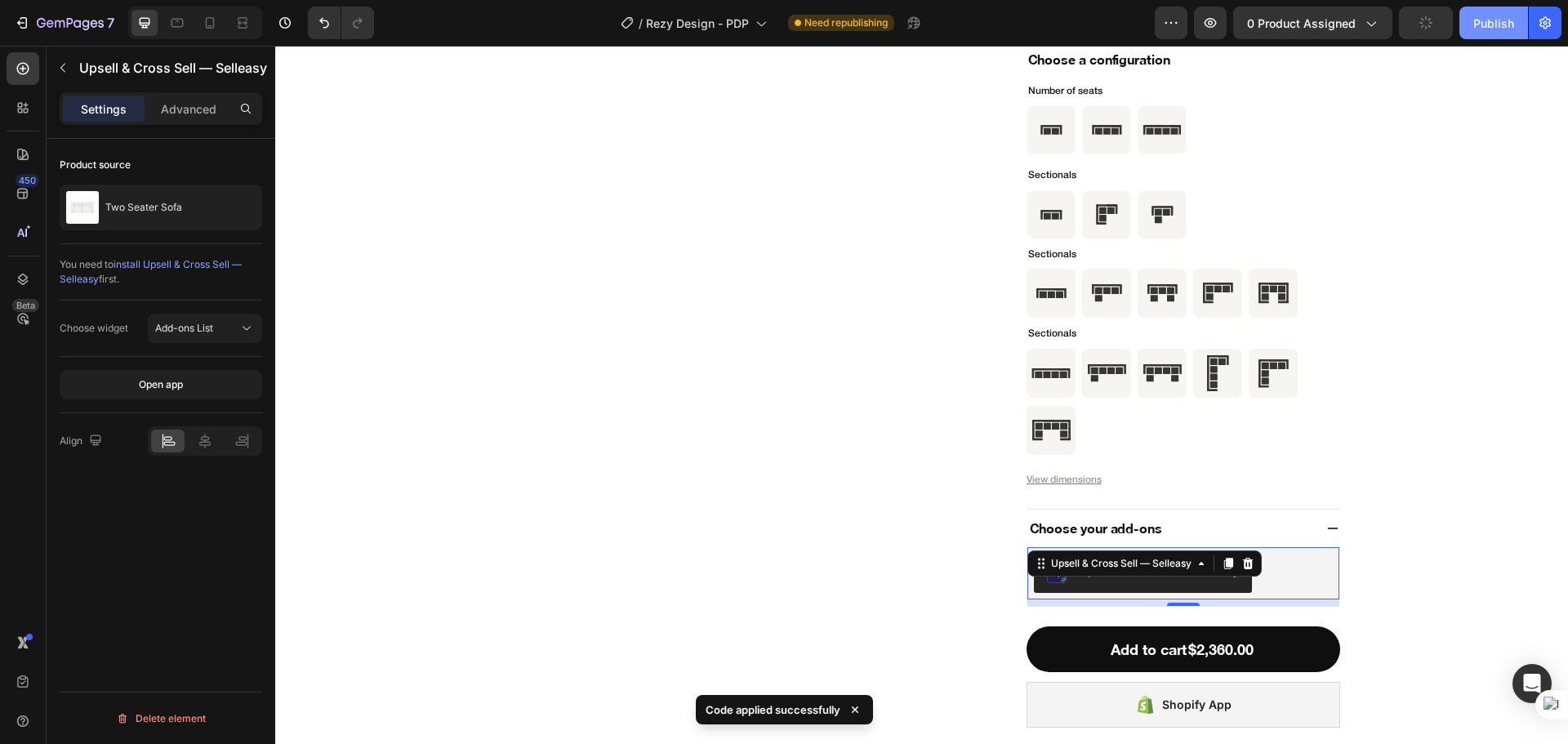
click at [1486, 26] on div "Publish" at bounding box center [1493, 23] width 41 height 18
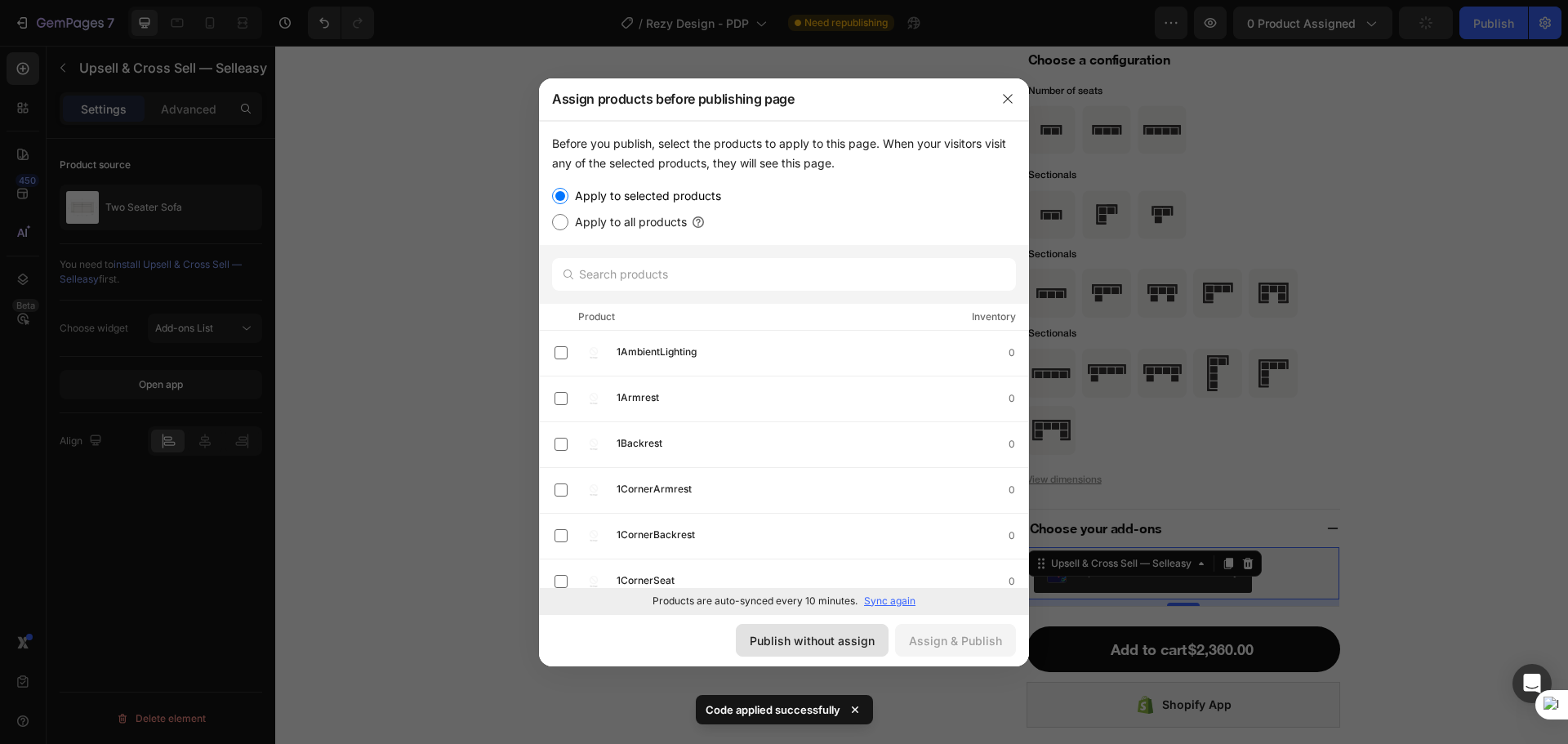
click at [850, 629] on button "Publish without assign" at bounding box center [812, 641] width 153 height 33
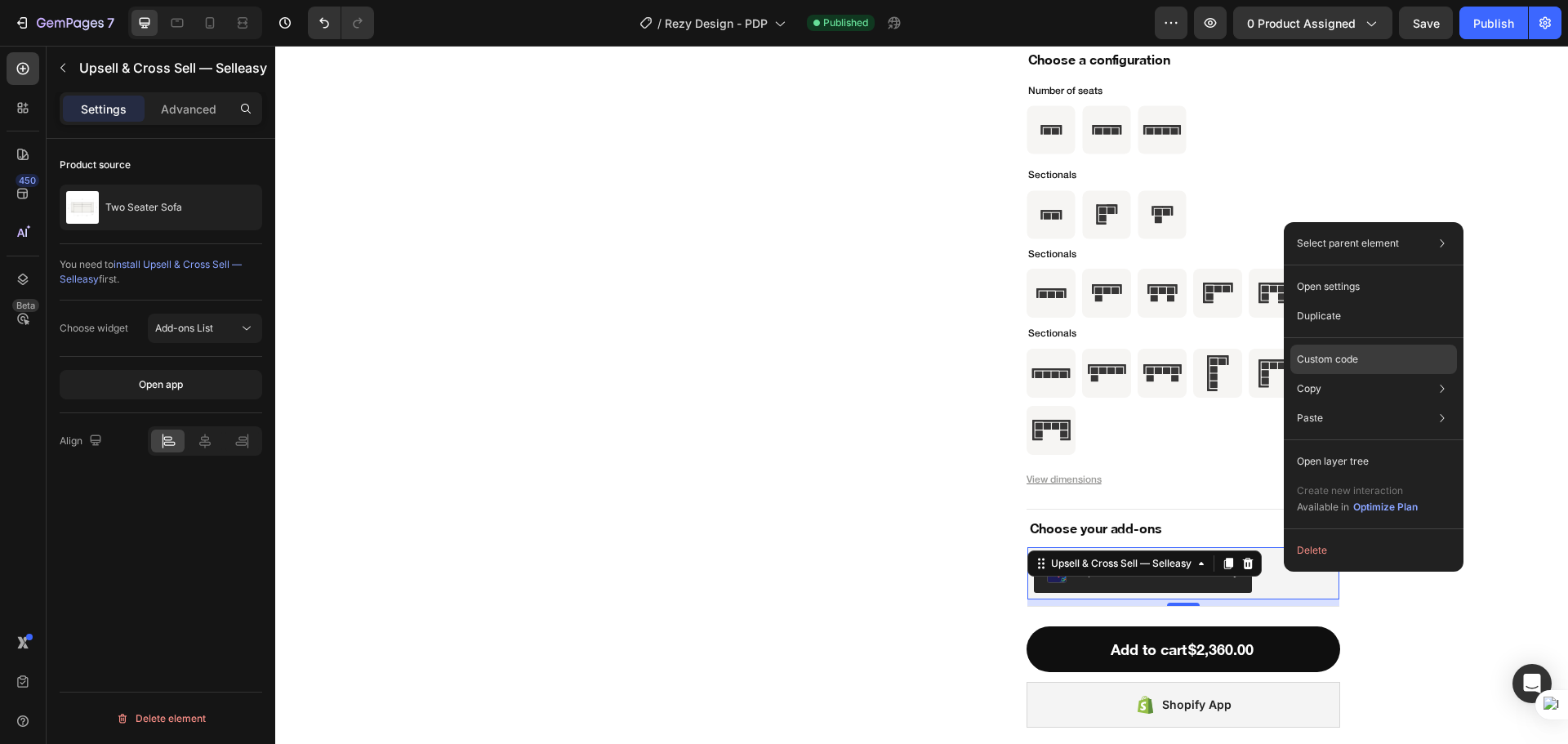
click at [1342, 364] on p "Custom code" at bounding box center [1327, 359] width 61 height 15
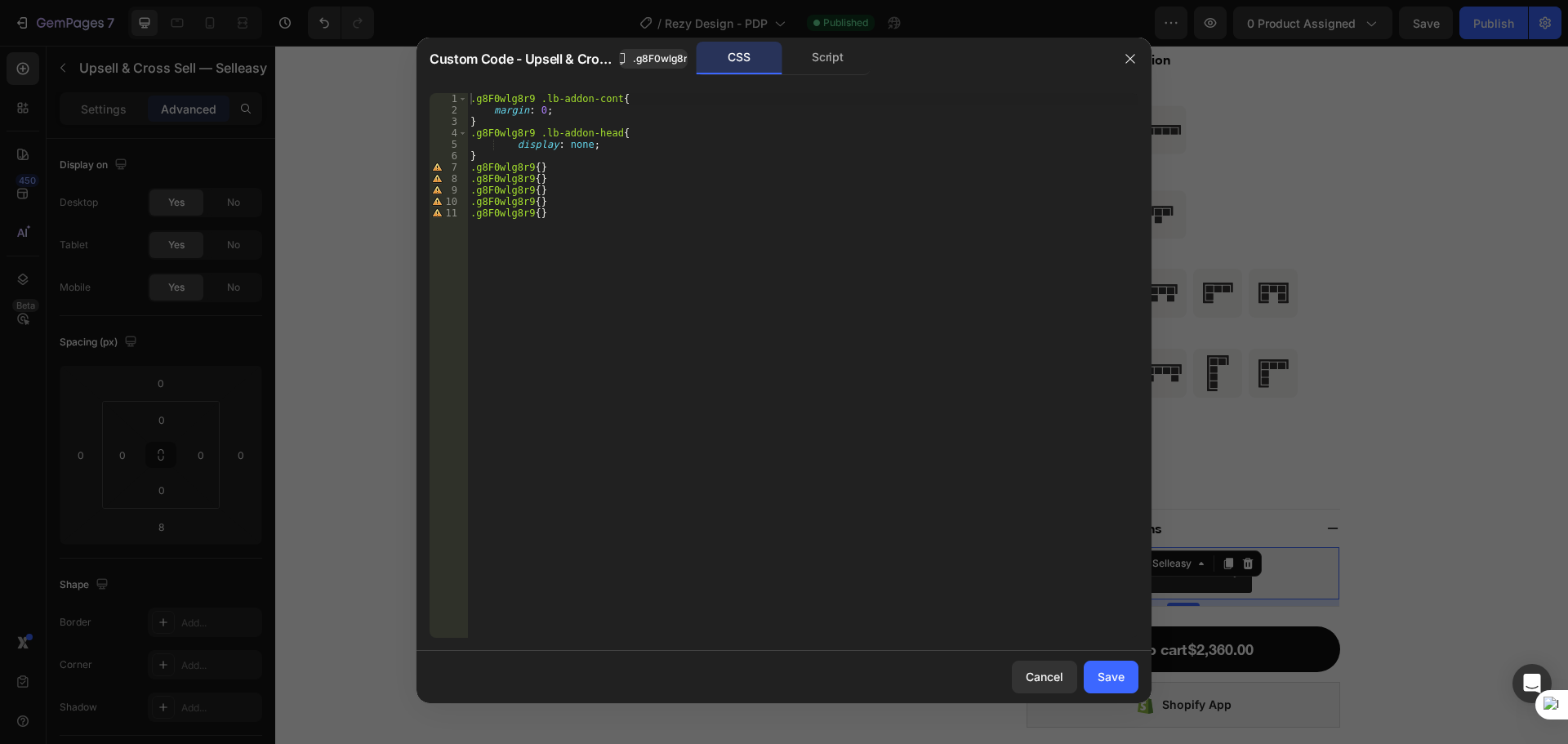
click at [528, 169] on div ".g8F0wlg8r9 .lb-addon-cont { margin : 0 ; } .g8F0wlg8r9 .lb-addon-head { displa…" at bounding box center [802, 377] width 671 height 568
paste textarea "lb-widget-pal"
type textarea ".g8F0wlg8r9 .lb-widget-pal{}"
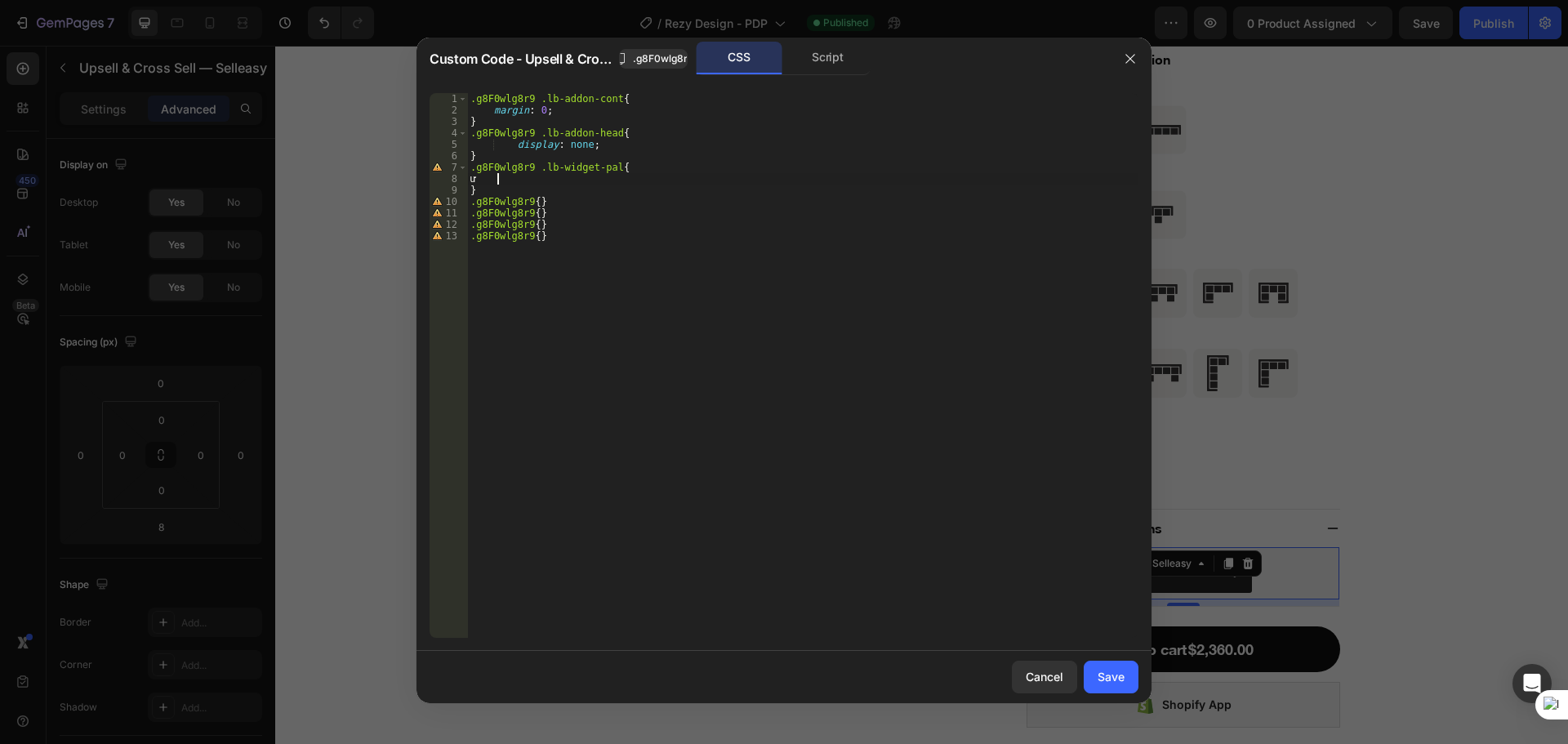
type textarea "ư"
click at [514, 147] on div ".g8F0wlg8r9 .lb-addon-cont { margin : 0 ; } .g8F0wlg8r9 .lb-addon-head { displa…" at bounding box center [802, 377] width 671 height 568
type textarea "display: none;"
click at [1122, 686] on div "Save" at bounding box center [1111, 677] width 27 height 18
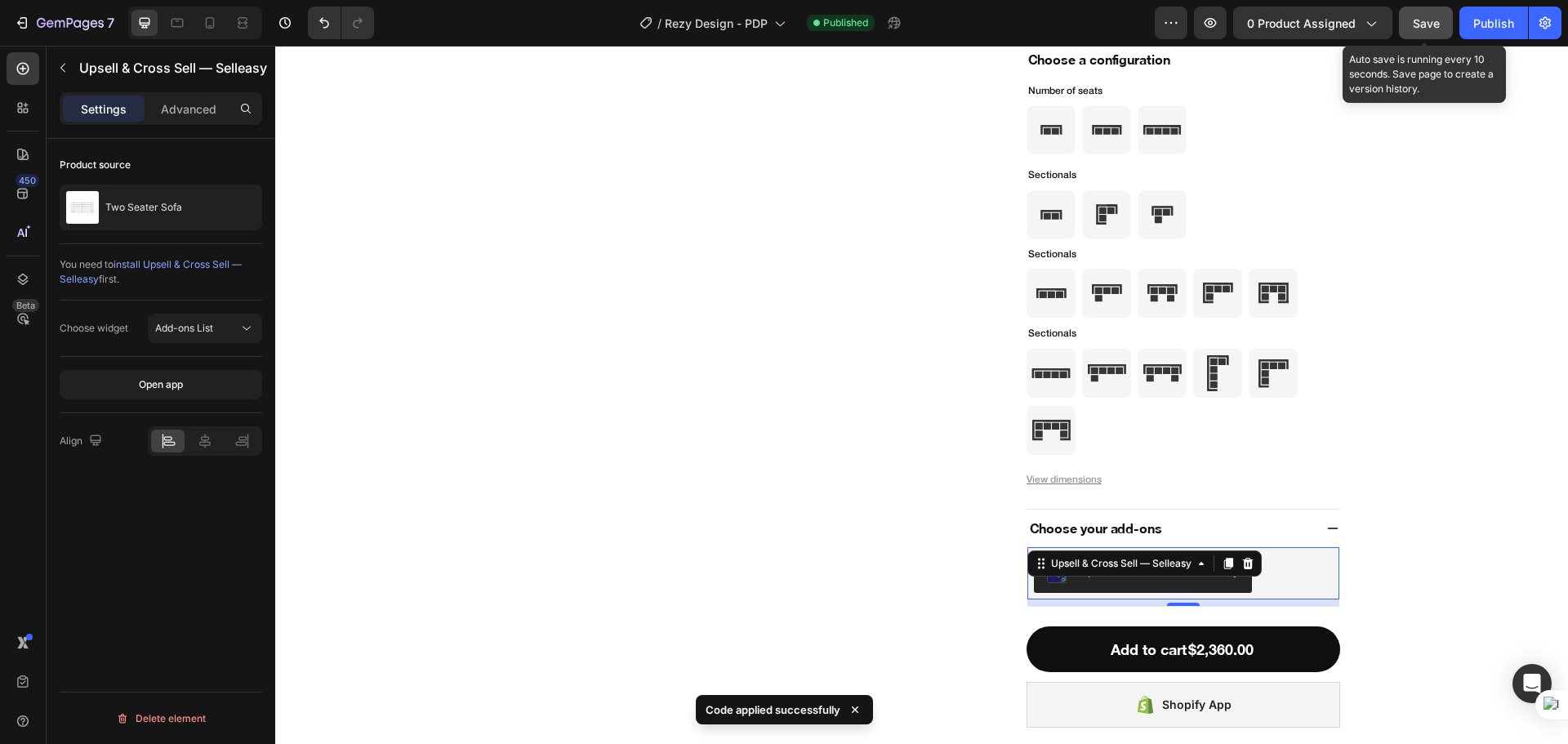
click at [1411, 28] on button "Save" at bounding box center [1425, 23] width 53 height 33
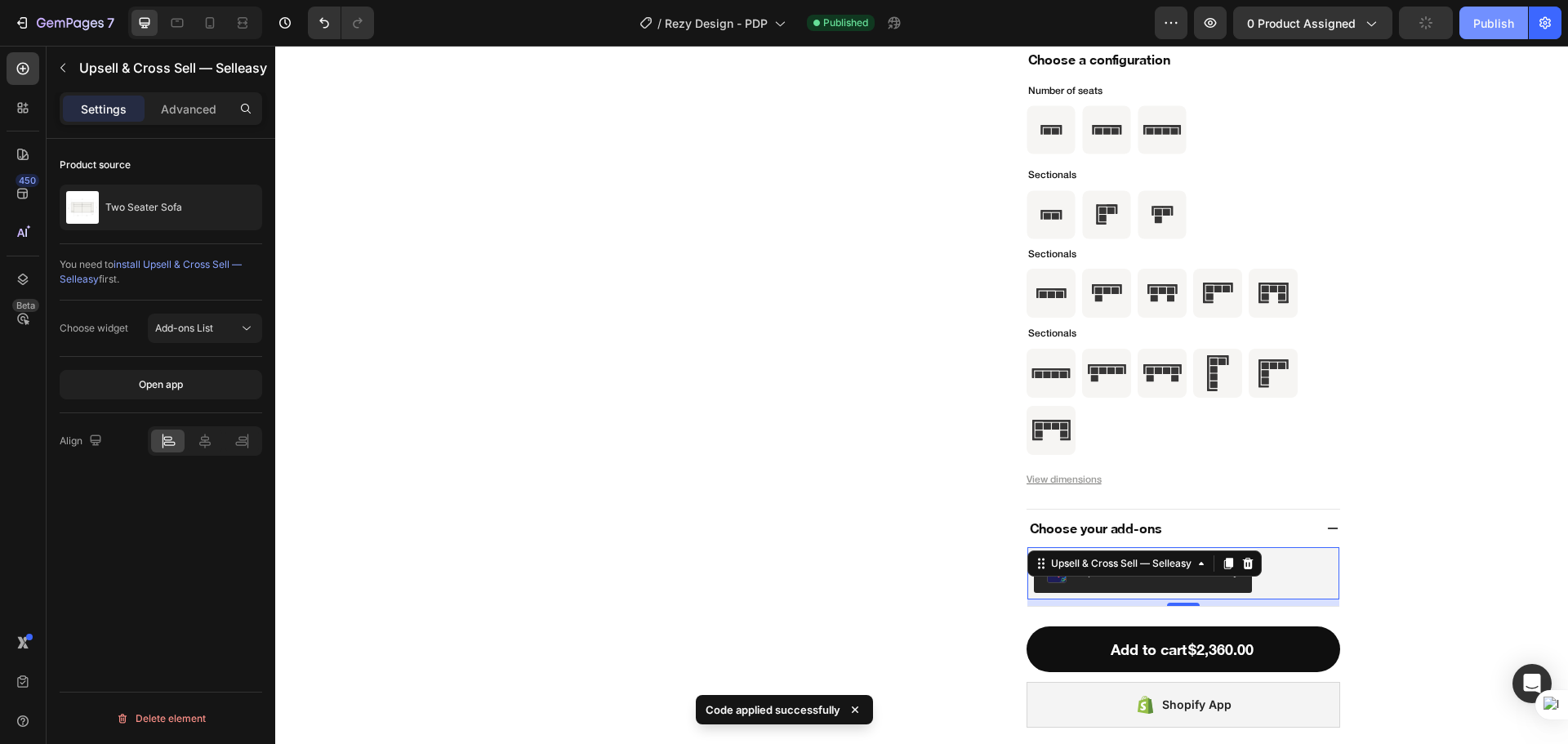
click at [1472, 35] on button "Publish" at bounding box center [1493, 23] width 69 height 33
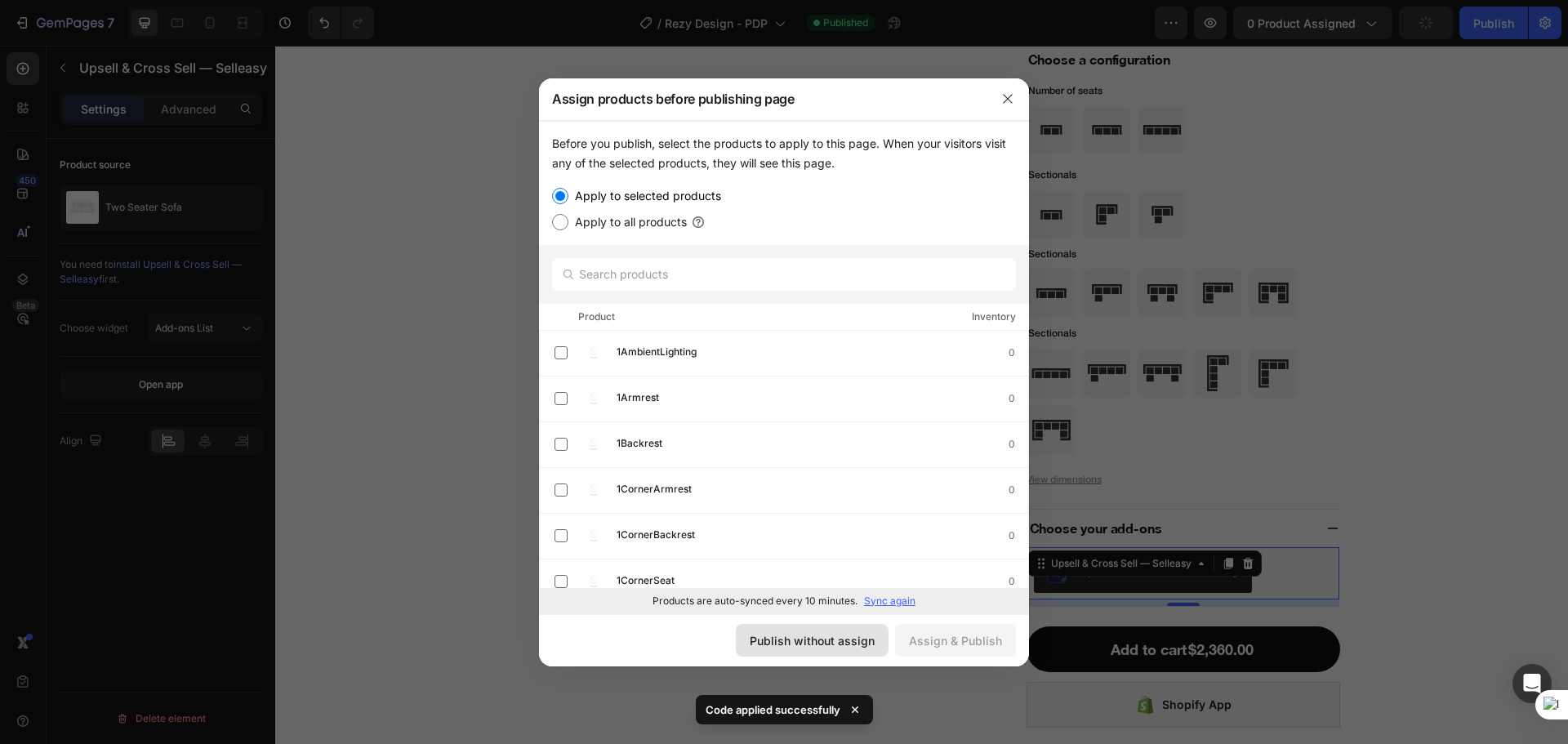
click at [828, 651] on button "Publish without assign" at bounding box center [812, 641] width 153 height 33
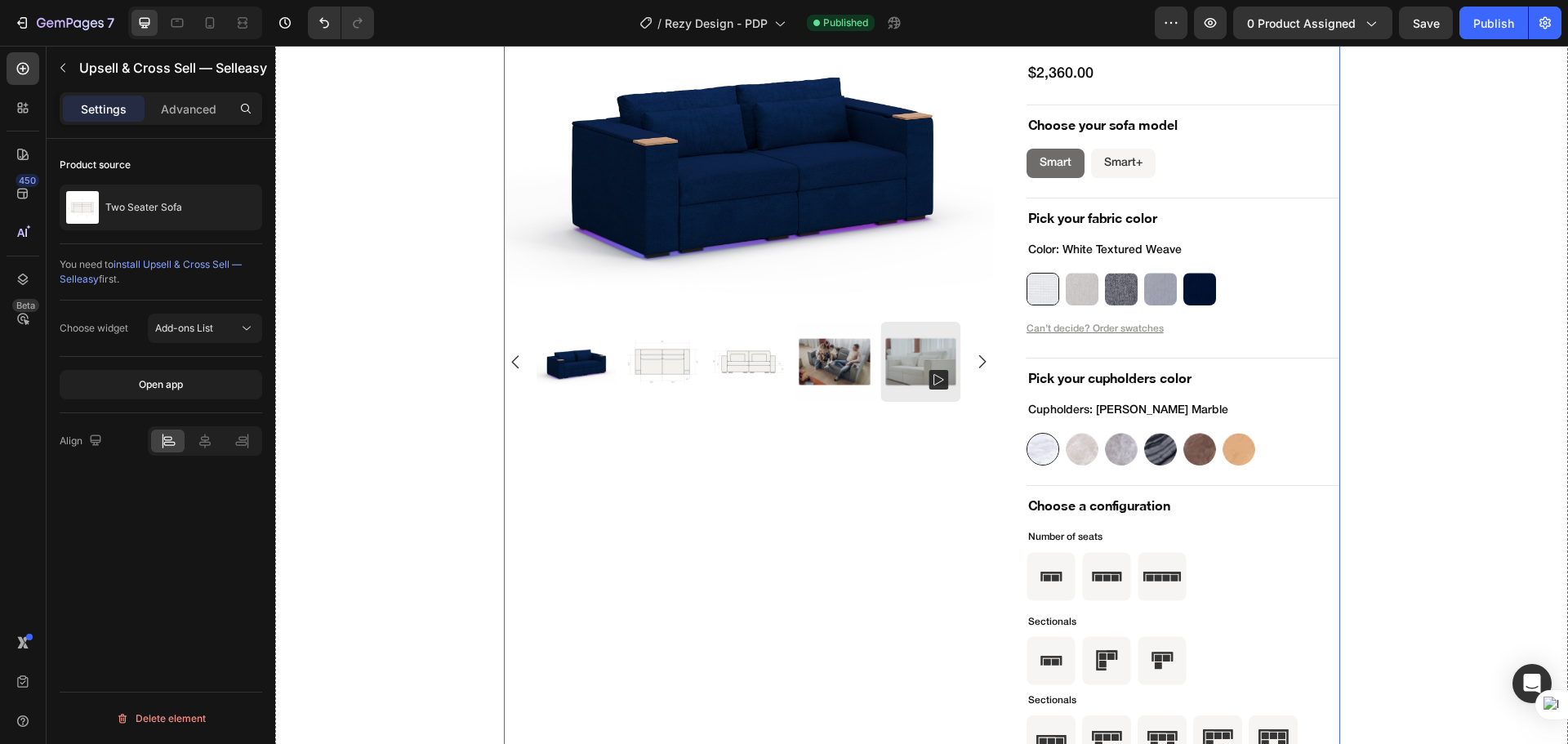
scroll to position [4321, 0]
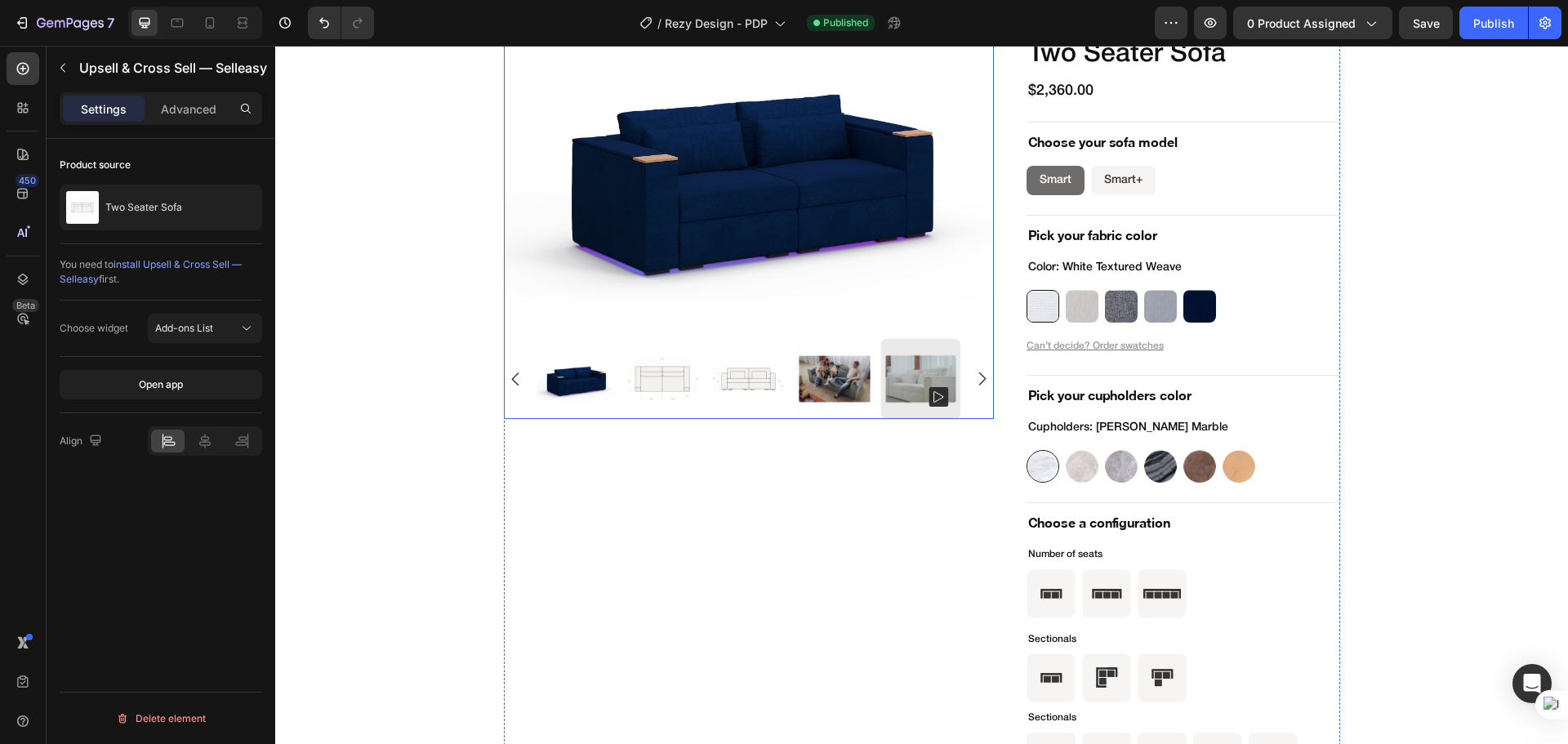
click at [945, 280] on img at bounding box center [749, 169] width 490 height 299
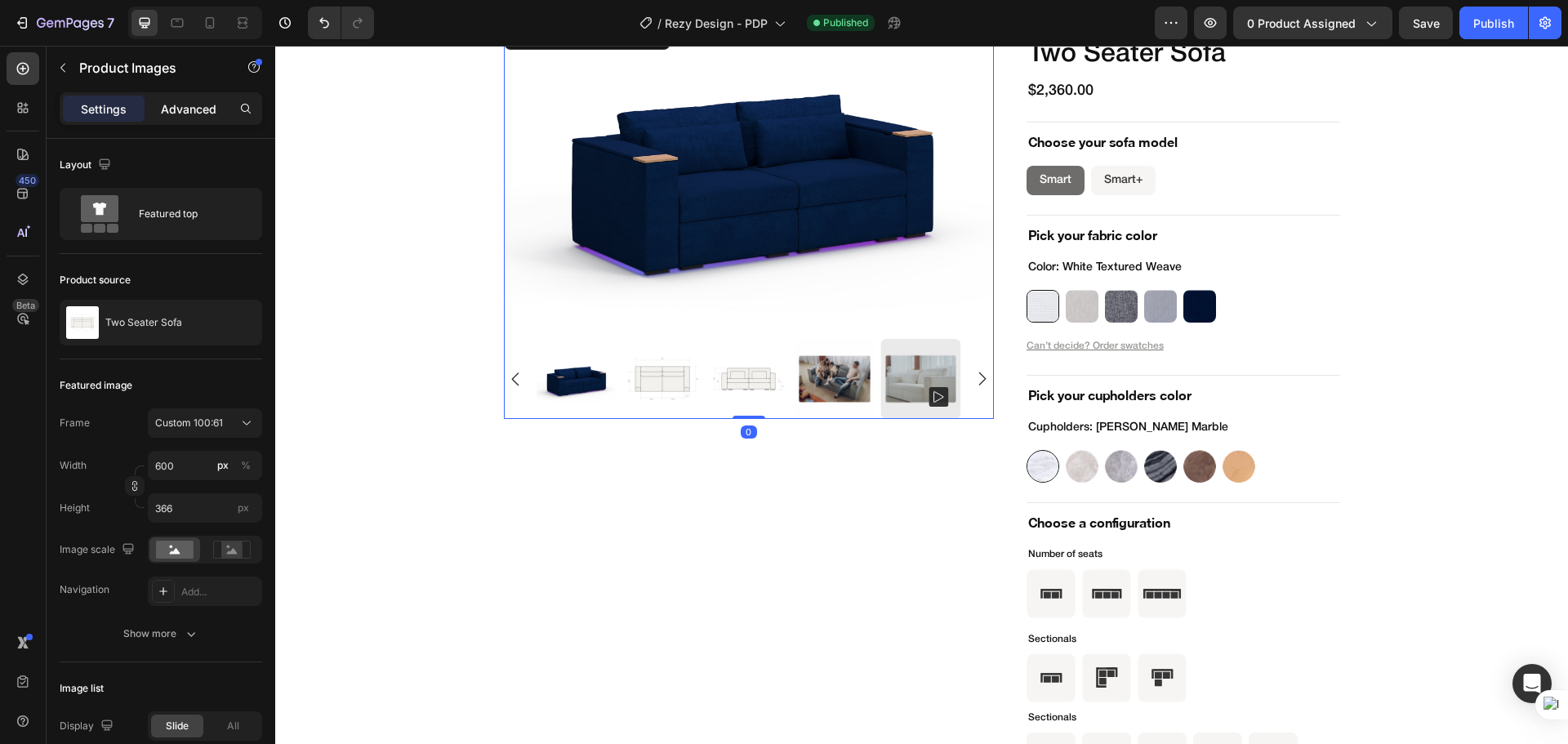
click at [196, 110] on p "Advanced" at bounding box center [188, 109] width 55 height 18
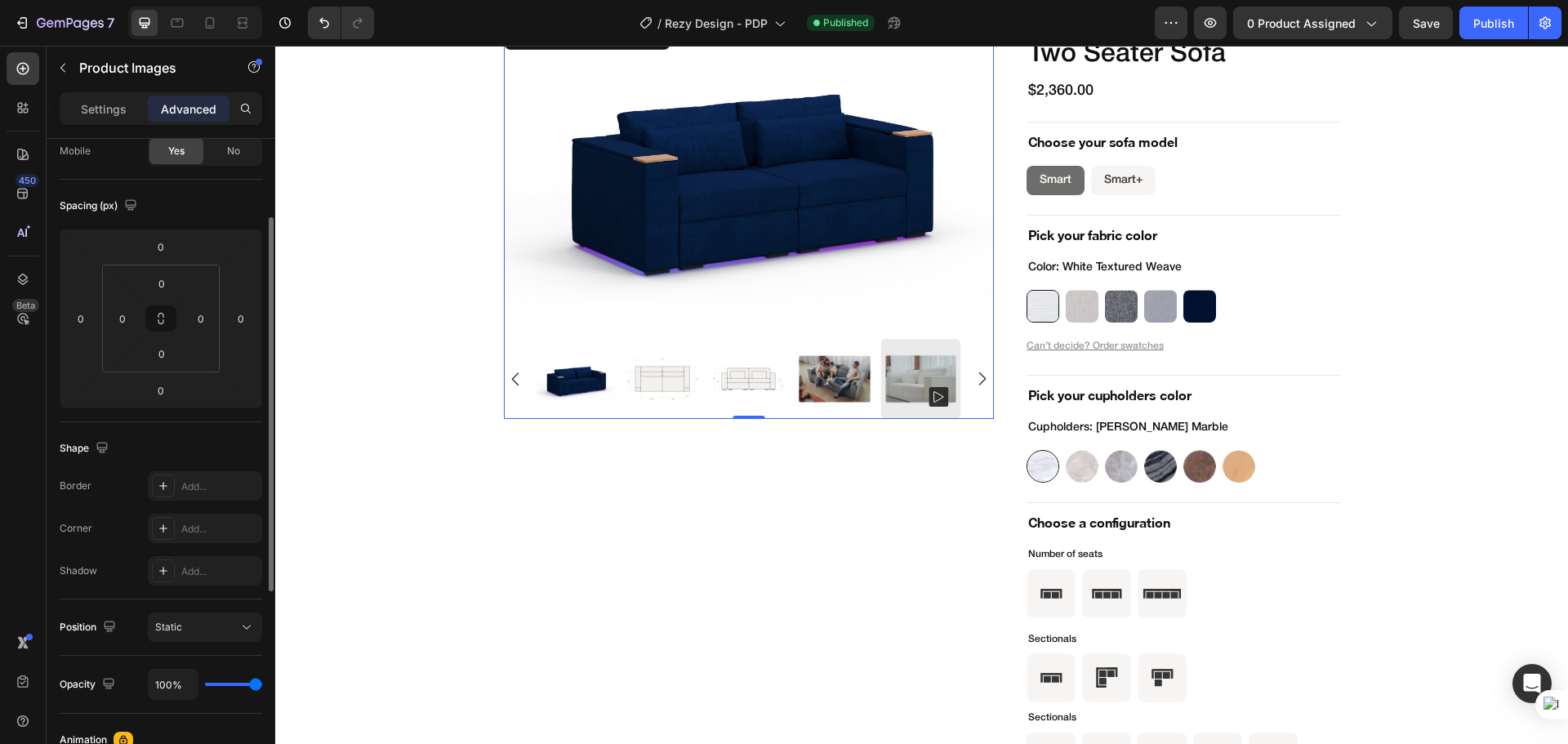
scroll to position [273, 0]
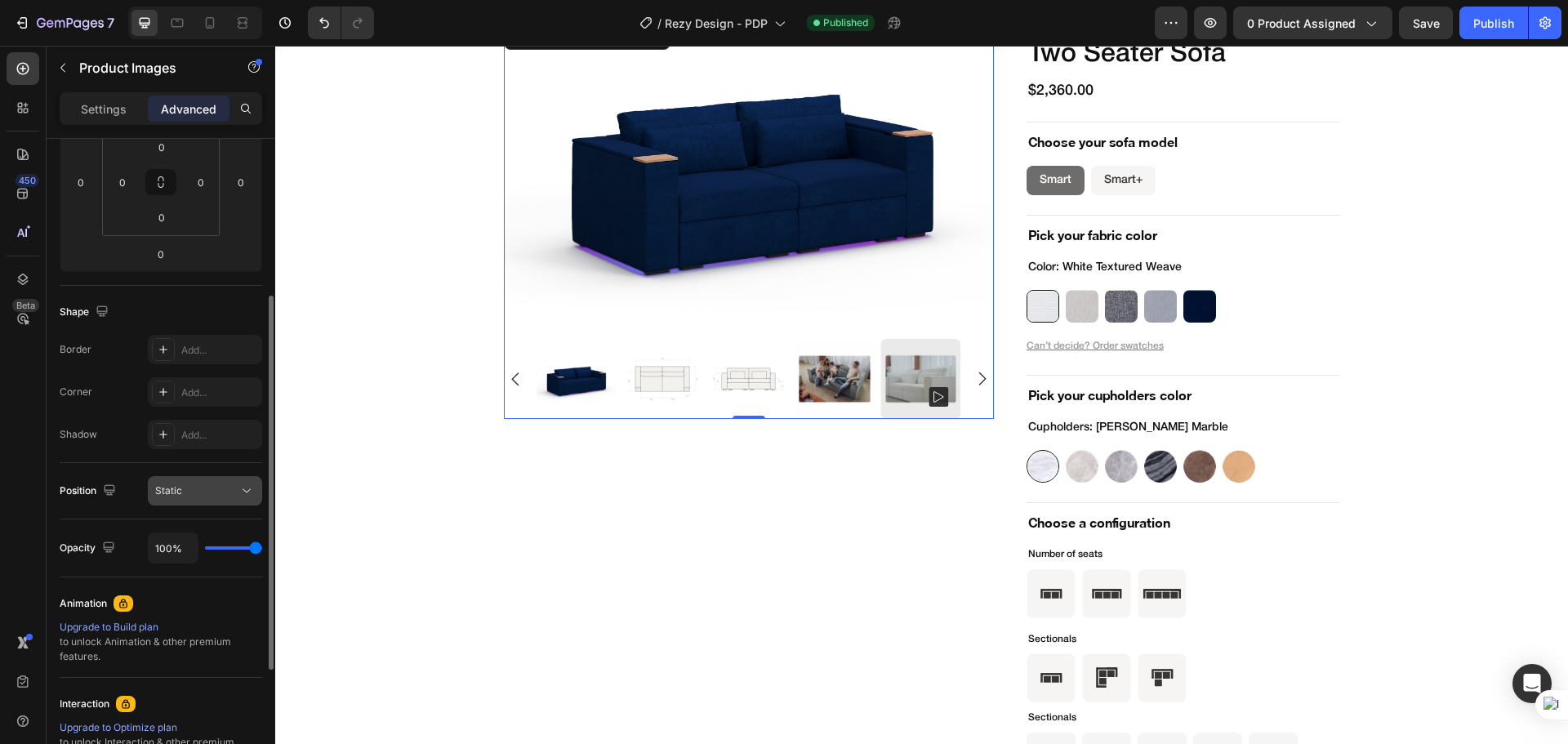
click at [217, 497] on div "Static" at bounding box center [197, 490] width 84 height 15
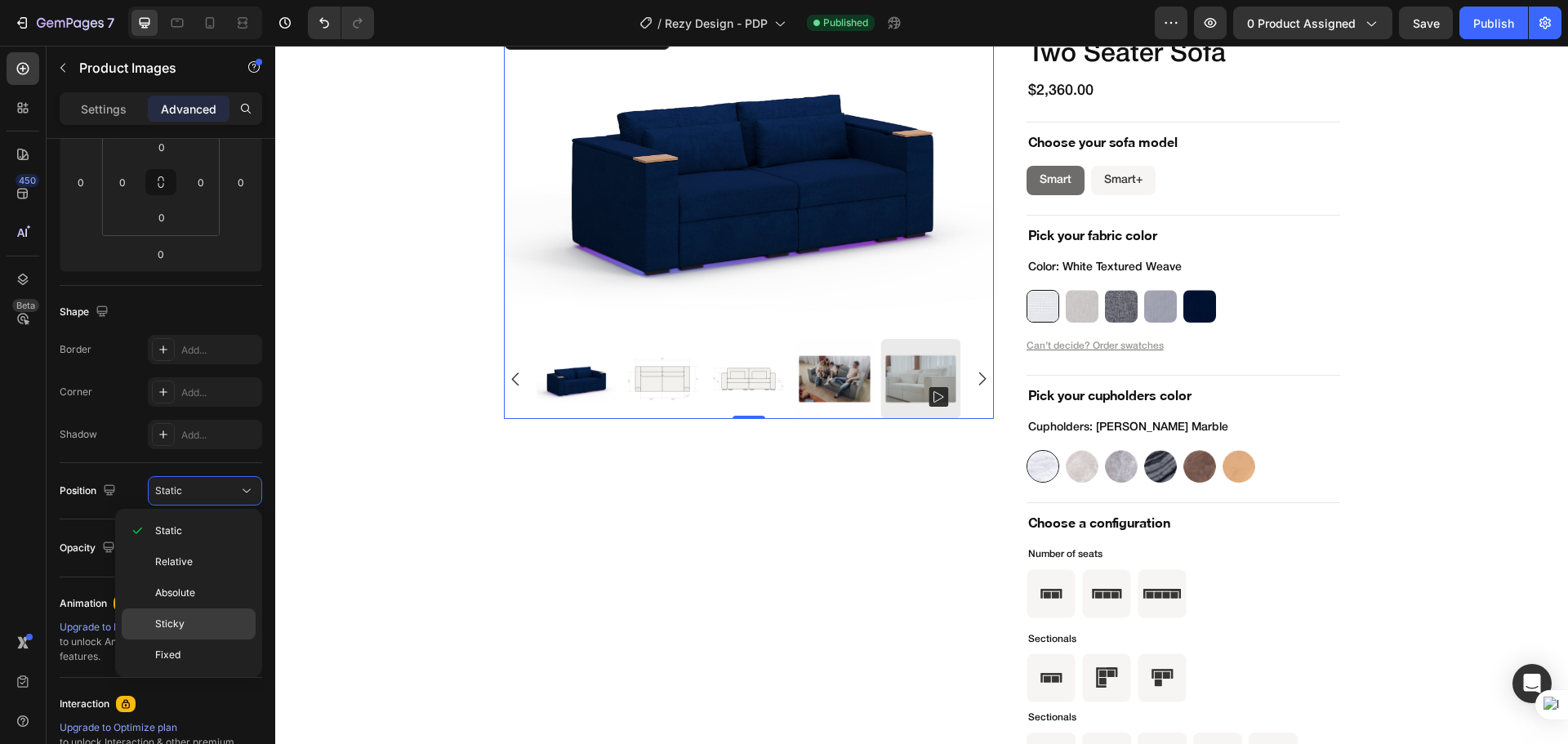
click at [206, 640] on div "Sticky" at bounding box center [189, 655] width 134 height 31
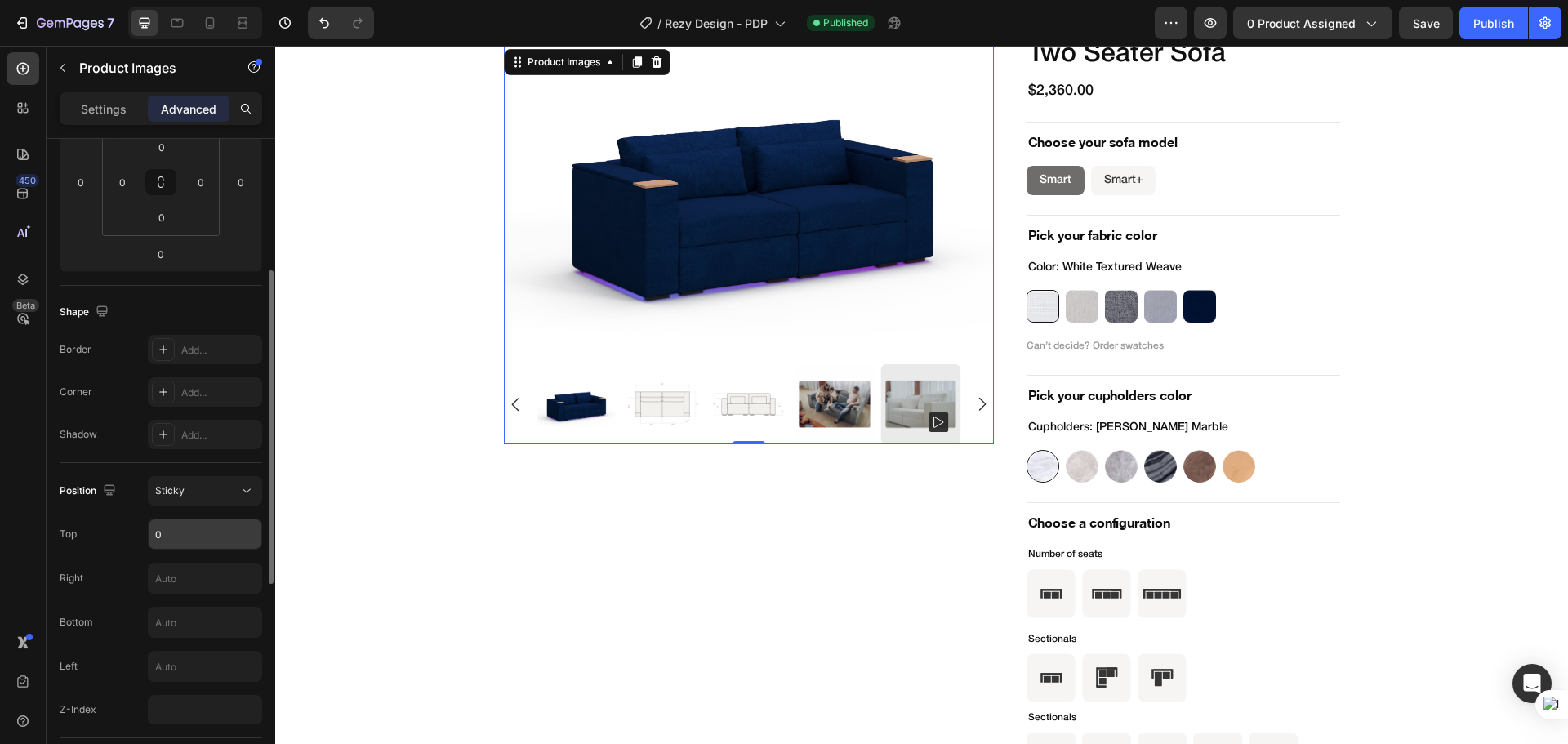
click at [190, 535] on input "0" at bounding box center [205, 534] width 113 height 29
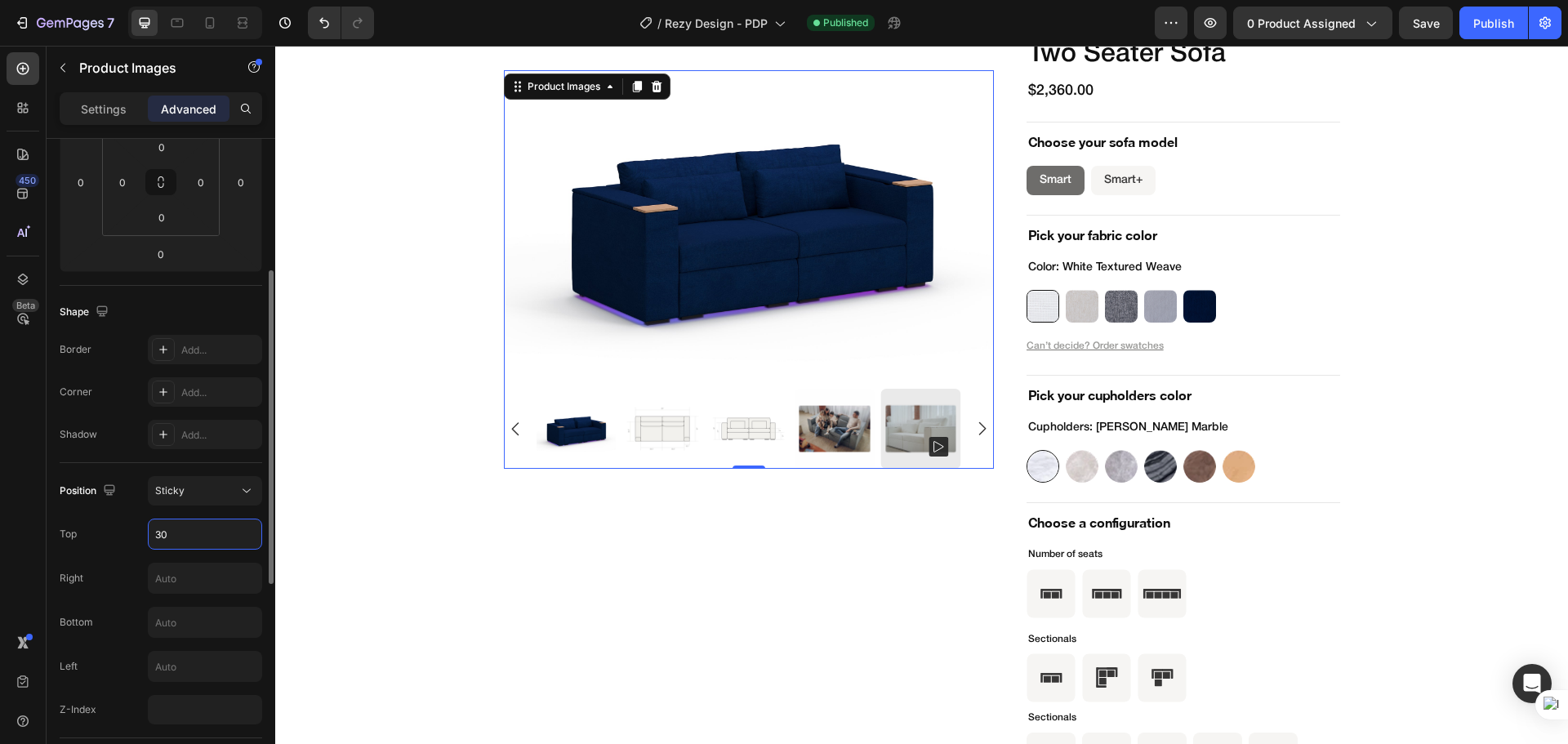
type input "30"
click at [116, 525] on div "Top 30" at bounding box center [160, 534] width 202 height 31
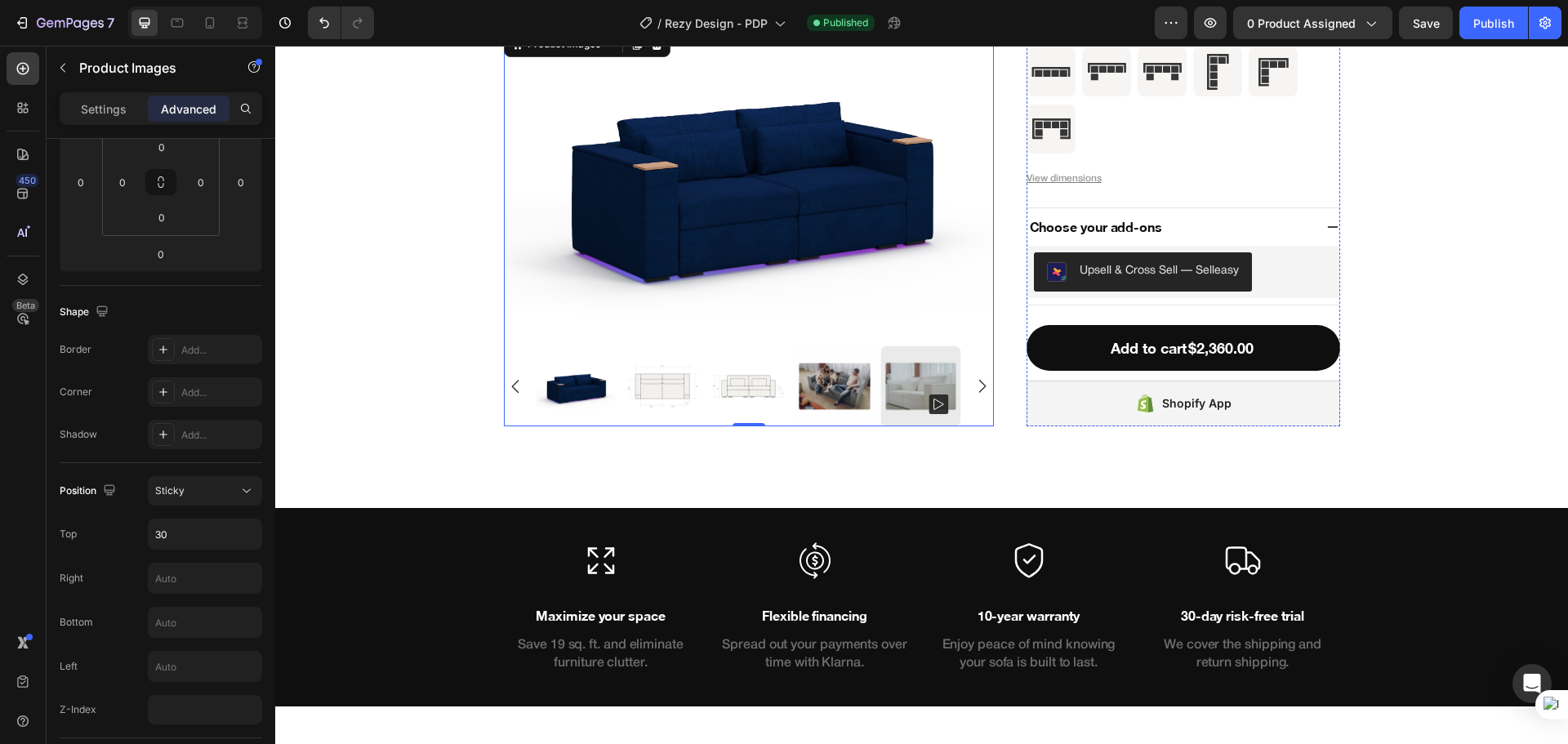
scroll to position [5138, 0]
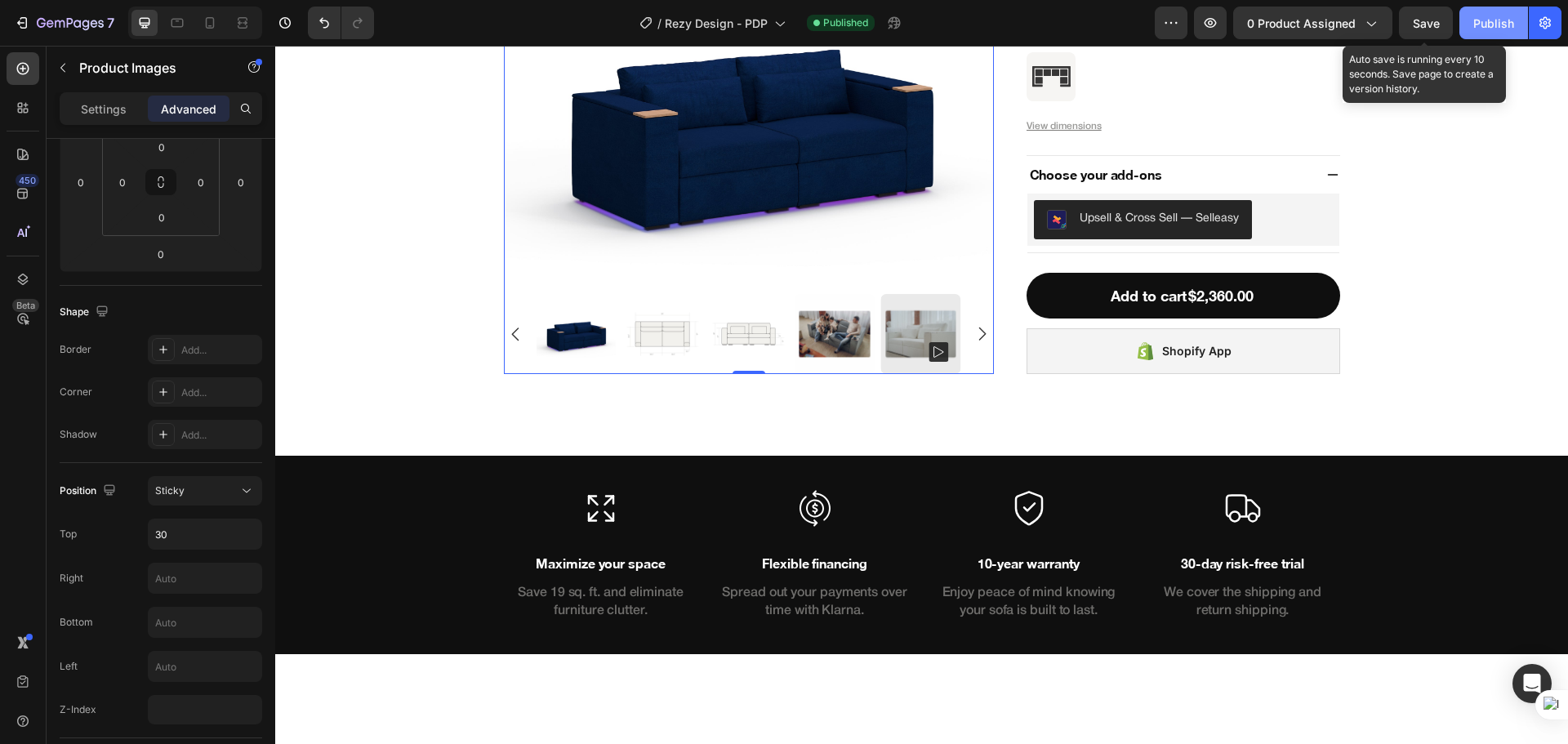
drag, startPoint x: 1415, startPoint y: 23, endPoint x: 1476, endPoint y: 27, distance: 61.1
click at [1415, 23] on span "Save" at bounding box center [1426, 23] width 27 height 14
click at [1476, 27] on div "Publish" at bounding box center [1493, 23] width 41 height 18
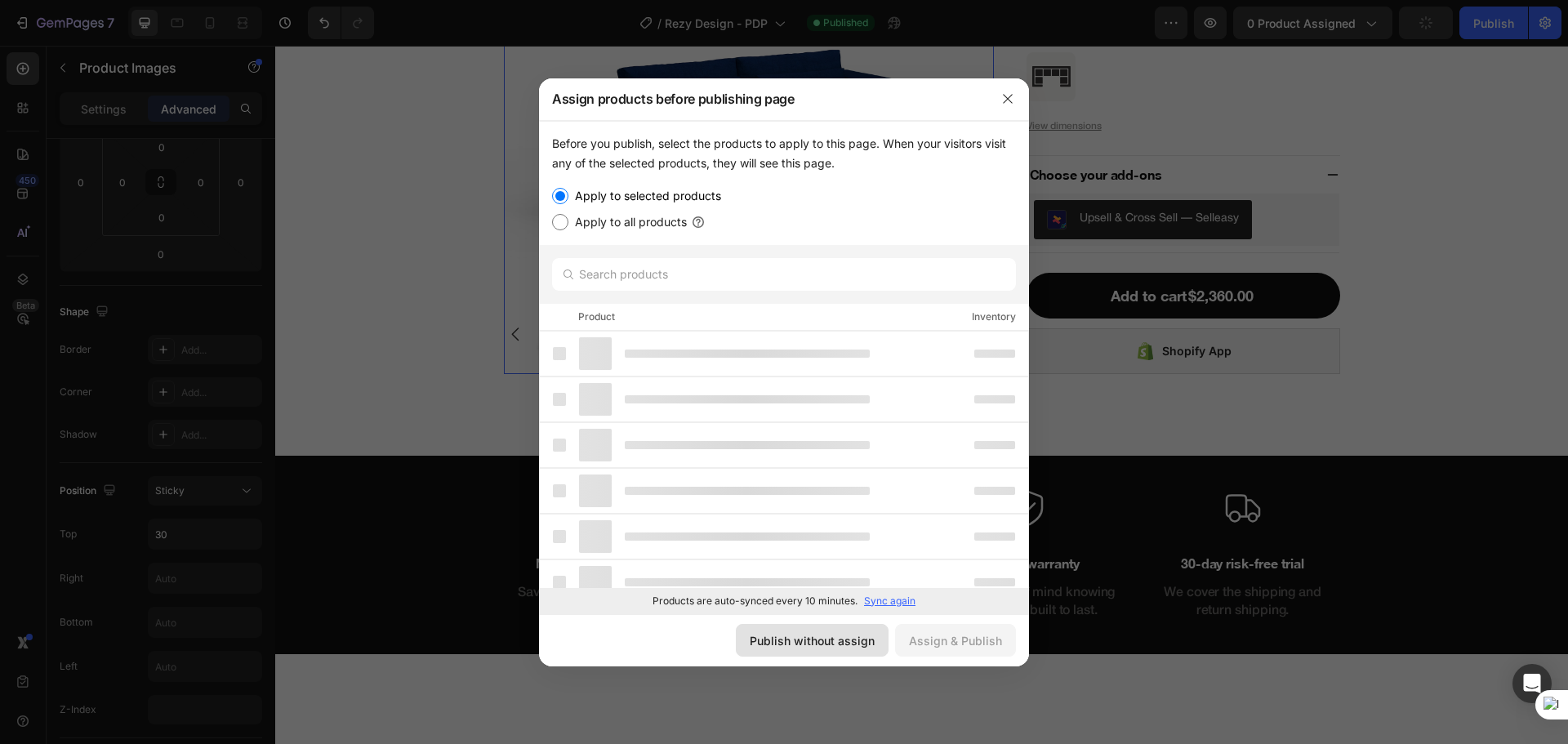
click at [861, 651] on button "Publish without assign" at bounding box center [812, 641] width 153 height 33
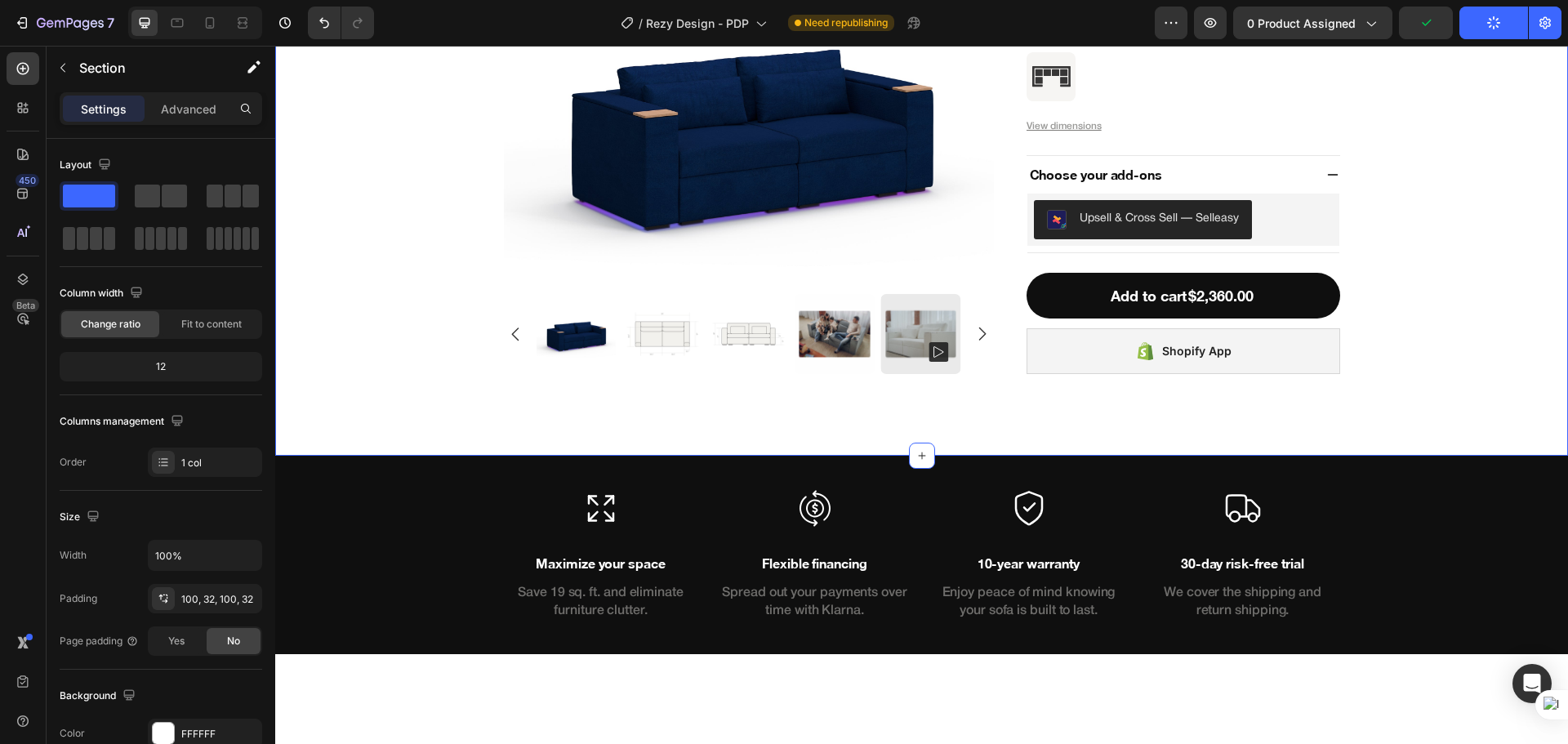
scroll to position [5002, 0]
